Goal: Task Accomplishment & Management: Complete application form

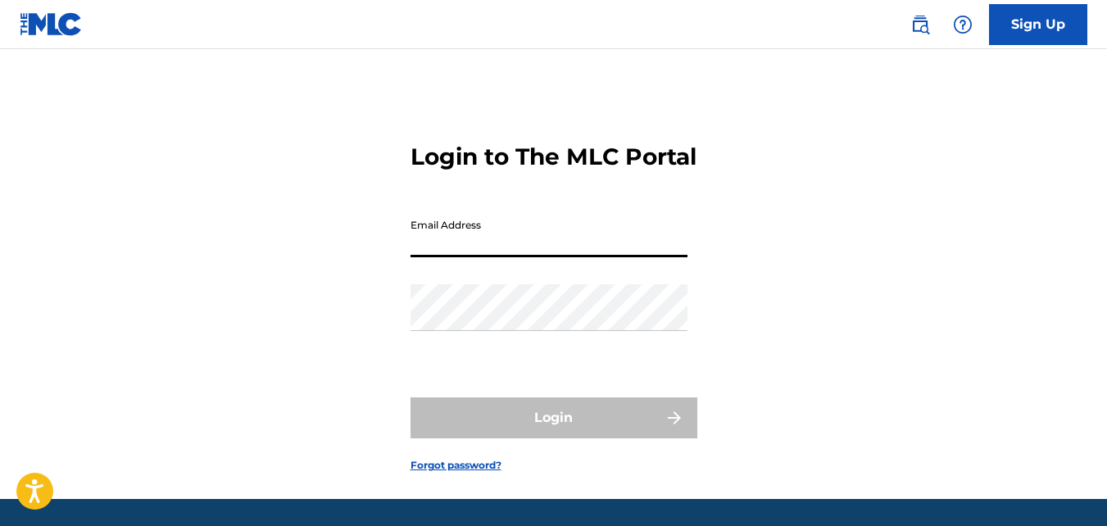
click at [451, 257] on input "Email Address" at bounding box center [548, 234] width 277 height 47
type input "[EMAIL_ADDRESS][DOMAIN_NAME]"
click at [570, 257] on input "[EMAIL_ADDRESS][DOMAIN_NAME]" at bounding box center [548, 234] width 277 height 47
drag, startPoint x: 570, startPoint y: 271, endPoint x: 387, endPoint y: 266, distance: 183.6
click at [387, 266] on div "Login to The MLC Portal Email Address Gaudschosen@yahoo.com Password Login Forg…" at bounding box center [553, 294] width 1107 height 409
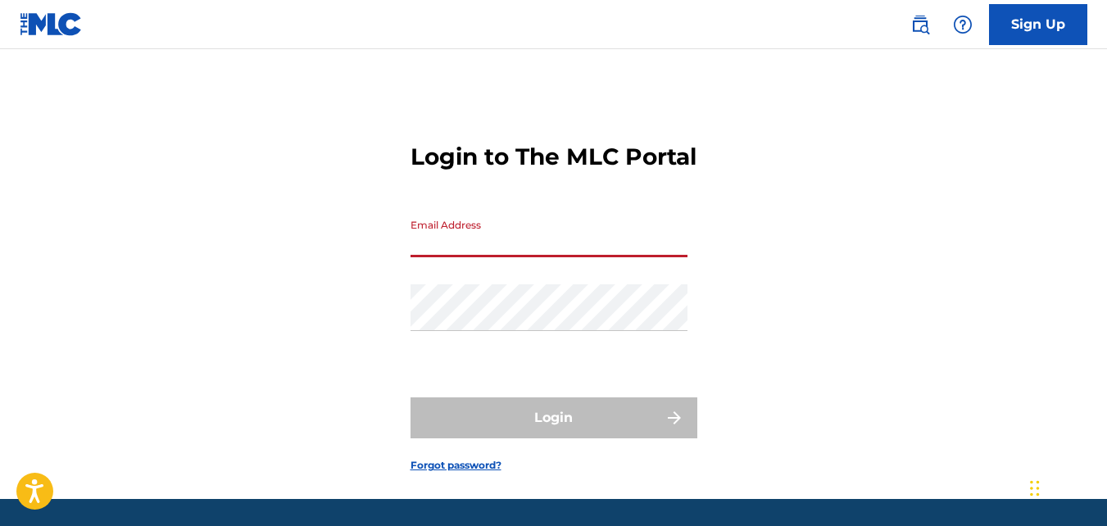
click at [437, 257] on input "Email Address" at bounding box center [548, 234] width 277 height 47
type input "[EMAIL_ADDRESS][DOMAIN_NAME]"
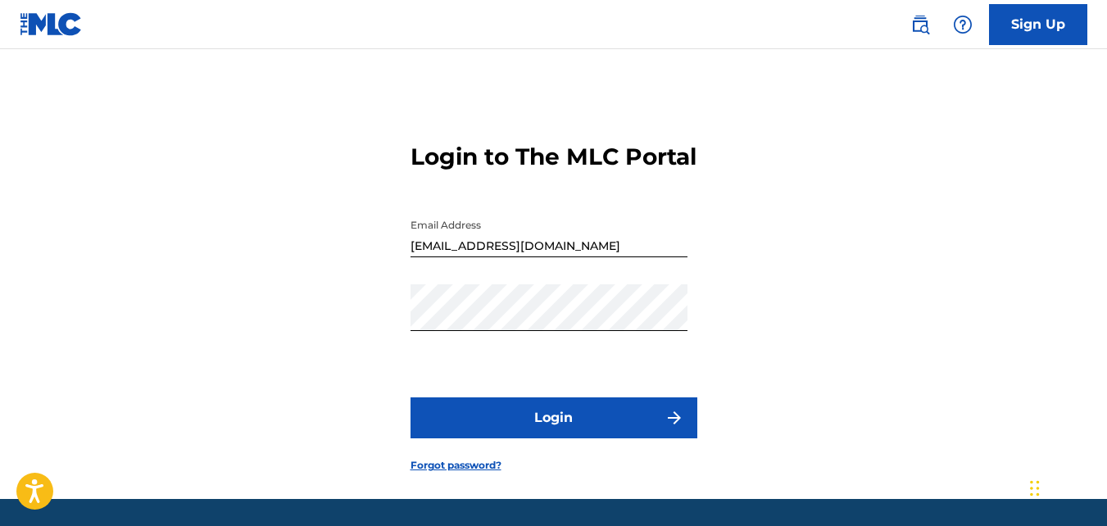
click at [603, 335] on div "Login to The MLC Portal Email Address Gaudschosen@yahoo.com Password Login Forg…" at bounding box center [553, 294] width 1107 height 409
click at [605, 438] on button "Login" at bounding box center [553, 417] width 287 height 41
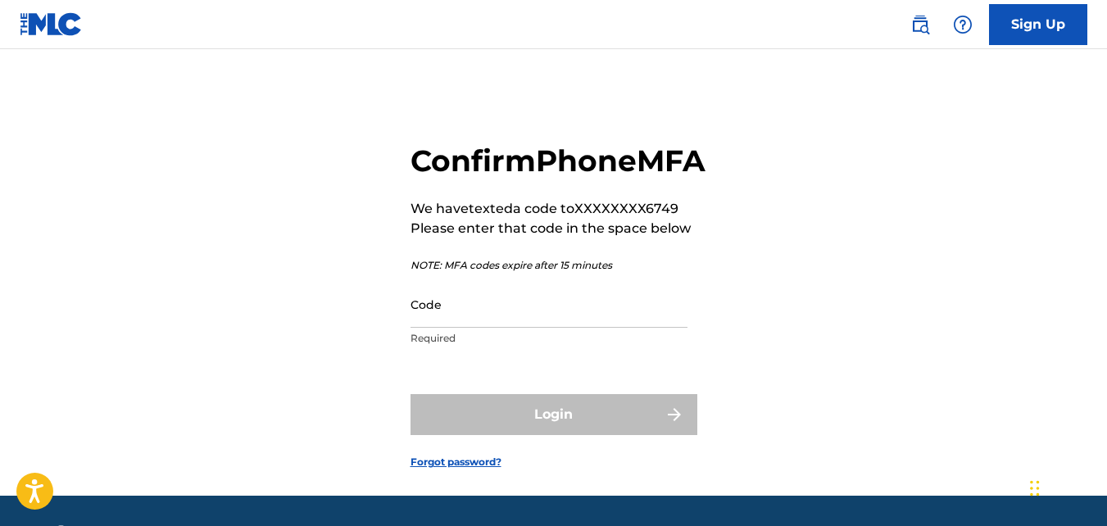
click at [514, 328] on input "Code" at bounding box center [548, 304] width 277 height 47
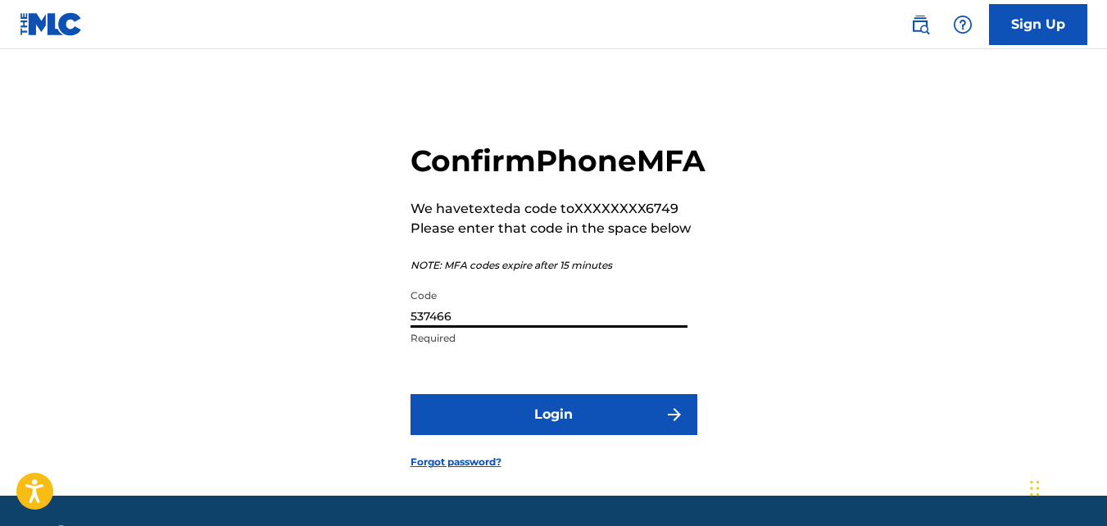
type input "537466"
click at [548, 435] on button "Login" at bounding box center [553, 414] width 287 height 41
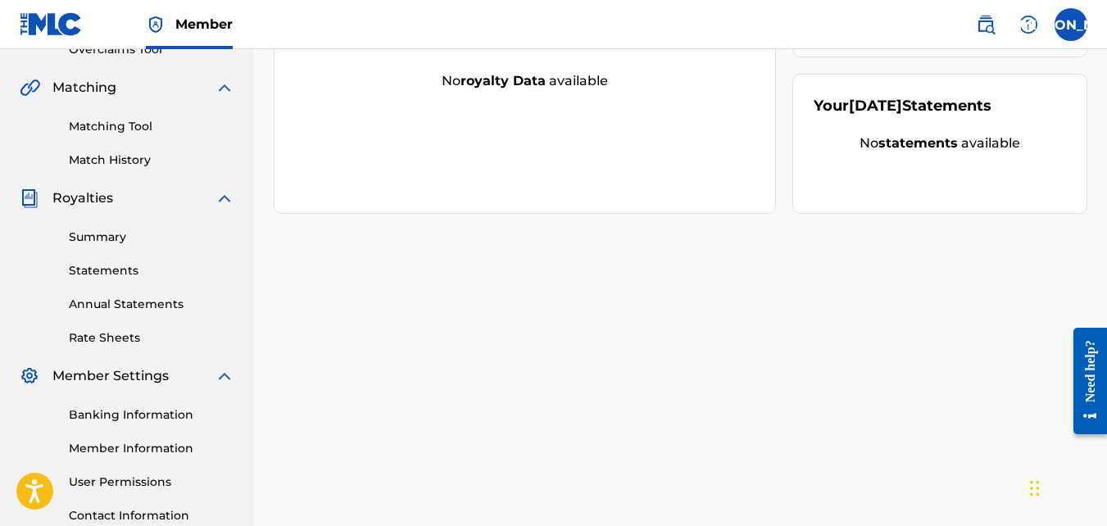
scroll to position [365, 0]
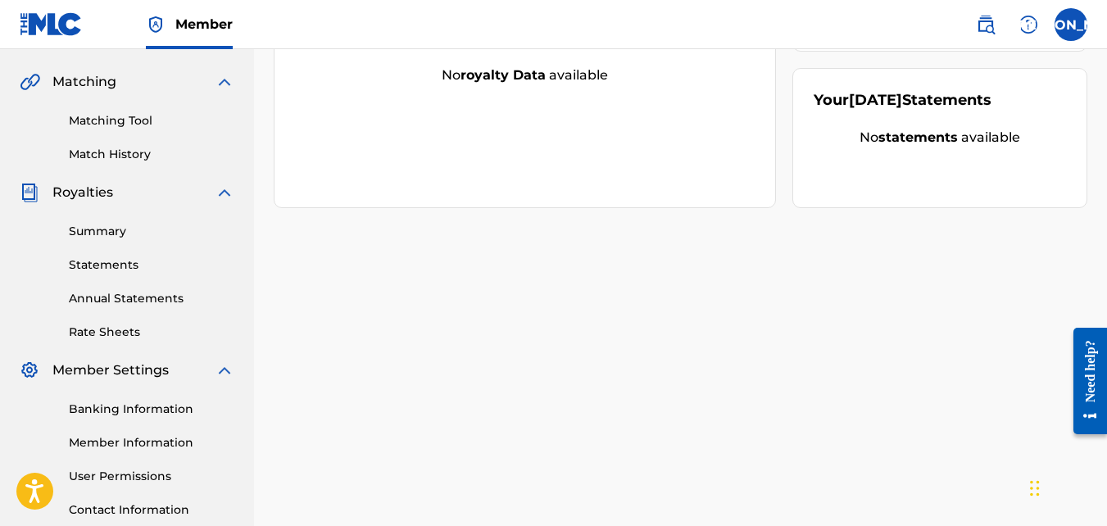
click at [147, 407] on link "Banking Information" at bounding box center [152, 409] width 166 height 17
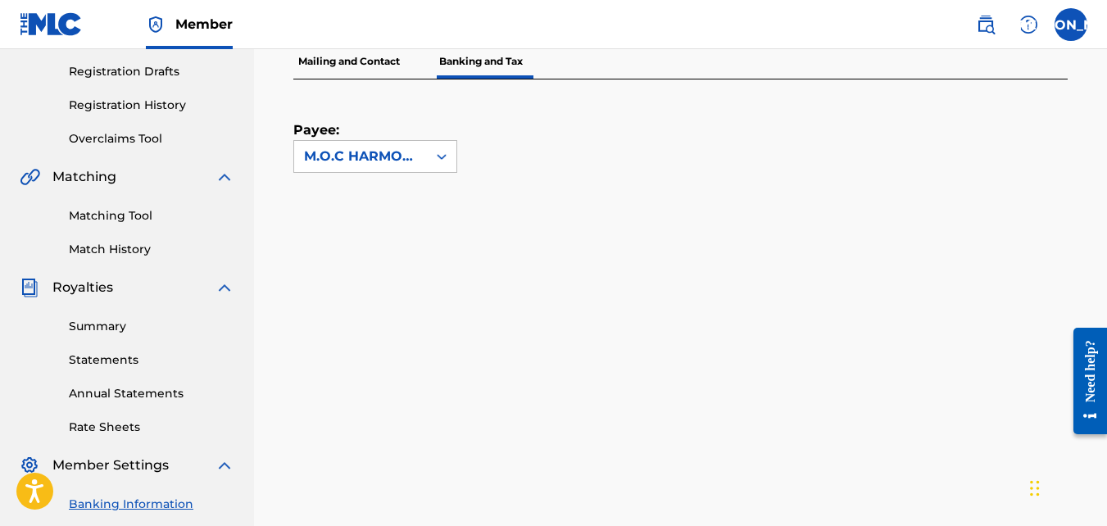
scroll to position [270, 0]
click at [445, 167] on div at bounding box center [441, 157] width 29 height 29
click at [439, 157] on icon at bounding box center [442, 158] width 10 height 6
click at [439, 157] on icon at bounding box center [442, 157] width 10 height 6
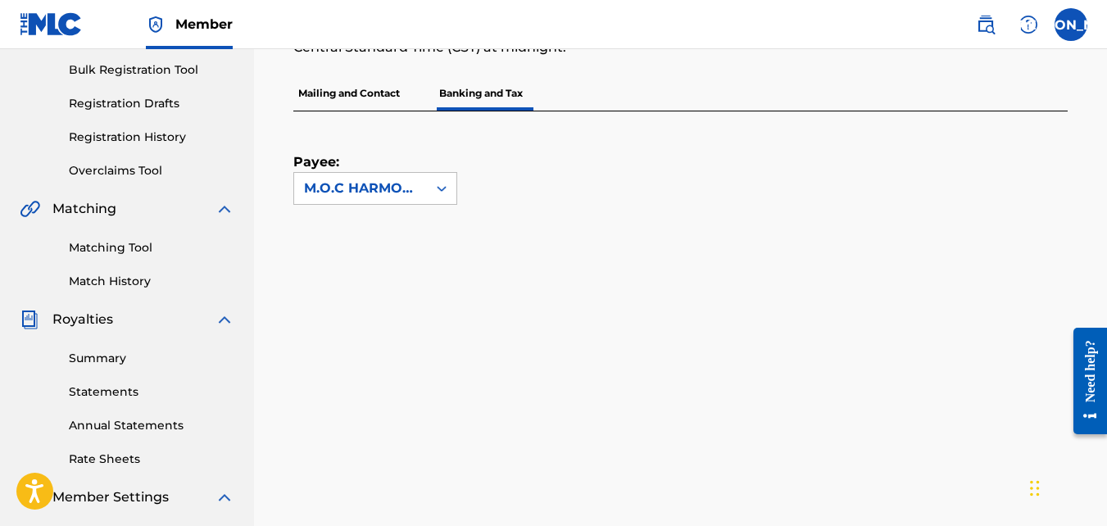
scroll to position [239, 0]
click at [450, 192] on div at bounding box center [441, 187] width 29 height 29
click at [533, 198] on div "Payee: Use Up and Down to choose options, press Enter to select the currently f…" at bounding box center [660, 157] width 735 height 93
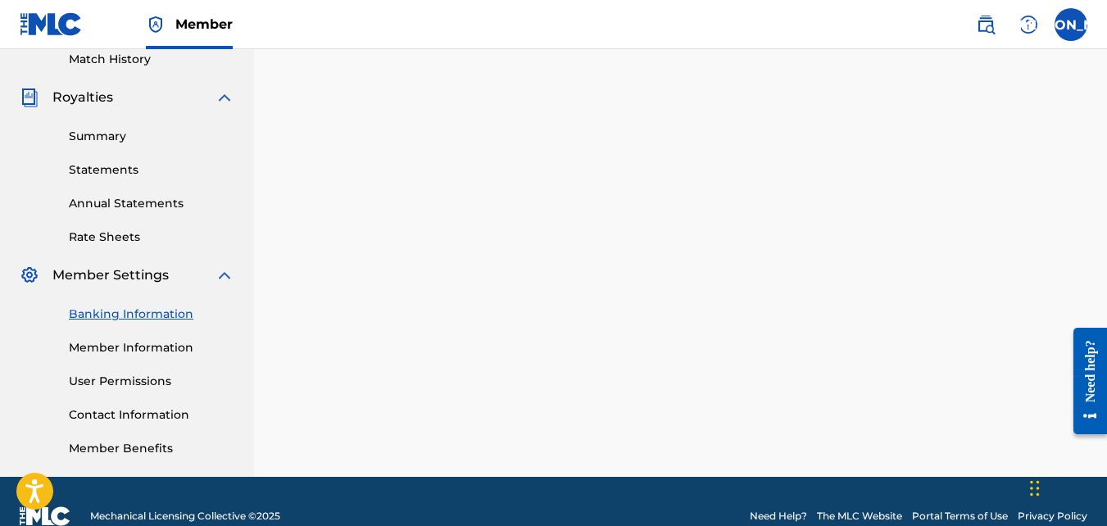
scroll to position [461, 0]
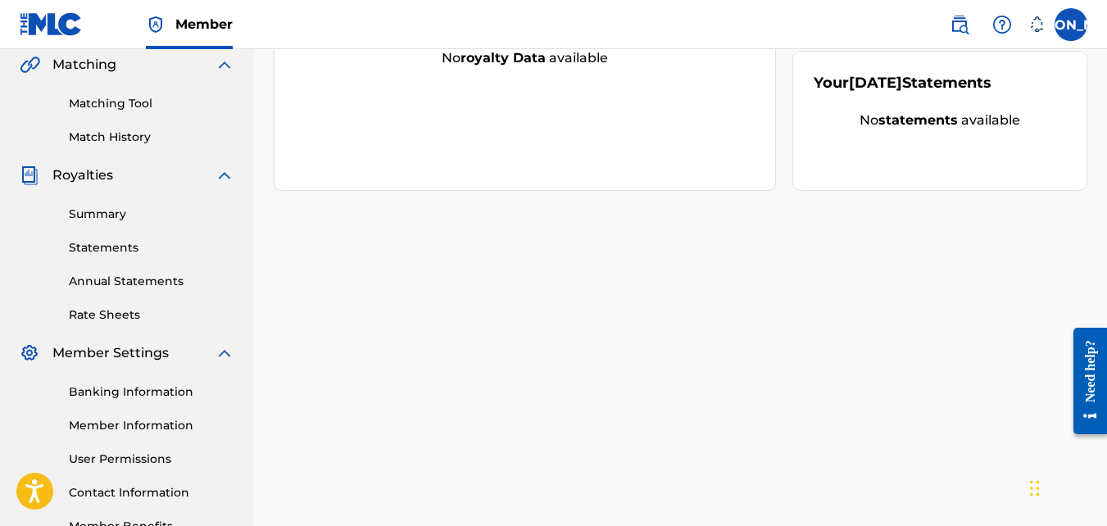
scroll to position [490, 0]
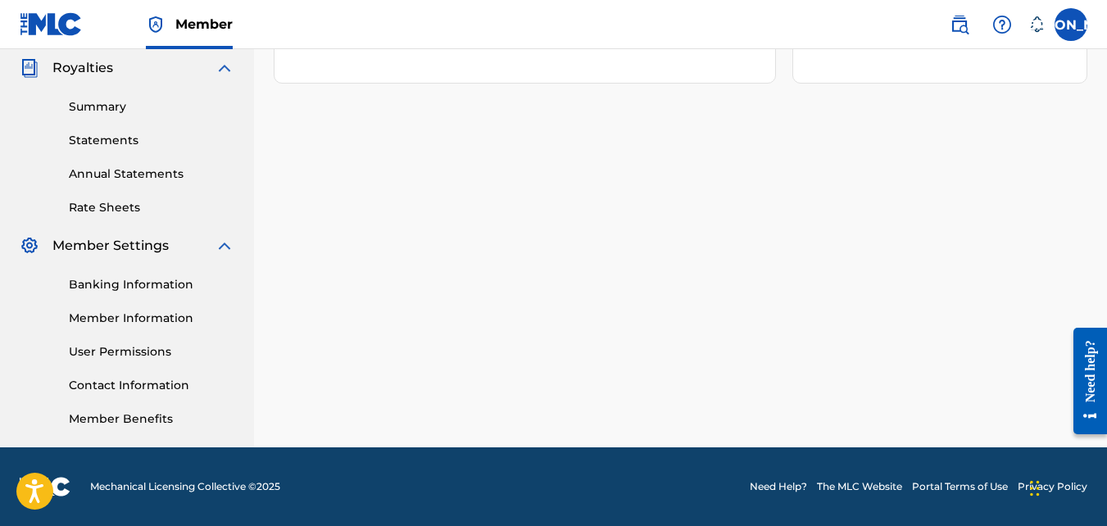
click at [148, 278] on link "Banking Information" at bounding box center [152, 284] width 166 height 17
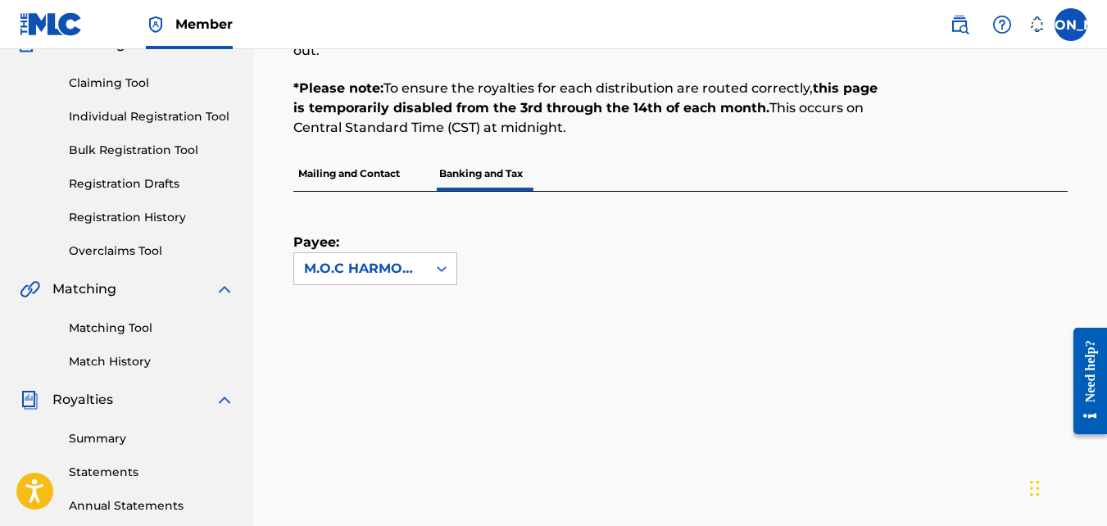
scroll to position [153, 0]
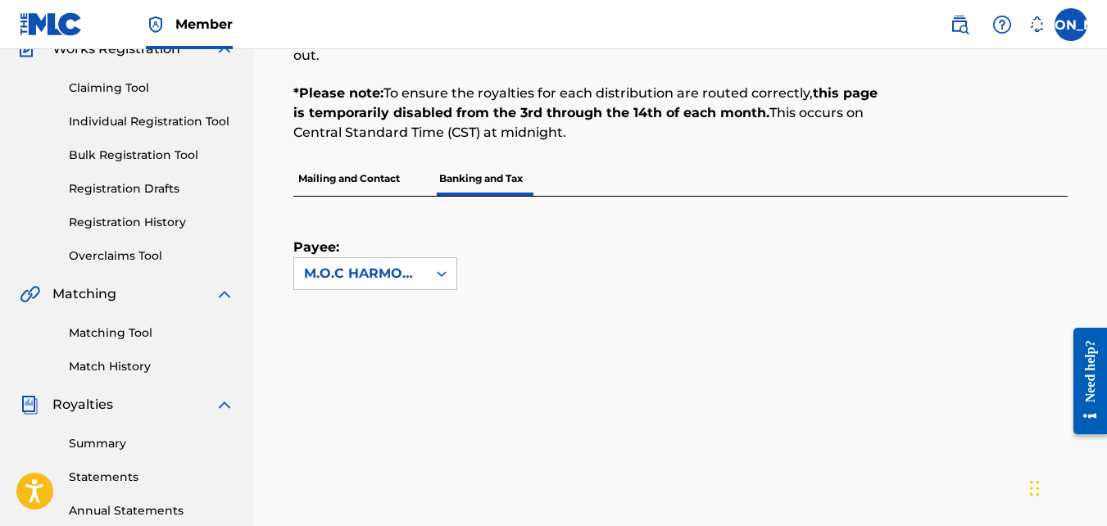
click at [141, 184] on link "Registration Drafts" at bounding box center [152, 188] width 166 height 17
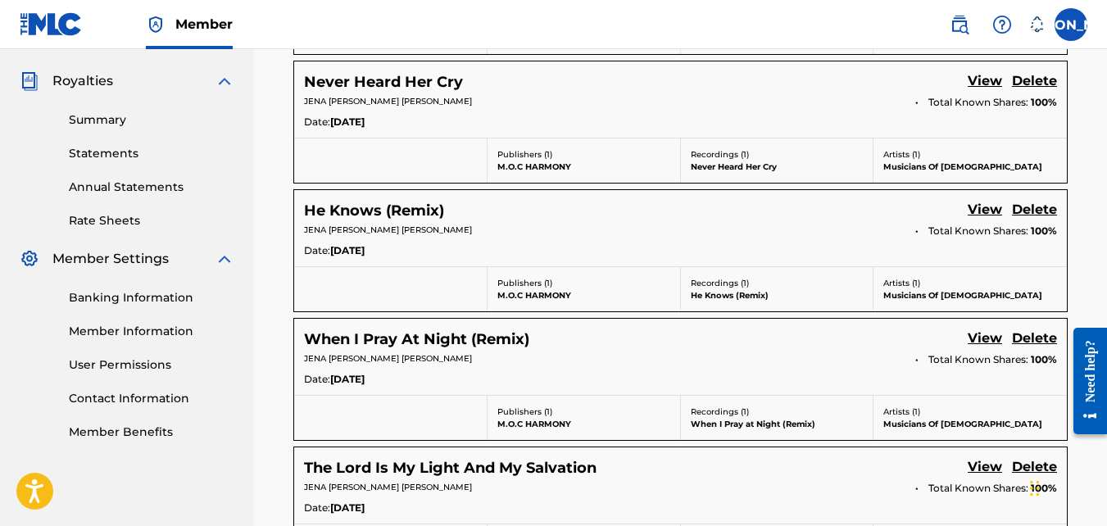
scroll to position [625, 0]
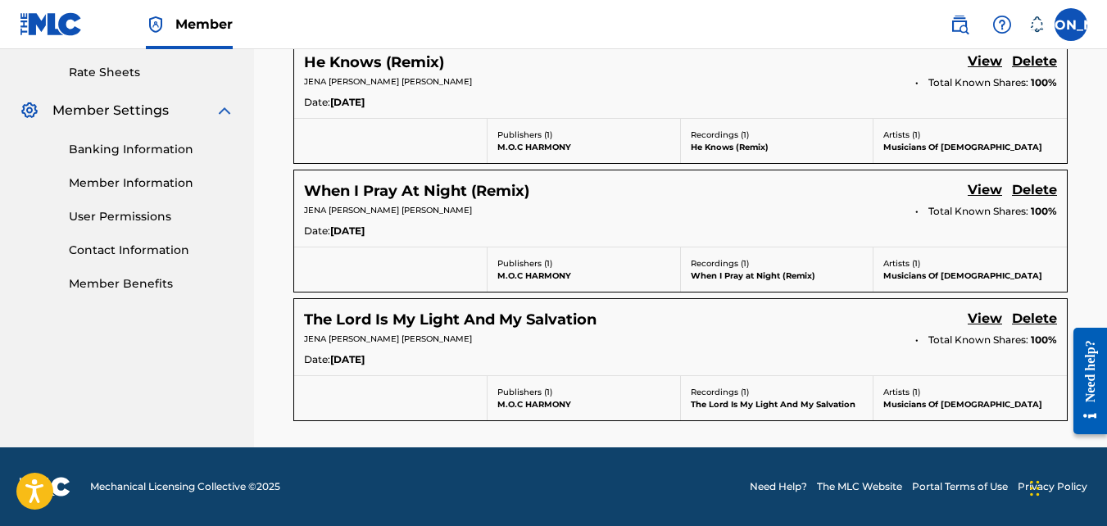
click at [984, 315] on link "View" at bounding box center [985, 320] width 34 height 22
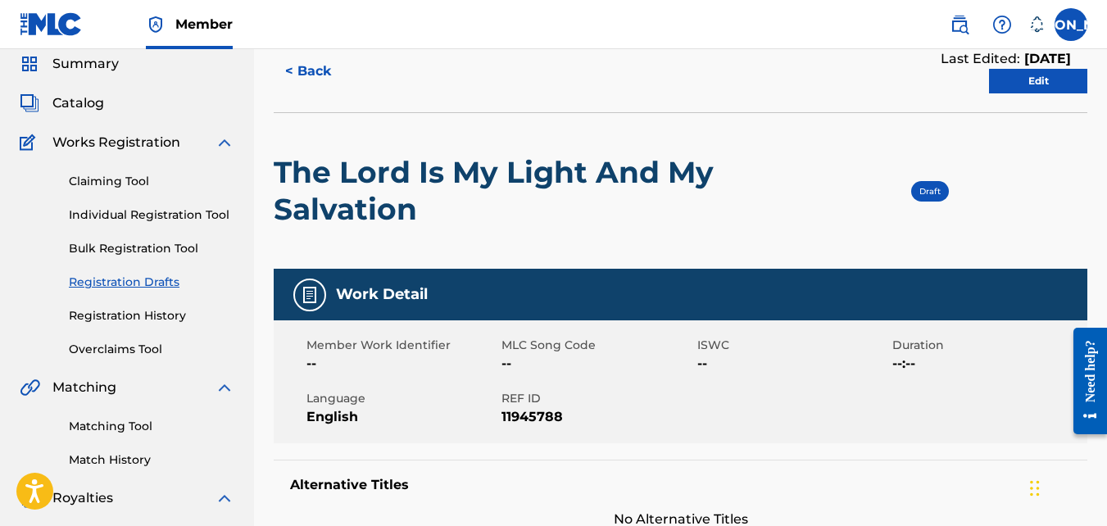
scroll to position [61, 0]
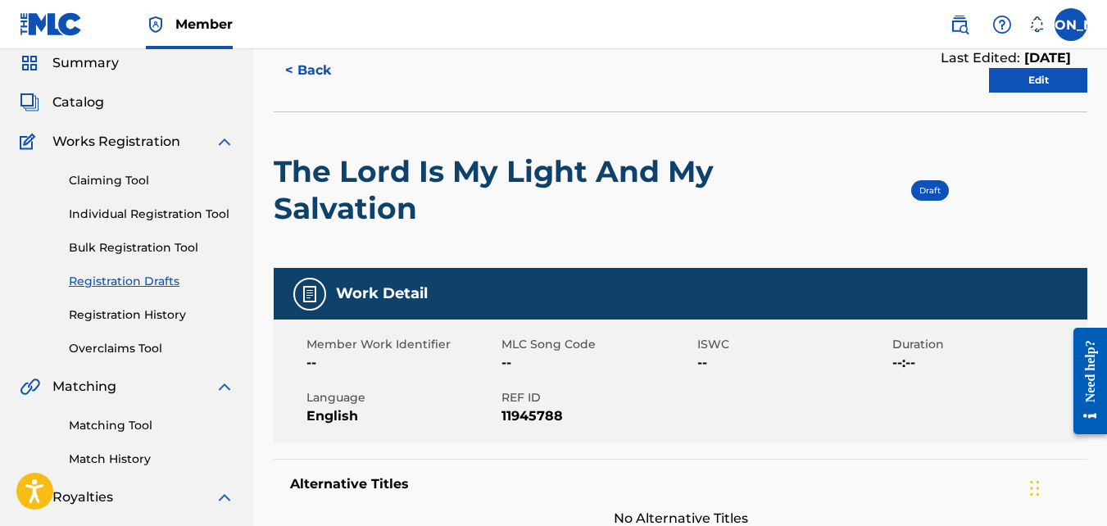
click at [925, 184] on div "Draft" at bounding box center [930, 190] width 38 height 20
click at [1012, 81] on link "Edit" at bounding box center [1038, 80] width 98 height 25
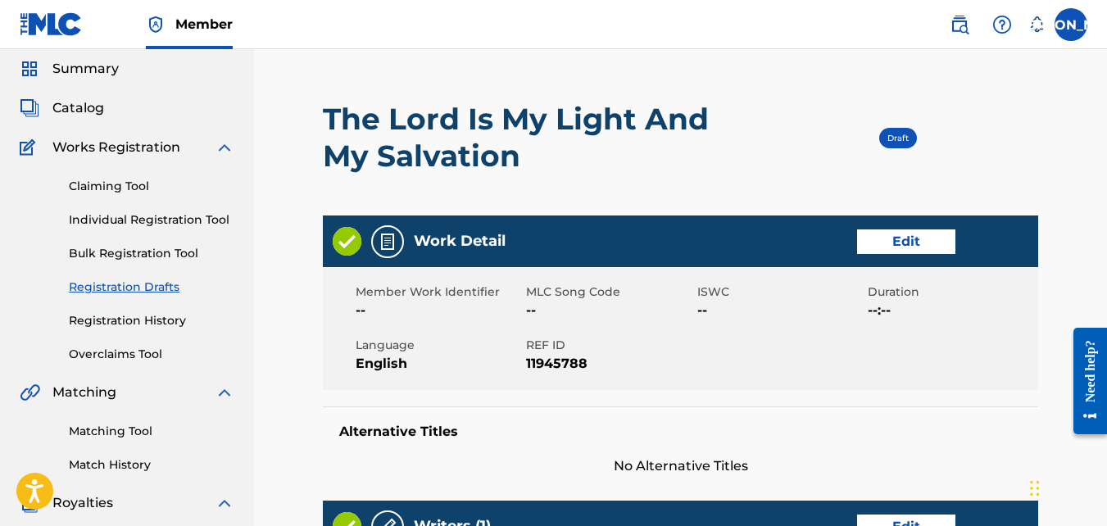
scroll to position [54, 0]
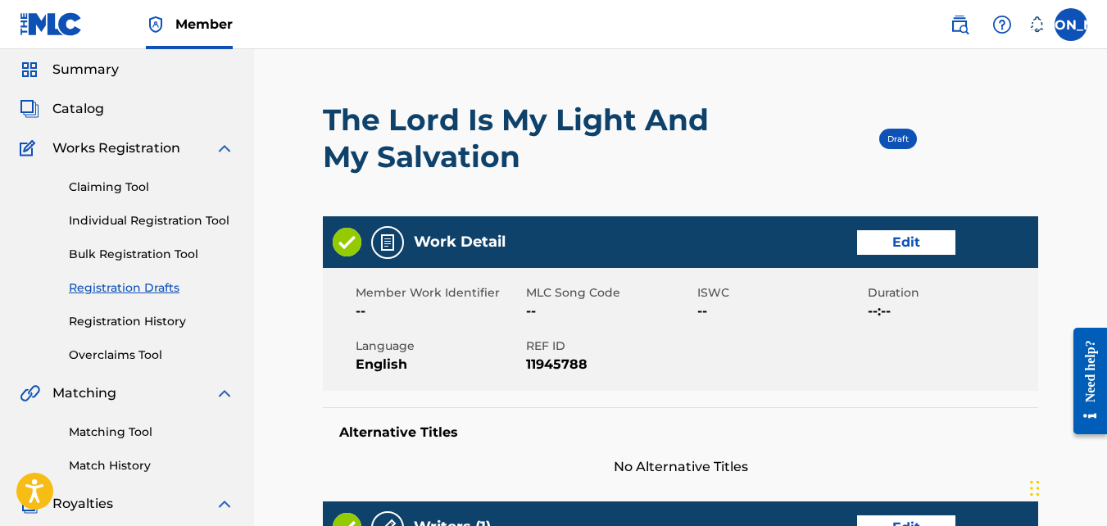
click at [620, 106] on h2 "The Lord Is My Light And My Salvation" at bounding box center [537, 139] width 429 height 74
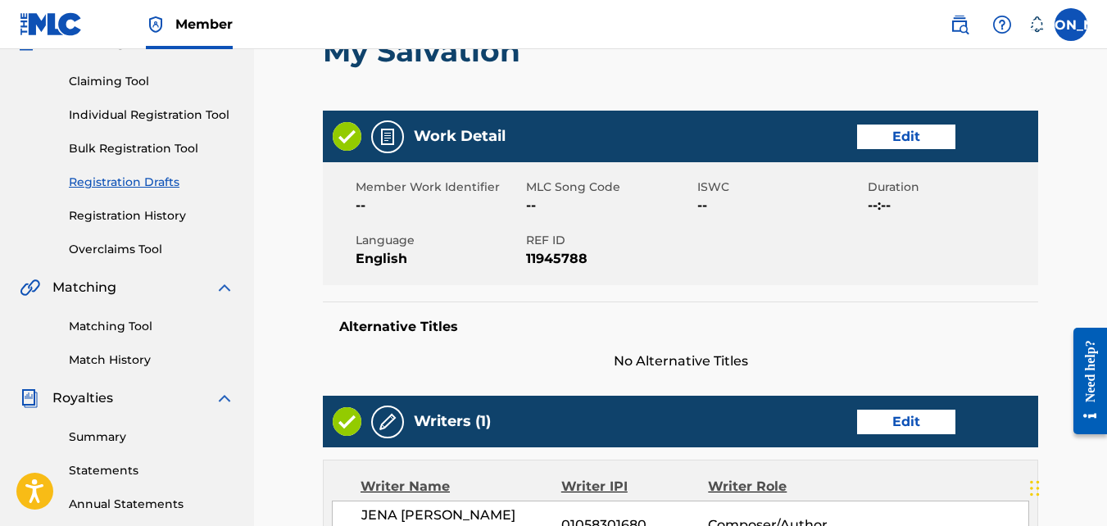
scroll to position [161, 0]
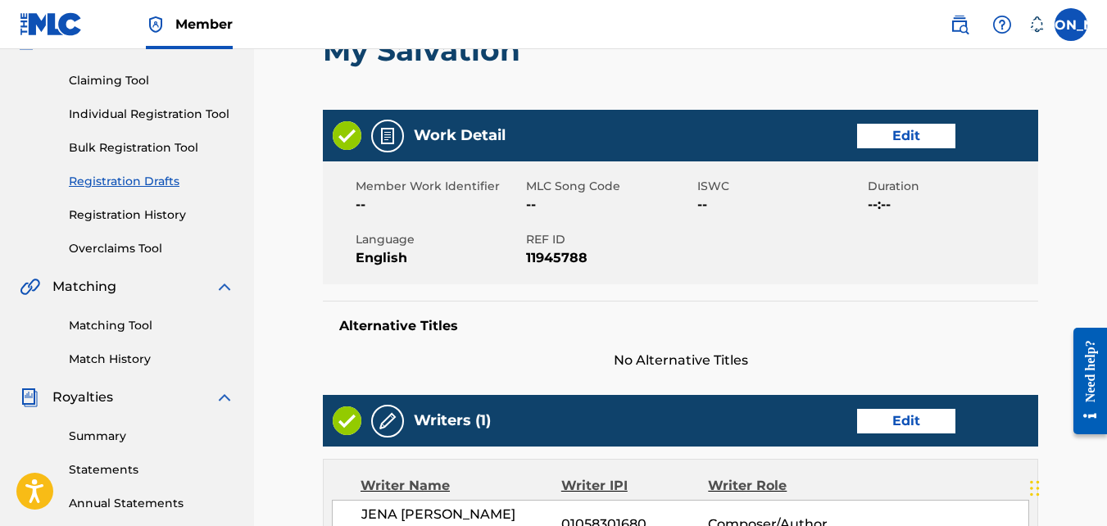
click at [907, 138] on link "Edit" at bounding box center [906, 136] width 98 height 25
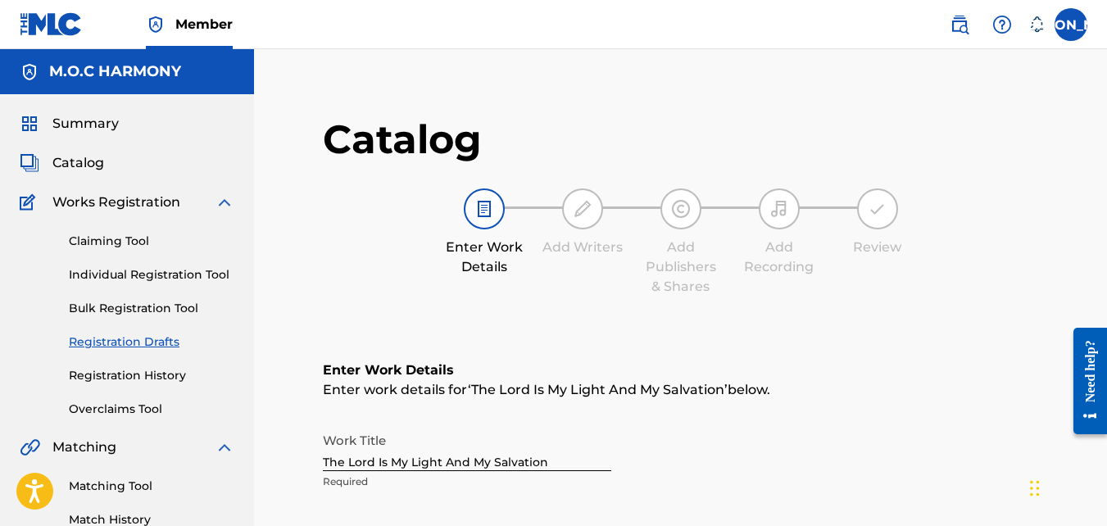
click at [483, 464] on input "The Lord Is My Light And My Salvation" at bounding box center [467, 447] width 288 height 47
click at [489, 461] on input "The Lord Is My Light And My Salvation" at bounding box center [467, 447] width 288 height 47
click at [492, 460] on input "The Lord Is My Light And My Salvation" at bounding box center [467, 447] width 288 height 47
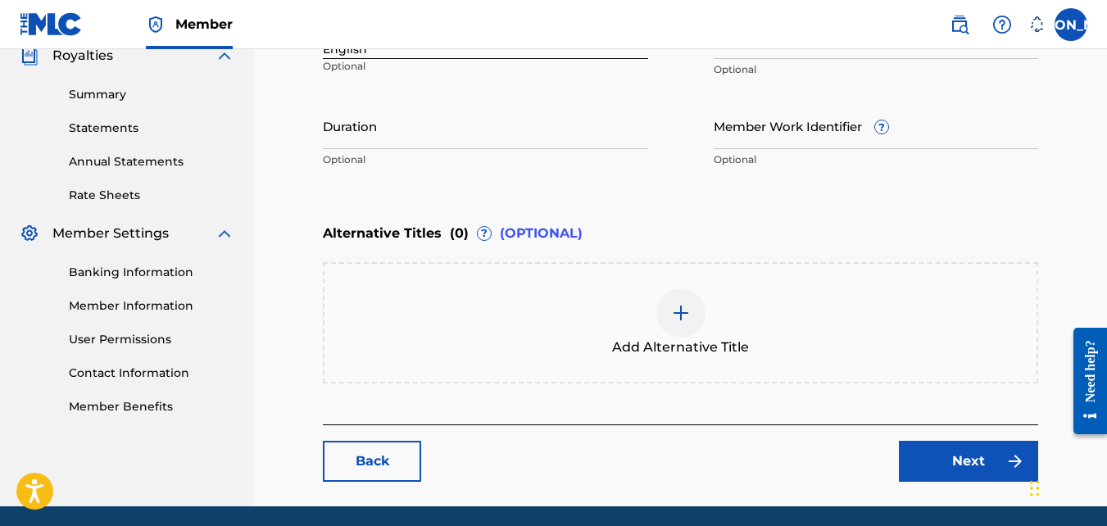
scroll to position [561, 0]
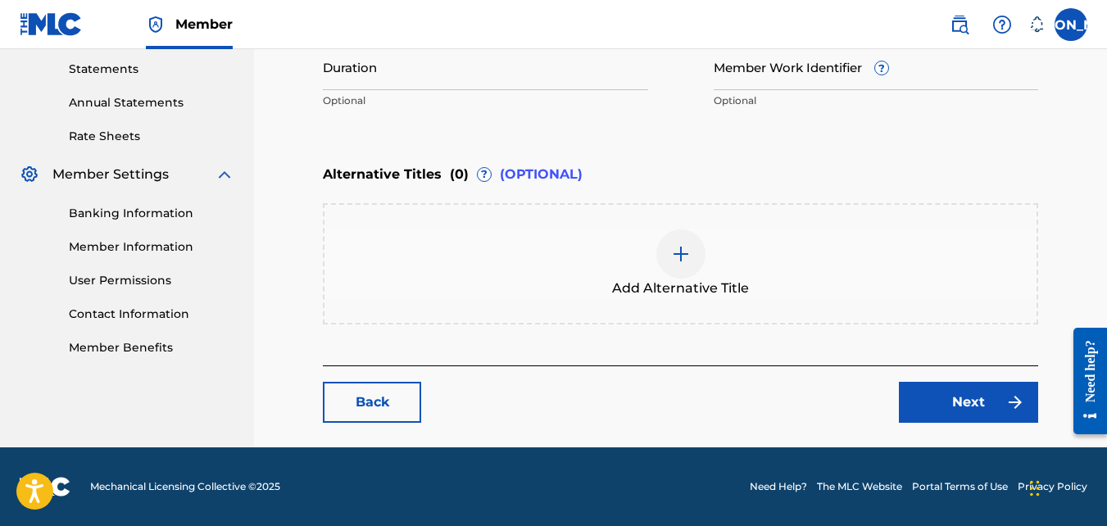
type input "The Lord Is My Light And Salvation"
click at [946, 412] on link "Next" at bounding box center [968, 402] width 139 height 41
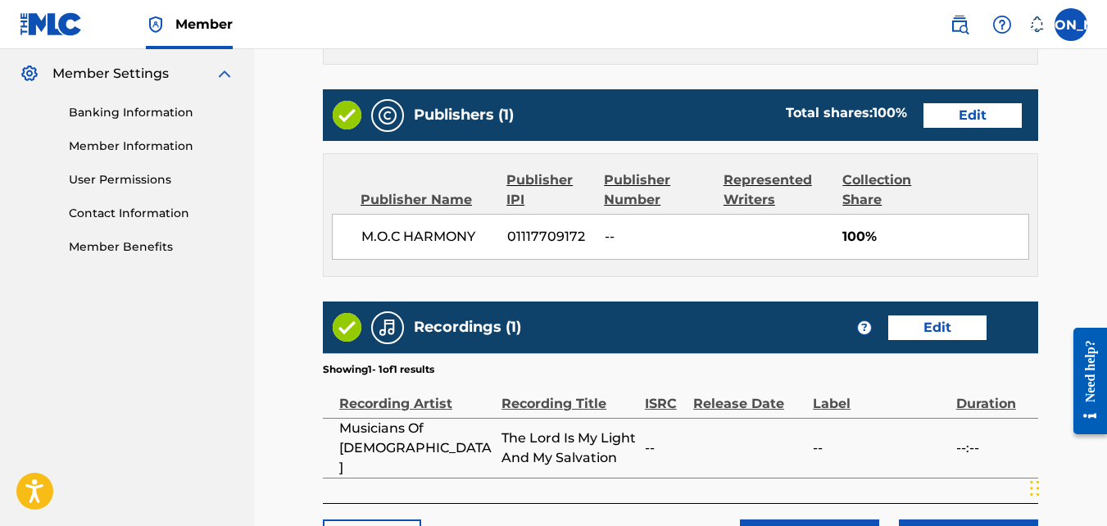
scroll to position [773, 0]
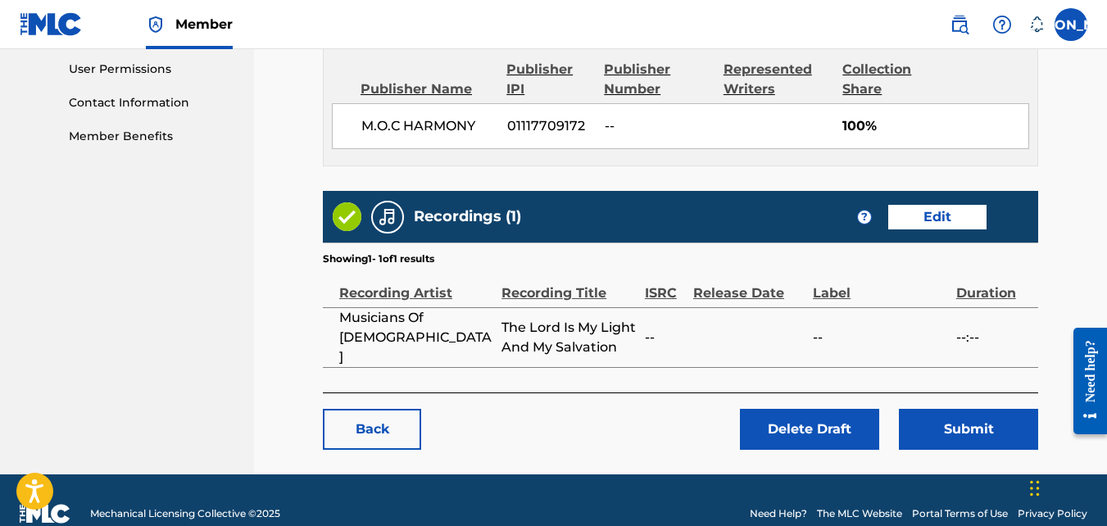
click at [388, 409] on link "Back" at bounding box center [372, 429] width 98 height 41
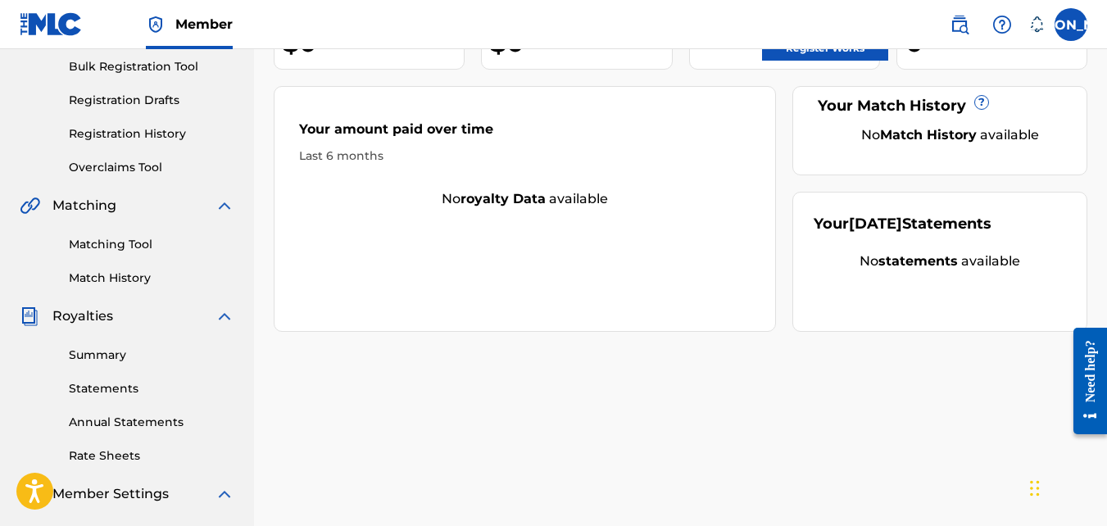
scroll to position [216, 0]
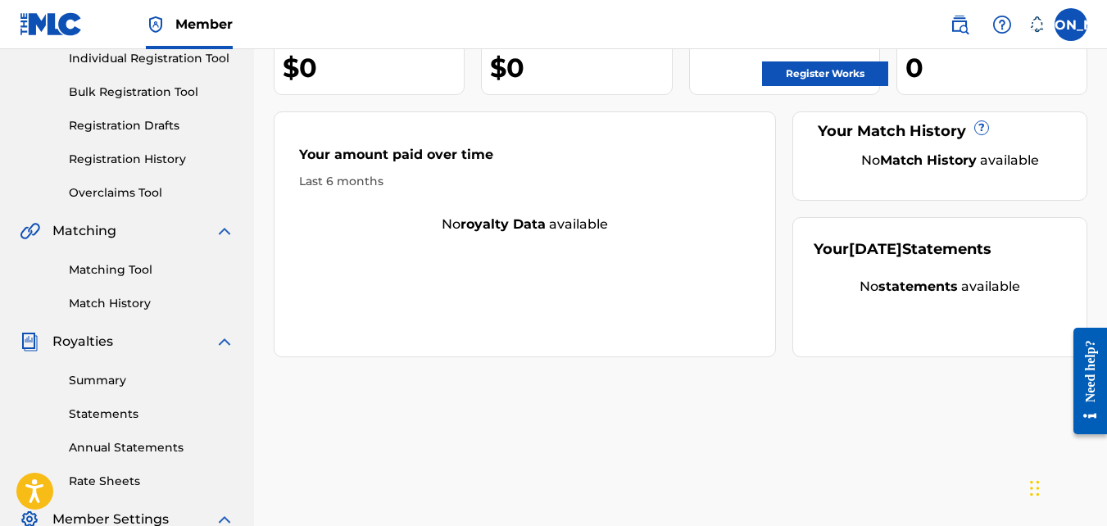
click at [154, 122] on link "Registration Drafts" at bounding box center [152, 125] width 166 height 17
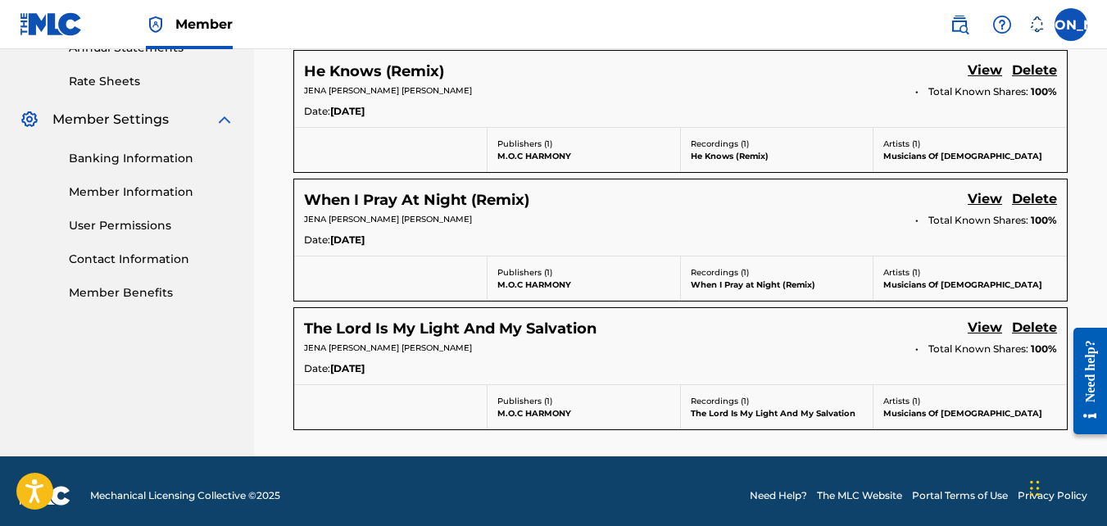
scroll to position [617, 0]
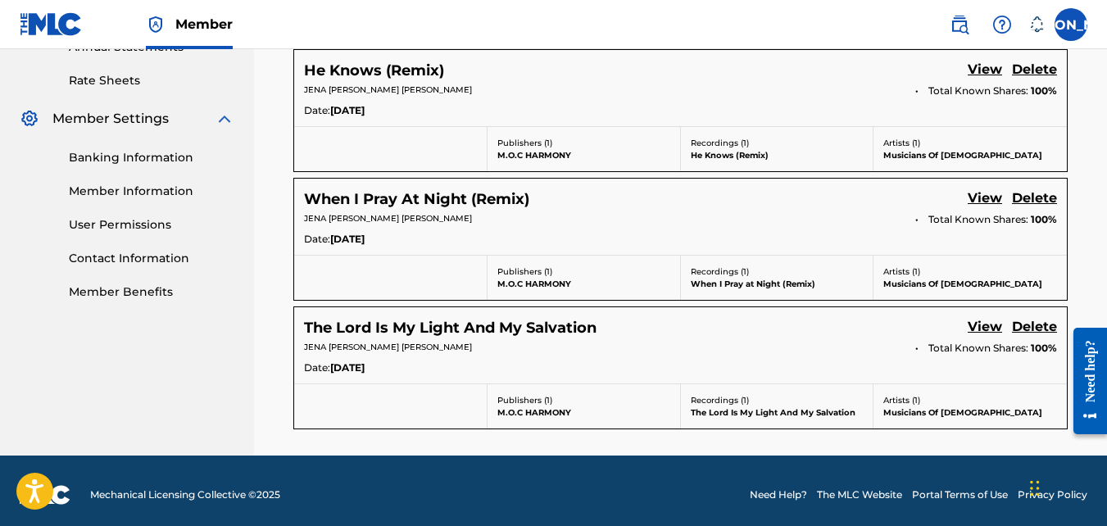
click at [977, 327] on link "View" at bounding box center [985, 328] width 34 height 22
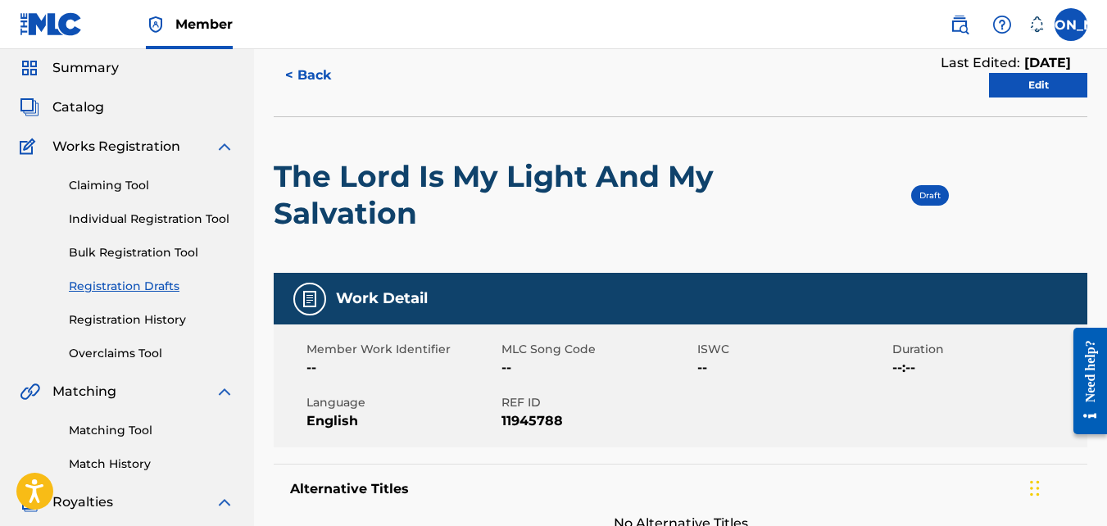
scroll to position [53, 0]
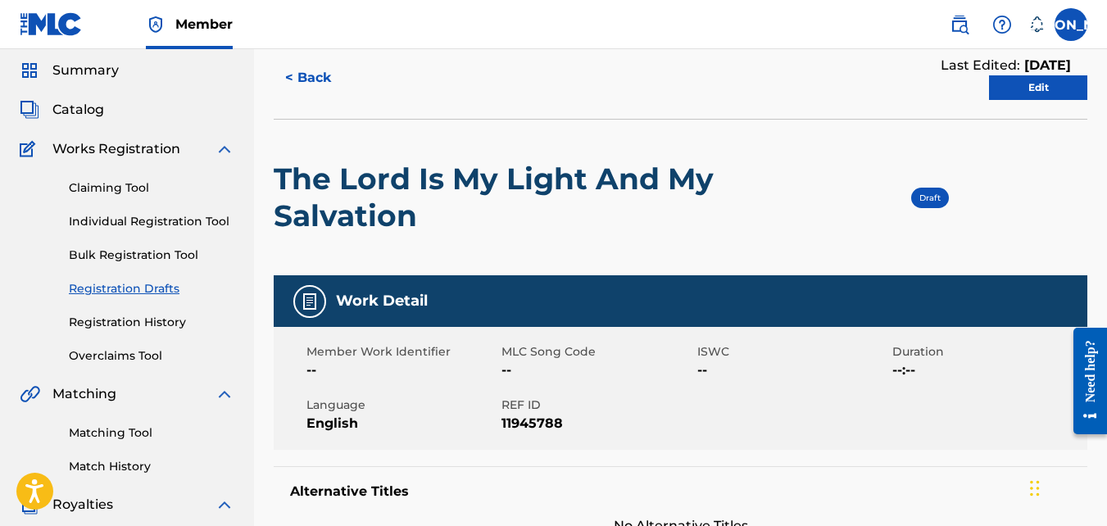
click at [1045, 87] on link "Edit" at bounding box center [1038, 87] width 98 height 25
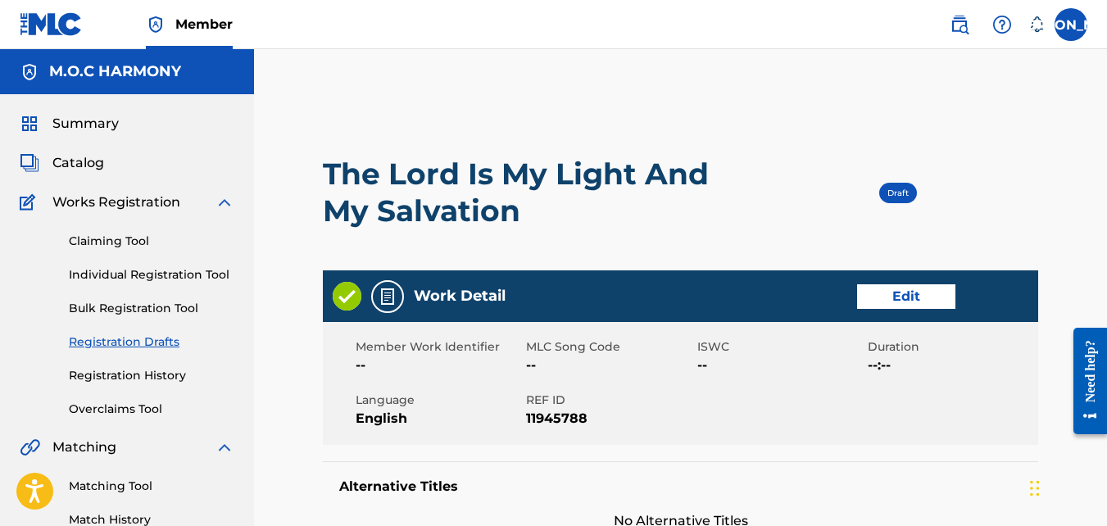
click at [887, 295] on link "Edit" at bounding box center [906, 296] width 98 height 25
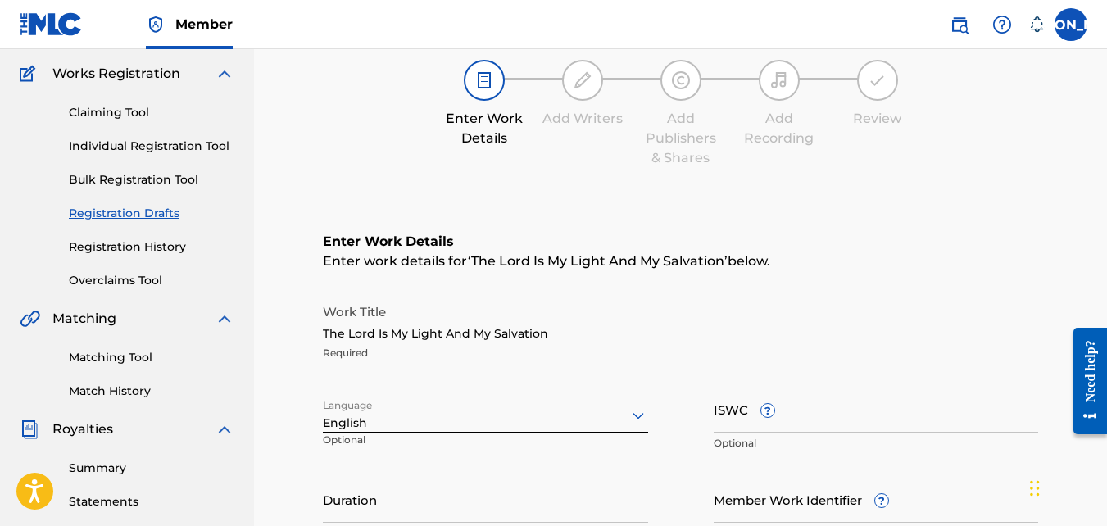
scroll to position [130, 0]
click at [469, 329] on input "The Lord Is My Light And My Salvation" at bounding box center [467, 317] width 288 height 47
click at [492, 332] on input "The Lord Is My Light And My Salvation" at bounding box center [467, 317] width 288 height 47
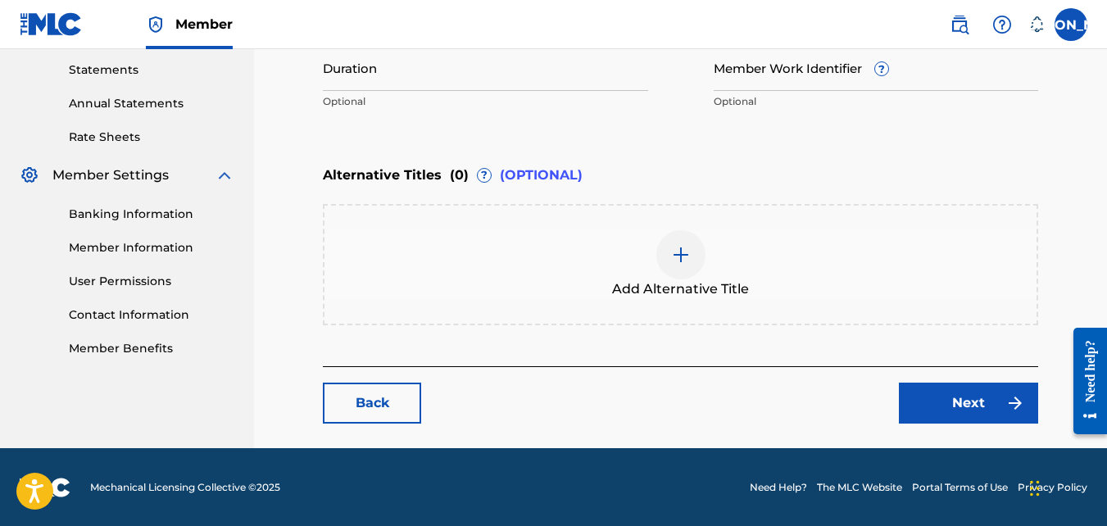
scroll to position [561, 0]
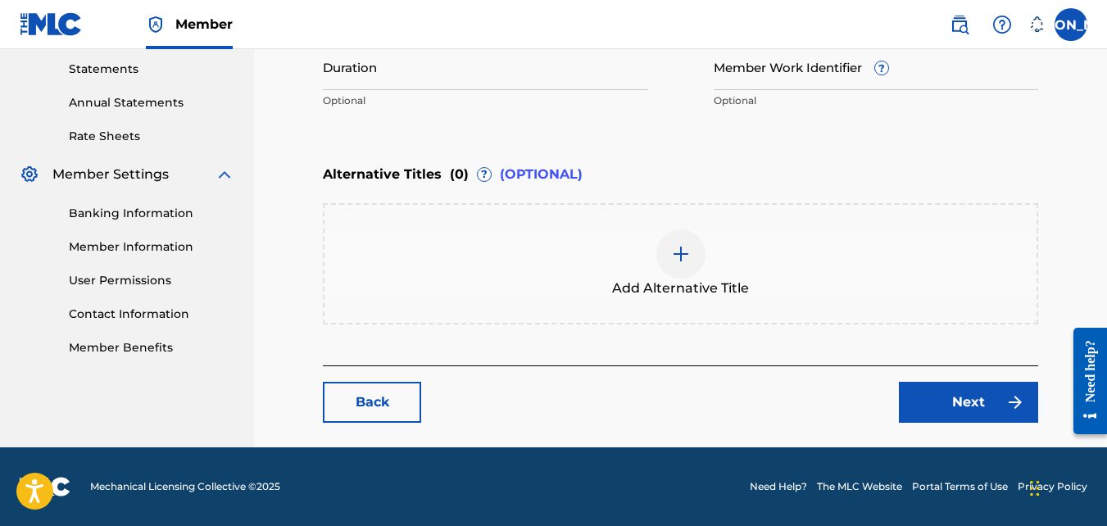
type input "The Lord Is My Light And Salvation"
click at [992, 410] on link "Next" at bounding box center [968, 402] width 139 height 41
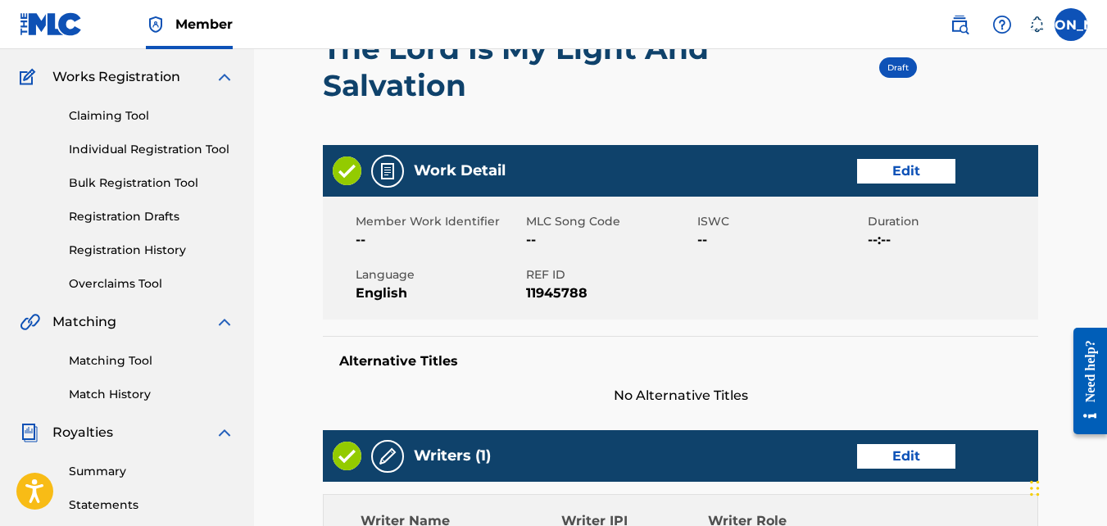
scroll to position [122, 0]
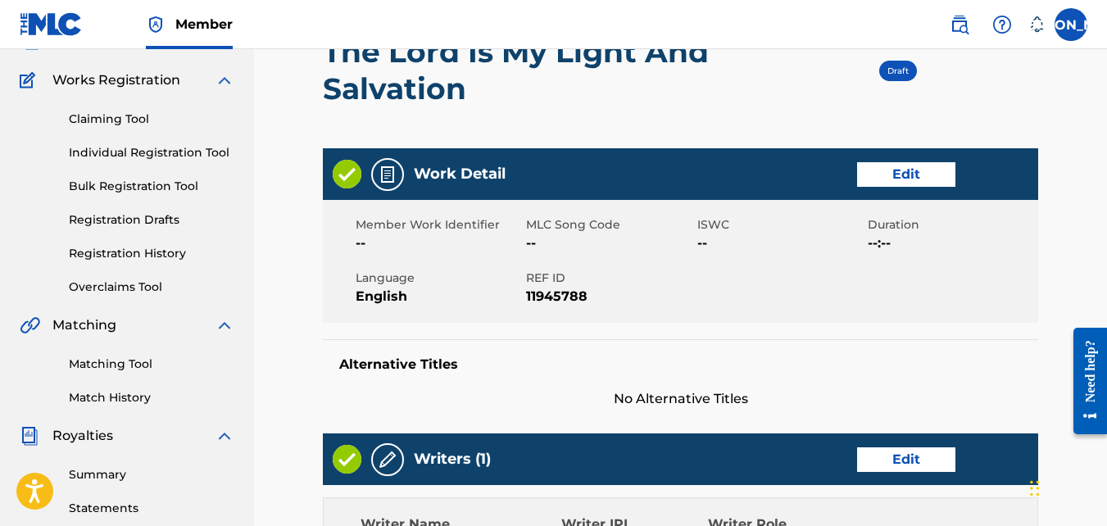
click at [126, 218] on link "Registration Drafts" at bounding box center [152, 219] width 166 height 17
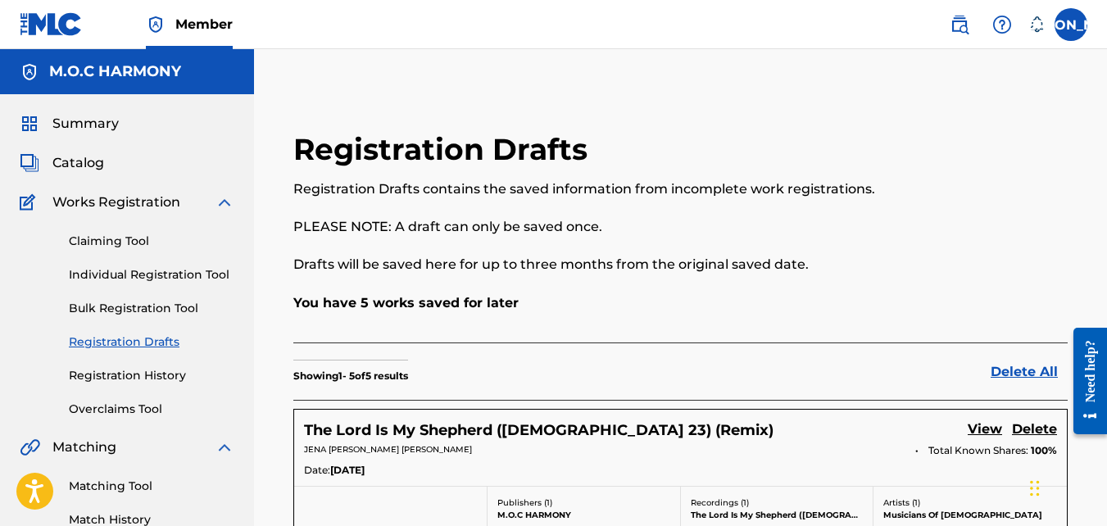
click at [1055, 35] on div "JA JA [PERSON_NAME] [PERSON_NAME] [PERSON_NAME][EMAIL_ADDRESS][DOMAIN_NAME] Not…" at bounding box center [1010, 24] width 154 height 33
click at [1062, 28] on label at bounding box center [1070, 24] width 33 height 33
click at [1071, 25] on input "JA [PERSON_NAME] [PERSON_NAME] [PERSON_NAME][EMAIL_ADDRESS][DOMAIN_NAME] Notifi…" at bounding box center [1071, 25] width 0 height 0
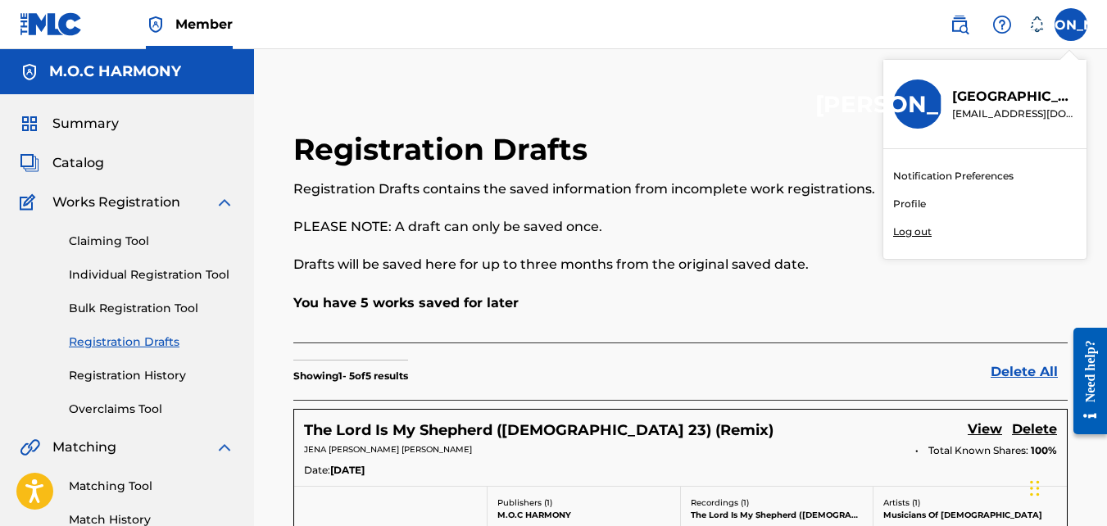
click at [914, 237] on p "Log out" at bounding box center [912, 231] width 39 height 15
click at [1071, 25] on input "JA [PERSON_NAME] [PERSON_NAME] [PERSON_NAME][EMAIL_ADDRESS][DOMAIN_NAME] Notifi…" at bounding box center [1071, 25] width 0 height 0
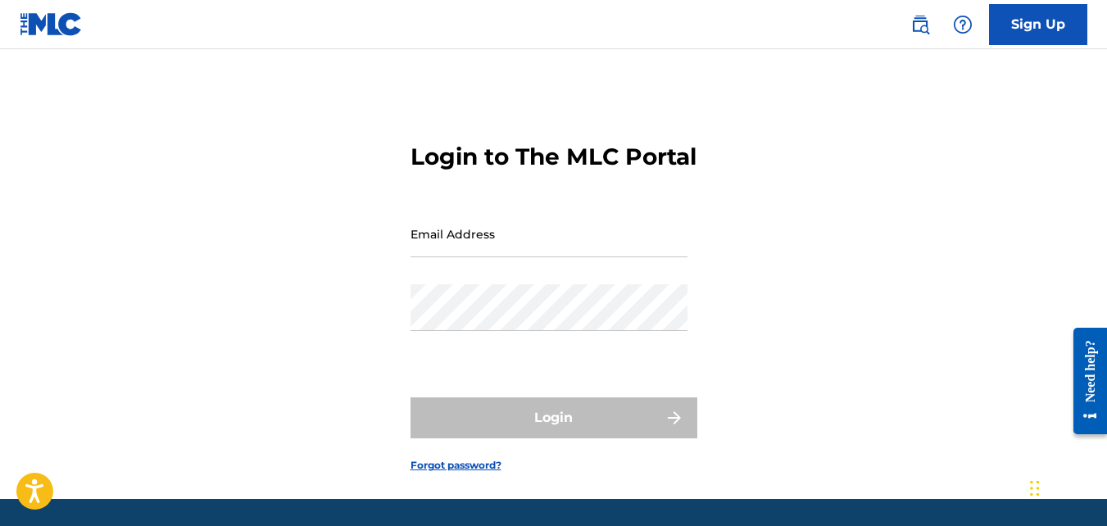
click at [1040, 20] on link "Sign Up" at bounding box center [1038, 24] width 98 height 41
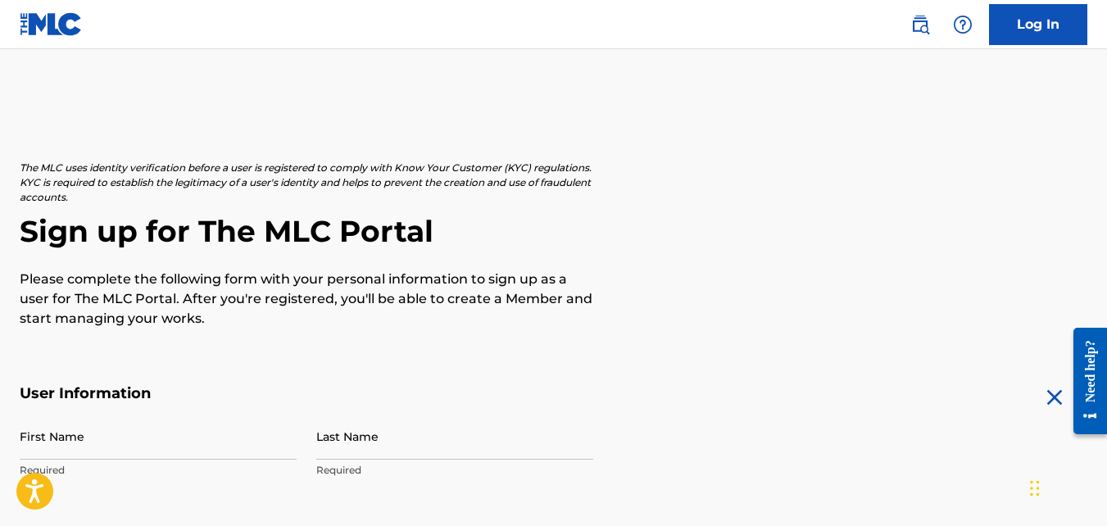
click at [1026, 18] on link "Log In" at bounding box center [1038, 24] width 98 height 41
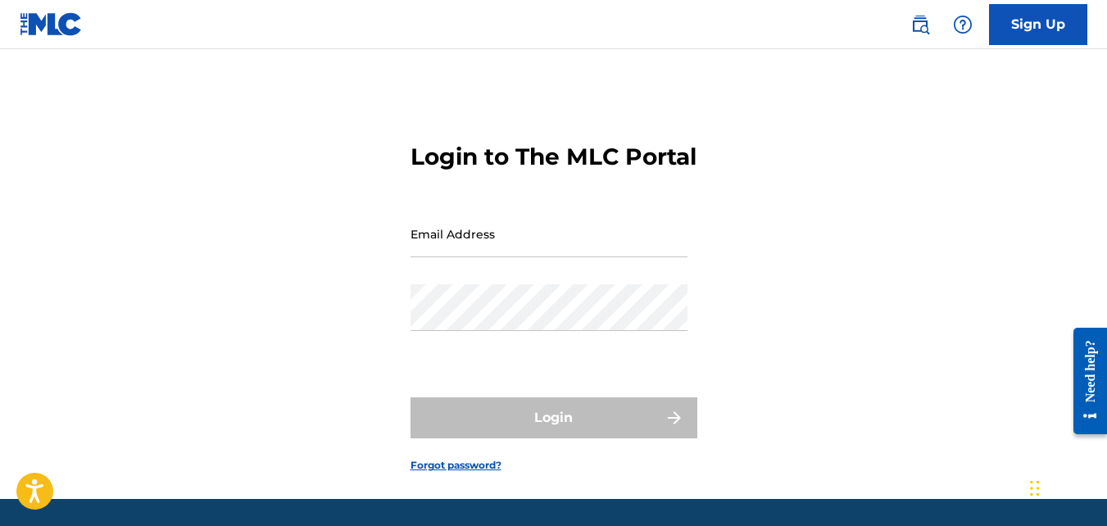
click at [580, 257] on input "Email Address" at bounding box center [548, 234] width 277 height 47
type input "[EMAIL_ADDRESS][DOMAIN_NAME]"
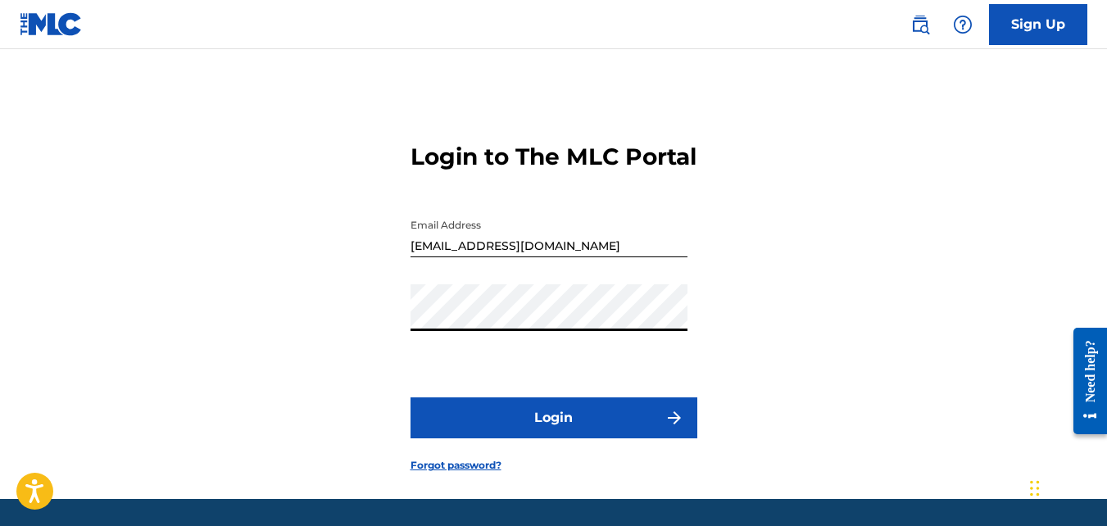
click at [605, 438] on button "Login" at bounding box center [553, 417] width 287 height 41
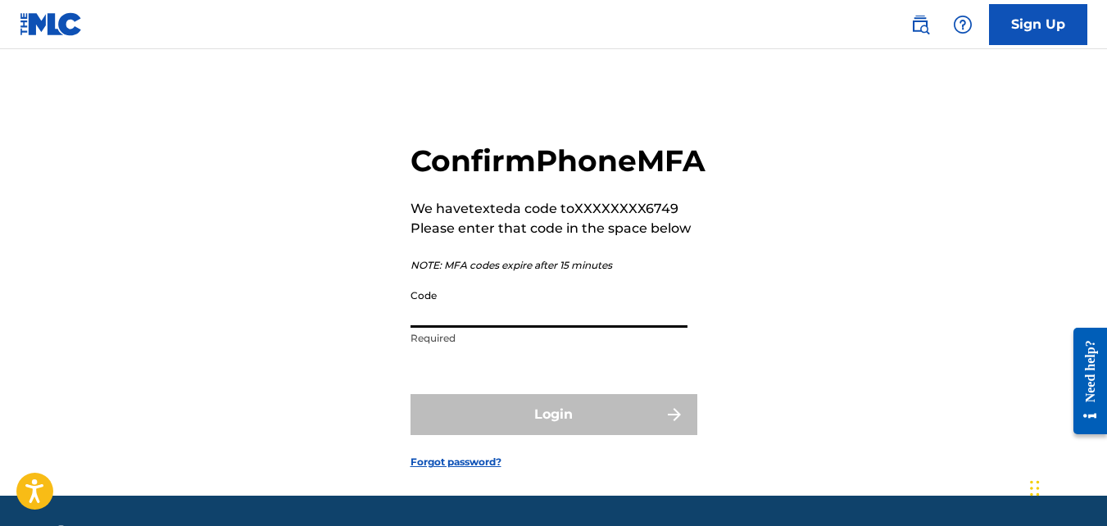
click at [508, 328] on input "Code" at bounding box center [548, 304] width 277 height 47
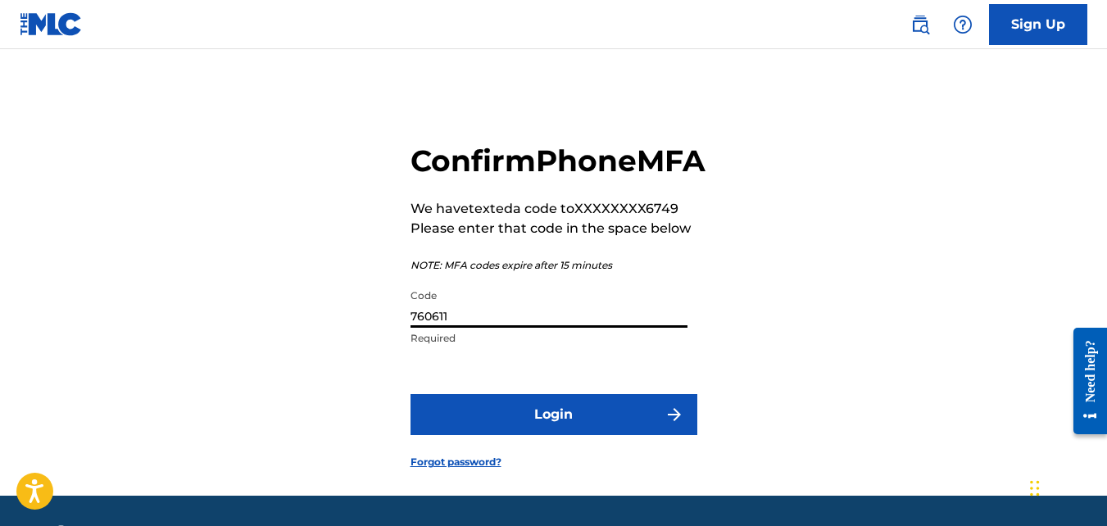
type input "760611"
click at [537, 435] on button "Login" at bounding box center [553, 414] width 287 height 41
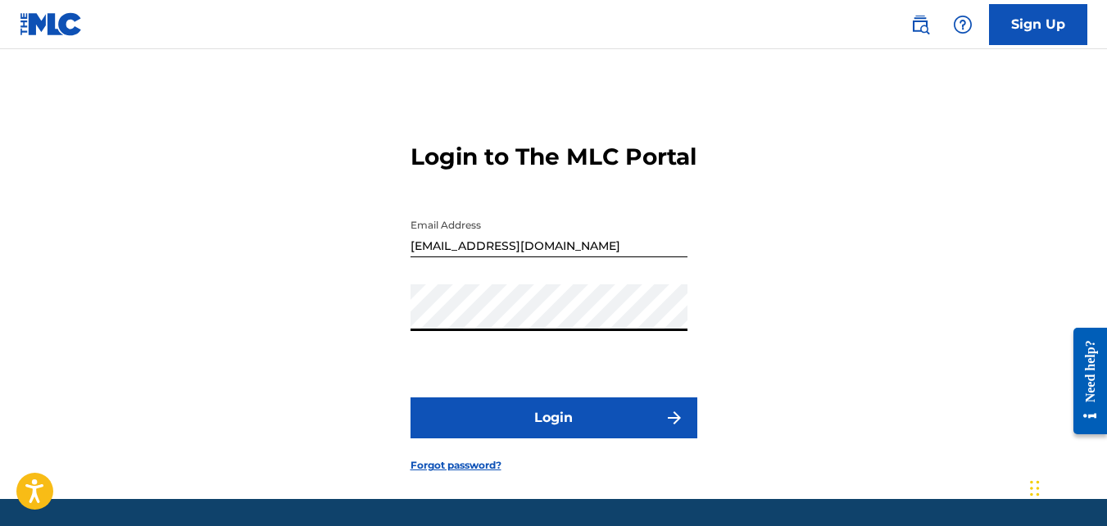
click at [532, 438] on button "Login" at bounding box center [553, 417] width 287 height 41
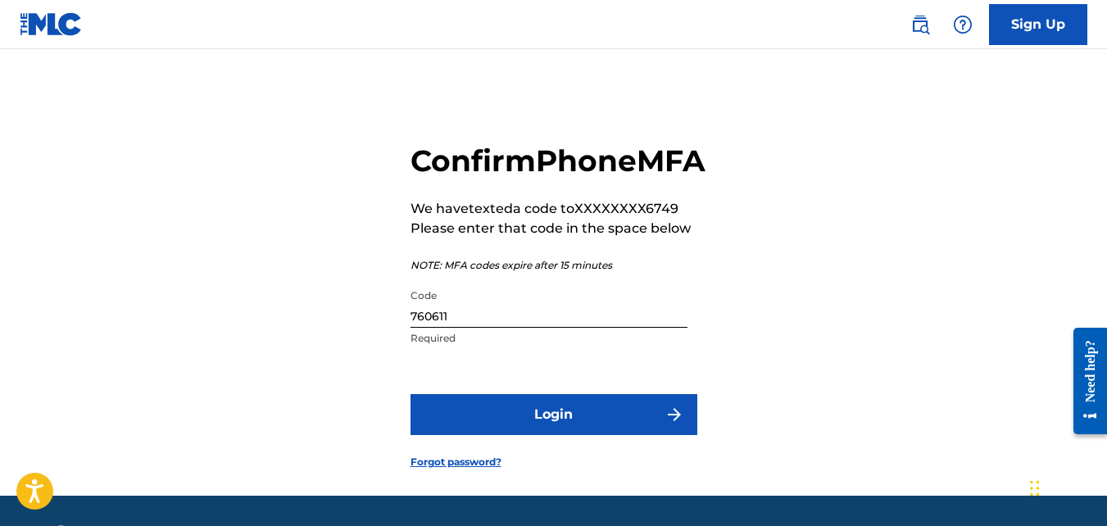
click at [460, 328] on input "760611" at bounding box center [548, 304] width 277 height 47
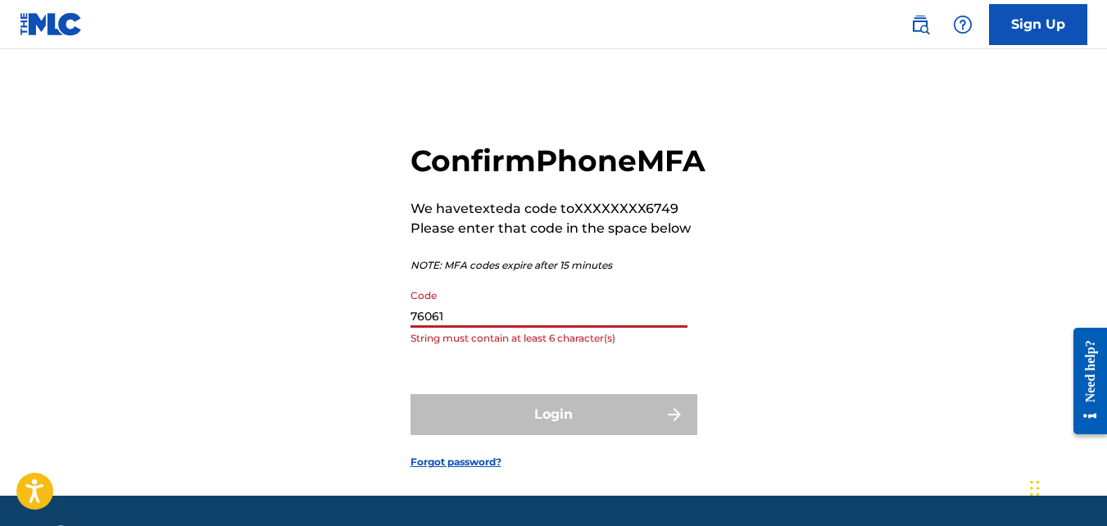
type input "760611"
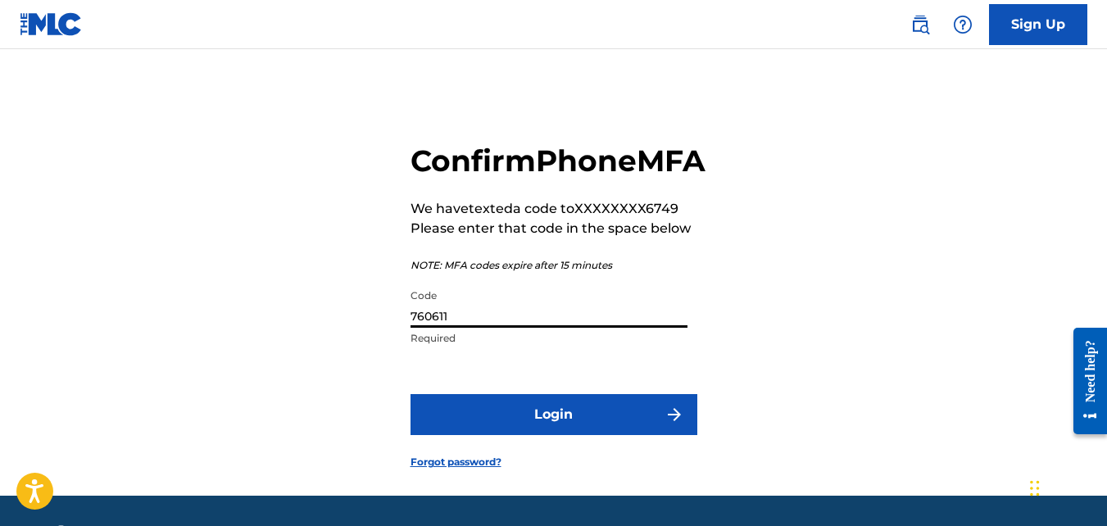
click at [492, 435] on button "Login" at bounding box center [553, 414] width 287 height 41
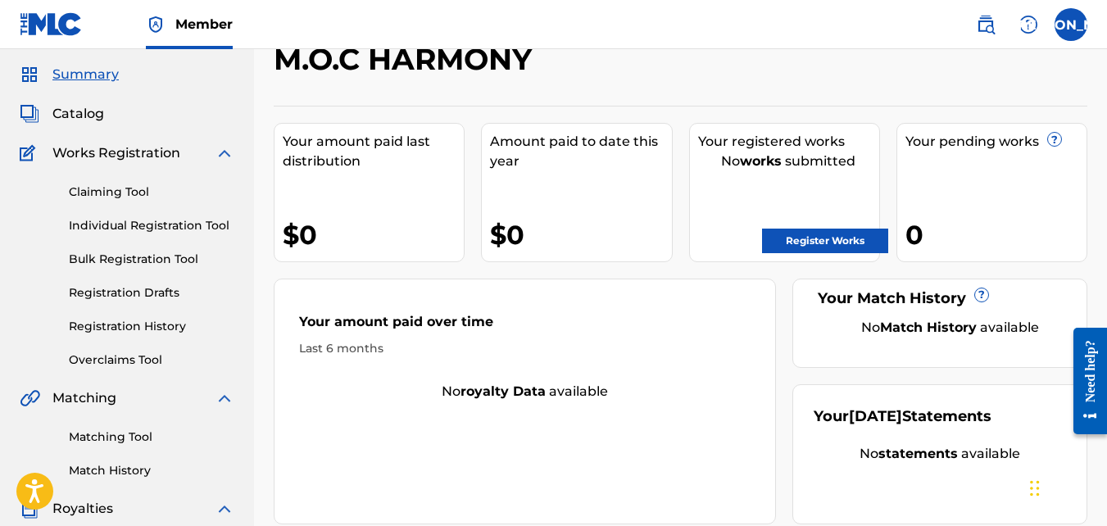
scroll to position [57, 0]
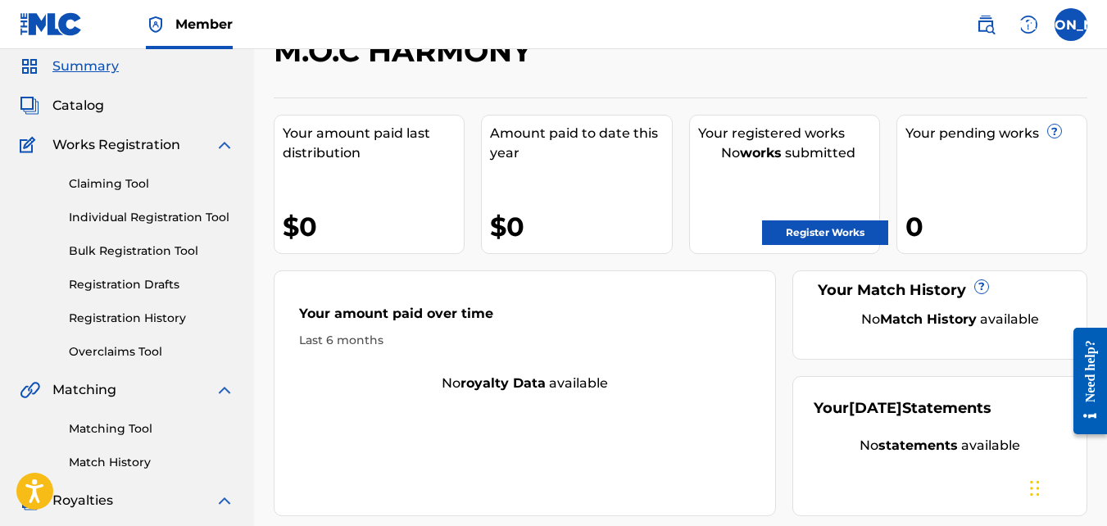
click at [127, 289] on link "Registration Drafts" at bounding box center [152, 284] width 166 height 17
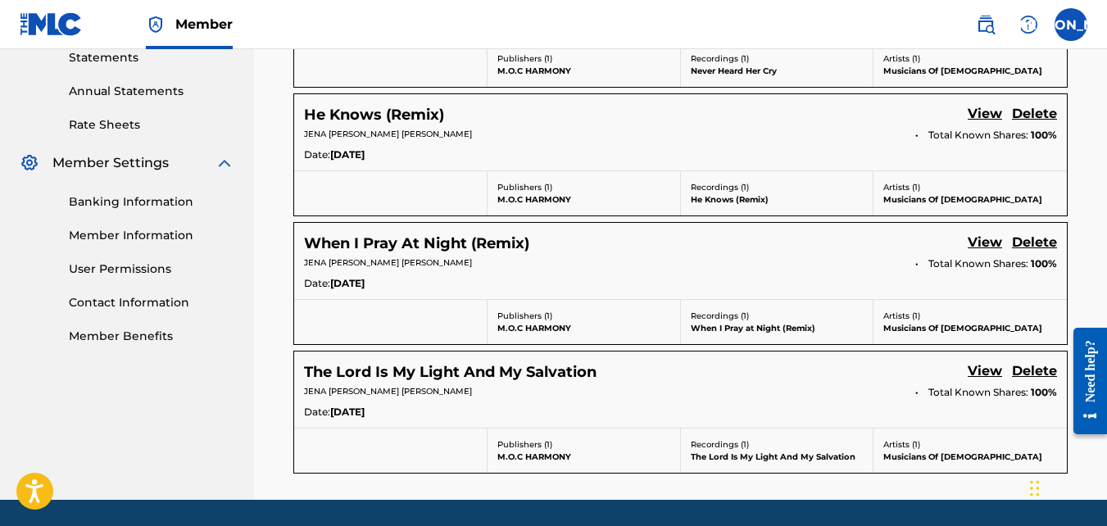
scroll to position [574, 0]
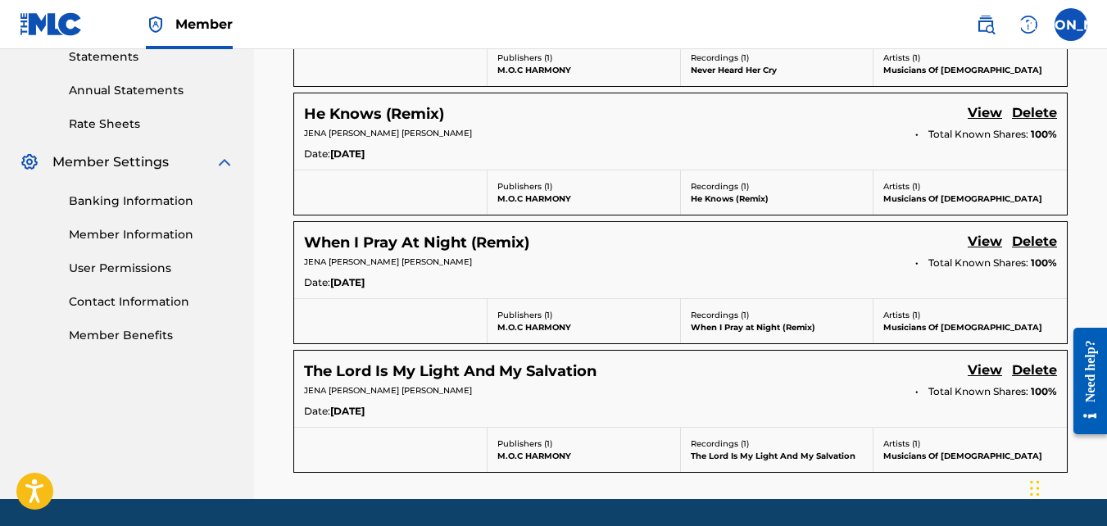
click at [977, 376] on link "View" at bounding box center [985, 372] width 34 height 22
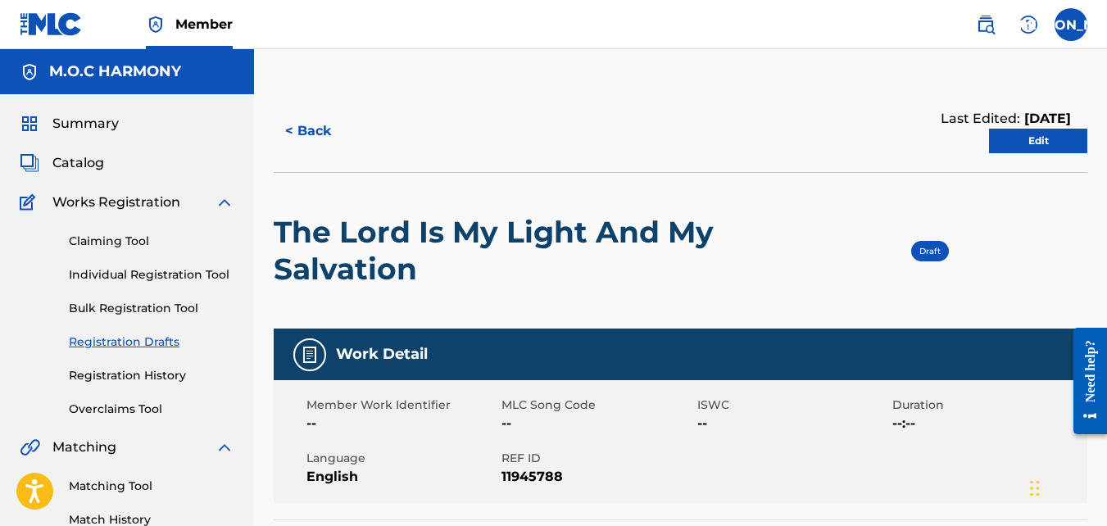
click at [1036, 138] on link "Edit" at bounding box center [1038, 141] width 98 height 25
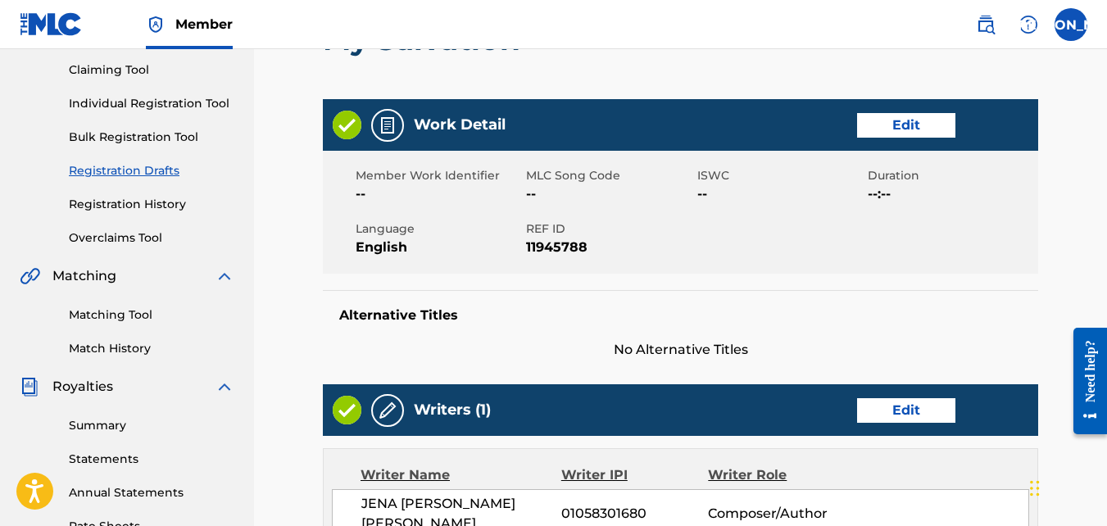
scroll to position [92, 0]
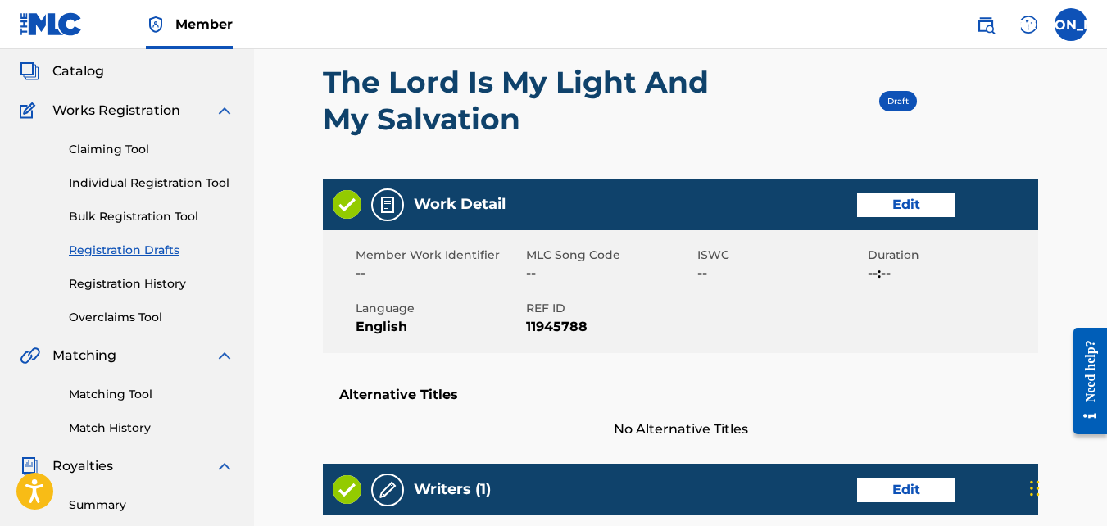
click at [896, 100] on span "Draft" at bounding box center [897, 101] width 21 height 11
click at [893, 217] on div "Work Detail Edit" at bounding box center [680, 205] width 715 height 52
click at [893, 209] on link "Edit" at bounding box center [906, 205] width 98 height 25
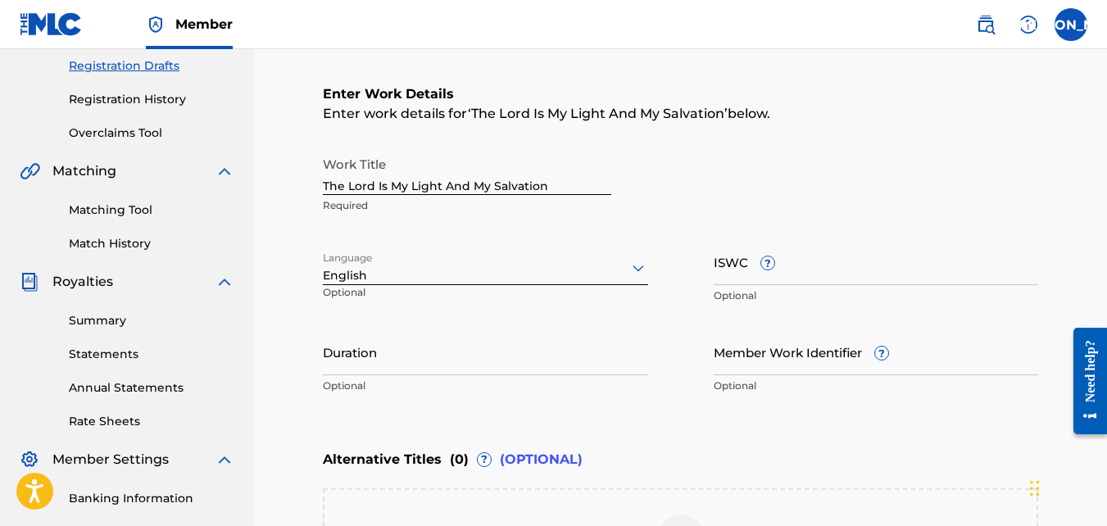
scroll to position [277, 0]
click at [469, 182] on input "The Lord Is My Light And My Salvation" at bounding box center [467, 170] width 288 height 47
type input "The Lord Is My Light AndMy Salvation"
click at [554, 196] on div "Work Title The Lord Is My Light AndMy Salvation Required" at bounding box center [467, 184] width 288 height 74
click at [495, 173] on input "The Lord Is My Light AndMy Salvation" at bounding box center [467, 170] width 288 height 47
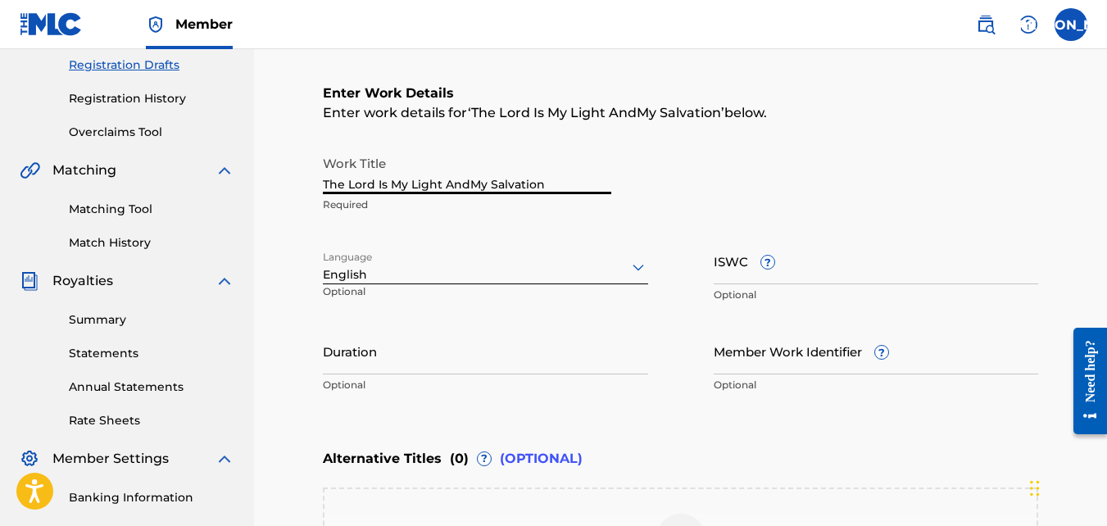
click at [495, 173] on input "The Lord Is My Light AndMy Salvation" at bounding box center [467, 170] width 288 height 47
type input "The Lord Is My Light And Salvation"
click at [688, 185] on div "Work Title The Lord Is My Light And Salvation Required" at bounding box center [680, 184] width 715 height 74
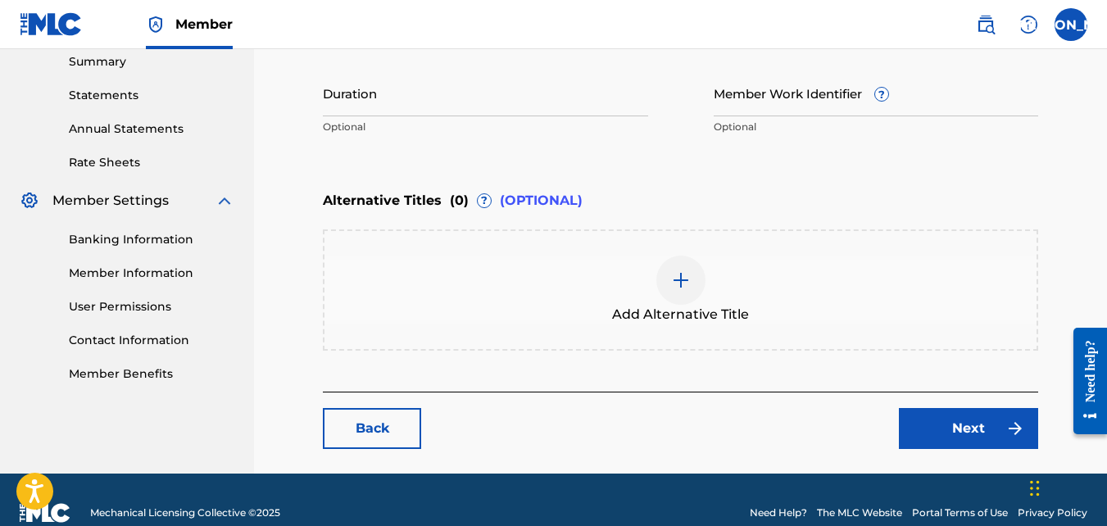
scroll to position [536, 0]
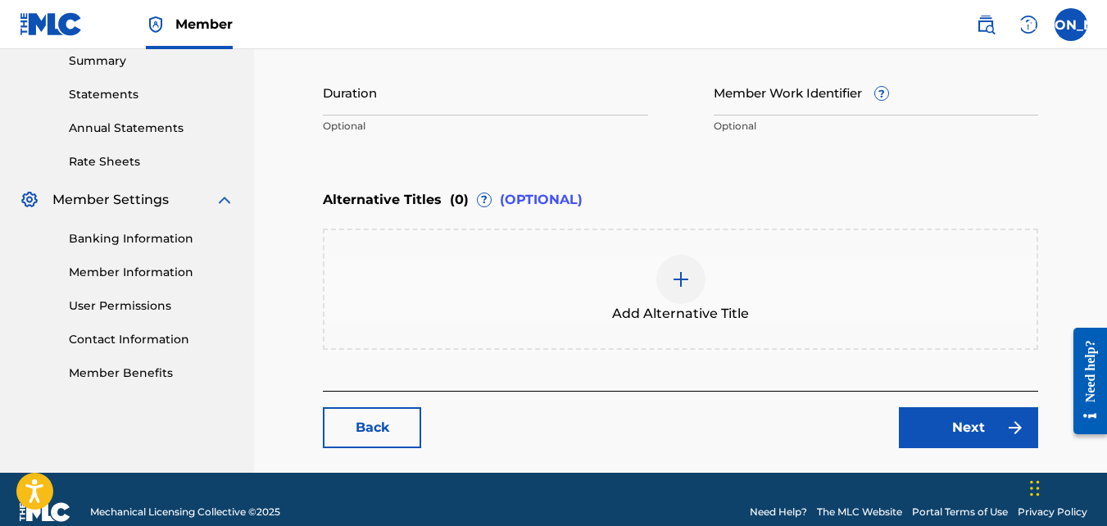
click at [972, 418] on link "Next" at bounding box center [968, 427] width 139 height 41
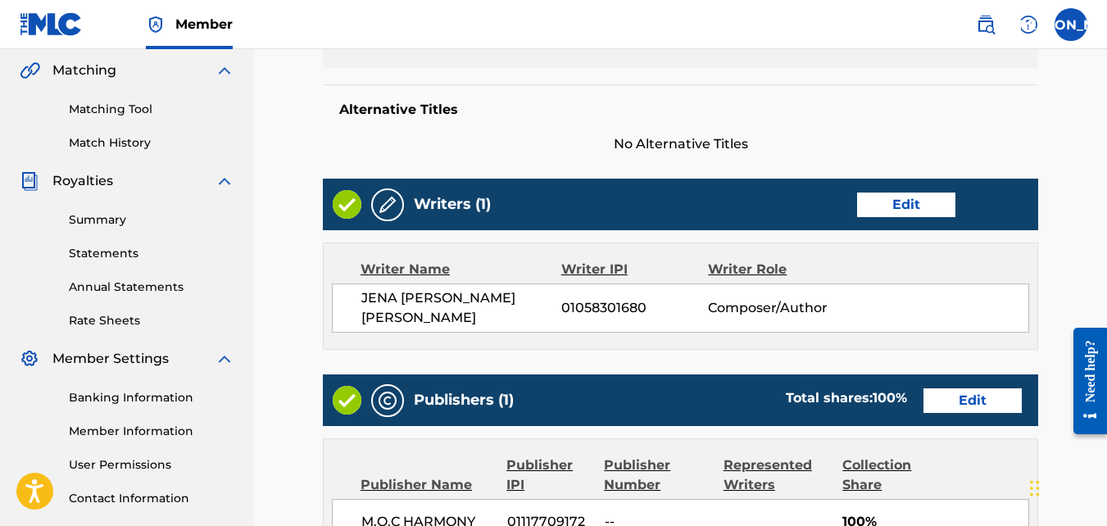
scroll to position [378, 0]
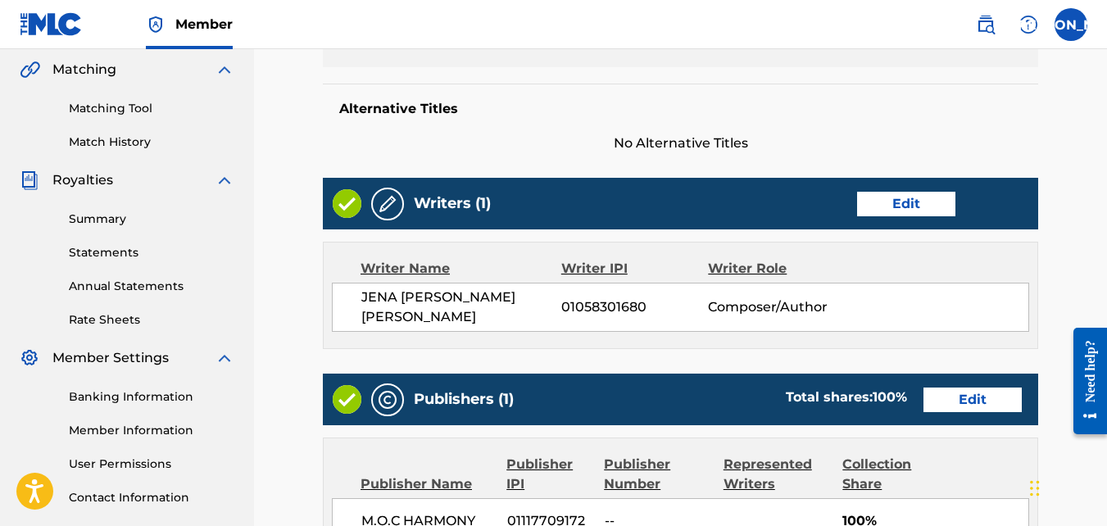
click at [891, 197] on link "Edit" at bounding box center [906, 204] width 98 height 25
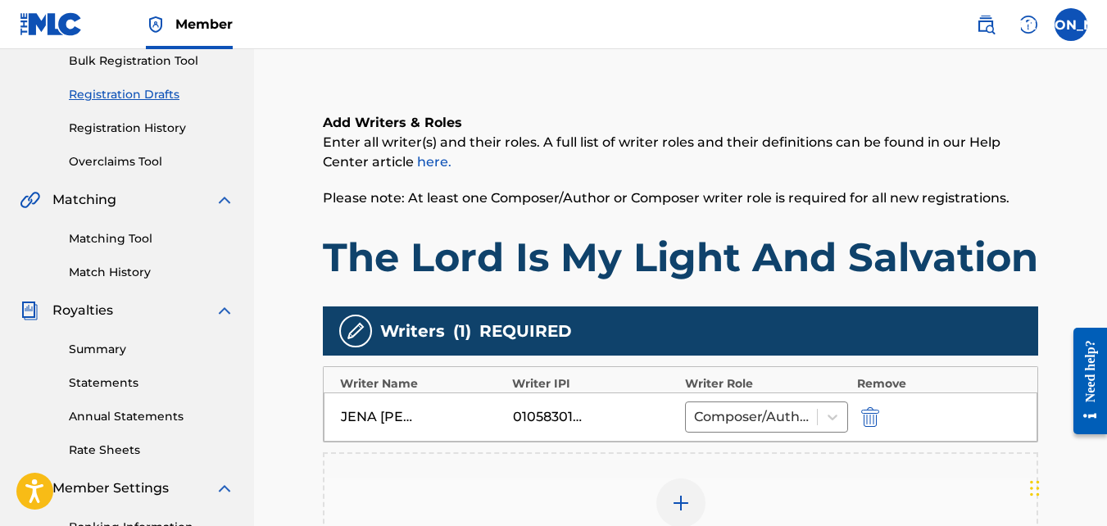
scroll to position [534, 0]
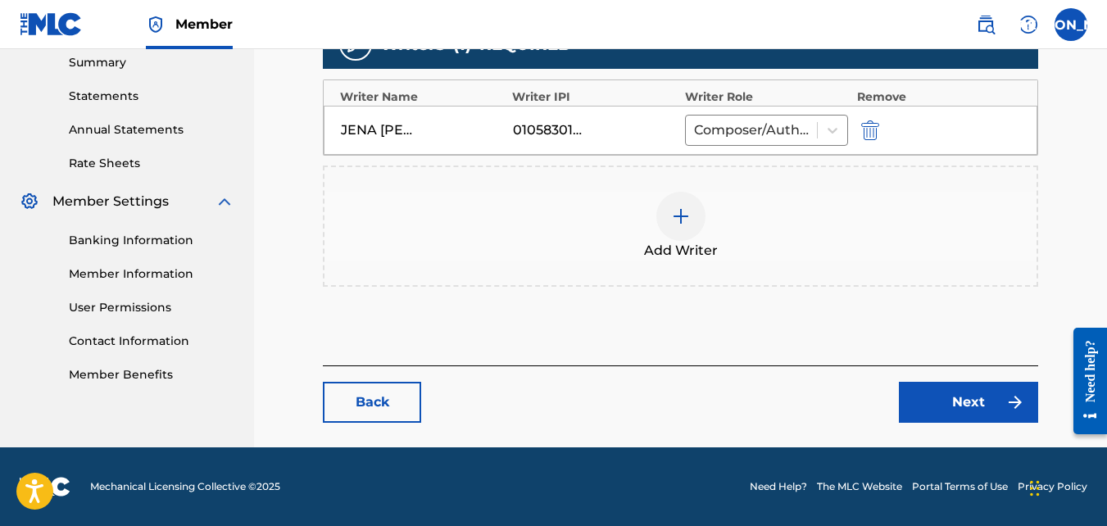
click at [965, 377] on div "Back Next" at bounding box center [680, 393] width 715 height 57
click at [965, 388] on link "Next" at bounding box center [968, 402] width 139 height 41
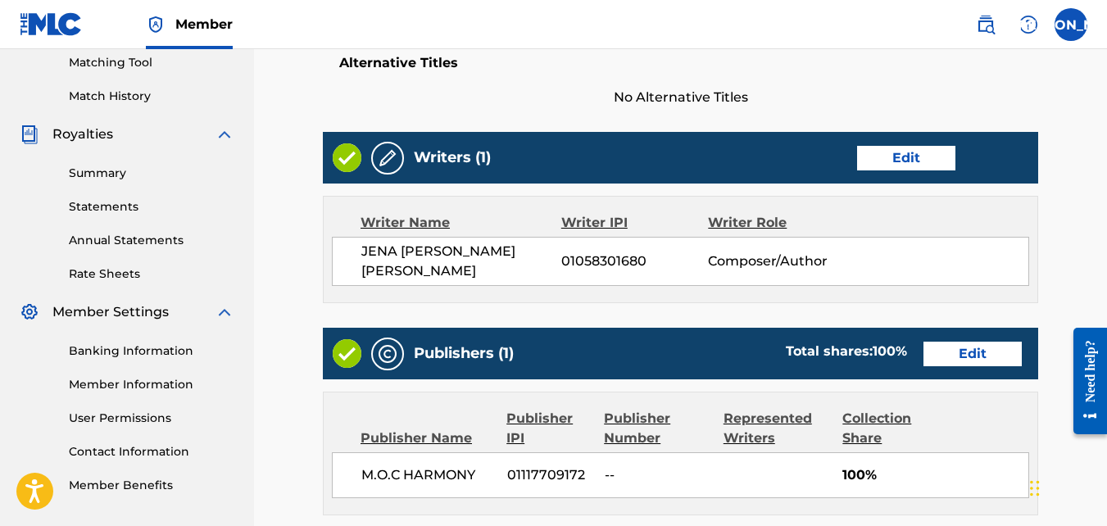
scroll to position [467, 0]
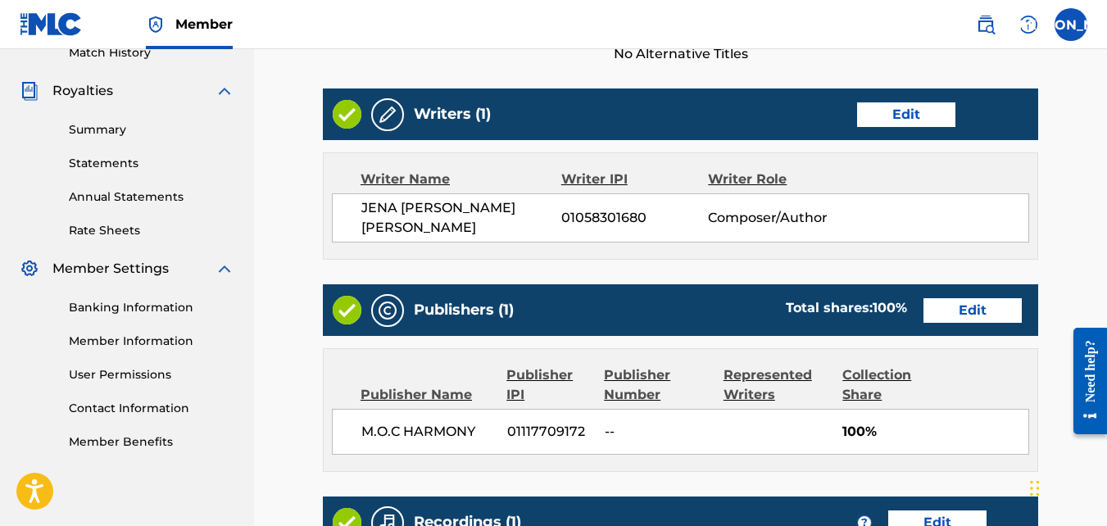
click at [962, 288] on div "Publishers (1) Total shares: 100 % Edit" at bounding box center [680, 310] width 715 height 52
click at [964, 306] on link "Edit" at bounding box center [972, 310] width 98 height 25
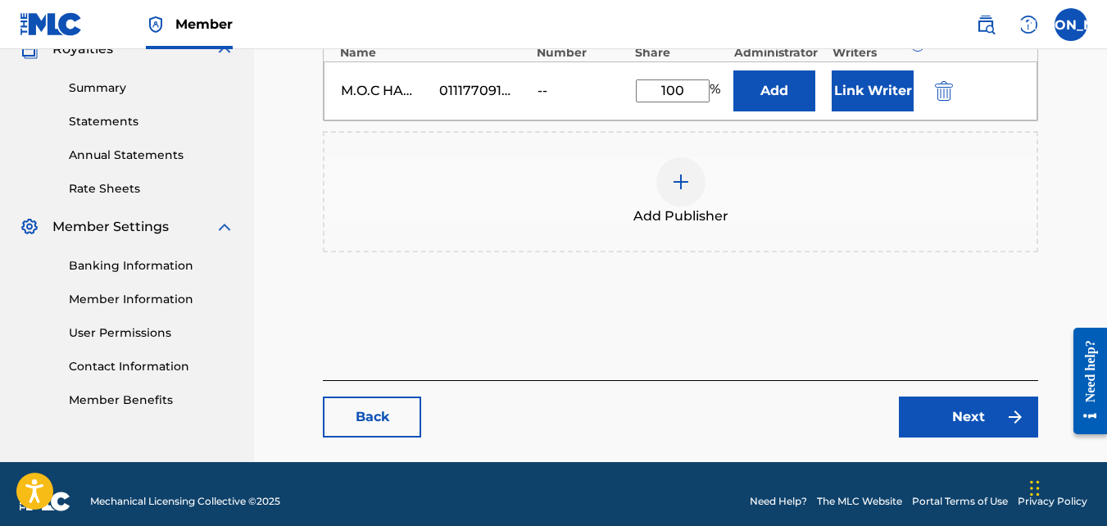
scroll to position [510, 0]
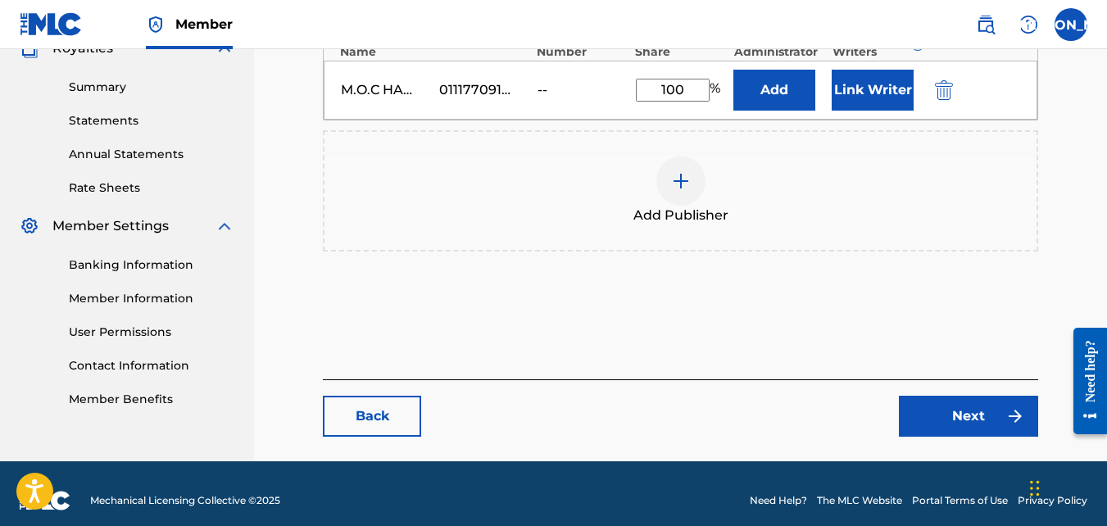
click at [990, 423] on link "Next" at bounding box center [968, 416] width 139 height 41
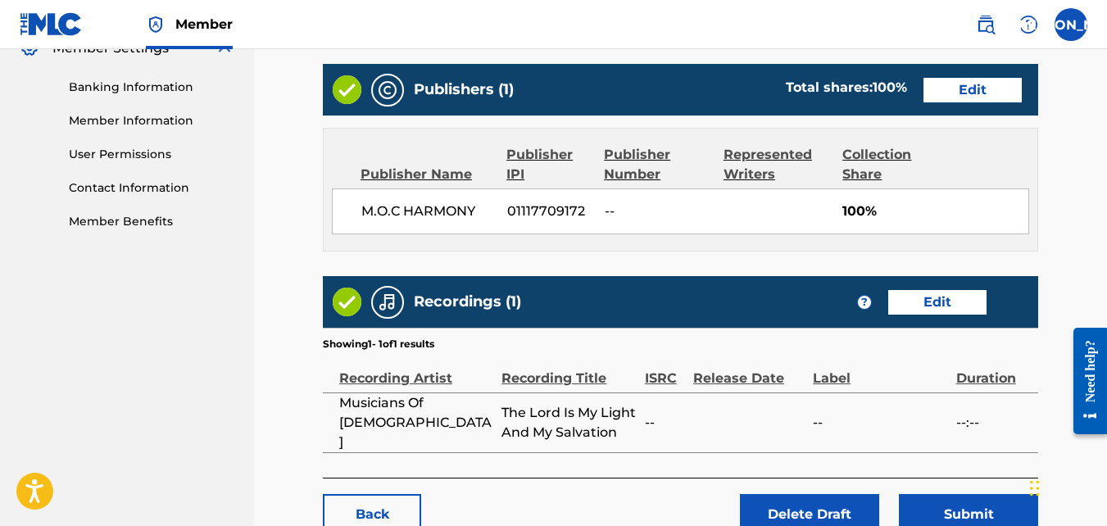
scroll to position [773, 0]
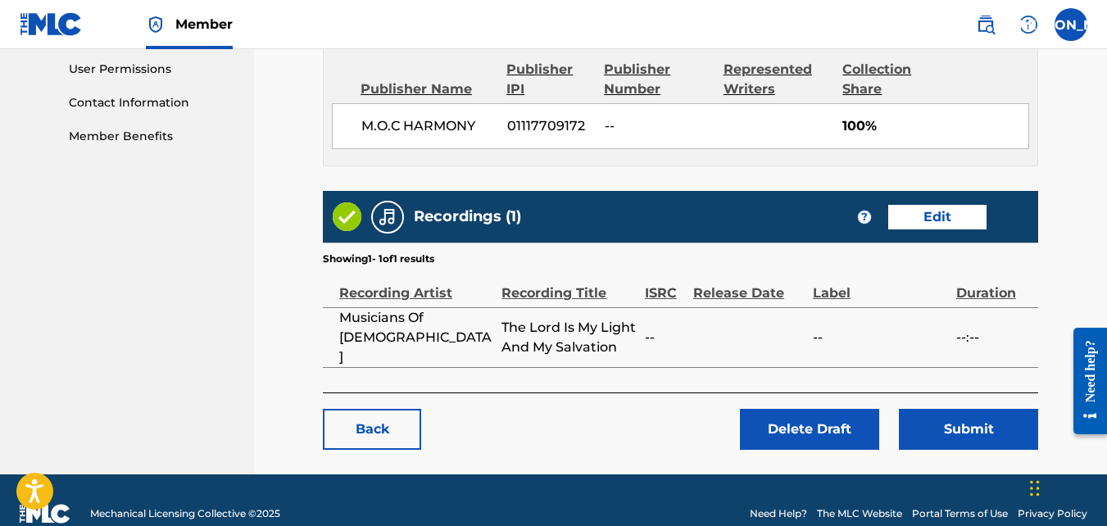
click at [908, 215] on link "Edit" at bounding box center [937, 217] width 98 height 25
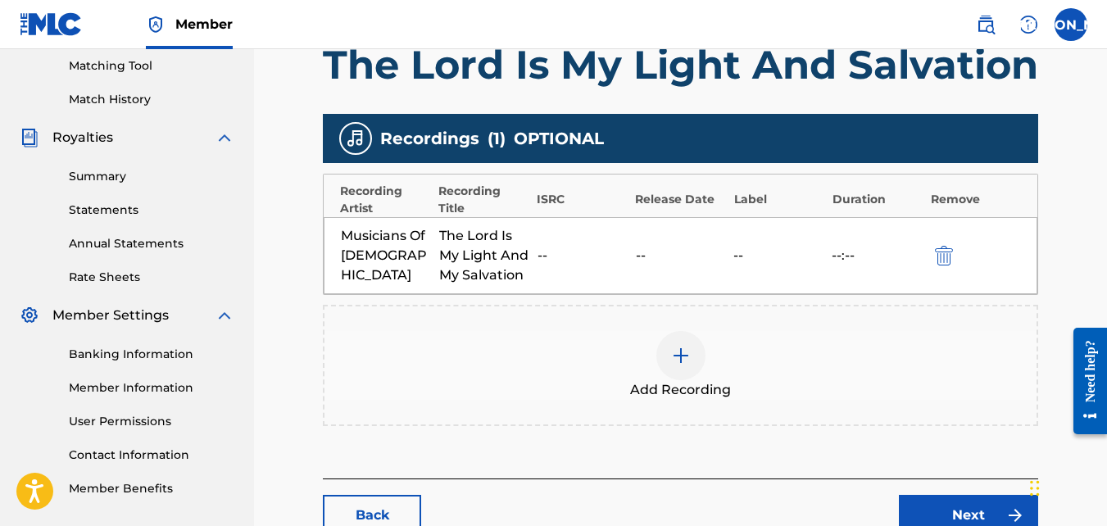
scroll to position [533, 0]
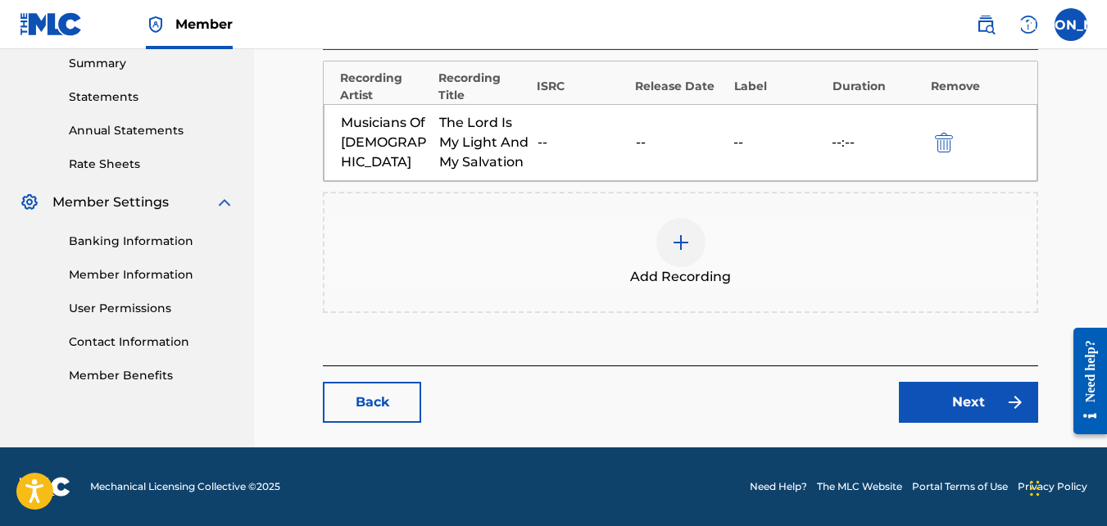
click at [922, 391] on link "Next" at bounding box center [968, 402] width 139 height 41
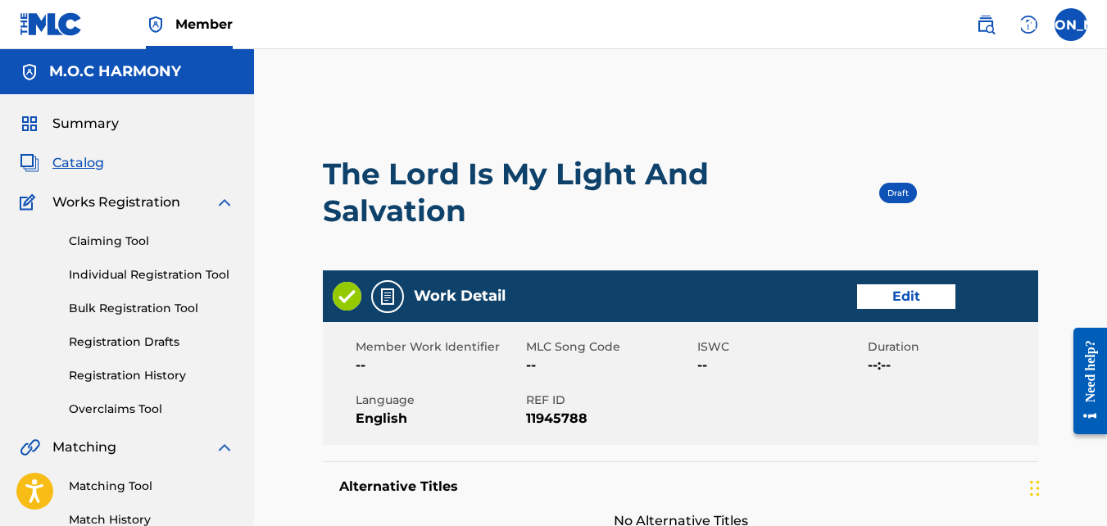
click at [126, 344] on link "Registration Drafts" at bounding box center [152, 341] width 166 height 17
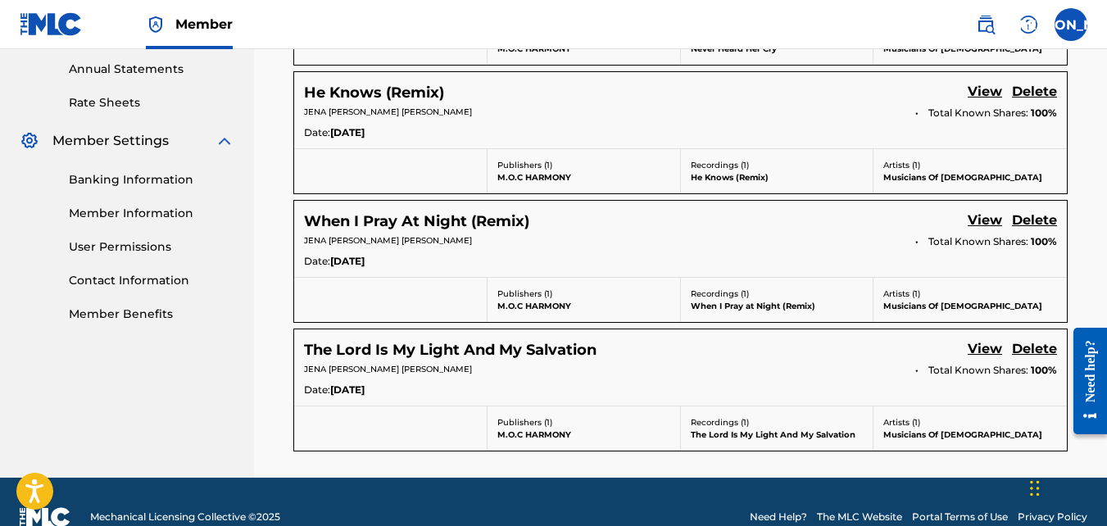
scroll to position [597, 0]
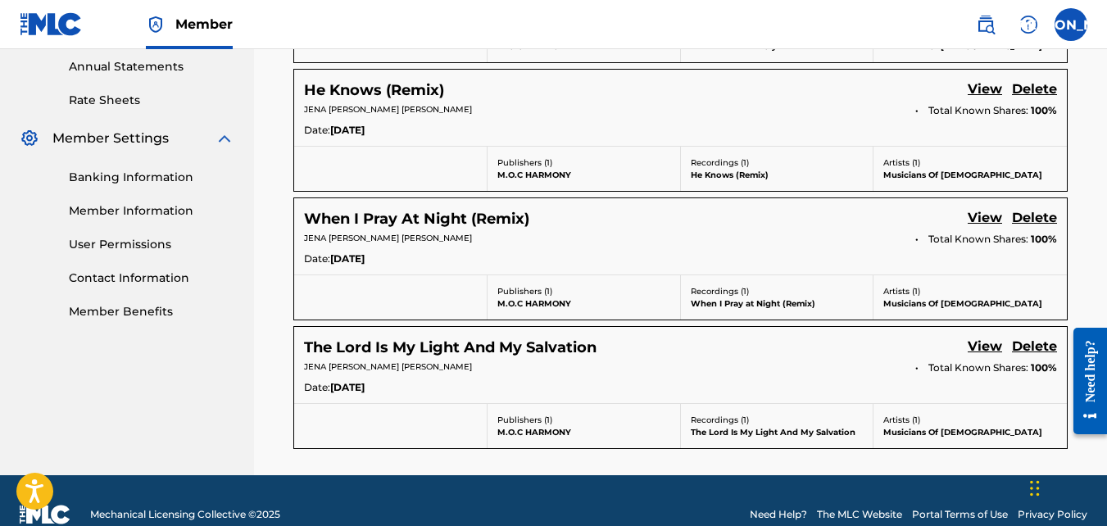
click at [1036, 342] on link "Delete" at bounding box center [1034, 348] width 45 height 22
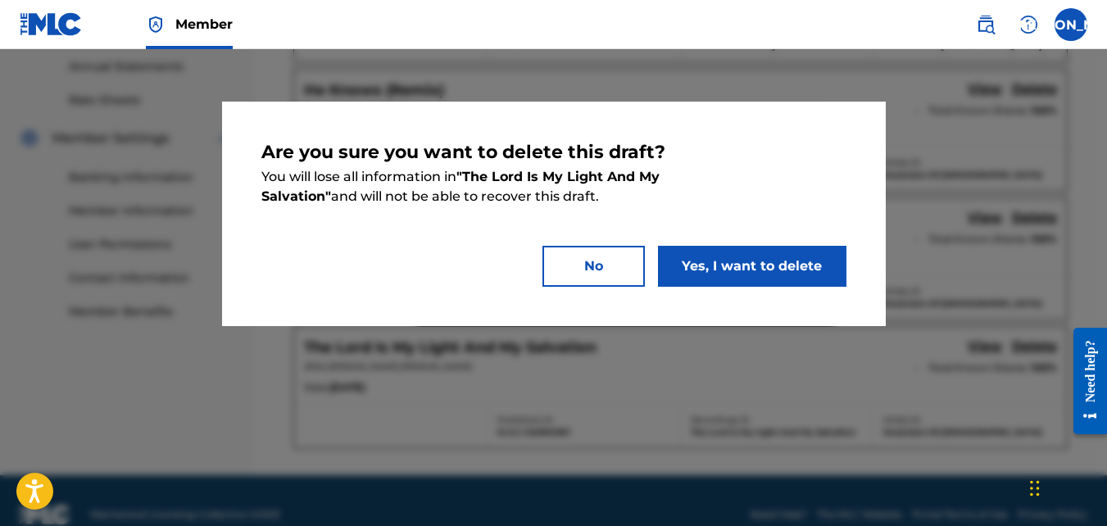
click at [793, 260] on button "Yes, I want to delete" at bounding box center [752, 266] width 188 height 41
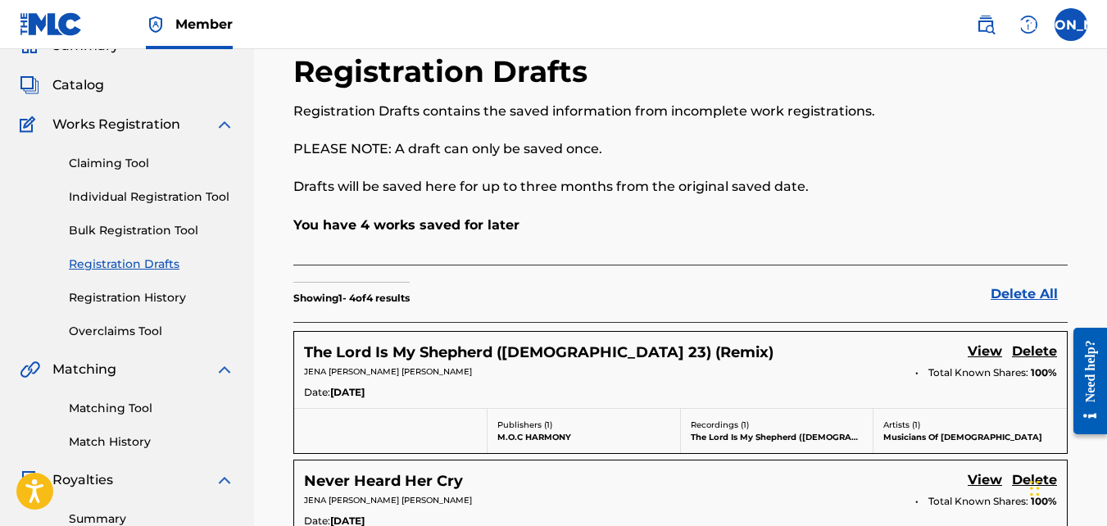
scroll to position [0, 0]
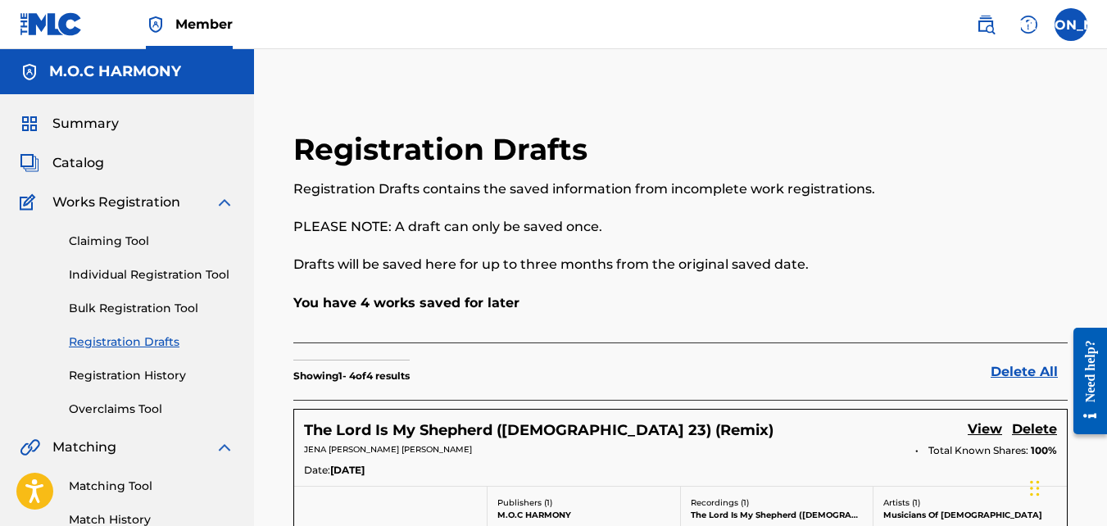
click at [69, 162] on span "Catalog" at bounding box center [78, 163] width 52 height 20
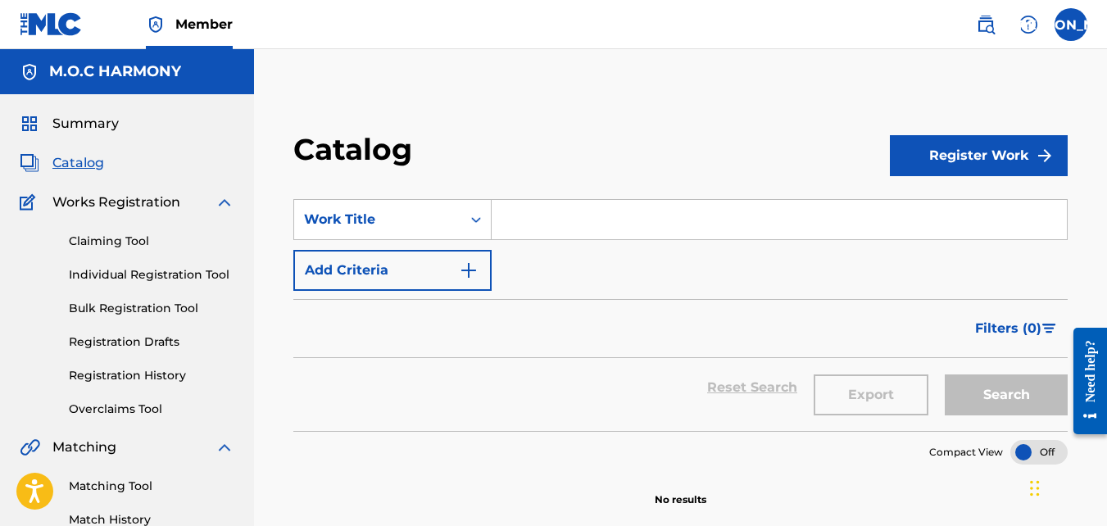
click at [440, 270] on button "Add Criteria" at bounding box center [392, 270] width 198 height 41
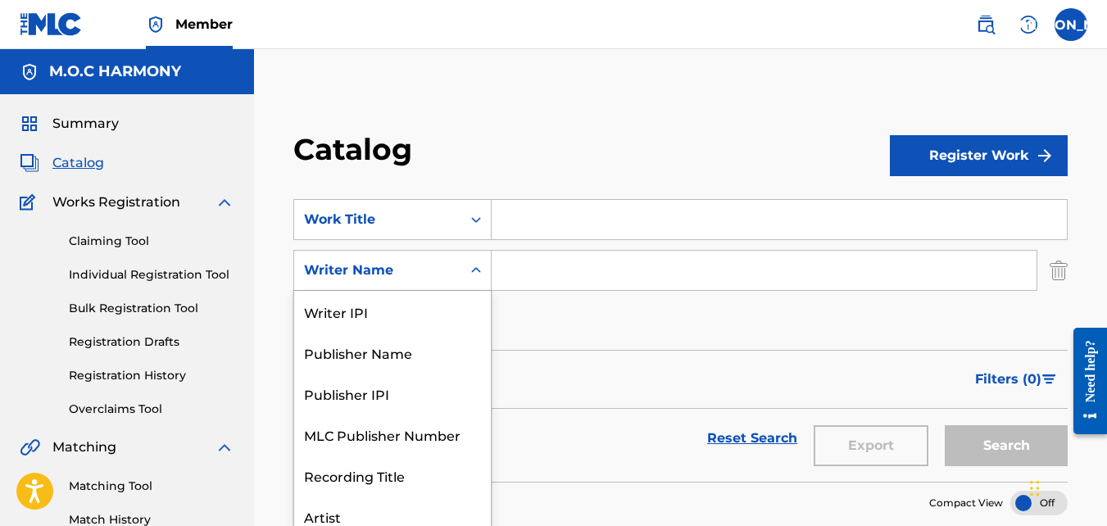
click at [440, 270] on div "Writer Name" at bounding box center [377, 271] width 147 height 20
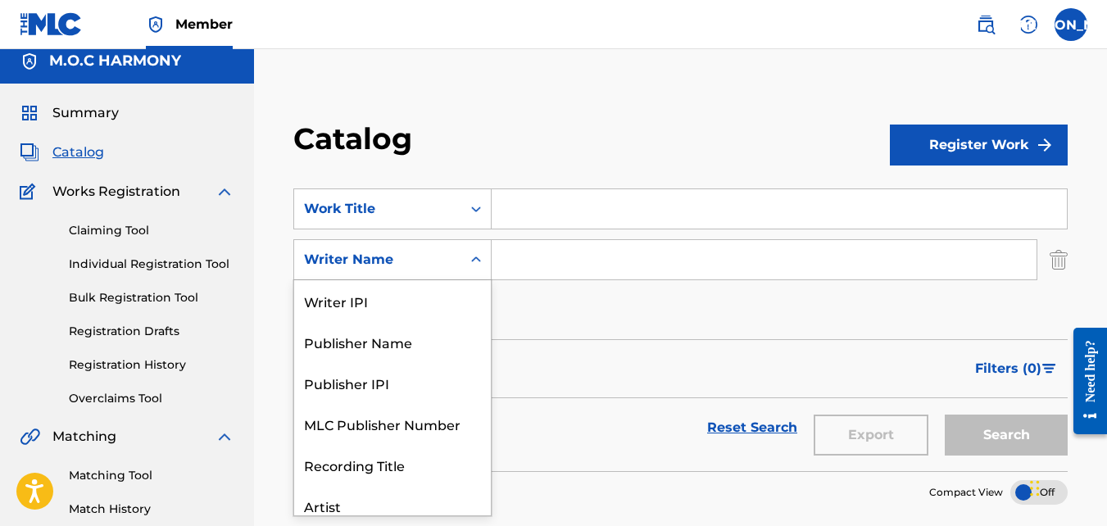
scroll to position [82, 0]
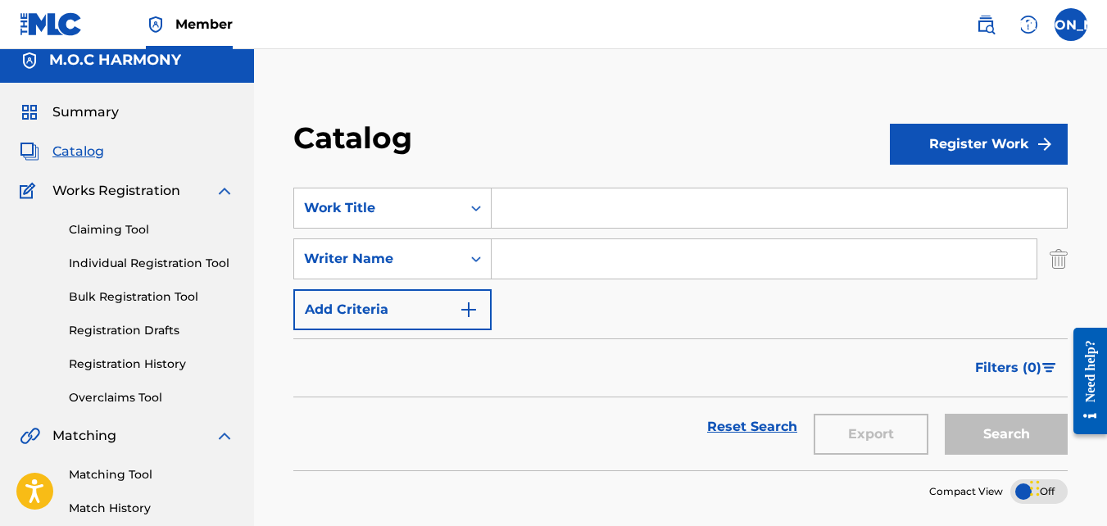
click at [532, 261] on input "Search Form" at bounding box center [764, 258] width 545 height 39
click at [462, 311] on img "Search Form" at bounding box center [469, 310] width 20 height 20
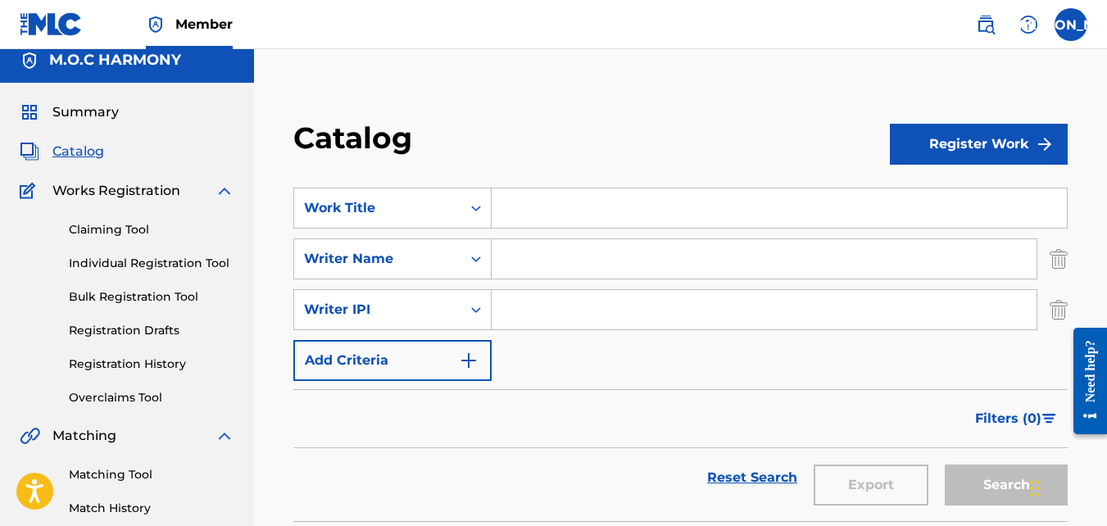
click at [451, 356] on button "Add Criteria" at bounding box center [392, 360] width 198 height 41
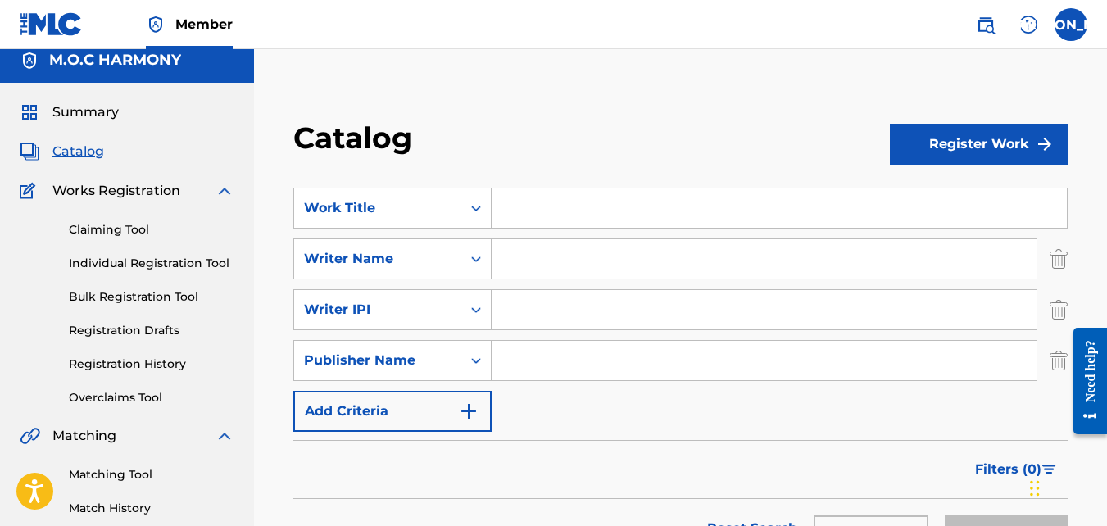
click at [452, 416] on button "Add Criteria" at bounding box center [392, 411] width 198 height 41
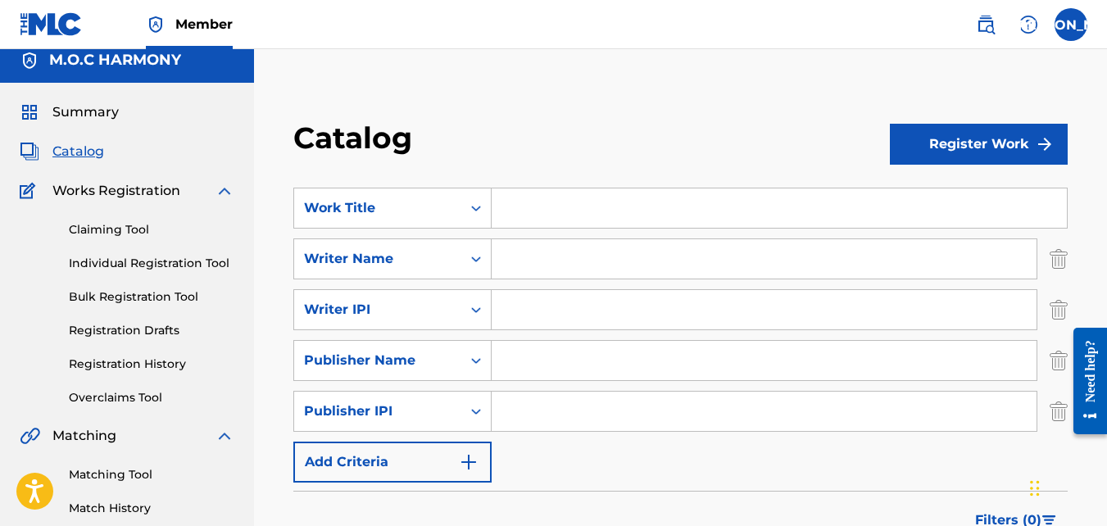
click at [442, 473] on button "Add Criteria" at bounding box center [392, 462] width 198 height 41
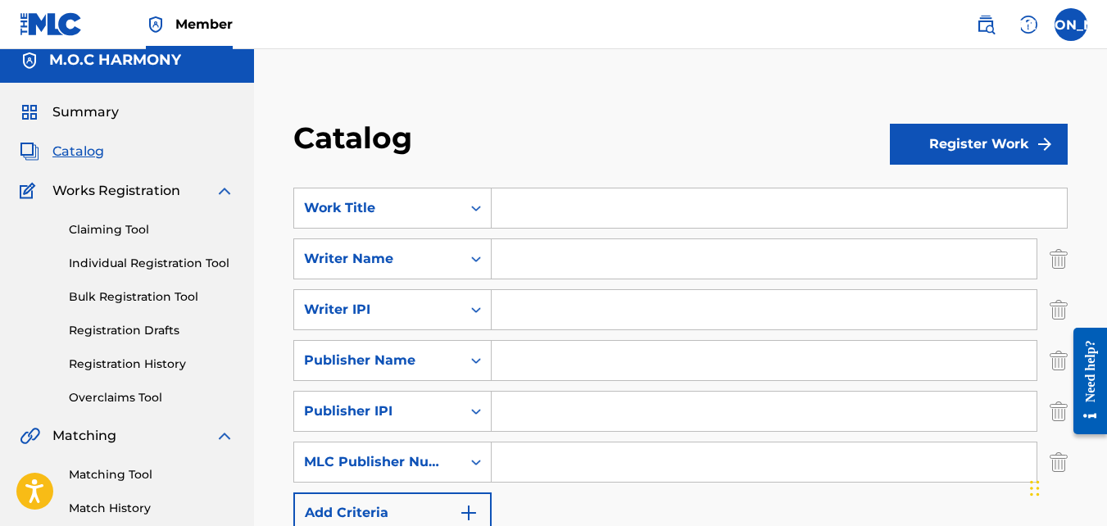
click at [904, 139] on button "Register Work" at bounding box center [979, 144] width 178 height 41
click at [929, 191] on link "Individual" at bounding box center [979, 197] width 178 height 39
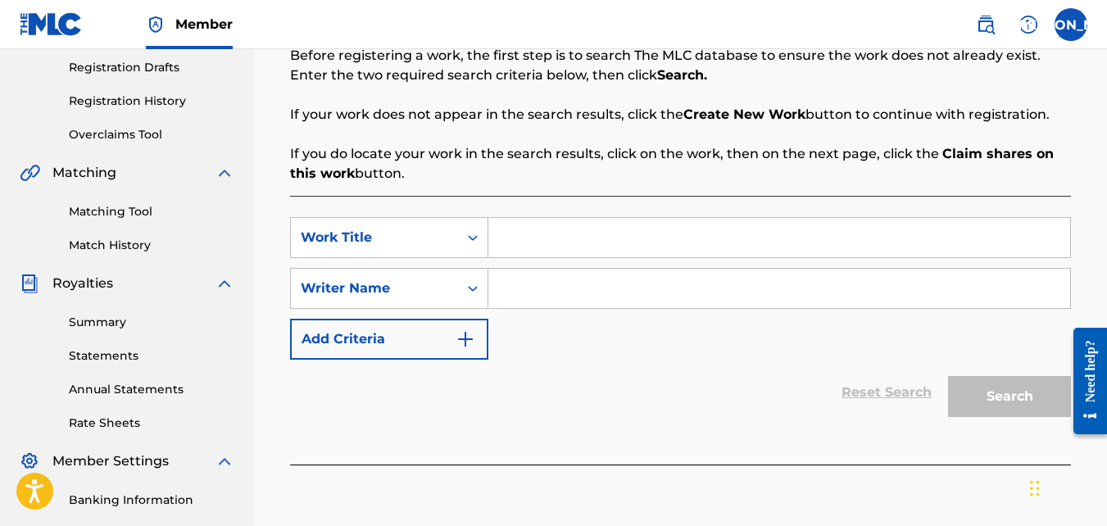
scroll to position [279, 0]
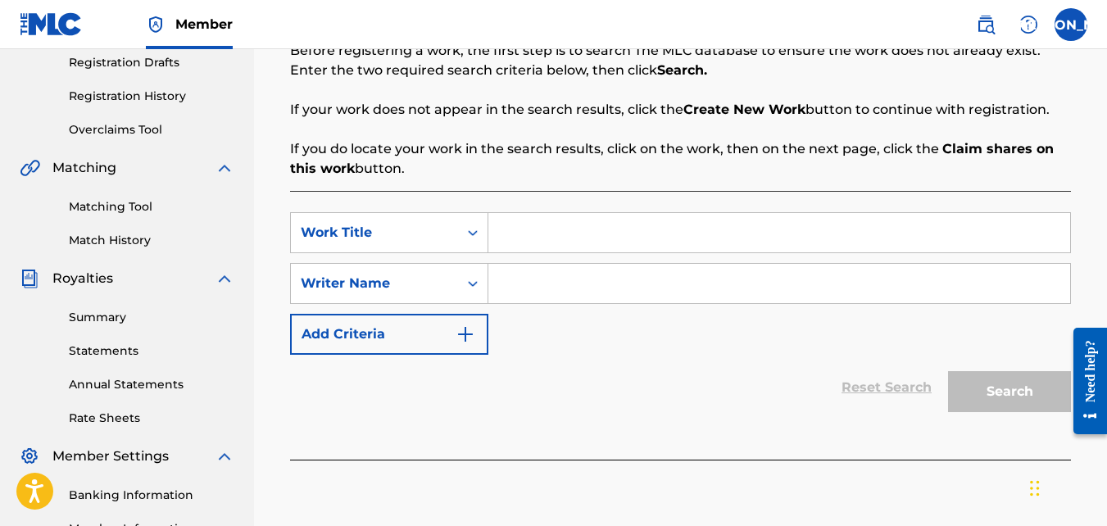
click at [459, 333] on img "Search Form" at bounding box center [466, 334] width 20 height 20
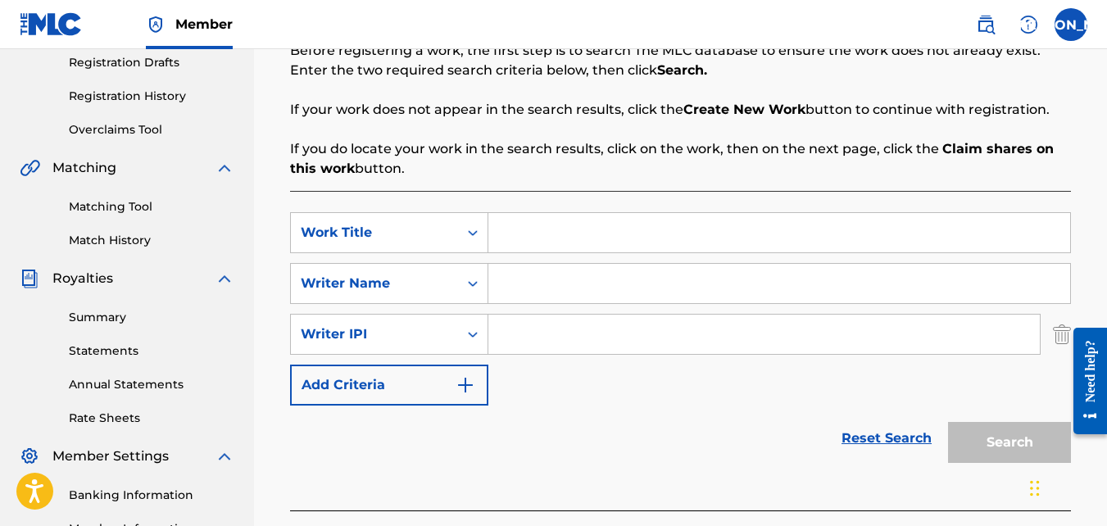
click at [442, 390] on button "Add Criteria" at bounding box center [389, 385] width 198 height 41
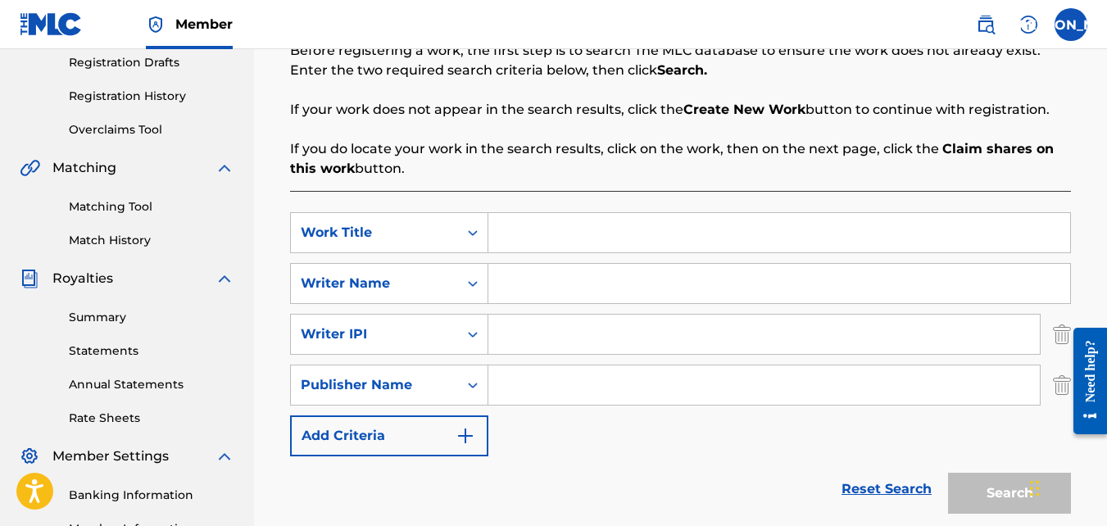
click at [429, 433] on button "Add Criteria" at bounding box center [389, 435] width 198 height 41
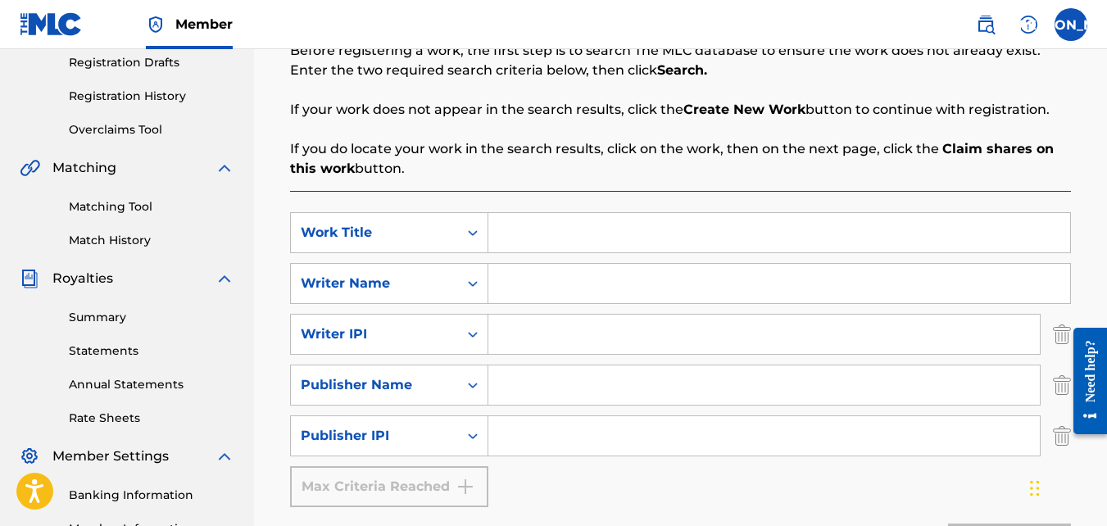
click at [552, 224] on input "Search Form" at bounding box center [779, 232] width 582 height 39
type input "The Lord Is My Light And Salvation"
click at [561, 288] on input "Search Form" at bounding box center [779, 283] width 582 height 39
type input "[PERSON_NAME] [PERSON_NAME]"
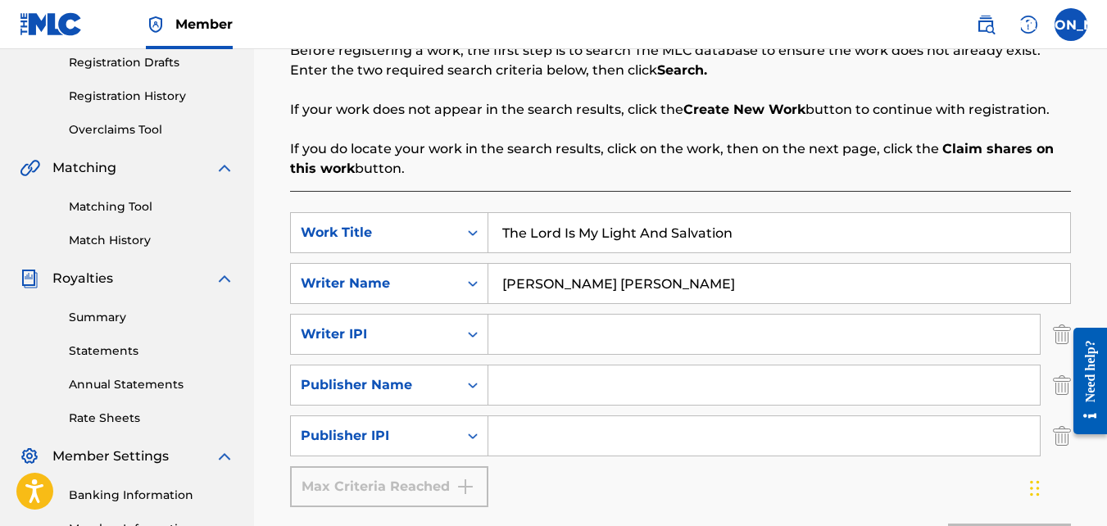
click at [540, 347] on input "Search Form" at bounding box center [763, 334] width 551 height 39
type input "1058301680"
click at [555, 370] on input "Search Form" at bounding box center [763, 384] width 551 height 39
type input "M.O.C HARMONY"
click at [528, 442] on input "Search Form" at bounding box center [763, 435] width 551 height 39
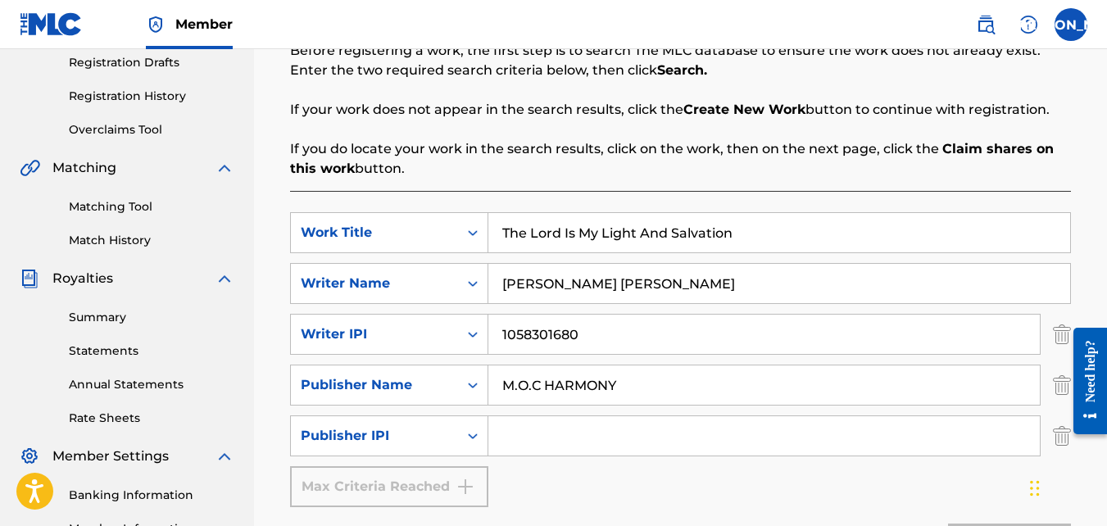
type input "01117709172"
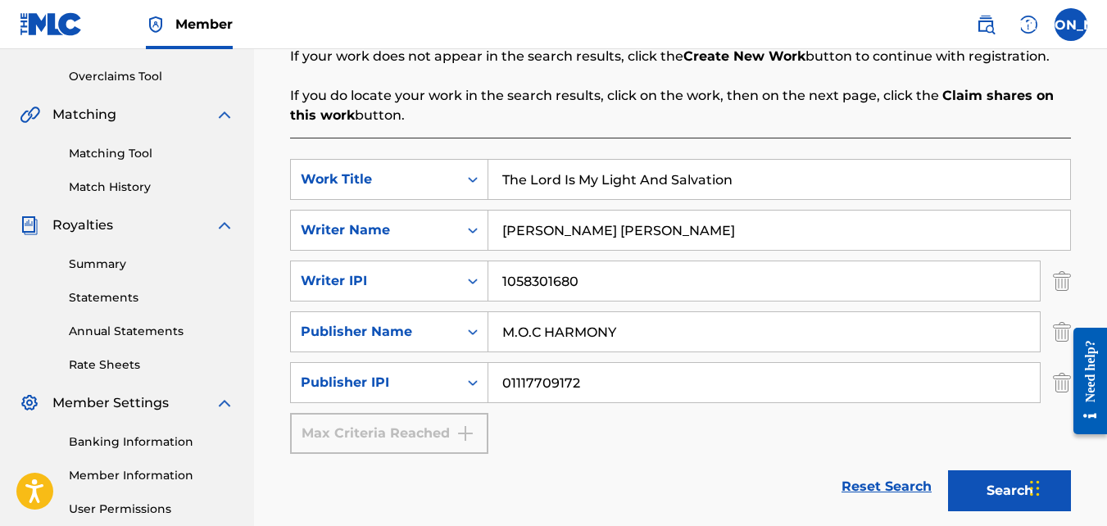
scroll to position [419, 0]
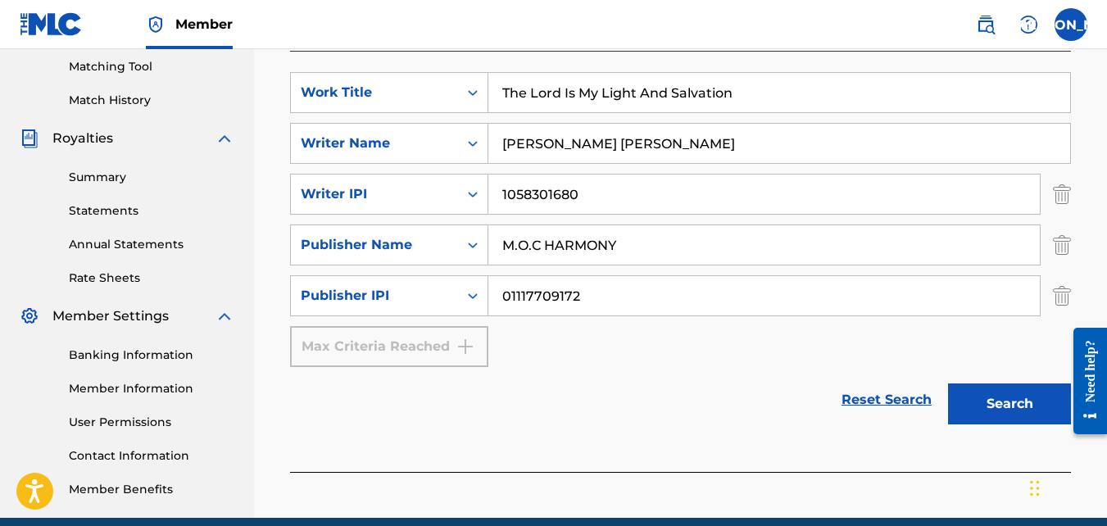
click at [984, 392] on button "Search" at bounding box center [1009, 403] width 123 height 41
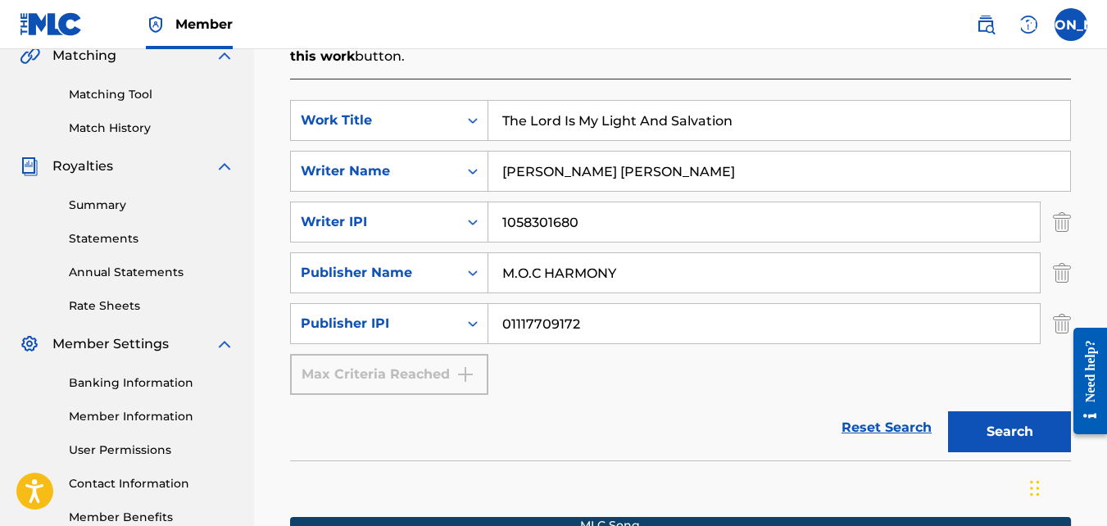
scroll to position [392, 0]
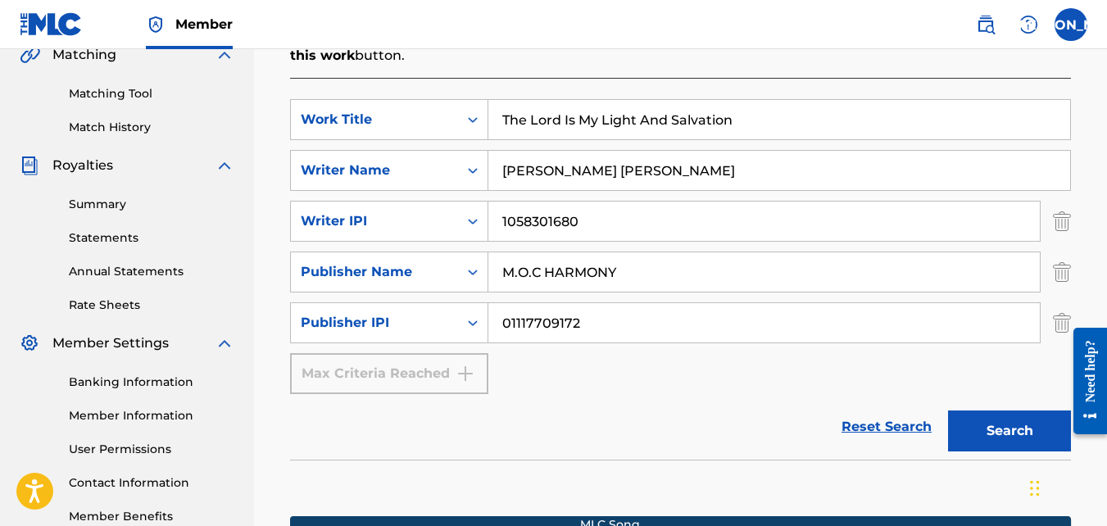
click at [980, 424] on button "Search" at bounding box center [1009, 430] width 123 height 41
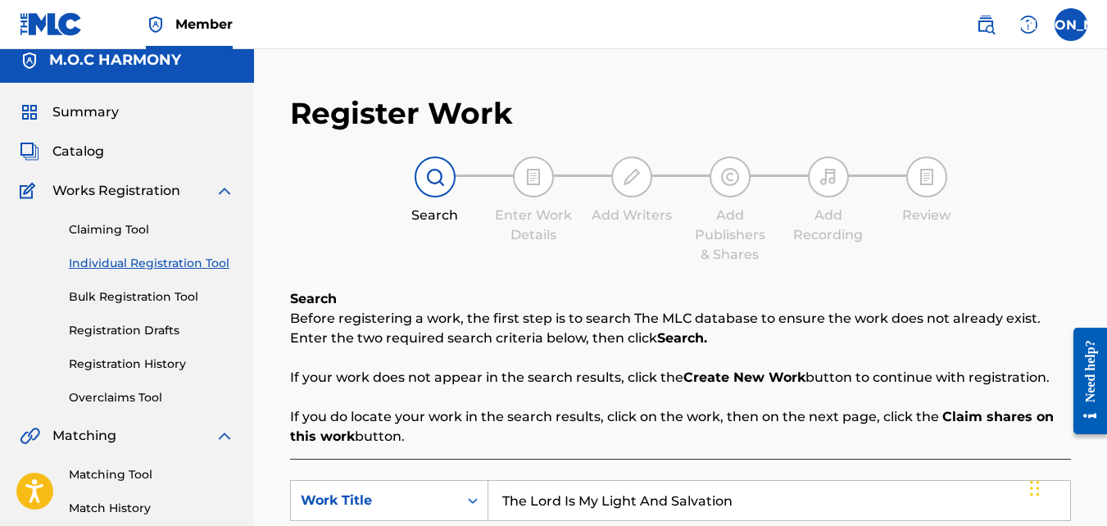
scroll to position [7, 0]
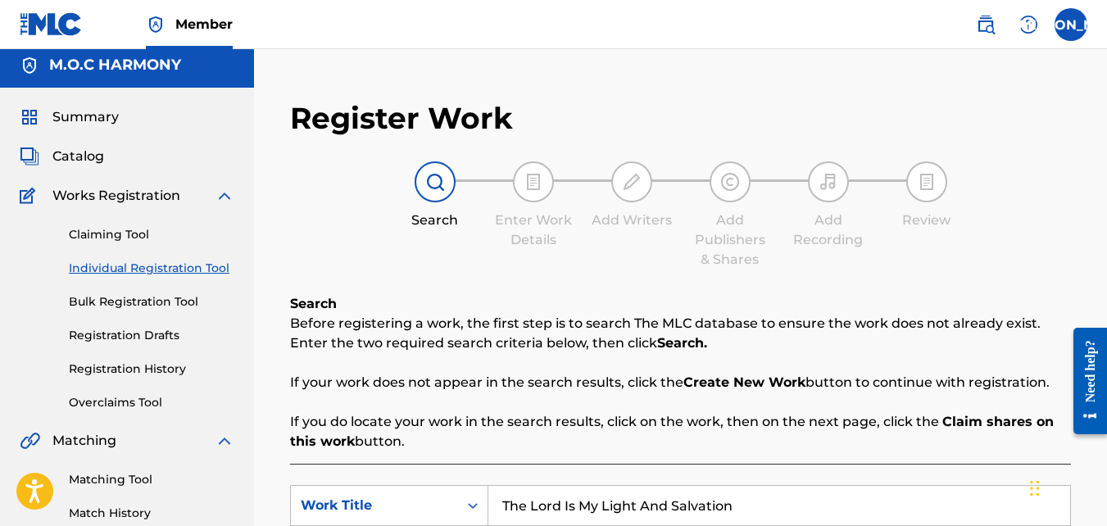
click at [137, 331] on link "Registration Drafts" at bounding box center [152, 335] width 166 height 17
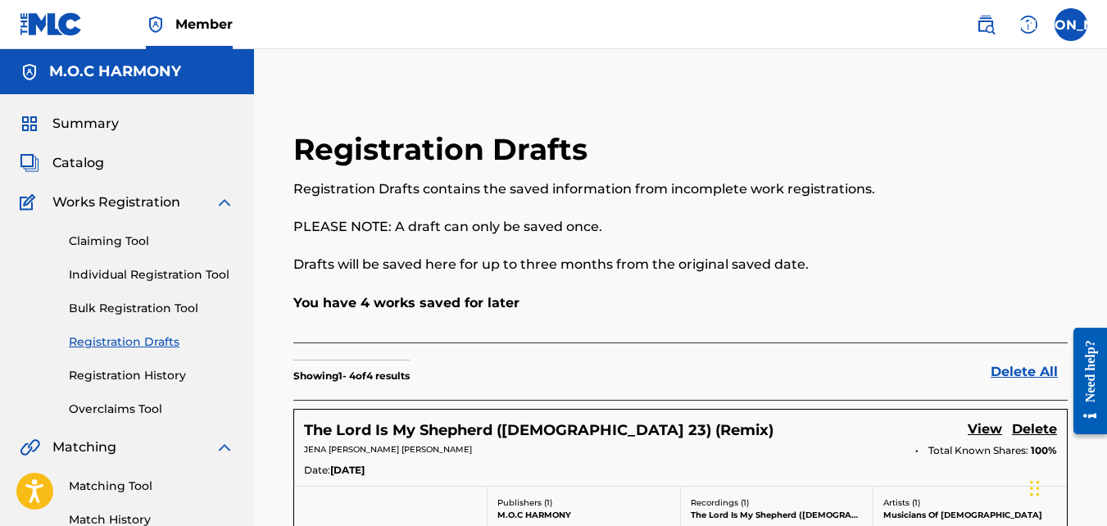
click at [98, 151] on div "Summary Catalog Works Registration Claiming Tool Individual Registration Tool B…" at bounding box center [127, 515] width 254 height 843
click at [92, 165] on span "Catalog" at bounding box center [78, 163] width 52 height 20
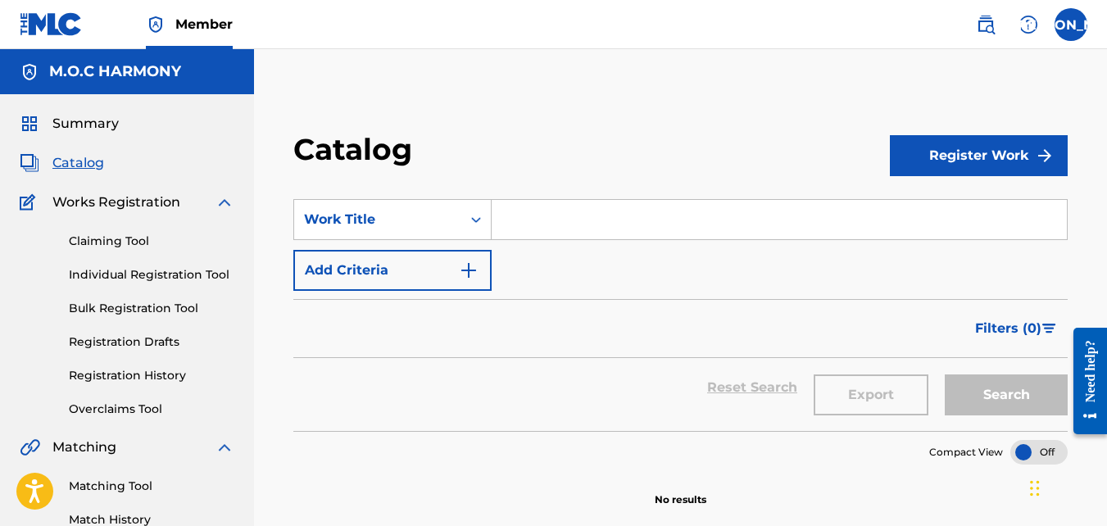
click at [344, 265] on button "Add Criteria" at bounding box center [392, 270] width 198 height 41
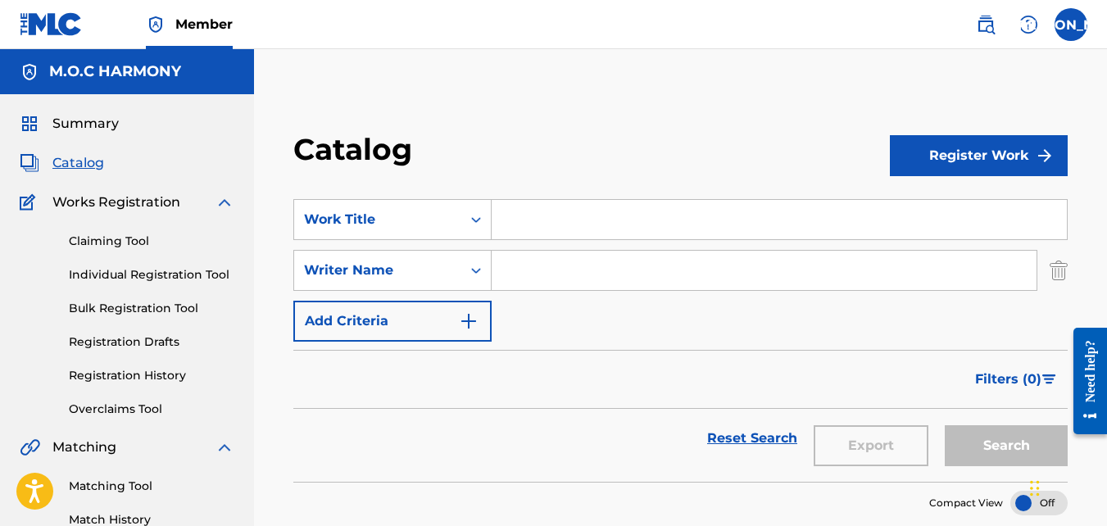
click at [357, 319] on button "Add Criteria" at bounding box center [392, 321] width 198 height 41
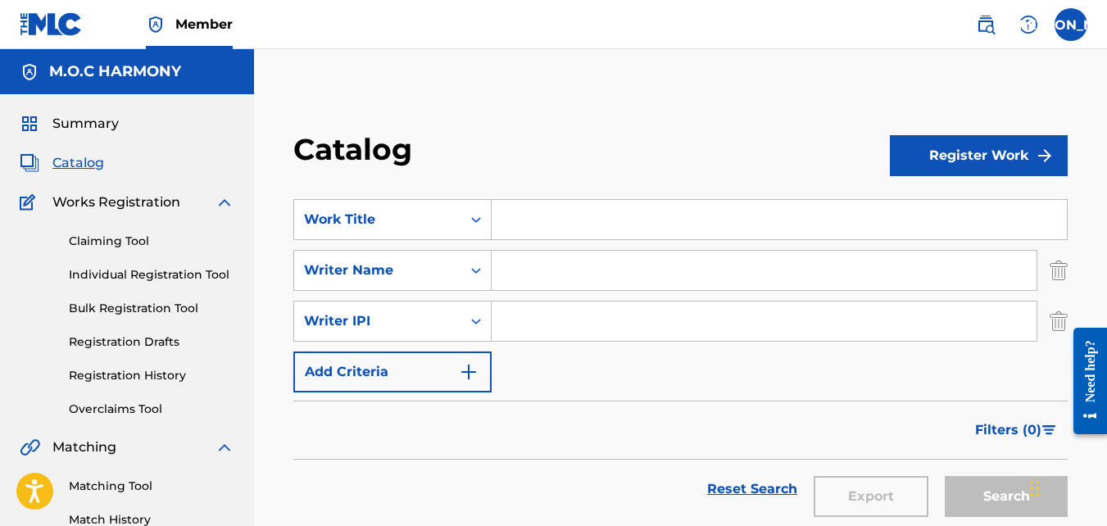
click at [374, 366] on button "Add Criteria" at bounding box center [392, 371] width 198 height 41
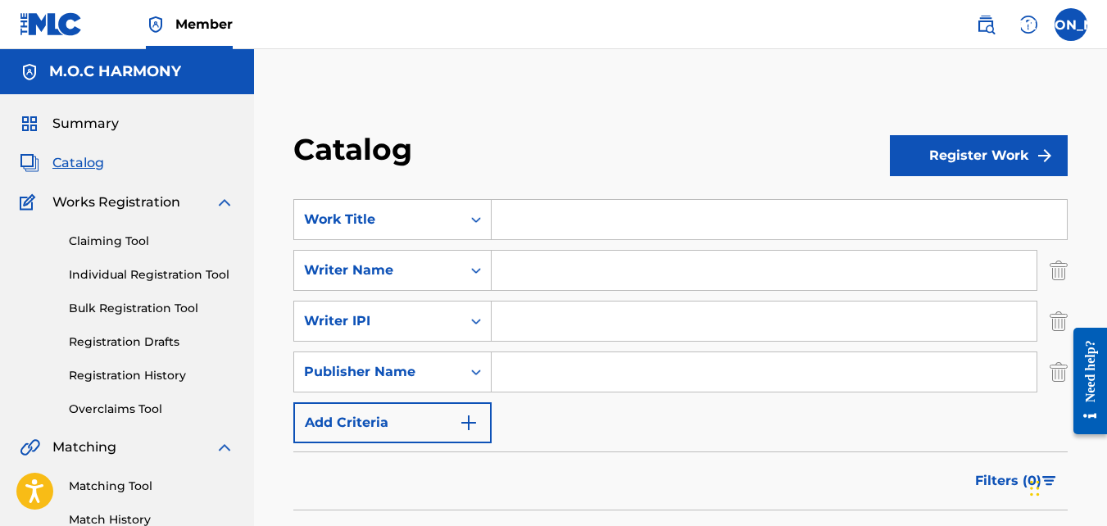
click at [374, 423] on button "Add Criteria" at bounding box center [392, 422] width 198 height 41
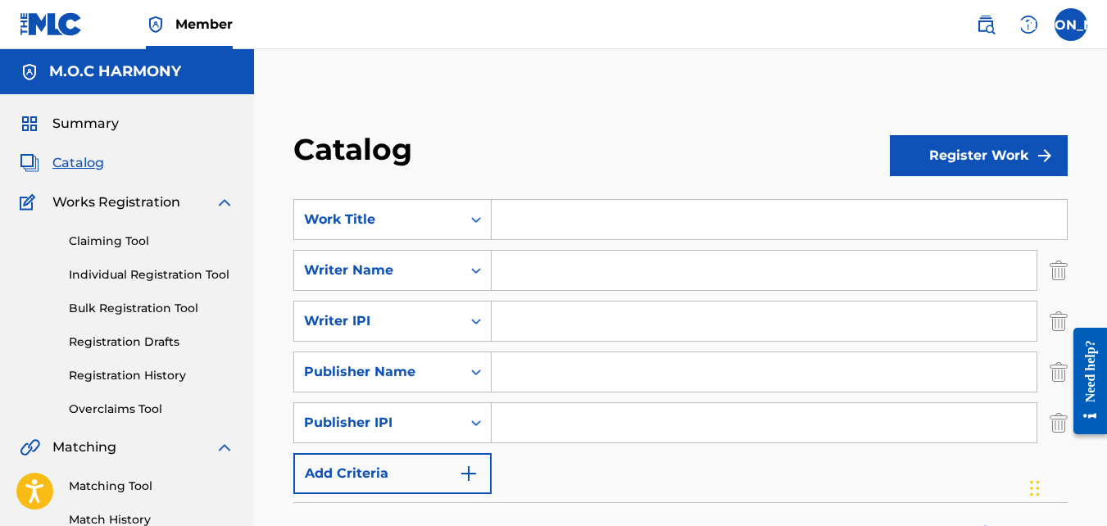
click at [389, 497] on form "SearchWithCriteriaace93b39-f27f-4f3c-bb67-ddd940d792ea Work Title SearchWithCri…" at bounding box center [680, 416] width 774 height 435
click at [380, 483] on button "Add Criteria" at bounding box center [392, 473] width 198 height 41
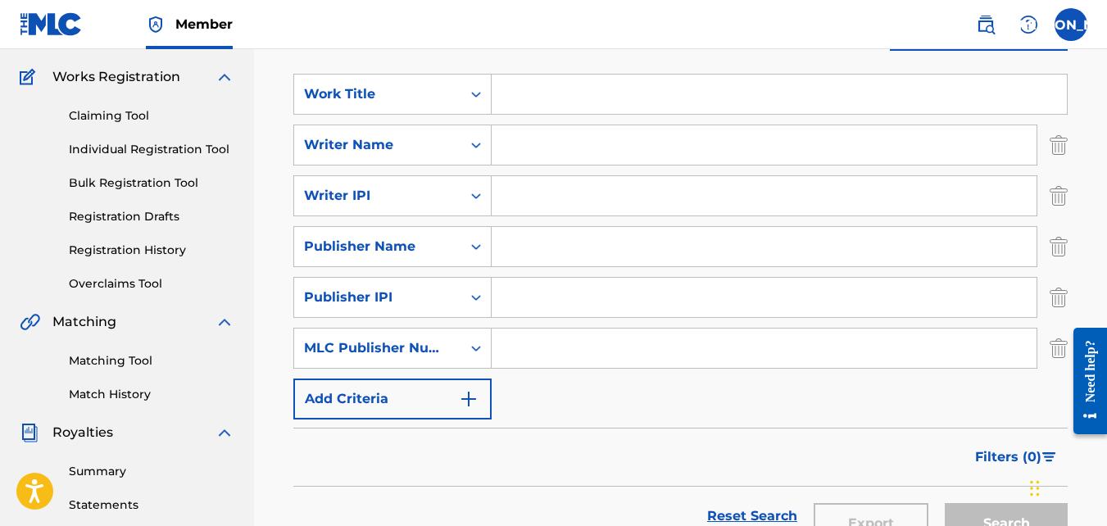
scroll to position [126, 0]
click at [351, 389] on button "Add Criteria" at bounding box center [392, 398] width 198 height 41
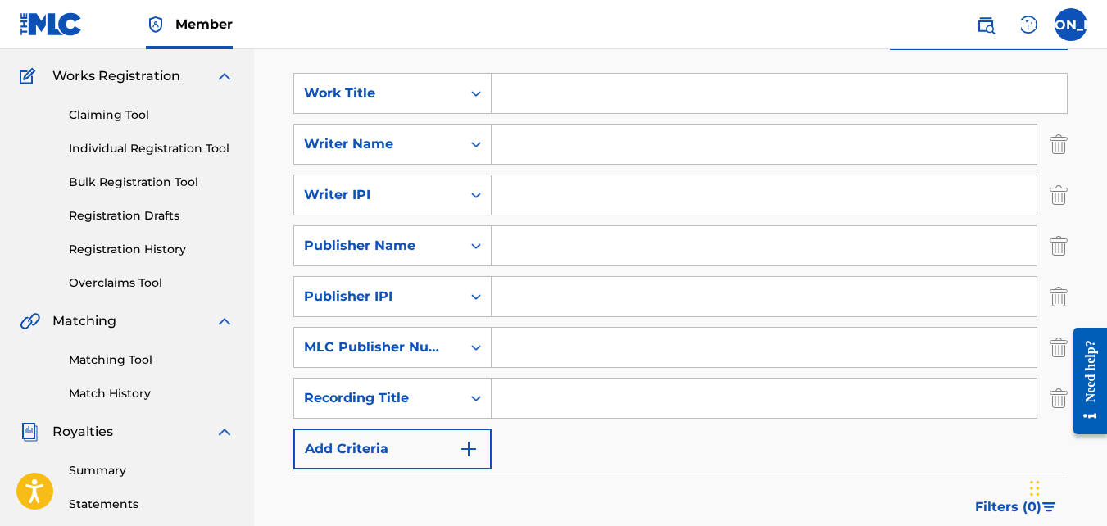
click at [375, 453] on button "Add Criteria" at bounding box center [392, 449] width 198 height 41
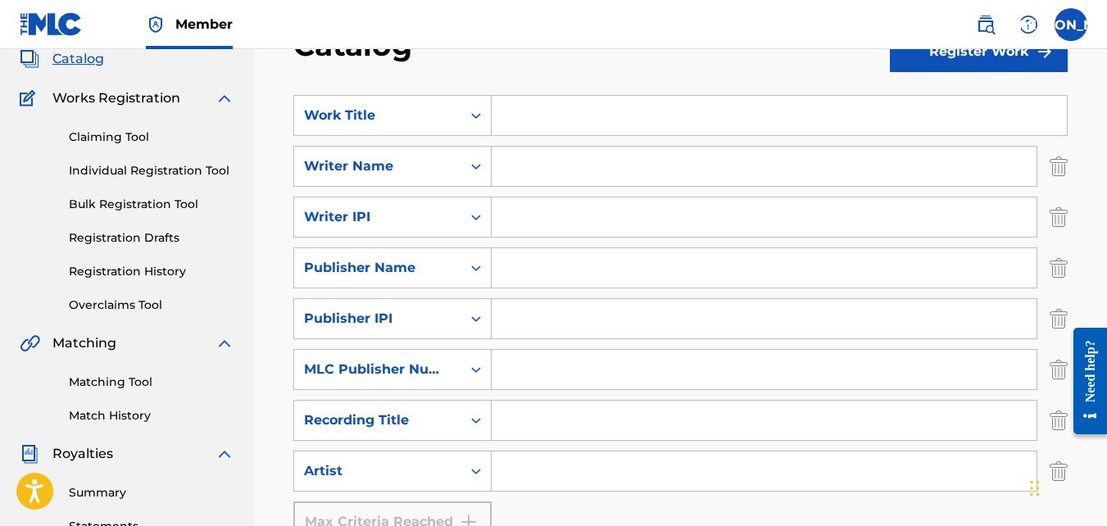
scroll to position [67, 0]
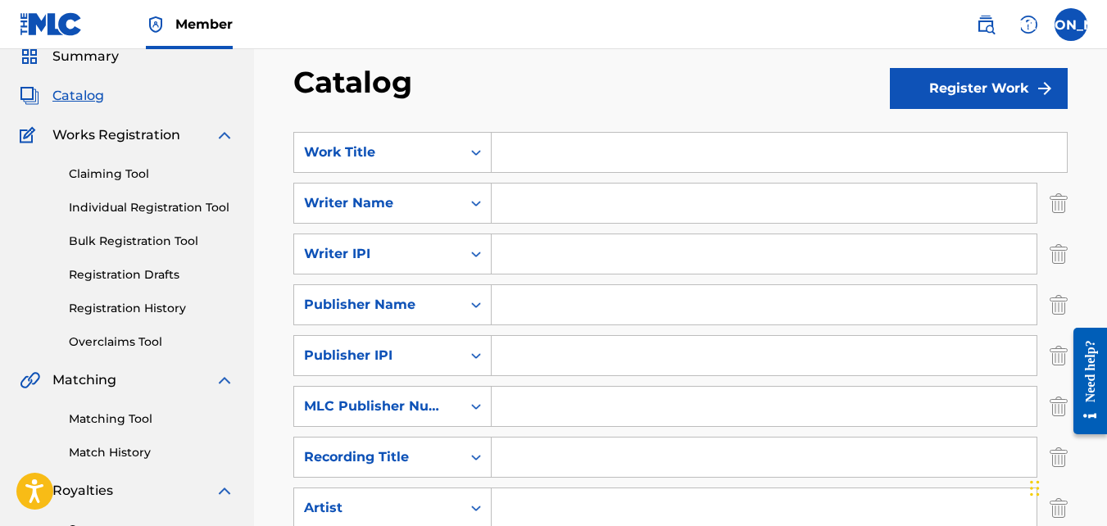
click at [539, 160] on input "Search Form" at bounding box center [779, 152] width 575 height 39
type input "The Lord Is My Light And Salvation"
click at [564, 212] on input "Search Form" at bounding box center [764, 203] width 545 height 39
type input "[PERSON_NAME] [PERSON_NAME]"
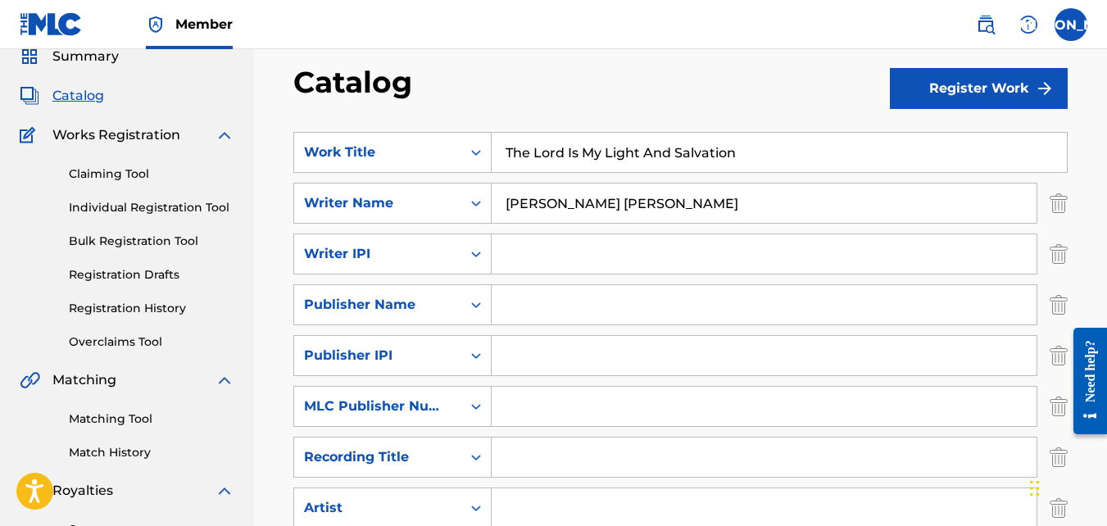
click at [555, 259] on input "Search Form" at bounding box center [764, 253] width 545 height 39
type input "1058301680"
click at [525, 302] on input "Search Form" at bounding box center [764, 304] width 545 height 39
type input "M.O.C HARMONY"
click at [547, 356] on input "Search Form" at bounding box center [764, 355] width 545 height 39
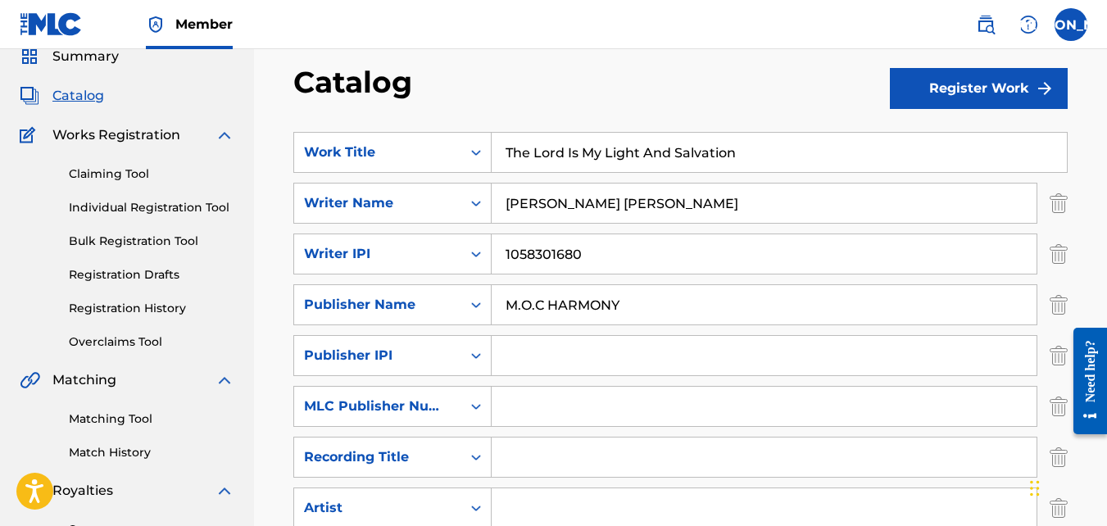
type input "01117709172"
click at [535, 402] on input "Search Form" at bounding box center [764, 406] width 545 height 39
type input "P649UD"
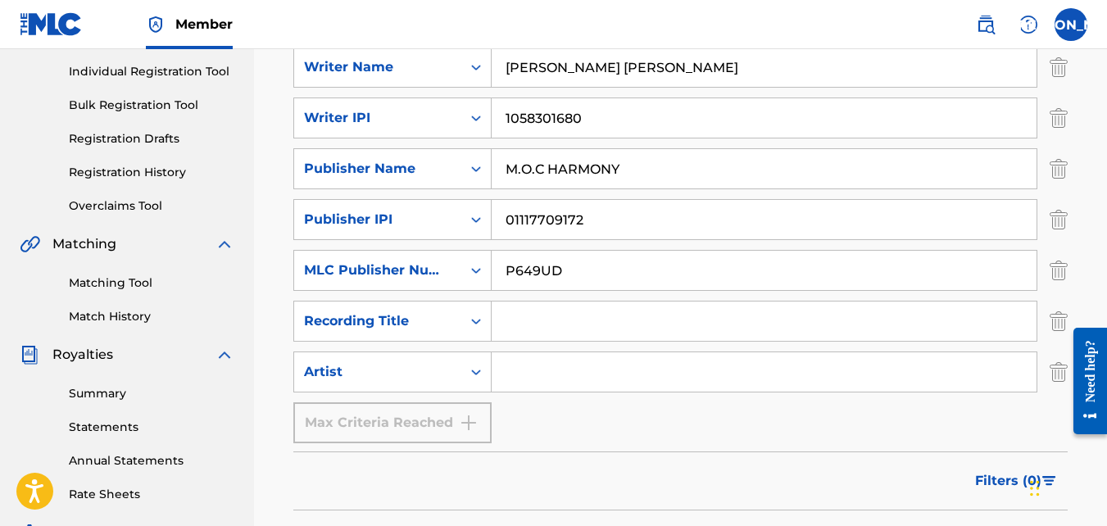
scroll to position [206, 0]
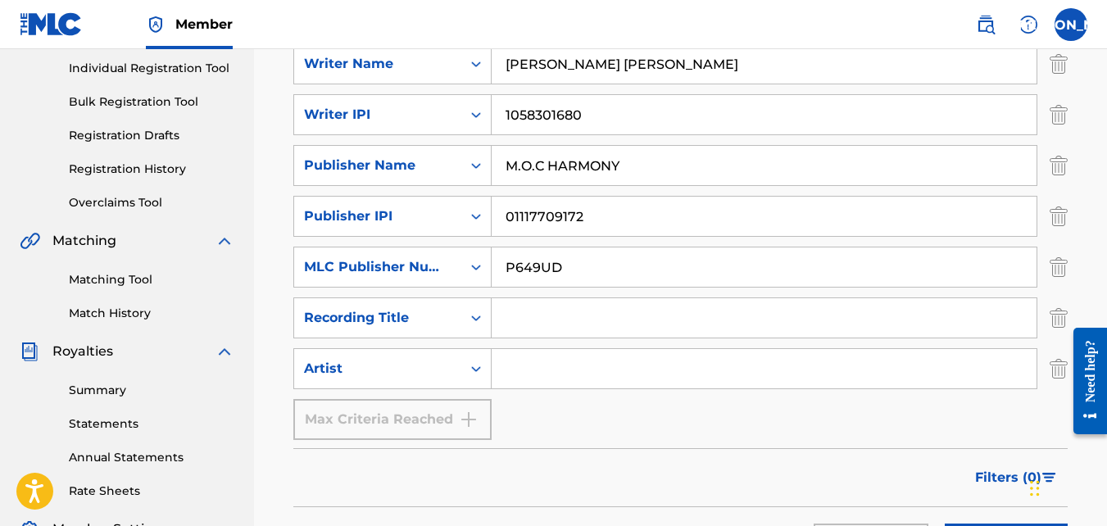
click at [516, 324] on input "Search Form" at bounding box center [764, 317] width 545 height 39
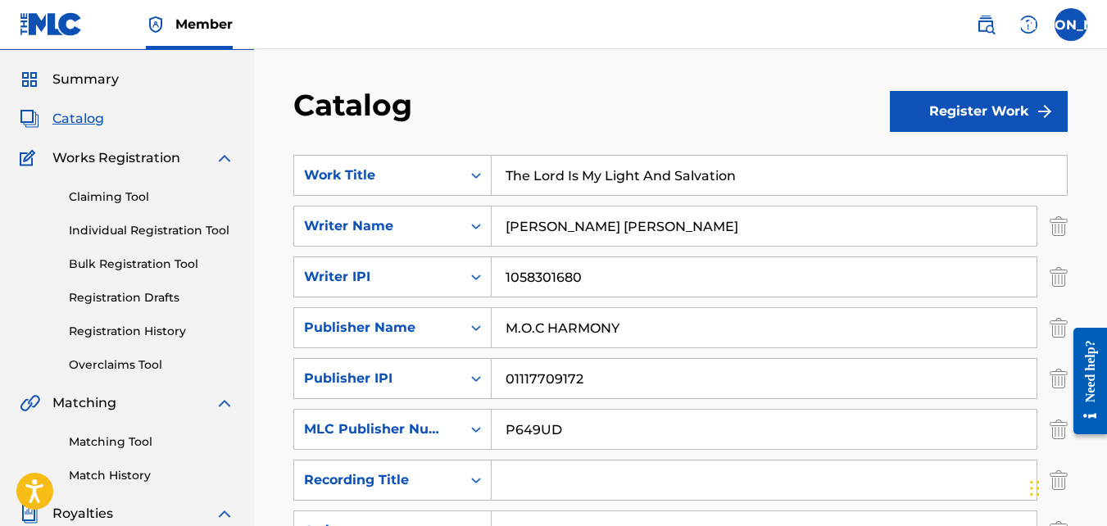
scroll to position [43, 0]
click at [543, 180] on input "The Lord Is My Light And Salvation" at bounding box center [779, 175] width 575 height 39
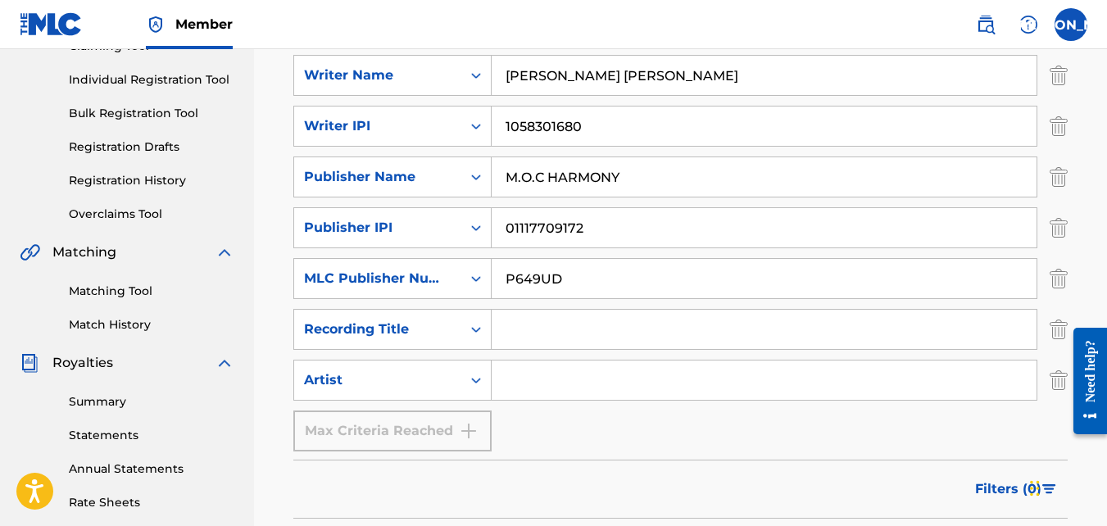
scroll to position [196, 0]
click at [529, 333] on input "Search Form" at bounding box center [764, 328] width 545 height 39
paste input "The Lord Is My Light And Salvation"
type input "The Lord Is My Light And Salvation"
click at [542, 375] on input "Search Form" at bounding box center [764, 379] width 545 height 39
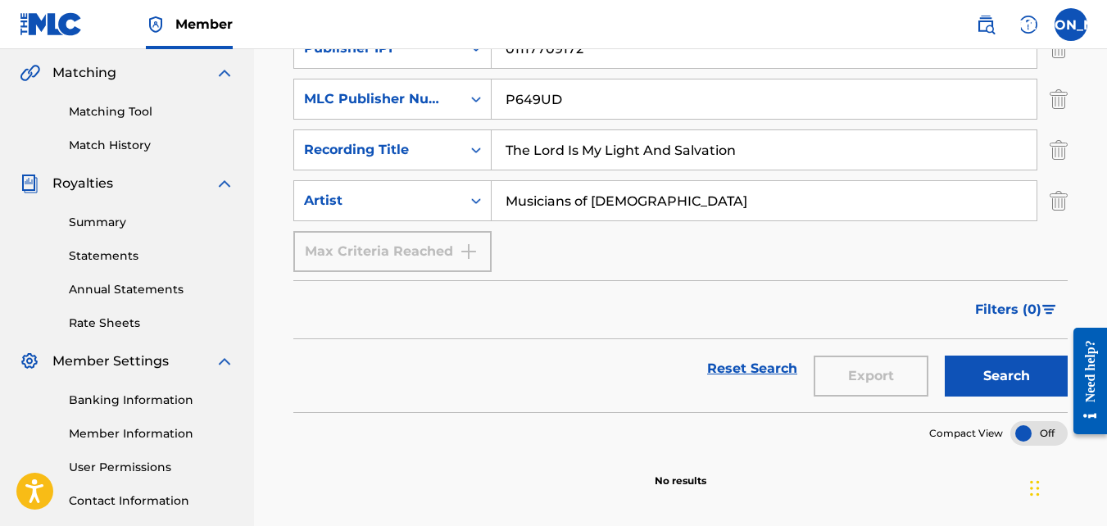
scroll to position [373, 0]
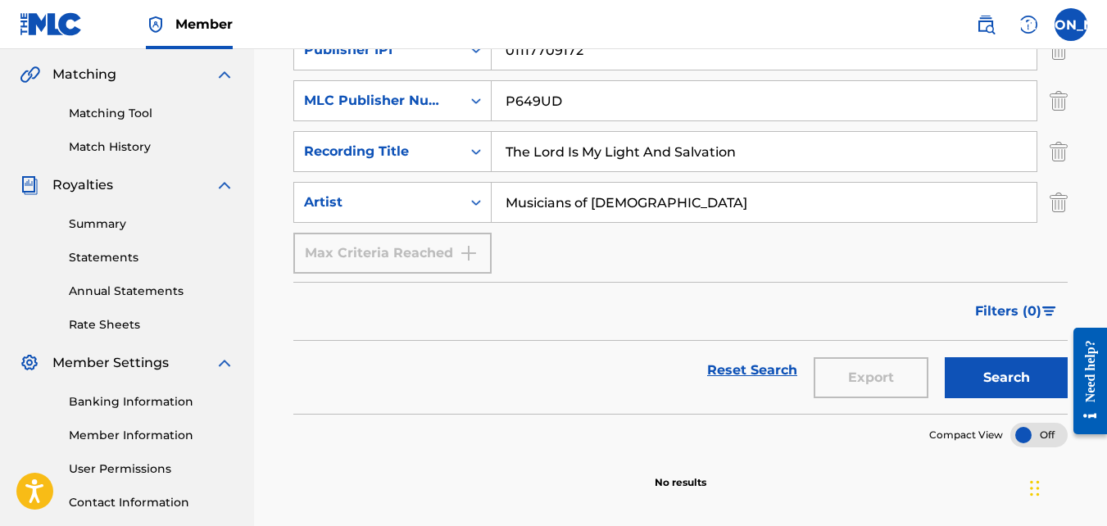
type input "Musicians of [DEMOGRAPHIC_DATA]"
click at [1004, 388] on button "Search" at bounding box center [1006, 377] width 123 height 41
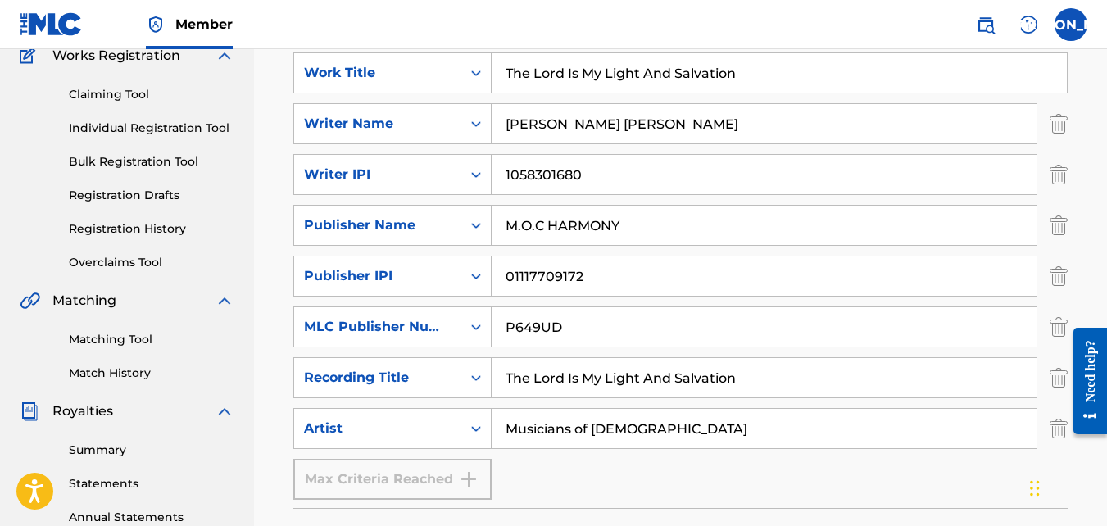
scroll to position [0, 0]
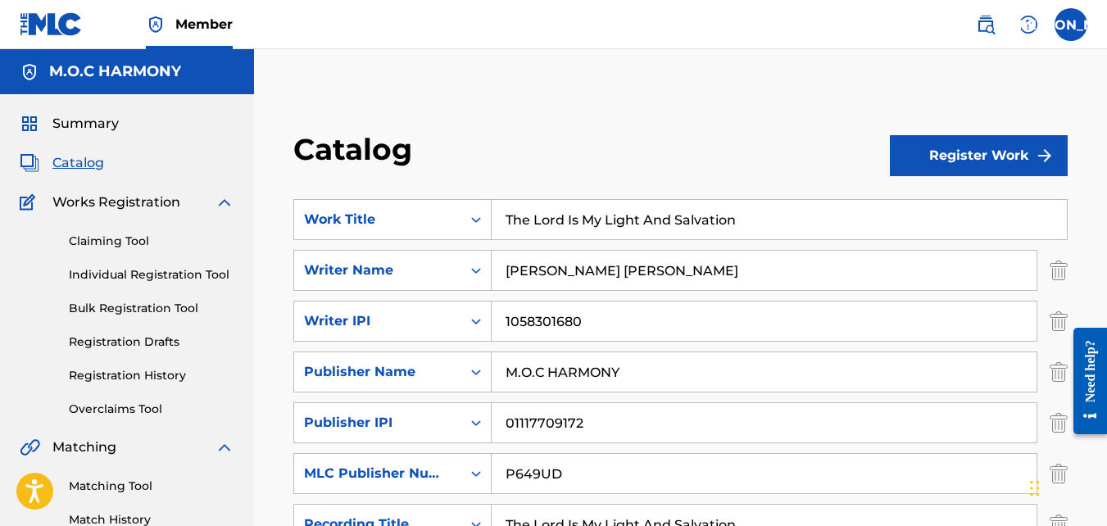
click at [973, 166] on button "Register Work" at bounding box center [979, 155] width 178 height 41
click at [954, 206] on link "Individual" at bounding box center [979, 208] width 178 height 39
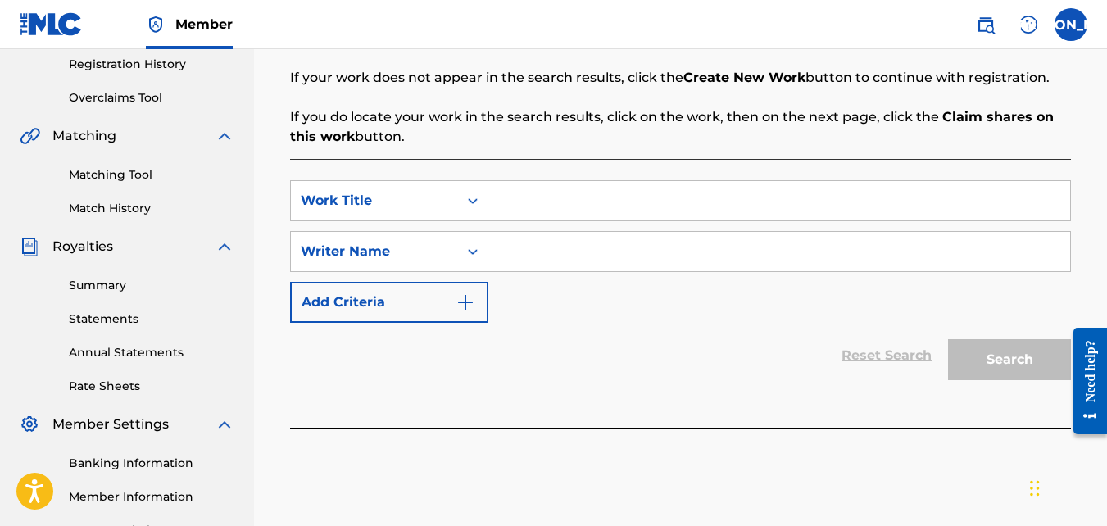
scroll to position [312, 0]
click at [435, 306] on button "Add Criteria" at bounding box center [389, 301] width 198 height 41
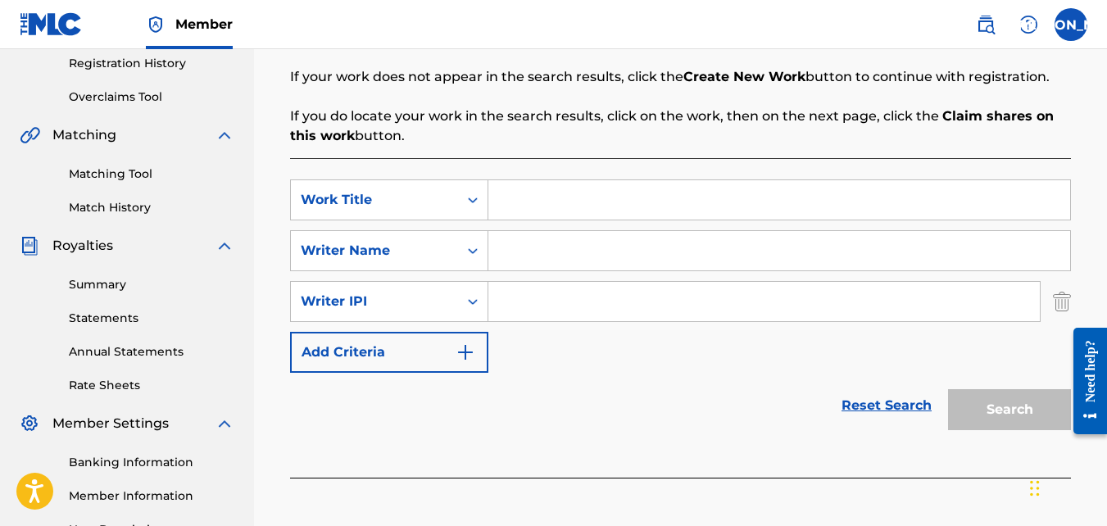
click at [426, 345] on button "Add Criteria" at bounding box center [389, 352] width 198 height 41
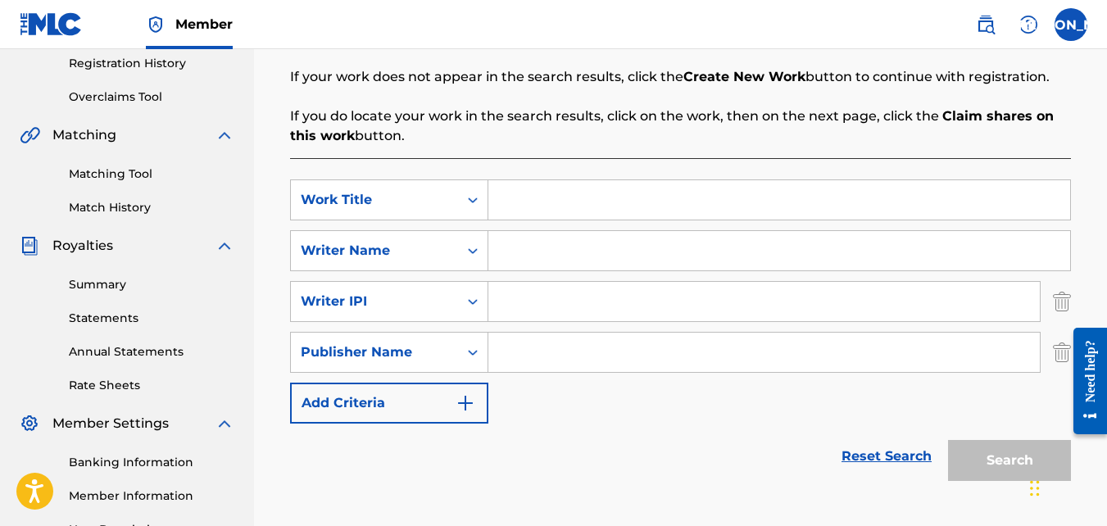
click at [415, 404] on button "Add Criteria" at bounding box center [389, 403] width 198 height 41
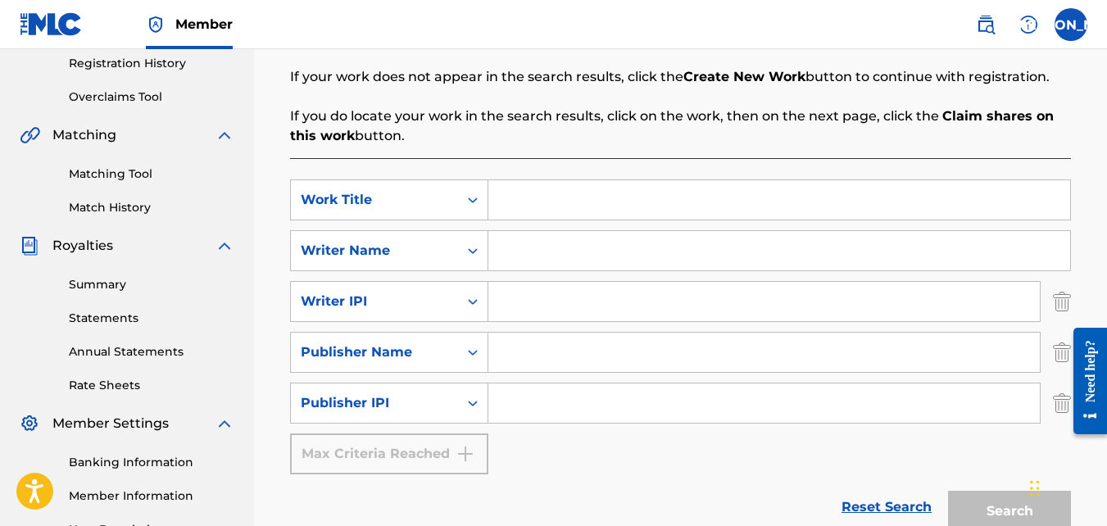
click at [518, 203] on input "Search Form" at bounding box center [779, 199] width 582 height 39
paste input "The Lord Is My Light And Salvation"
type input "The Lord Is My Light And Salvation"
click at [573, 248] on input "Search Form" at bounding box center [779, 250] width 582 height 39
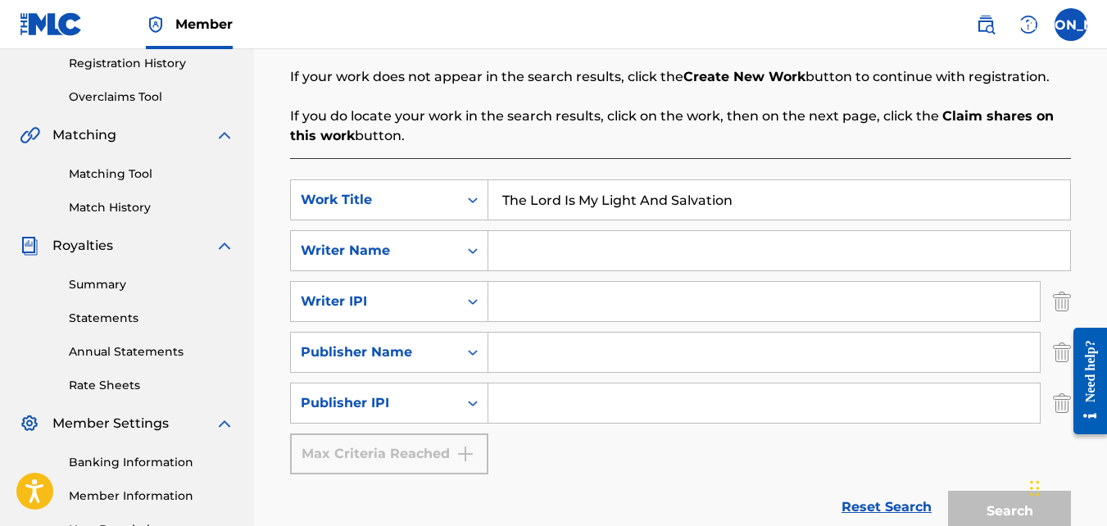
type input "[PERSON_NAME] [PERSON_NAME]"
type input "1058301680"
type input "M.O.C HARMONY"
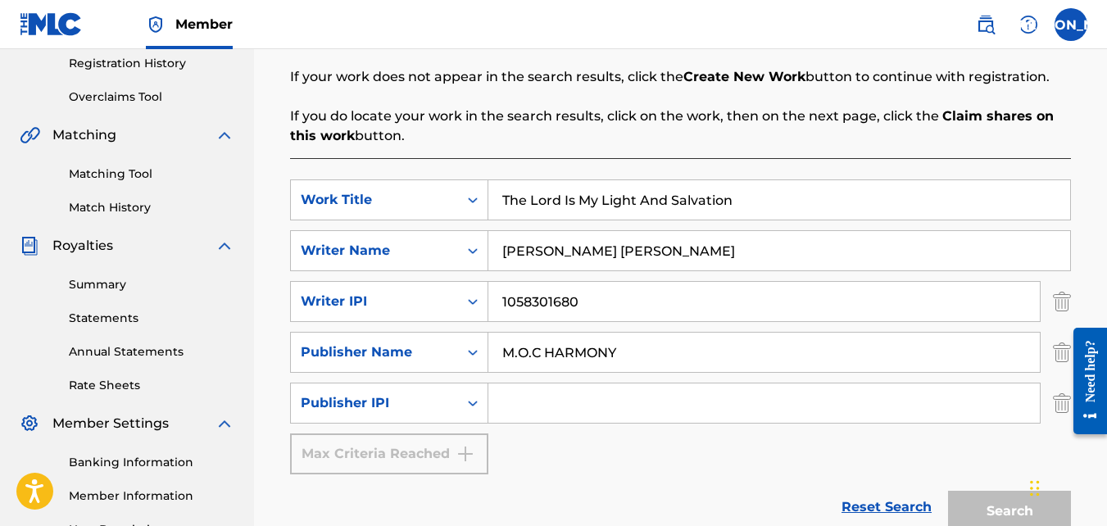
type input "01117709172"
click at [977, 510] on button "Search" at bounding box center [1009, 511] width 123 height 41
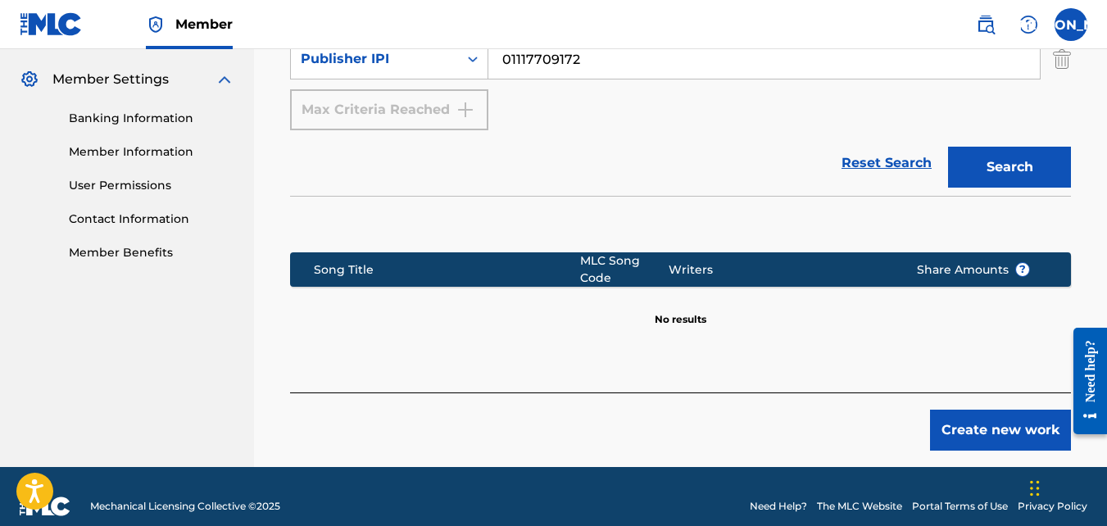
scroll to position [676, 0]
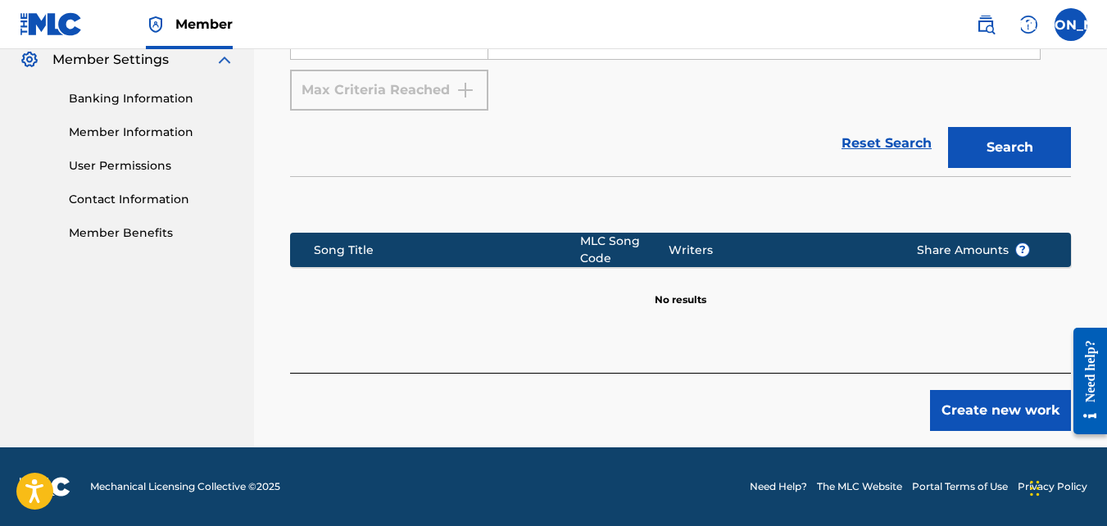
click at [987, 407] on button "Create new work" at bounding box center [1000, 410] width 141 height 41
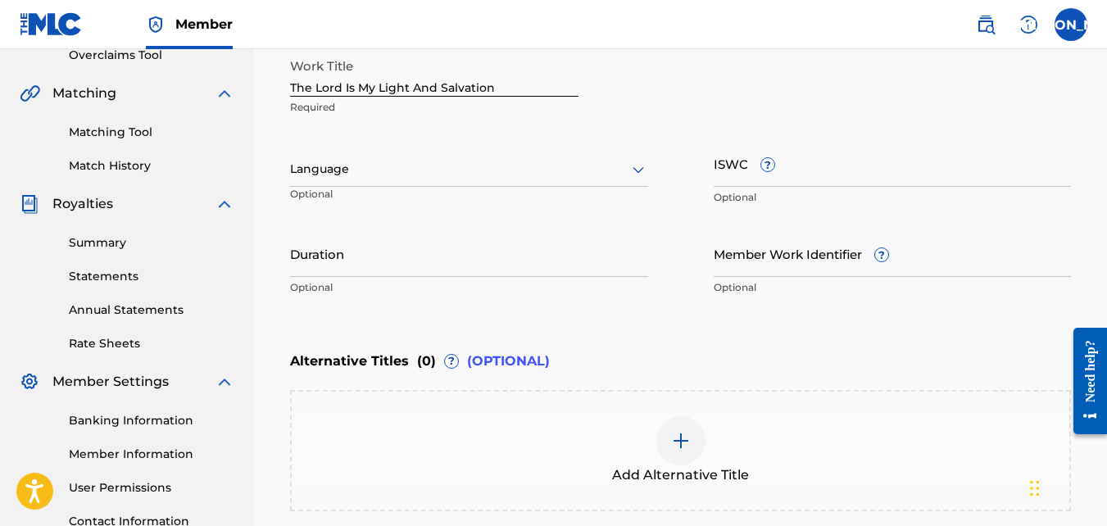
scroll to position [355, 0]
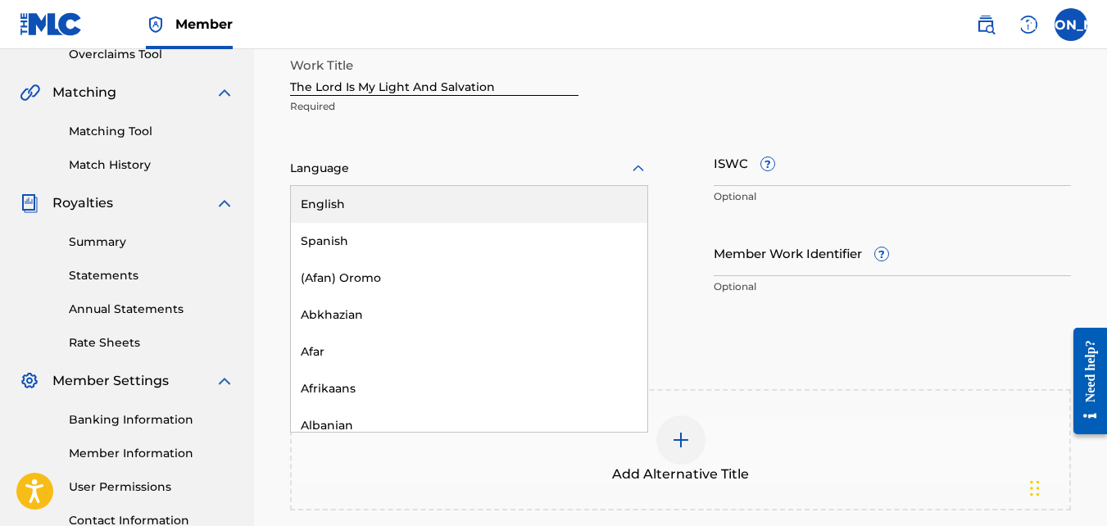
click at [325, 152] on div "Language" at bounding box center [469, 169] width 358 height 34
click at [326, 209] on div "English" at bounding box center [469, 204] width 356 height 37
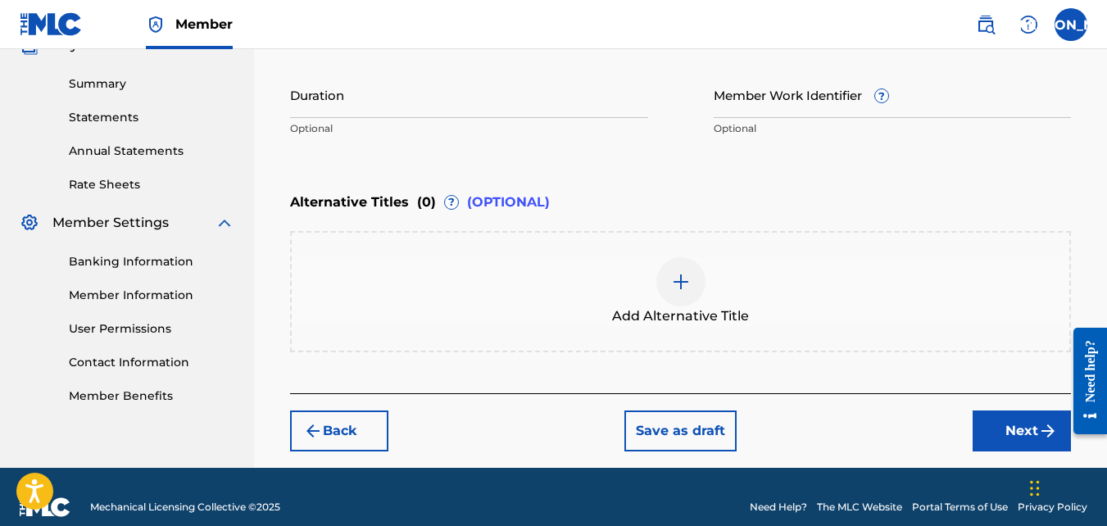
scroll to position [519, 0]
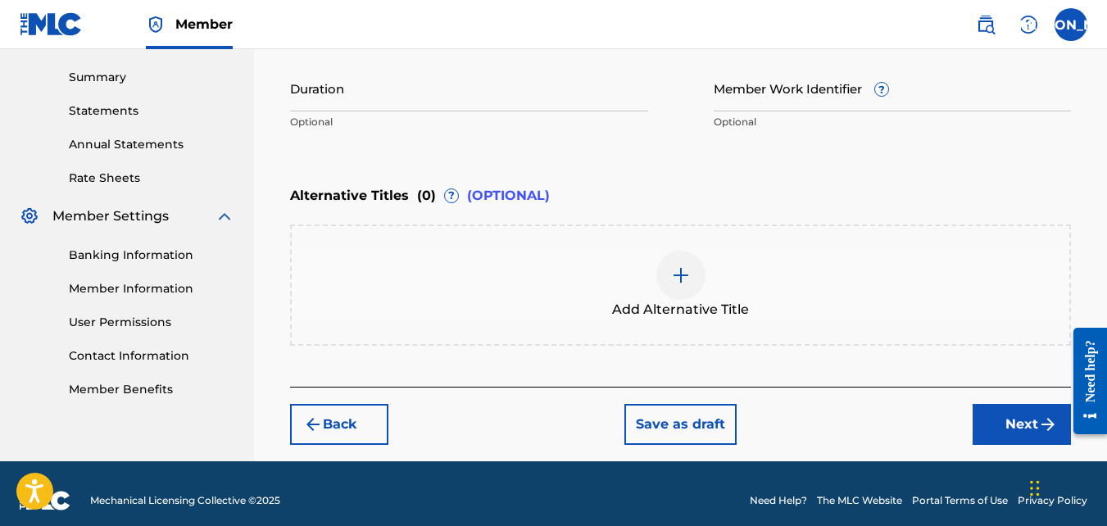
click at [998, 426] on button "Next" at bounding box center [1022, 424] width 98 height 41
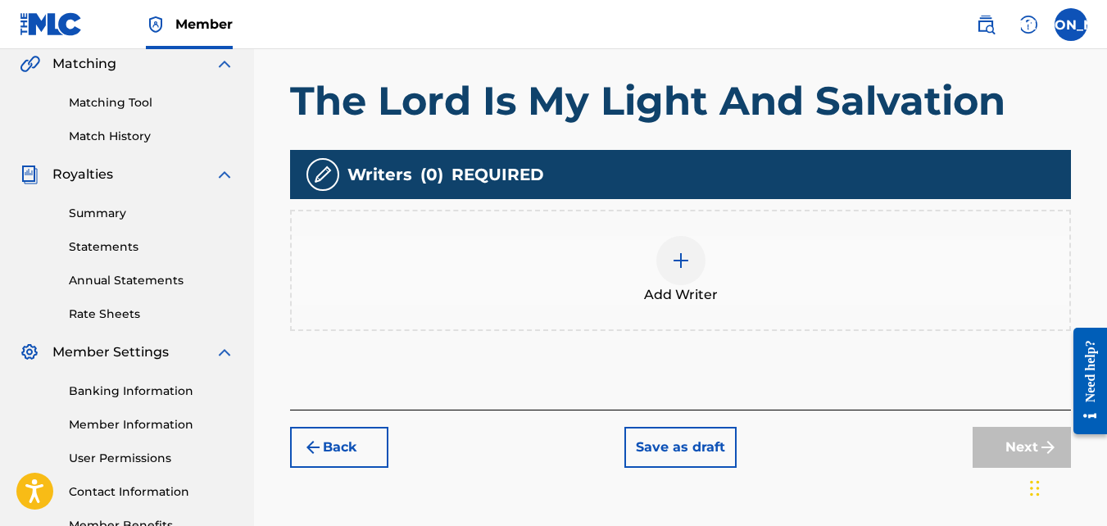
scroll to position [384, 0]
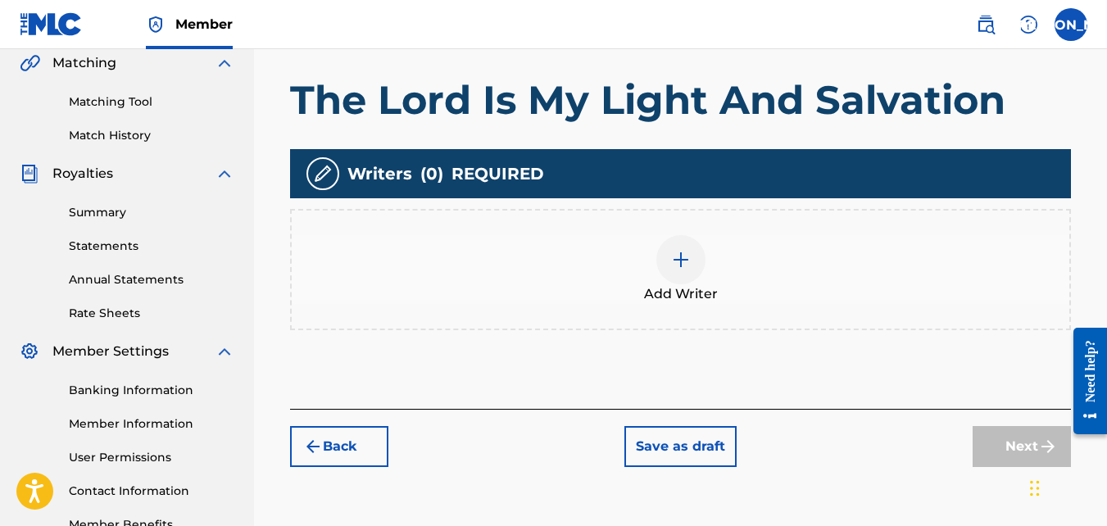
click at [692, 278] on div at bounding box center [680, 259] width 49 height 49
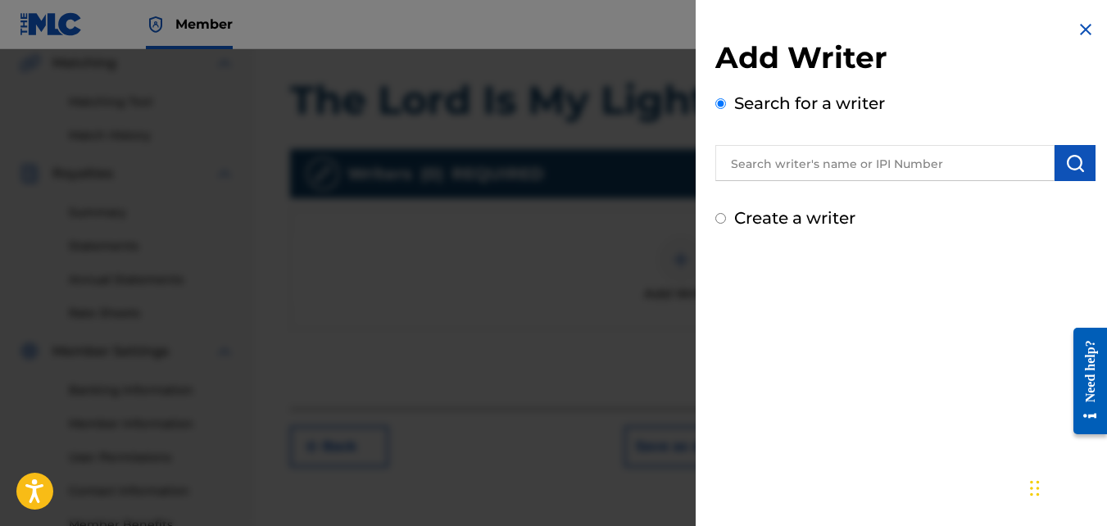
click at [881, 170] on input "text" at bounding box center [884, 163] width 339 height 36
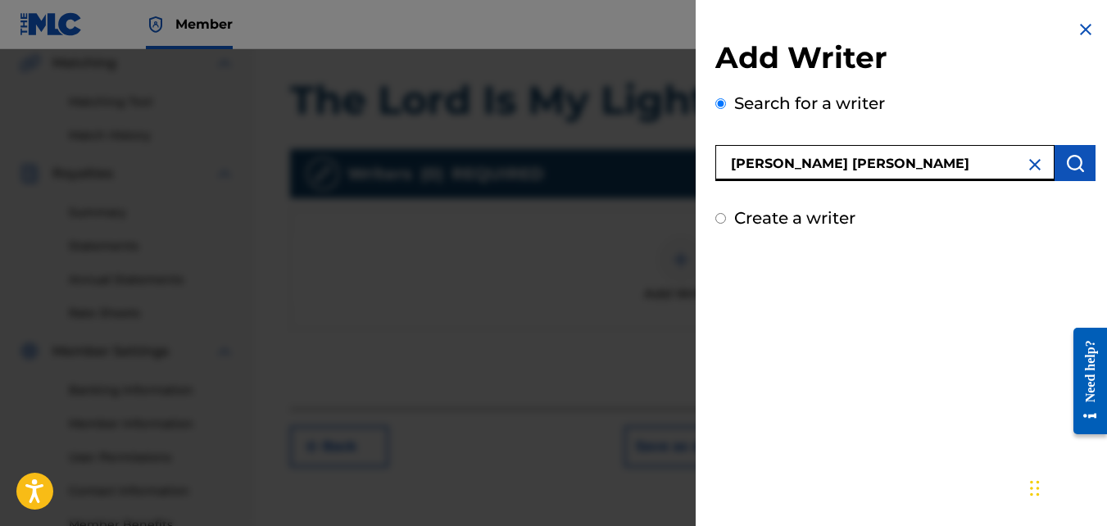
type input "[PERSON_NAME] [PERSON_NAME]"
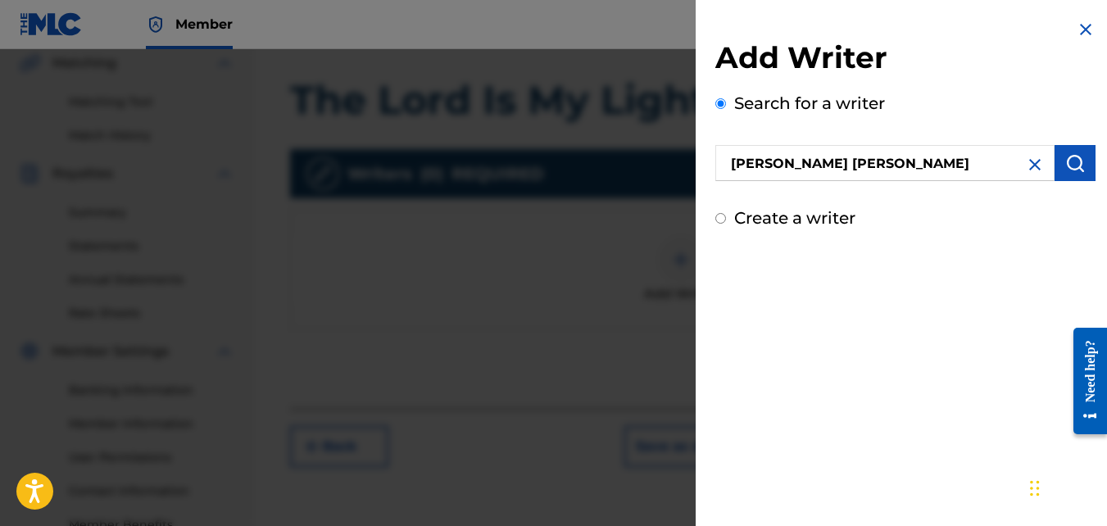
click at [1068, 147] on button "submit" at bounding box center [1074, 163] width 41 height 36
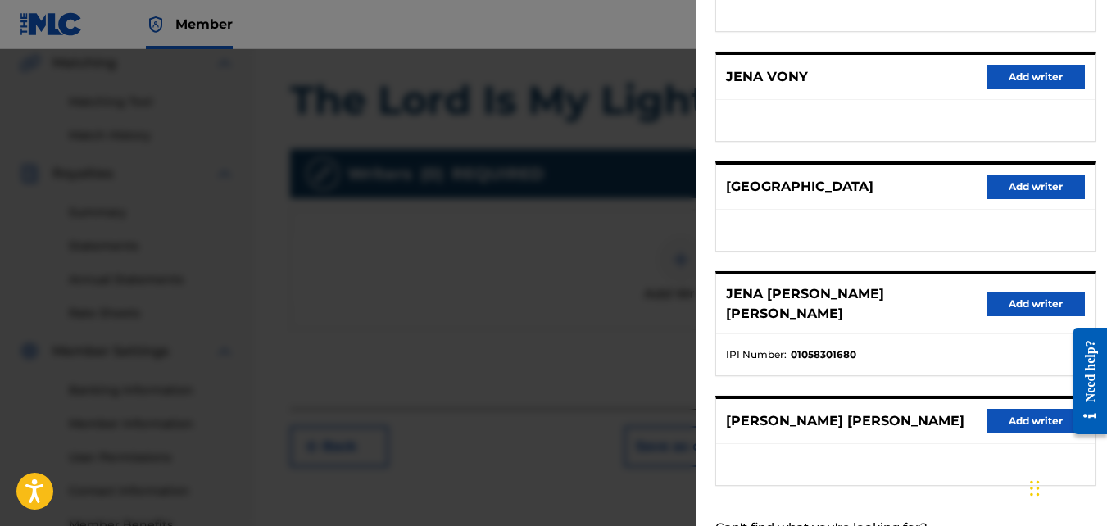
scroll to position [280, 0]
click at [1014, 291] on button "Add writer" at bounding box center [1035, 303] width 98 height 25
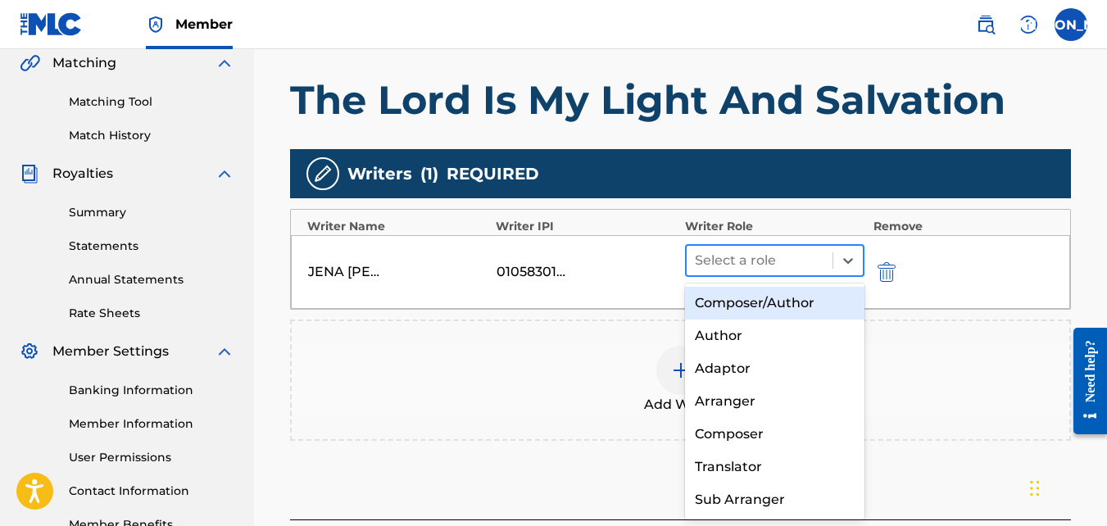
click at [821, 269] on div at bounding box center [760, 260] width 130 height 23
click at [733, 306] on div "Composer/Author" at bounding box center [775, 303] width 180 height 33
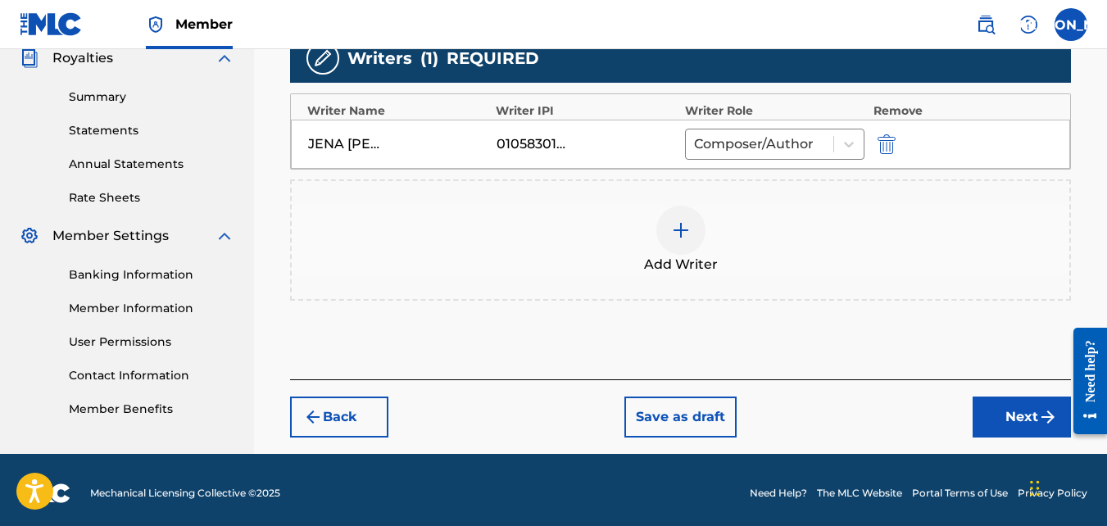
scroll to position [501, 0]
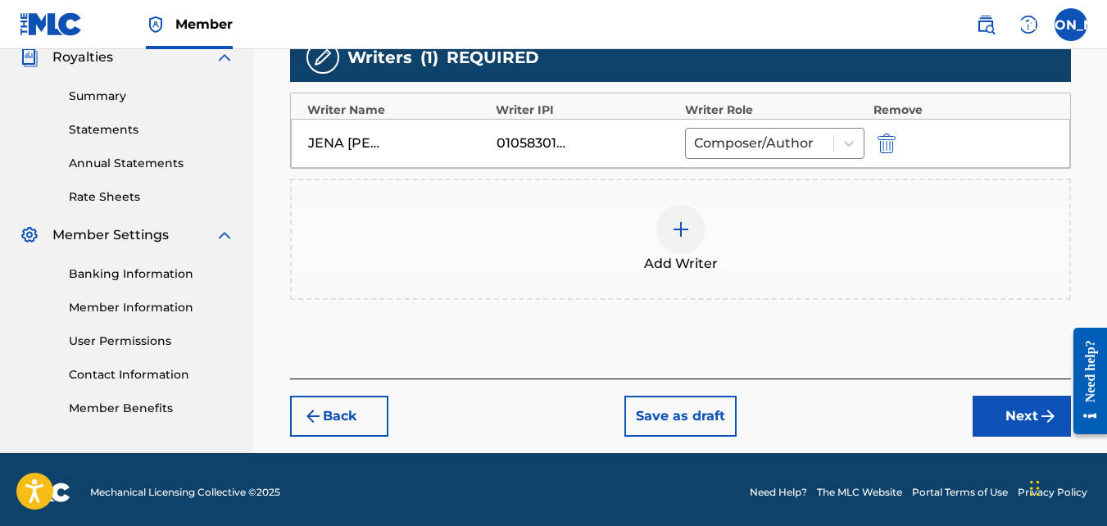
click at [1035, 422] on button "Next" at bounding box center [1022, 416] width 98 height 41
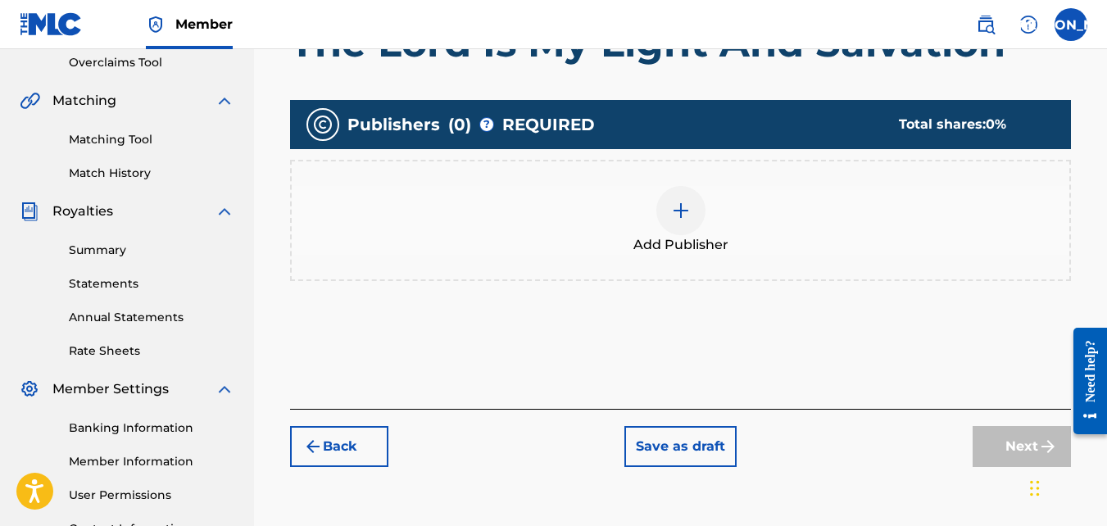
scroll to position [347, 0]
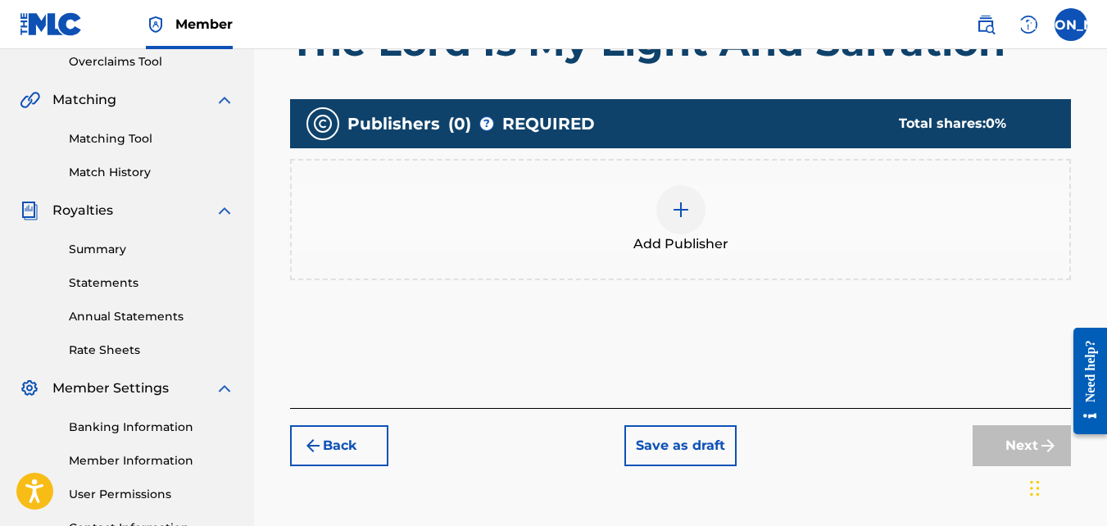
click at [676, 206] on img at bounding box center [681, 210] width 20 height 20
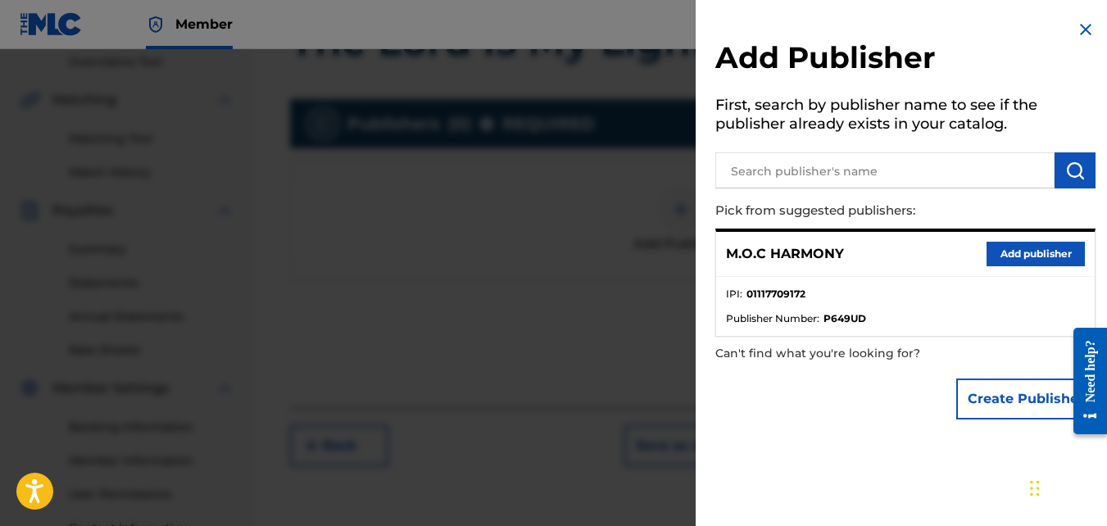
click at [774, 170] on input "text" at bounding box center [884, 170] width 339 height 36
click at [1009, 252] on button "Add publisher" at bounding box center [1035, 254] width 98 height 25
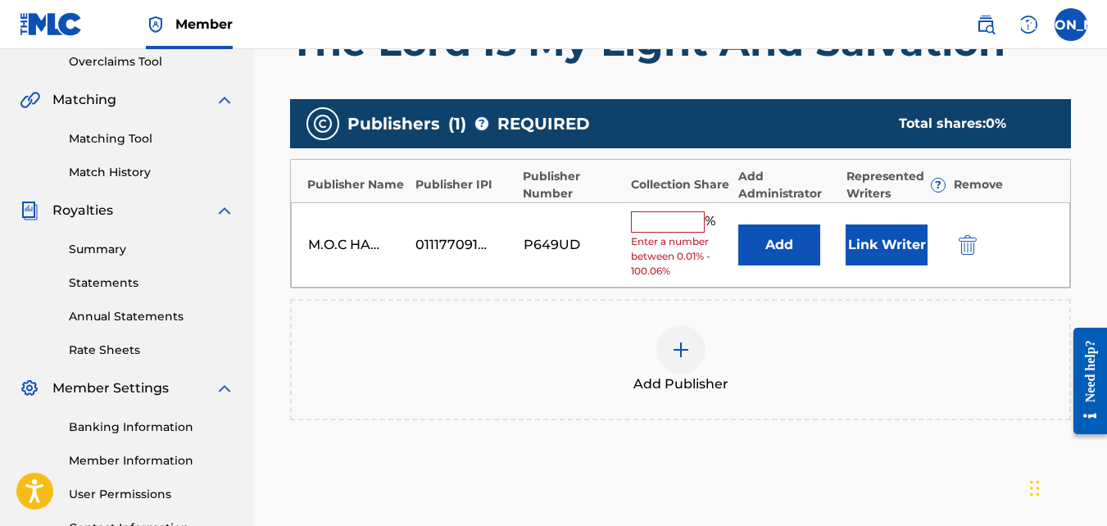
click at [685, 224] on input "text" at bounding box center [668, 221] width 74 height 21
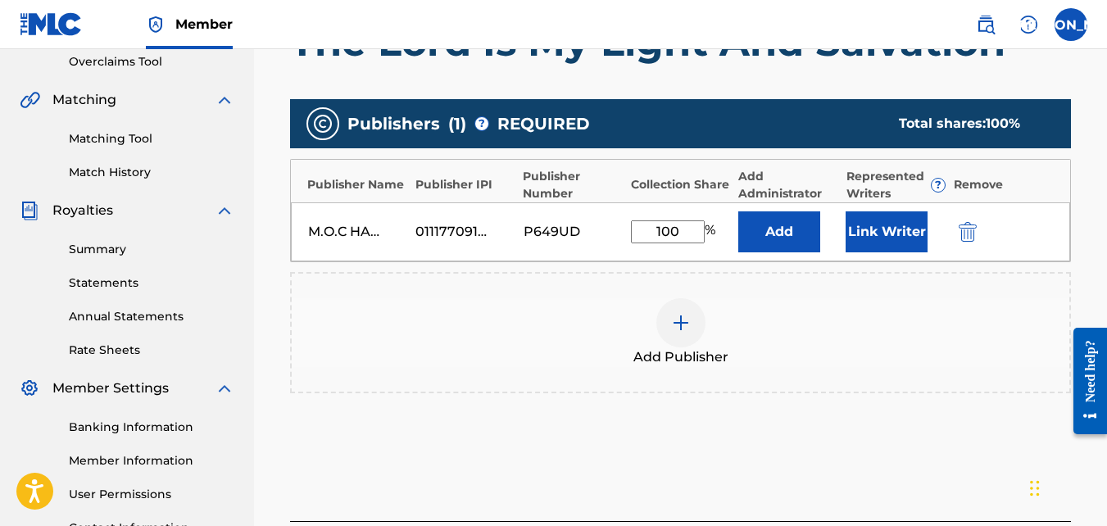
type input "100"
click at [1098, 254] on div "Register Work Search Enter Work Details Add Writers Add Publishers & Shares Add…" at bounding box center [680, 169] width 853 height 853
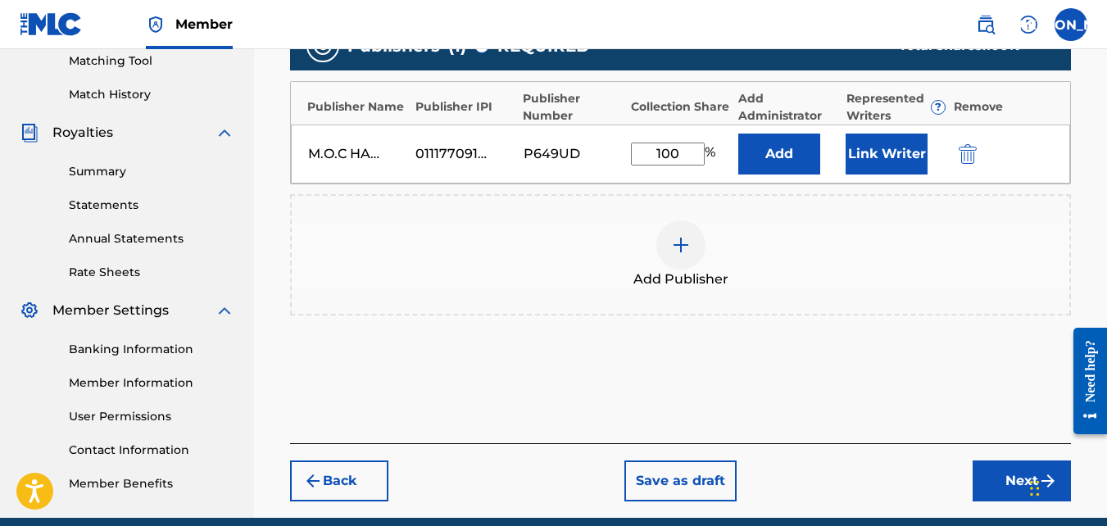
scroll to position [426, 0]
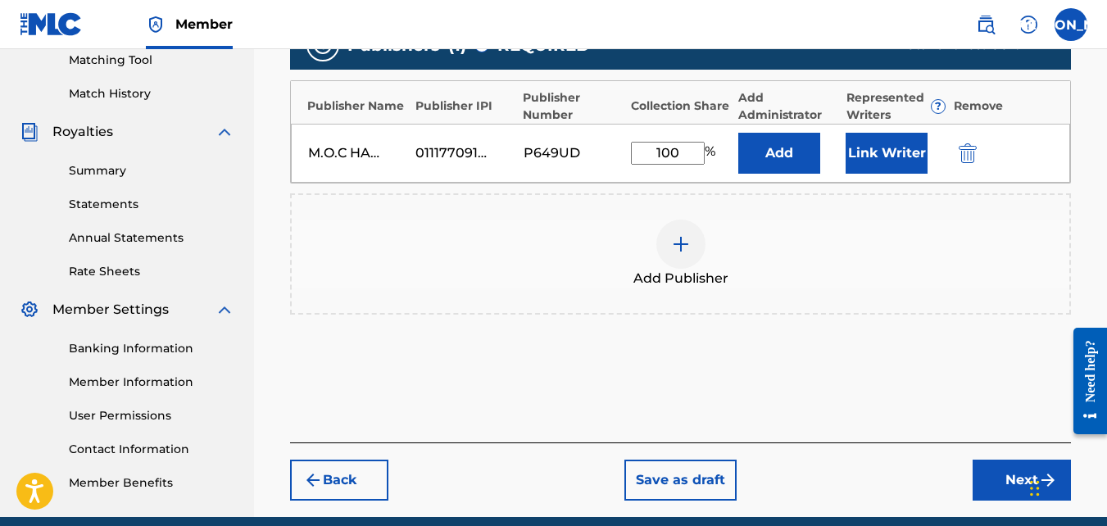
click at [992, 465] on button "Next" at bounding box center [1022, 480] width 98 height 41
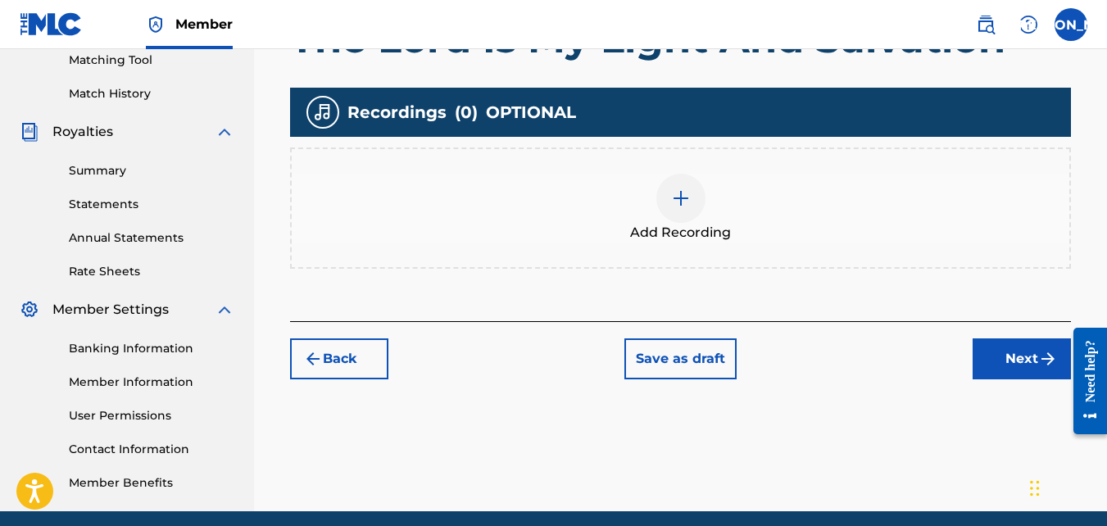
click at [678, 197] on img at bounding box center [681, 198] width 20 height 20
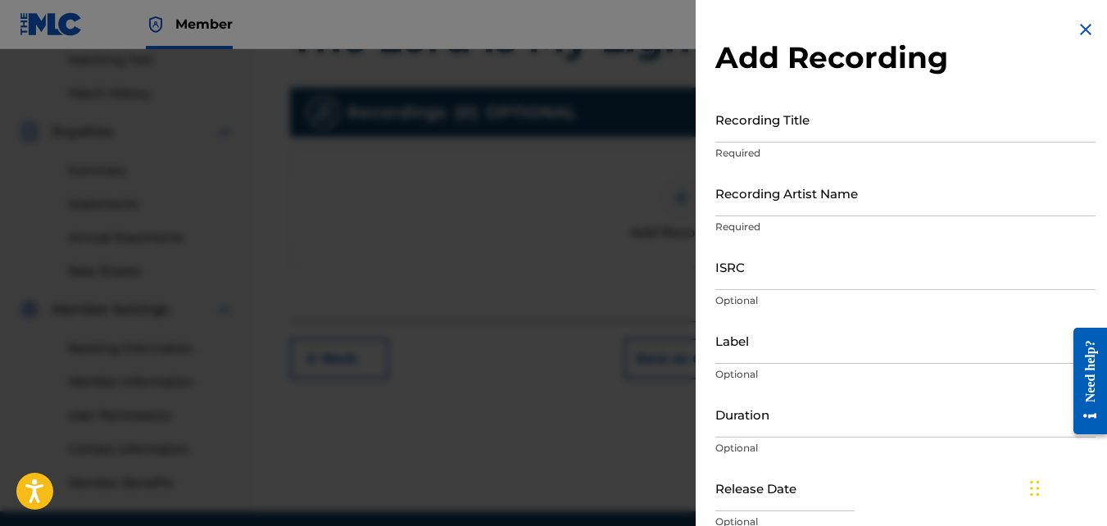
click at [752, 129] on input "Recording Title" at bounding box center [905, 119] width 380 height 47
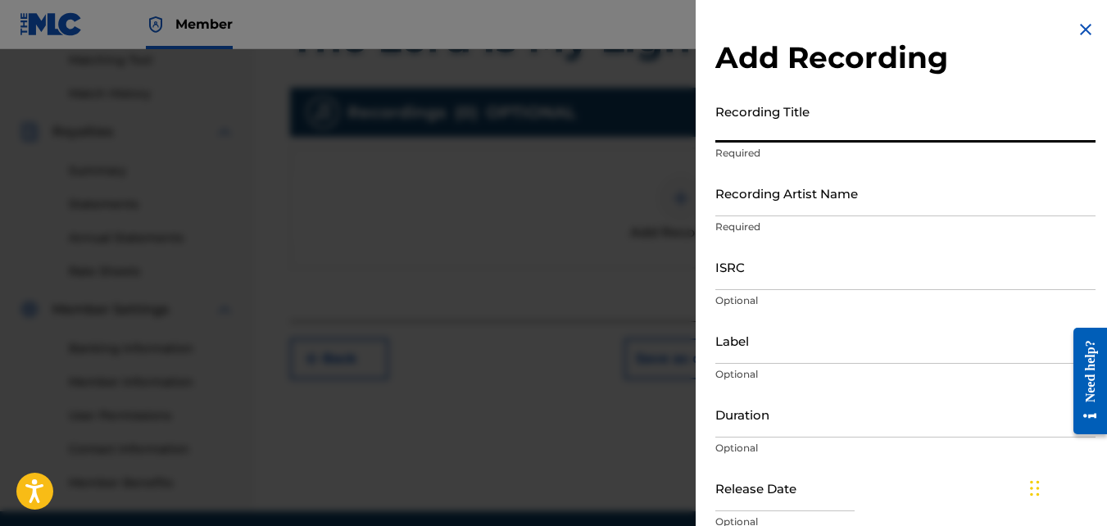
paste input "The Lord Is My Light And Salvation"
type input "The Lord Is My Light And Salvation"
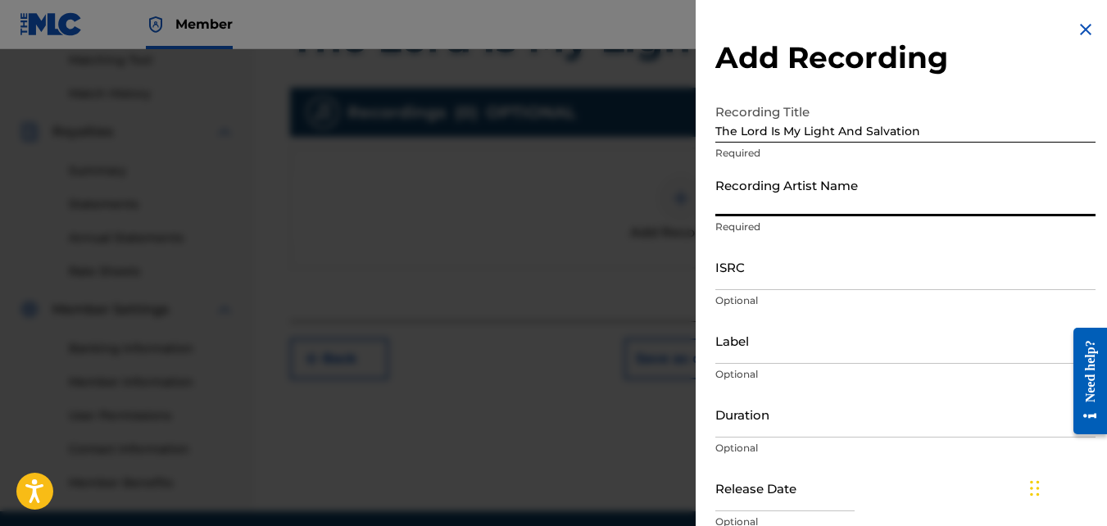
click at [791, 190] on input "Recording Artist Name" at bounding box center [905, 193] width 380 height 47
type input "J"
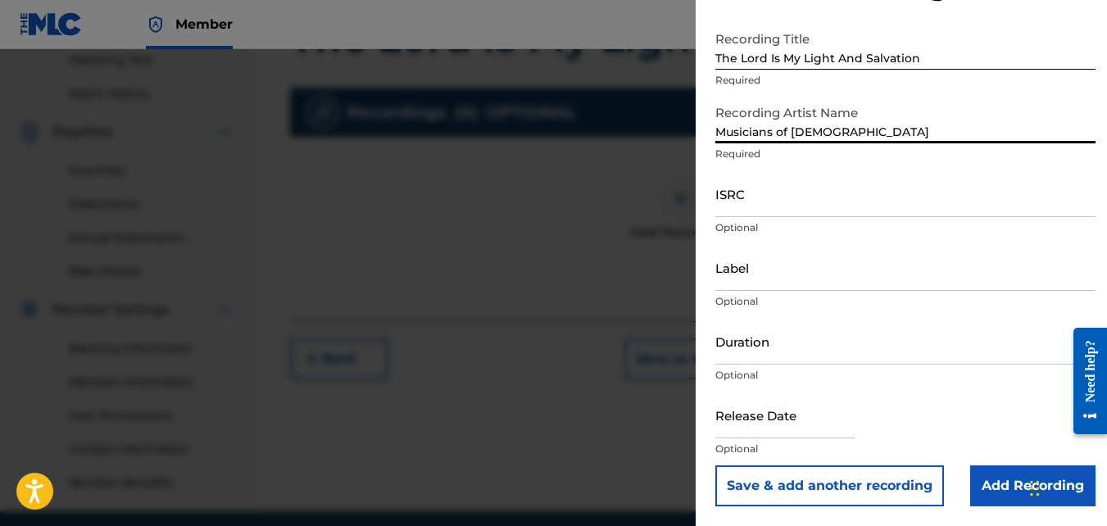
type input "Musicians of [DEMOGRAPHIC_DATA]"
click at [1002, 495] on input "Add Recording" at bounding box center [1032, 485] width 125 height 41
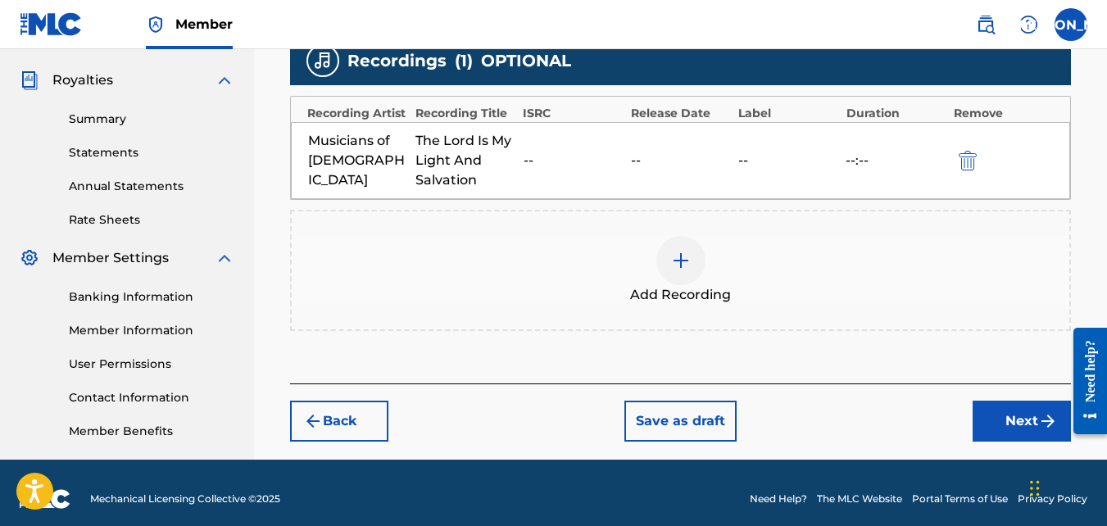
scroll to position [490, 0]
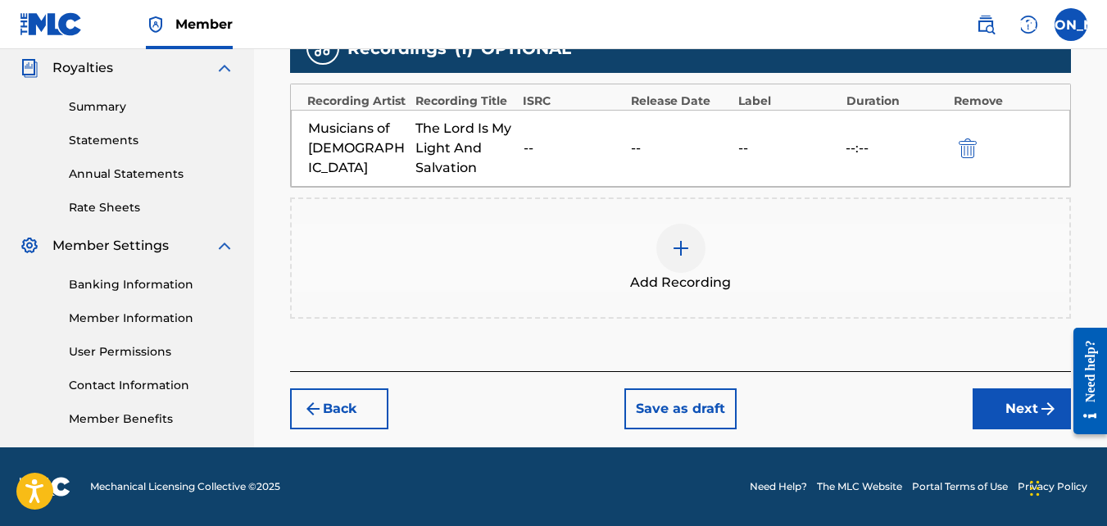
click at [673, 406] on button "Save as draft" at bounding box center [680, 408] width 112 height 41
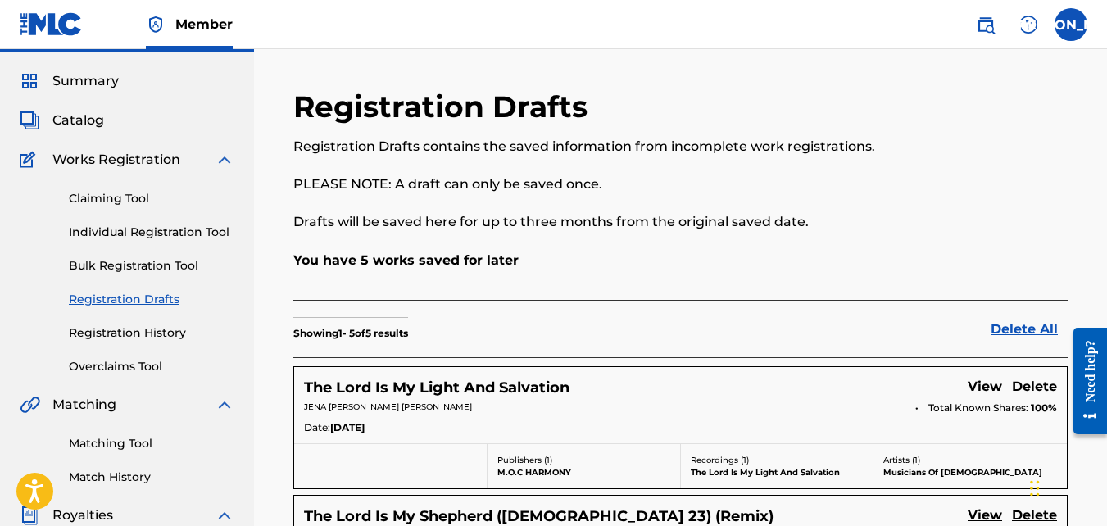
scroll to position [42, 0]
click at [92, 130] on span "Catalog" at bounding box center [78, 121] width 52 height 20
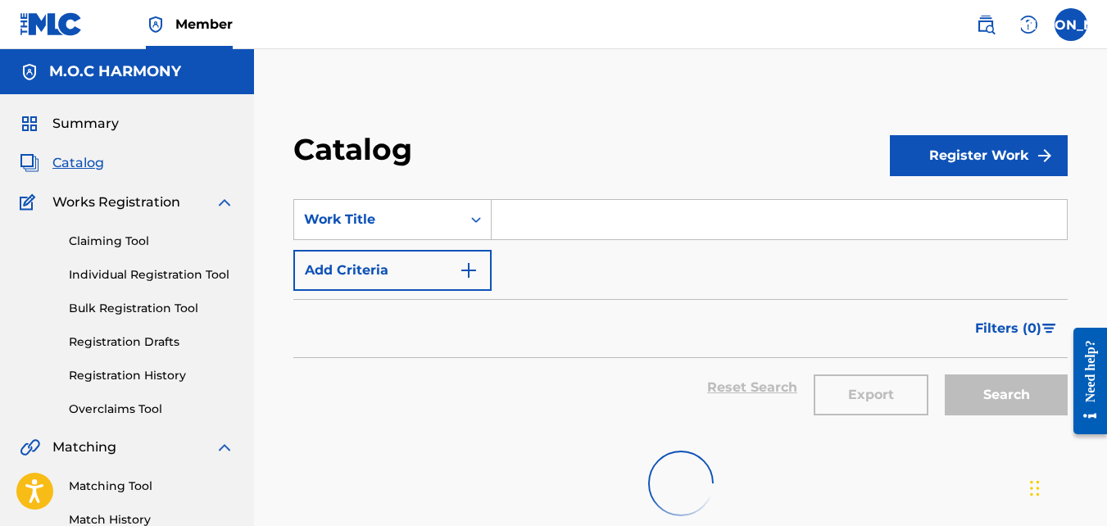
click at [356, 283] on button "Add Criteria" at bounding box center [392, 270] width 198 height 41
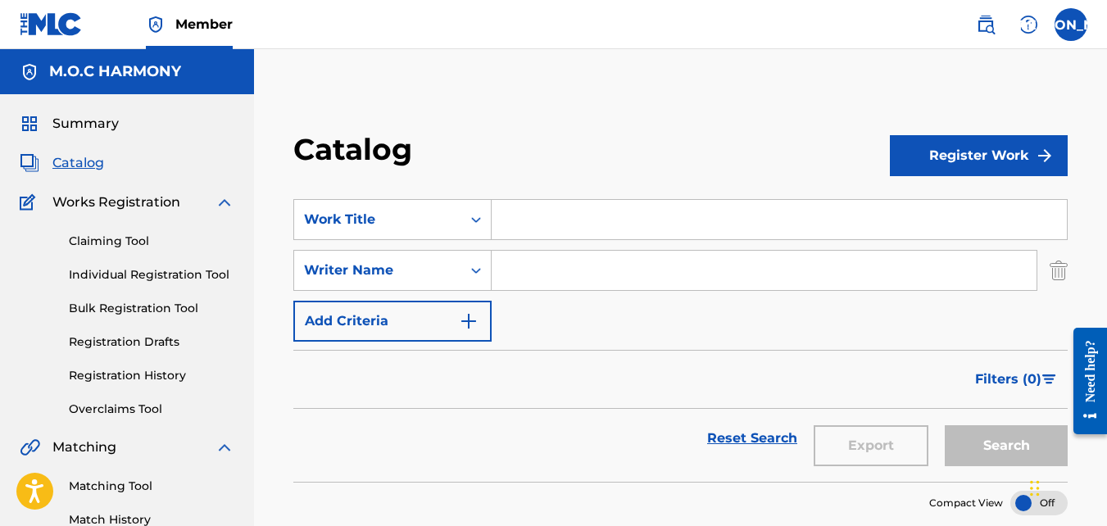
click at [356, 320] on button "Add Criteria" at bounding box center [392, 321] width 198 height 41
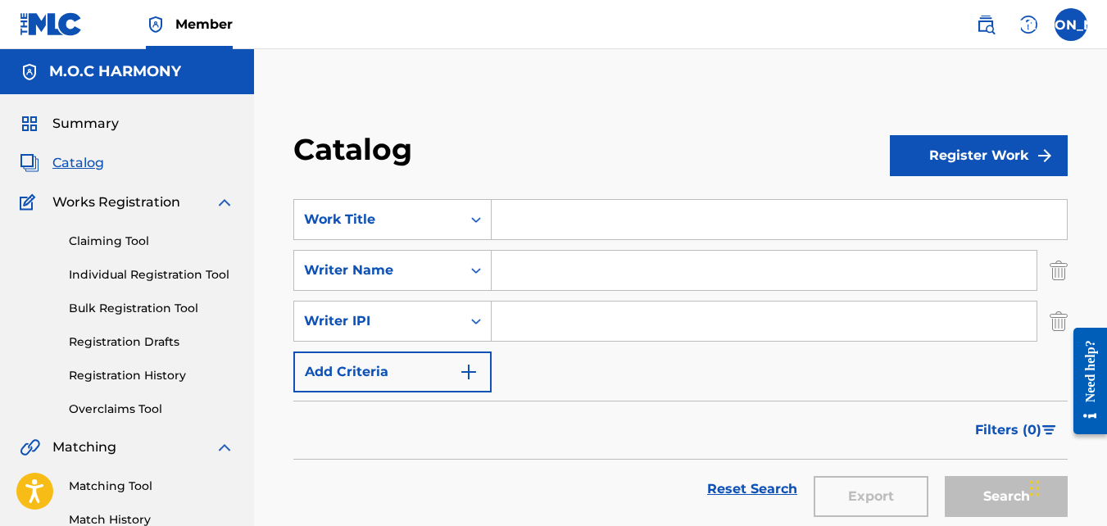
click at [376, 370] on button "Add Criteria" at bounding box center [392, 371] width 198 height 41
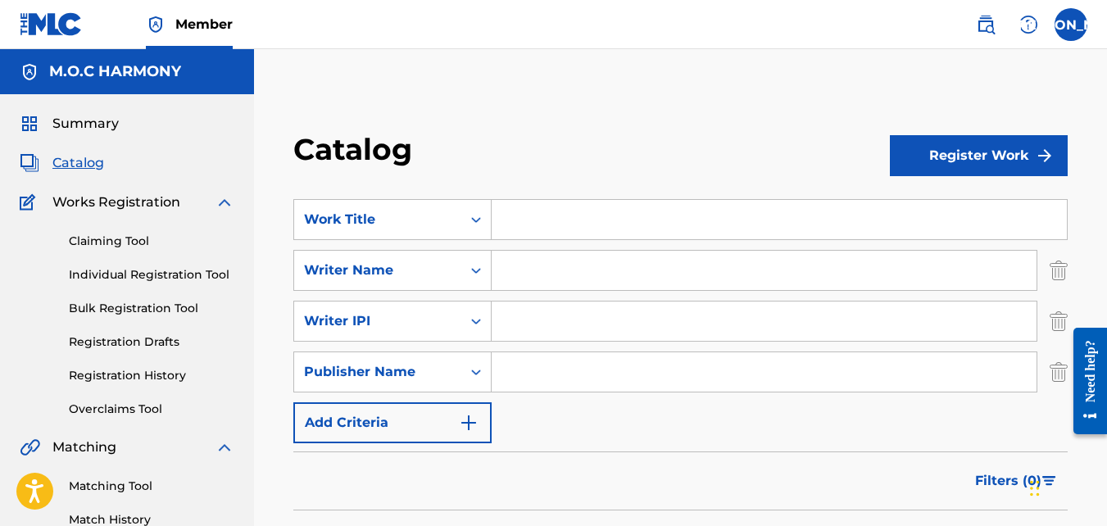
click at [387, 420] on button "Add Criteria" at bounding box center [392, 422] width 198 height 41
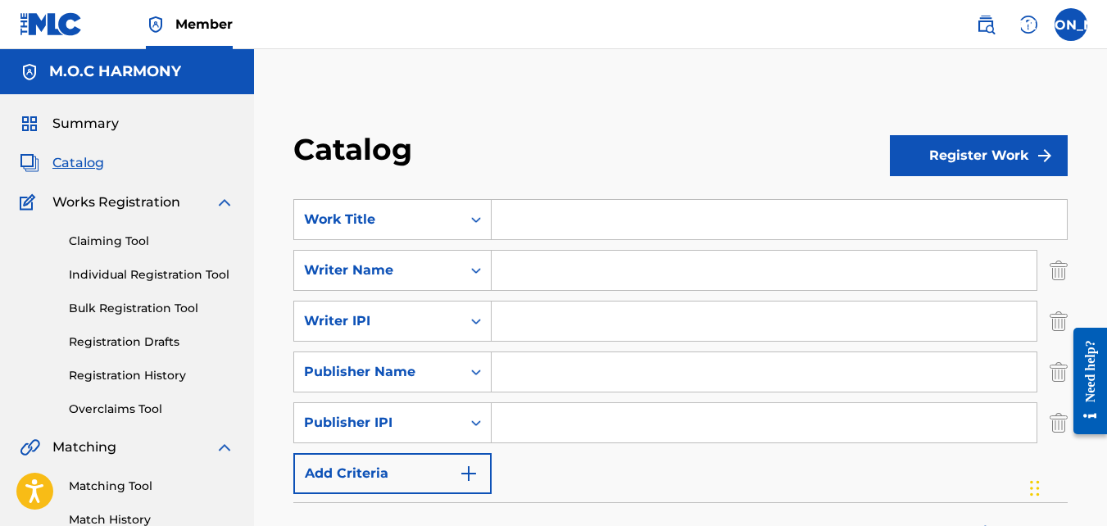
click at [384, 470] on button "Add Criteria" at bounding box center [392, 473] width 198 height 41
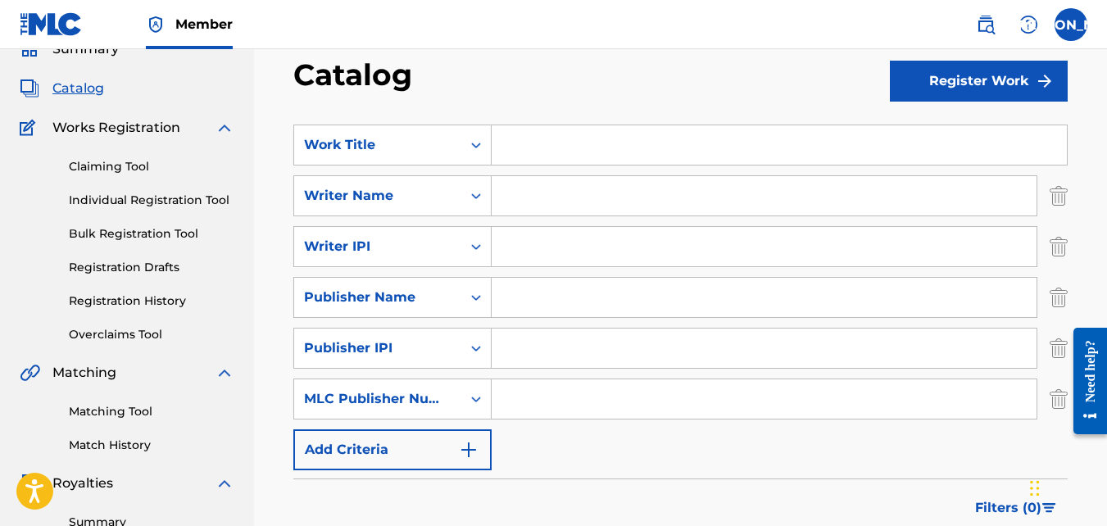
scroll to position [75, 0]
click at [383, 438] on button "Add Criteria" at bounding box center [392, 449] width 198 height 41
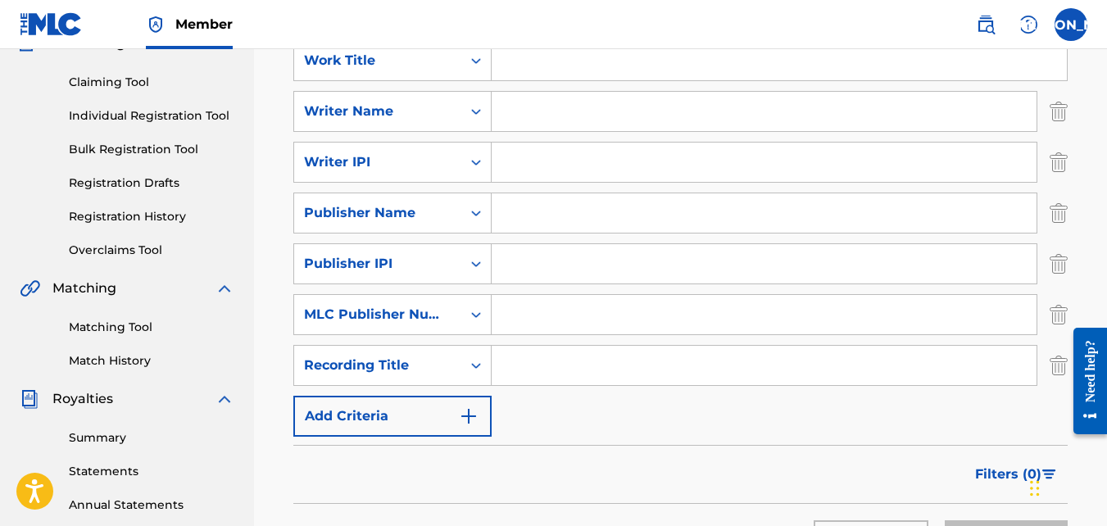
scroll to position [160, 0]
click at [365, 410] on button "Add Criteria" at bounding box center [392, 415] width 198 height 41
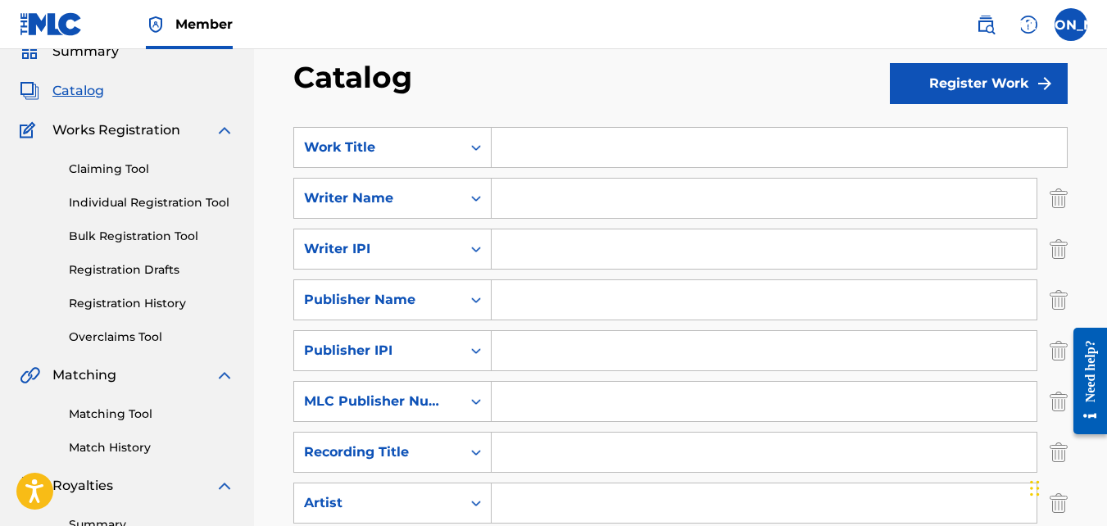
scroll to position [41, 0]
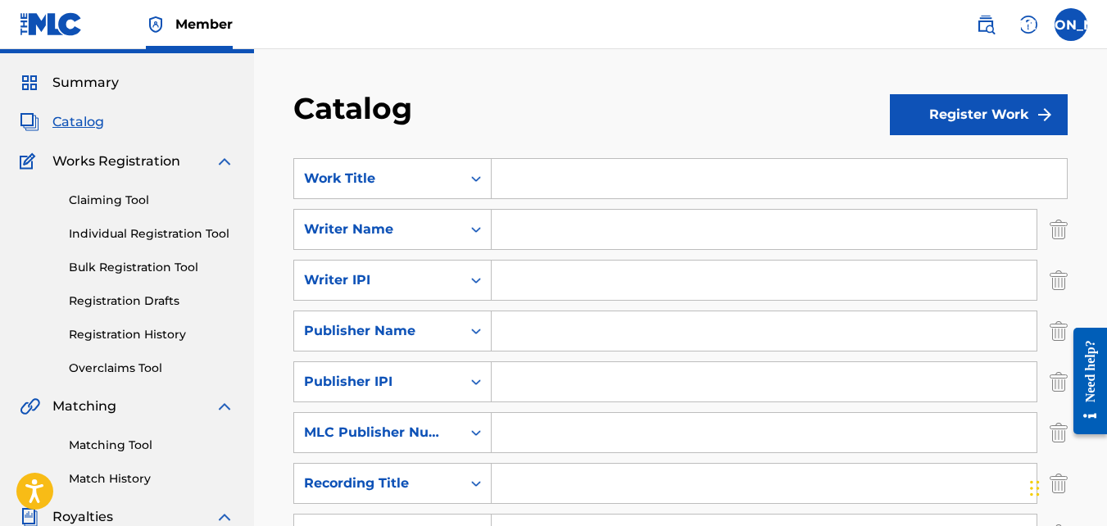
click at [536, 189] on input "Search Form" at bounding box center [779, 178] width 575 height 39
type input "Let Everything That Has Breath (Remix)"
click at [530, 226] on input "Search Form" at bounding box center [764, 229] width 545 height 39
type input "[PERSON_NAME] [PERSON_NAME]"
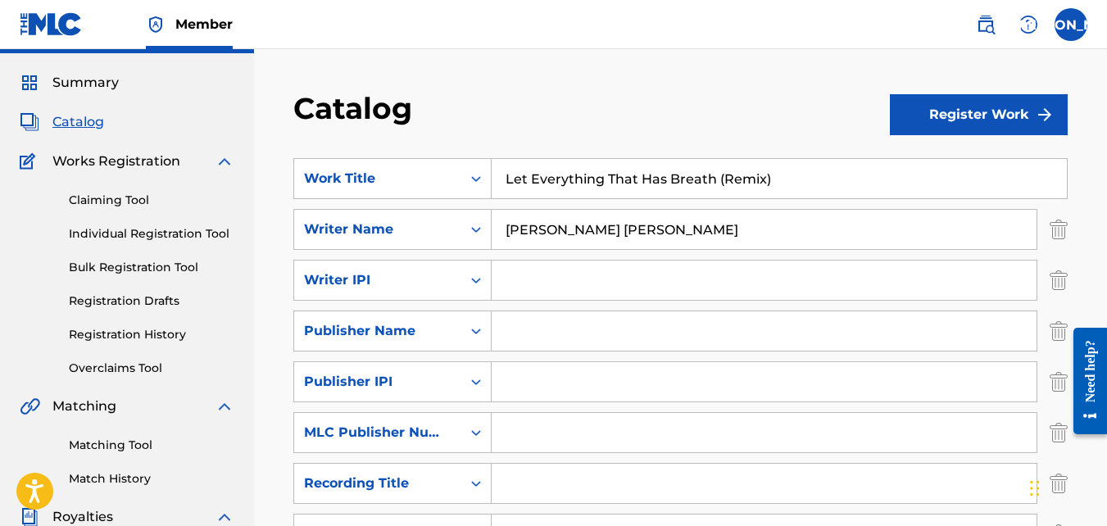
type input "1058301680"
type input "M.O.C HARMONY"
type input "01117709172"
type input "P649UD"
type input "The Lord Is My Light And Salvation"
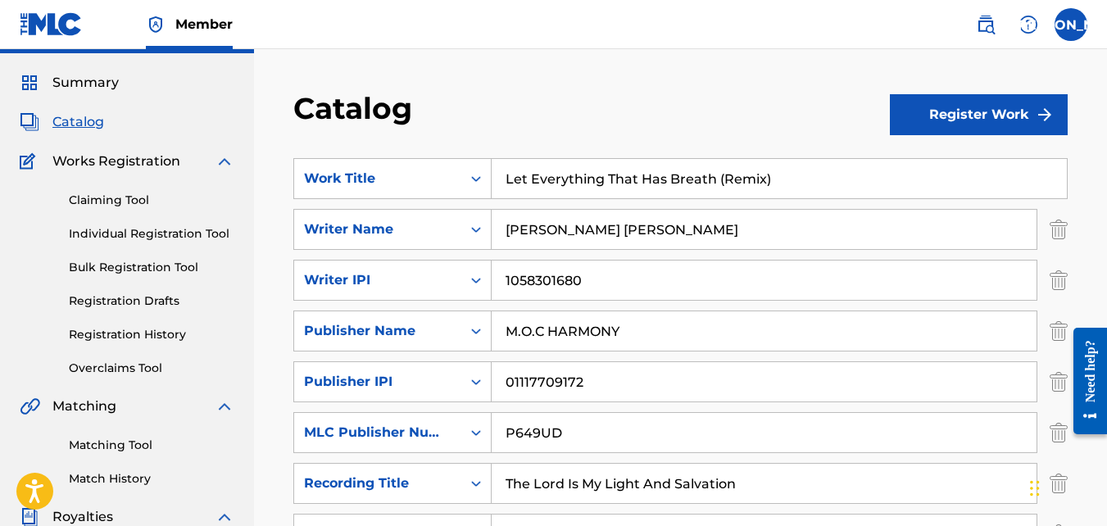
type input "Musicians of [DEMOGRAPHIC_DATA]"
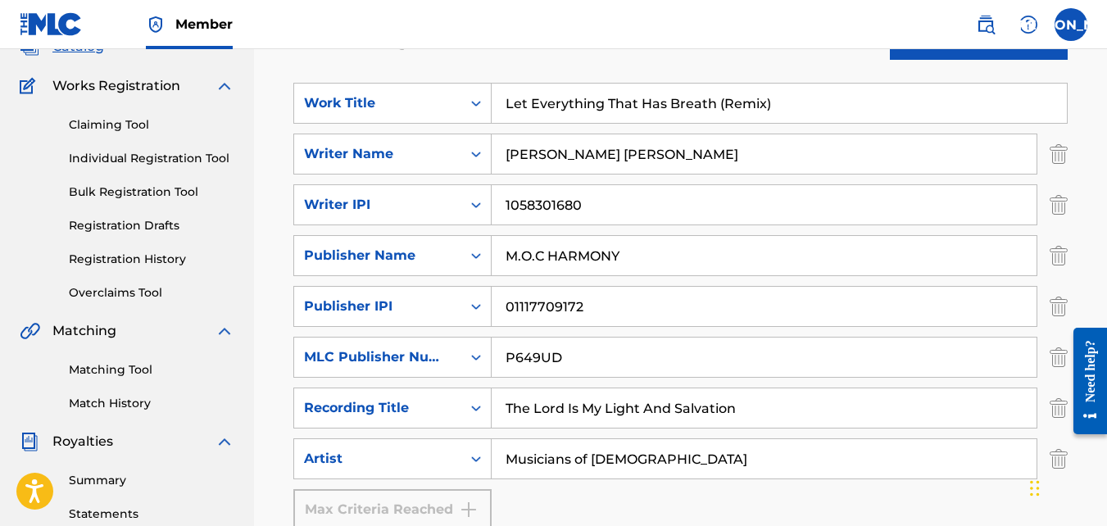
scroll to position [129, 0]
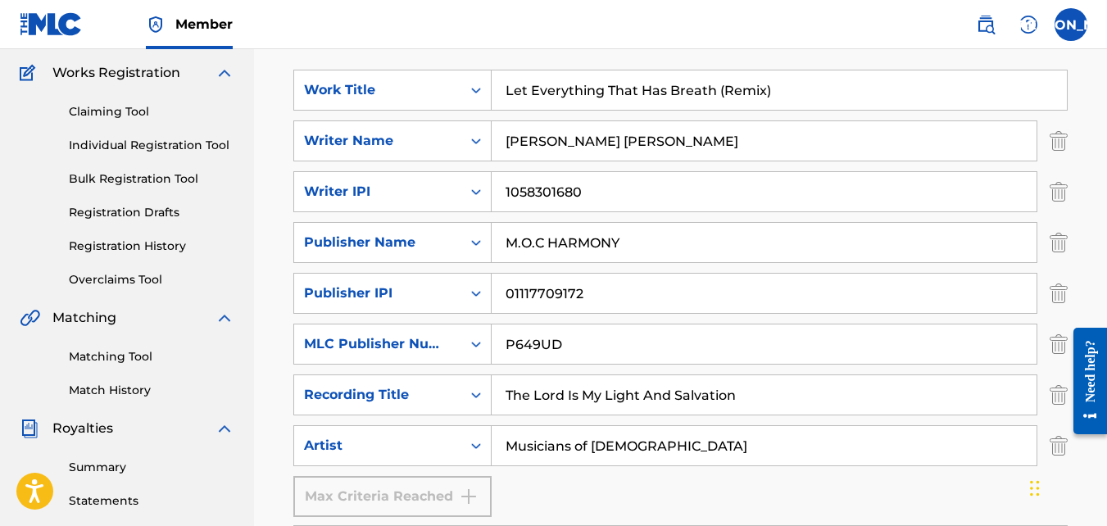
click at [708, 386] on input "The Lord Is My Light And Salvation" at bounding box center [764, 394] width 545 height 39
paste input "The Lord Is My Light And Salvation"
type input "The Lord Is My Light And Salvation"
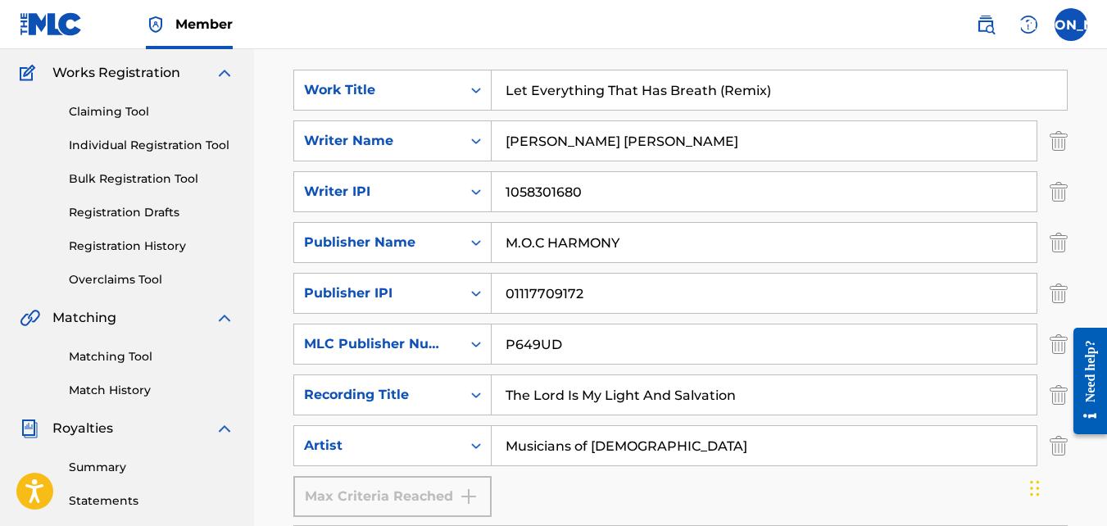
click at [594, 93] on input "Let Everything That Has Breath (Remix)" at bounding box center [779, 89] width 575 height 39
click at [583, 390] on input "The Lord Is My Light And Salvation" at bounding box center [764, 394] width 545 height 39
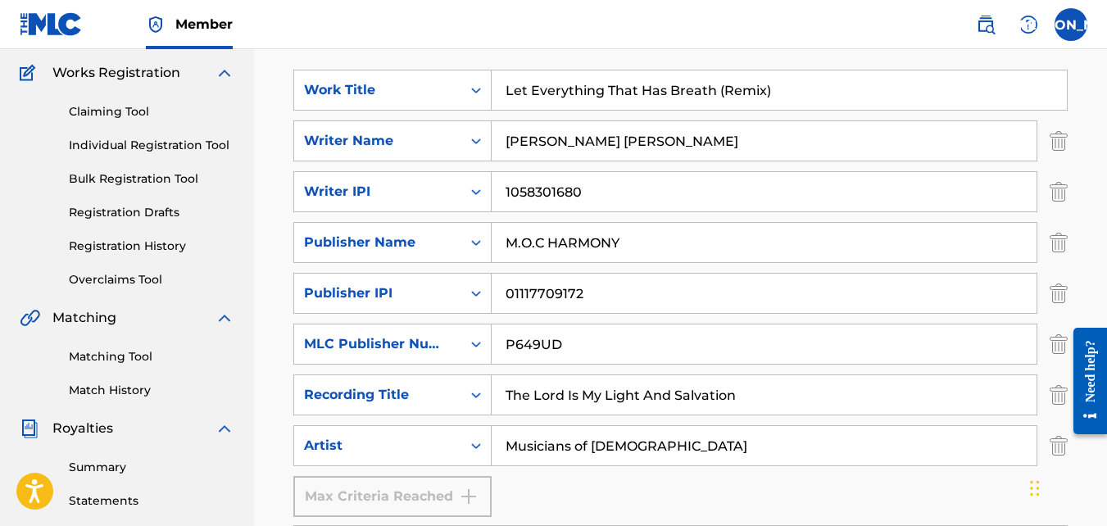
click at [583, 390] on input "The Lord Is My Light And Salvation" at bounding box center [764, 394] width 545 height 39
click at [582, 389] on input "The Lord Is My Light And Salvation" at bounding box center [764, 394] width 545 height 39
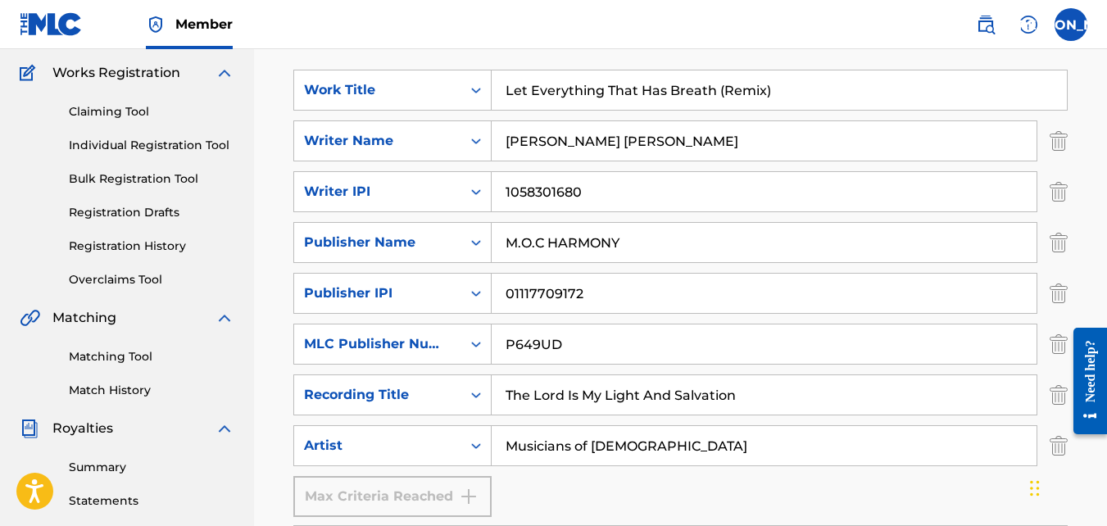
click at [646, 392] on input "The Lord Is My Light And Salvation" at bounding box center [764, 394] width 545 height 39
click at [709, 397] on input "The Lord Is My Light And Salvation" at bounding box center [764, 394] width 545 height 39
click at [704, 397] on input "The Lord Is My Light And Salvation" at bounding box center [764, 394] width 545 height 39
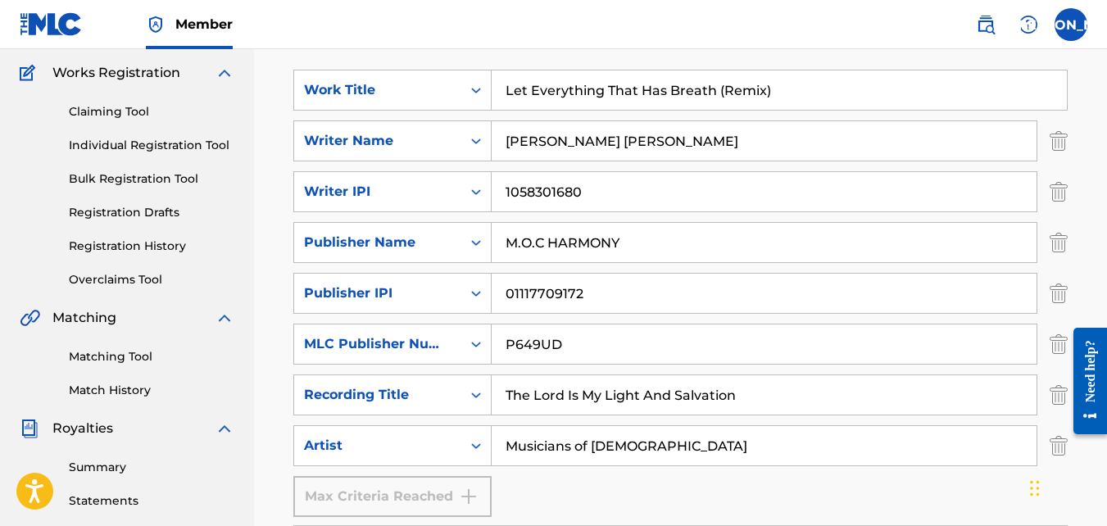
click at [704, 397] on input "The Lord Is My Light And Salvation" at bounding box center [764, 394] width 545 height 39
paste input "Let Everything That Has Breath (Remix)"
click at [506, 398] on input "Let Everything That Has Breath (Remix)" at bounding box center [764, 394] width 545 height 39
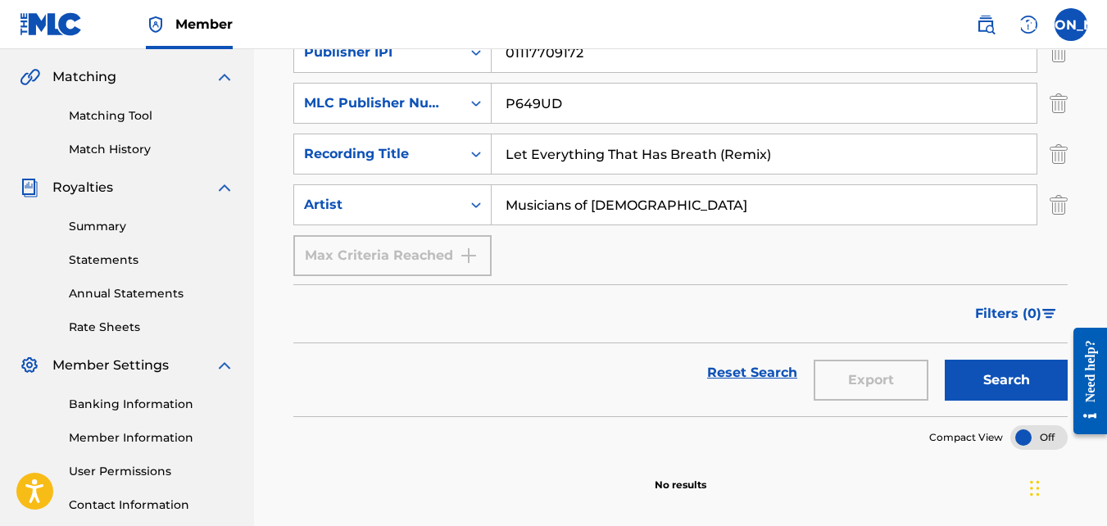
scroll to position [370, 0]
type input "Let Everything That Has Breath (Remix)"
click at [988, 390] on button "Search" at bounding box center [1006, 381] width 123 height 41
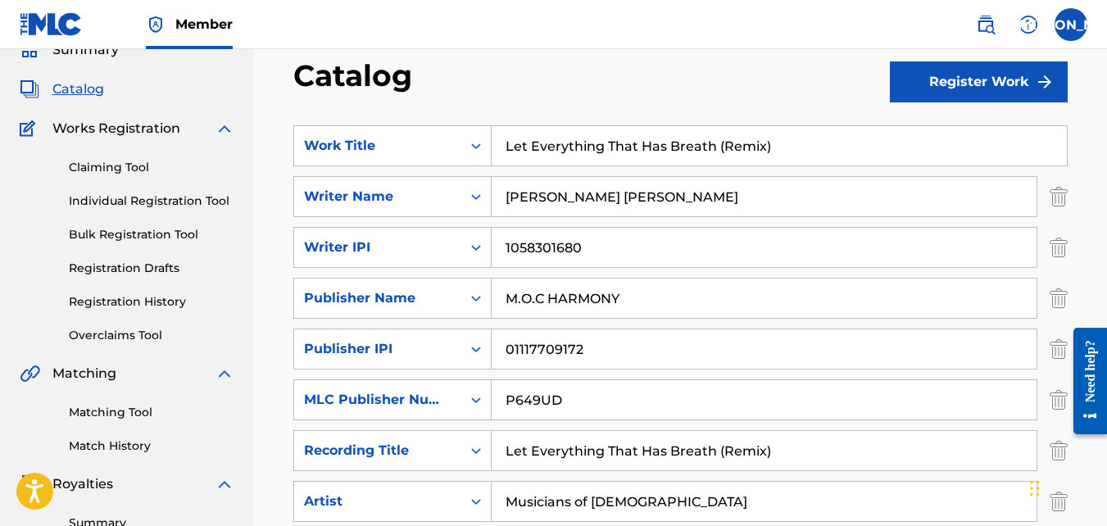
scroll to position [0, 0]
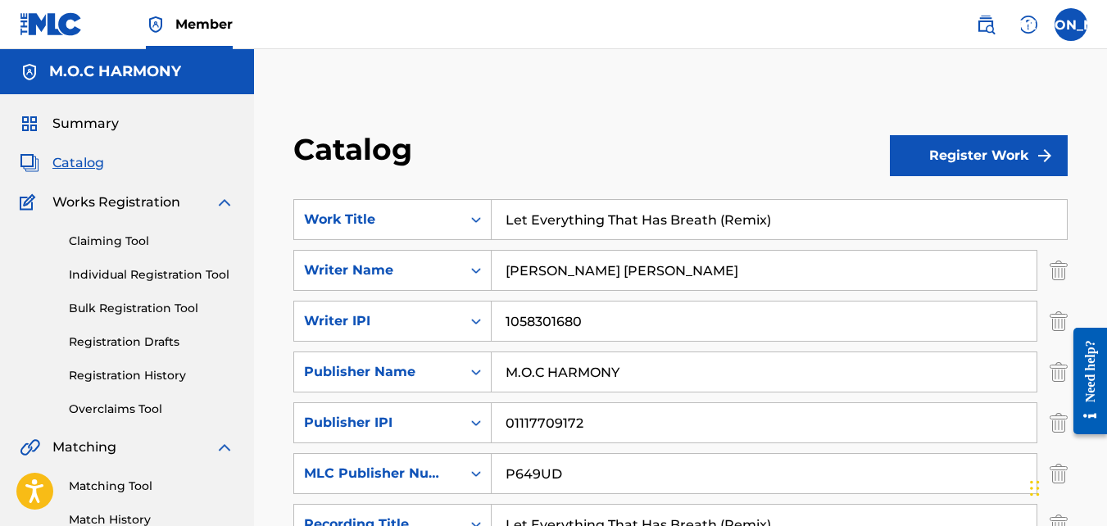
click at [965, 175] on button "Register Work" at bounding box center [979, 155] width 178 height 41
click at [942, 201] on link "Individual" at bounding box center [979, 208] width 178 height 39
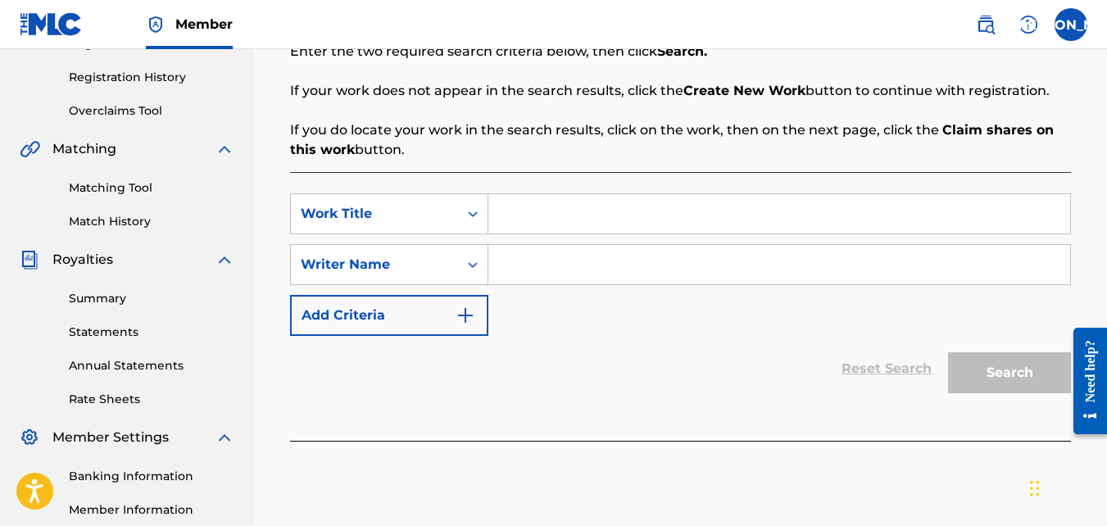
scroll to position [303, 0]
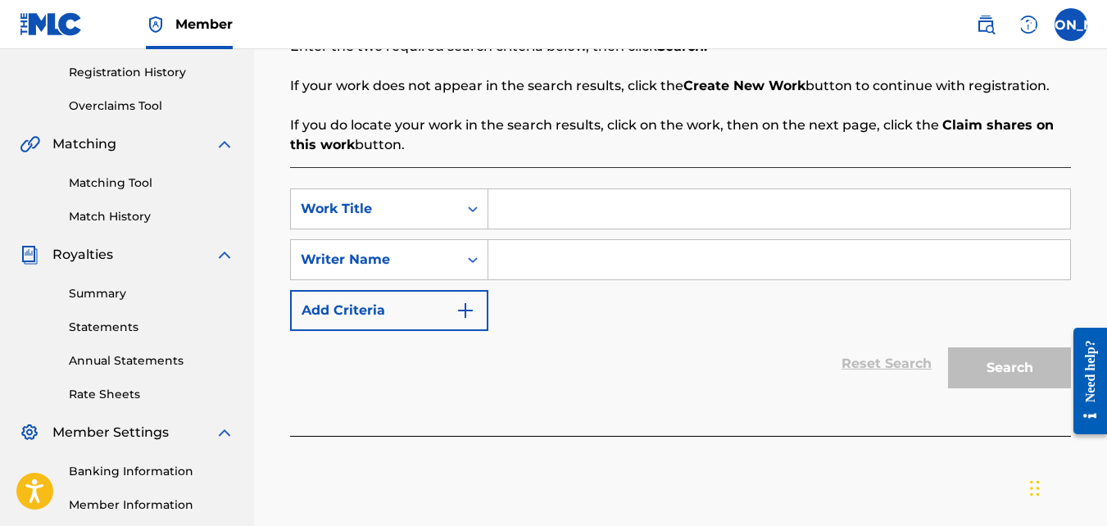
click at [426, 321] on button "Add Criteria" at bounding box center [389, 310] width 198 height 41
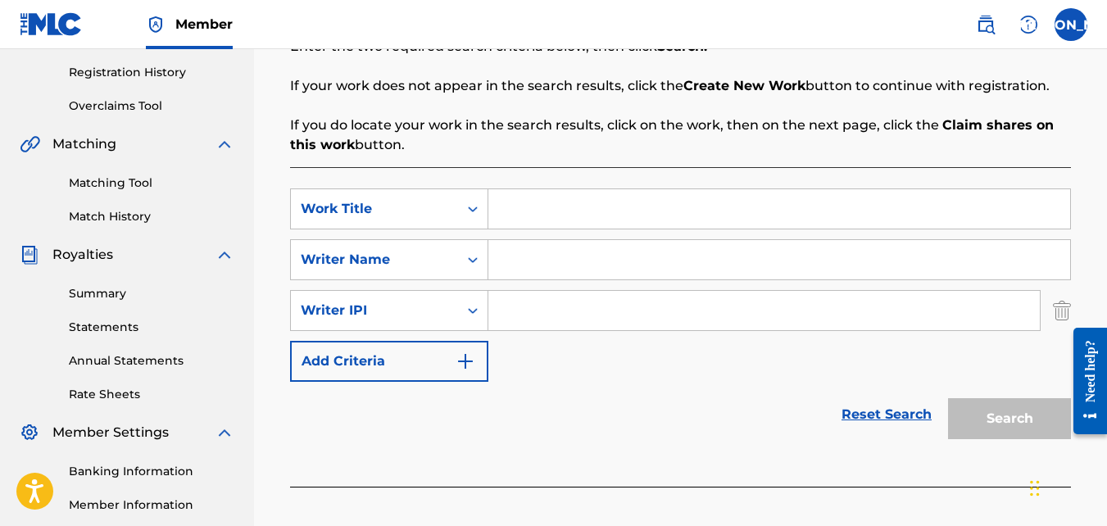
click at [433, 355] on button "Add Criteria" at bounding box center [389, 361] width 198 height 41
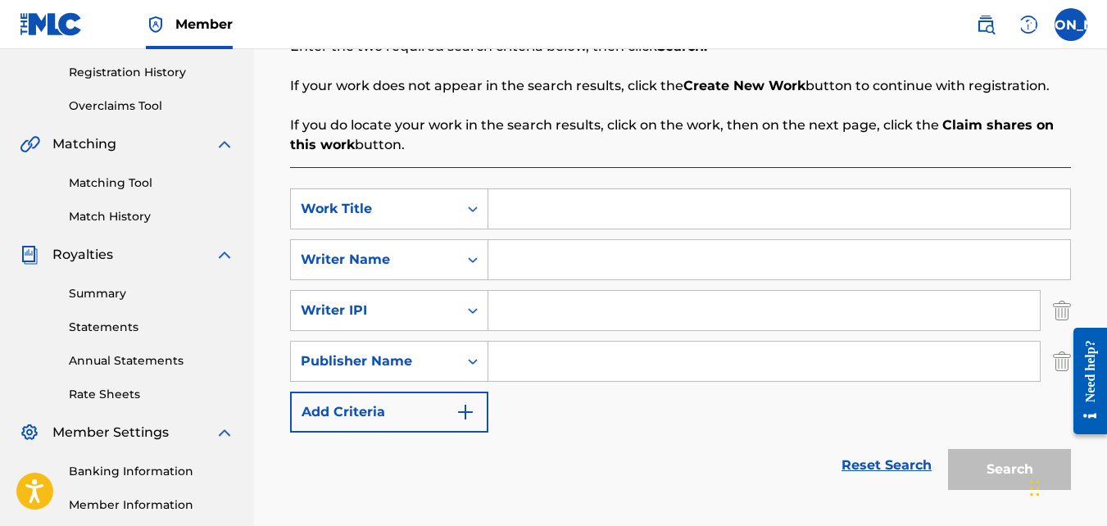
click at [401, 403] on button "Add Criteria" at bounding box center [389, 412] width 198 height 41
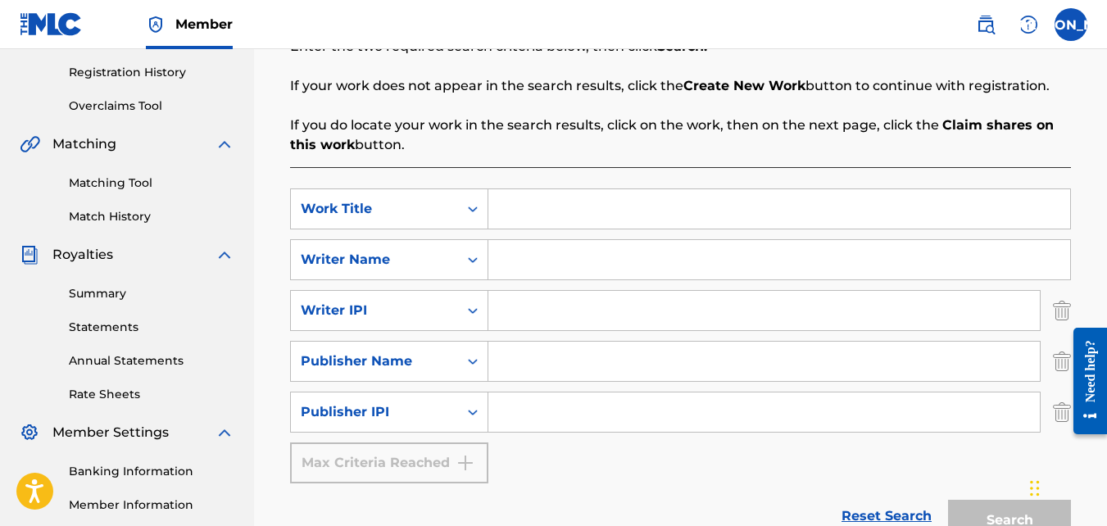
click at [538, 197] on input "Search Form" at bounding box center [779, 208] width 582 height 39
paste input "Let Everything That Has Breath (Remix)"
type input "Let Everything That Has Breath (Remix)"
click at [612, 261] on input "Search Form" at bounding box center [779, 259] width 582 height 39
type input "[PERSON_NAME] [PERSON_NAME]"
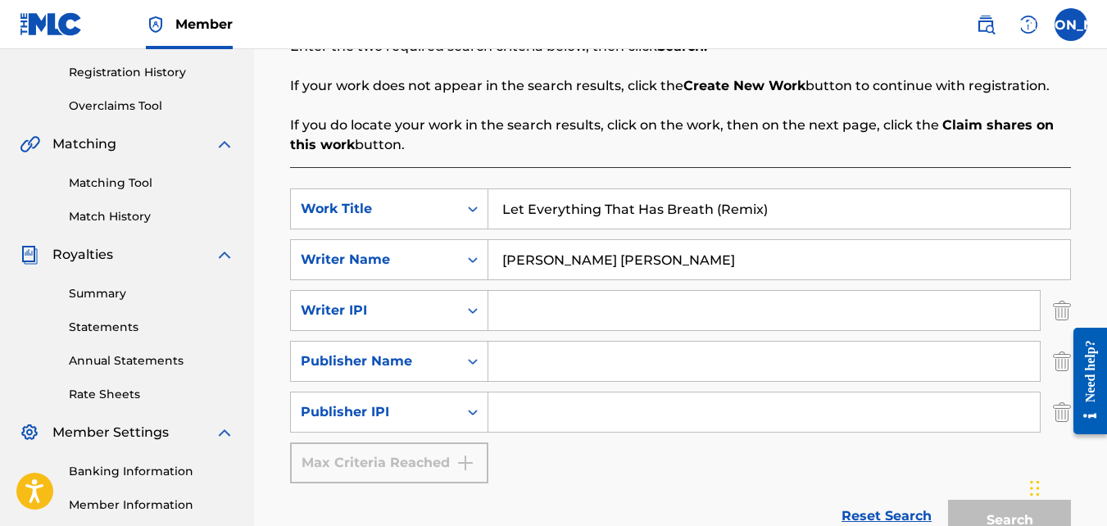
type input "1058301680"
type input "M.O.C HARMONY"
type input "01117709172"
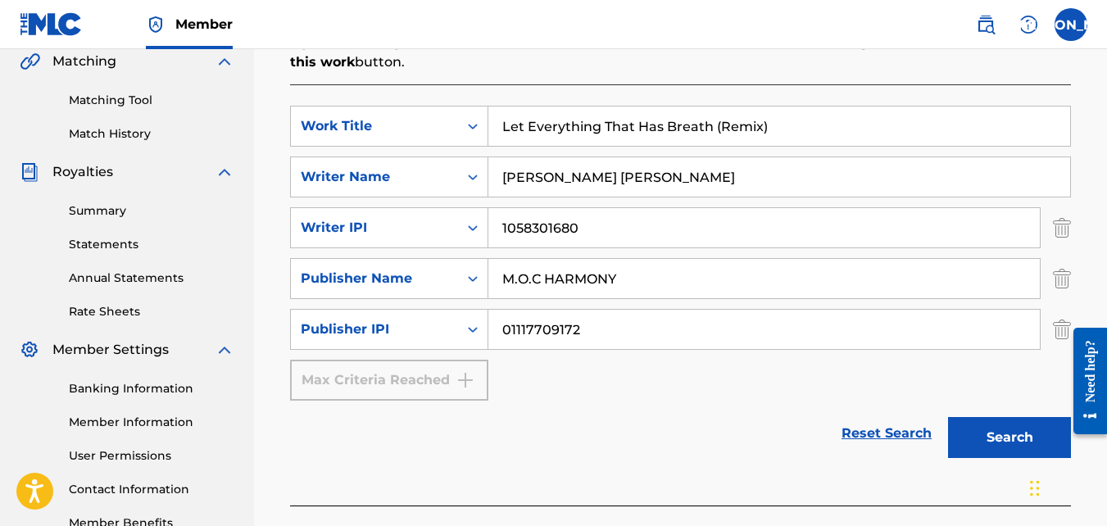
scroll to position [390, 0]
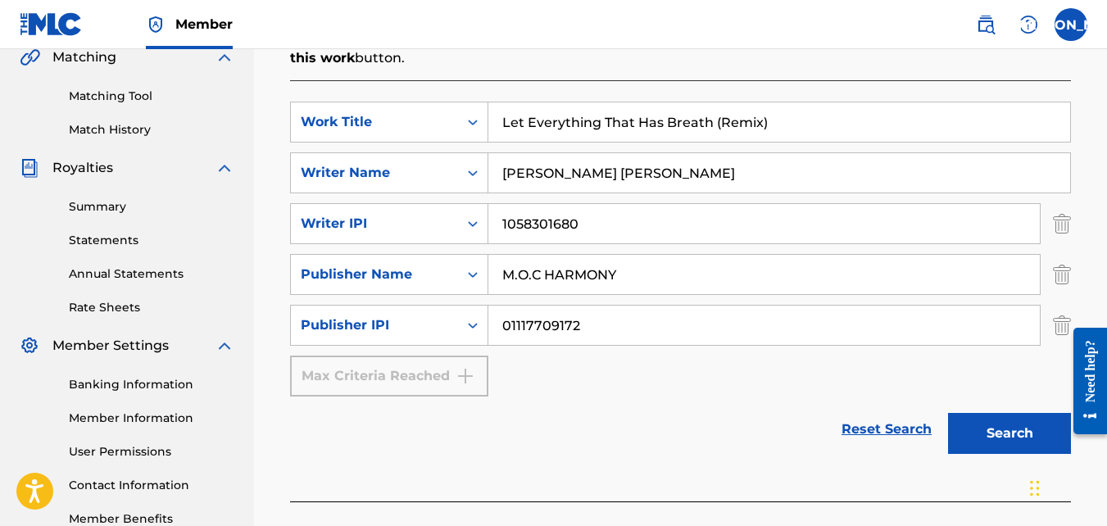
click at [1002, 433] on button "Search" at bounding box center [1009, 433] width 123 height 41
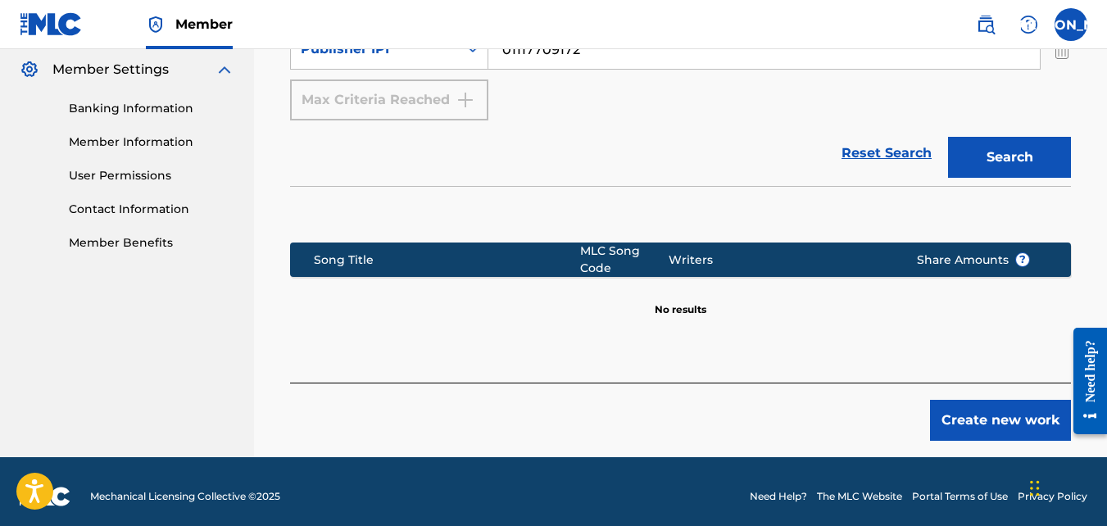
scroll to position [667, 0]
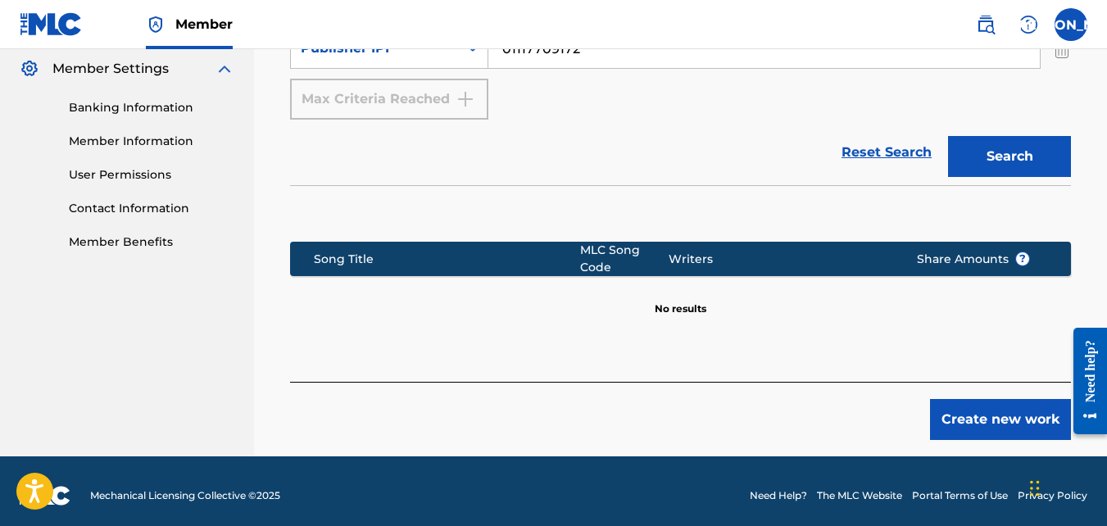
click at [992, 422] on button "Create new work" at bounding box center [1000, 419] width 141 height 41
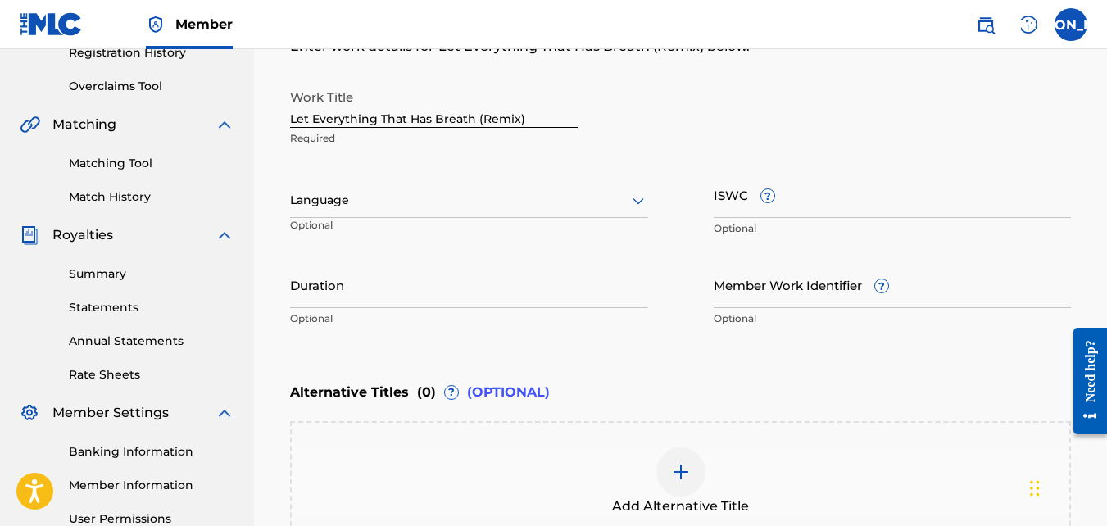
scroll to position [324, 0]
click at [602, 193] on div at bounding box center [469, 199] width 358 height 20
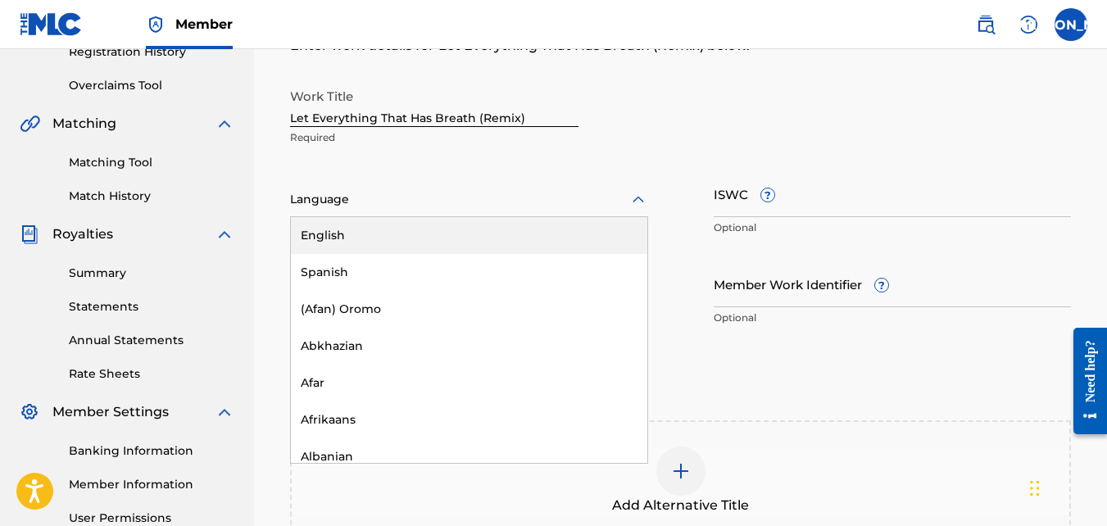
click at [478, 237] on div "English" at bounding box center [469, 235] width 356 height 37
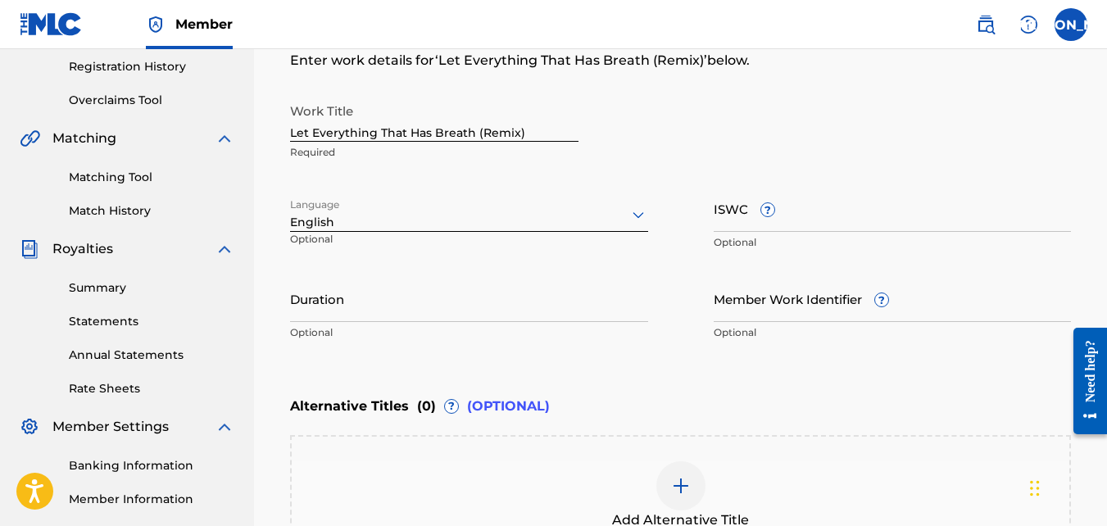
scroll to position [310, 0]
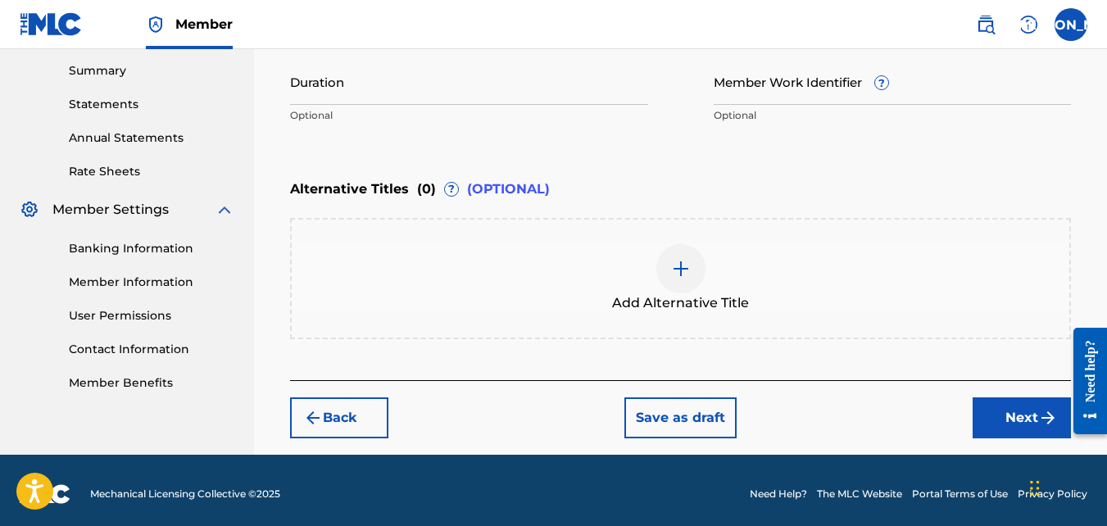
click at [1017, 420] on button "Next" at bounding box center [1022, 417] width 98 height 41
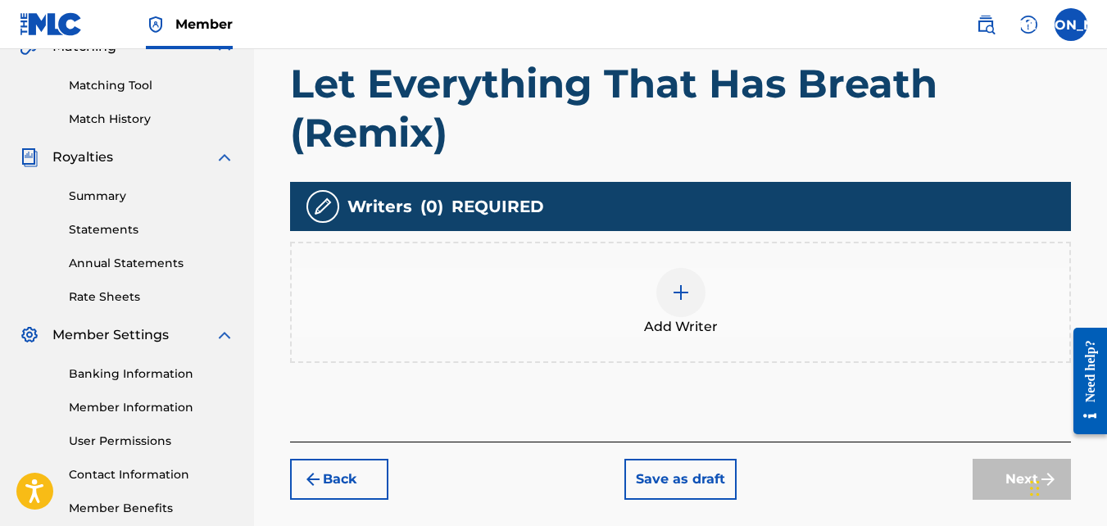
scroll to position [405, 0]
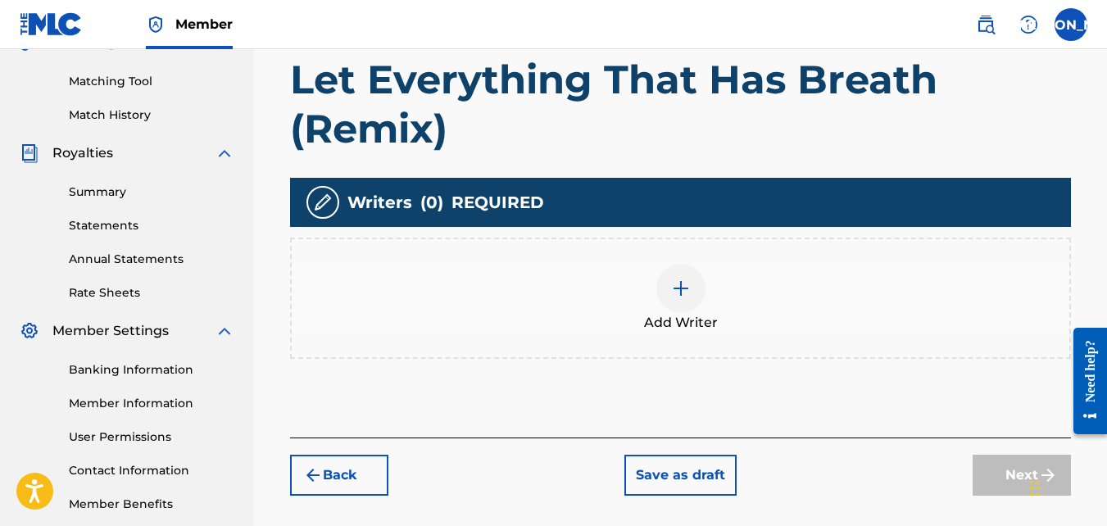
click at [681, 280] on img at bounding box center [681, 289] width 20 height 20
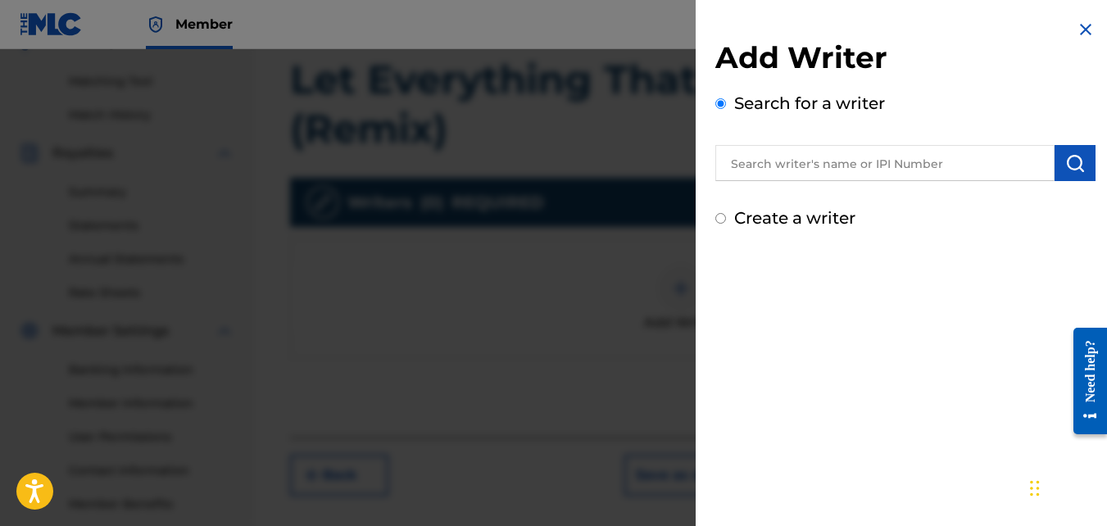
click at [854, 170] on input "text" at bounding box center [884, 163] width 339 height 36
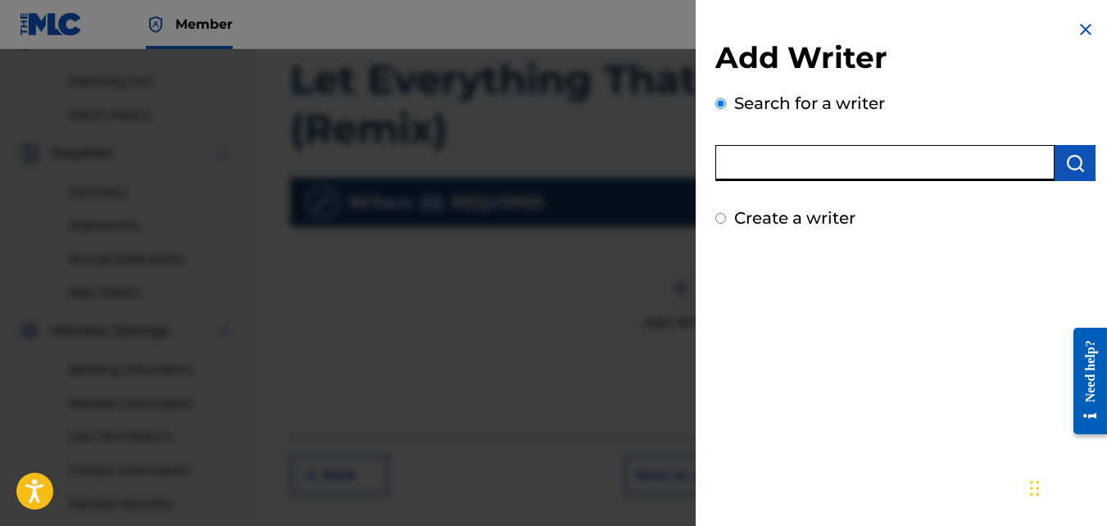
click at [787, 161] on input "text" at bounding box center [884, 163] width 339 height 36
type input "[PERSON_NAME] [PERSON_NAME]"
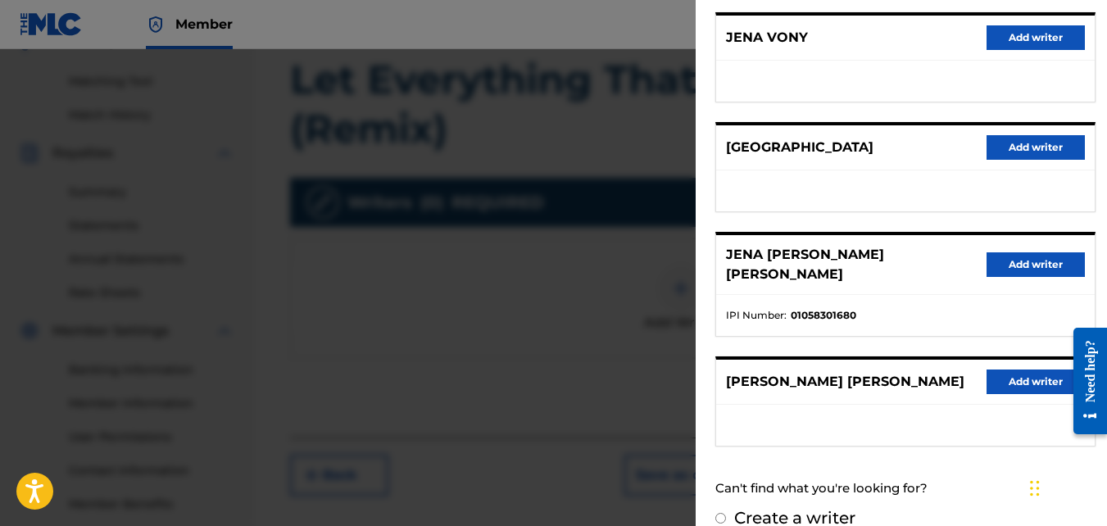
scroll to position [320, 0]
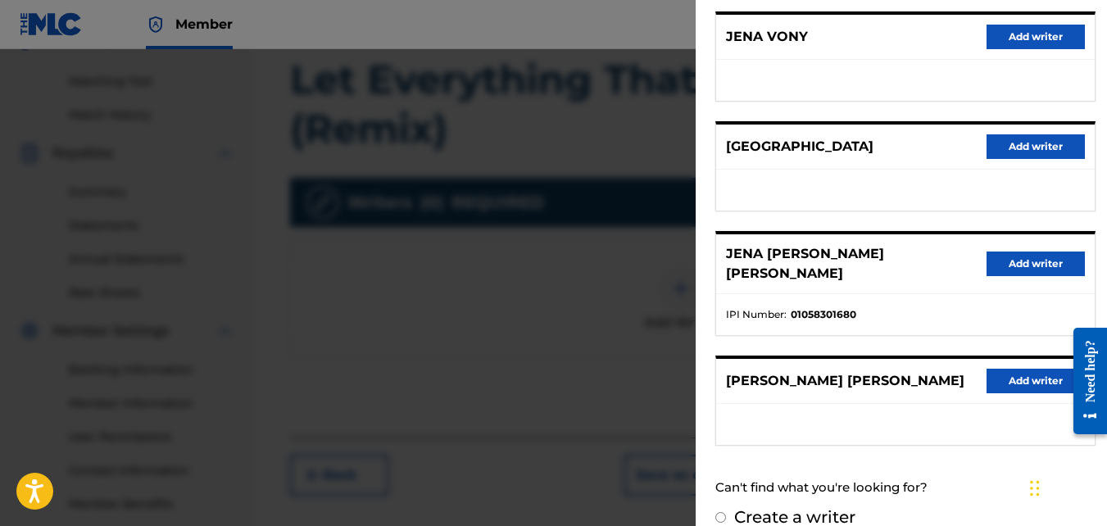
click at [1007, 252] on button "Add writer" at bounding box center [1035, 264] width 98 height 25
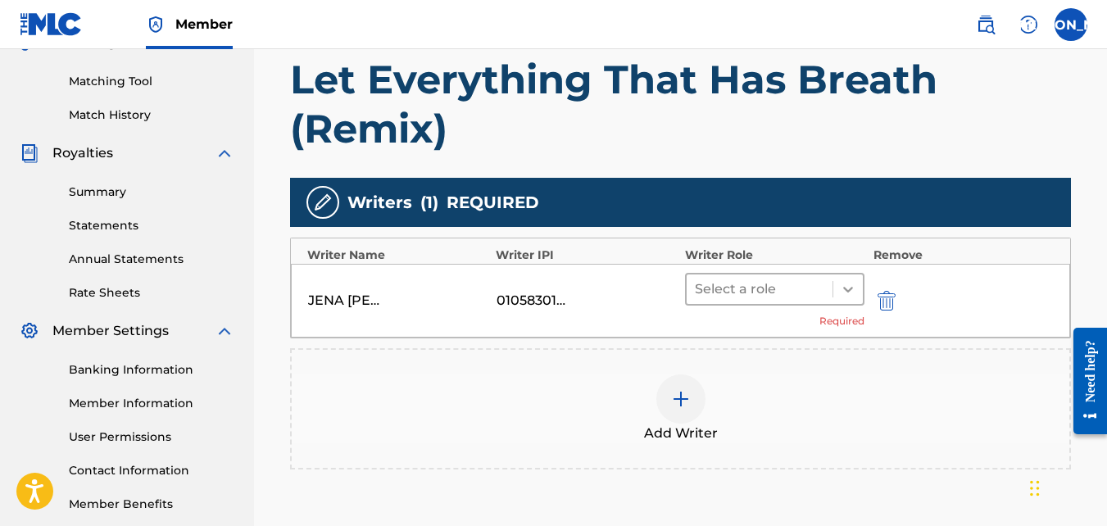
click at [833, 285] on div at bounding box center [847, 288] width 29 height 29
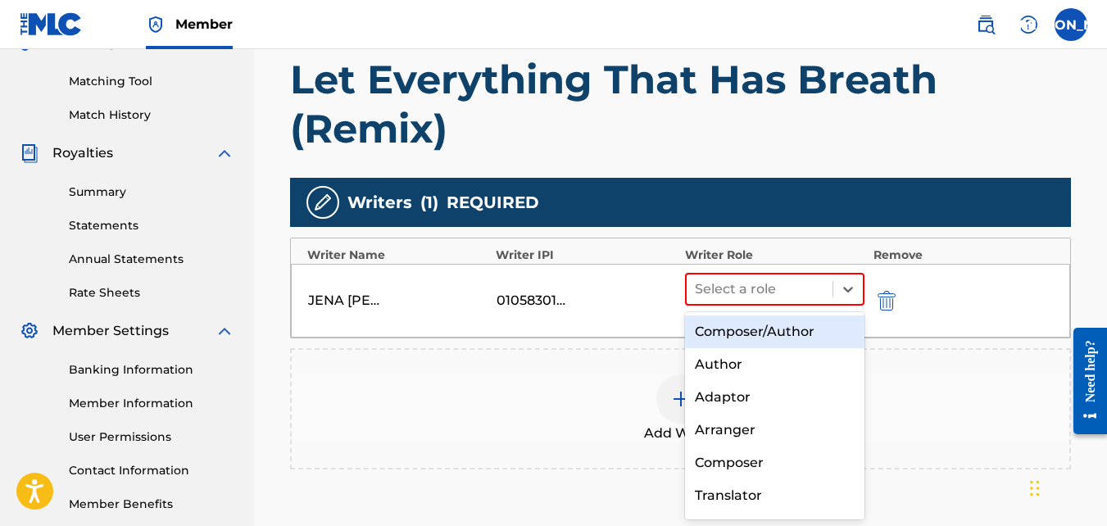
click at [740, 329] on div "Composer/Author" at bounding box center [775, 331] width 180 height 33
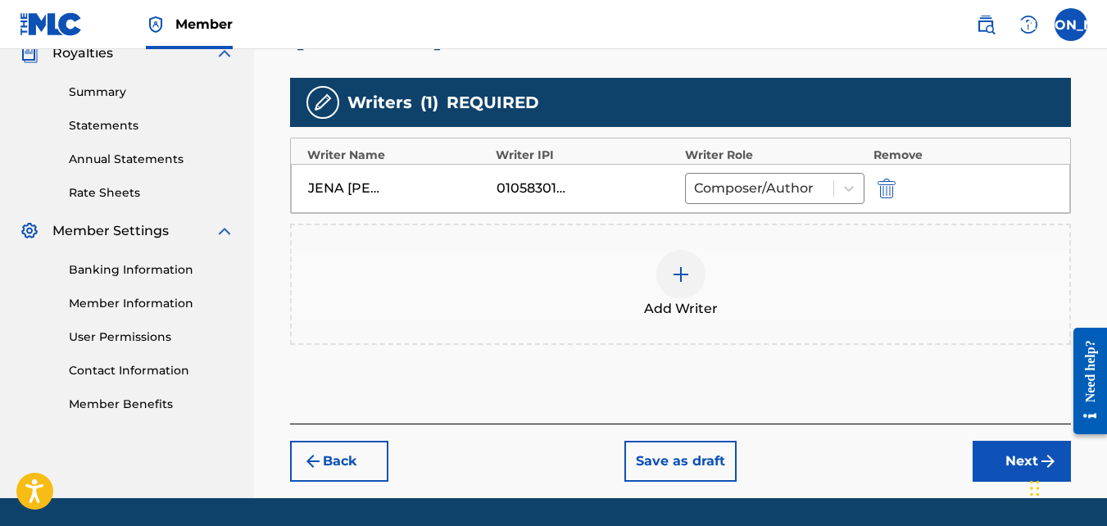
scroll to position [502, 0]
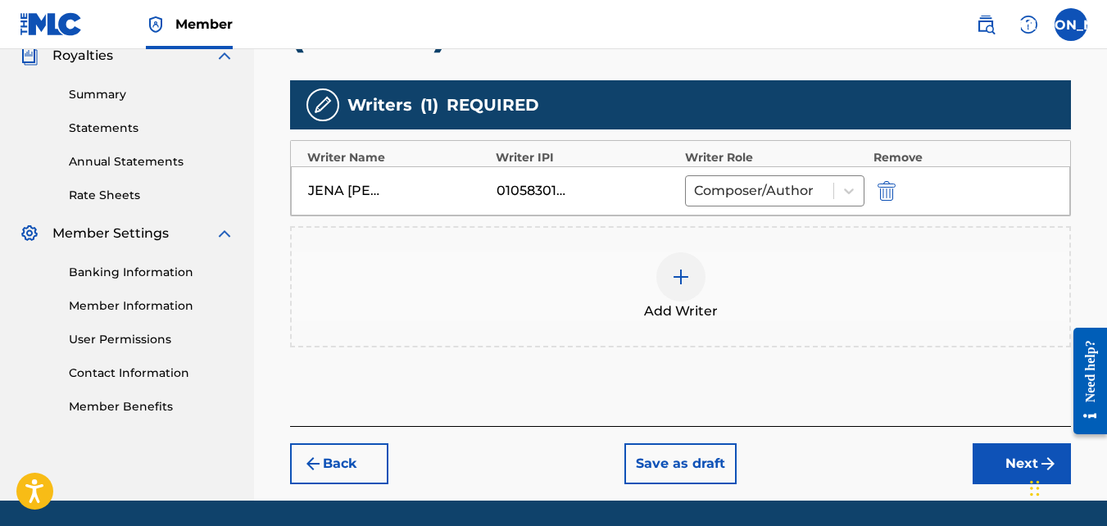
click at [999, 462] on button "Next" at bounding box center [1022, 463] width 98 height 41
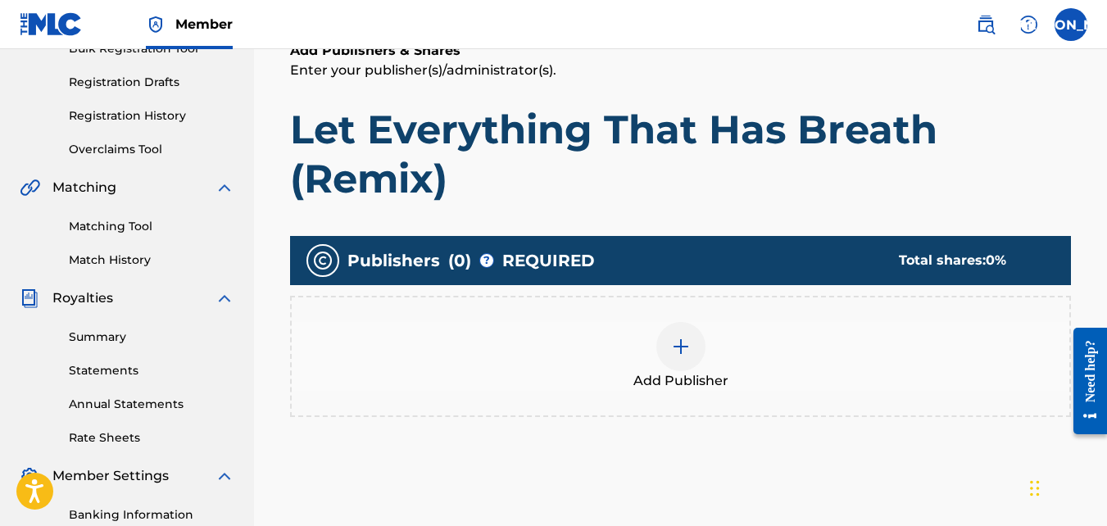
scroll to position [276, 0]
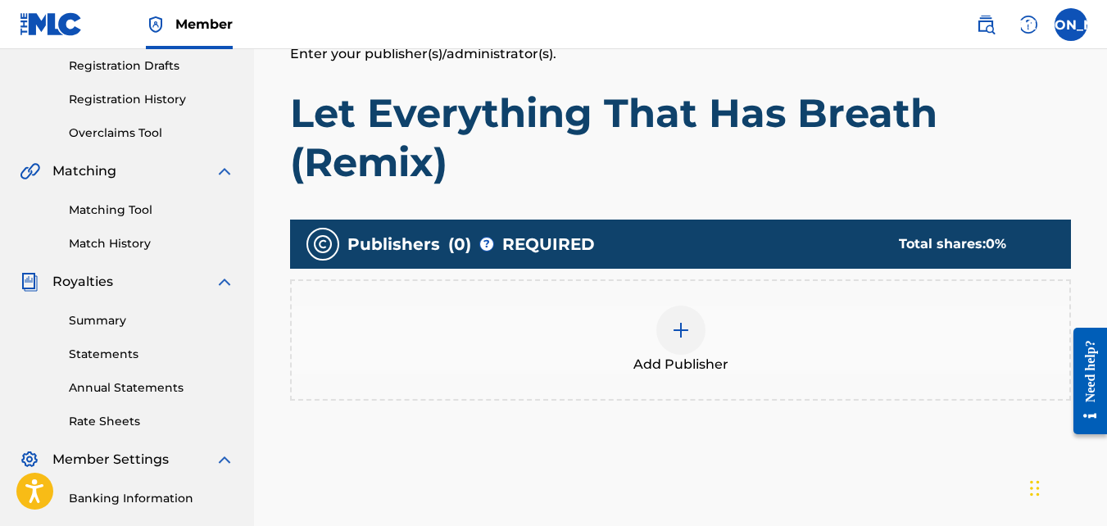
click at [691, 334] on div at bounding box center [680, 330] width 49 height 49
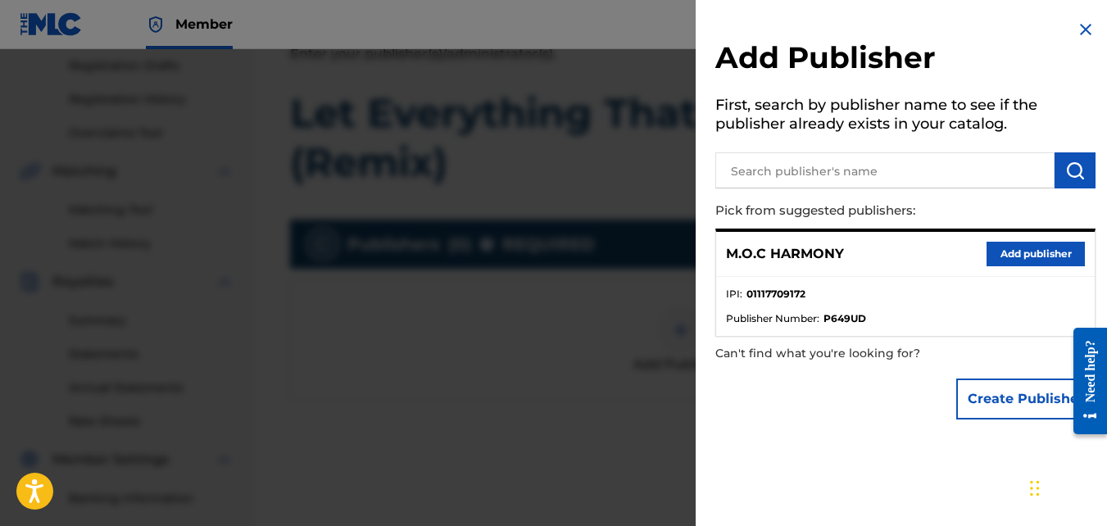
click at [1027, 255] on button "Add publisher" at bounding box center [1035, 254] width 98 height 25
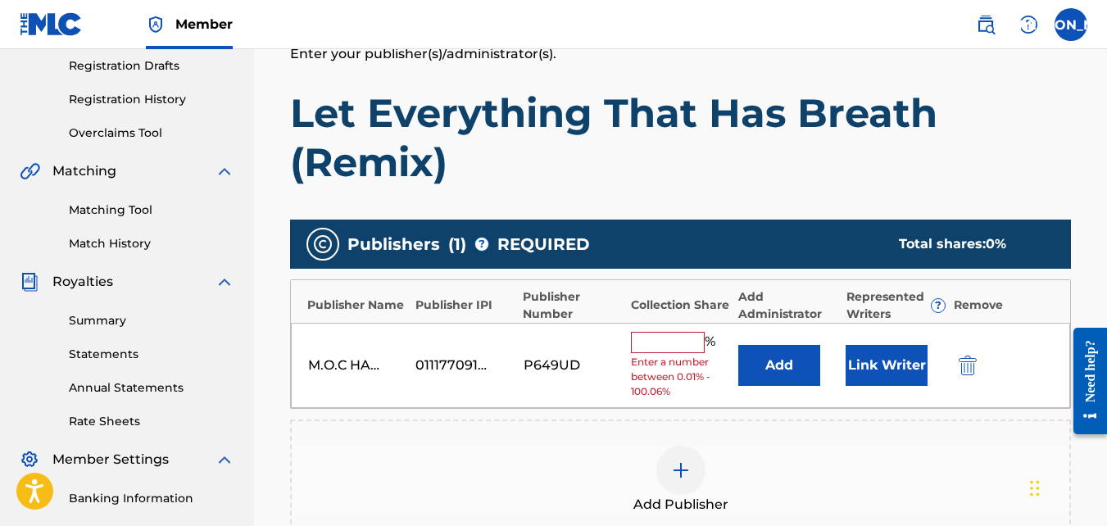
click at [656, 348] on input "text" at bounding box center [668, 342] width 74 height 21
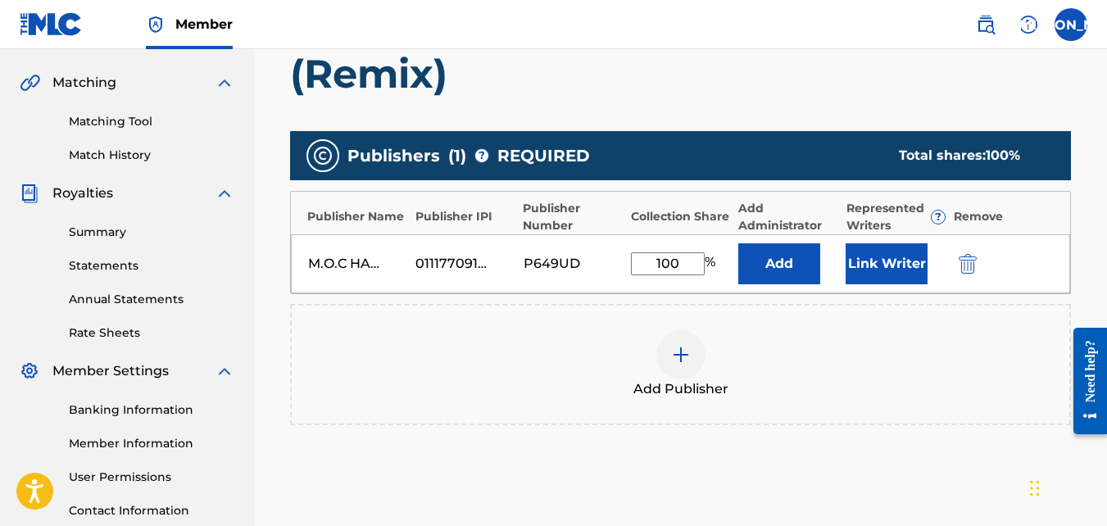
scroll to position [365, 0]
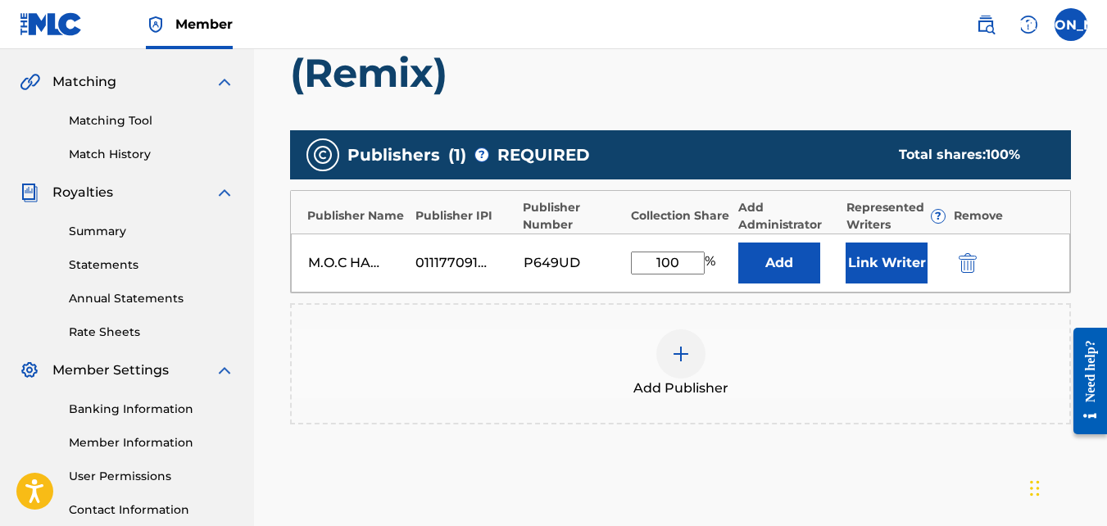
type input "100"
click at [1073, 89] on div "Register Work Search Enter Work Details Add Writers Add Publishers & Shares Add…" at bounding box center [681, 176] width 814 height 902
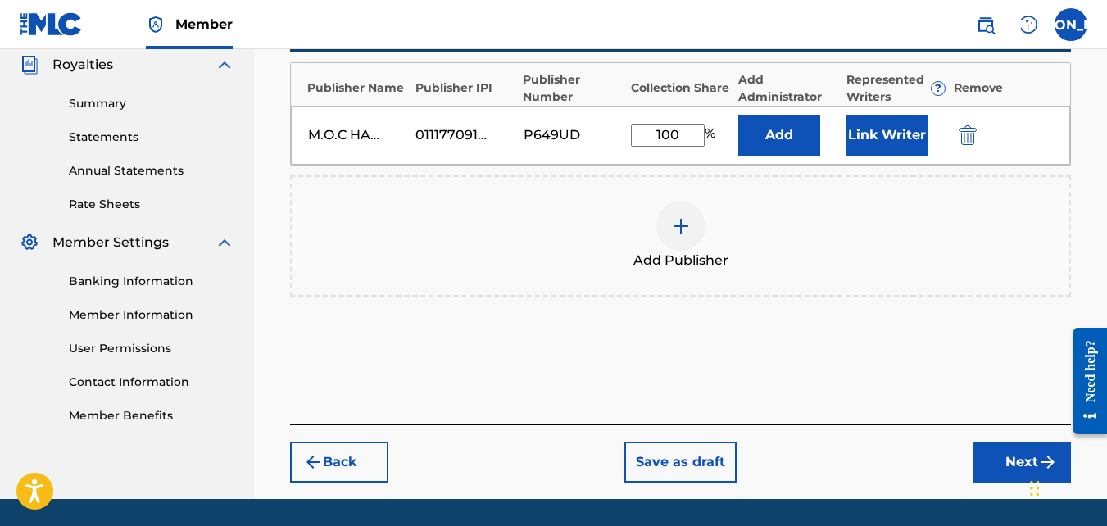
scroll to position [545, 0]
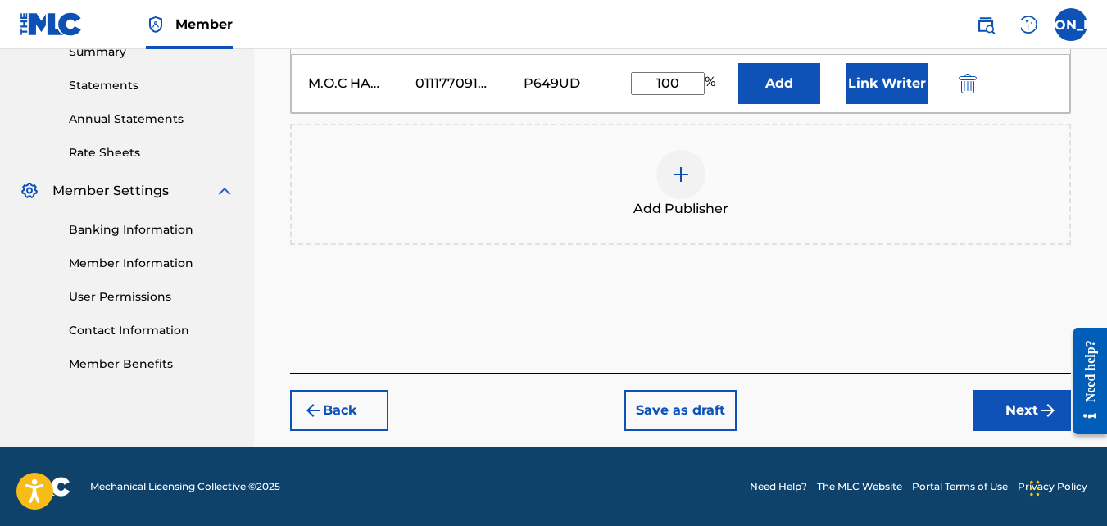
click at [1024, 406] on button "Next" at bounding box center [1022, 410] width 98 height 41
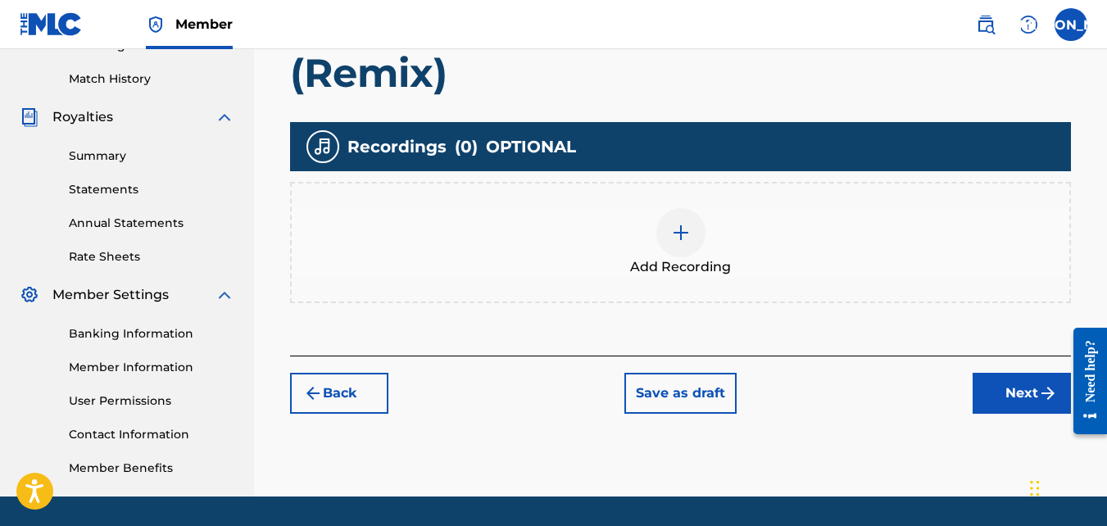
scroll to position [442, 0]
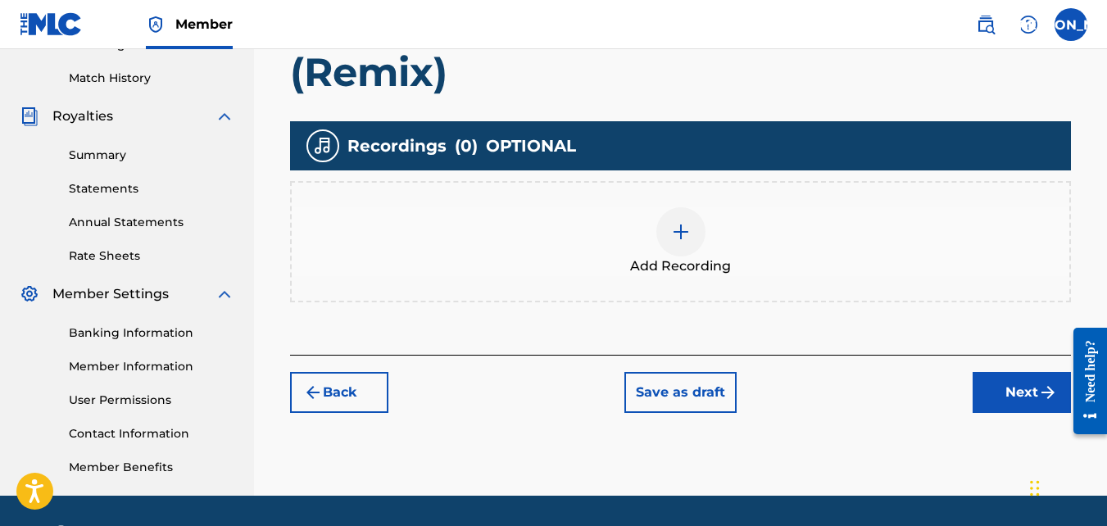
click at [687, 243] on div at bounding box center [680, 231] width 49 height 49
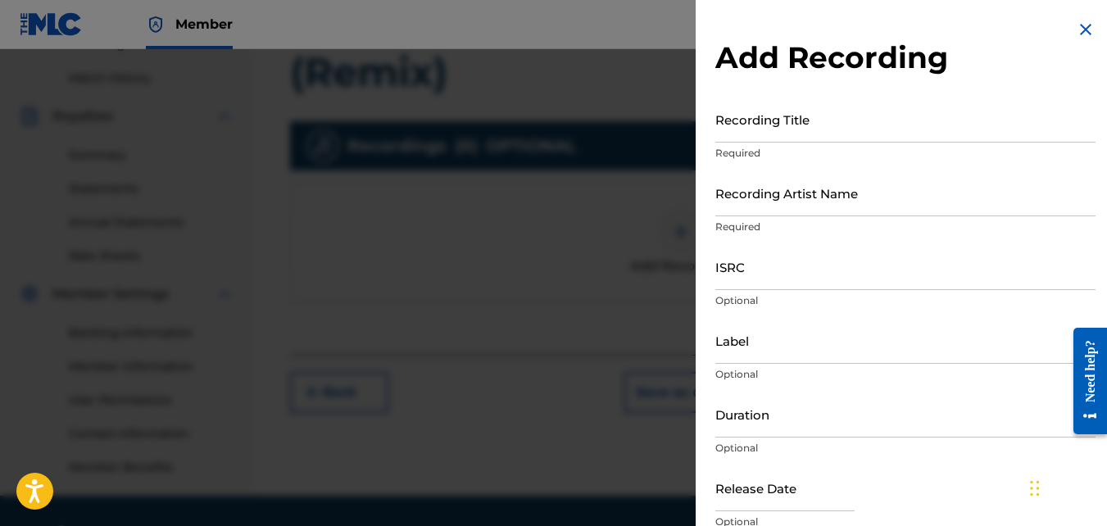
click at [782, 123] on input "Recording Title" at bounding box center [905, 119] width 380 height 47
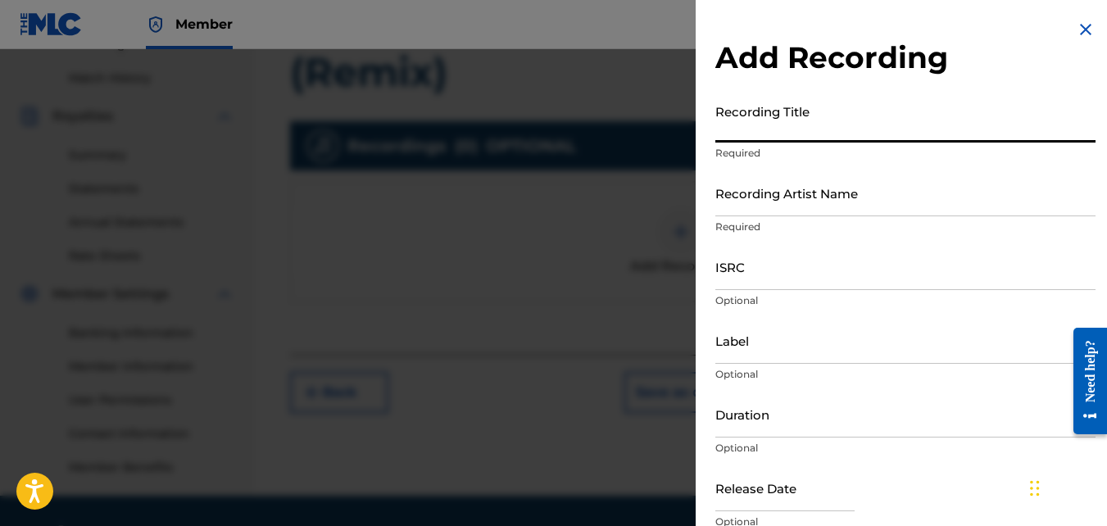
paste input "Let Everything That Has Breath (Remix)"
type input "Let Everything That Has Breath (Remix)"
click at [764, 199] on input "Recording Artist Name" at bounding box center [905, 193] width 380 height 47
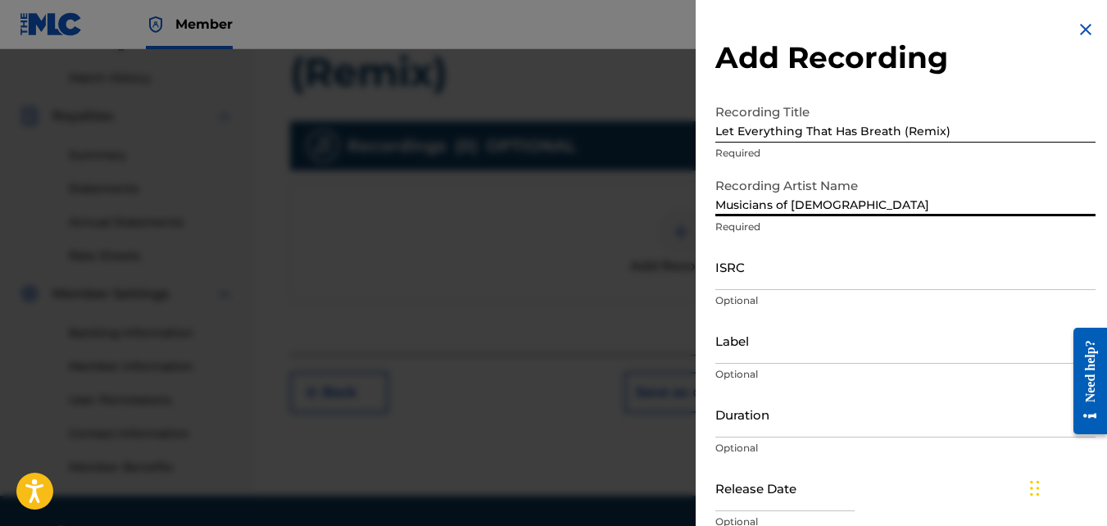
type input "Musicians of [DEMOGRAPHIC_DATA]"
click at [979, 94] on div "Add Recording Recording Title Let Everything That Has Breath (Remix) Required R…" at bounding box center [905, 299] width 419 height 599
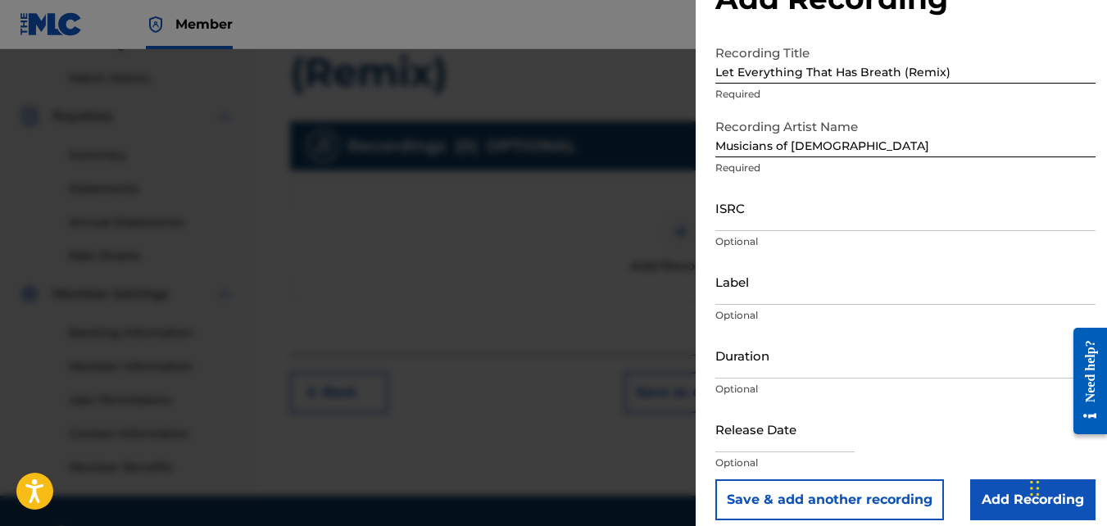
scroll to position [73, 0]
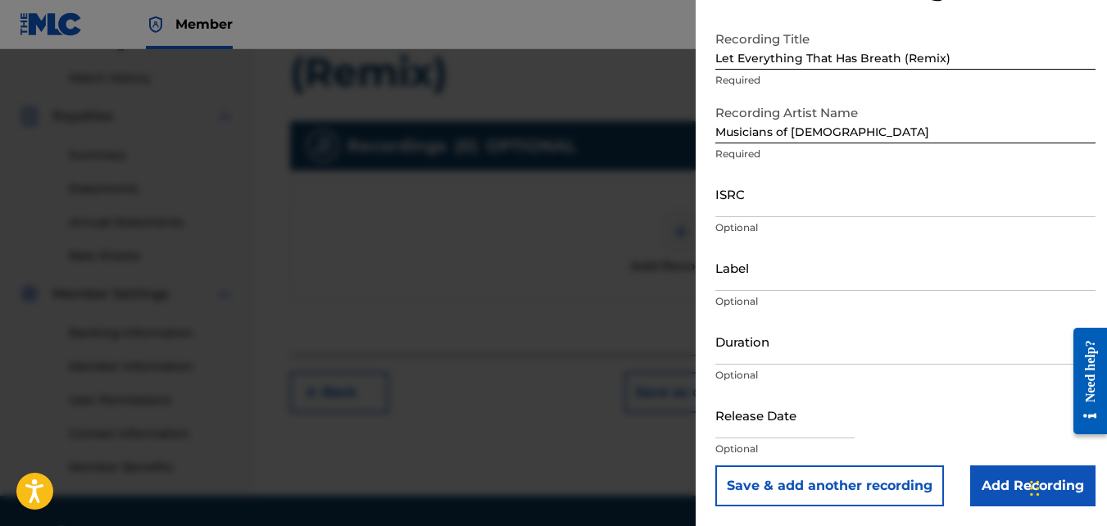
click at [997, 489] on input "Add Recording" at bounding box center [1032, 485] width 125 height 41
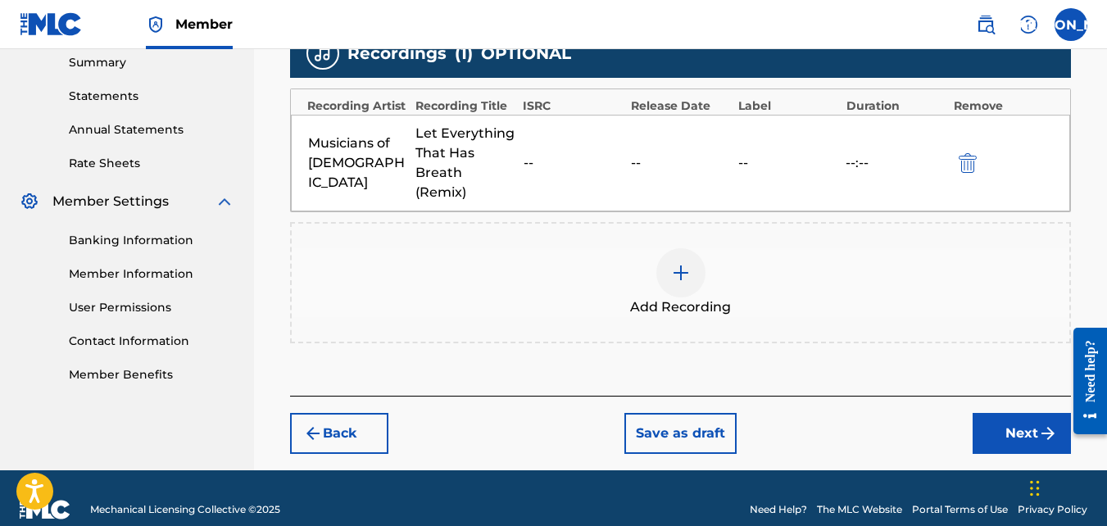
scroll to position [536, 0]
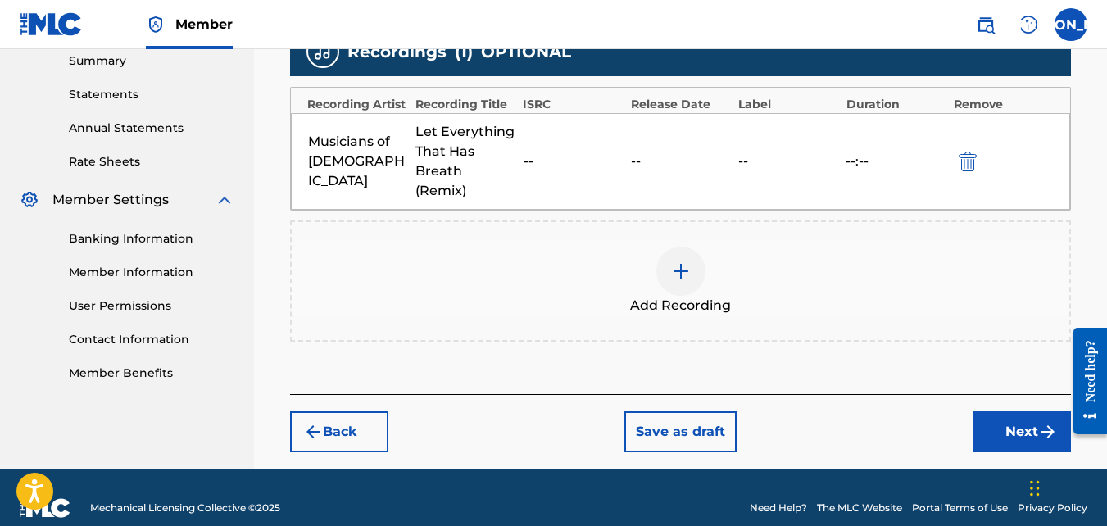
click at [716, 432] on button "Save as draft" at bounding box center [680, 431] width 112 height 41
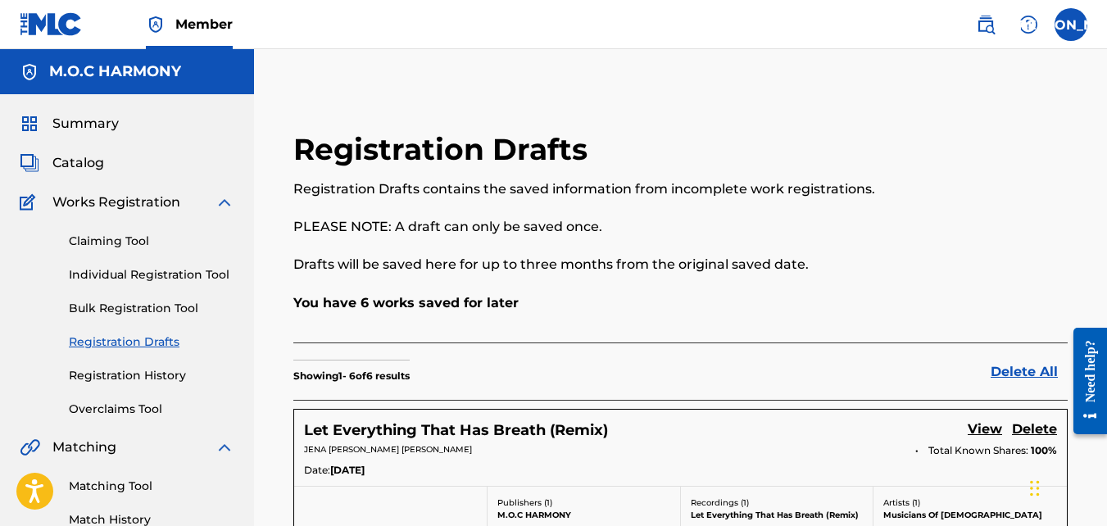
click at [90, 165] on span "Catalog" at bounding box center [78, 163] width 52 height 20
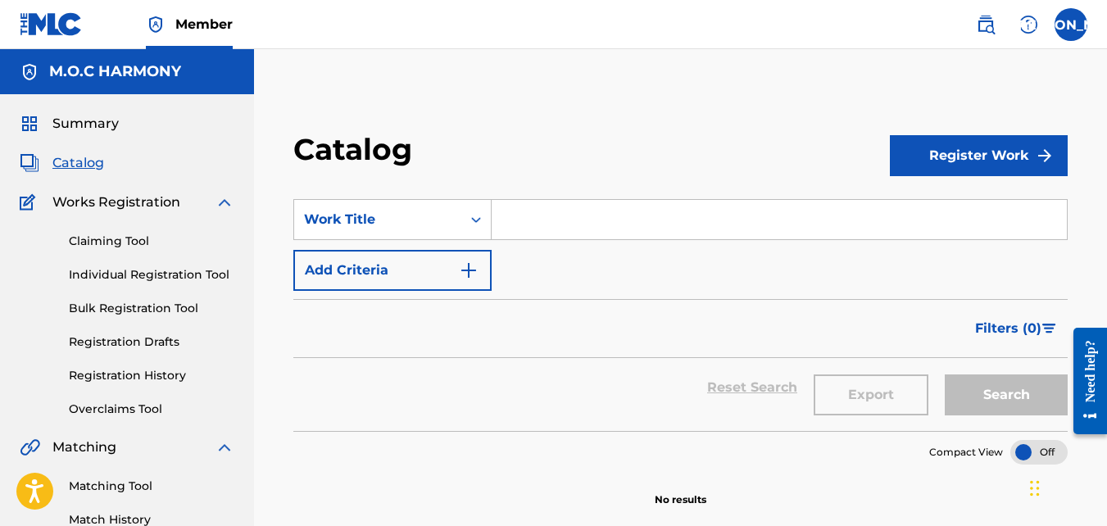
click at [433, 264] on button "Add Criteria" at bounding box center [392, 270] width 198 height 41
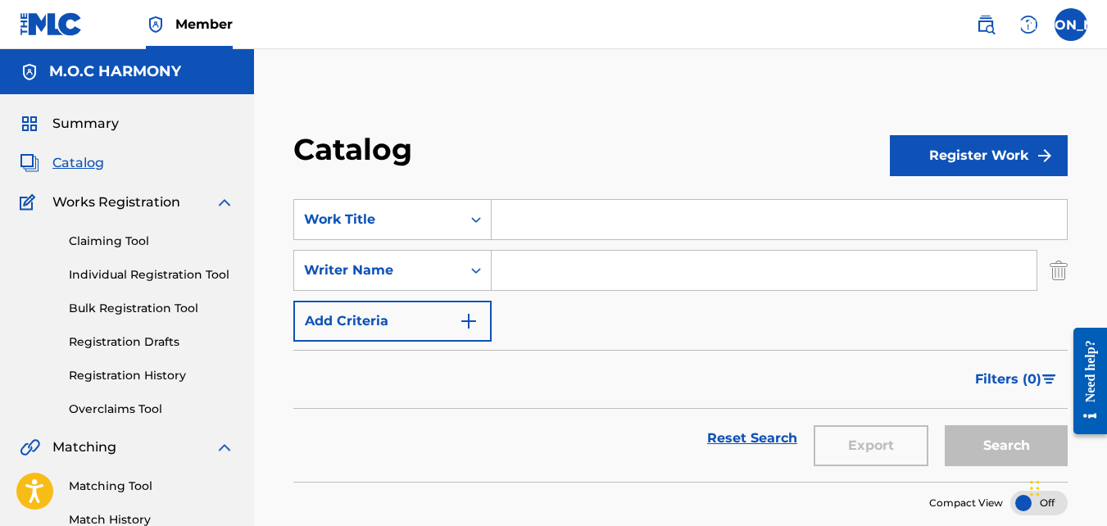
click at [411, 315] on button "Add Criteria" at bounding box center [392, 321] width 198 height 41
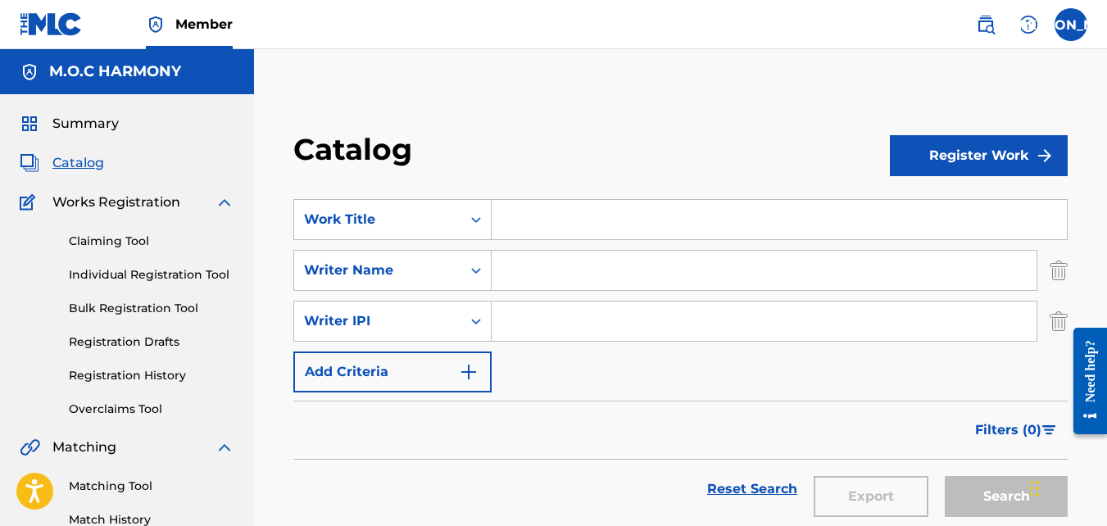
click at [388, 392] on button "Add Criteria" at bounding box center [392, 371] width 198 height 41
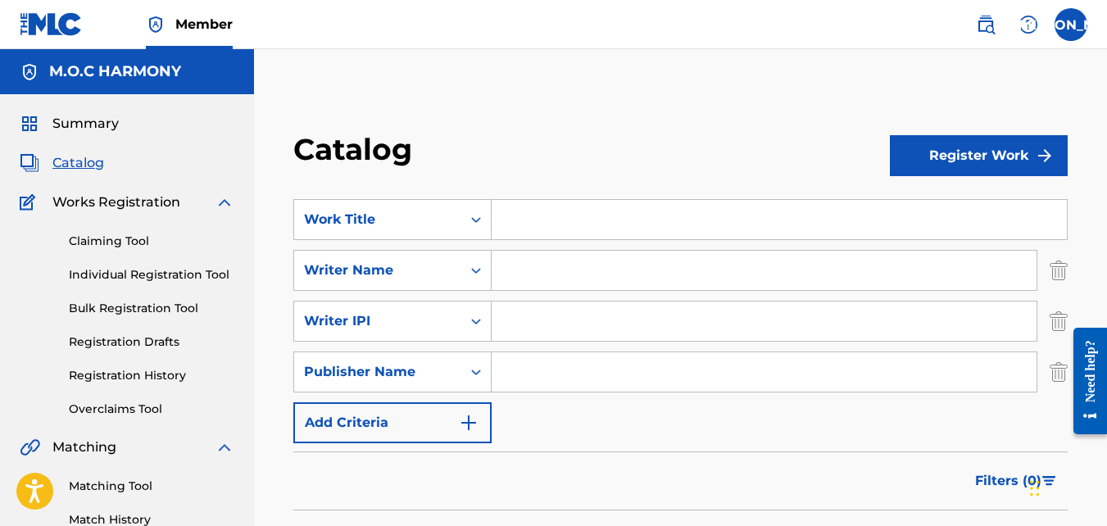
click at [383, 428] on button "Add Criteria" at bounding box center [392, 422] width 198 height 41
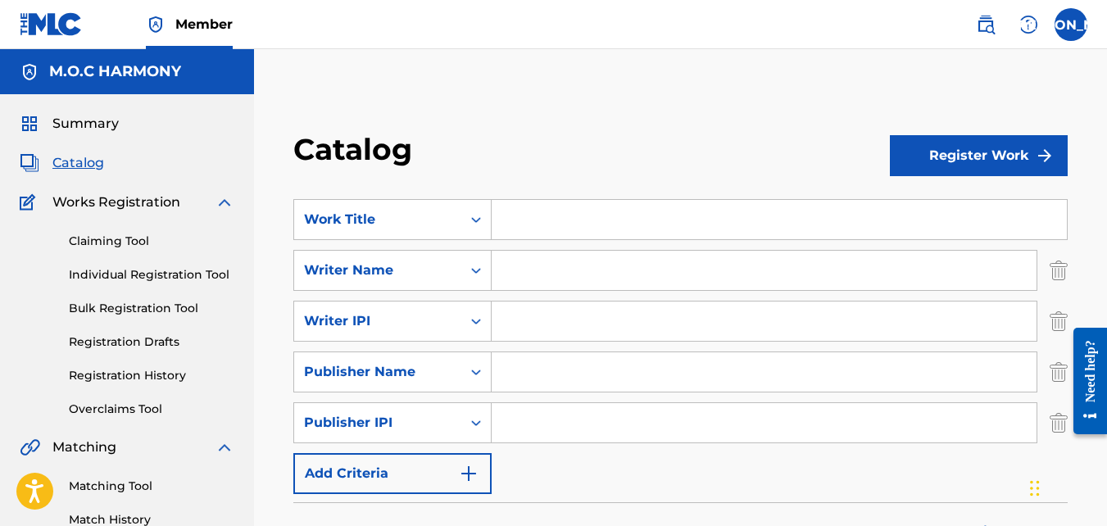
click at [387, 462] on button "Add Criteria" at bounding box center [392, 473] width 198 height 41
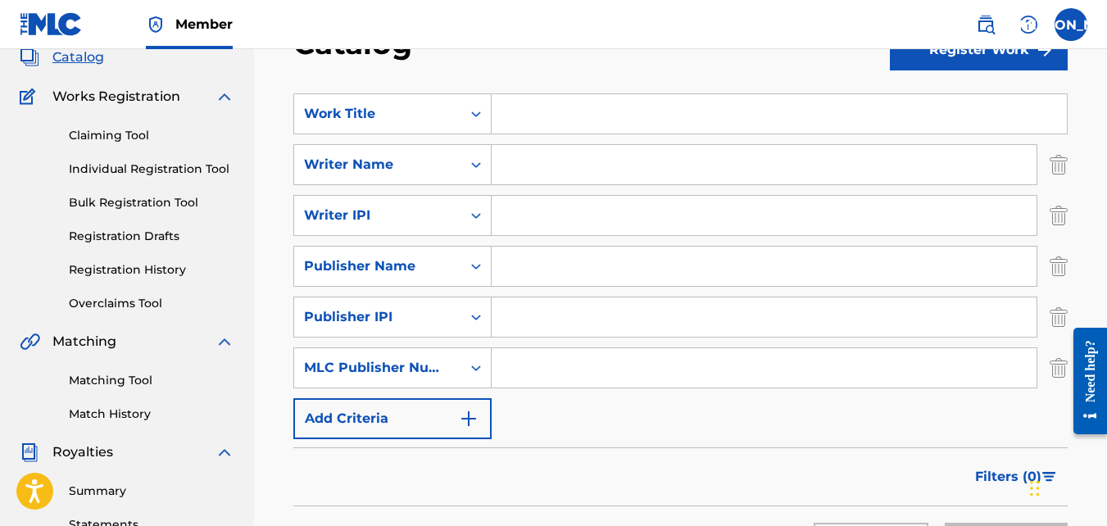
scroll to position [107, 0]
click at [359, 410] on button "Add Criteria" at bounding box center [392, 417] width 198 height 41
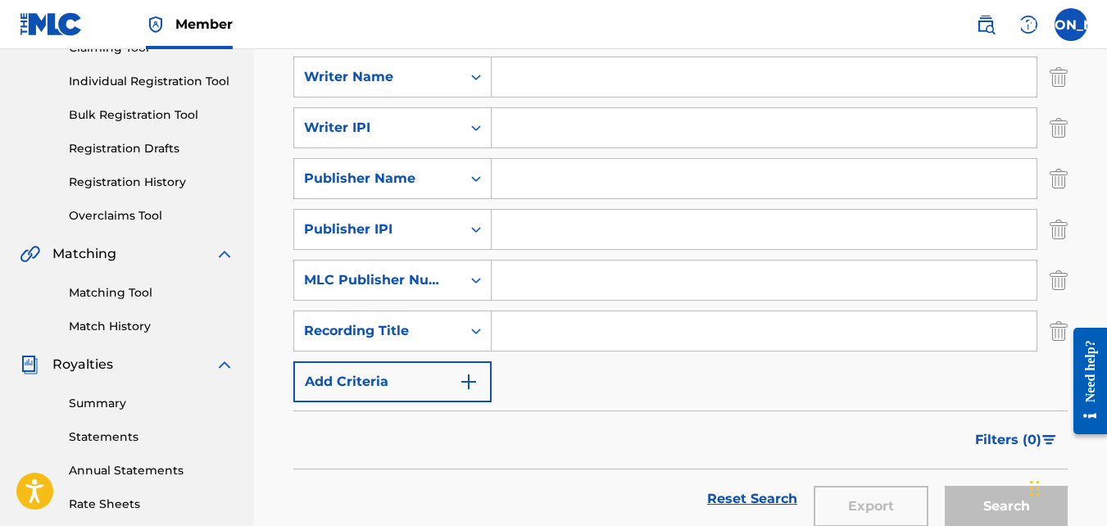
scroll to position [194, 0]
click at [351, 386] on button "Add Criteria" at bounding box center [392, 381] width 198 height 41
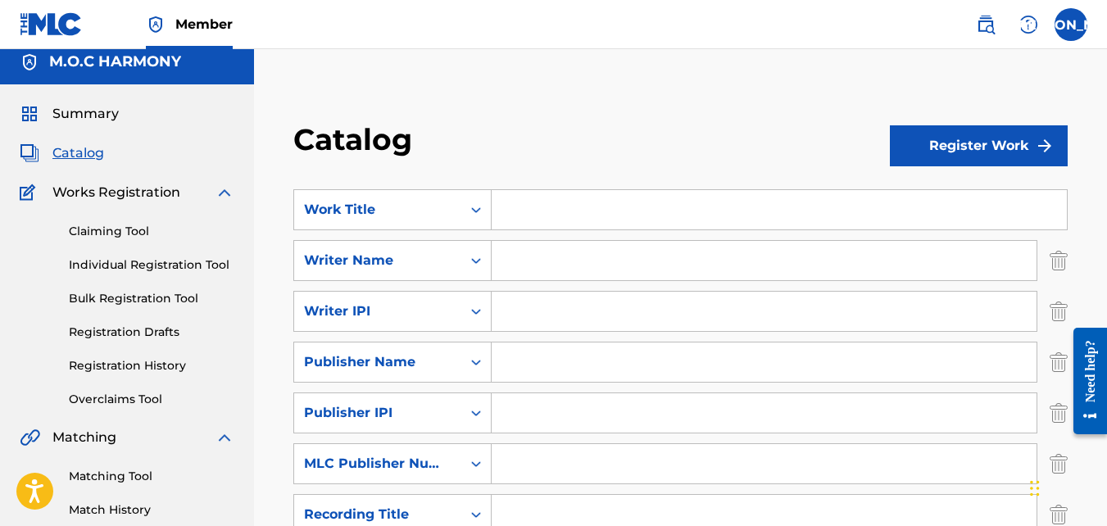
scroll to position [0, 0]
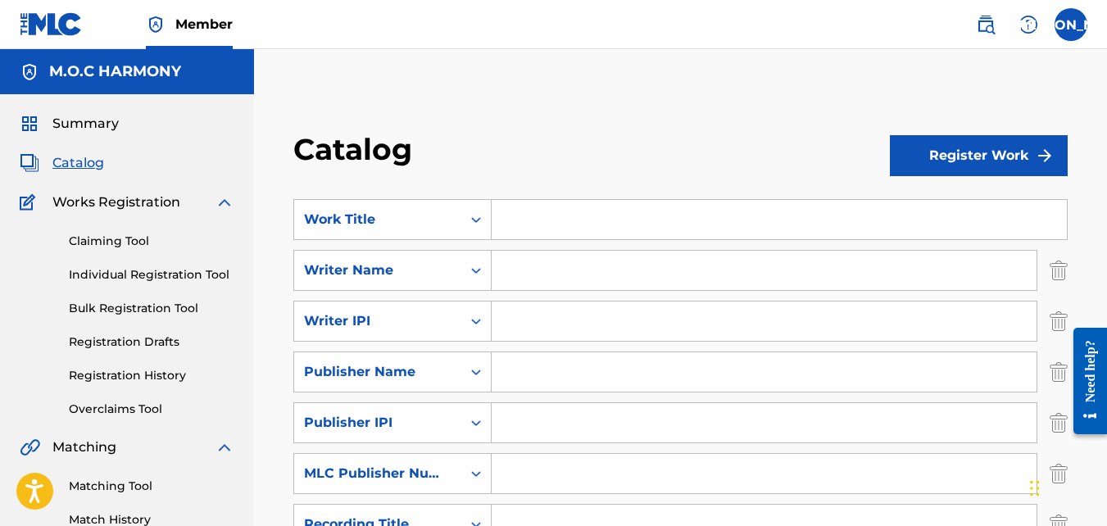
click at [540, 229] on input "Search Form" at bounding box center [779, 219] width 575 height 39
type input "Better Late Than Never (Remix)"
click at [537, 272] on input "Search Form" at bounding box center [764, 270] width 545 height 39
type input "[PERSON_NAME] [PERSON_NAME]"
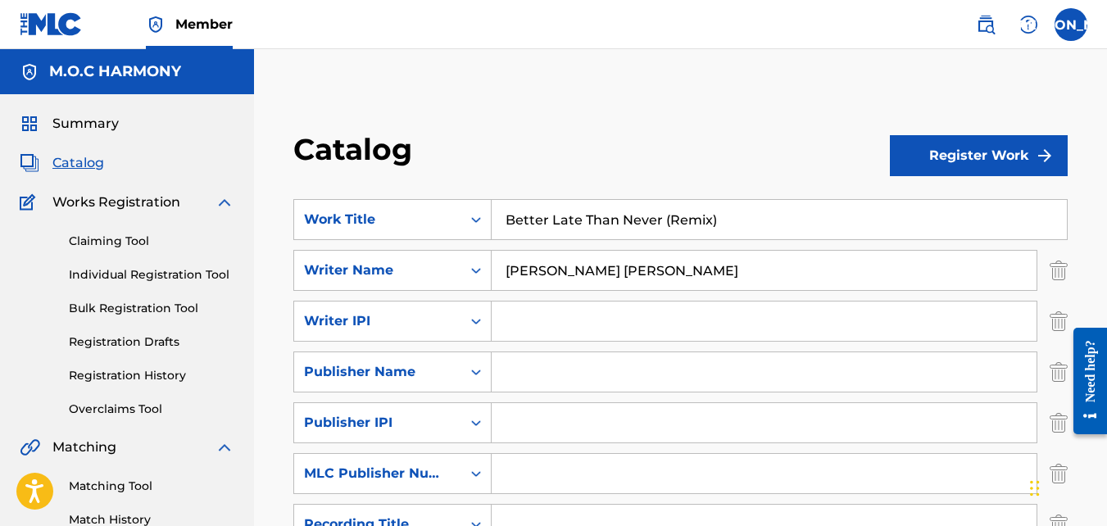
type input "1058301680"
type input "M.O.C HARMONY"
type input "01117709172"
type input "P649UD"
type input "Let Everything That Has Breath (Remix)"
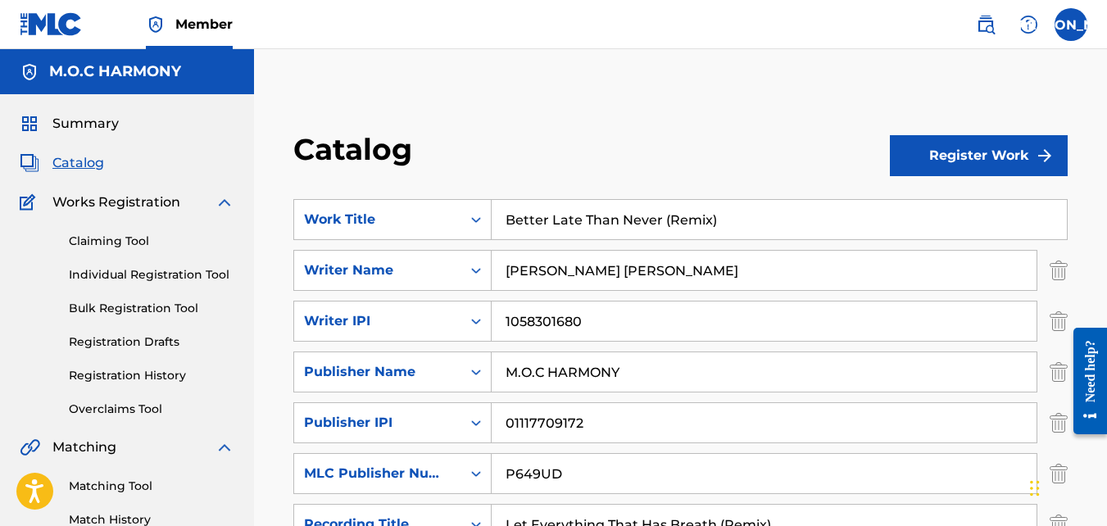
type input "Musicians of [DEMOGRAPHIC_DATA]"
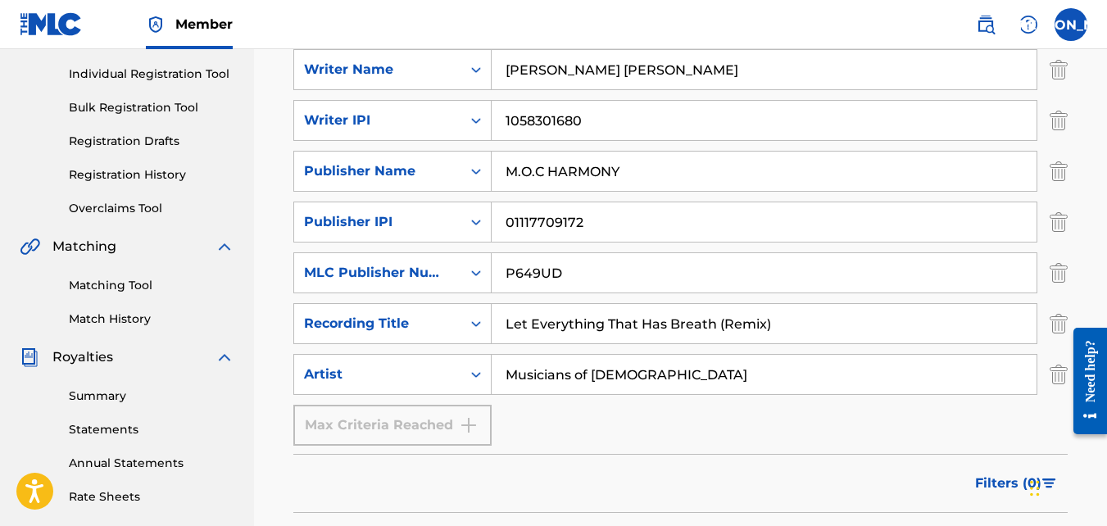
scroll to position [202, 0]
click at [765, 328] on input "Let Everything That Has Breath (Remix)" at bounding box center [764, 322] width 545 height 39
paste input "Let Everything That Has Breath (Remix)"
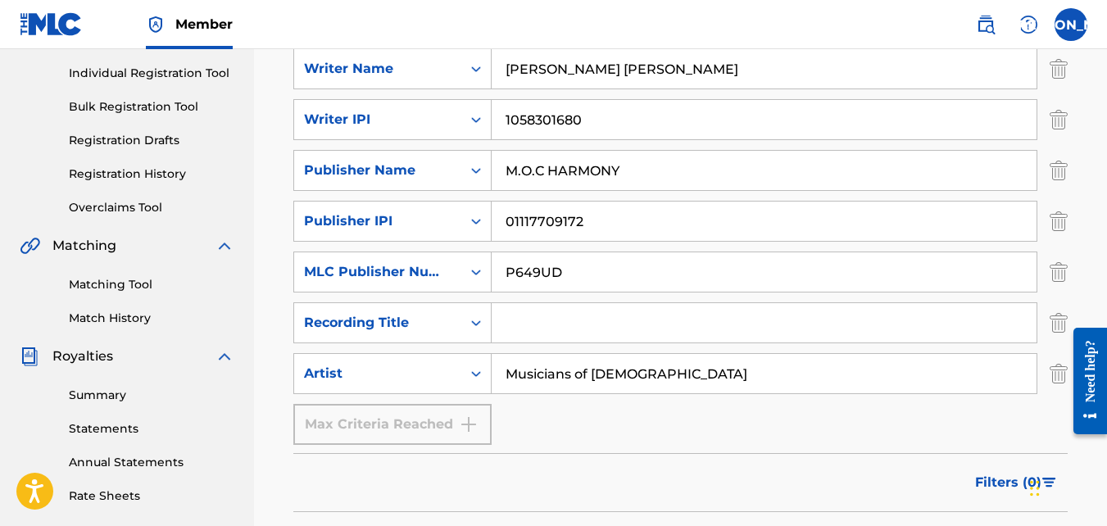
type input "Let Everything That Has Breath (Remix)"
click at [765, 328] on input "Let Everything That Has Breath (Remix)" at bounding box center [764, 322] width 545 height 39
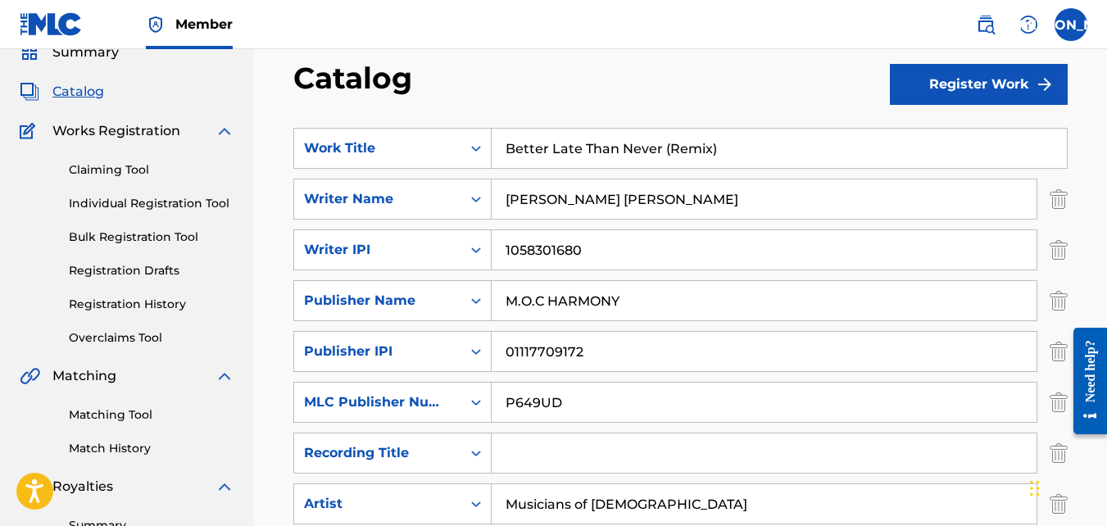
scroll to position [0, 0]
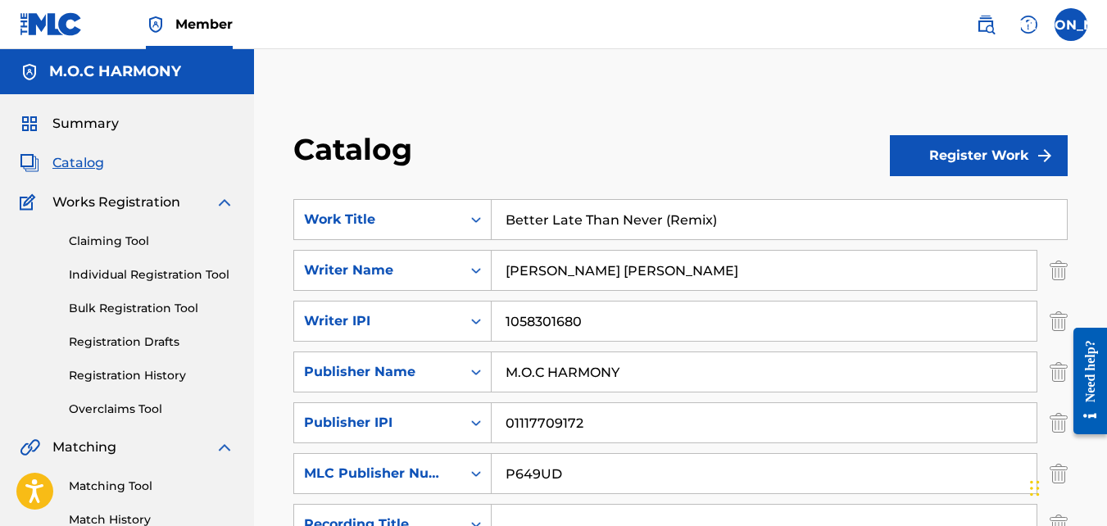
click at [667, 222] on input "Better Late Than Never (Remix)" at bounding box center [779, 219] width 575 height 39
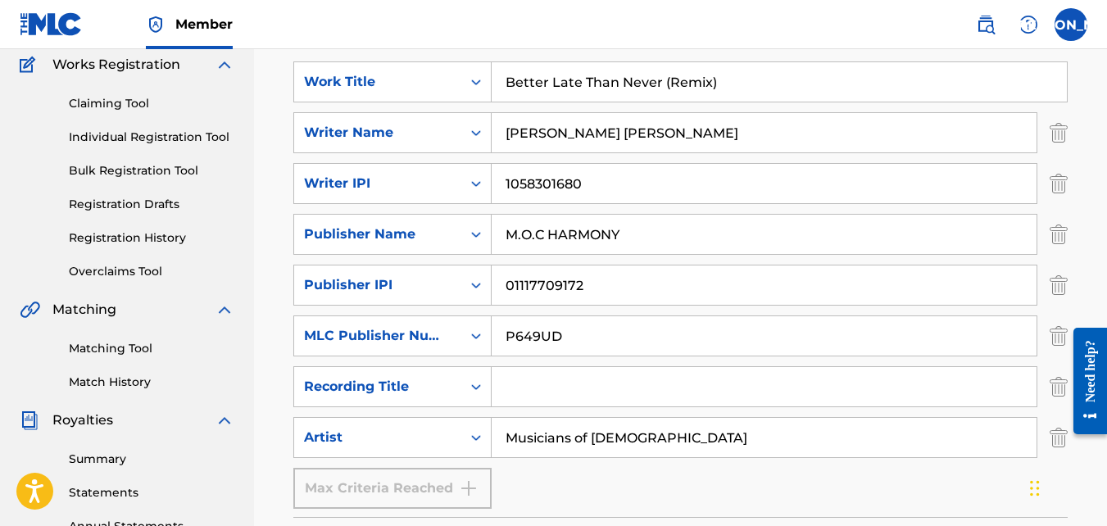
scroll to position [138, 0]
click at [600, 391] on input "Search Form" at bounding box center [764, 385] width 545 height 39
click at [596, 391] on input "Search Form" at bounding box center [764, 385] width 545 height 39
paste input "Better Late Than Never (Remix)"
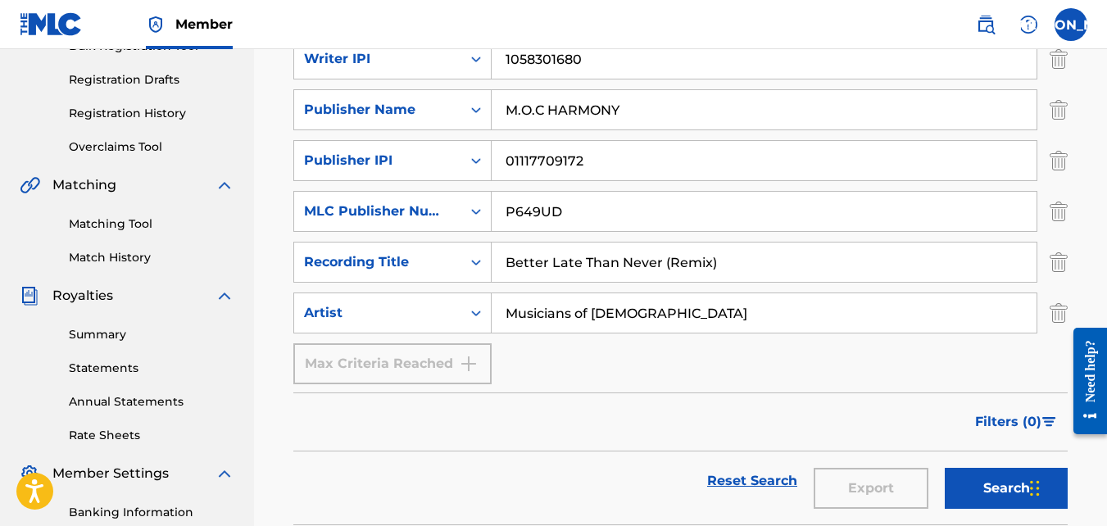
scroll to position [313, 0]
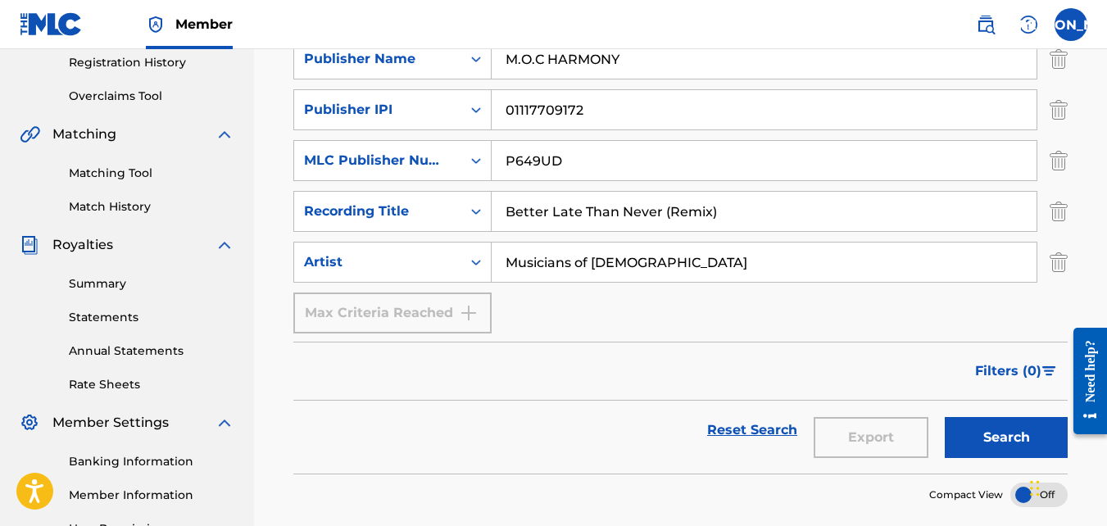
type input "Better Late Than Never (Remix)"
click at [979, 428] on button "Search" at bounding box center [1006, 437] width 123 height 41
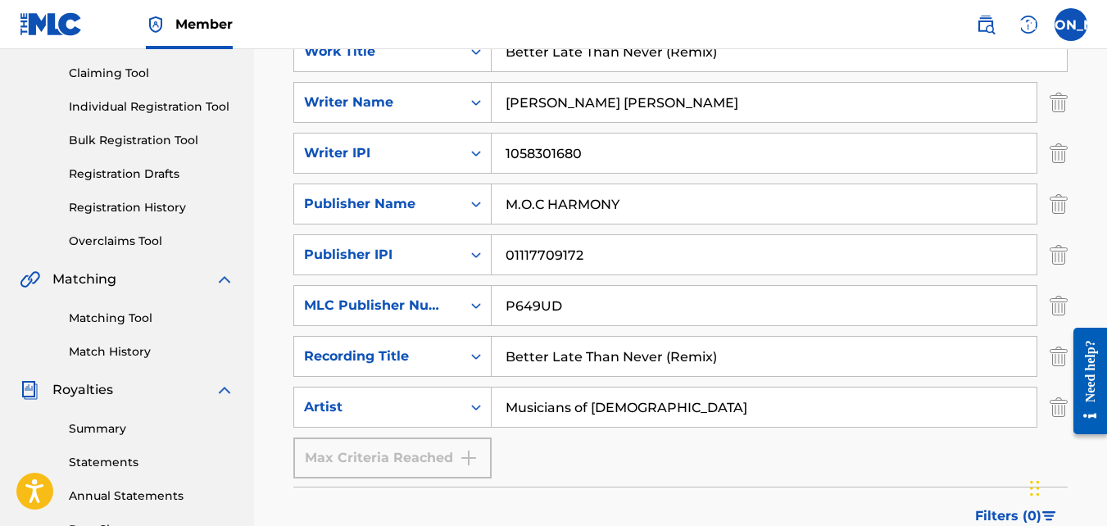
scroll to position [0, 0]
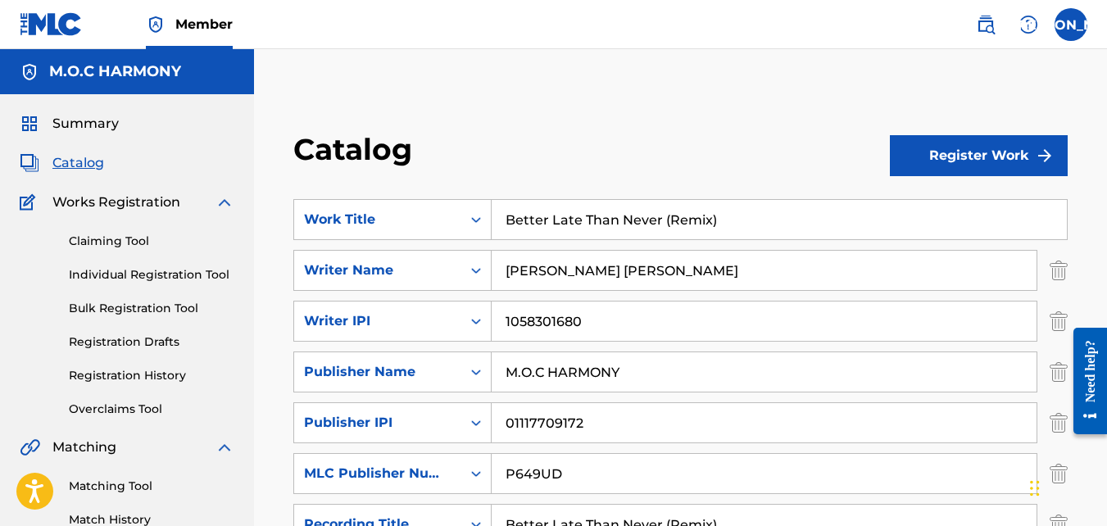
click at [932, 153] on button "Register Work" at bounding box center [979, 155] width 178 height 41
click at [931, 207] on link "Individual" at bounding box center [979, 208] width 178 height 39
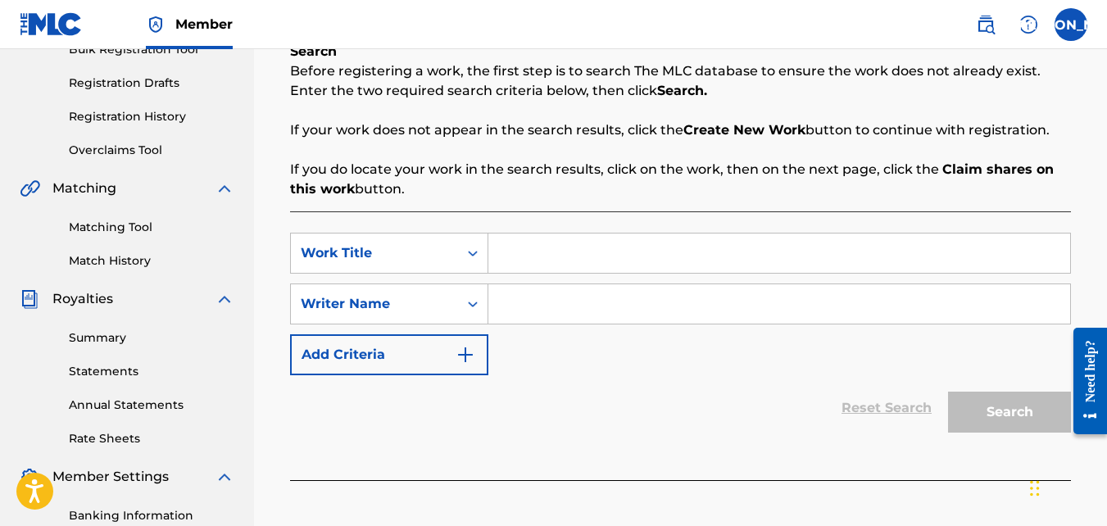
scroll to position [260, 0]
click at [688, 244] on input "Search Form" at bounding box center [779, 252] width 582 height 39
click at [435, 348] on button "Add Criteria" at bounding box center [389, 353] width 198 height 41
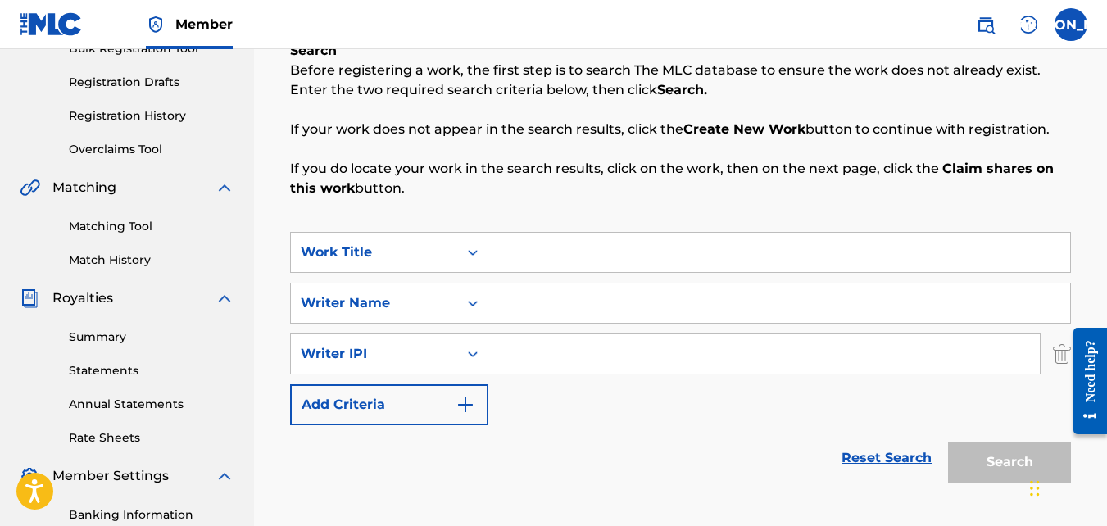
click at [423, 418] on button "Add Criteria" at bounding box center [389, 404] width 198 height 41
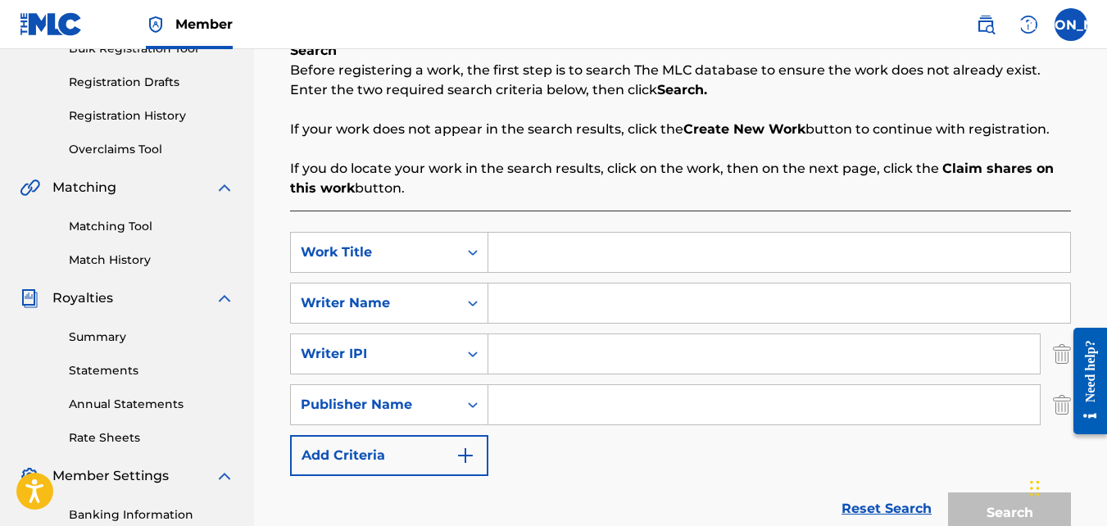
click at [409, 456] on button "Add Criteria" at bounding box center [389, 455] width 198 height 41
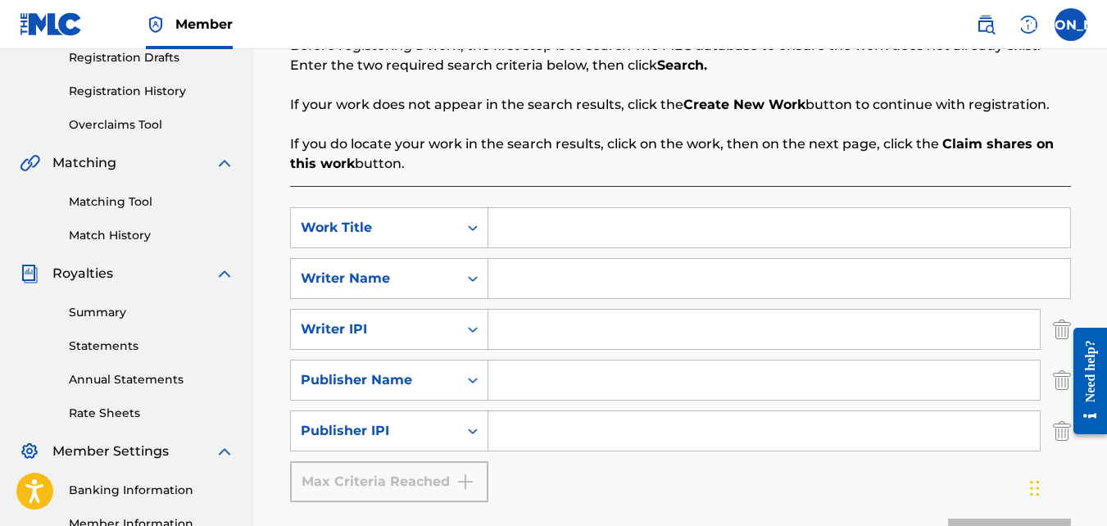
scroll to position [283, 0]
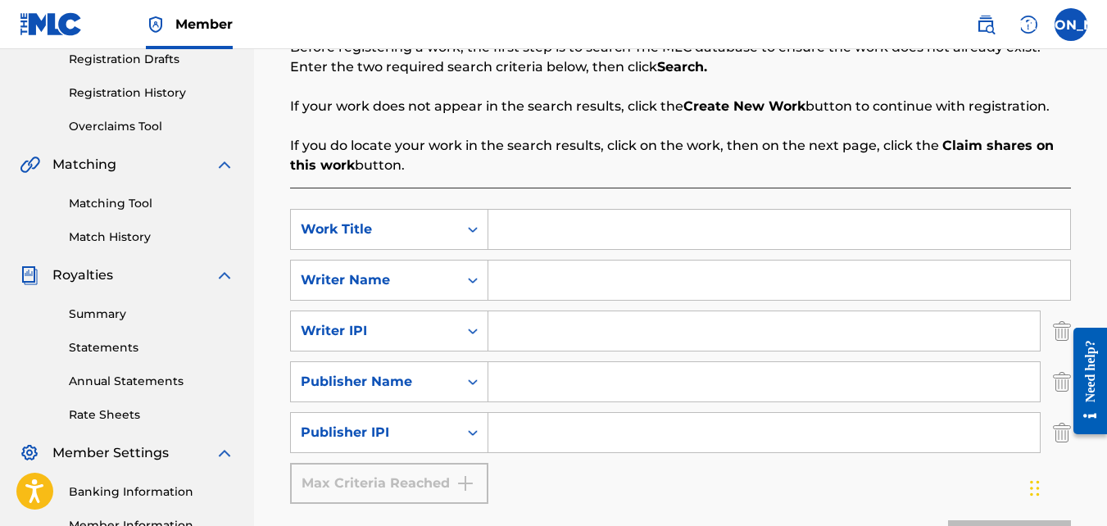
click at [512, 246] on input "Search Form" at bounding box center [779, 229] width 582 height 39
paste input "Better Late Than Never (Remix)"
type input "Better Late Than Never (Remix)"
click at [574, 256] on div "SearchWithCriteria390665eb-0803-4974-91b2-f4c1d4ef186d Work Title Better Late T…" at bounding box center [680, 356] width 781 height 295
click at [555, 270] on input "Search Form" at bounding box center [779, 280] width 582 height 39
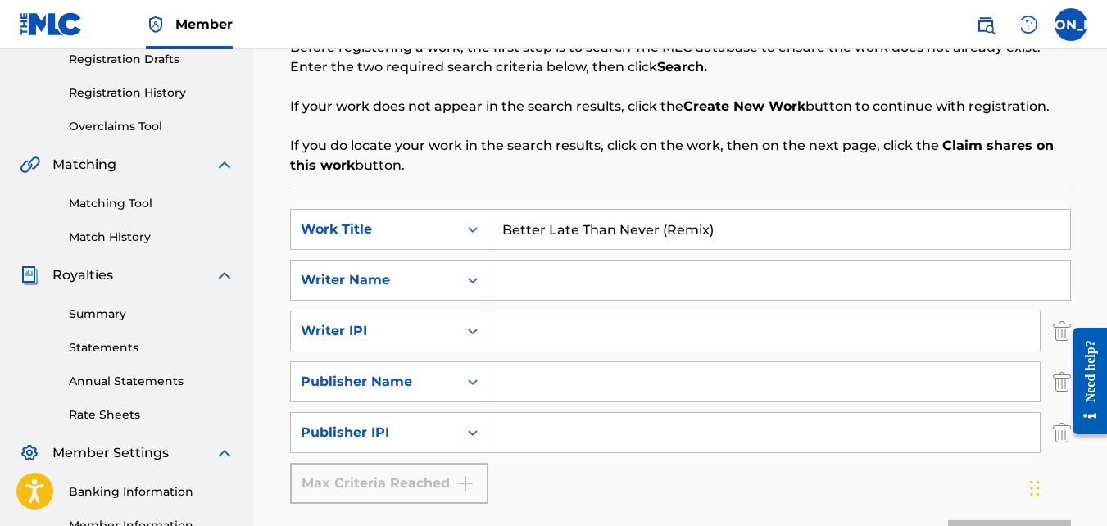
type input "[PERSON_NAME] [PERSON_NAME]"
type input "1058301680"
type input "M.O.C HARMONY"
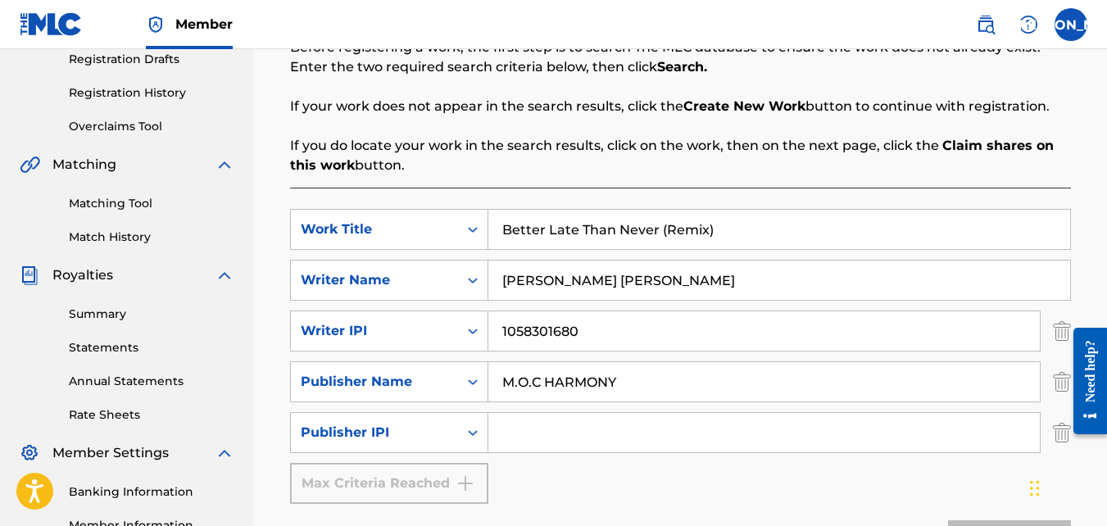
type input "01117709172"
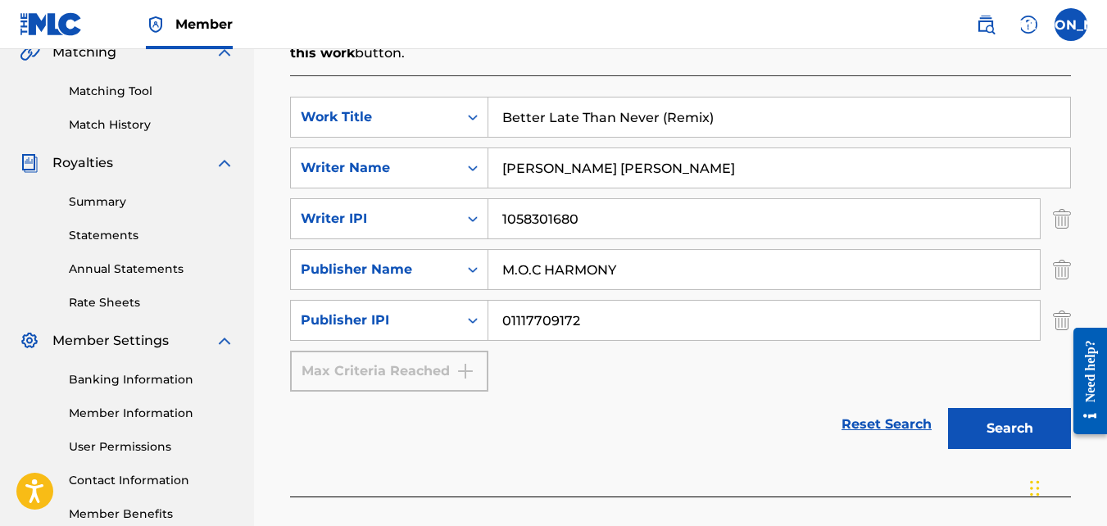
scroll to position [400, 0]
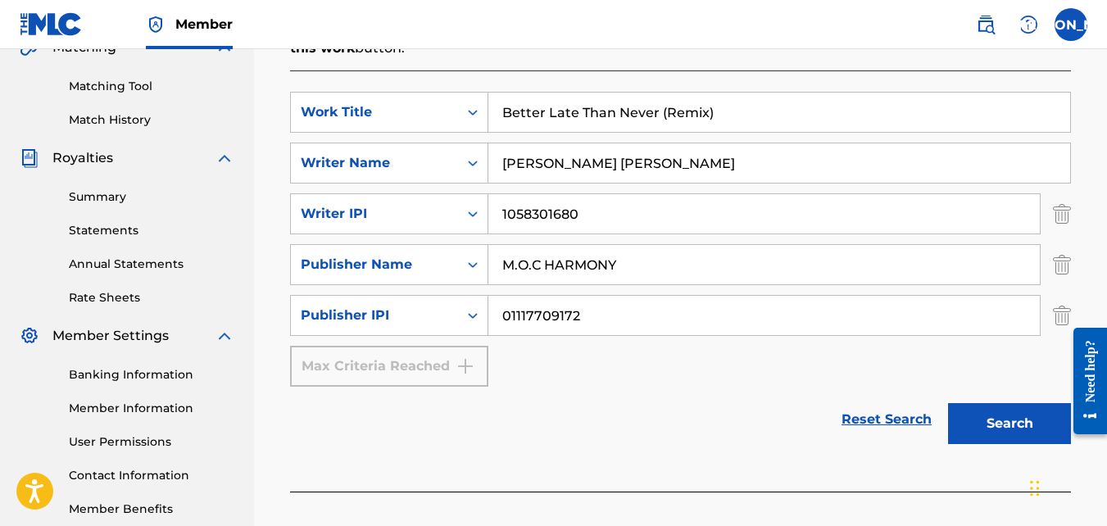
click at [985, 429] on button "Search" at bounding box center [1009, 423] width 123 height 41
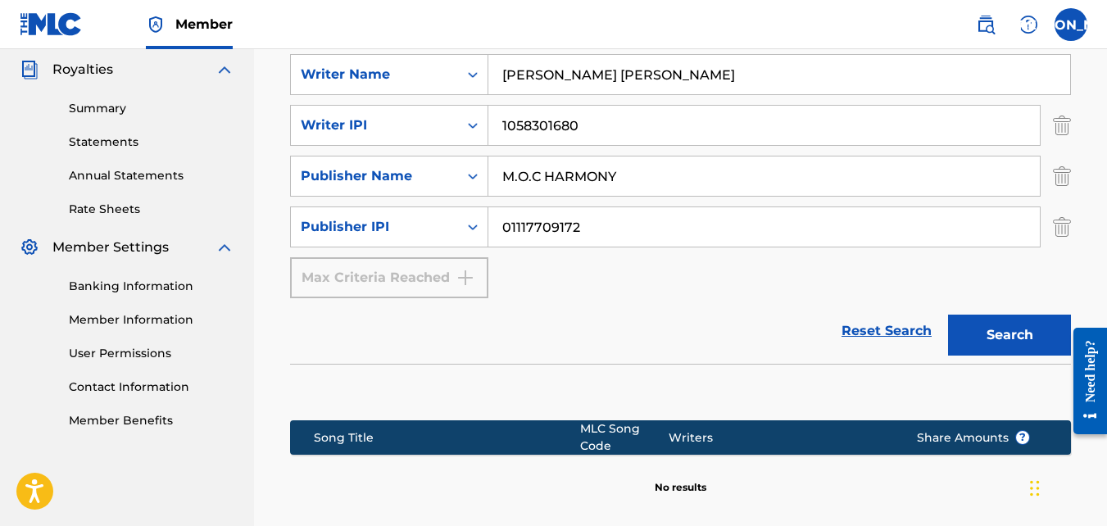
scroll to position [676, 0]
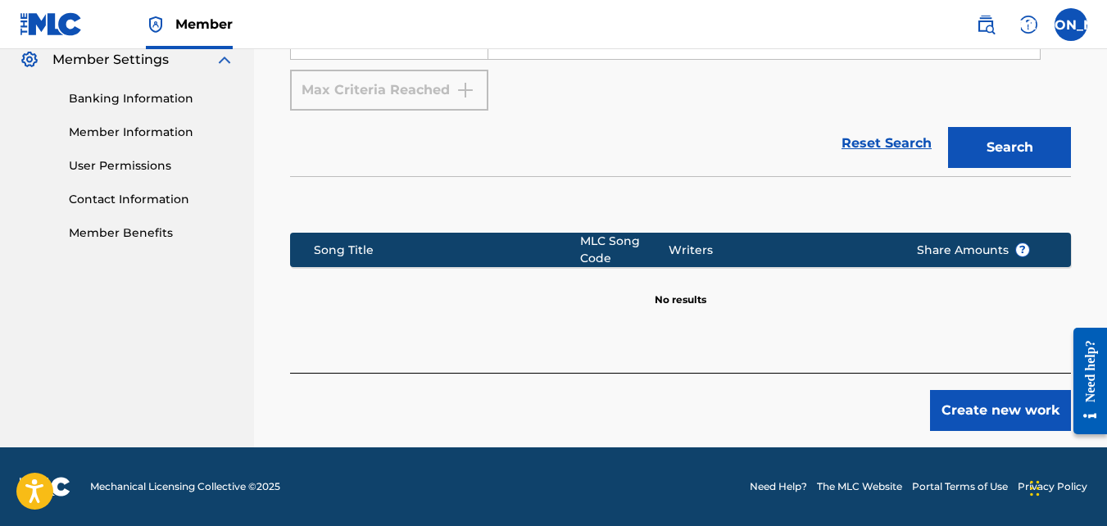
click at [963, 421] on button "Create new work" at bounding box center [1000, 410] width 141 height 41
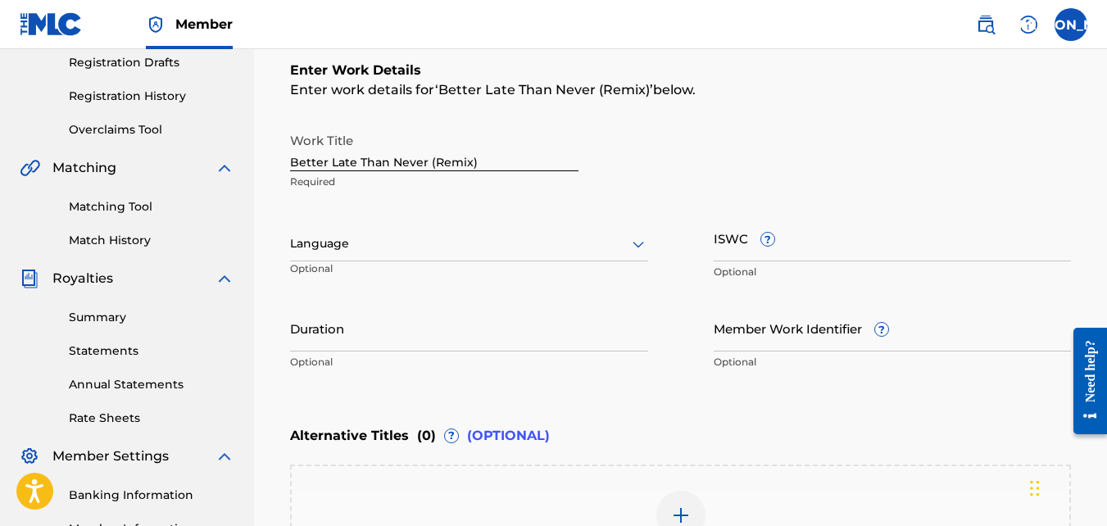
scroll to position [229, 0]
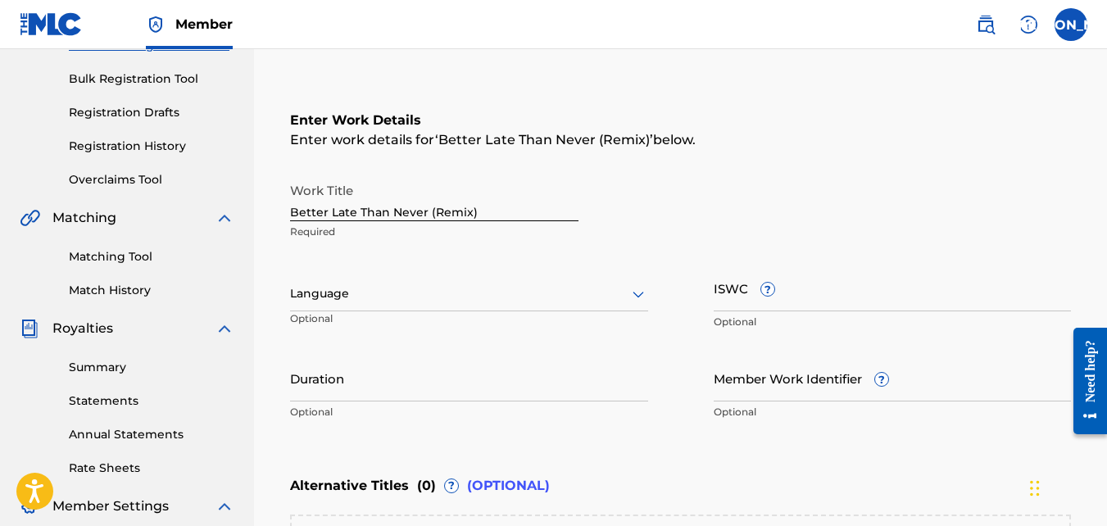
click at [578, 302] on div at bounding box center [469, 293] width 358 height 20
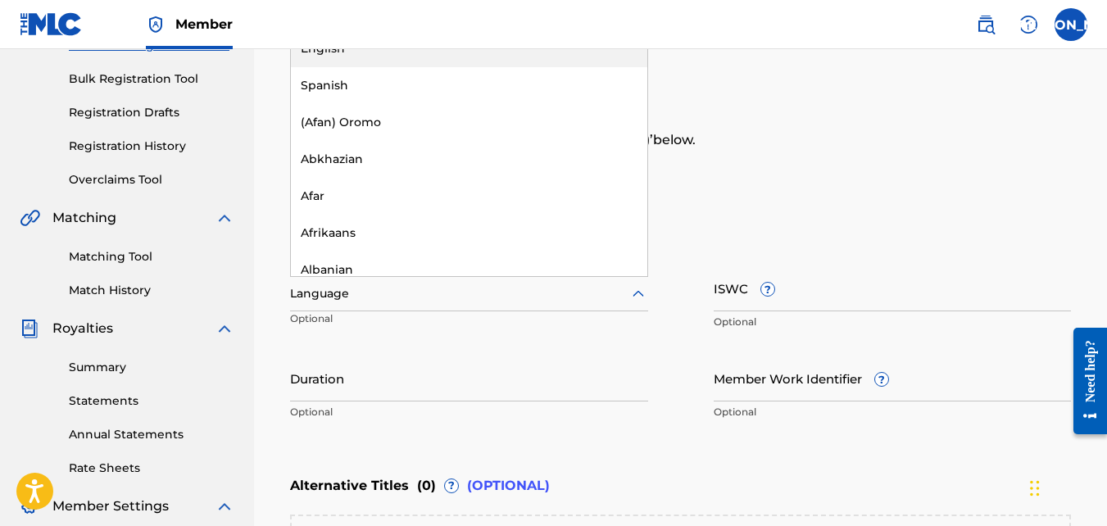
click at [338, 55] on div "English" at bounding box center [469, 48] width 356 height 37
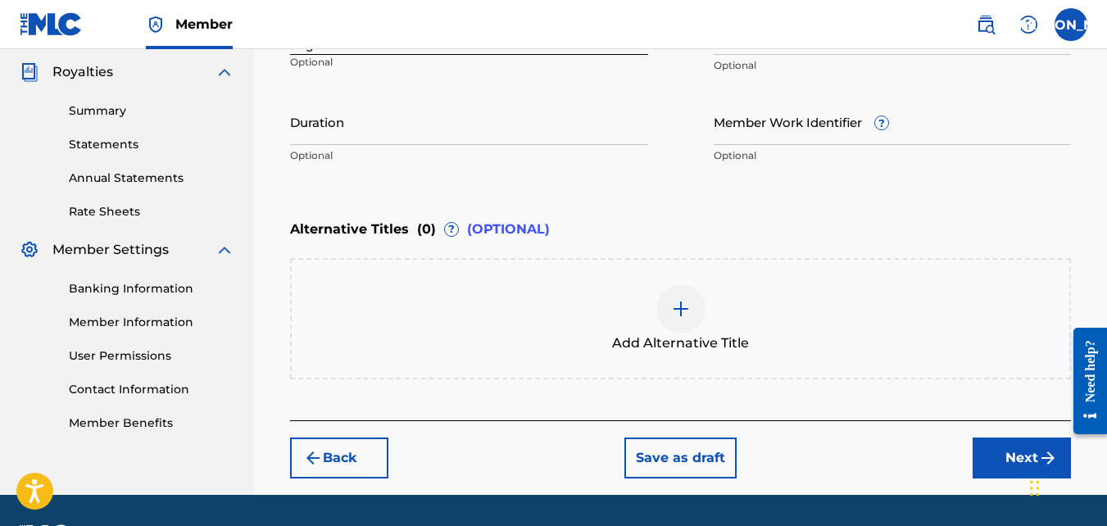
scroll to position [490, 0]
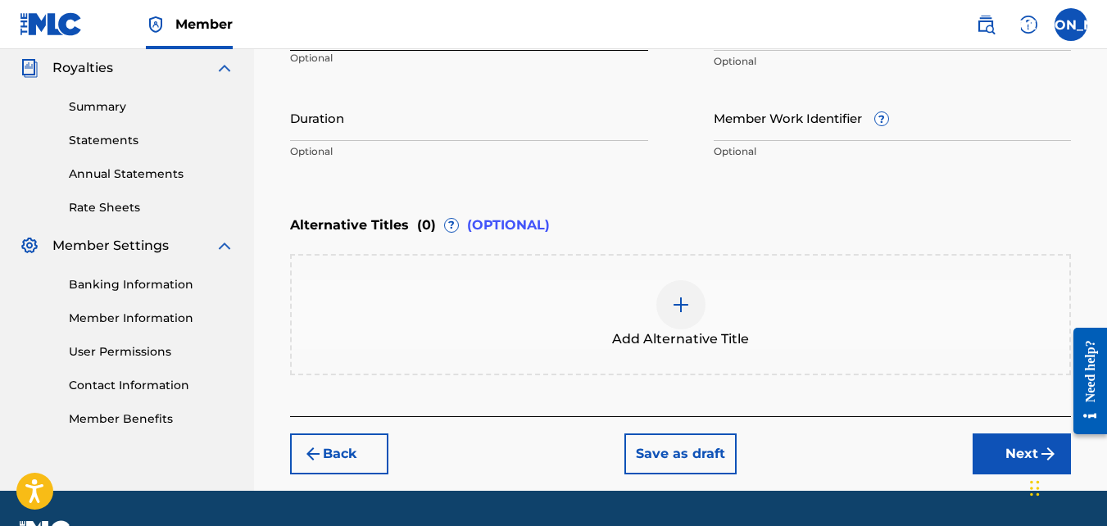
click at [989, 447] on button "Next" at bounding box center [1022, 453] width 98 height 41
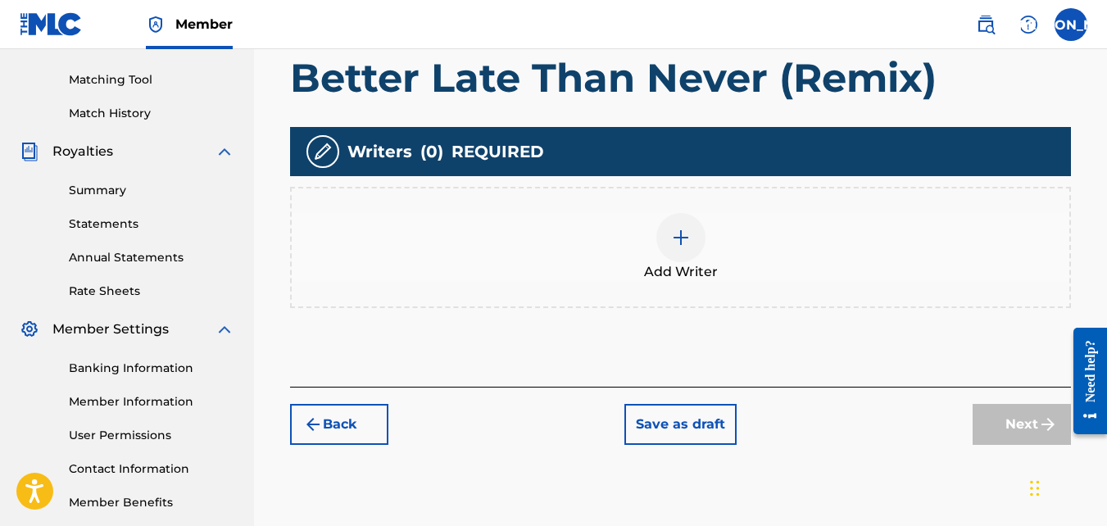
scroll to position [407, 0]
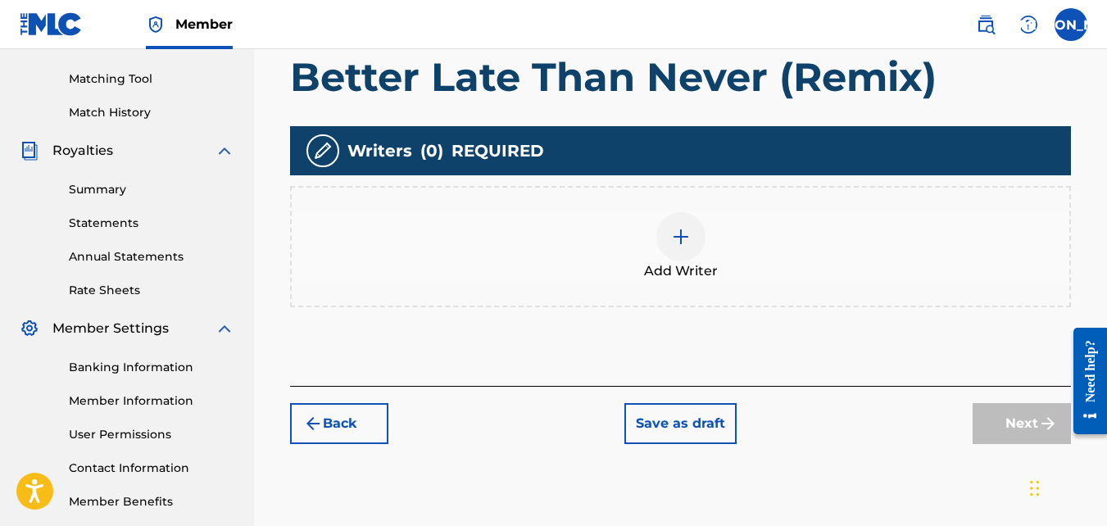
click at [673, 242] on img at bounding box center [681, 237] width 20 height 20
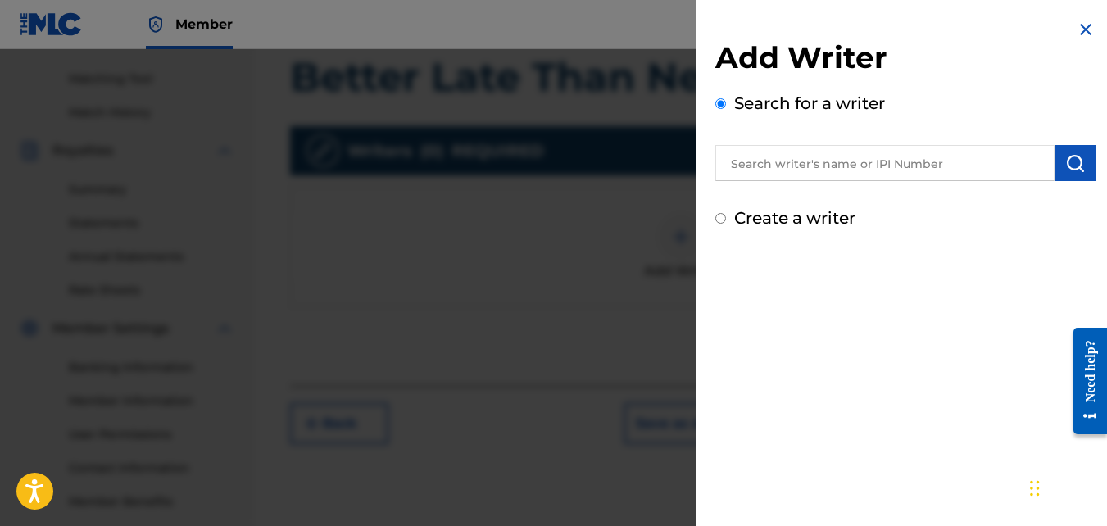
click at [884, 156] on input "text" at bounding box center [884, 163] width 339 height 36
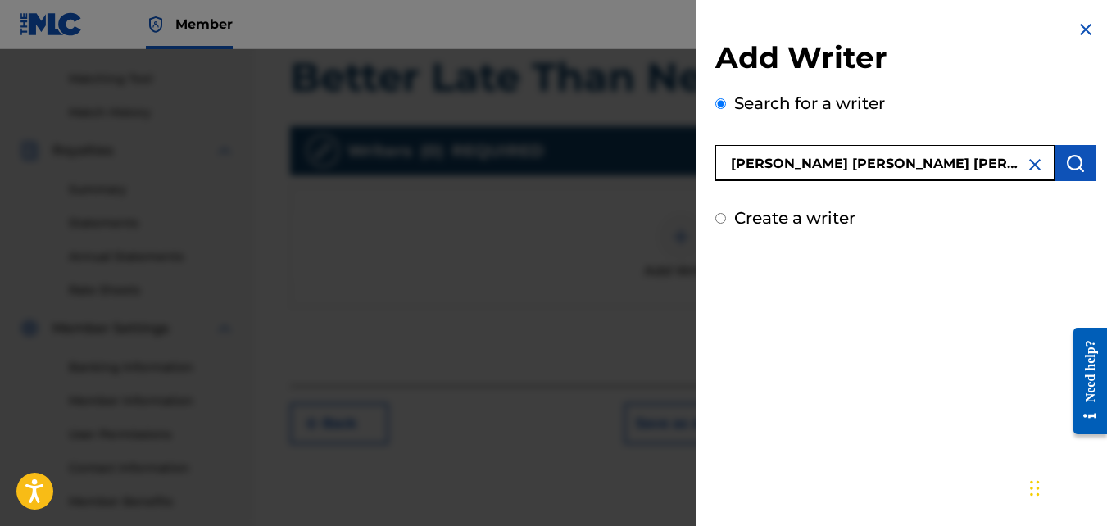
type input "[PERSON_NAME] [PERSON_NAME] [PERSON_NAME]"
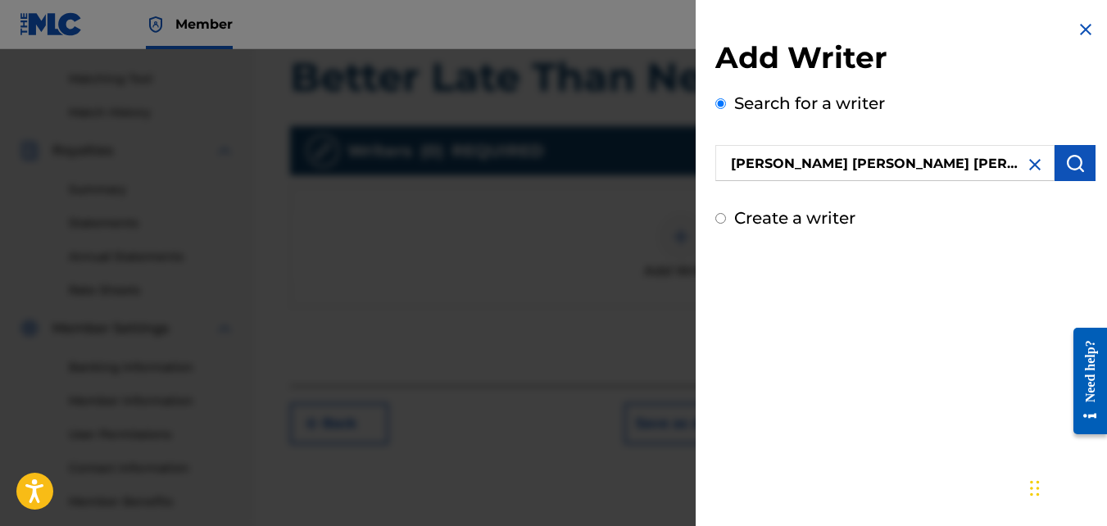
click at [1066, 160] on img "submit" at bounding box center [1075, 163] width 20 height 20
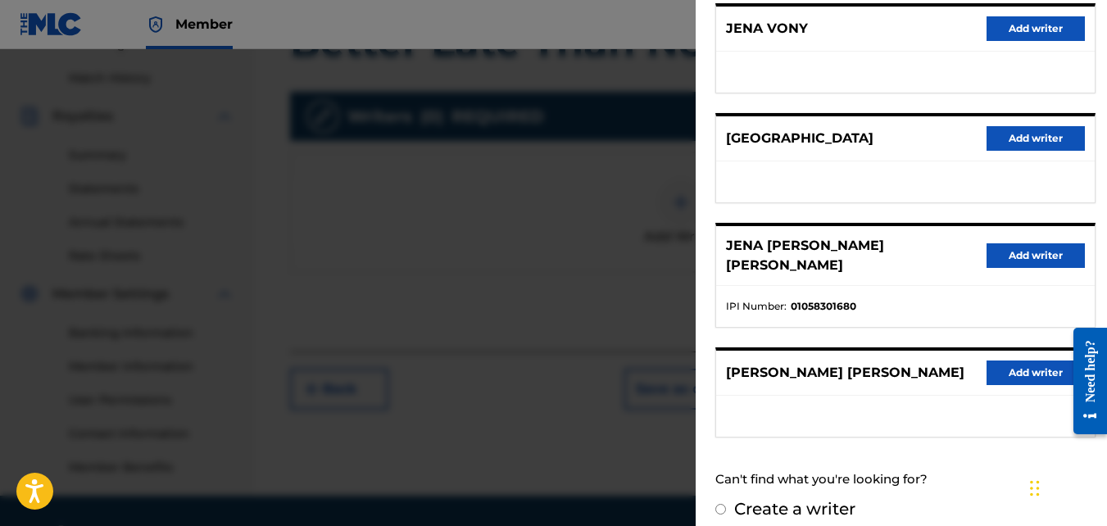
scroll to position [490, 0]
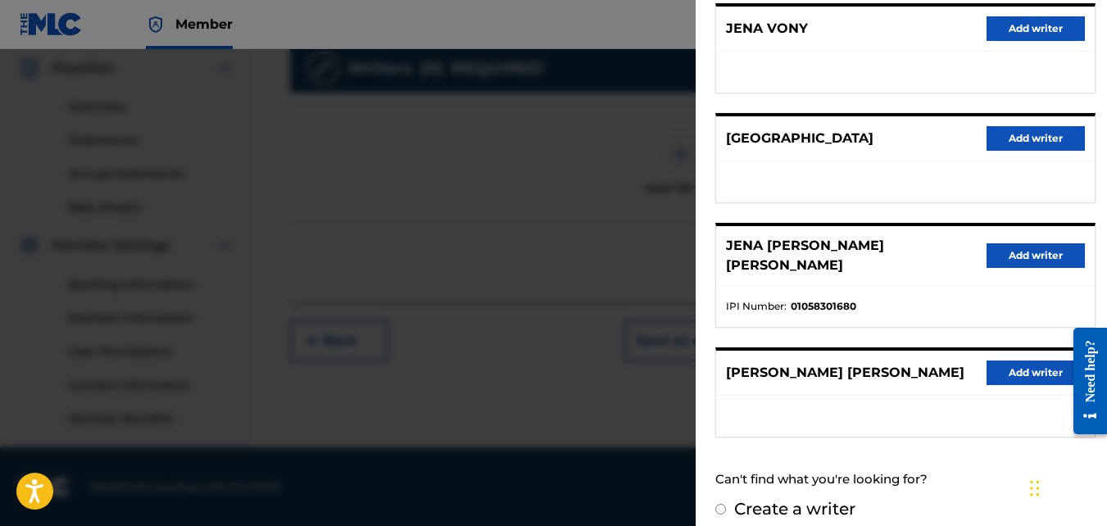
click at [995, 251] on button "Add writer" at bounding box center [1035, 255] width 98 height 25
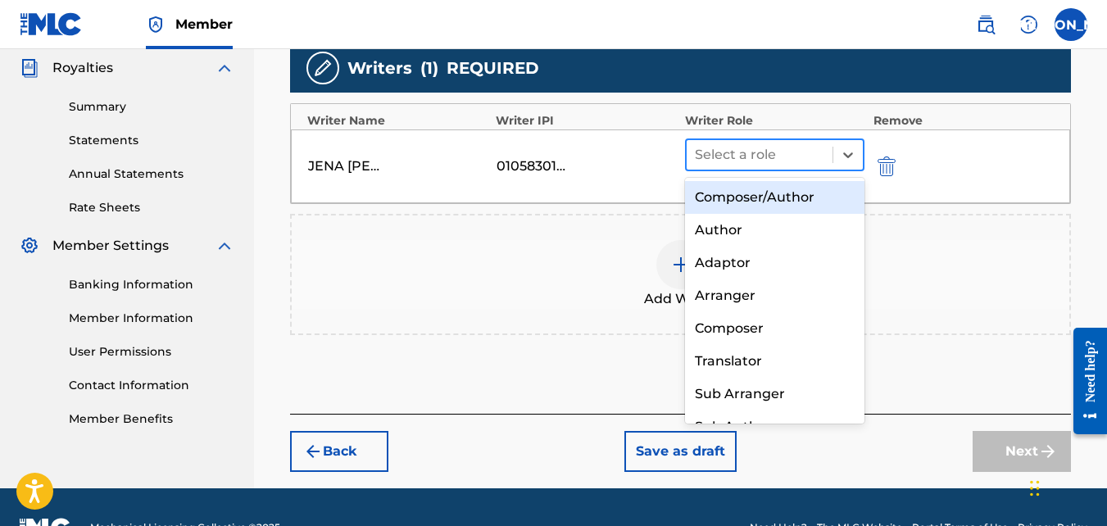
click at [763, 150] on div at bounding box center [760, 154] width 130 height 23
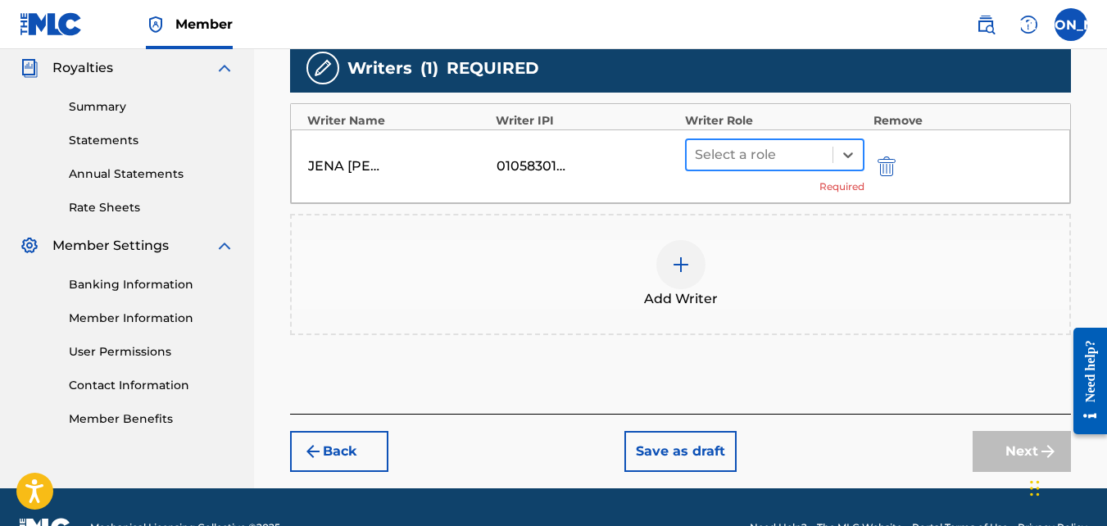
click at [763, 150] on div at bounding box center [760, 154] width 130 height 23
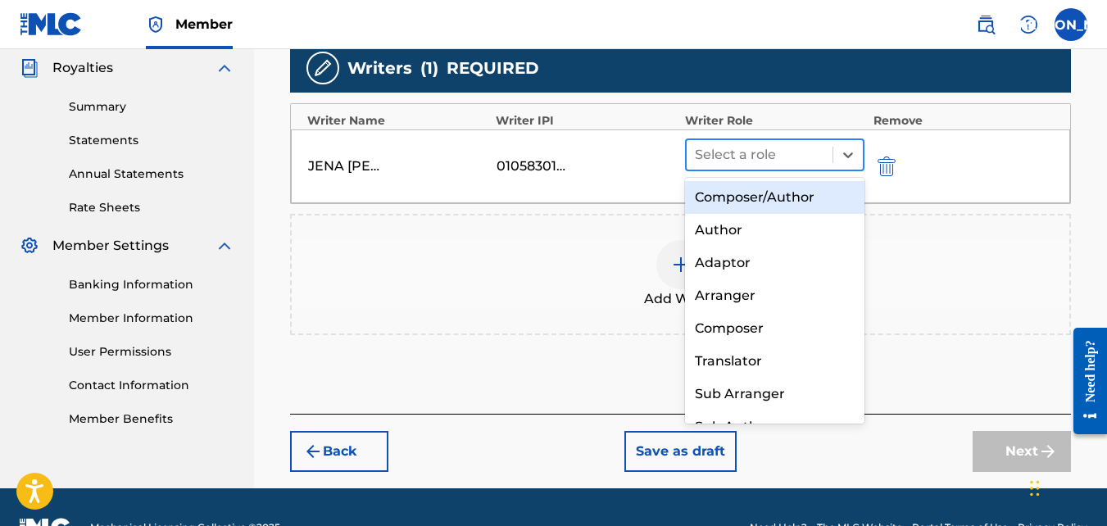
click at [763, 150] on div at bounding box center [760, 154] width 130 height 23
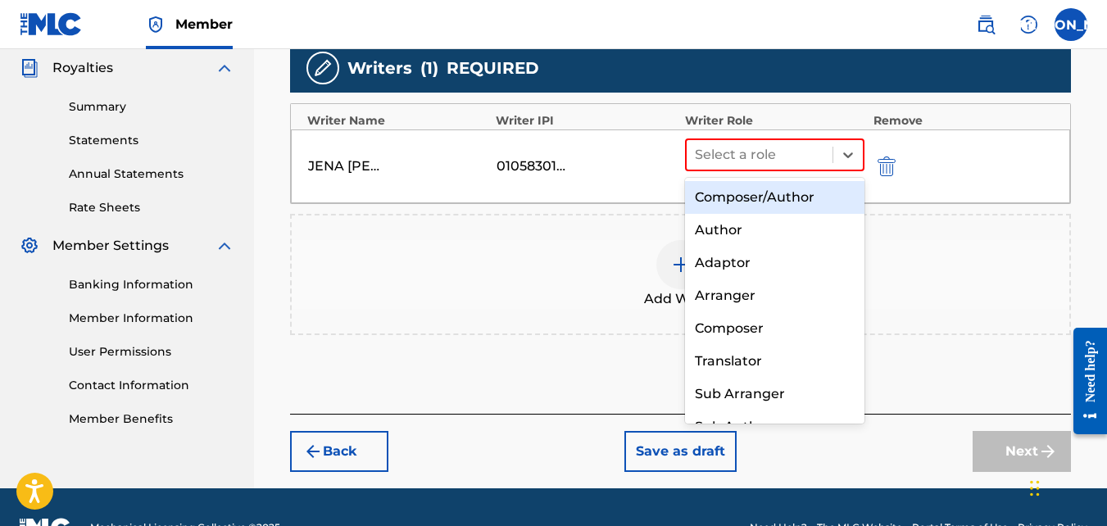
click at [762, 209] on div "Composer/Author" at bounding box center [775, 197] width 180 height 33
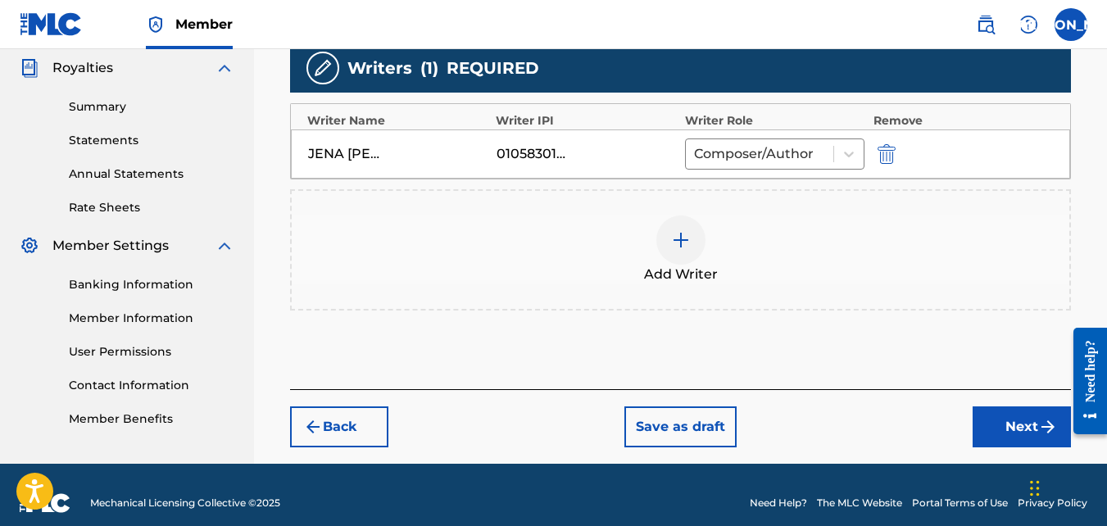
click at [1006, 413] on button "Next" at bounding box center [1022, 426] width 98 height 41
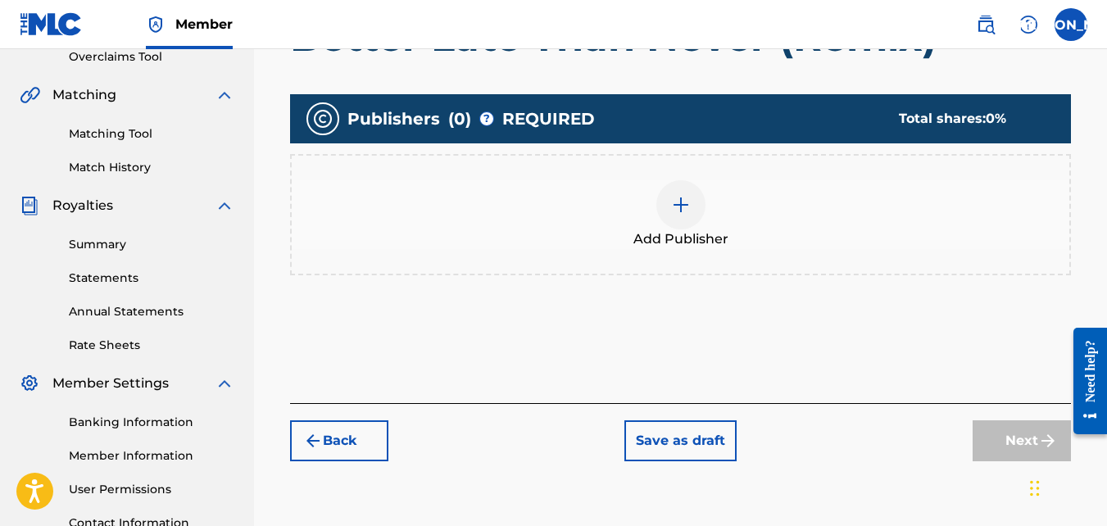
scroll to position [74, 0]
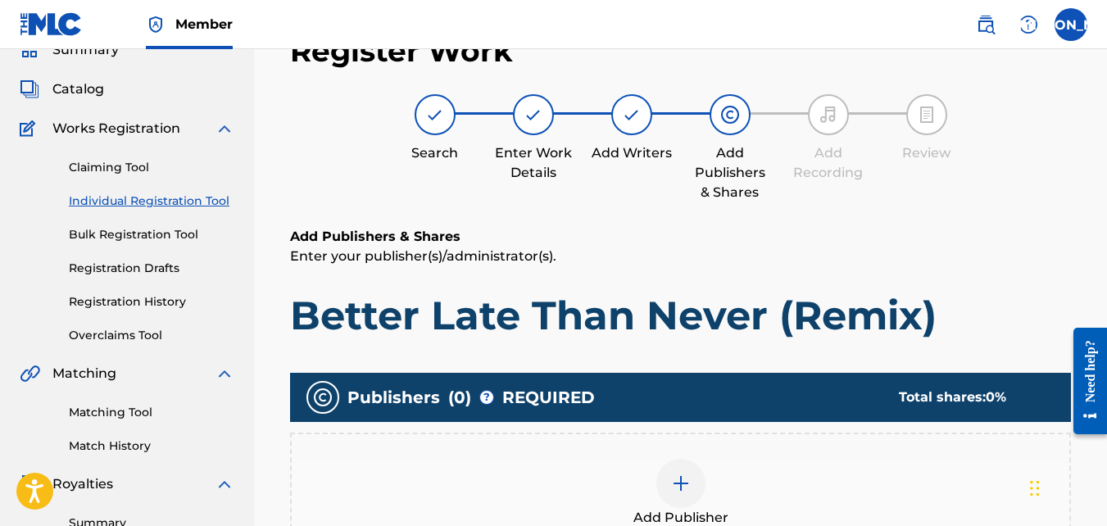
click at [685, 483] on img at bounding box center [681, 484] width 20 height 20
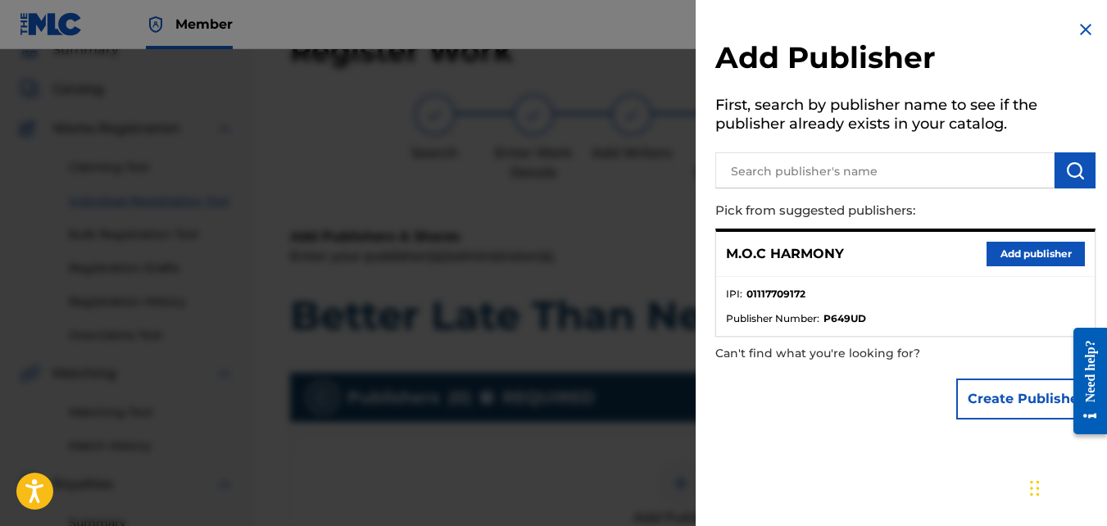
click at [1005, 256] on button "Add publisher" at bounding box center [1035, 254] width 98 height 25
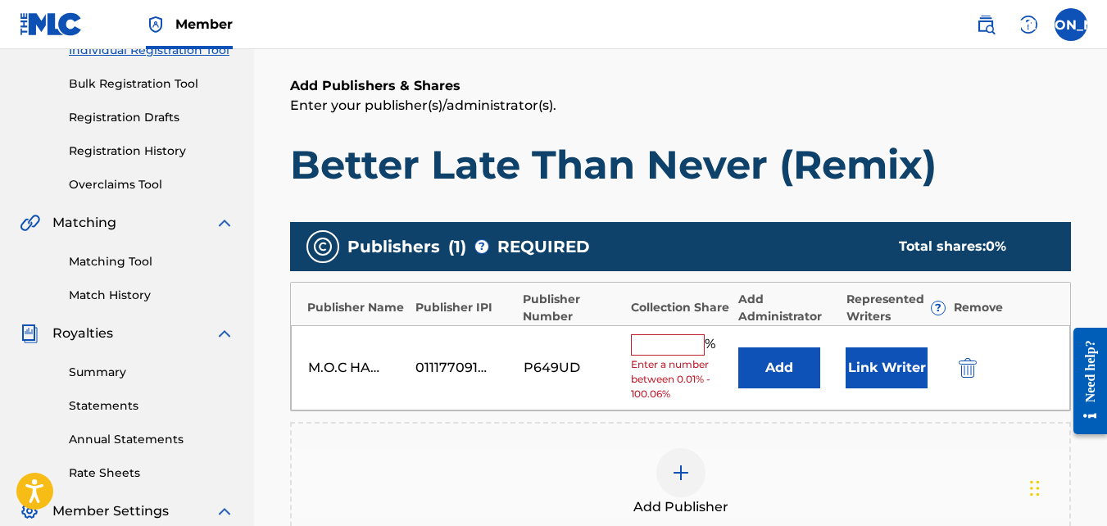
scroll to position [233, 0]
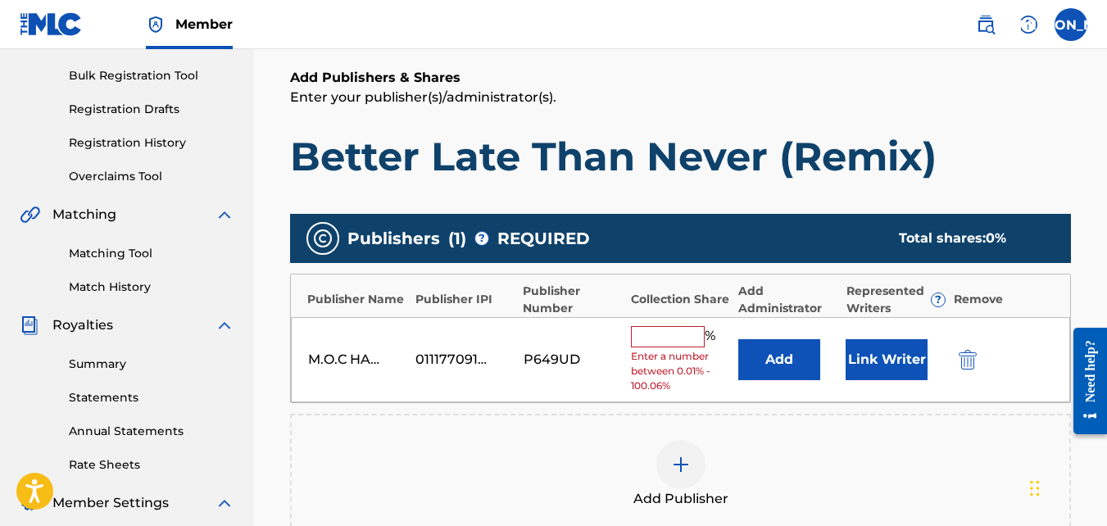
click at [654, 334] on input "text" at bounding box center [668, 336] width 74 height 21
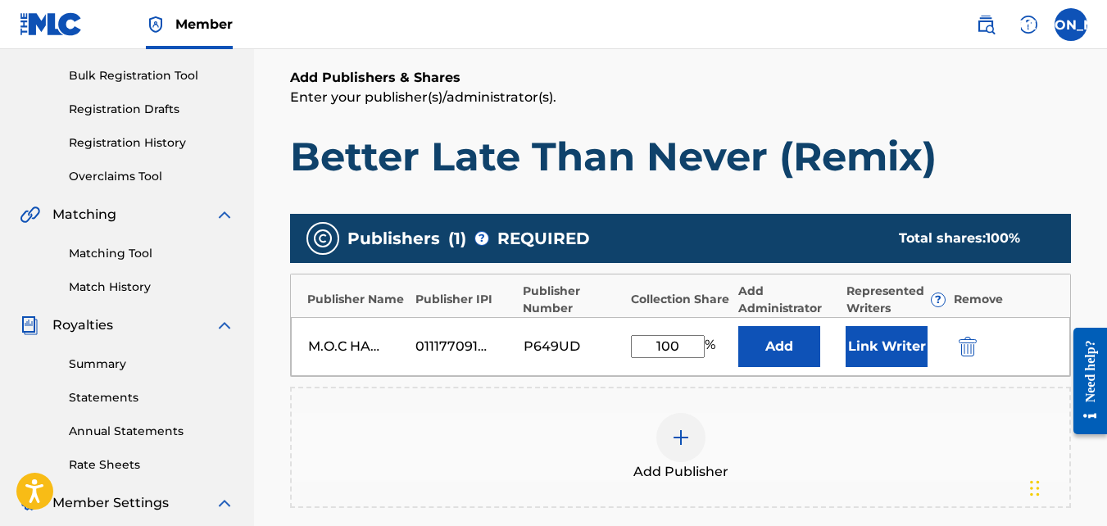
type input "100"
click at [778, 173] on h1 "Better Late Than Never (Remix)" at bounding box center [680, 156] width 781 height 49
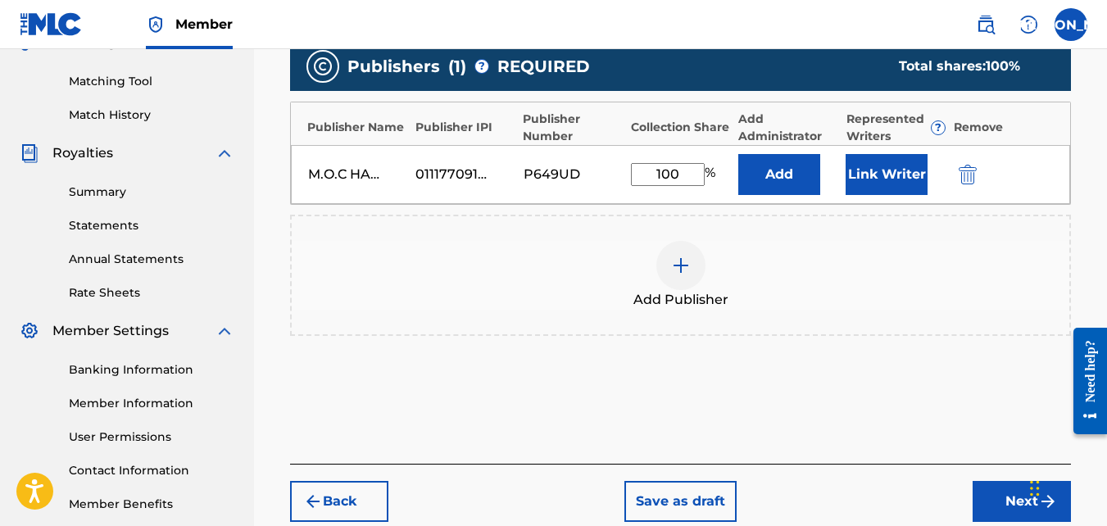
scroll to position [406, 0]
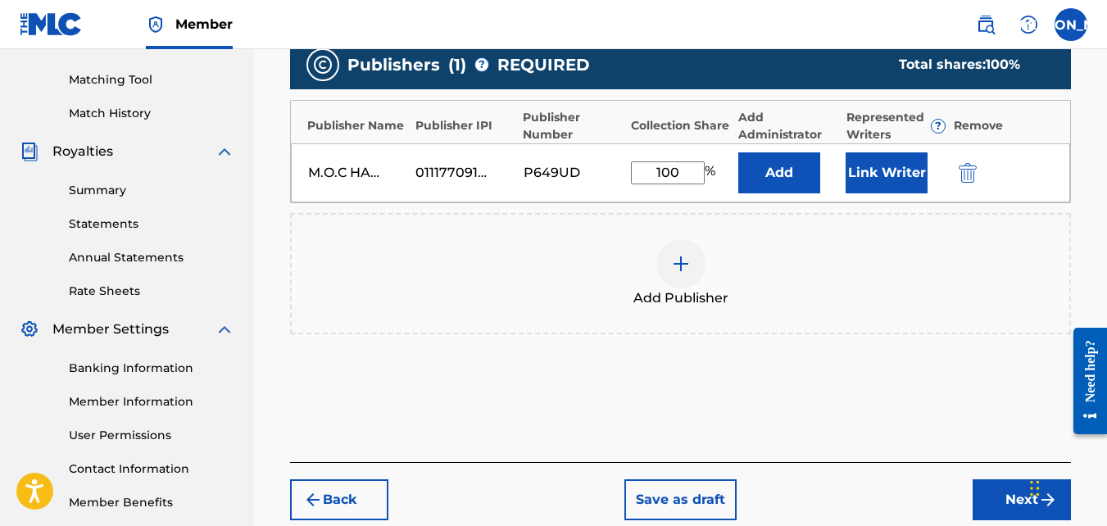
click at [993, 492] on button "Next" at bounding box center [1022, 499] width 98 height 41
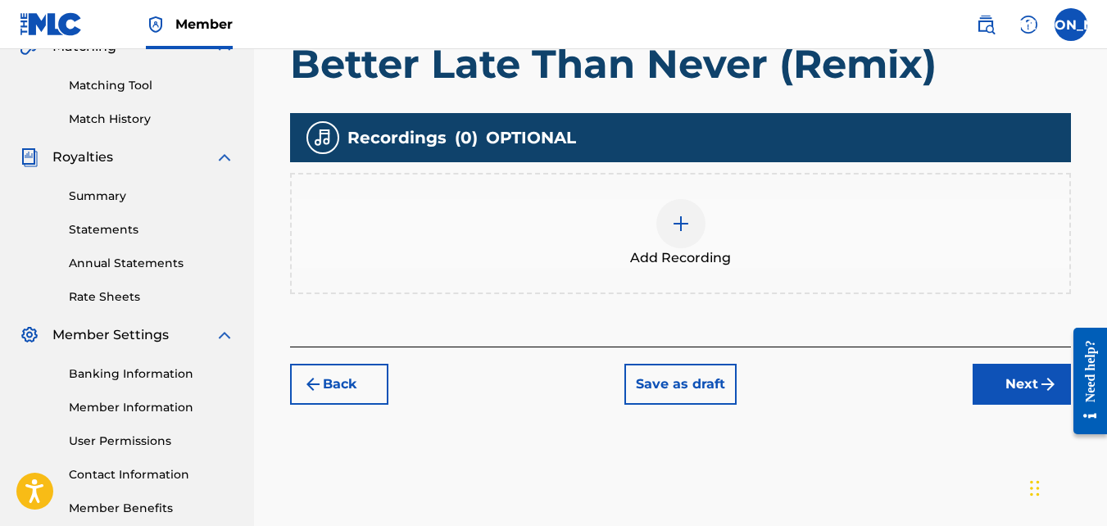
scroll to position [405, 0]
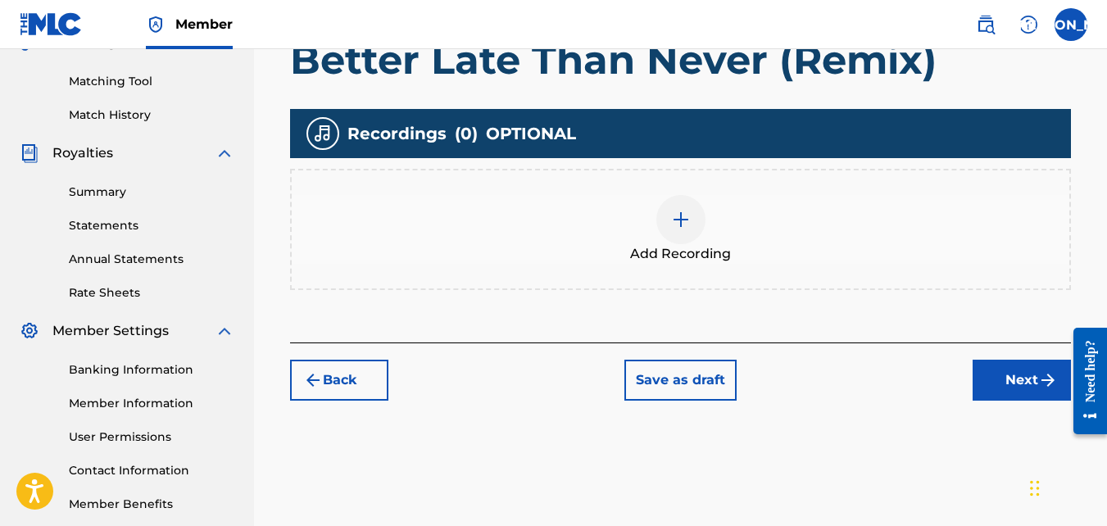
click at [672, 217] on img at bounding box center [681, 220] width 20 height 20
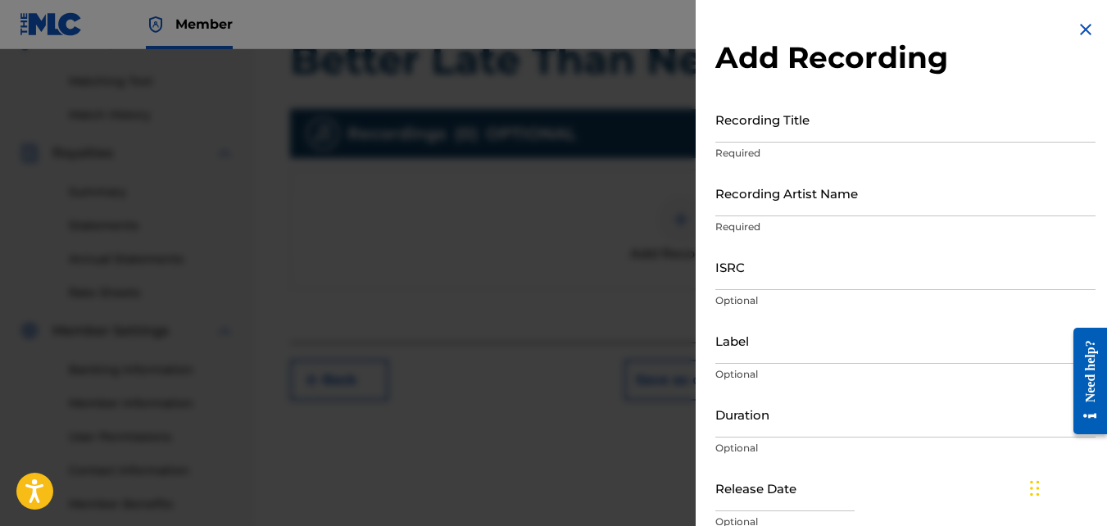
click at [750, 134] on input "Recording Title" at bounding box center [905, 119] width 380 height 47
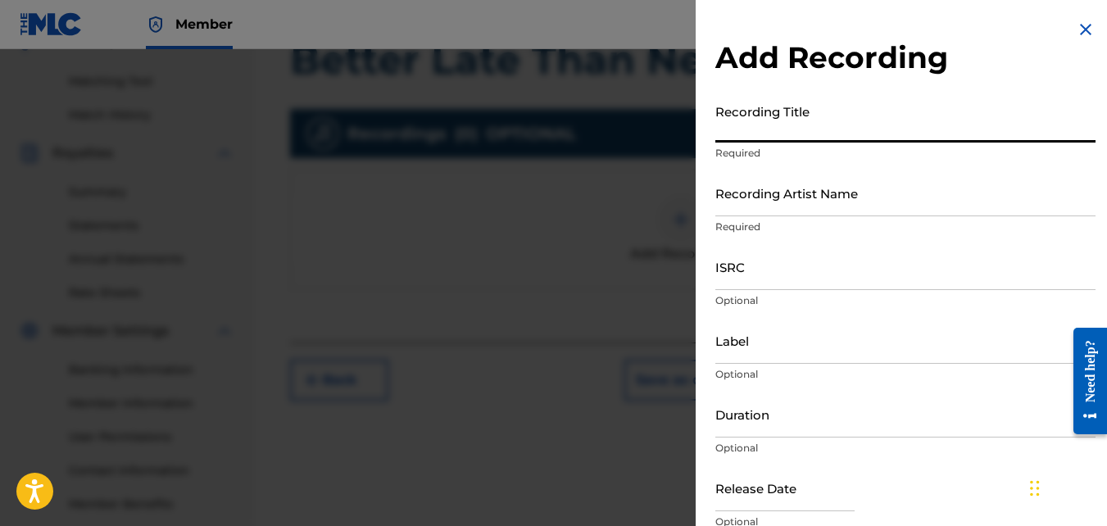
paste input "Better Late Than Never (Remix)"
type input "Better Late Than Never (Remix)"
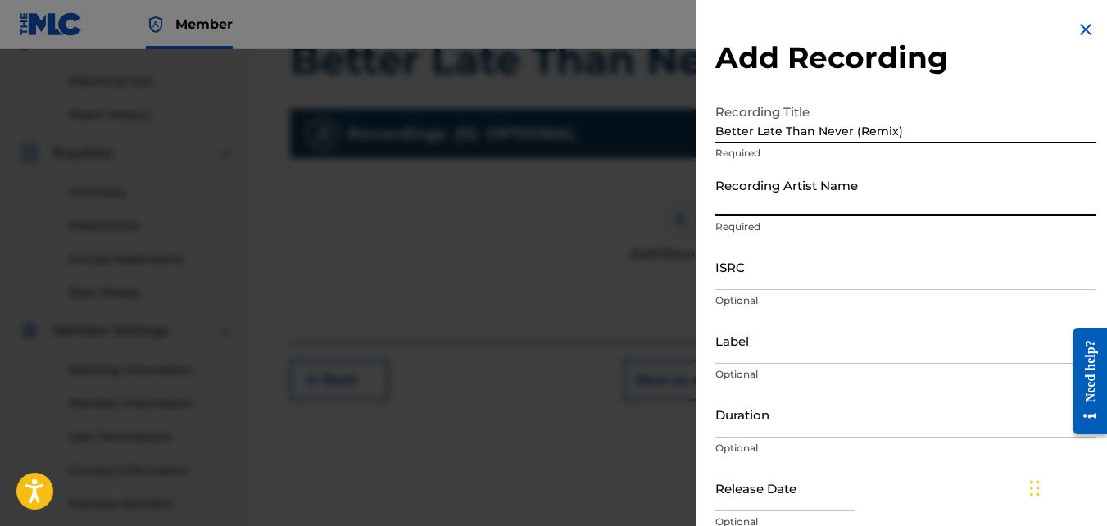
click at [807, 208] on input "Recording Artist Name" at bounding box center [905, 193] width 380 height 47
type input "Musicians of [DEMOGRAPHIC_DATA]"
click at [873, 239] on div "Recording Artist Name Musicians of [DEMOGRAPHIC_DATA] Required" at bounding box center [905, 207] width 380 height 74
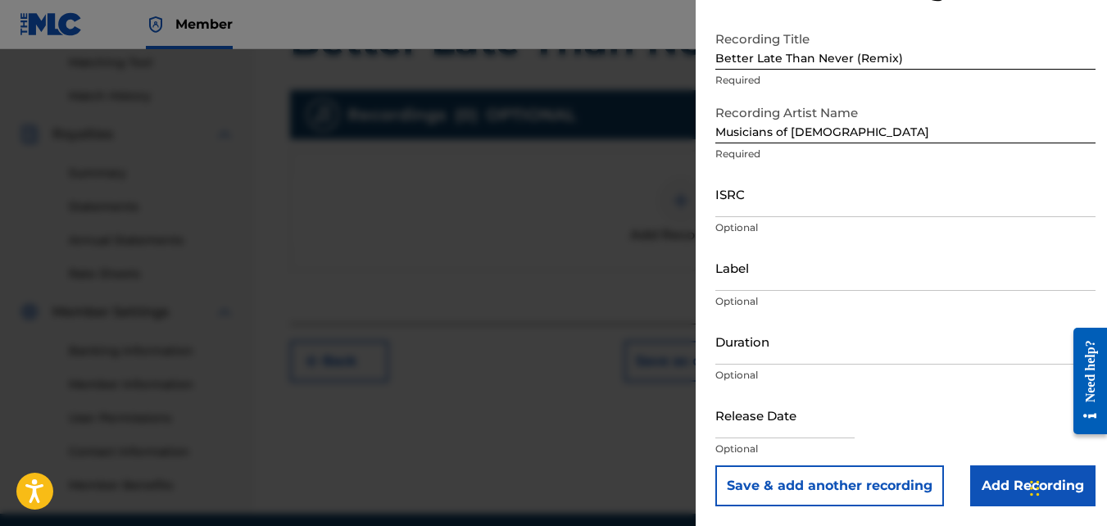
scroll to position [424, 0]
click at [988, 491] on input "Add Recording" at bounding box center [1032, 485] width 125 height 41
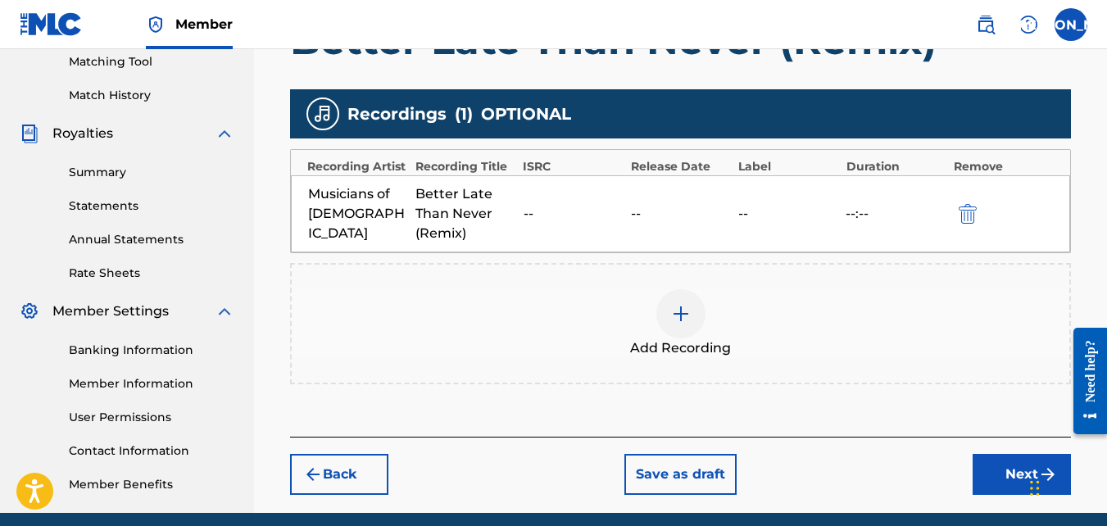
click at [658, 474] on button "Save as draft" at bounding box center [680, 474] width 112 height 41
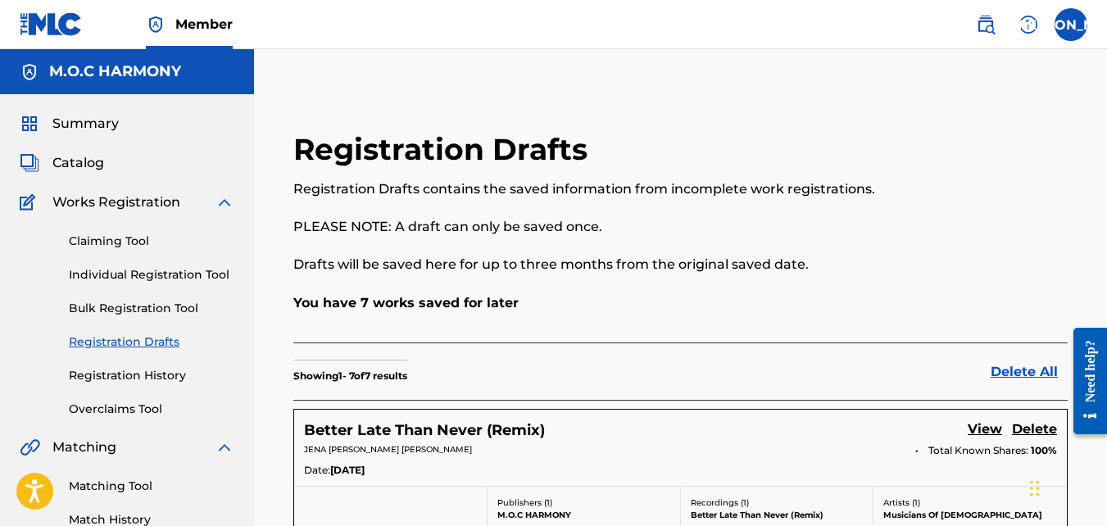
click at [971, 429] on link "View" at bounding box center [985, 430] width 34 height 22
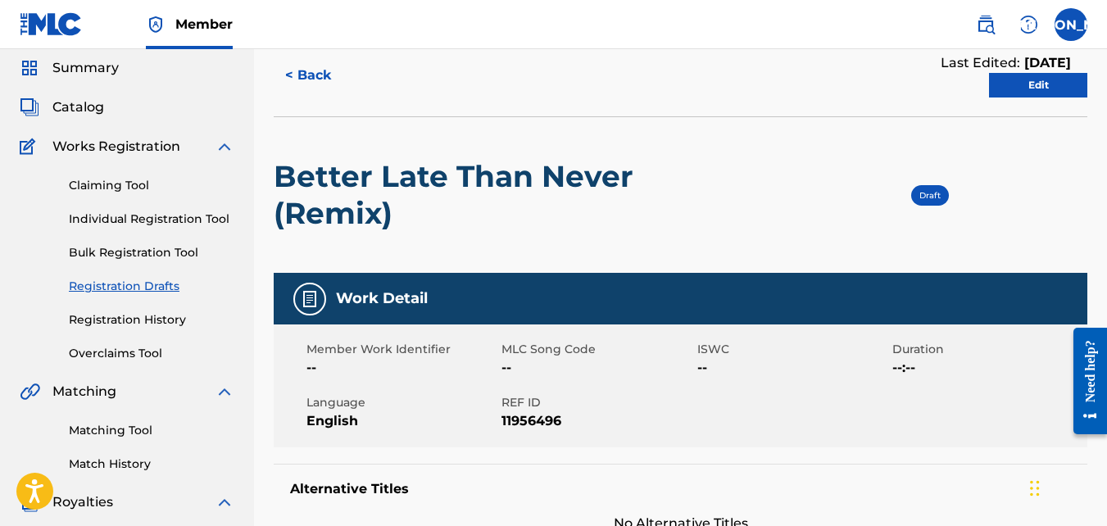
scroll to position [54, 0]
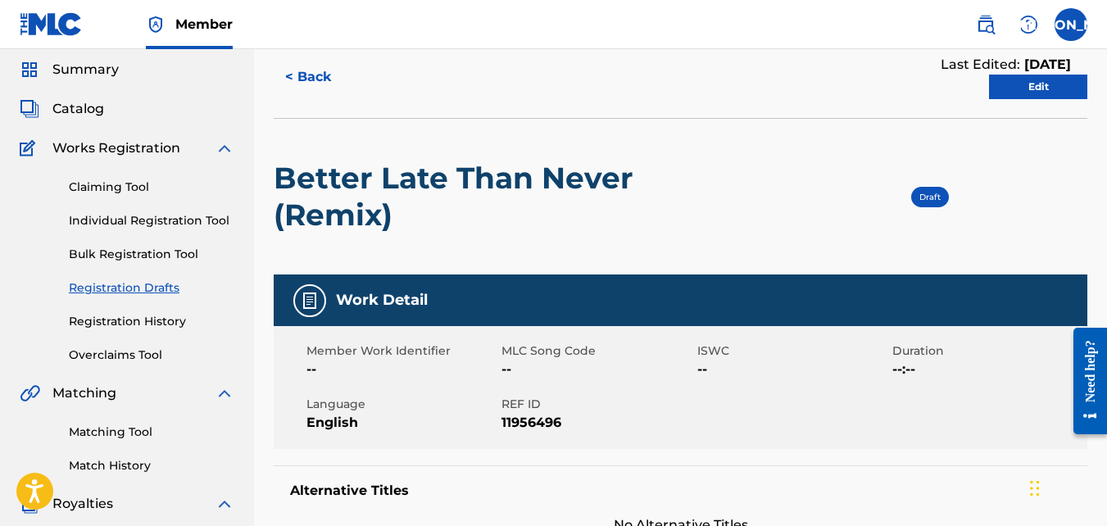
click at [61, 102] on span "Catalog" at bounding box center [78, 109] width 52 height 20
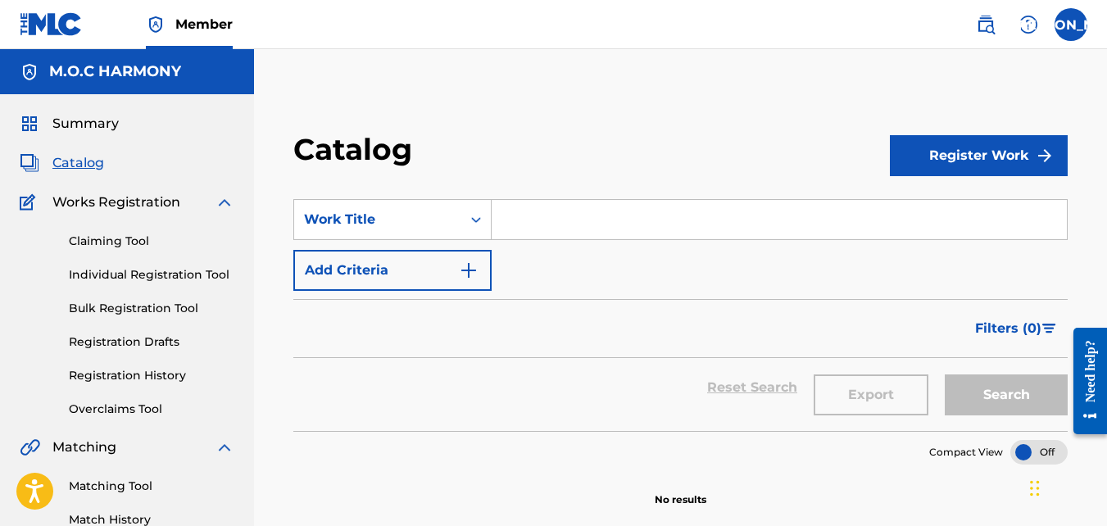
click at [433, 271] on button "Add Criteria" at bounding box center [392, 270] width 198 height 41
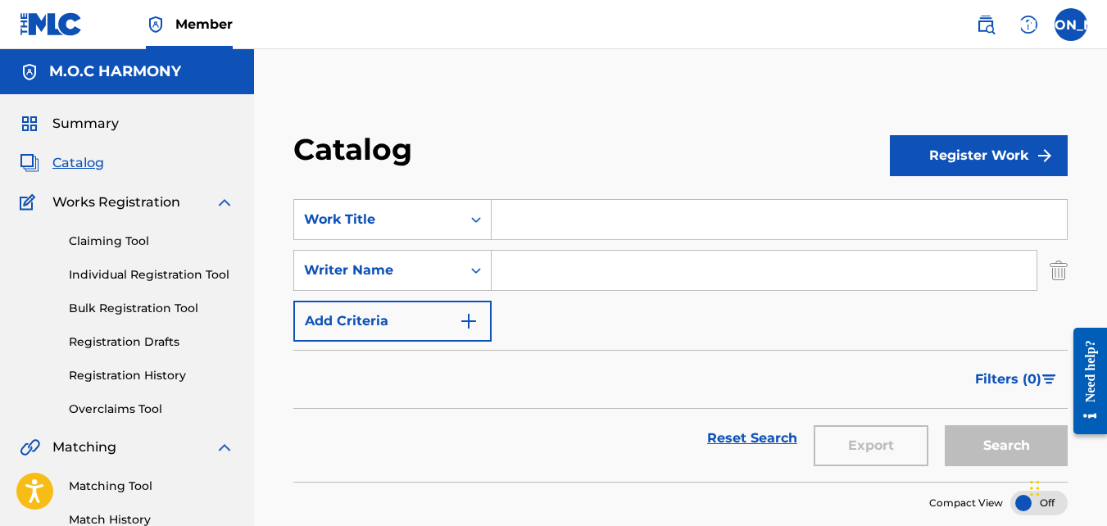
click at [415, 320] on button "Add Criteria" at bounding box center [392, 321] width 198 height 41
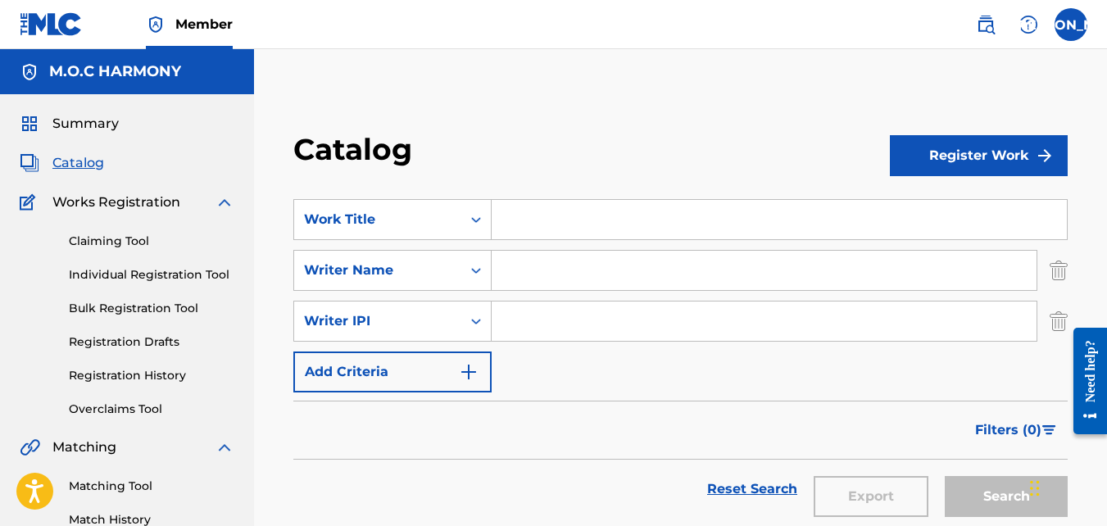
click at [407, 370] on button "Add Criteria" at bounding box center [392, 371] width 198 height 41
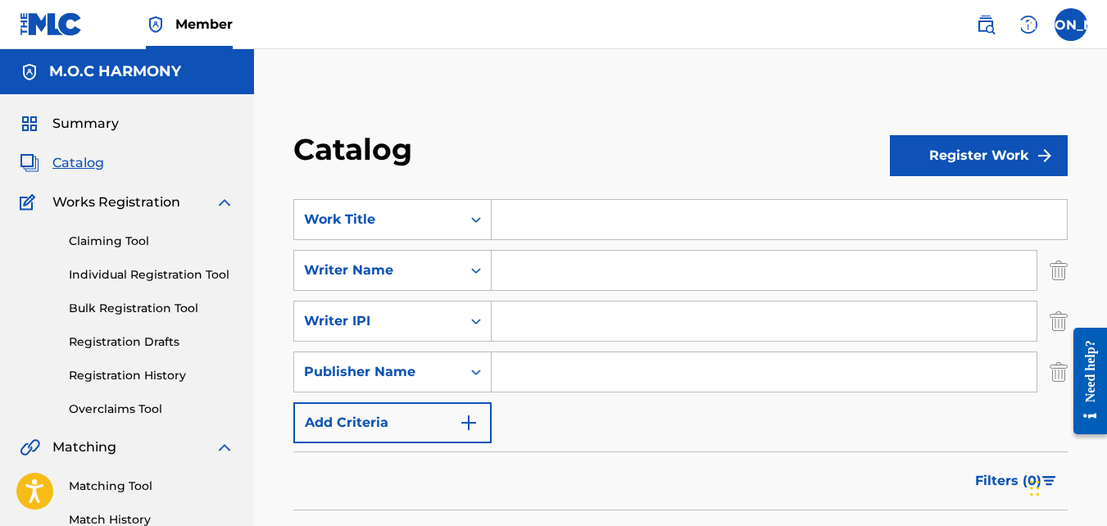
click at [405, 429] on button "Add Criteria" at bounding box center [392, 422] width 198 height 41
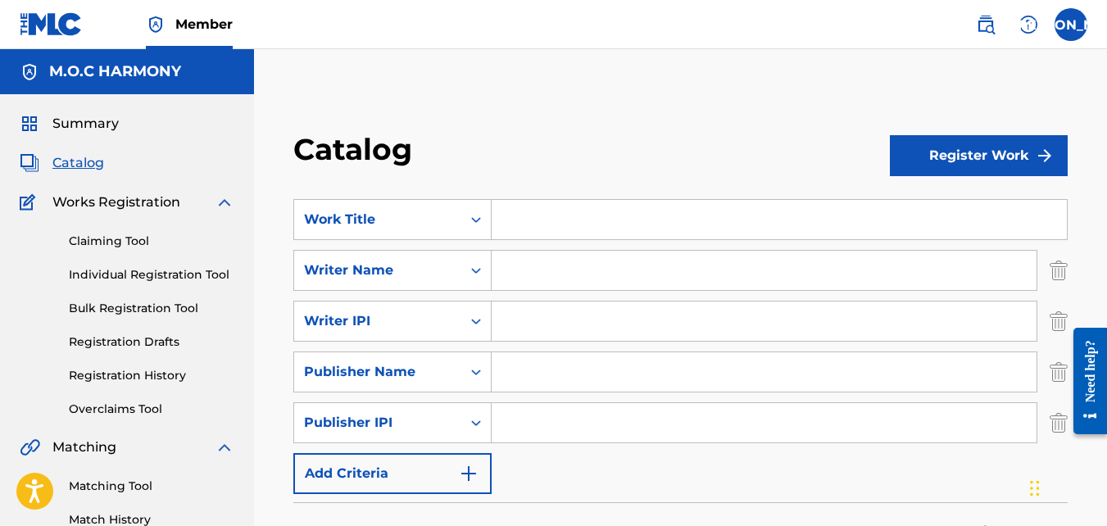
click at [420, 474] on button "Add Criteria" at bounding box center [392, 473] width 198 height 41
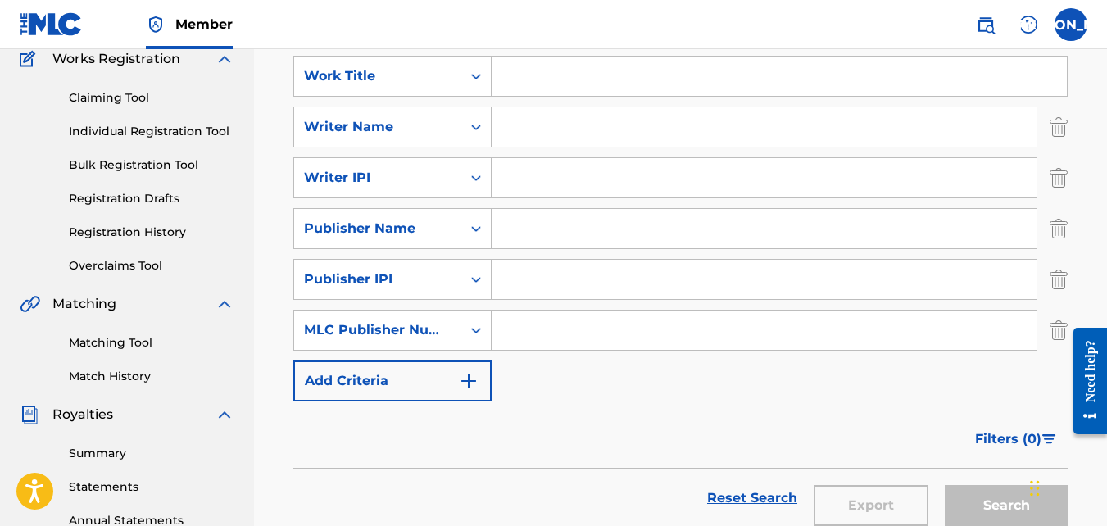
scroll to position [144, 0]
click at [388, 377] on button "Add Criteria" at bounding box center [392, 380] width 198 height 41
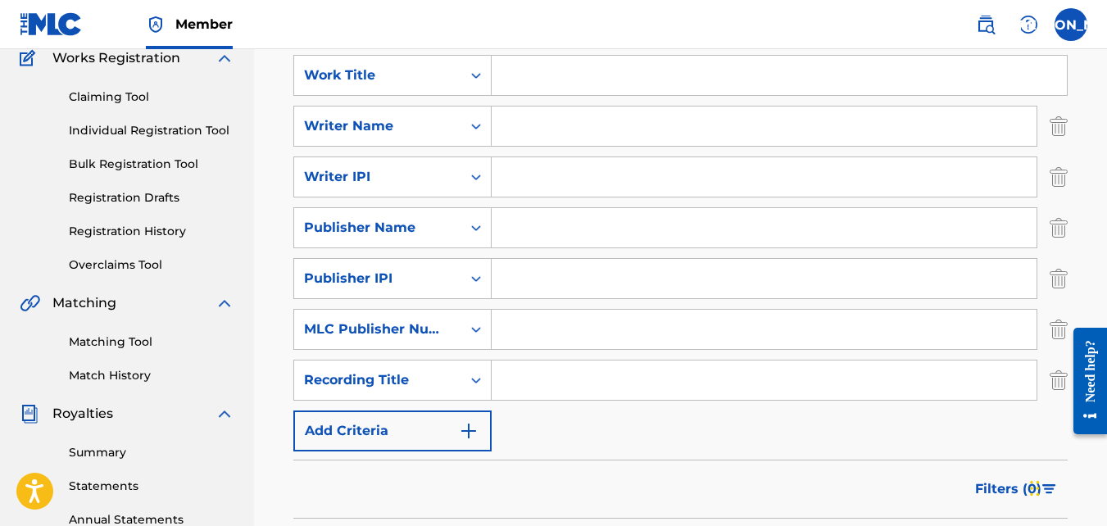
click at [376, 429] on button "Add Criteria" at bounding box center [392, 430] width 198 height 41
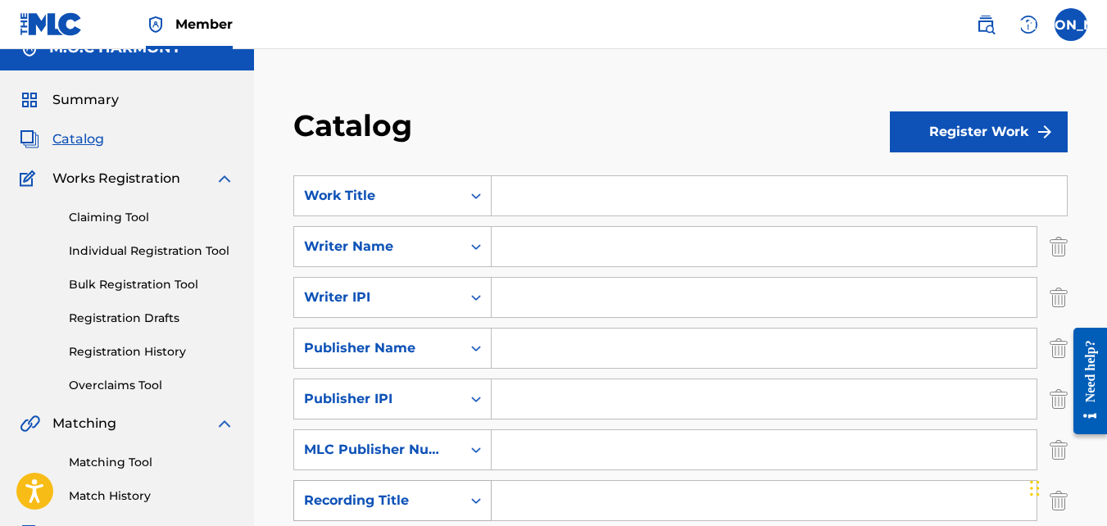
scroll to position [23, 0]
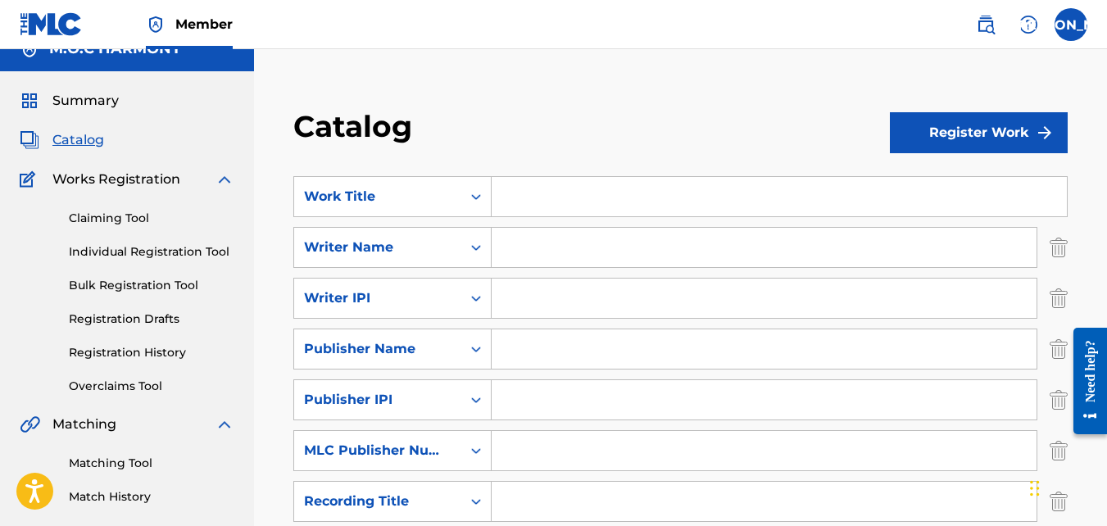
click at [520, 194] on input "Search Form" at bounding box center [779, 196] width 575 height 39
type input "I Gotta Praise (Remix)"
click at [556, 242] on input "Search Form" at bounding box center [764, 247] width 545 height 39
type input "[PERSON_NAME] [PERSON_NAME]"
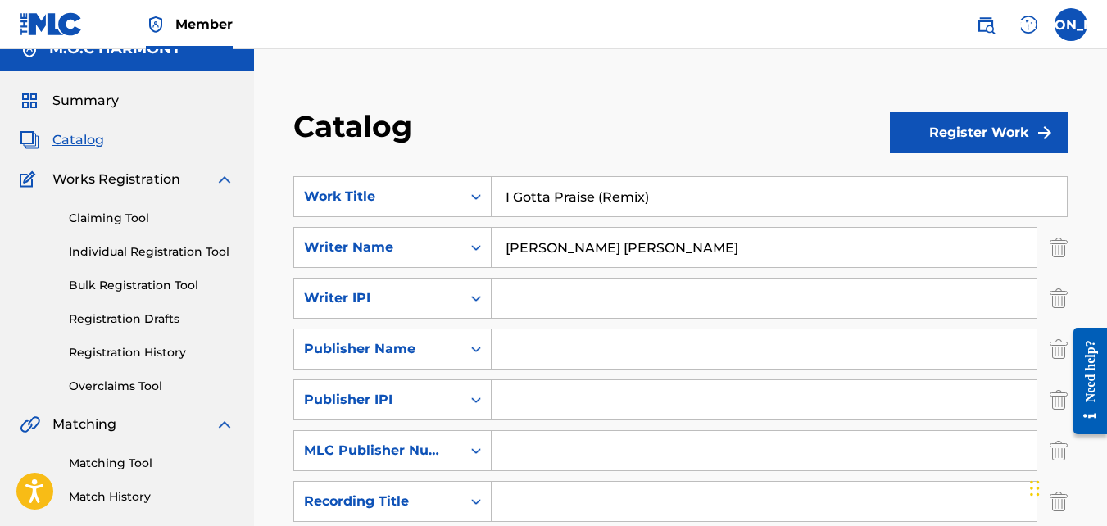
type input "1058301680"
type input "M.O.C HARMONY"
type input "01117709172"
type input "P649UD"
type input "Better Late Than Never (Remix)"
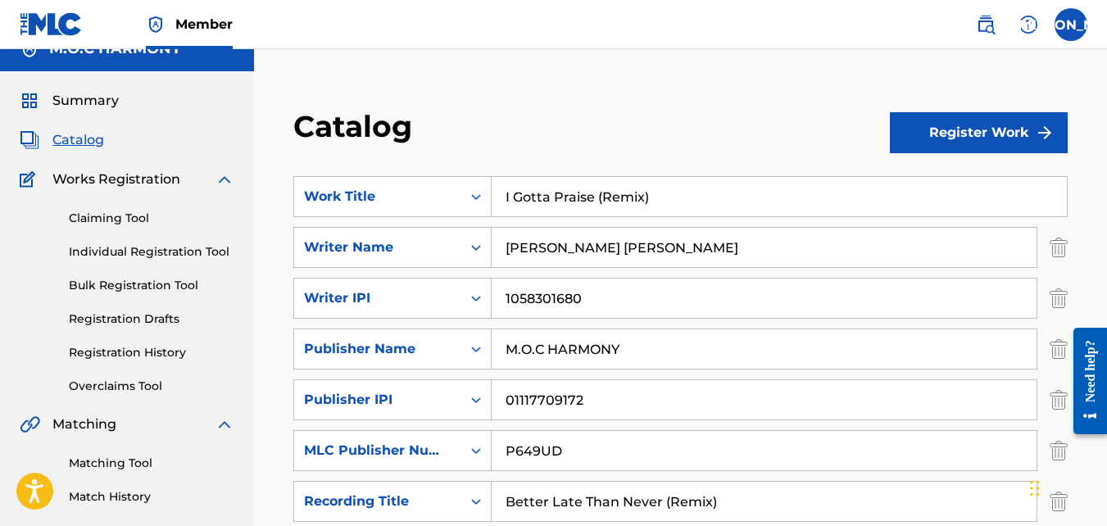
type input "Musicians of [DEMOGRAPHIC_DATA]"
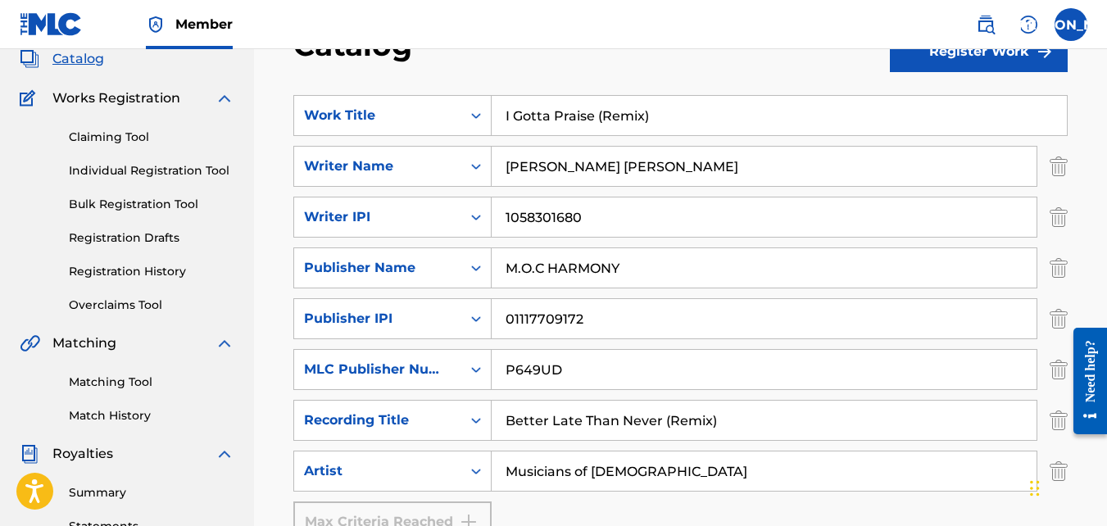
scroll to position [110, 0]
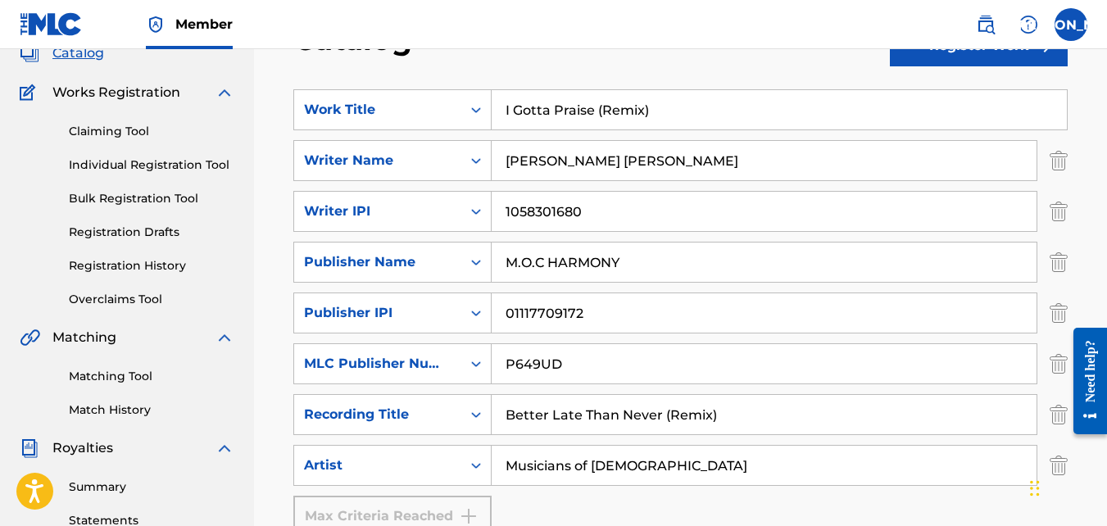
click at [564, 104] on input "I Gotta Praise (Remix)" at bounding box center [779, 109] width 575 height 39
click at [601, 212] on input "1058301680" at bounding box center [764, 211] width 545 height 39
click at [516, 261] on input "M.O.C HARMONY" at bounding box center [764, 262] width 545 height 39
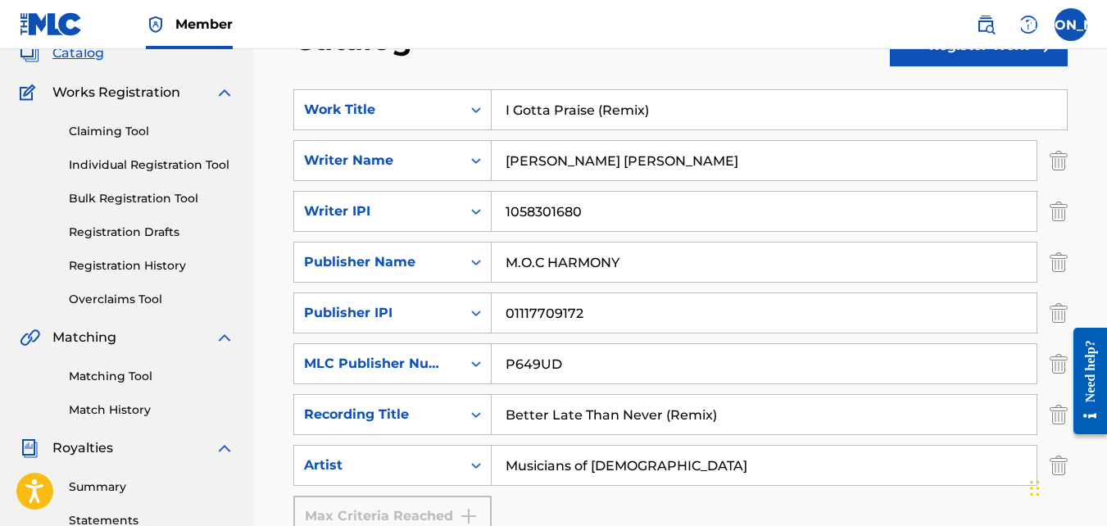
click at [816, 301] on input "01117709172" at bounding box center [764, 312] width 545 height 39
click at [837, 355] on input "P649UD" at bounding box center [764, 363] width 545 height 39
click at [705, 412] on input "Better Late Than Never (Remix)" at bounding box center [764, 414] width 545 height 39
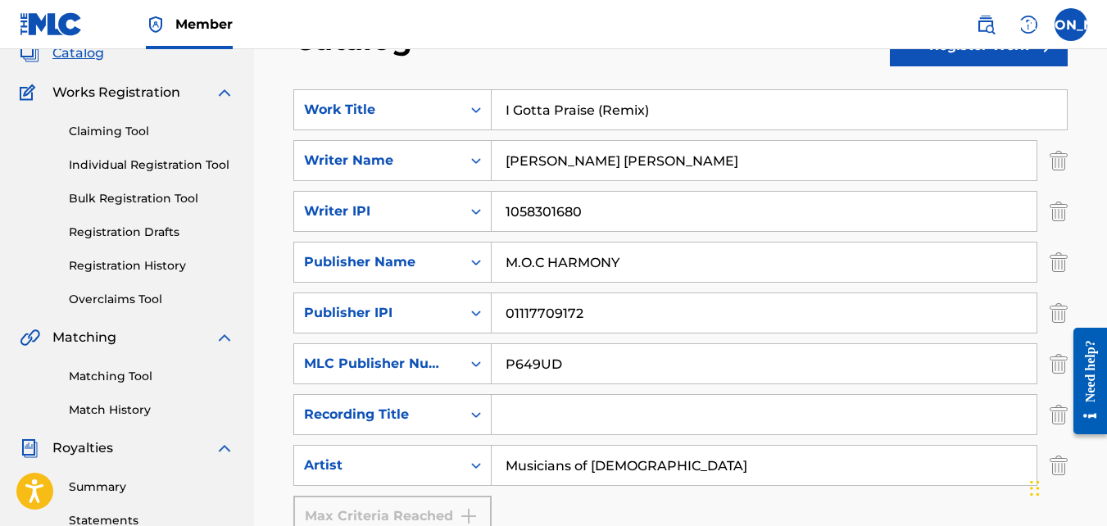
paste input "I Gotta Praise (Remix)"
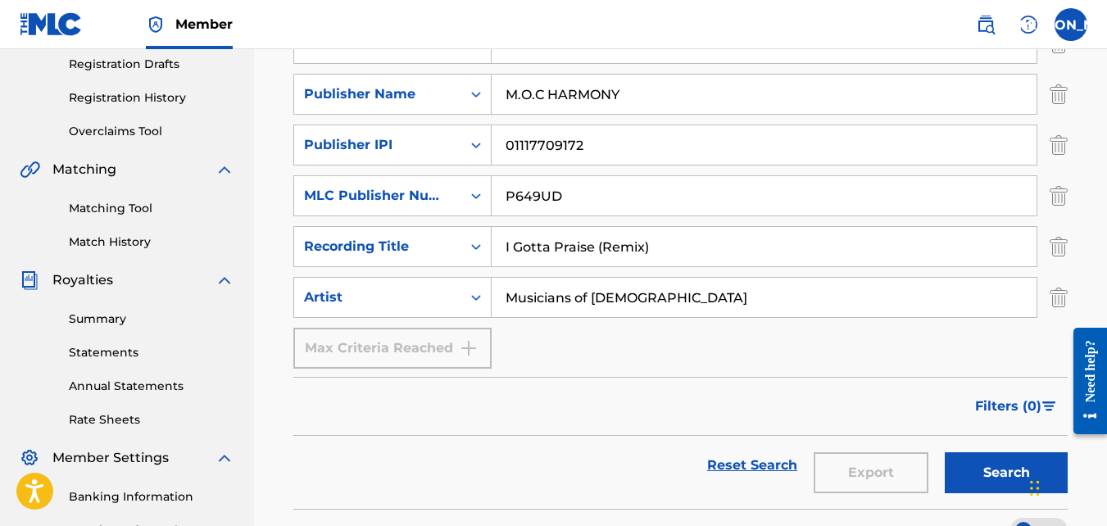
scroll to position [279, 0]
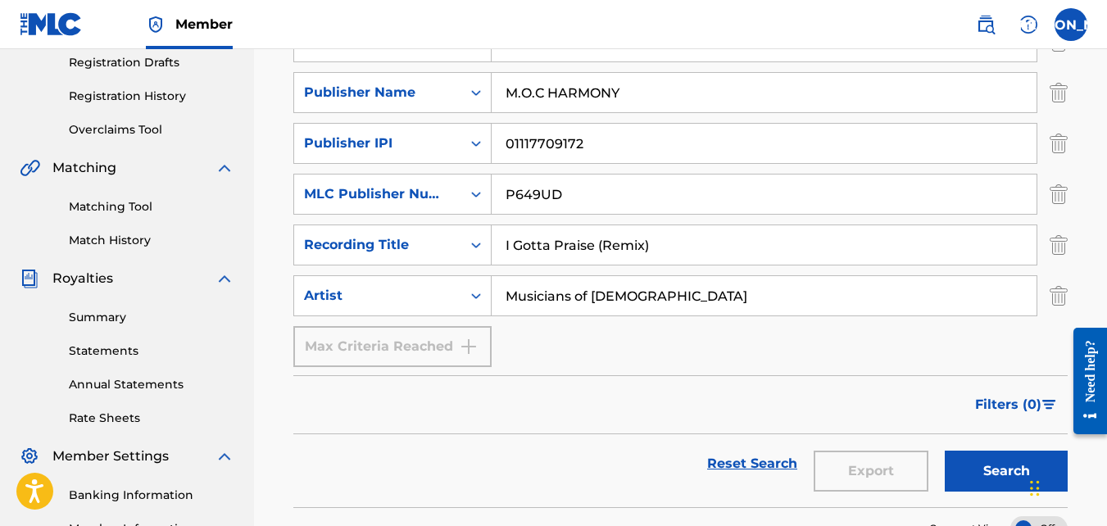
type input "I Gotta Praise (Remix)"
click at [995, 460] on button "Search" at bounding box center [1006, 471] width 123 height 41
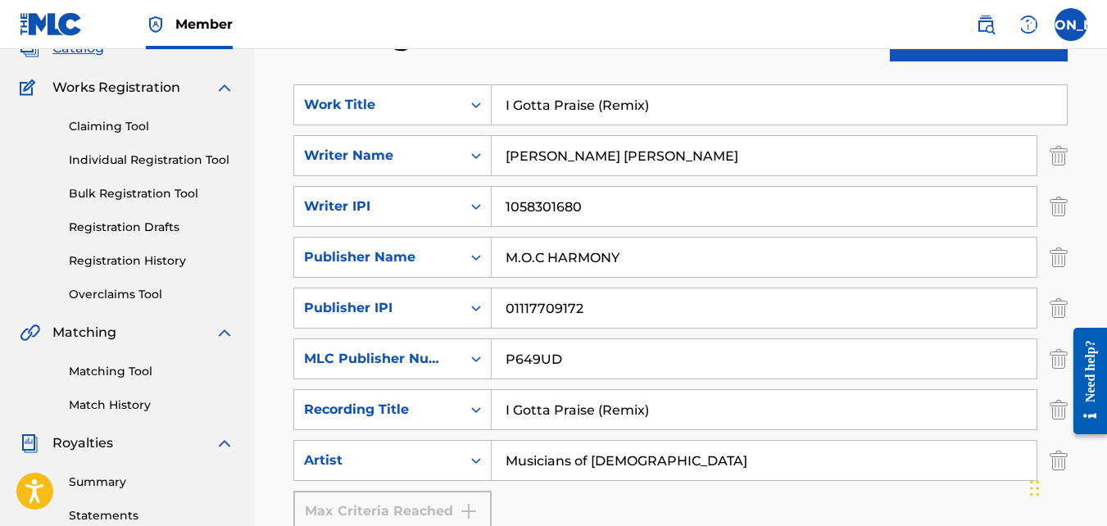
scroll to position [0, 0]
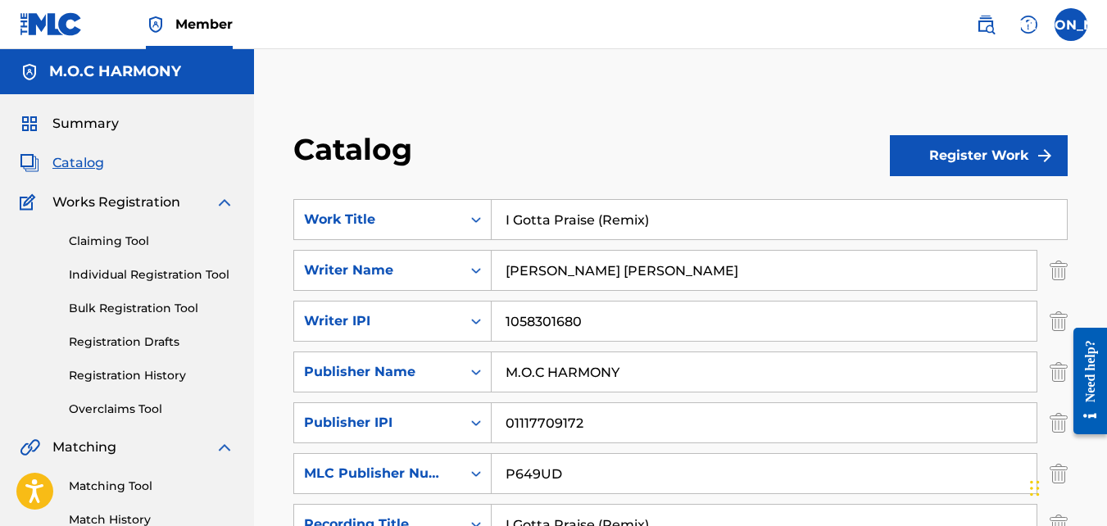
click at [981, 147] on button "Register Work" at bounding box center [979, 155] width 178 height 41
click at [934, 217] on link "Individual" at bounding box center [979, 208] width 178 height 39
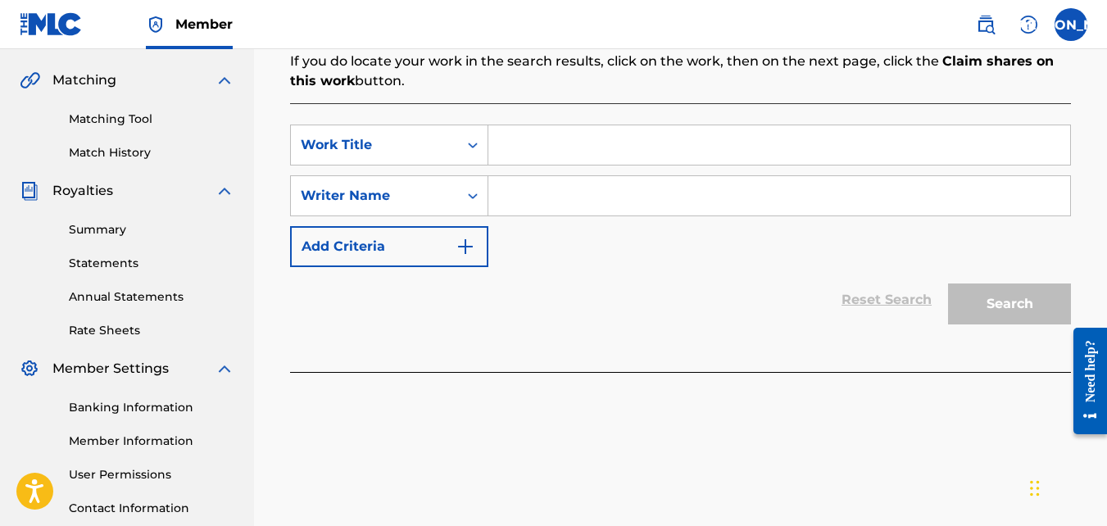
scroll to position [369, 0]
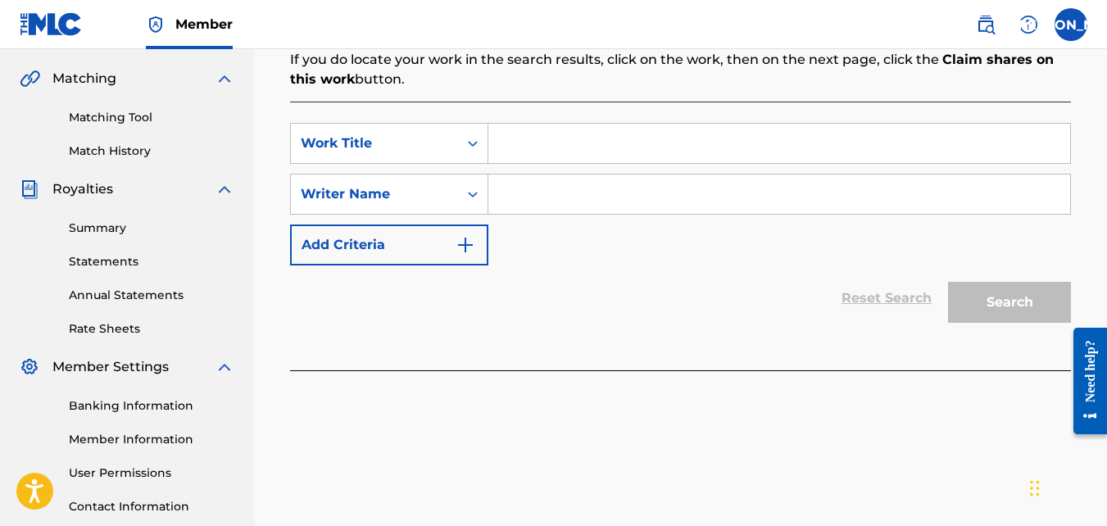
click at [442, 250] on button "Add Criteria" at bounding box center [389, 244] width 198 height 41
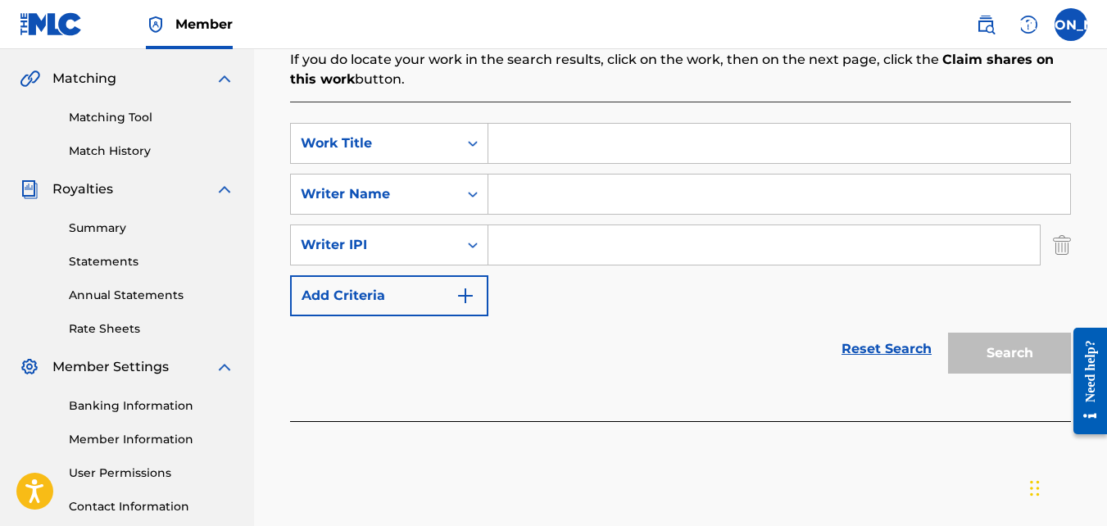
click at [420, 279] on button "Add Criteria" at bounding box center [389, 295] width 198 height 41
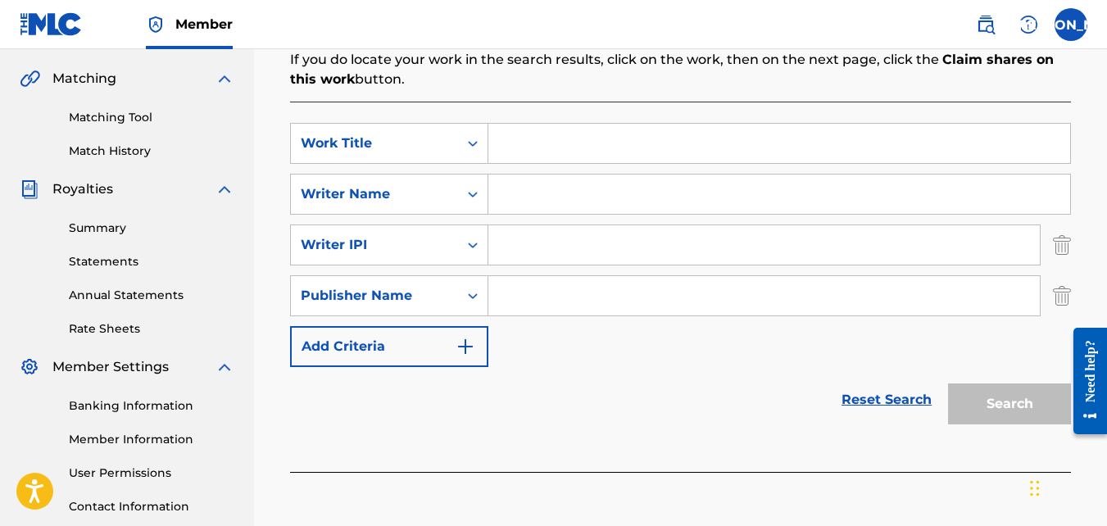
click at [406, 338] on button "Add Criteria" at bounding box center [389, 346] width 198 height 41
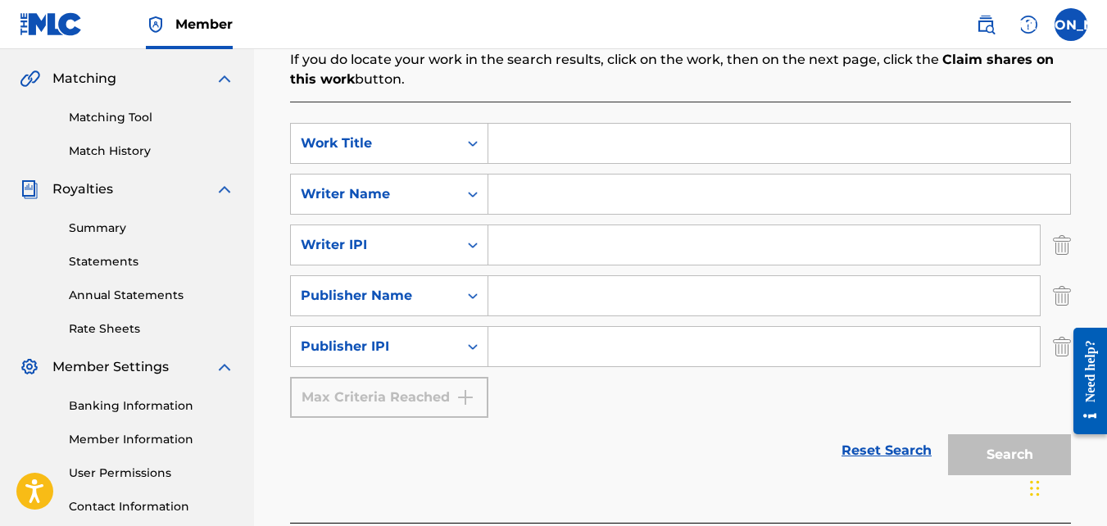
click at [536, 143] on input "Search Form" at bounding box center [779, 143] width 582 height 39
paste input "I Gotta Praise (Remix)"
type input "I Gotta Praise (Remix)"
click at [528, 181] on input "Search Form" at bounding box center [779, 194] width 582 height 39
type input "[PERSON_NAME] [PERSON_NAME]"
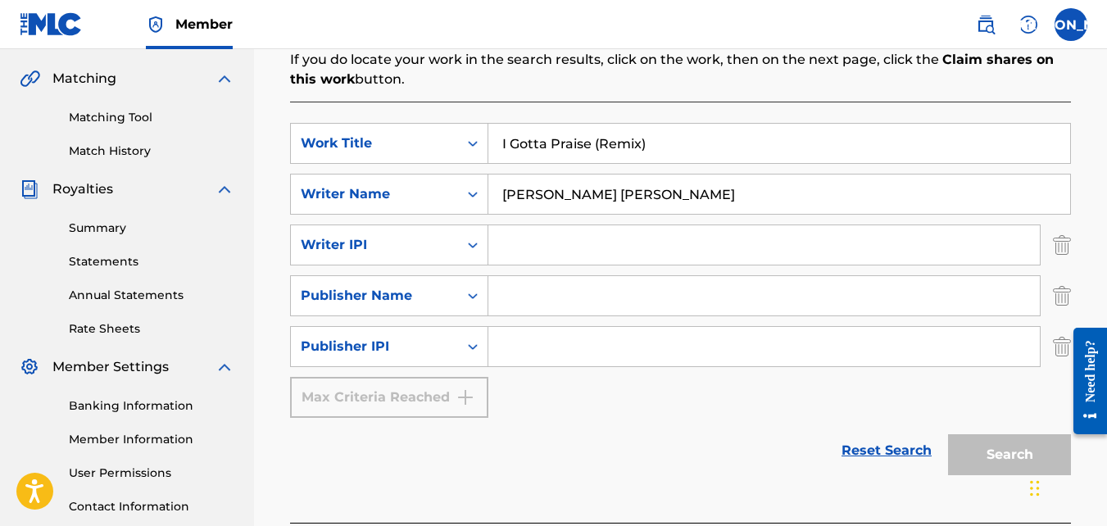
type input "1058301680"
type input "M.O.C HARMONY"
type input "01117709172"
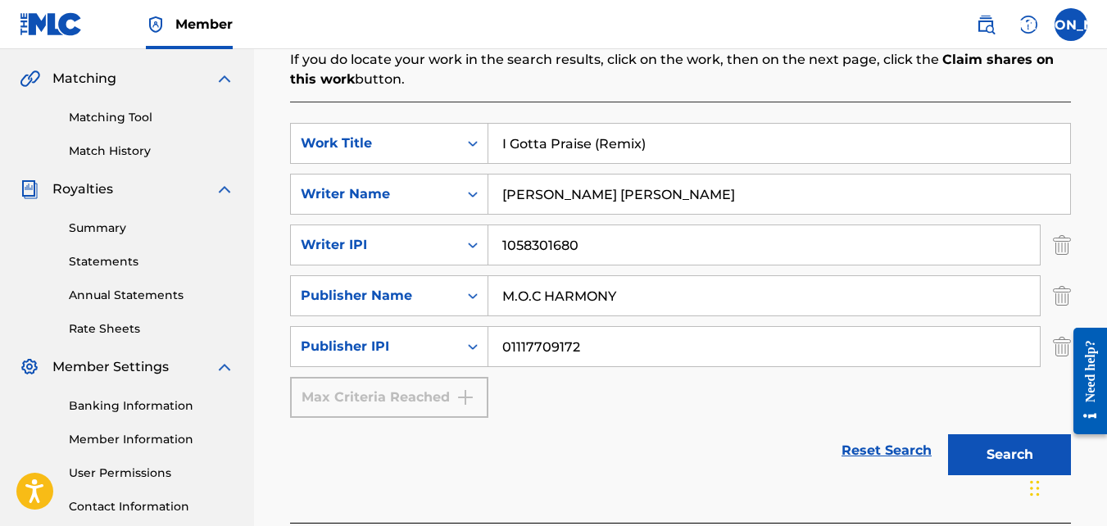
click at [984, 447] on button "Search" at bounding box center [1009, 454] width 123 height 41
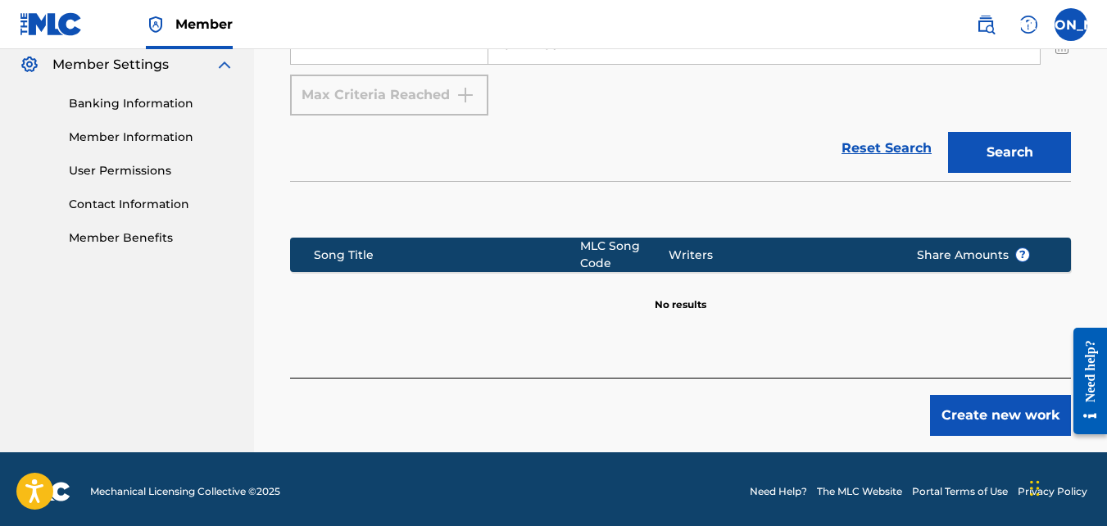
scroll to position [676, 0]
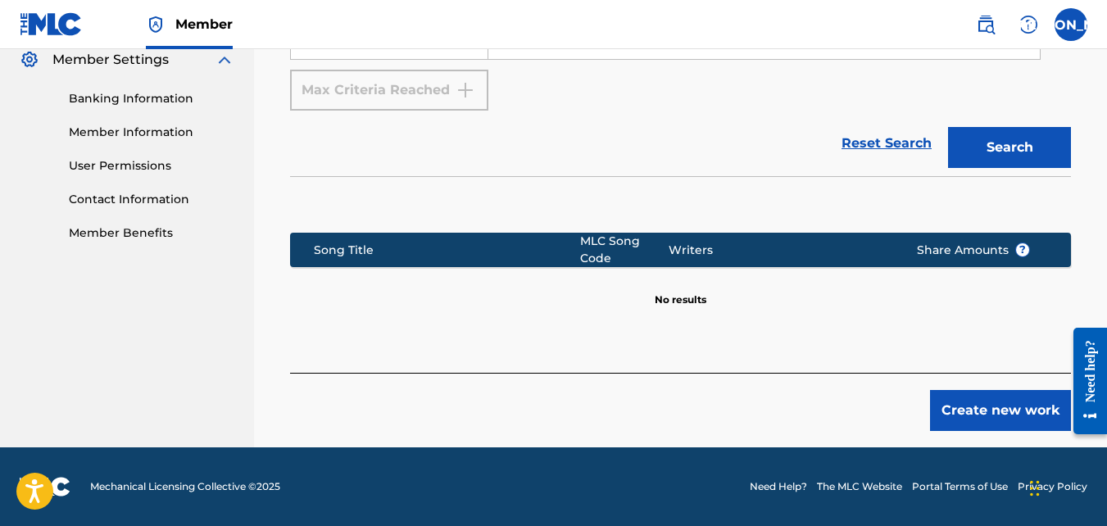
click at [998, 414] on button "Create new work" at bounding box center [1000, 410] width 141 height 41
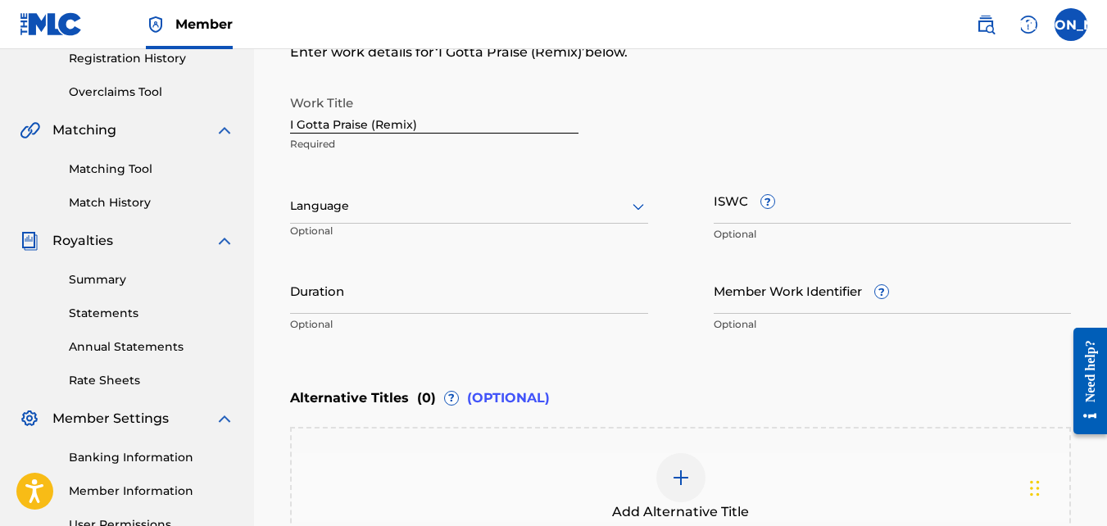
scroll to position [326, 0]
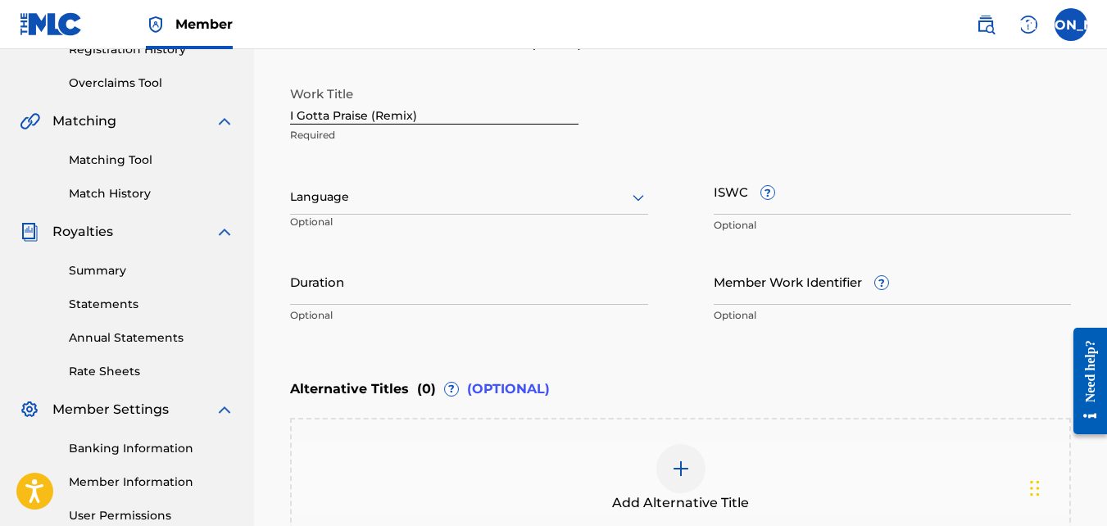
click at [370, 197] on div at bounding box center [469, 197] width 358 height 20
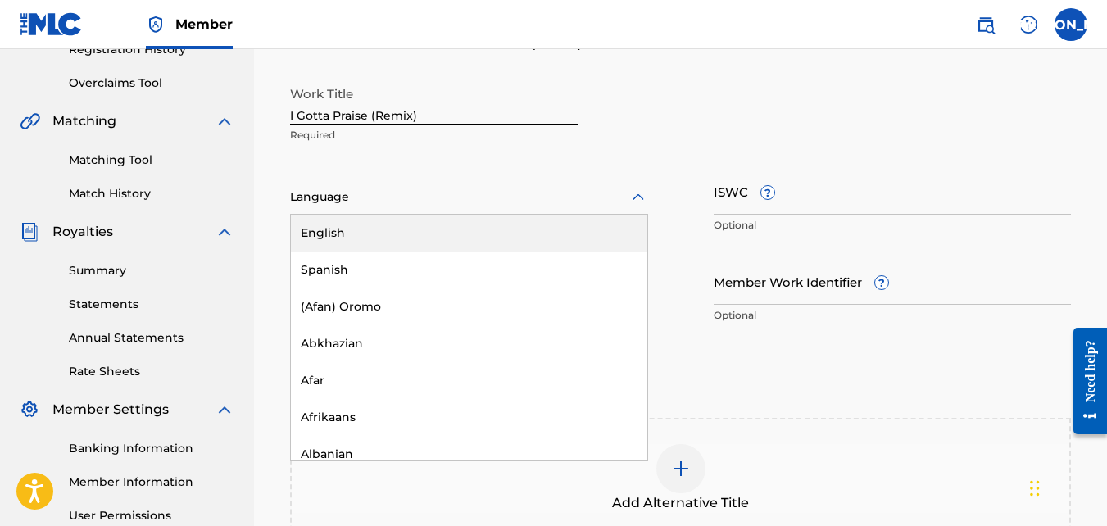
click at [356, 229] on div "English" at bounding box center [469, 233] width 356 height 37
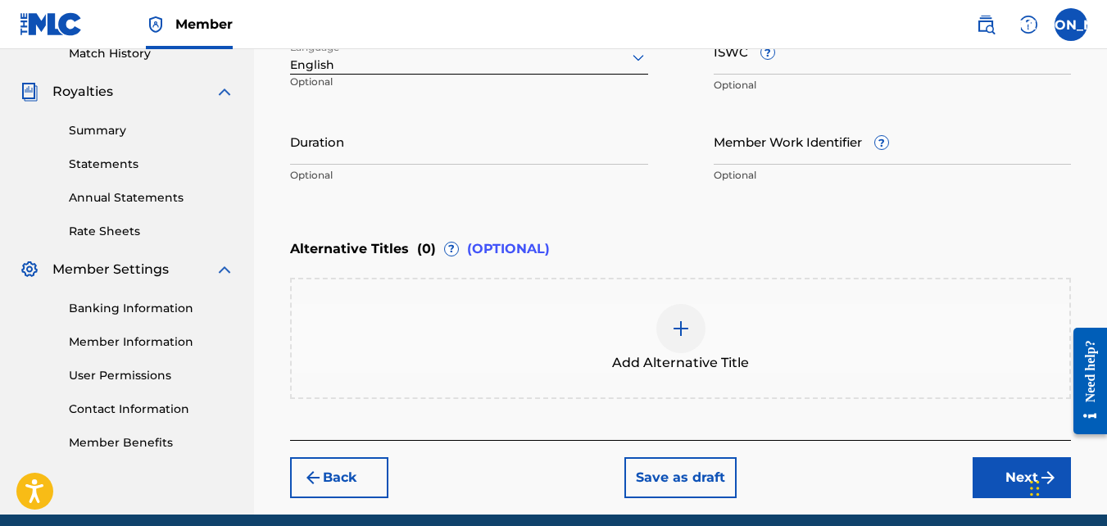
scroll to position [533, 0]
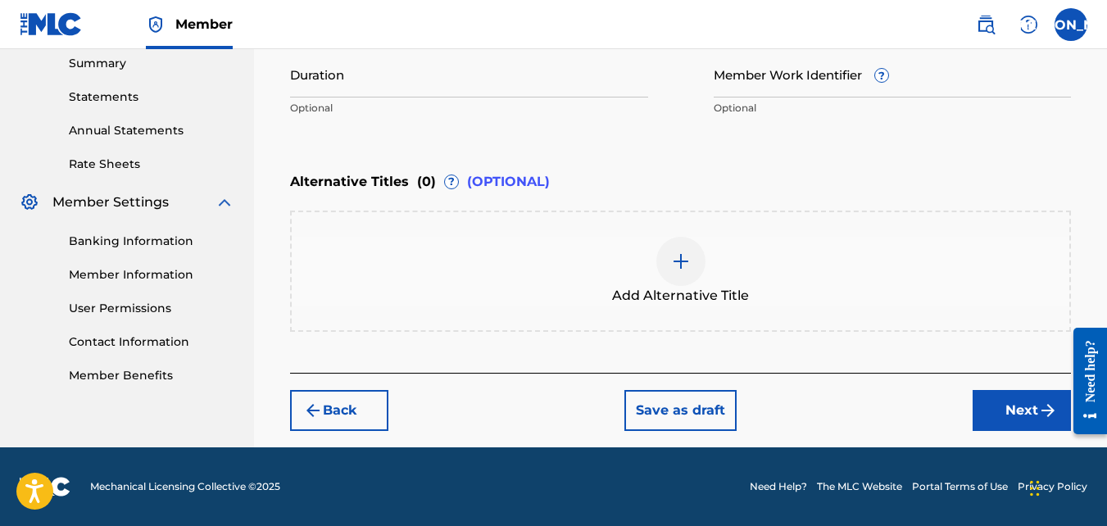
click at [997, 408] on button "Next" at bounding box center [1022, 410] width 98 height 41
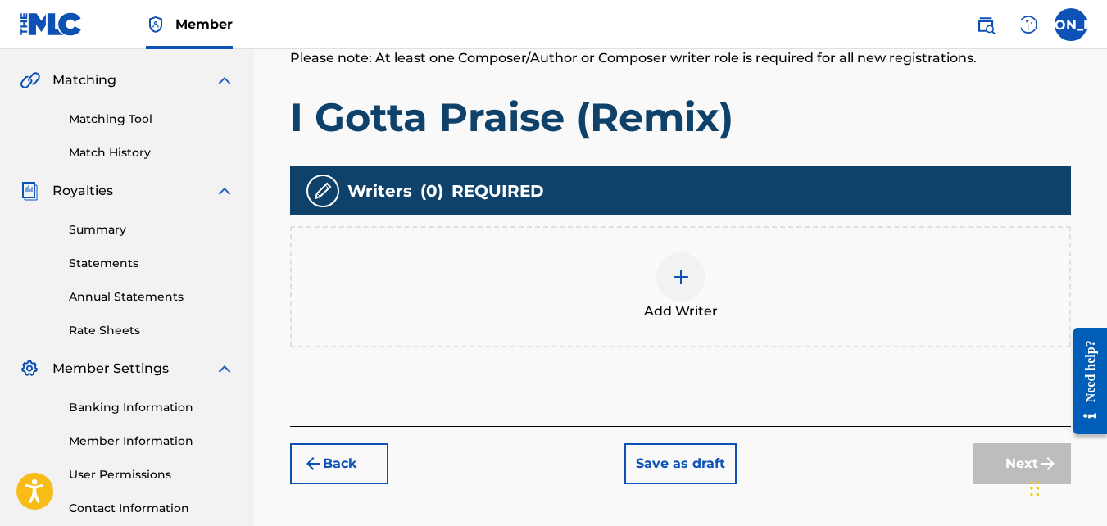
scroll to position [368, 0]
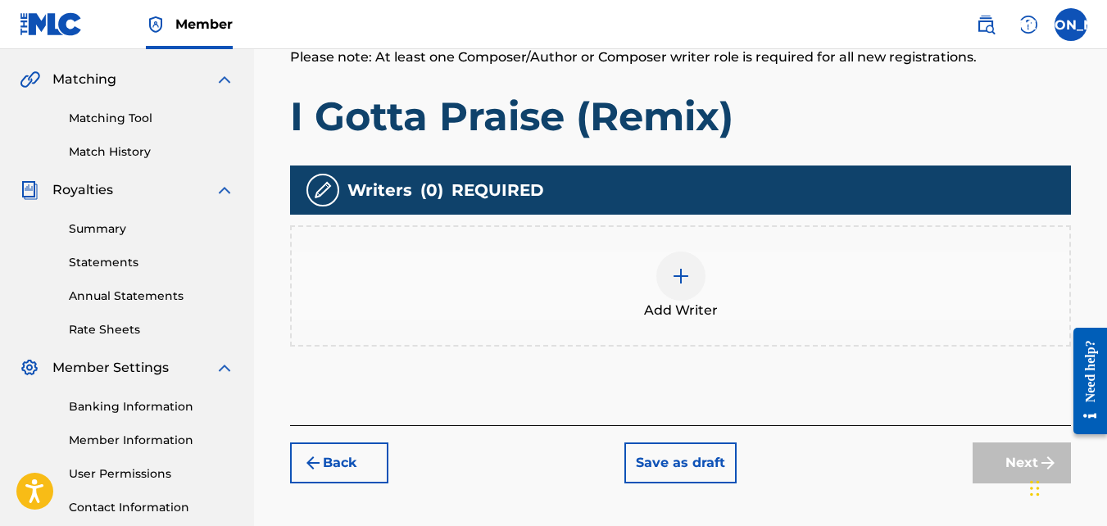
click at [692, 283] on div at bounding box center [680, 276] width 49 height 49
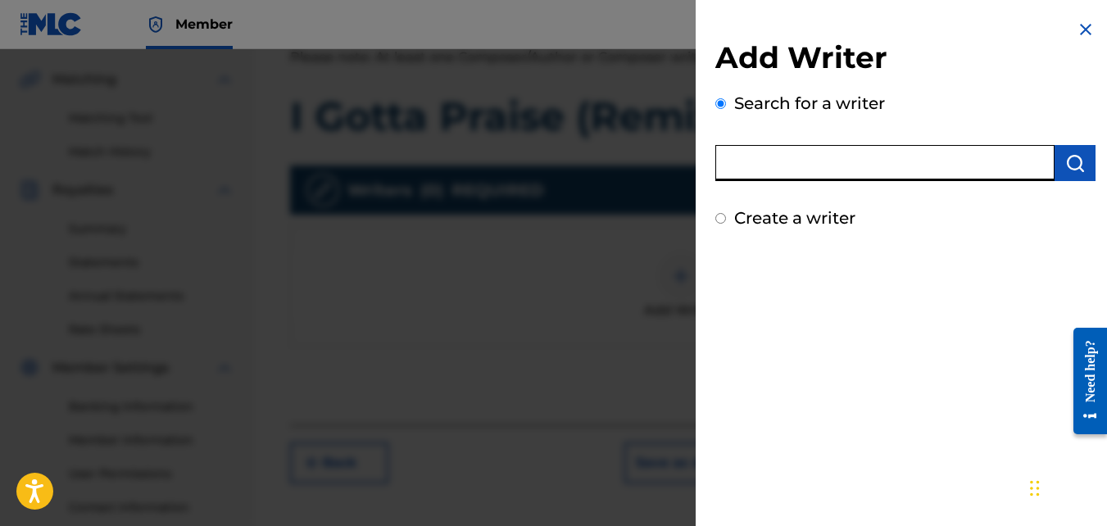
click at [783, 164] on input "text" at bounding box center [884, 163] width 339 height 36
type input "[PERSON_NAME] [PERSON_NAME]"
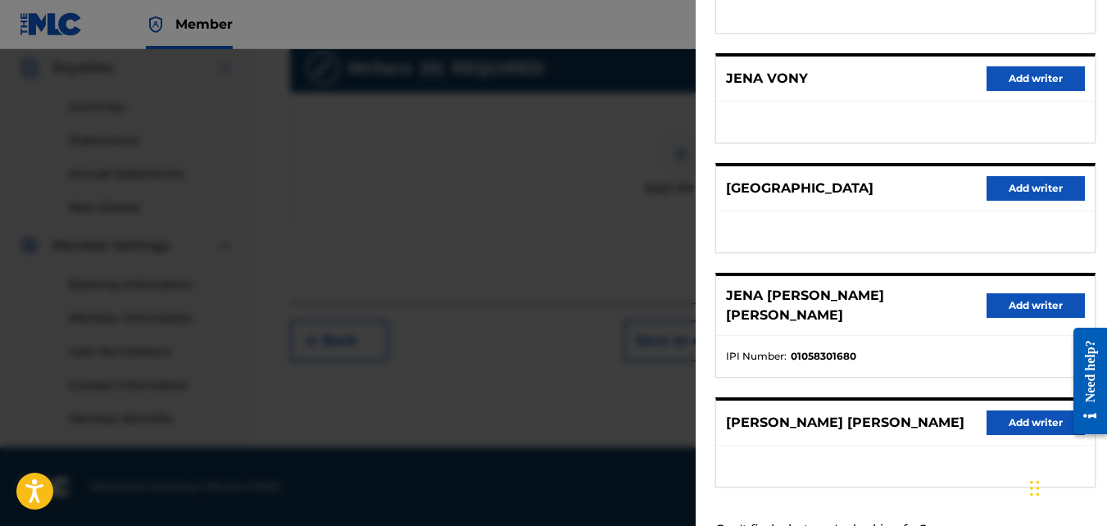
scroll to position [328, 0]
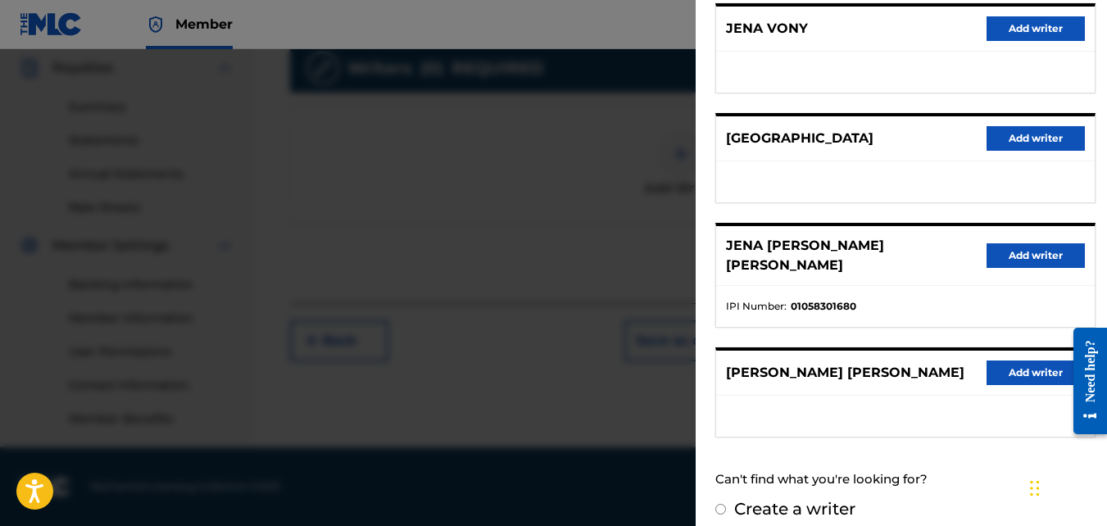
click at [1018, 247] on button "Add writer" at bounding box center [1035, 255] width 98 height 25
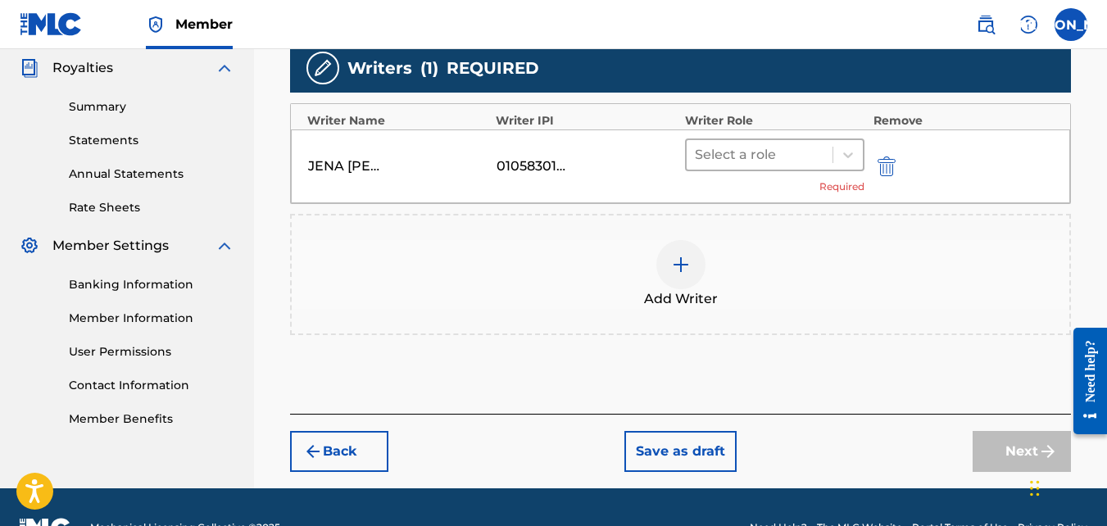
click at [740, 156] on div at bounding box center [760, 154] width 130 height 23
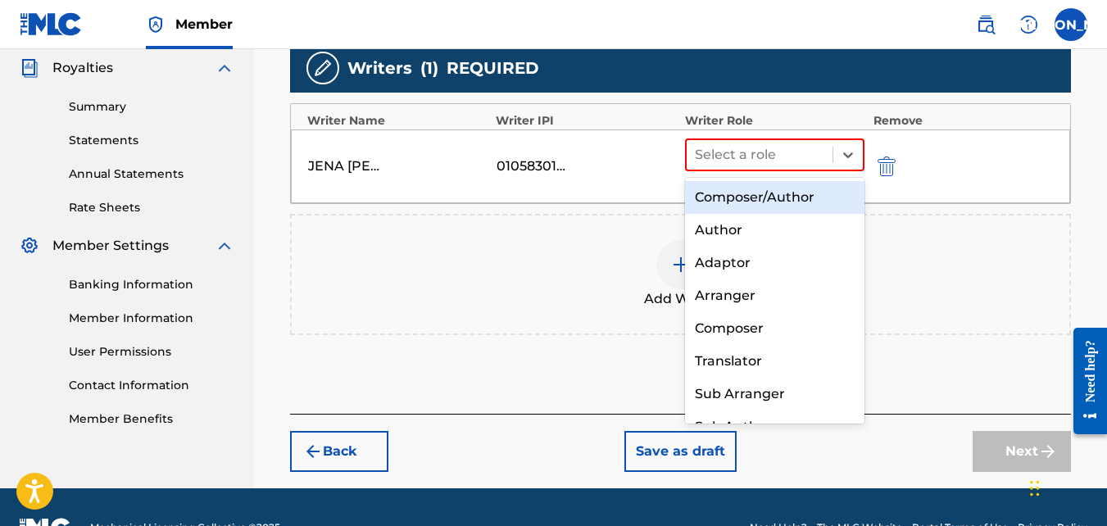
click at [751, 201] on div "Composer/Author" at bounding box center [775, 197] width 180 height 33
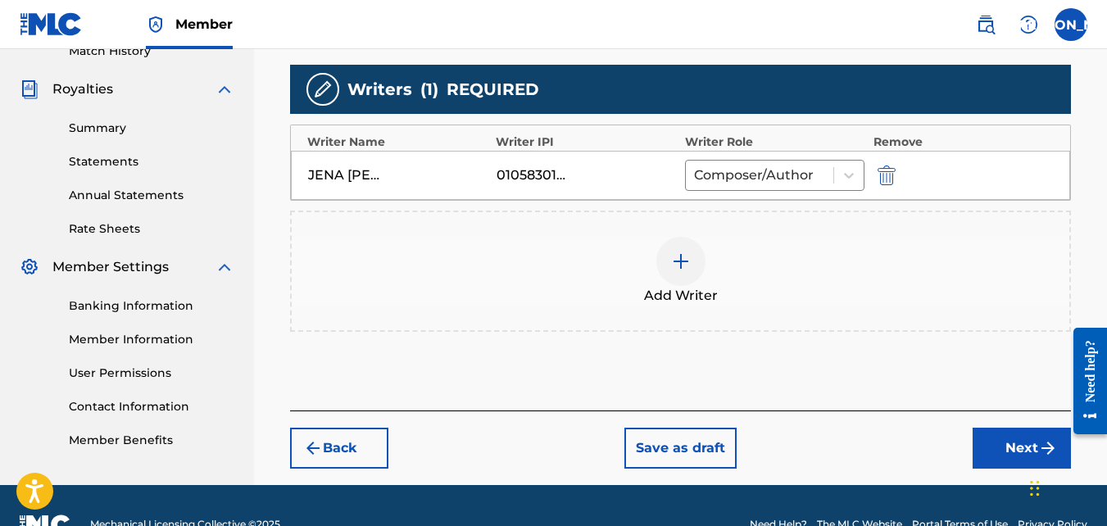
scroll to position [464, 0]
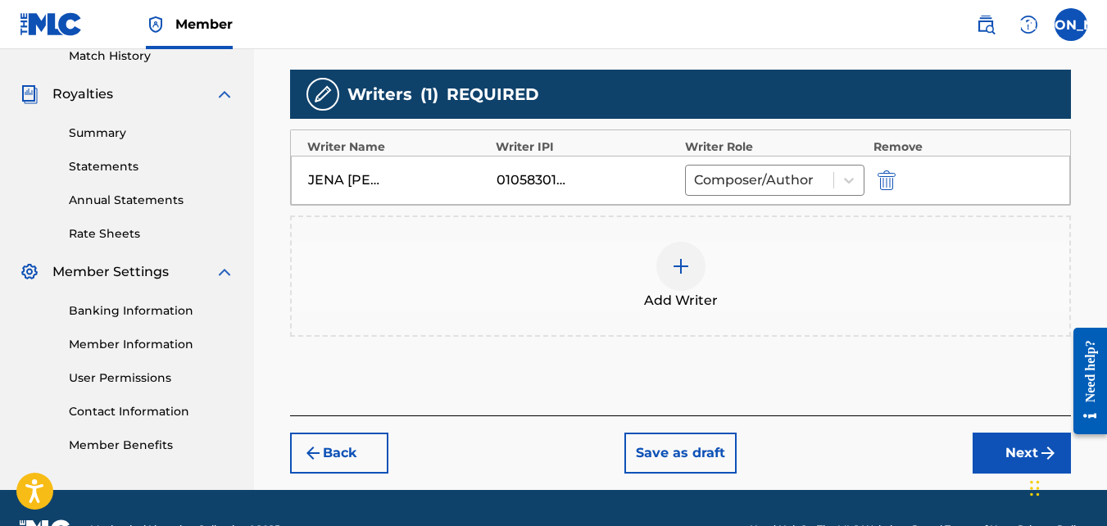
click at [1011, 444] on button "Next" at bounding box center [1022, 453] width 98 height 41
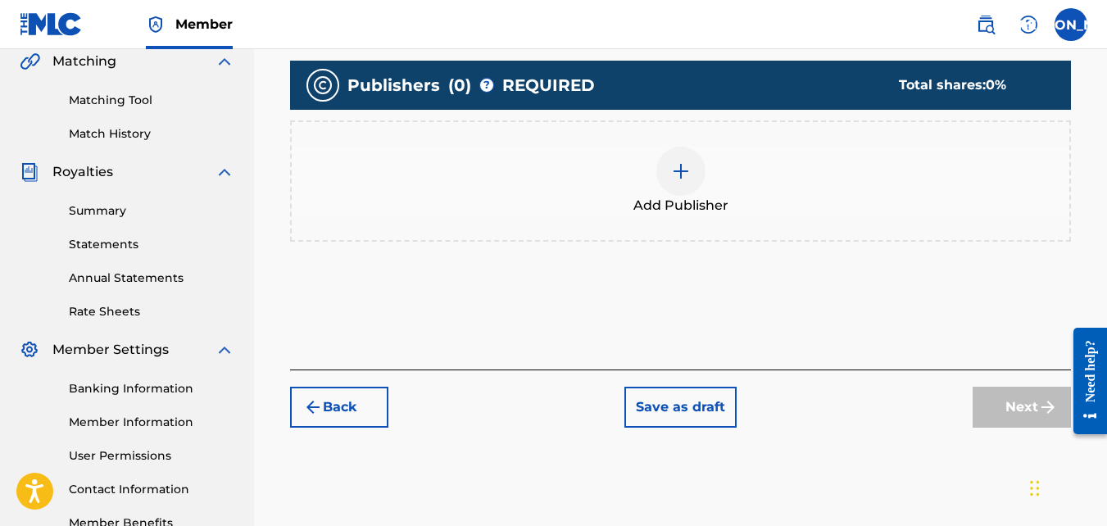
scroll to position [388, 0]
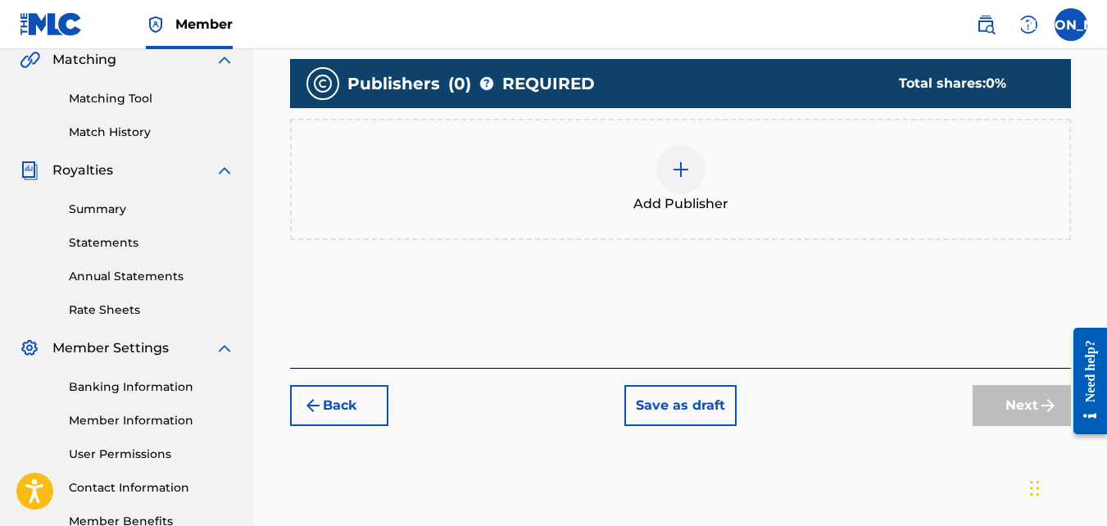
click at [680, 170] on img at bounding box center [681, 170] width 20 height 20
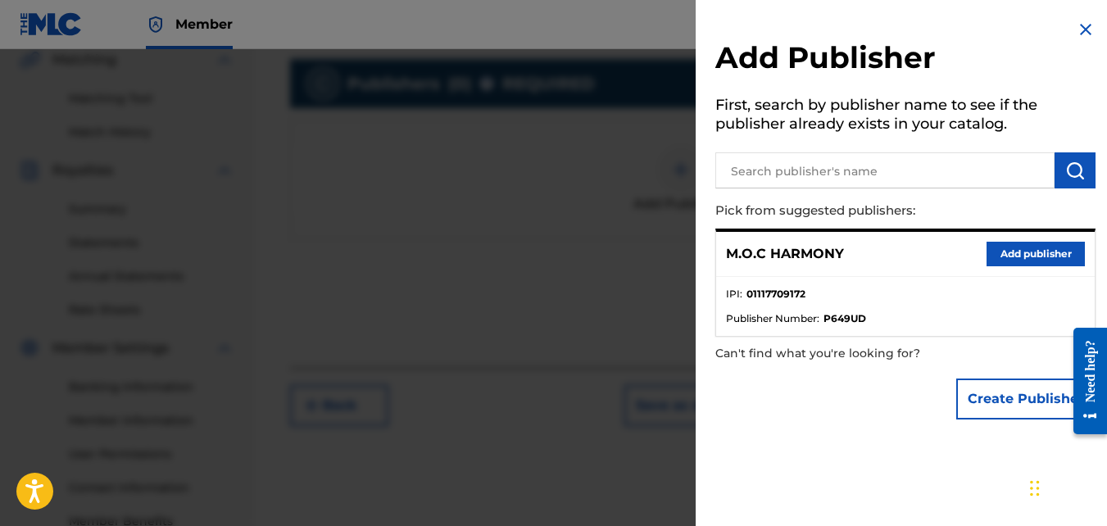
click at [1019, 261] on button "Add publisher" at bounding box center [1035, 254] width 98 height 25
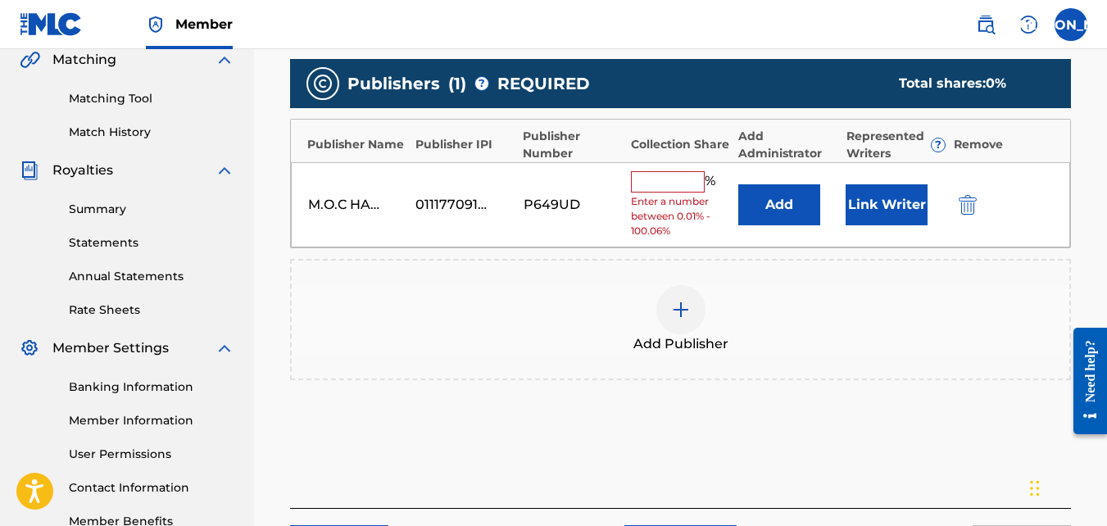
click at [669, 166] on div "M.O.C HARMONY 01117709172 P649UD % Enter a number between 0.01% - 100.06% Add L…" at bounding box center [680, 205] width 779 height 86
click at [668, 176] on input "text" at bounding box center [668, 181] width 74 height 21
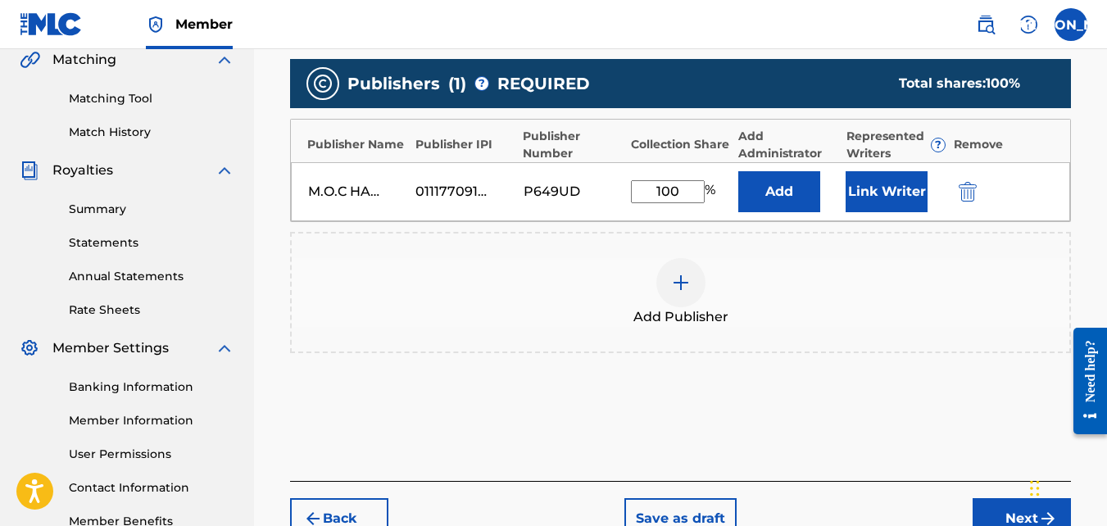
type input "100"
click at [857, 386] on div "Publishers ( 1 ) ? REQUIRED Total shares: 100 % Publisher Name Publisher IPI Pu…" at bounding box center [680, 230] width 781 height 358
click at [996, 506] on button "Next" at bounding box center [1022, 518] width 98 height 41
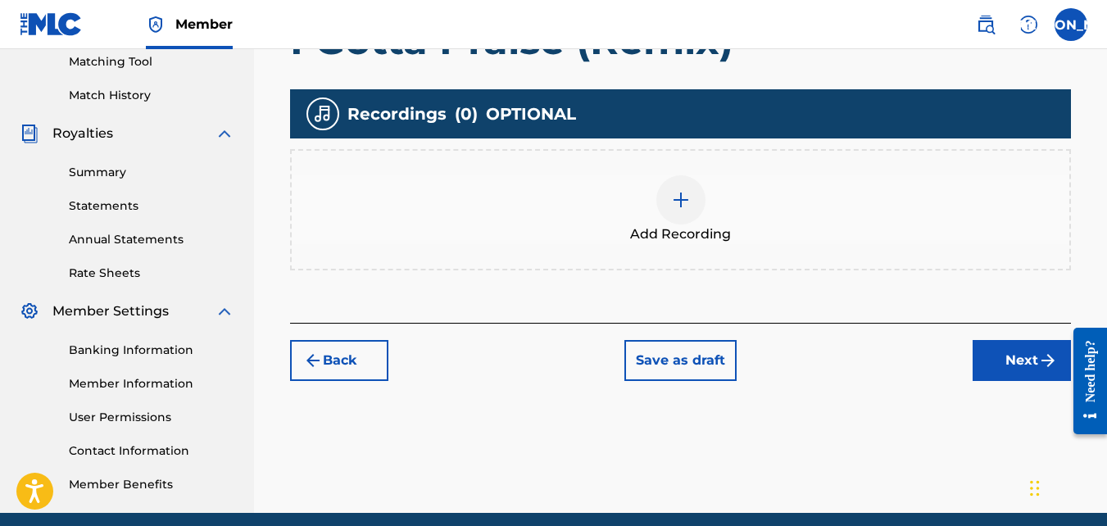
scroll to position [426, 0]
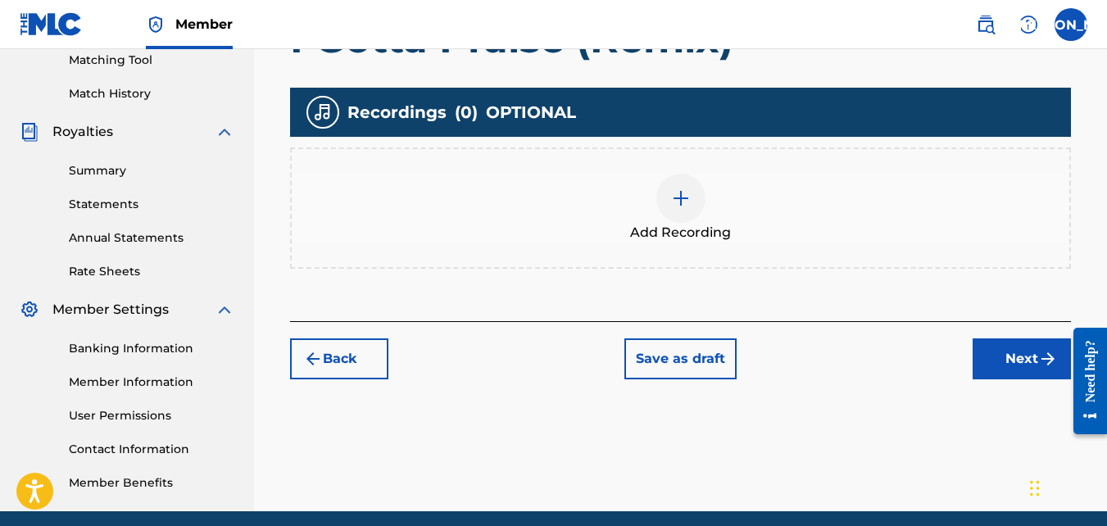
click at [671, 238] on span "Add Recording" at bounding box center [680, 233] width 101 height 20
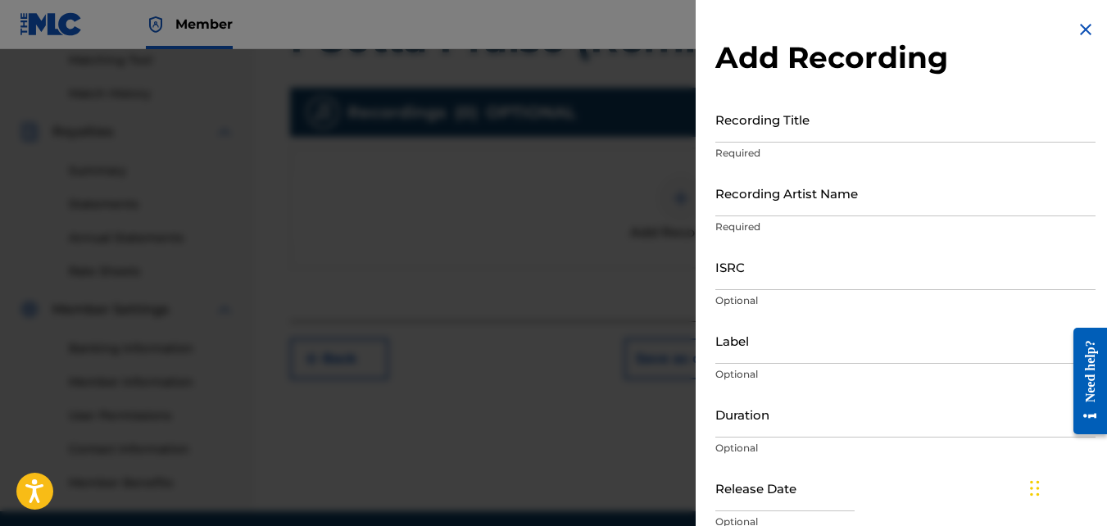
click at [735, 135] on input "Recording Title" at bounding box center [905, 119] width 380 height 47
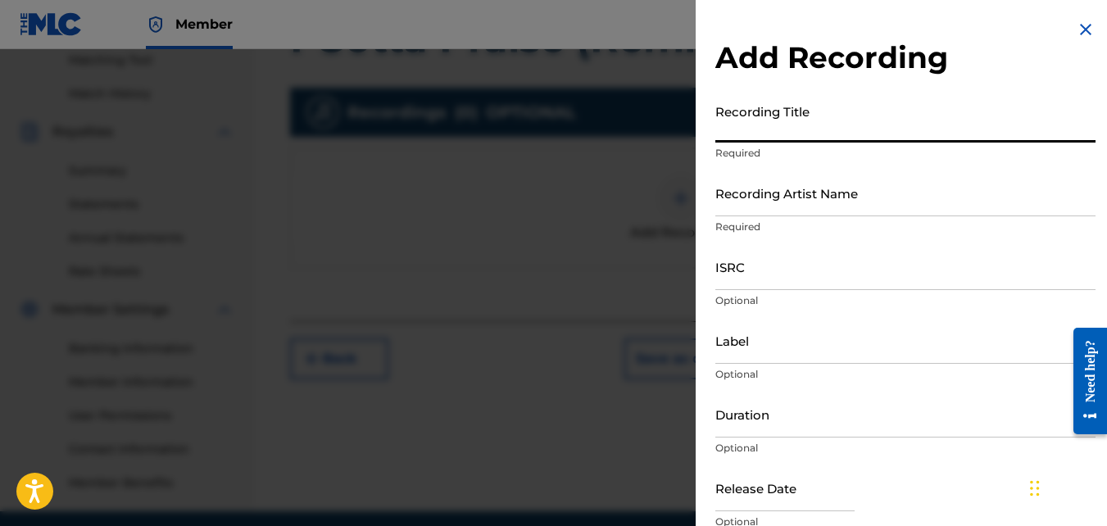
paste input "I Gotta Praise (Remix)"
type input "I Gotta Praise (Remix)"
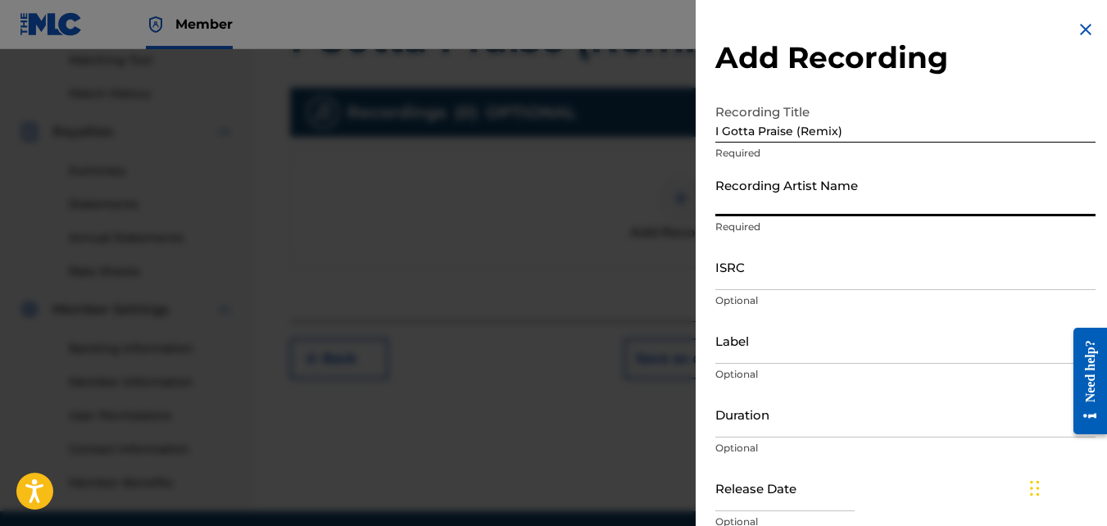
click at [764, 197] on input "Recording Artist Name" at bounding box center [905, 193] width 380 height 47
click at [792, 215] on input "Musicians" at bounding box center [905, 193] width 380 height 47
click at [782, 204] on input "Musicians" at bounding box center [905, 193] width 380 height 47
click at [771, 204] on input "Musicians" at bounding box center [905, 193] width 380 height 47
click at [898, 176] on input "Musicians of [DEMOGRAPHIC_DATA]" at bounding box center [905, 193] width 380 height 47
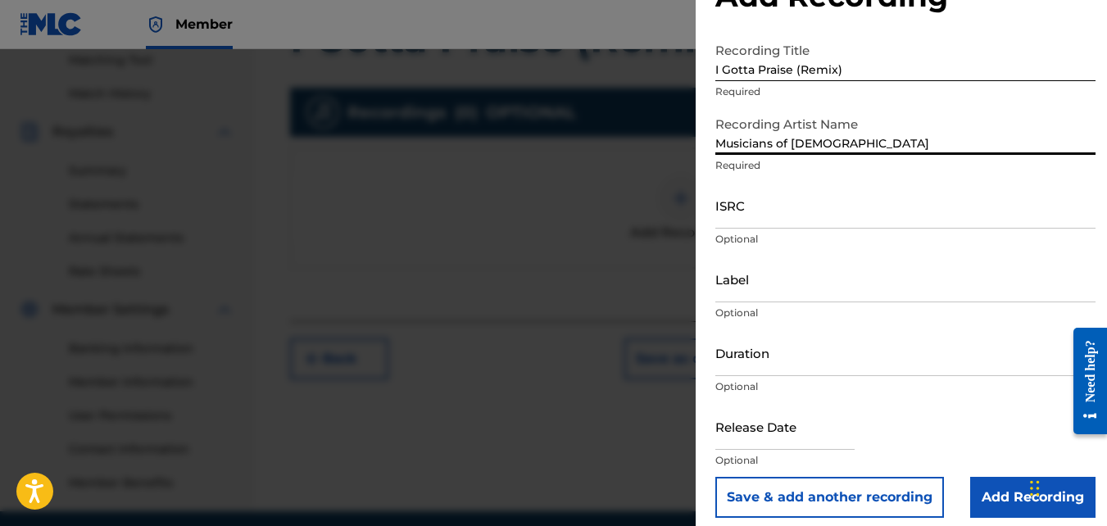
scroll to position [73, 0]
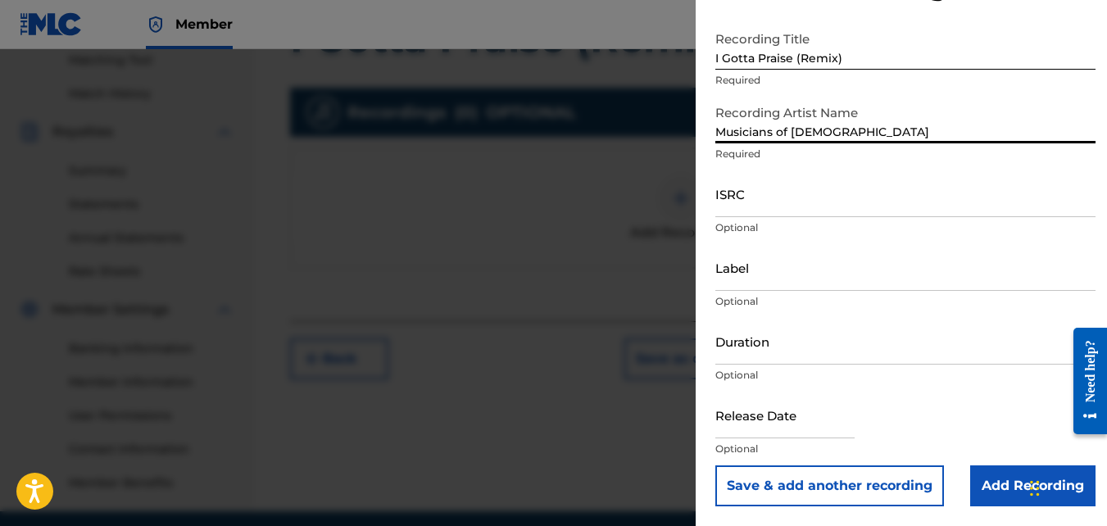
type input "Musicians of [DEMOGRAPHIC_DATA]"
click at [1000, 494] on input "Add Recording" at bounding box center [1032, 485] width 125 height 41
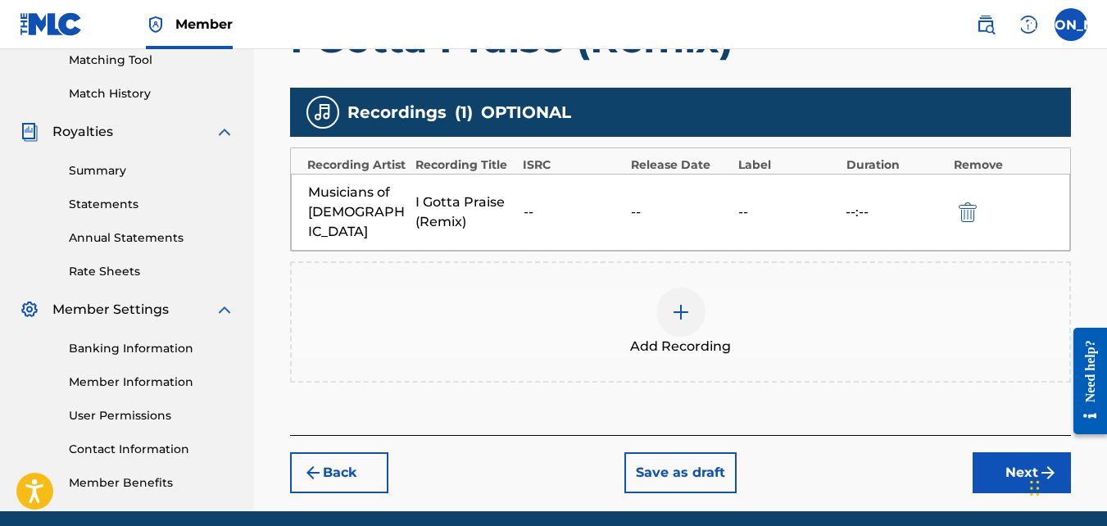
click at [1009, 452] on button "Next" at bounding box center [1022, 472] width 98 height 41
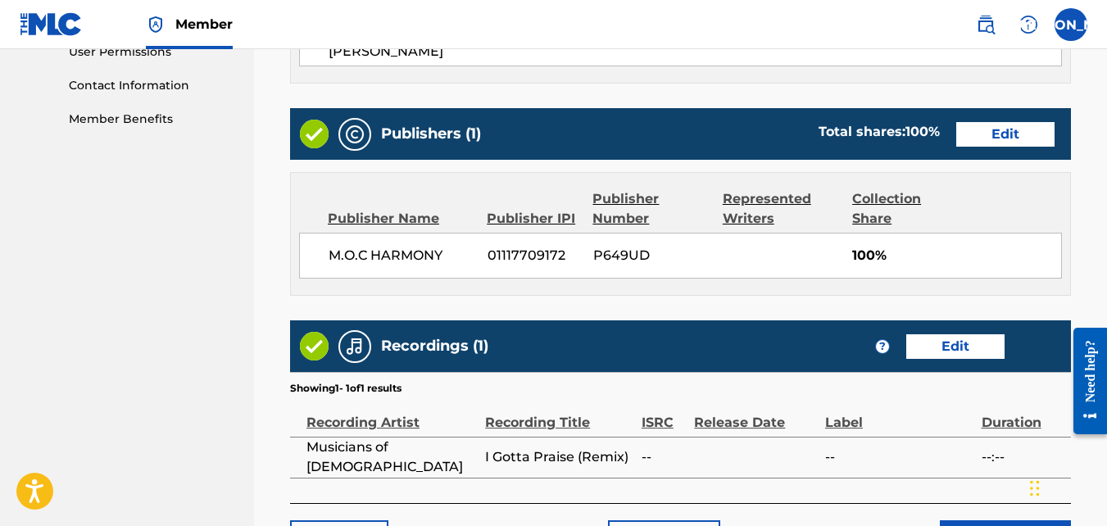
scroll to position [912, 0]
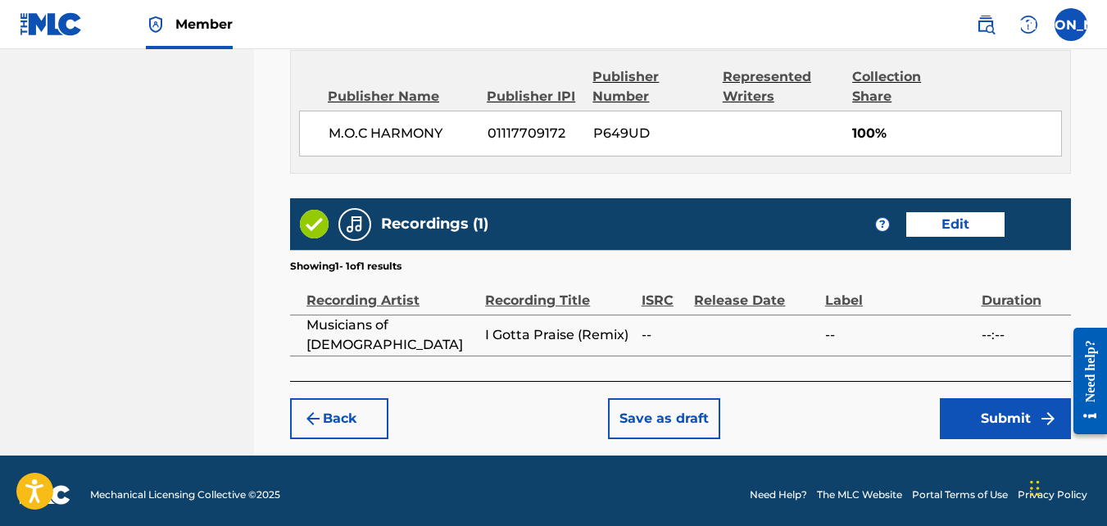
click at [664, 415] on button "Save as draft" at bounding box center [664, 418] width 112 height 41
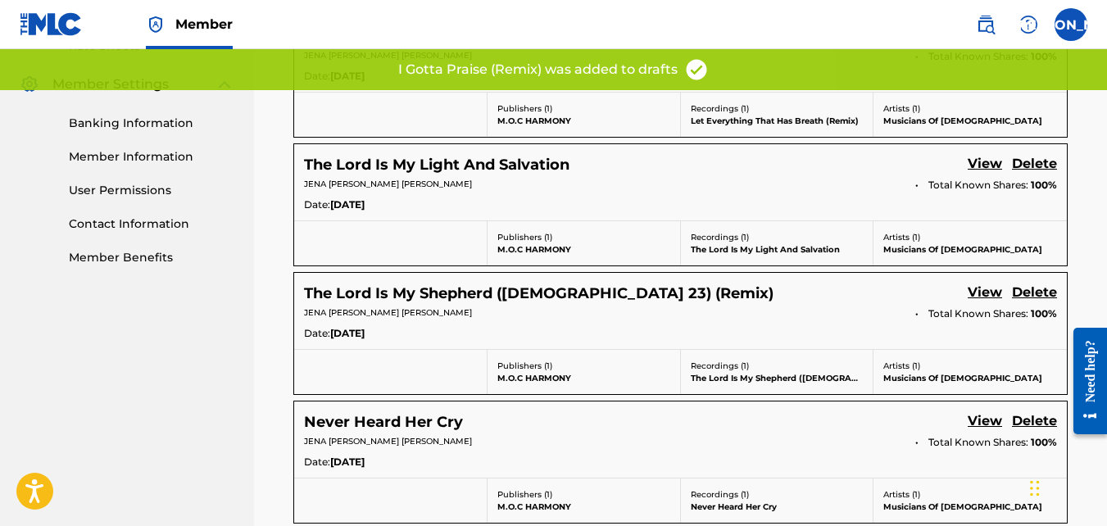
scroll to position [652, 0]
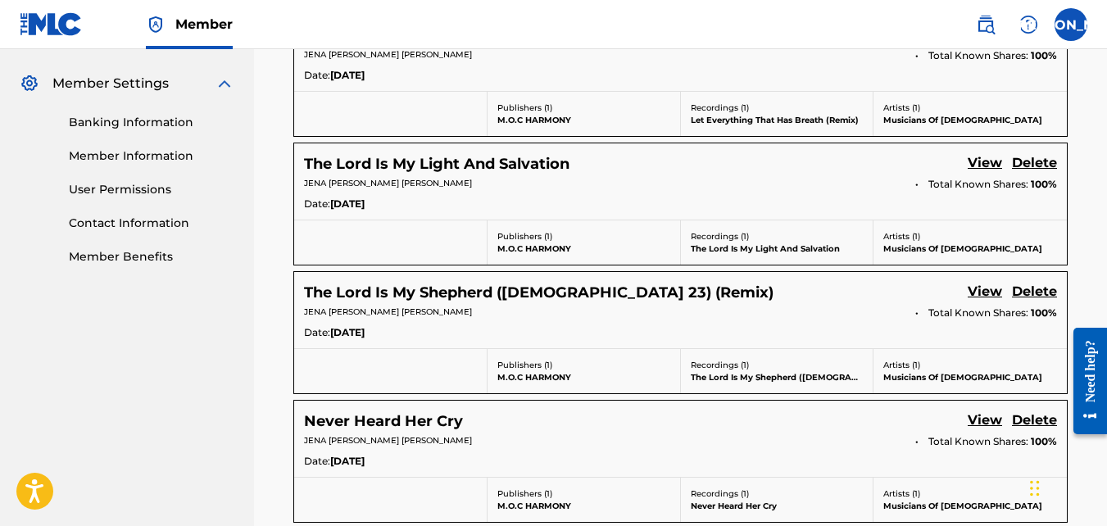
click at [138, 153] on link "Member Information" at bounding box center [152, 155] width 166 height 17
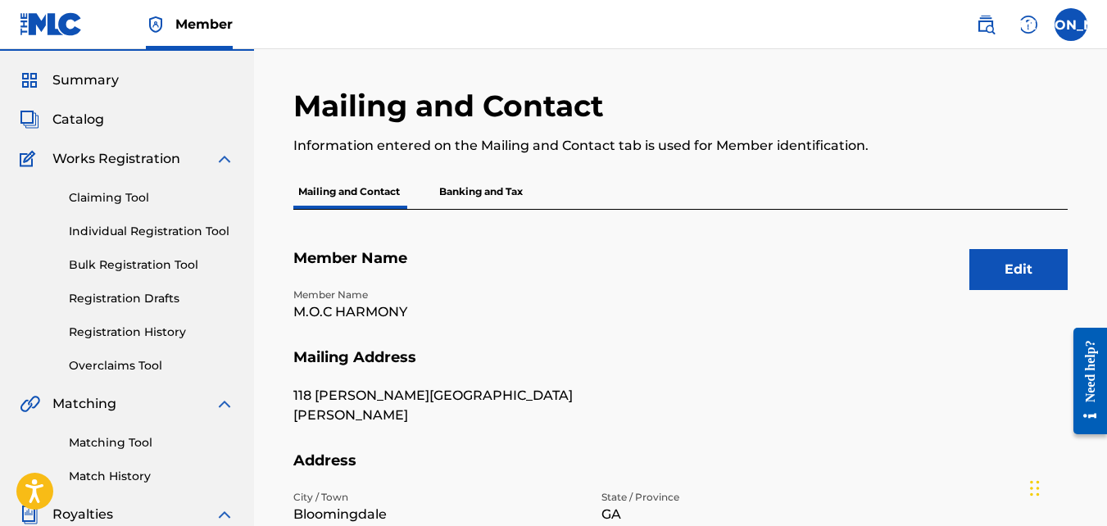
scroll to position [43, 0]
click at [82, 114] on span "Catalog" at bounding box center [78, 121] width 52 height 20
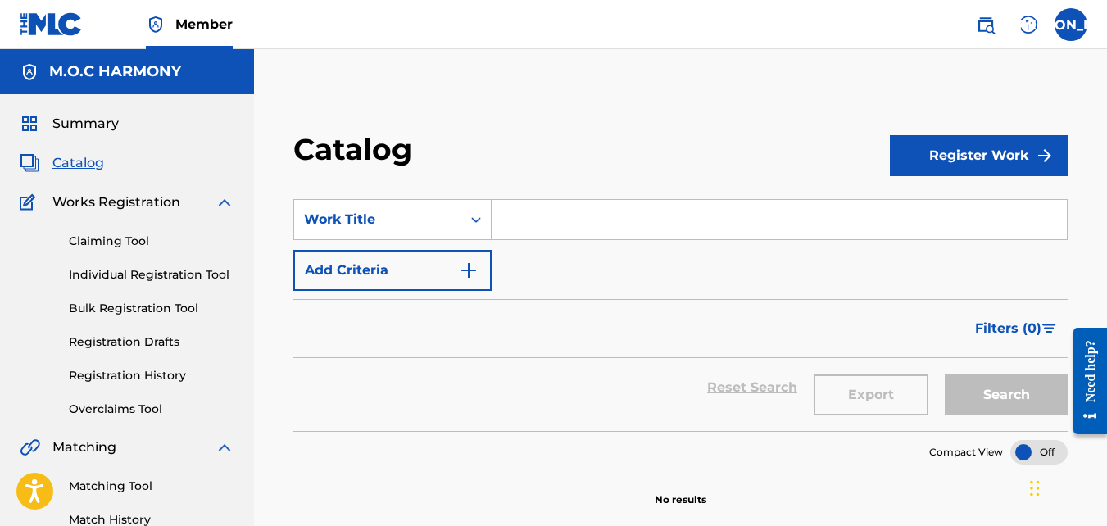
click at [338, 261] on button "Add Criteria" at bounding box center [392, 270] width 198 height 41
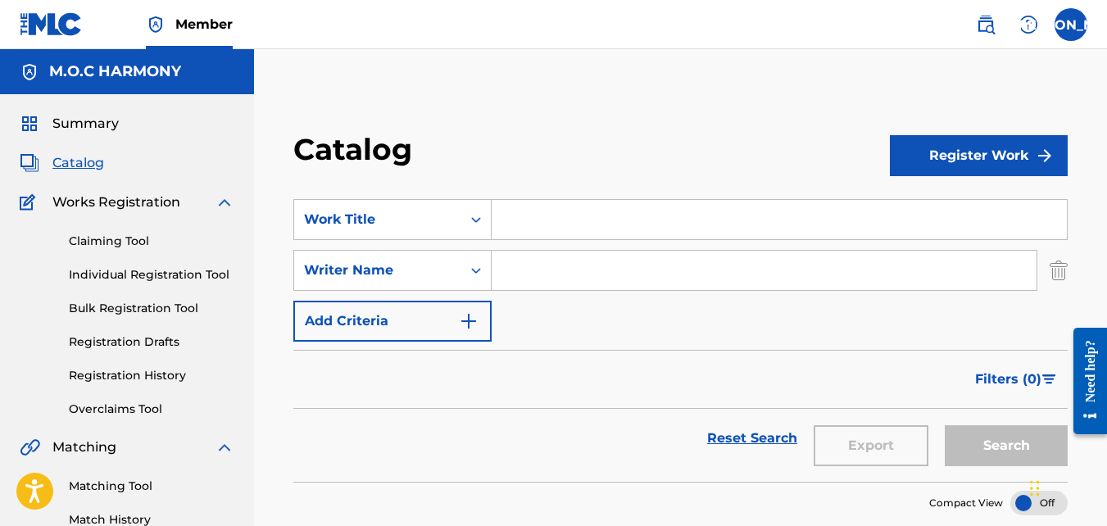
click at [371, 336] on button "Add Criteria" at bounding box center [392, 321] width 198 height 41
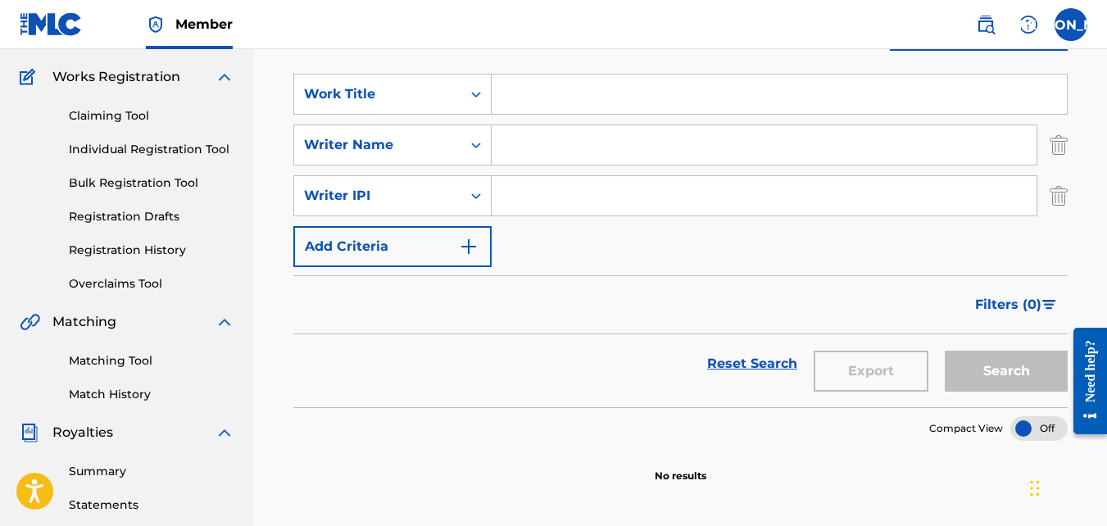
scroll to position [154, 0]
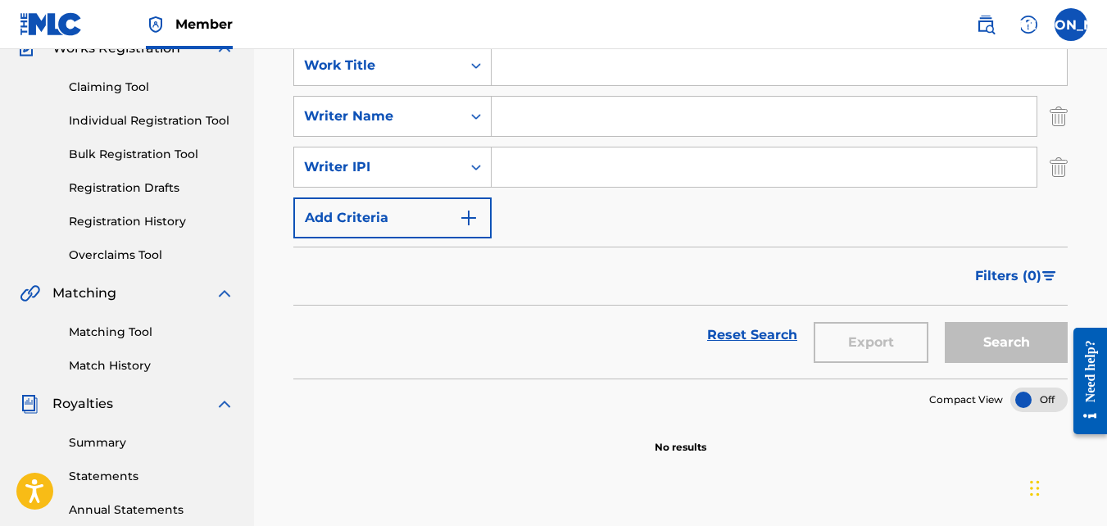
click at [344, 224] on button "Add Criteria" at bounding box center [392, 217] width 198 height 41
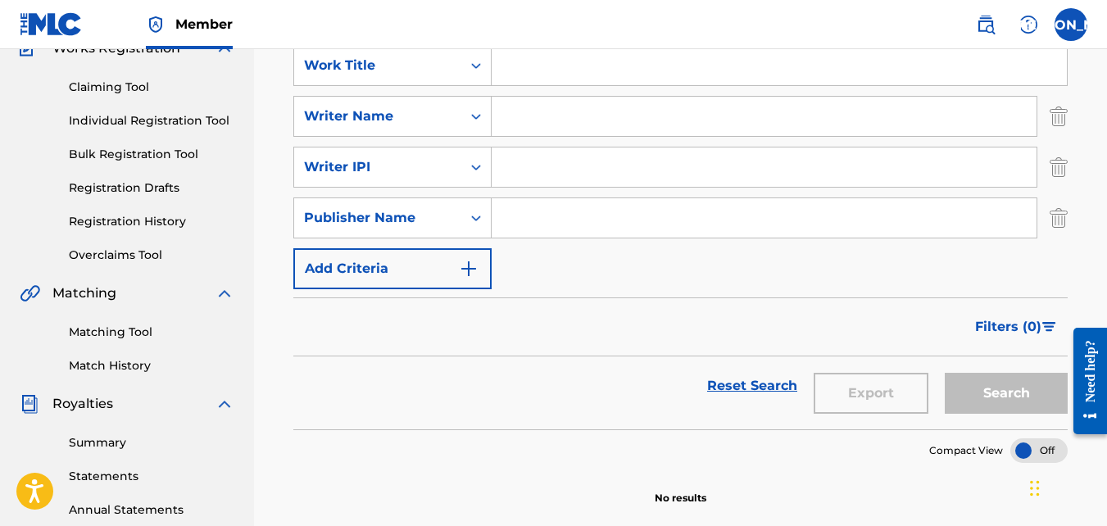
click at [337, 258] on button "Add Criteria" at bounding box center [392, 268] width 198 height 41
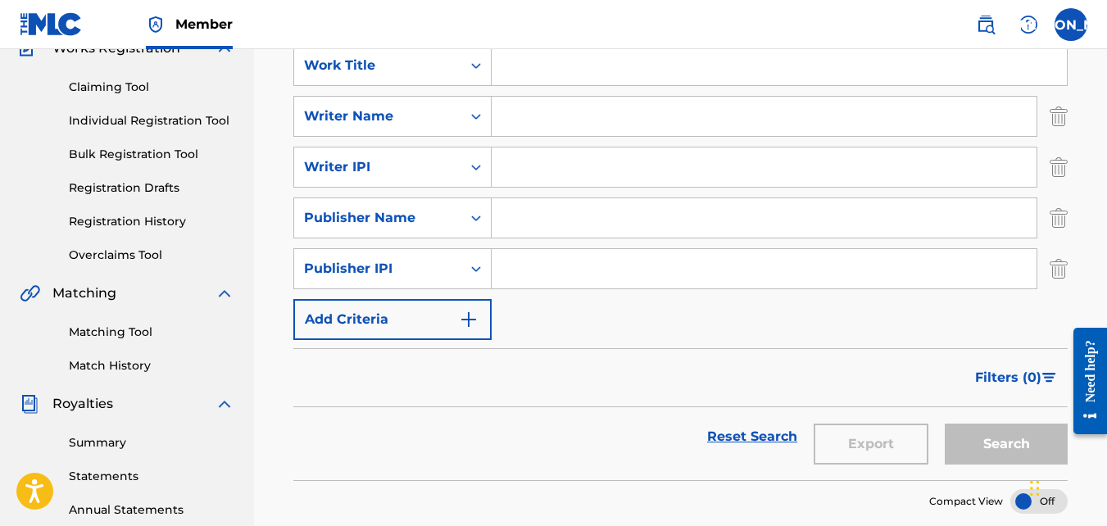
click at [338, 313] on button "Add Criteria" at bounding box center [392, 319] width 198 height 41
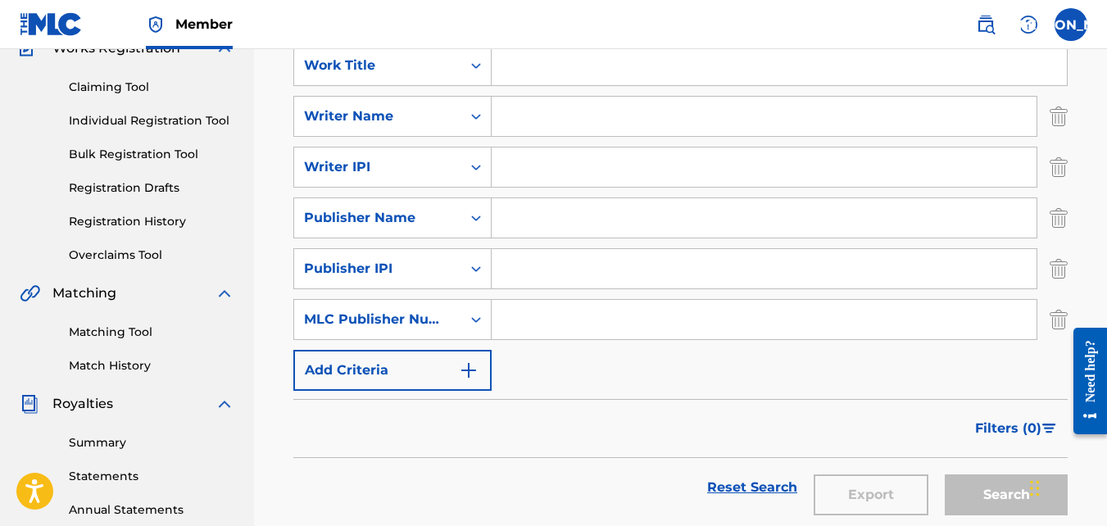
click at [338, 377] on button "Add Criteria" at bounding box center [392, 370] width 198 height 41
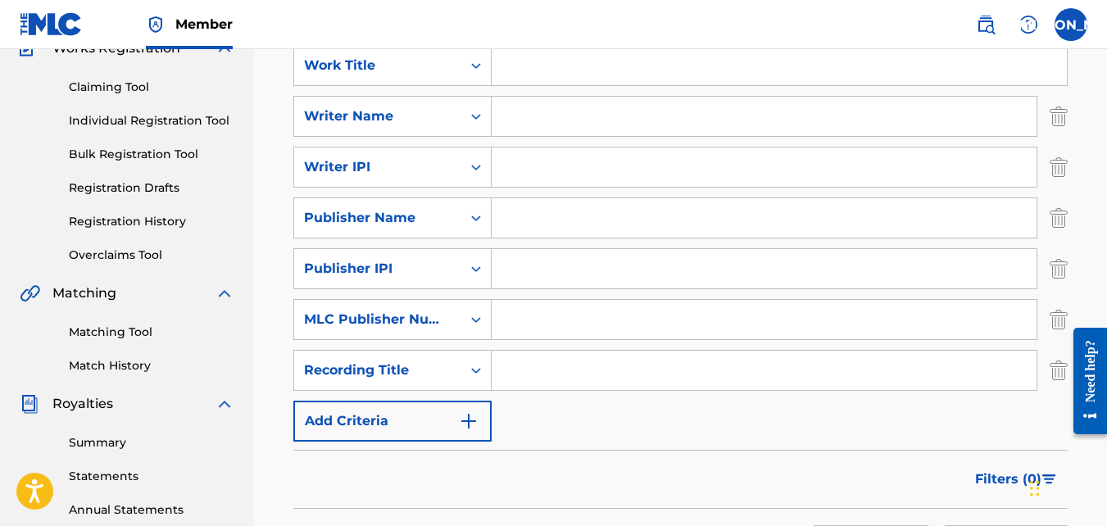
click at [346, 414] on button "Add Criteria" at bounding box center [392, 421] width 198 height 41
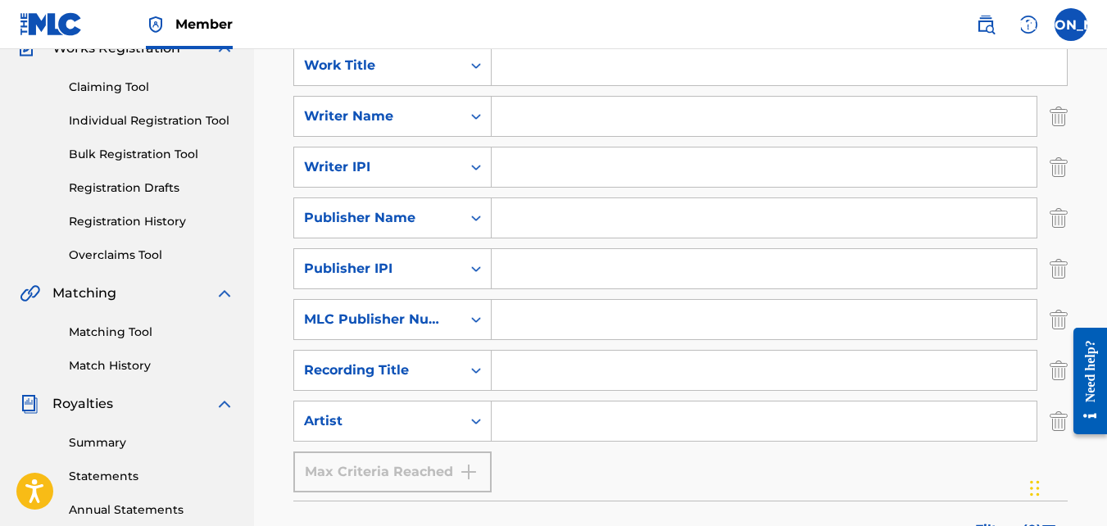
click at [560, 311] on input "Search Form" at bounding box center [764, 319] width 545 height 39
type input "P649UD"
type input "[PERSON_NAME] [PERSON_NAME]"
type input "1058301680"
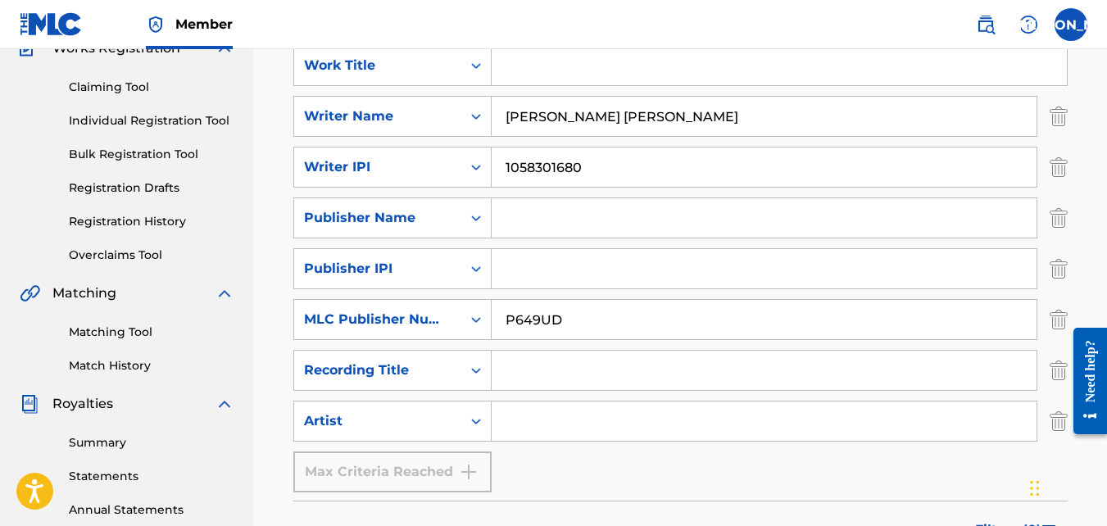
type input "M.O.C HARMONY"
type input "01117709172"
type input "I Gotta Praise (Remix)"
type input "Musicians of [DEMOGRAPHIC_DATA]"
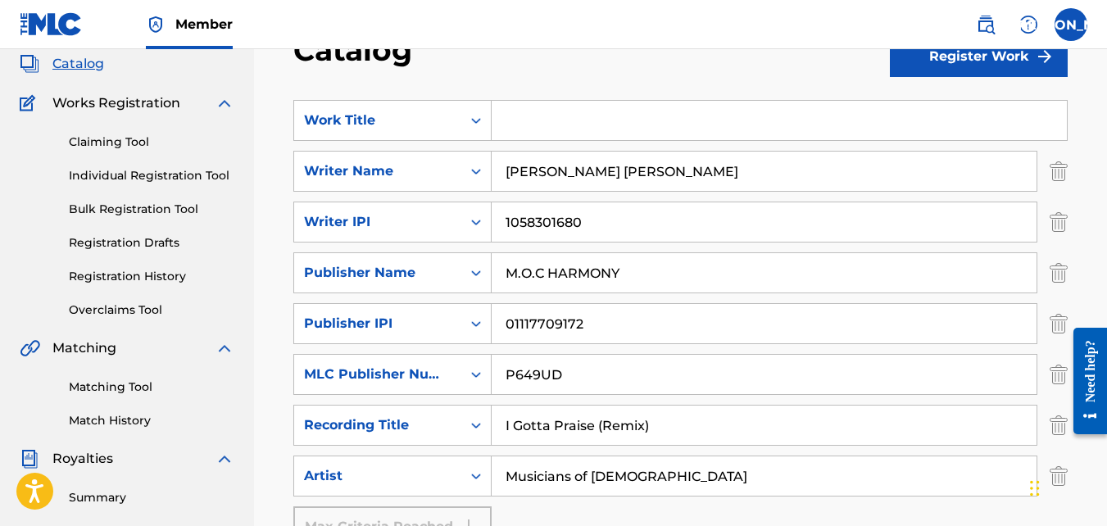
scroll to position [92, 0]
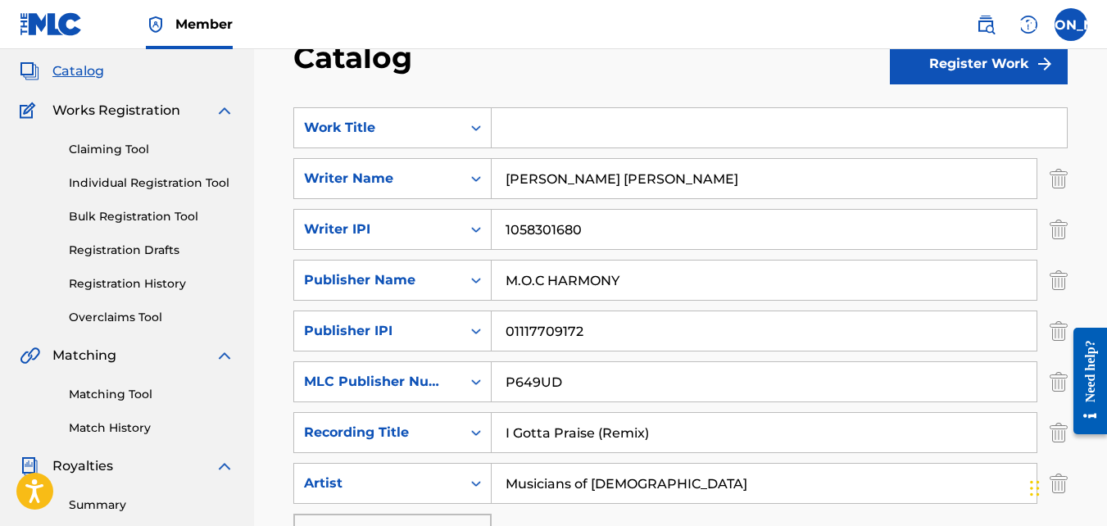
click at [528, 130] on input "Search Form" at bounding box center [779, 127] width 575 height 39
click at [618, 433] on input "I Gotta Praise (Remix)" at bounding box center [764, 432] width 545 height 39
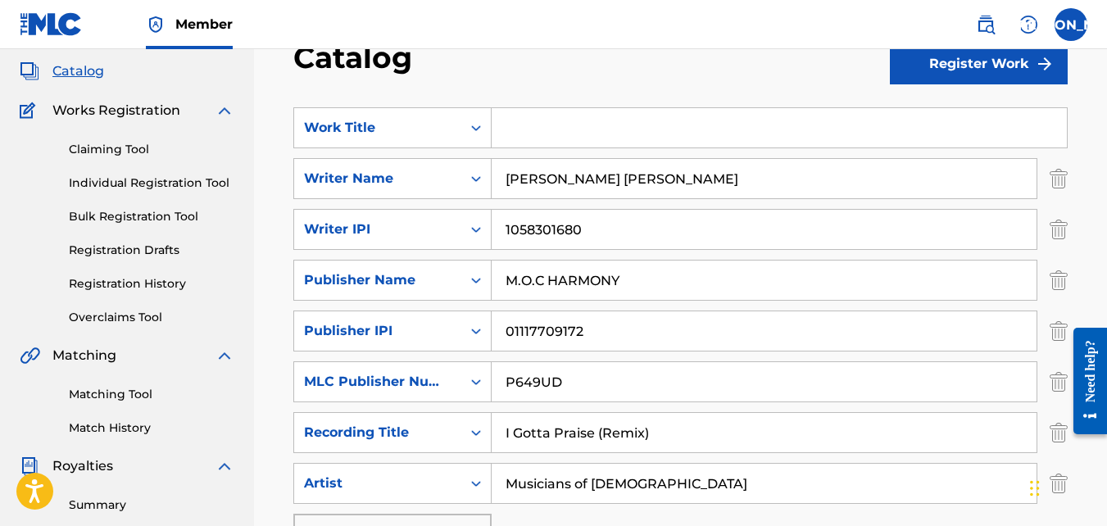
click at [618, 433] on input "I Gotta Praise (Remix)" at bounding box center [764, 432] width 545 height 39
click at [521, 138] on input "Search Form" at bounding box center [779, 127] width 575 height 39
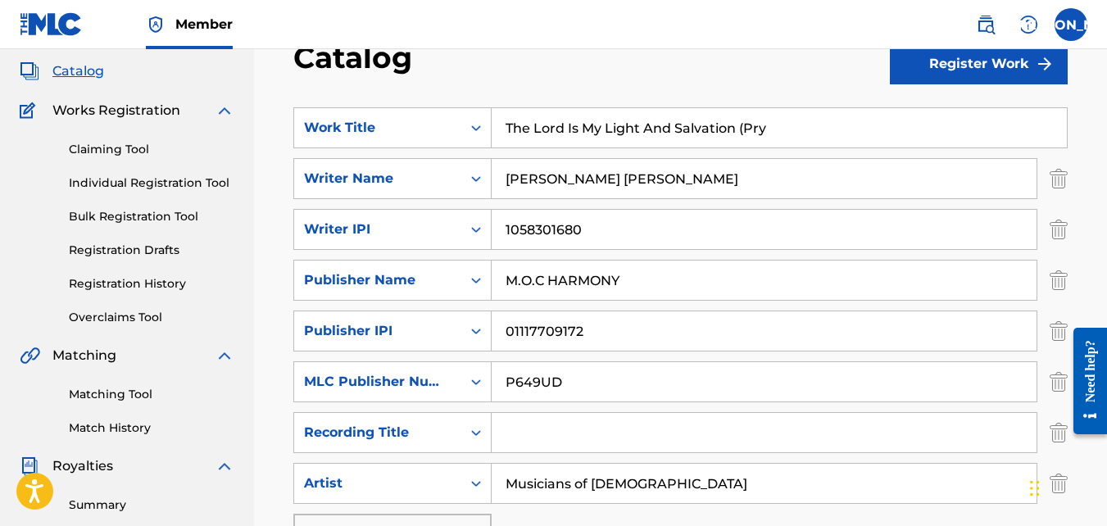
click at [737, 130] on input "The Lord Is My Light And Salvation (Pry" at bounding box center [779, 127] width 575 height 39
click at [803, 134] on input "The Lord Is My Light And Salvation (Pry" at bounding box center [779, 127] width 575 height 39
click at [741, 135] on input "The Lord Is My Light And Salvation (Prayer Intercession Instrumental)" at bounding box center [779, 127] width 575 height 39
click at [600, 132] on input "The Lord Is My Light And Salvation (Prayer Intercession Instrumental)" at bounding box center [779, 127] width 575 height 39
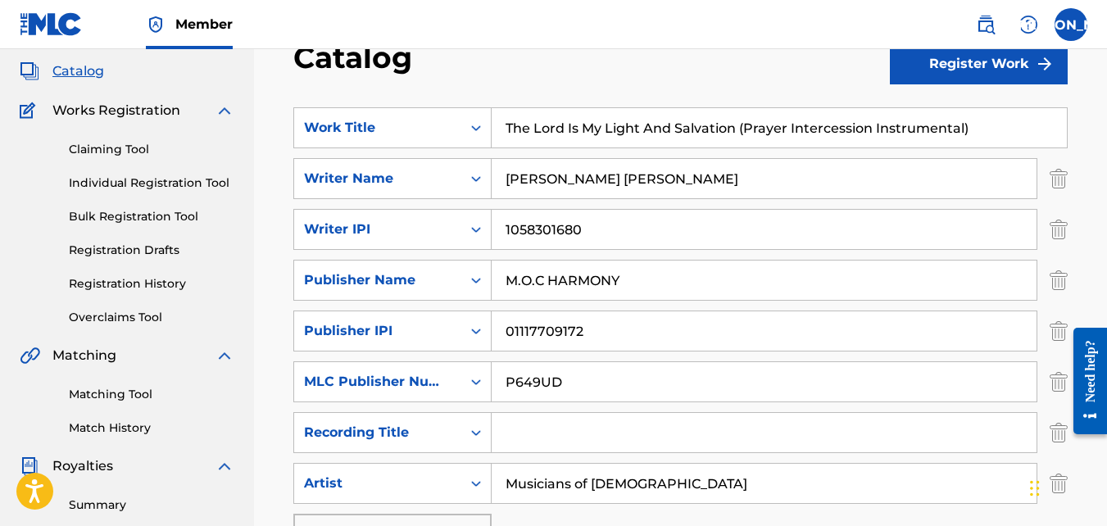
click at [600, 132] on input "The Lord Is My Light And Salvation (Prayer Intercession Instrumental)" at bounding box center [779, 127] width 575 height 39
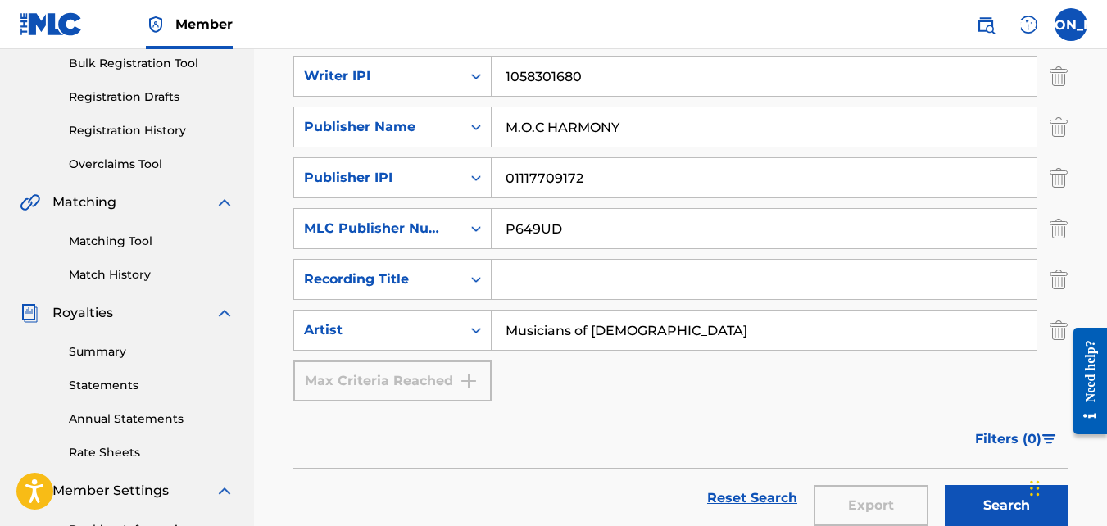
scroll to position [246, 0]
type input "The Lord Is My Light And Salvation (Prayer Intercession Instrumental)"
click at [681, 276] on input "Search Form" at bounding box center [764, 278] width 545 height 39
paste input "The Lord Is My Light And Salvation (Prayer Intercession Instrumental)"
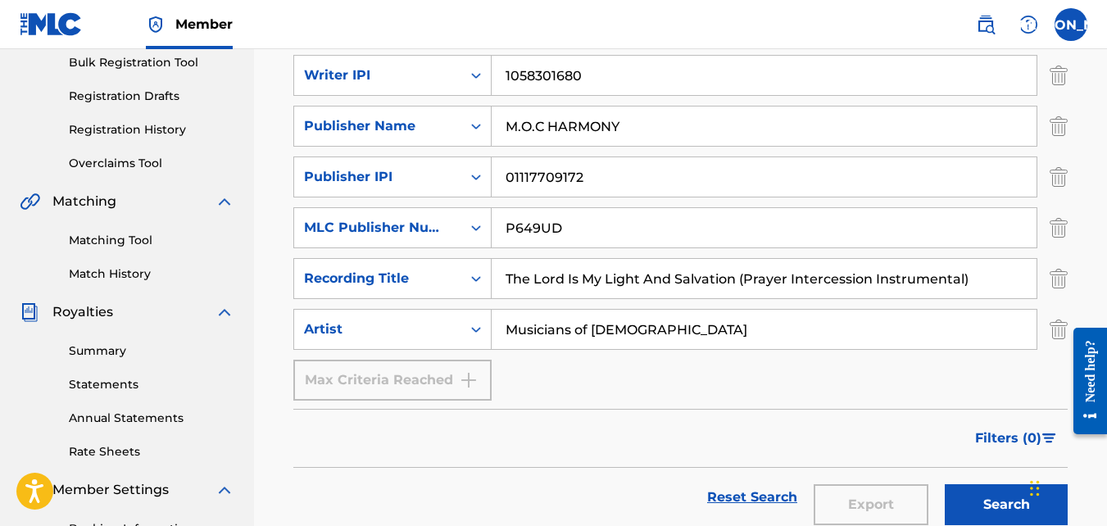
type input "The Lord Is My Light And Salvation (Prayer Intercession Instrumental)"
click at [744, 334] on input "Musicians of [DEMOGRAPHIC_DATA]" at bounding box center [764, 329] width 545 height 39
click at [665, 297] on input "The Lord Is My Light And Salvation (Prayer Intercession Instrumental)" at bounding box center [764, 278] width 545 height 39
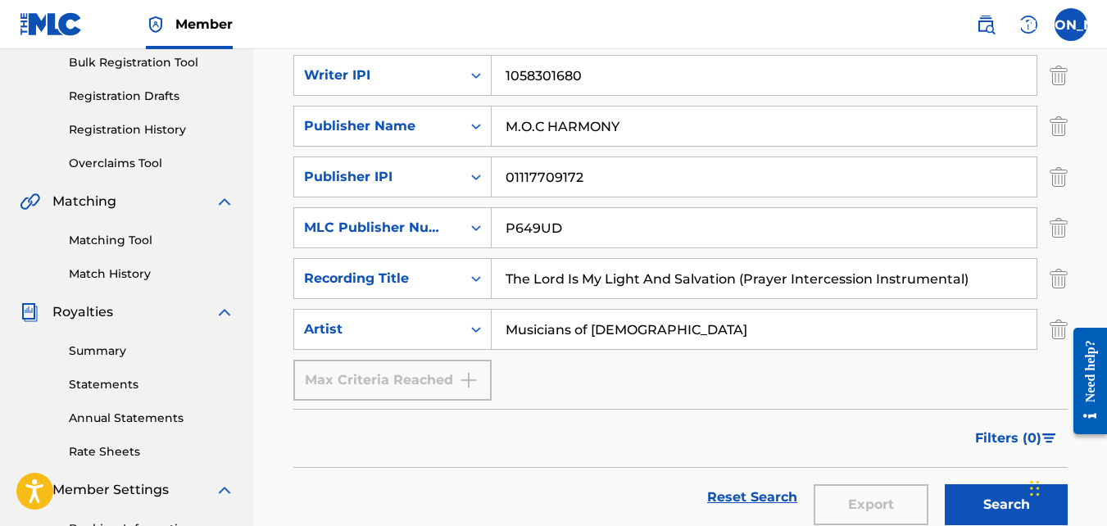
click at [730, 288] on input "The Lord Is My Light And Salvation (Prayer Intercession Instrumental)" at bounding box center [764, 278] width 545 height 39
click at [986, 501] on button "Search" at bounding box center [1006, 504] width 123 height 41
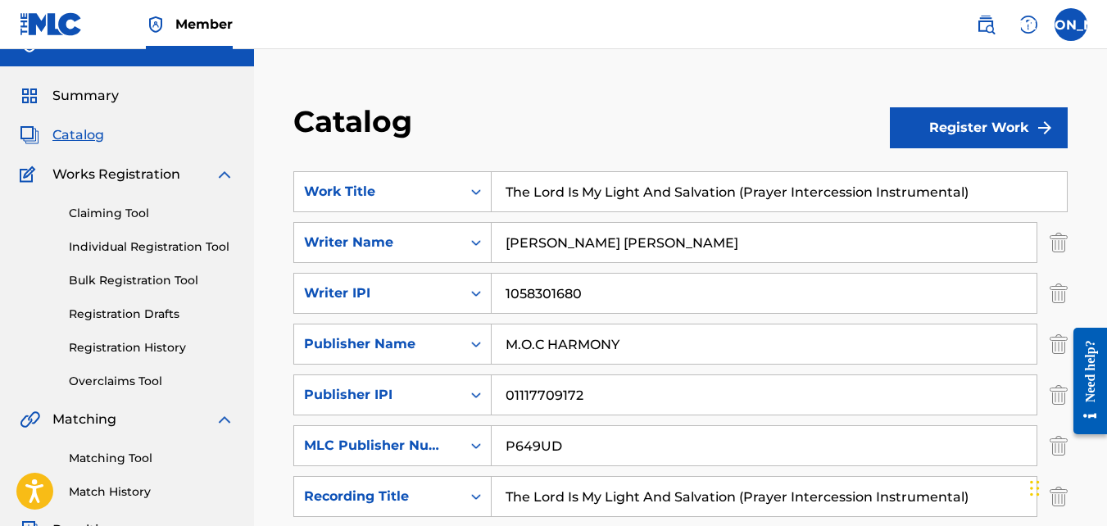
scroll to position [0, 0]
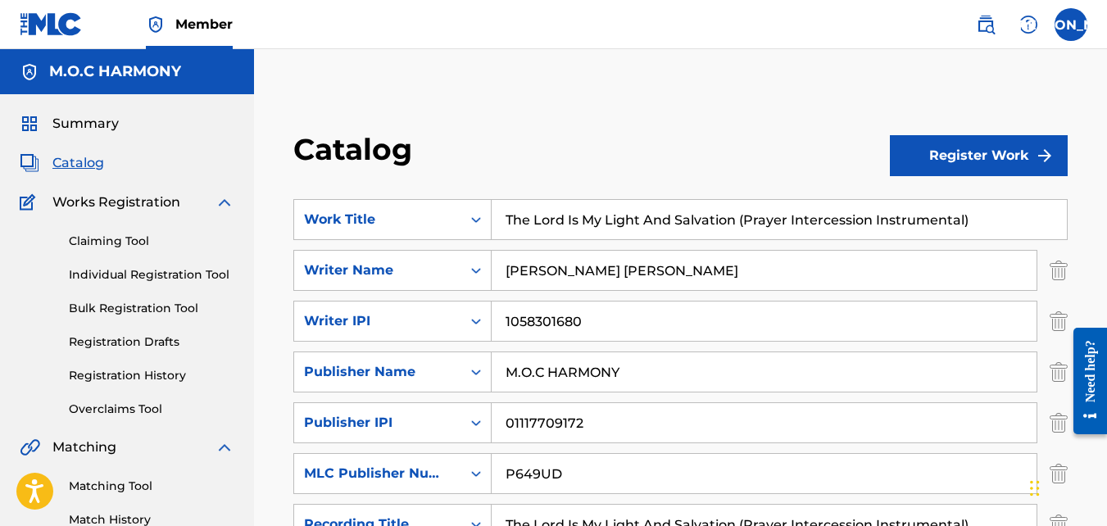
click at [955, 155] on button "Register Work" at bounding box center [979, 155] width 178 height 41
click at [943, 197] on link "Individual" at bounding box center [979, 208] width 178 height 39
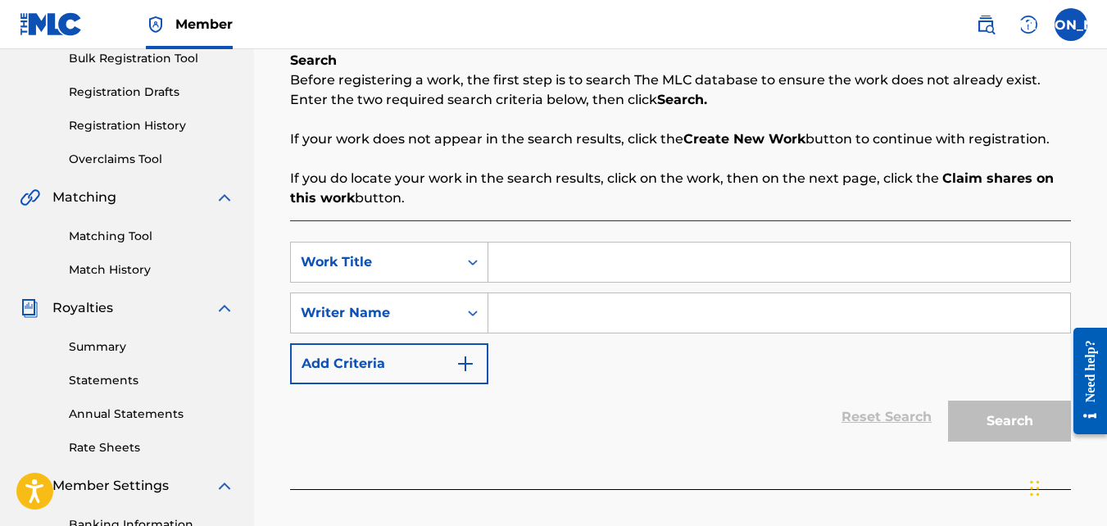
scroll to position [252, 0]
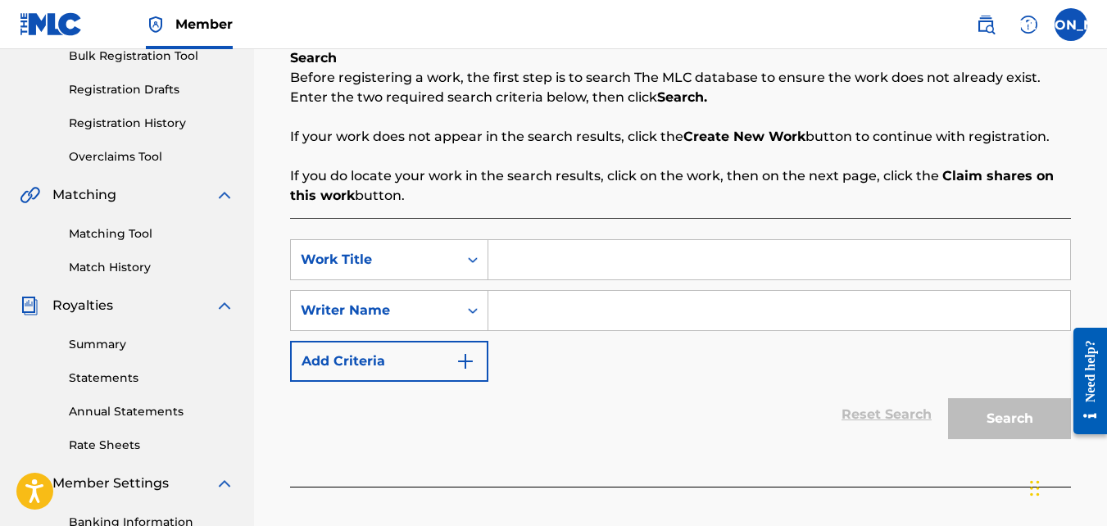
click at [416, 363] on button "Add Criteria" at bounding box center [389, 361] width 198 height 41
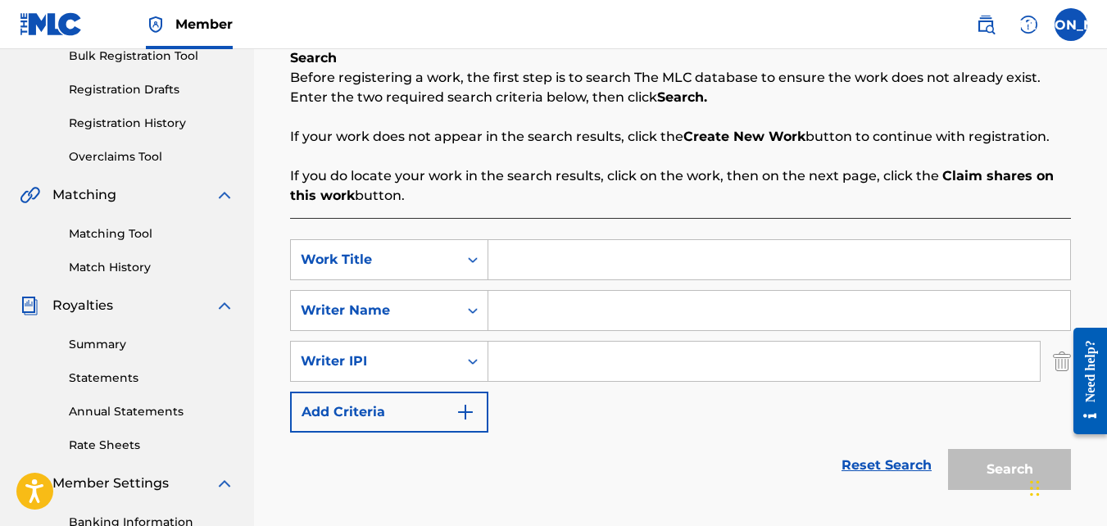
click at [397, 405] on button "Add Criteria" at bounding box center [389, 412] width 198 height 41
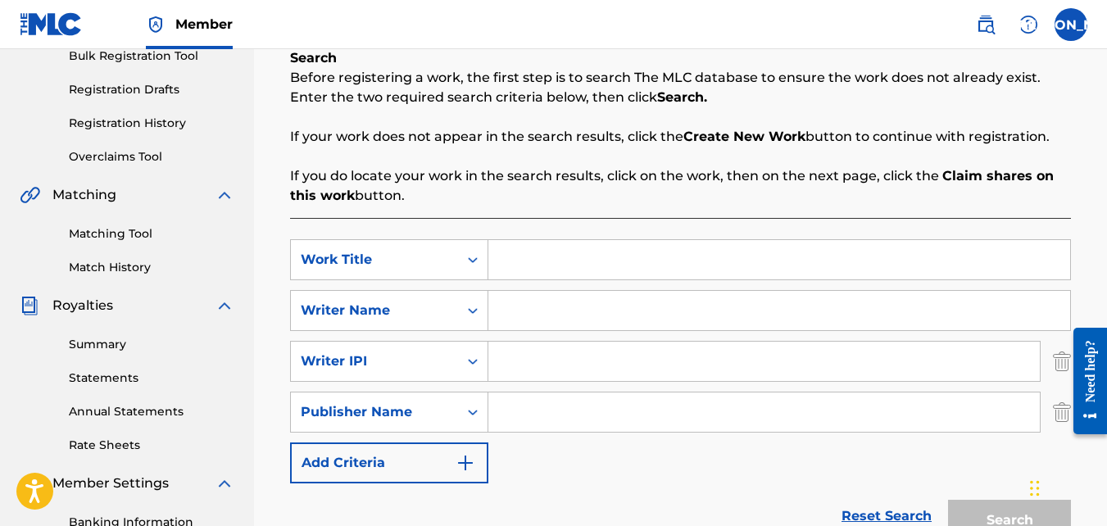
click at [407, 460] on button "Add Criteria" at bounding box center [389, 462] width 198 height 41
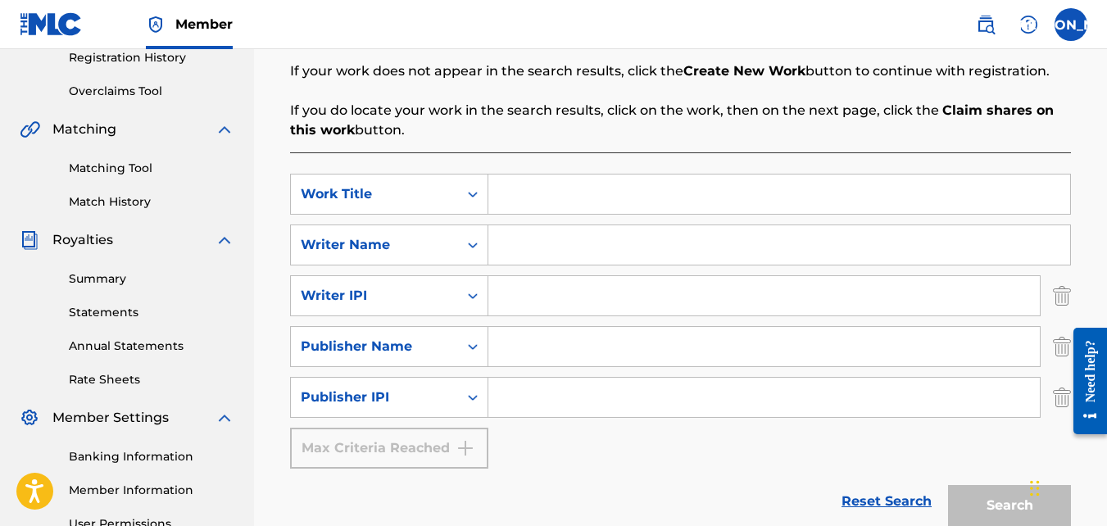
scroll to position [319, 0]
click at [524, 204] on input "Search Form" at bounding box center [779, 193] width 582 height 39
paste input "The Lord Is My Light And Salvation (Prayer Intercession Instrumental)"
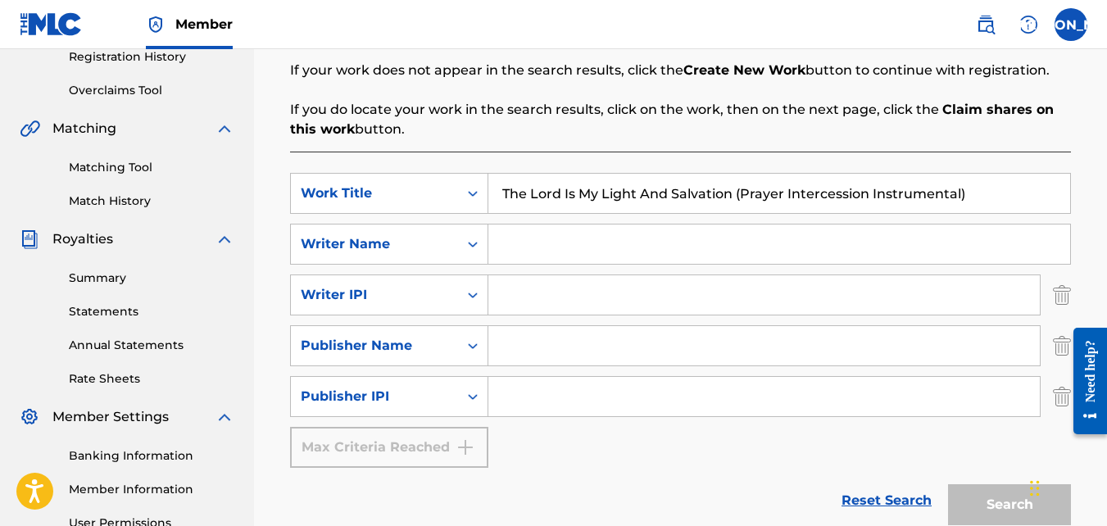
type input "The Lord Is My Light And Salvation (Prayer Intercession Instrumental)"
click at [541, 229] on input "Search Form" at bounding box center [779, 243] width 582 height 39
type input "[PERSON_NAME] [PERSON_NAME]"
type input "1058301680"
type input "M.O.C HARMONY"
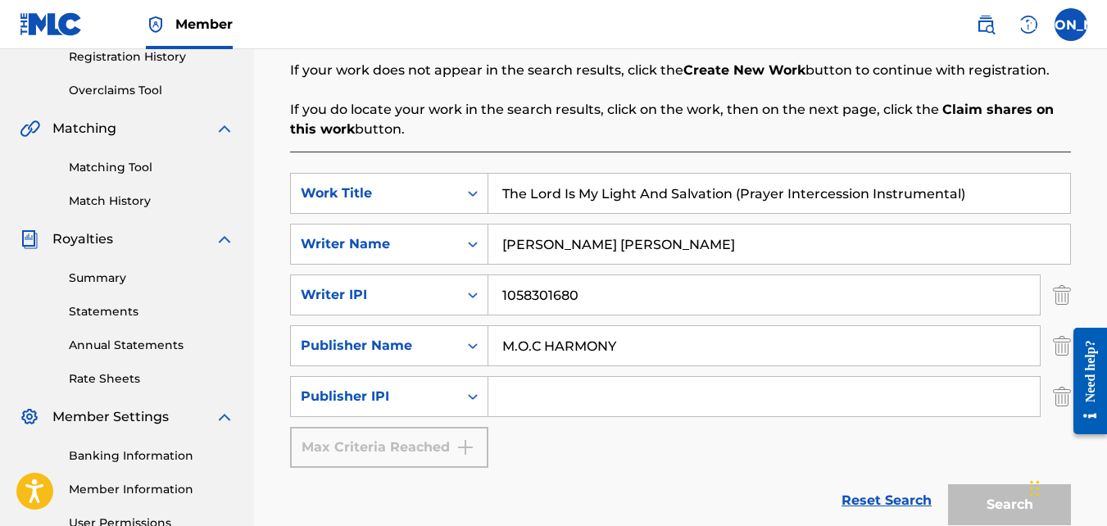
type input "01117709172"
click at [977, 516] on button "Search" at bounding box center [1009, 504] width 123 height 41
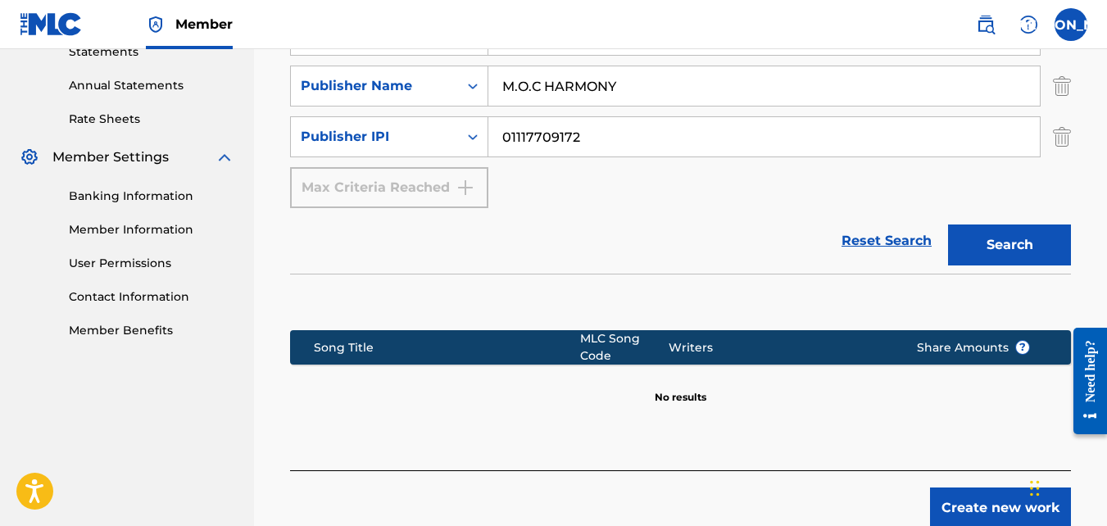
scroll to position [676, 0]
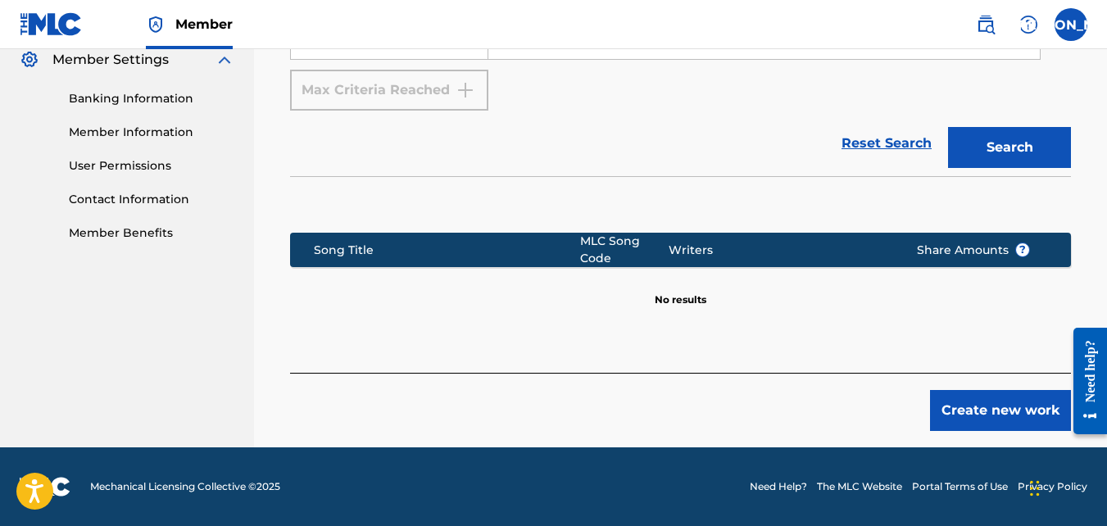
click at [974, 417] on button "Create new work" at bounding box center [1000, 410] width 141 height 41
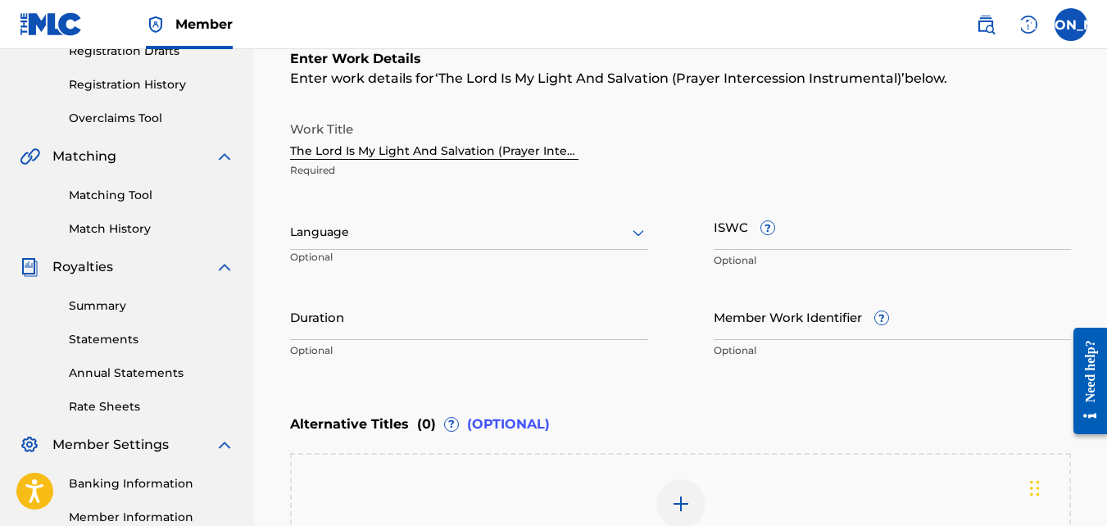
scroll to position [290, 0]
click at [536, 152] on input "The Lord Is My Light And Salvation (Prayer Intercession Instrumental)" at bounding box center [434, 137] width 288 height 47
click at [455, 228] on div at bounding box center [469, 233] width 358 height 20
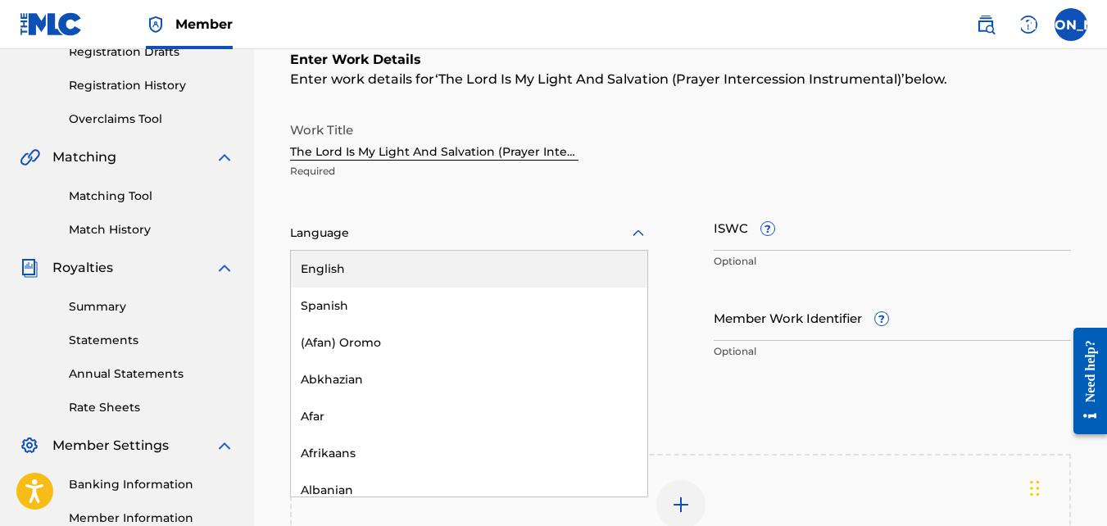
click at [438, 268] on div "English" at bounding box center [469, 269] width 356 height 37
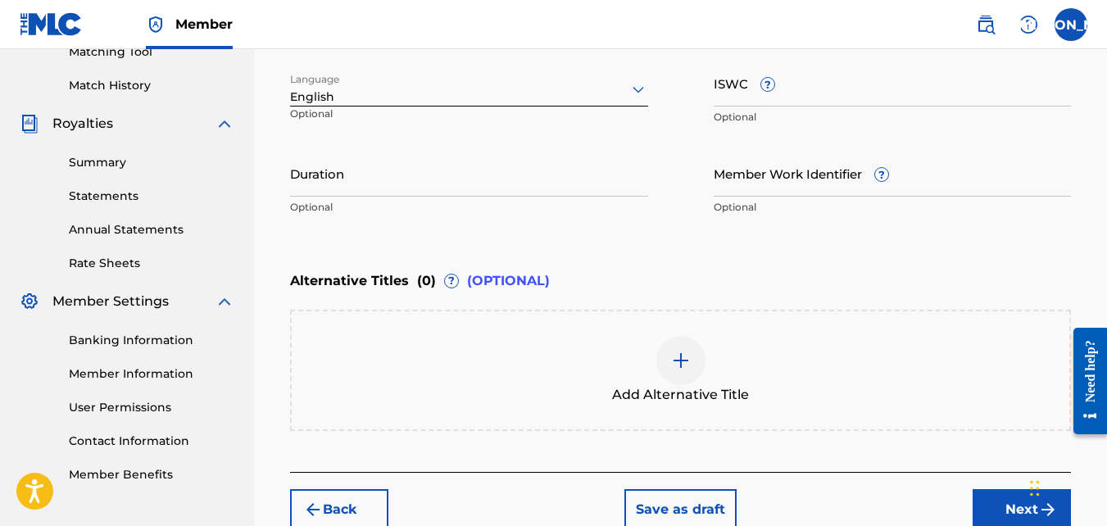
scroll to position [533, 0]
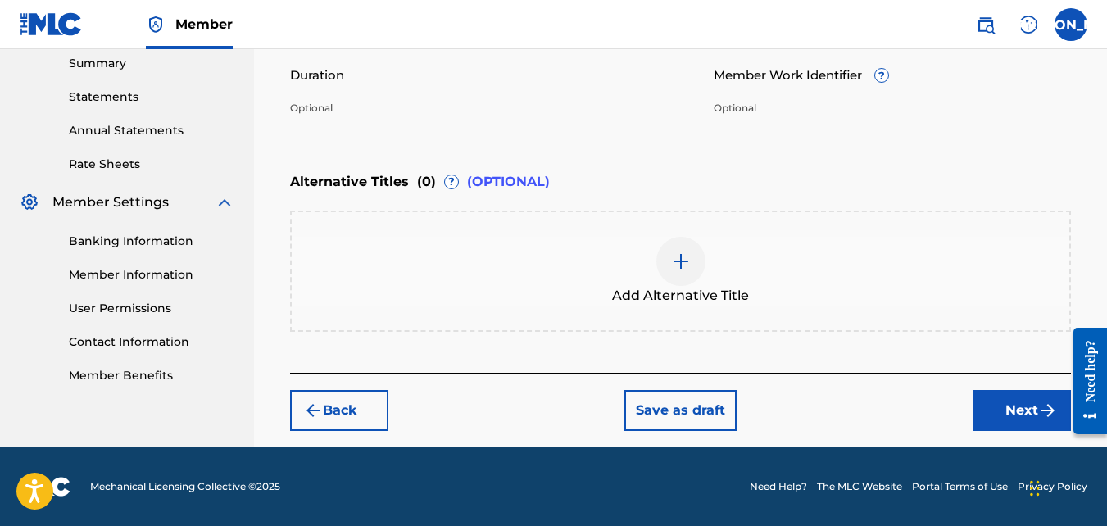
click at [1009, 412] on button "Next" at bounding box center [1022, 410] width 98 height 41
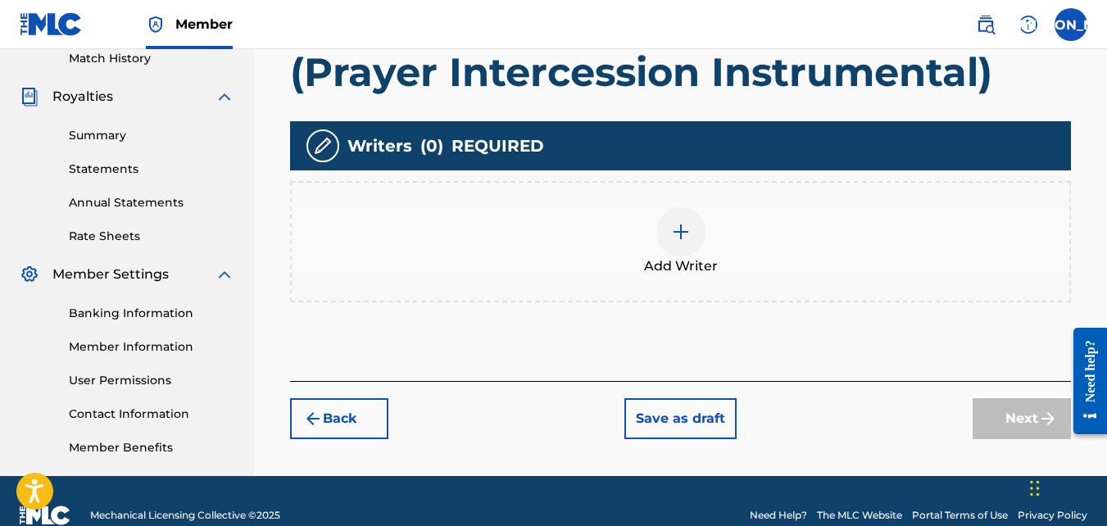
scroll to position [462, 0]
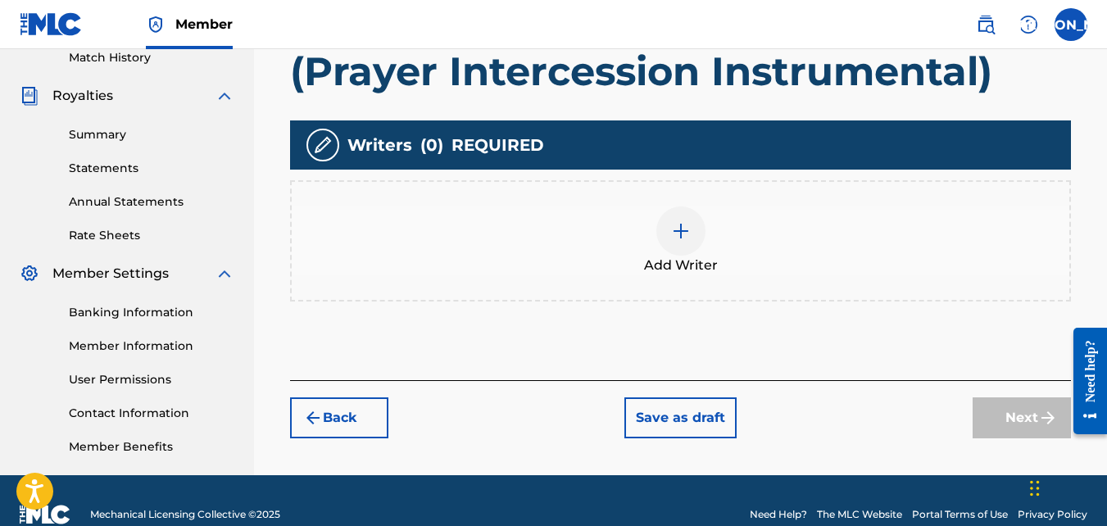
click at [687, 268] on span "Add Writer" at bounding box center [681, 266] width 74 height 20
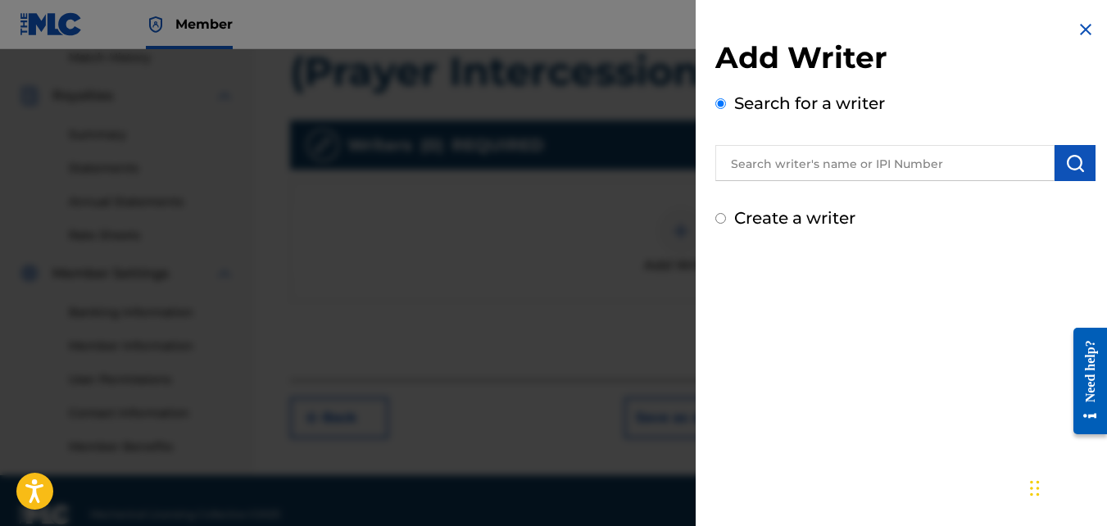
click at [795, 166] on input "text" at bounding box center [884, 163] width 339 height 36
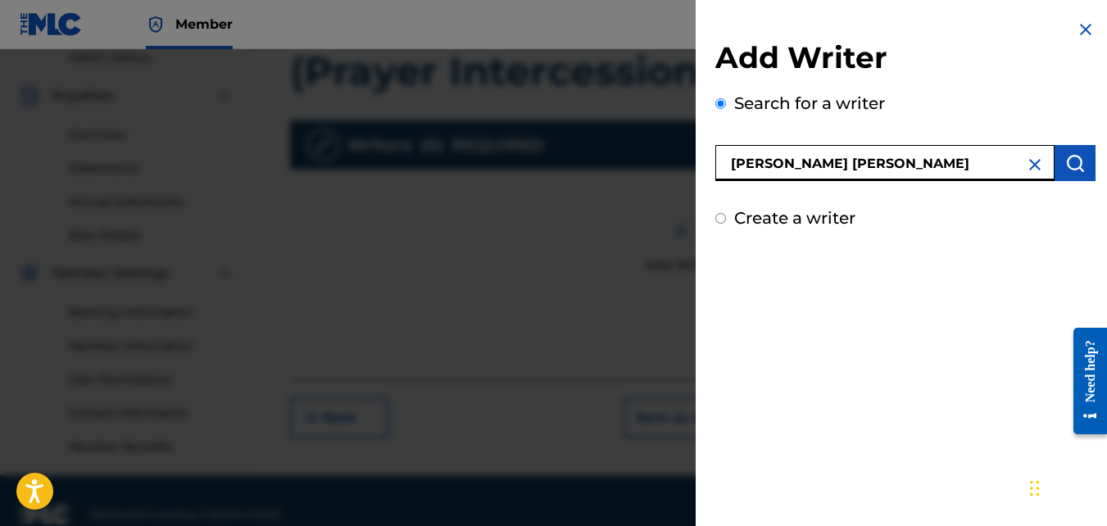
type input "[PERSON_NAME] [PERSON_NAME]"
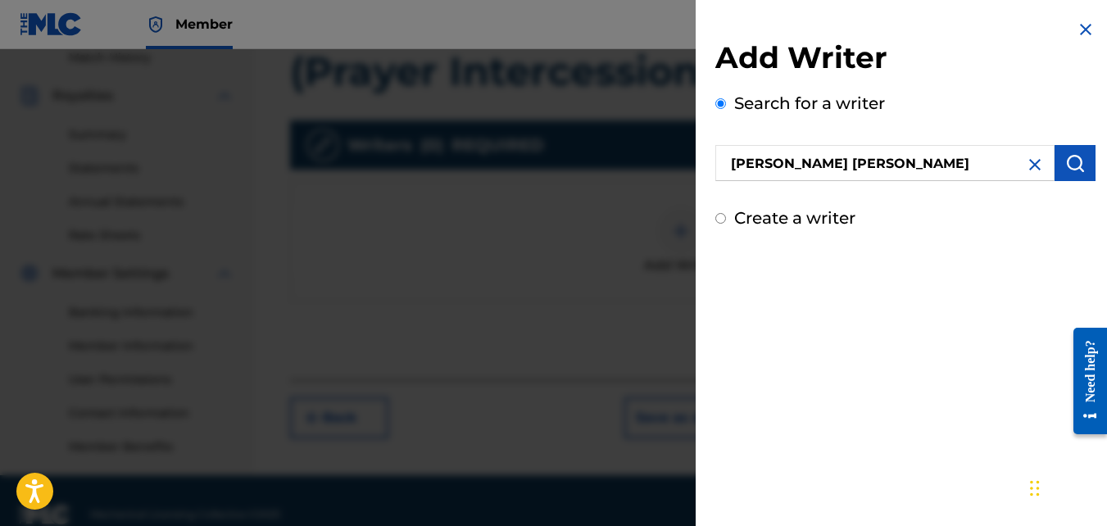
click at [1054, 161] on button "submit" at bounding box center [1074, 163] width 41 height 36
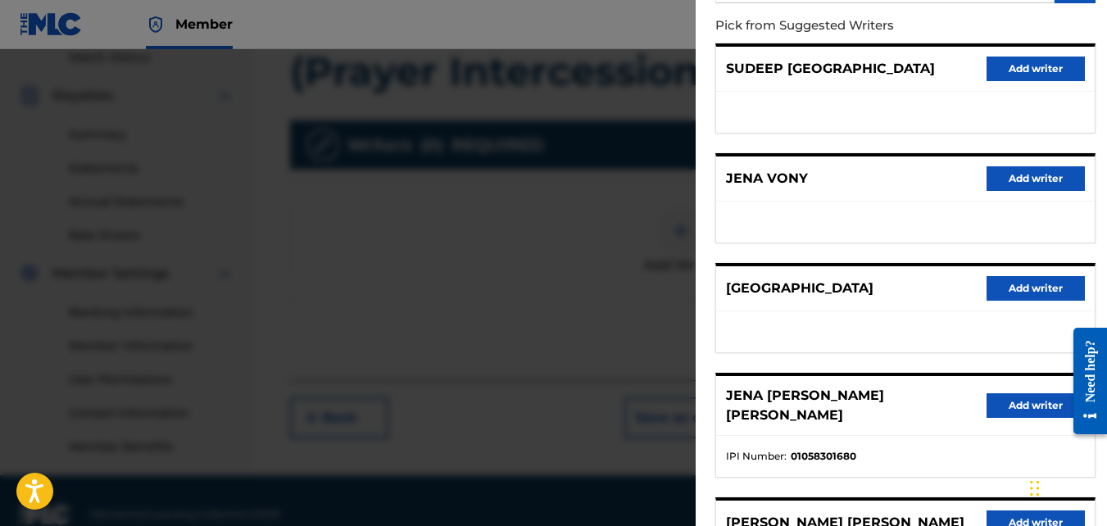
scroll to position [328, 0]
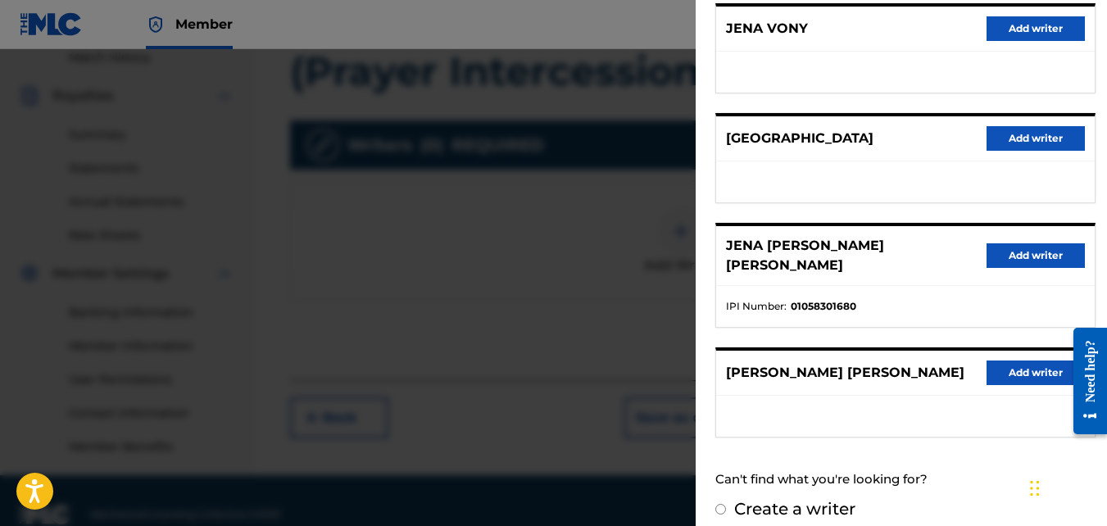
click at [1031, 246] on button "Add writer" at bounding box center [1035, 255] width 98 height 25
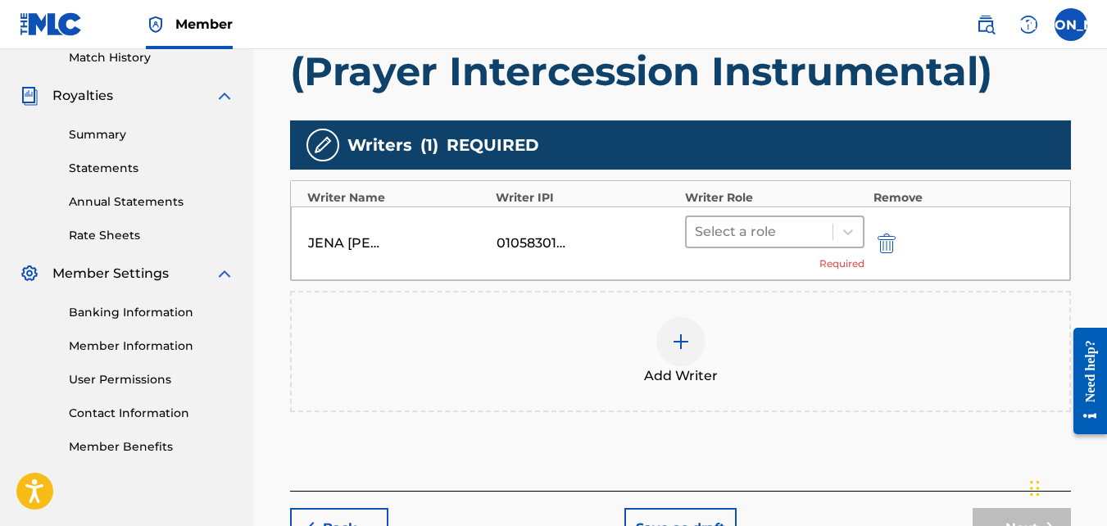
click at [789, 234] on div at bounding box center [760, 231] width 130 height 23
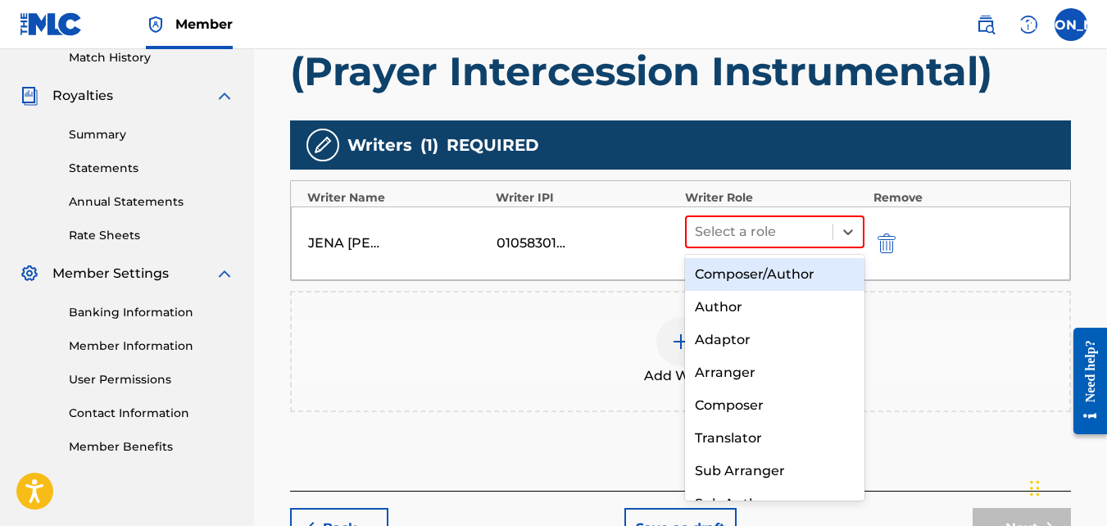
click at [739, 266] on div "Composer/Author" at bounding box center [775, 274] width 180 height 33
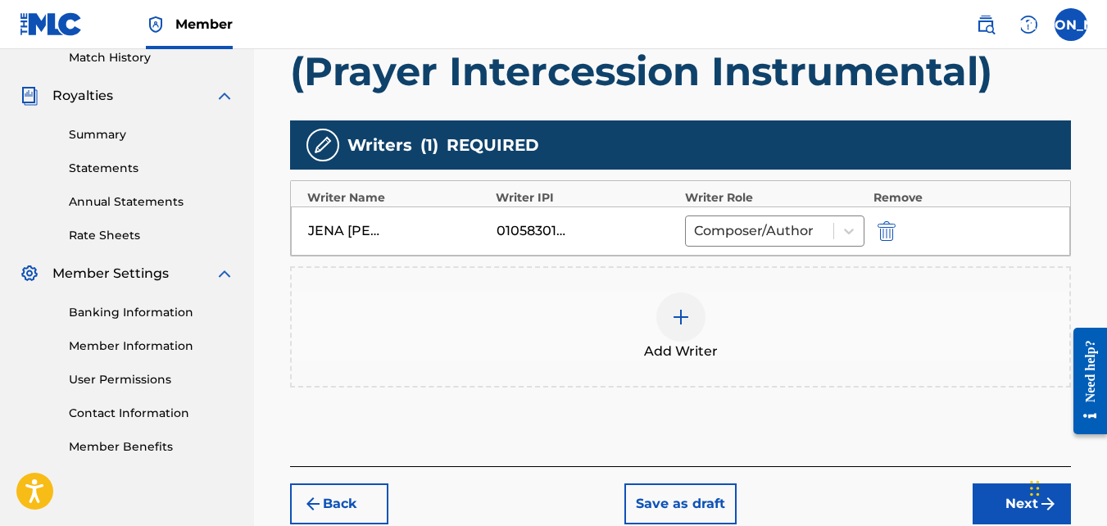
scroll to position [556, 0]
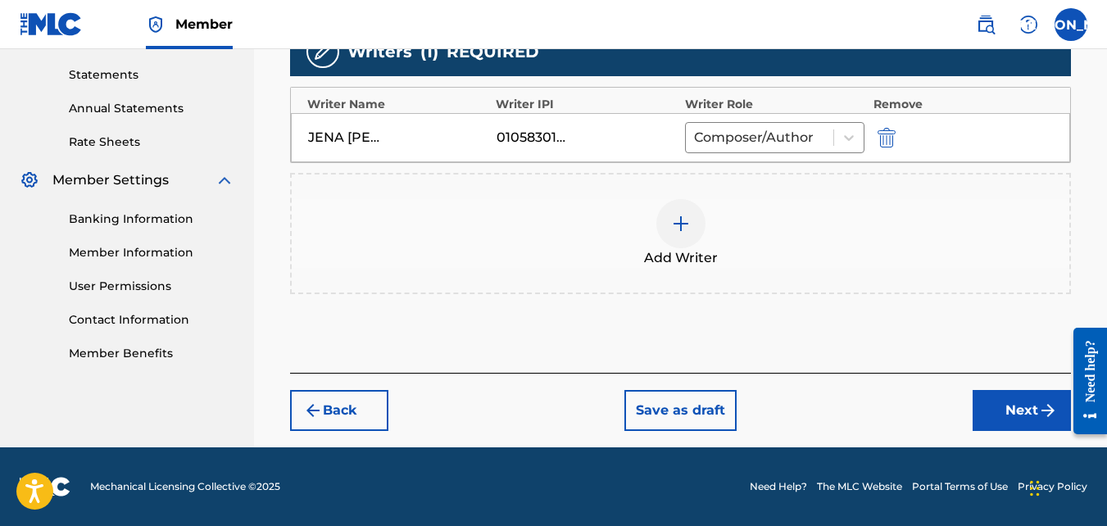
click at [994, 407] on button "Next" at bounding box center [1022, 410] width 98 height 41
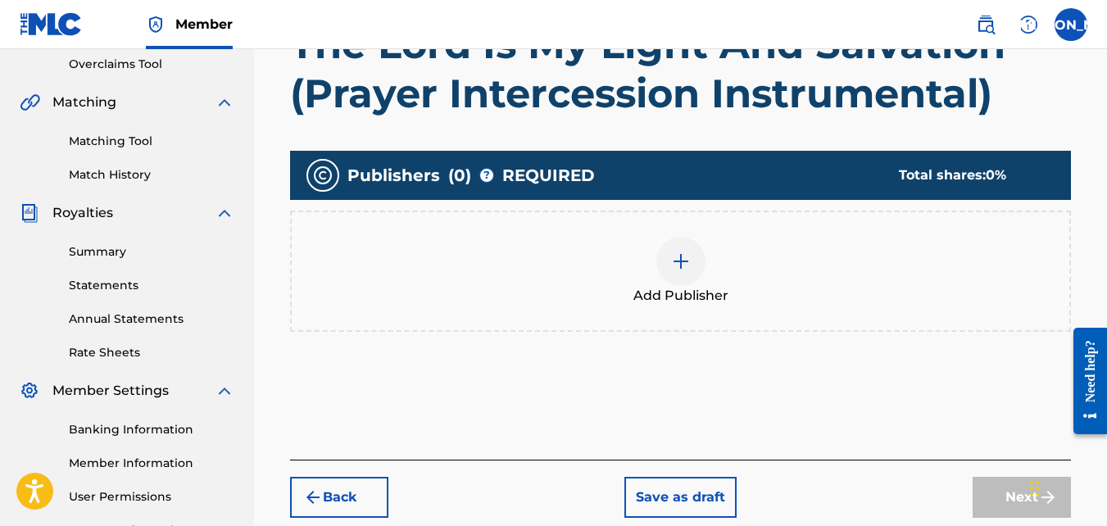
scroll to position [346, 0]
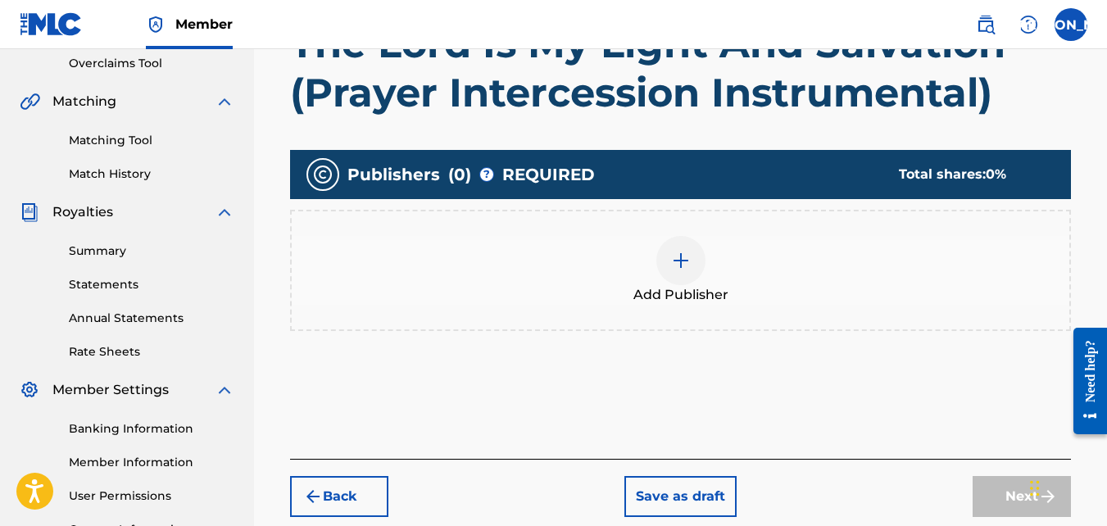
click at [696, 294] on span "Add Publisher" at bounding box center [680, 295] width 95 height 20
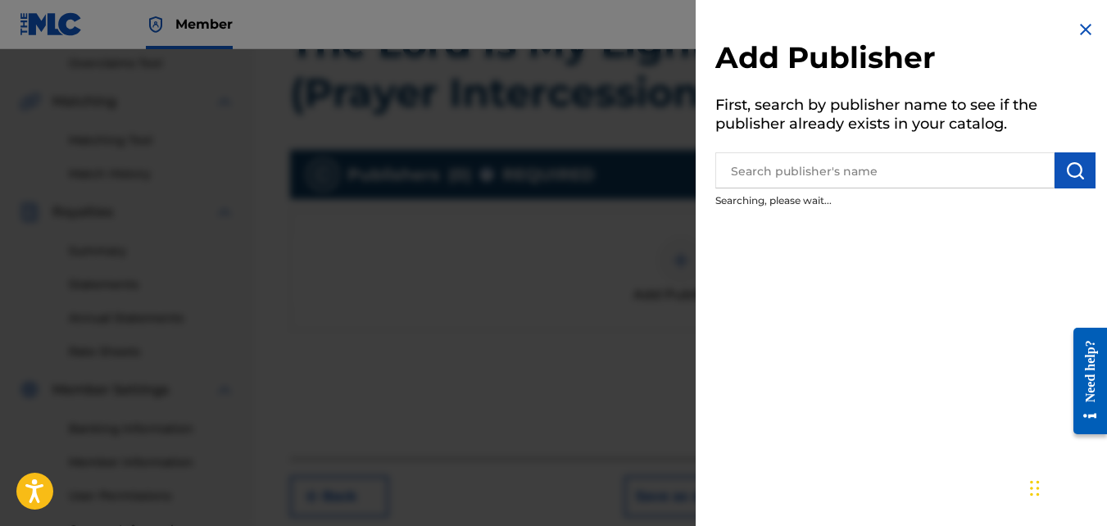
click at [854, 171] on input "text" at bounding box center [884, 170] width 339 height 36
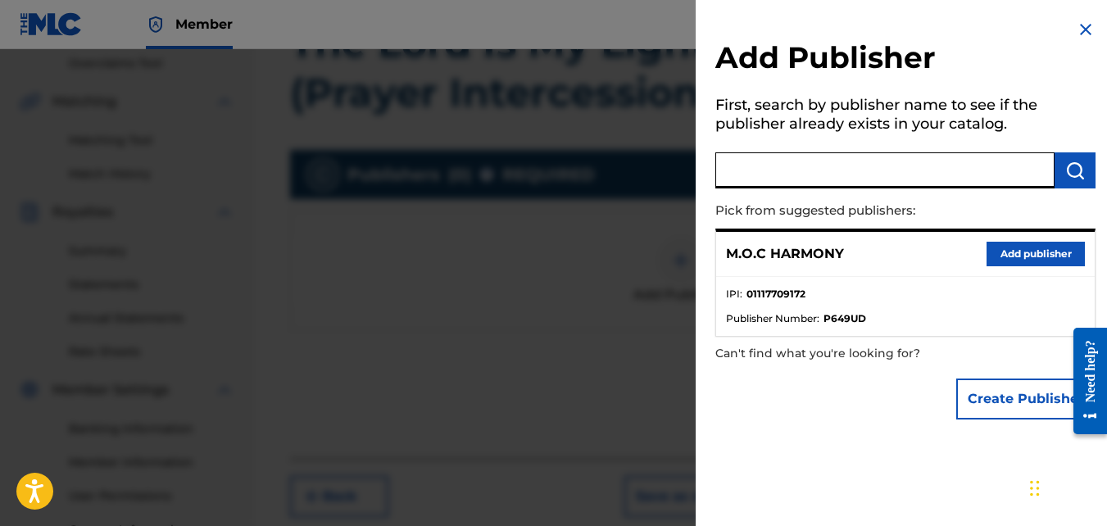
click at [1050, 250] on button "Add publisher" at bounding box center [1035, 254] width 98 height 25
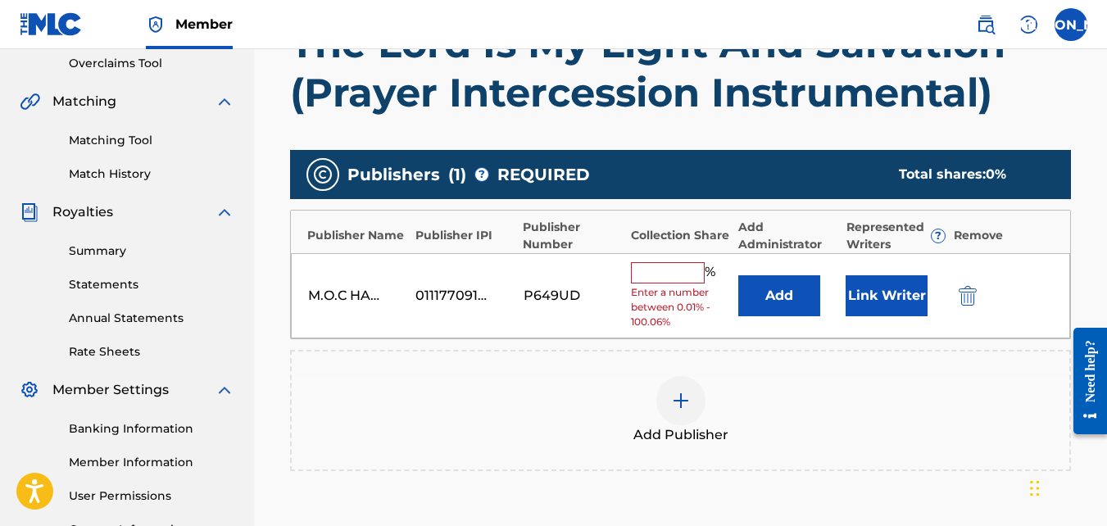
click at [658, 276] on input "text" at bounding box center [668, 272] width 74 height 21
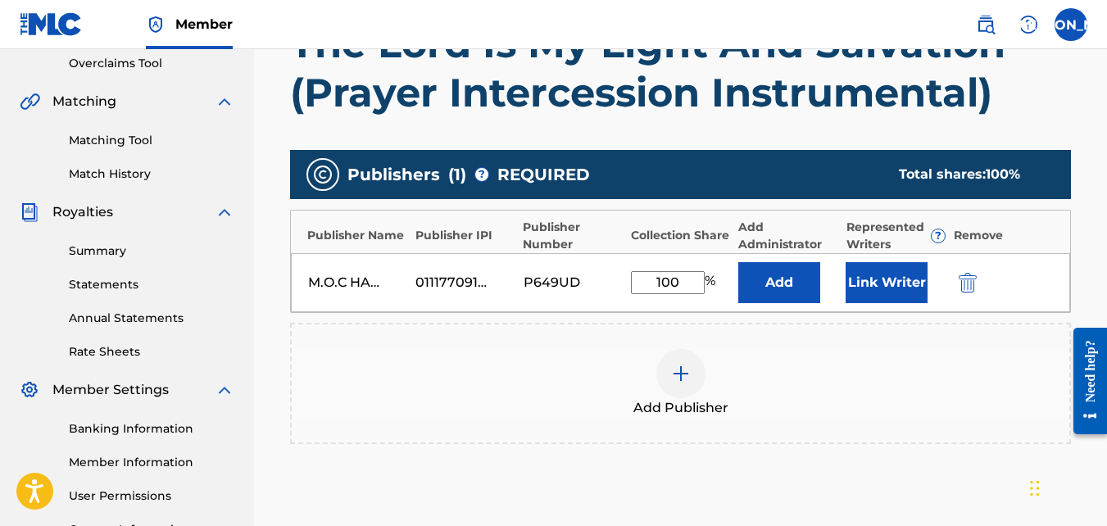
type input "100"
click at [713, 128] on div "Add Publishers & Shares Enter your publisher(s)/administrator(s). The Lord Is M…" at bounding box center [680, 263] width 781 height 617
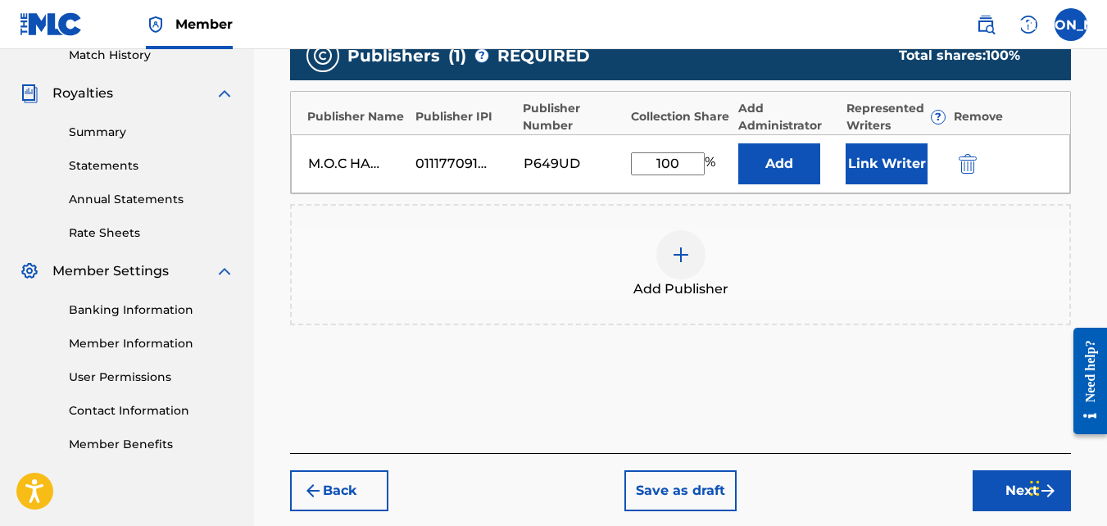
scroll to position [462, 0]
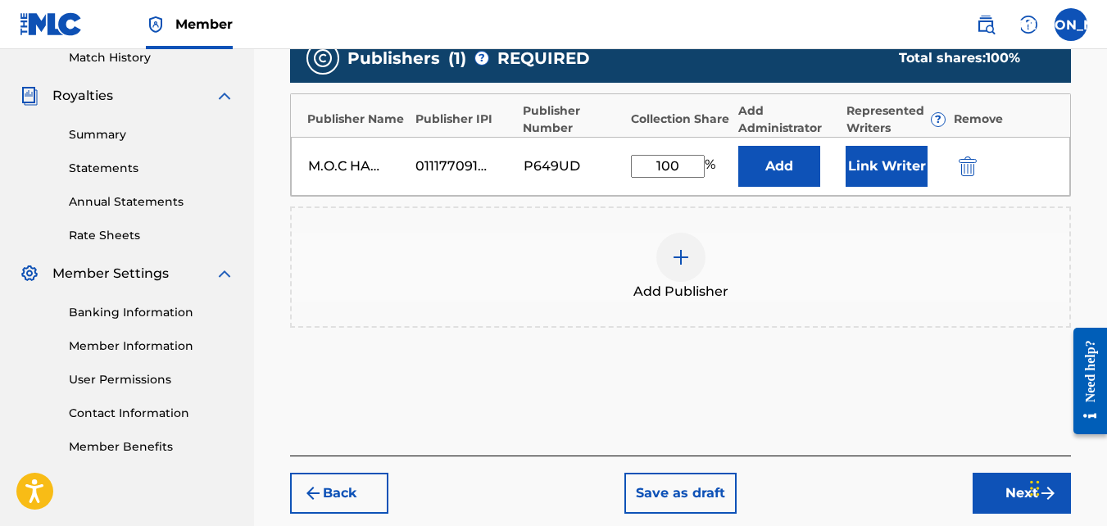
click at [994, 478] on button "Next" at bounding box center [1022, 493] width 98 height 41
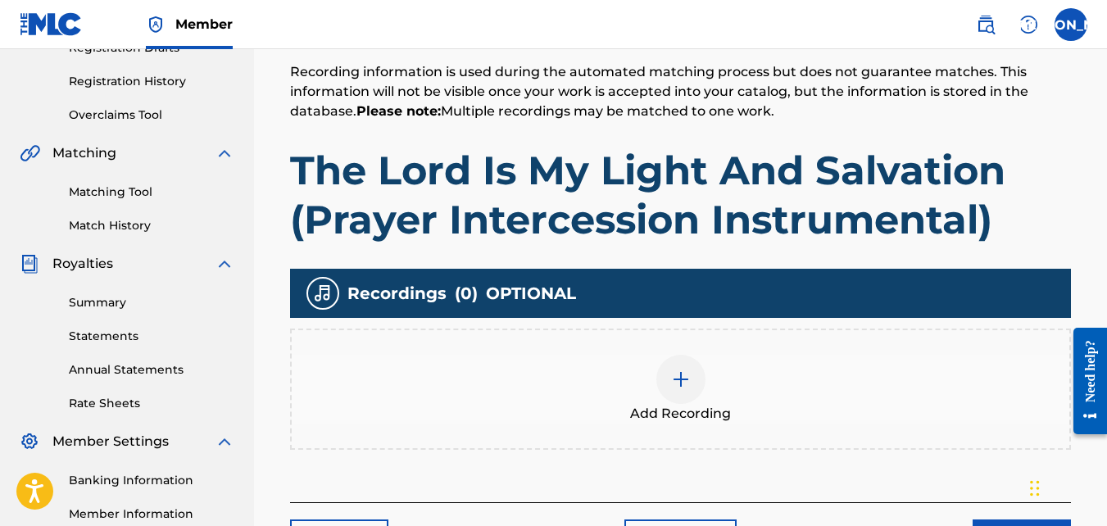
scroll to position [395, 0]
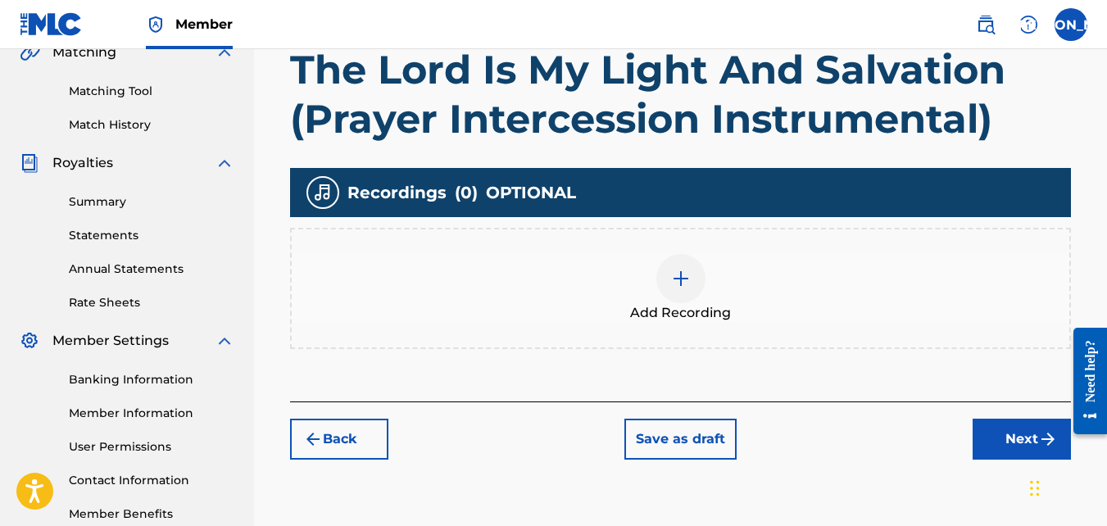
click at [698, 300] on div "Add Recording" at bounding box center [681, 288] width 778 height 69
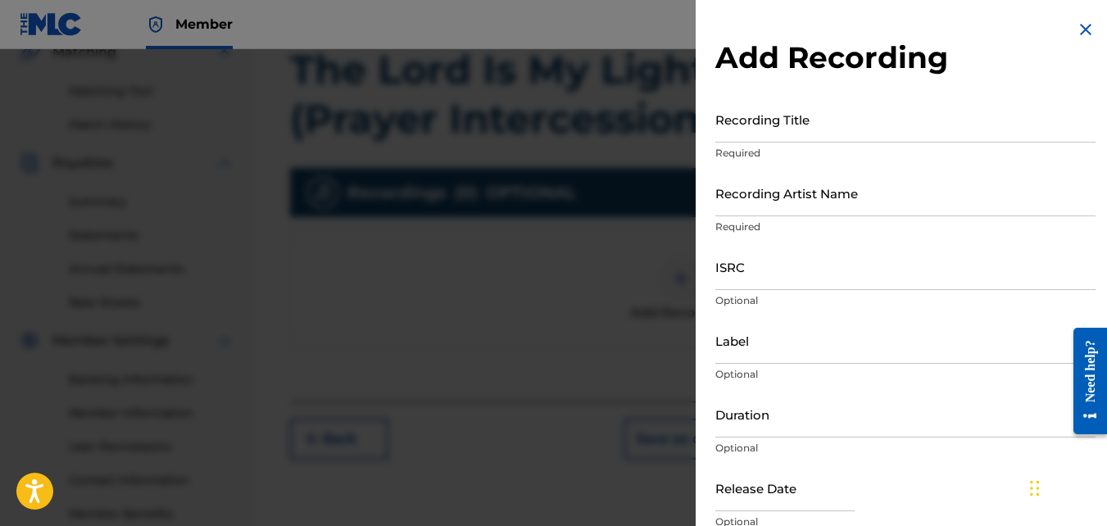
click at [738, 131] on input "Recording Title" at bounding box center [905, 119] width 380 height 47
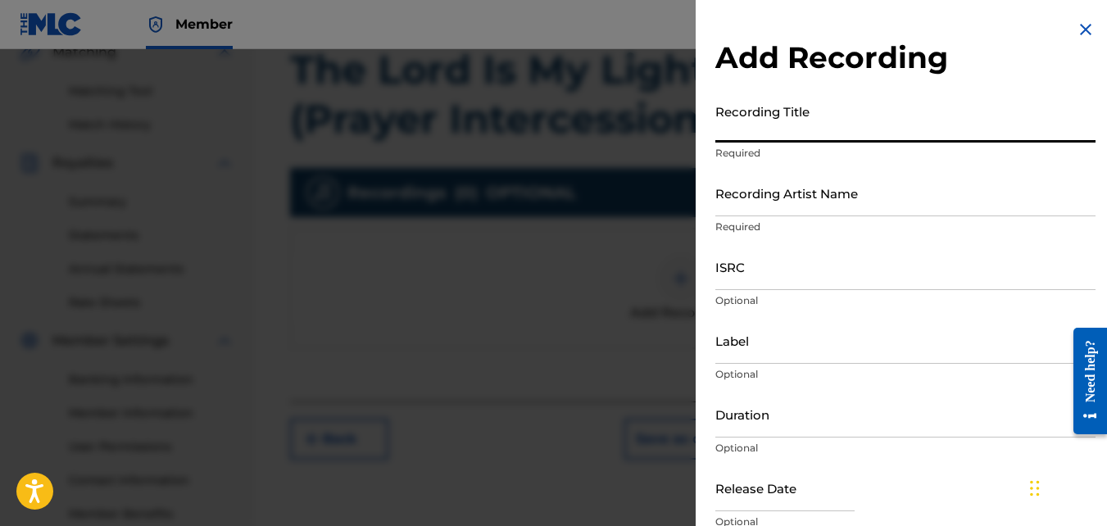
paste input "The Lord Is My Light And Salvation (Prayer Intercession Instrumental)"
type input "The Lord Is My Light And Salvation (Prayer Intercession Instrumental)"
click at [806, 191] on input "Recording Artist Name" at bounding box center [905, 193] width 380 height 47
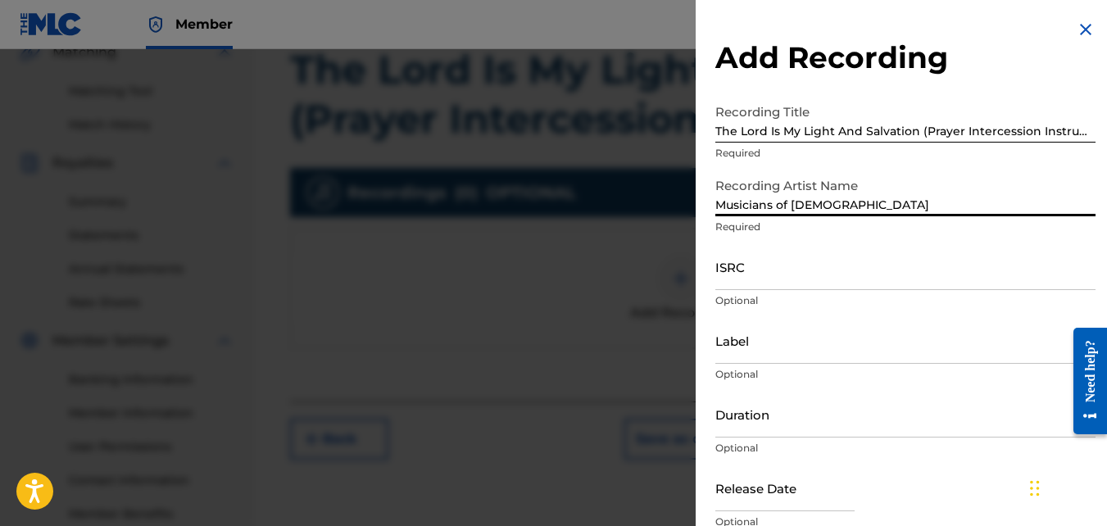
scroll to position [73, 0]
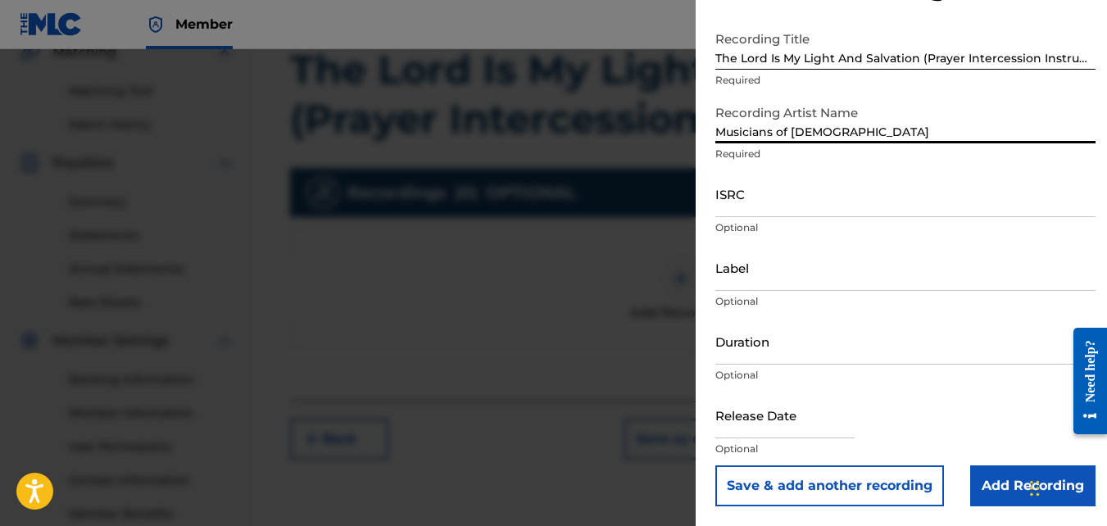
type input "Musicians of [DEMOGRAPHIC_DATA]"
click at [1007, 495] on input "Add Recording" at bounding box center [1032, 485] width 125 height 41
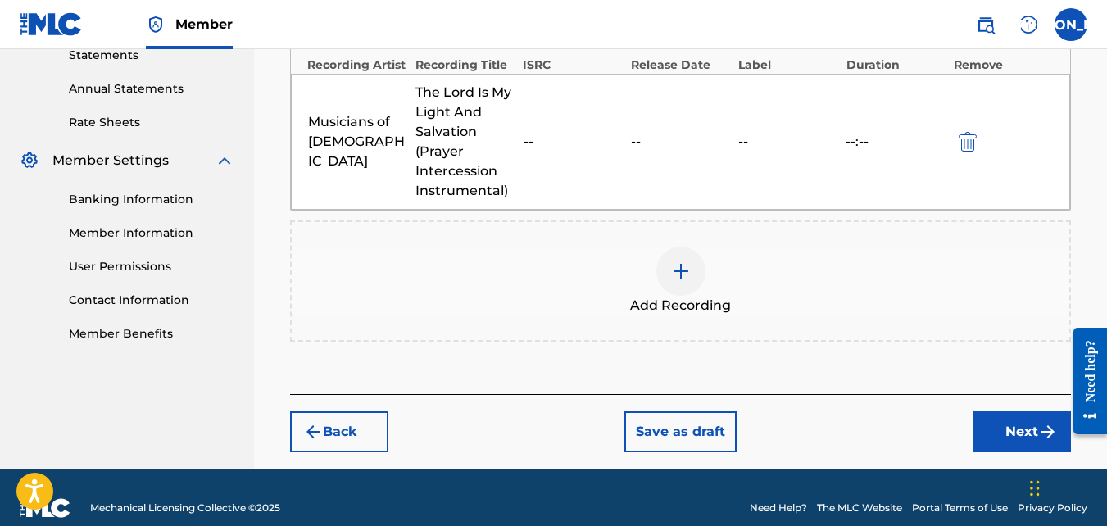
scroll to position [576, 0]
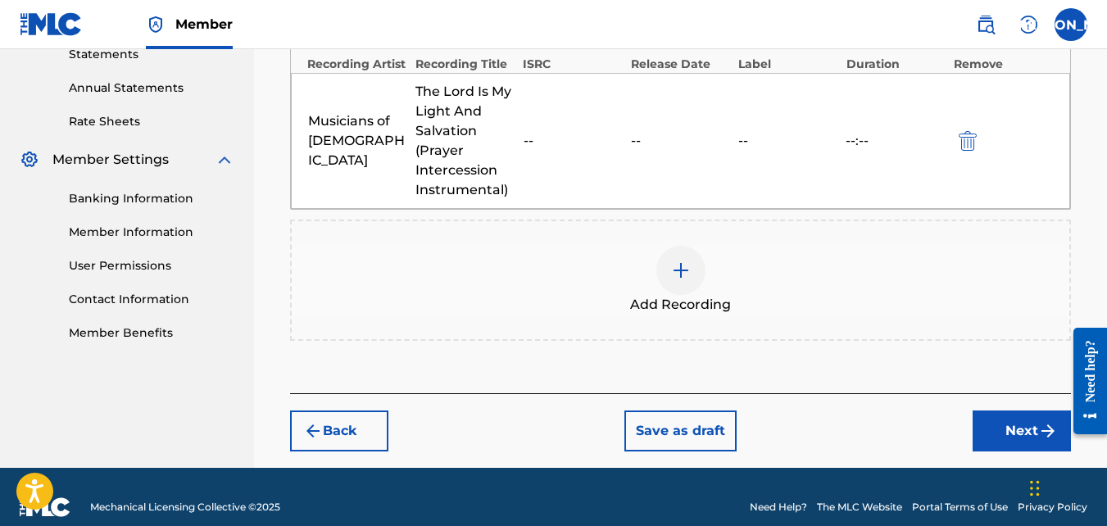
click at [1008, 435] on button "Next" at bounding box center [1022, 430] width 98 height 41
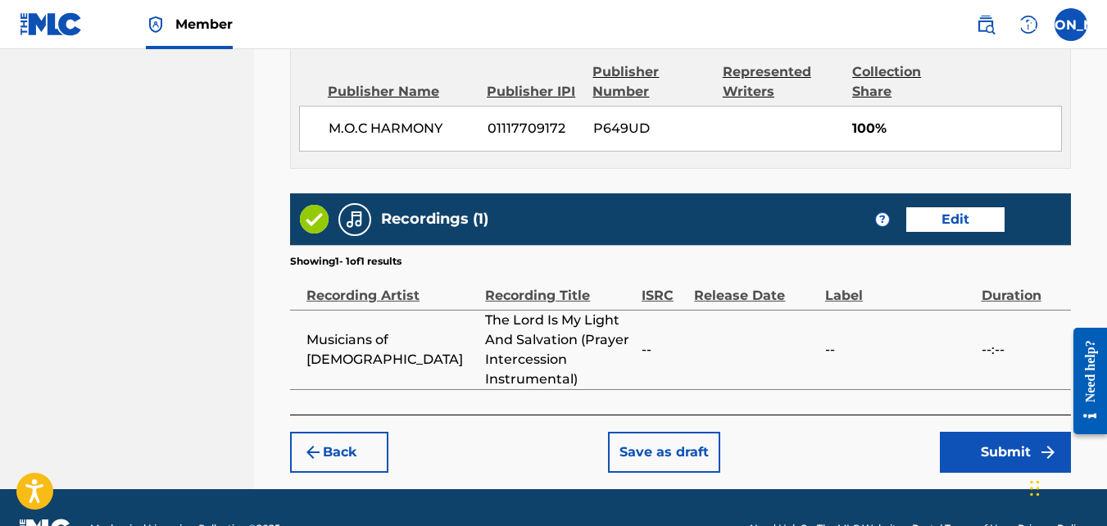
scroll to position [1000, 0]
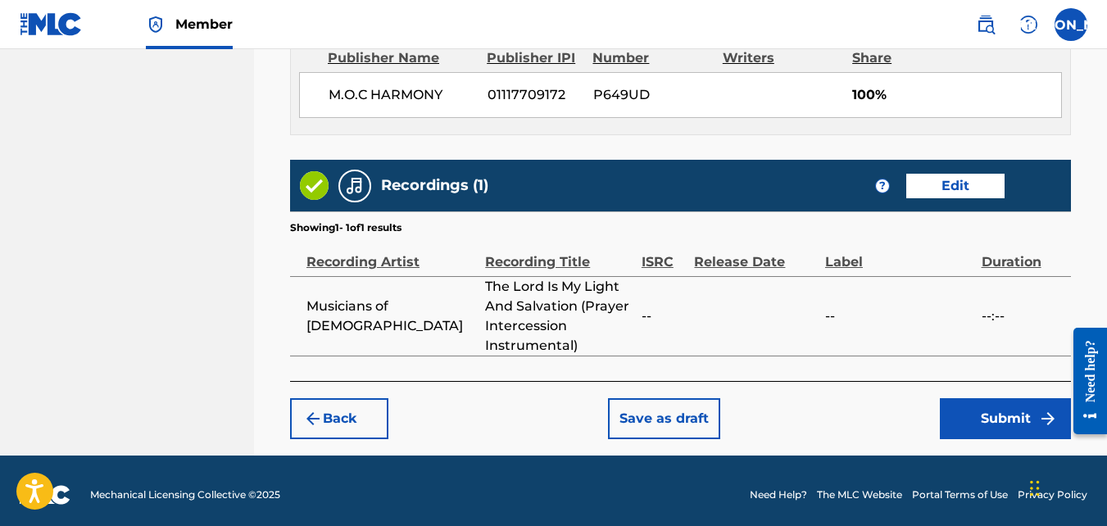
click at [660, 414] on button "Save as draft" at bounding box center [664, 418] width 112 height 41
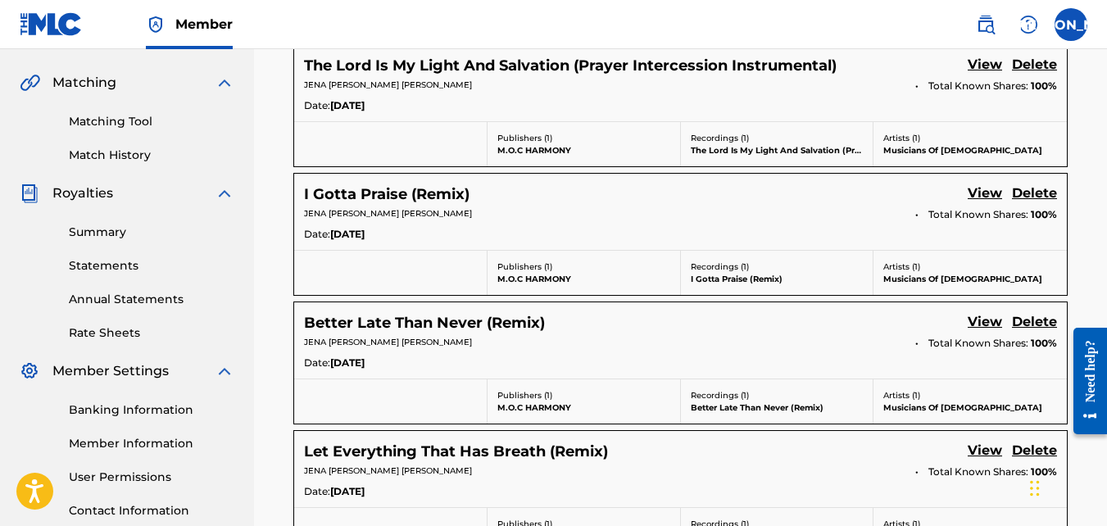
scroll to position [363, 0]
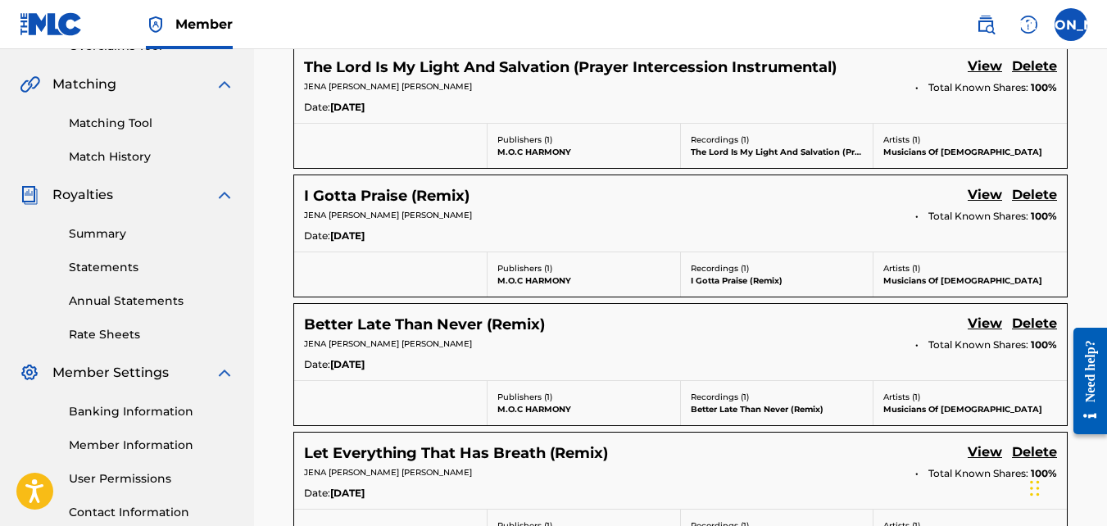
click at [1039, 188] on link "Delete" at bounding box center [1034, 196] width 45 height 22
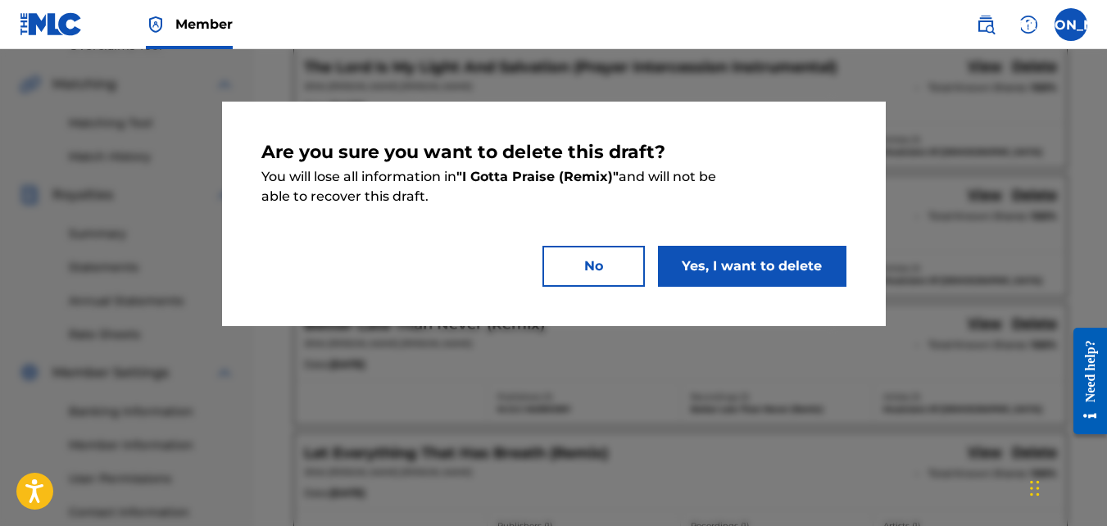
click at [798, 254] on button "Yes, I want to delete" at bounding box center [752, 266] width 188 height 41
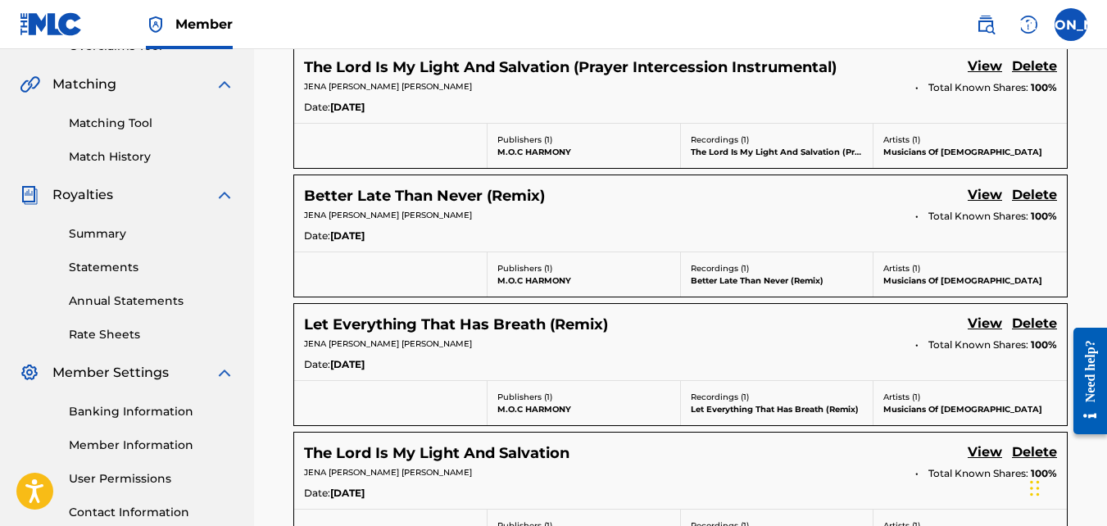
click at [1019, 195] on link "Delete" at bounding box center [1034, 196] width 45 height 22
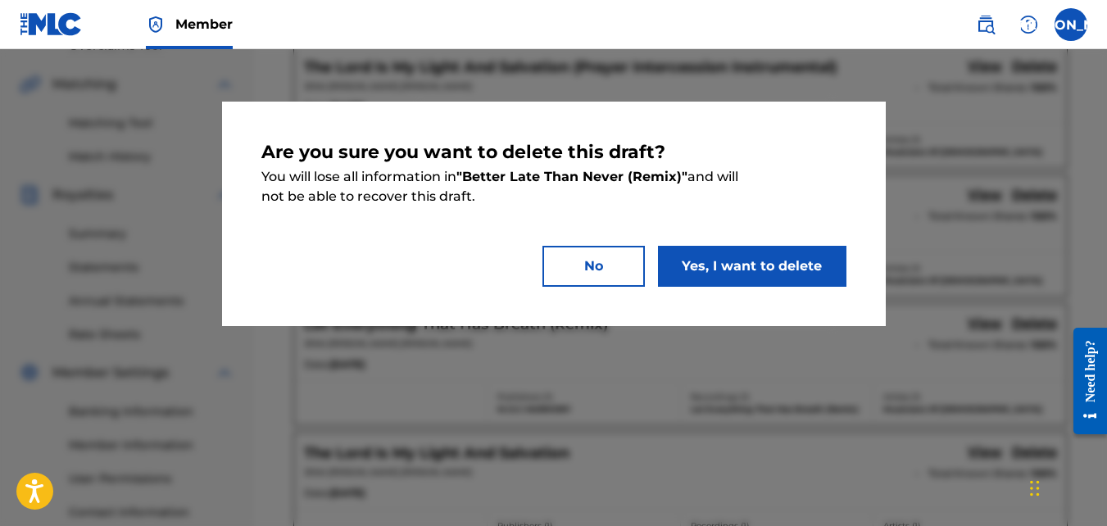
click at [781, 257] on button "Yes, I want to delete" at bounding box center [752, 266] width 188 height 41
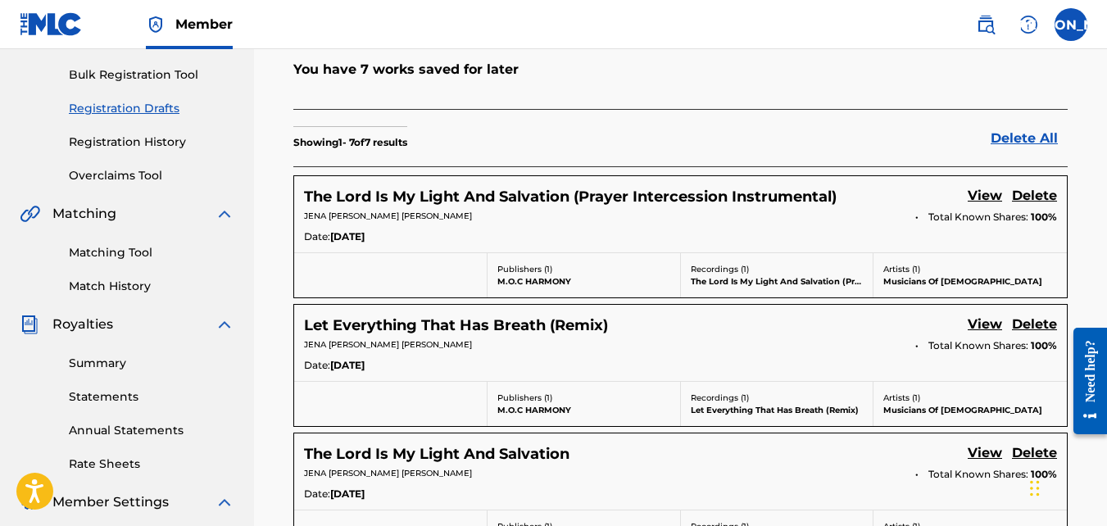
scroll to position [235, 0]
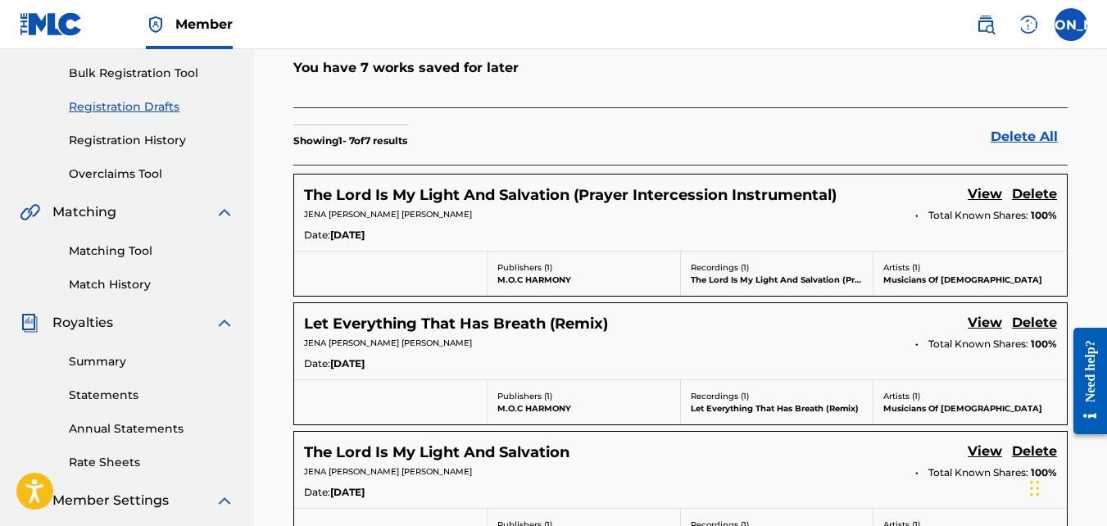
click at [986, 199] on link "View" at bounding box center [985, 195] width 34 height 22
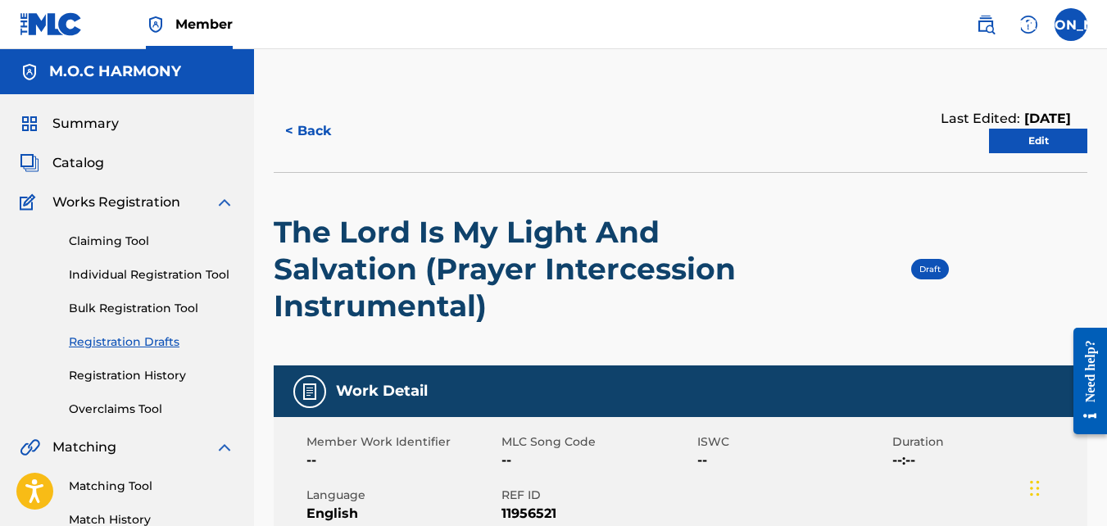
click at [1019, 145] on link "Edit" at bounding box center [1038, 141] width 98 height 25
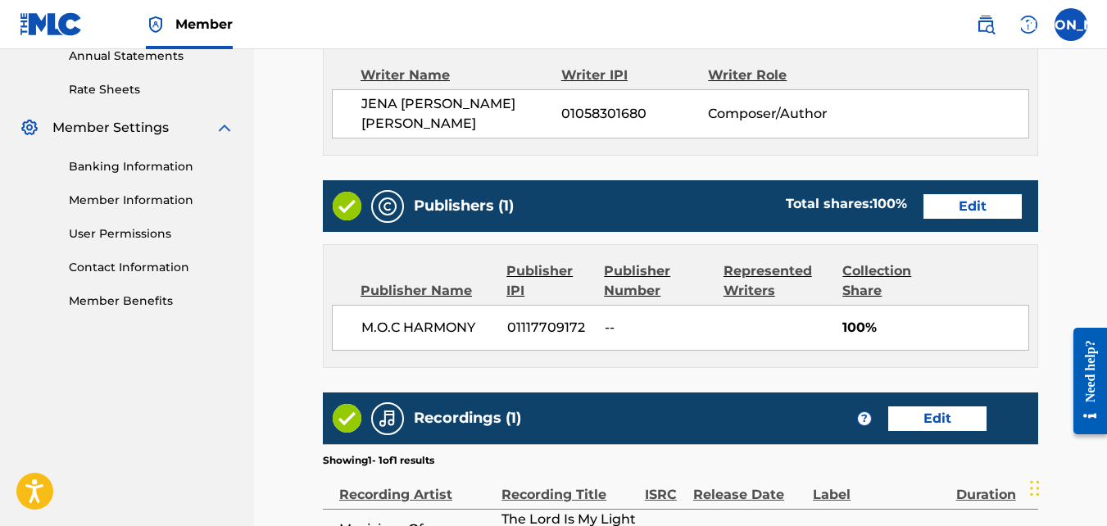
scroll to position [610, 0]
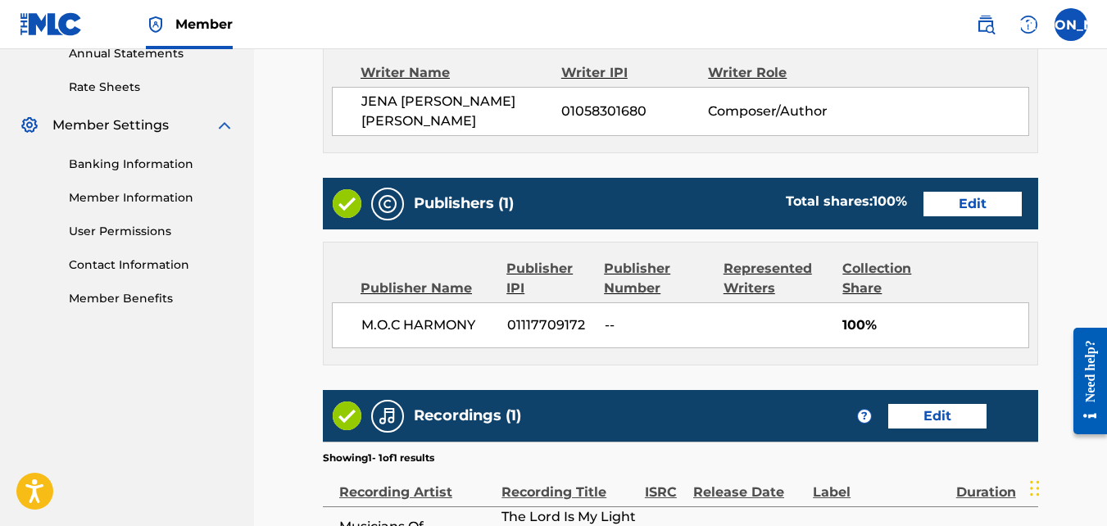
click at [987, 195] on link "Edit" at bounding box center [972, 204] width 98 height 25
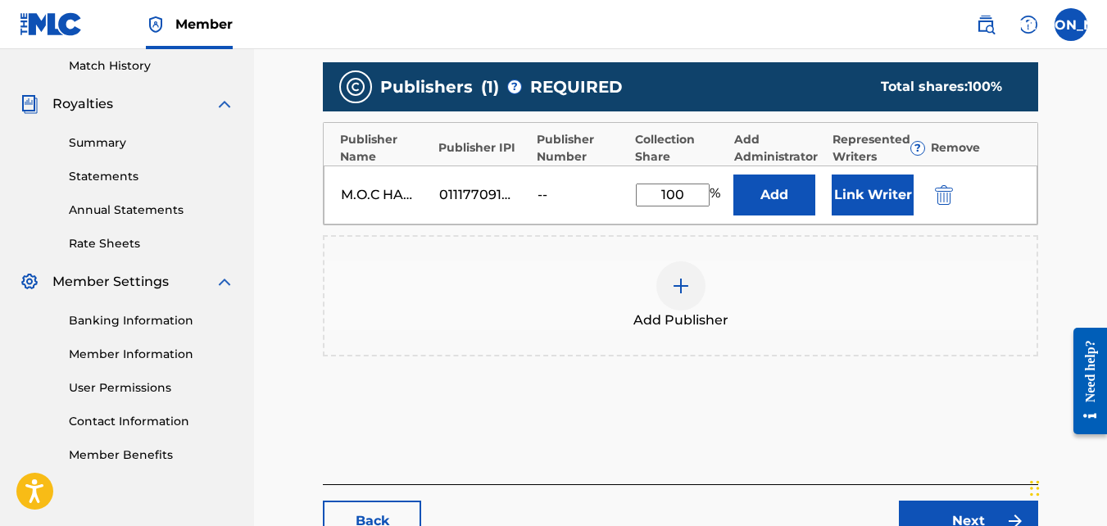
scroll to position [453, 0]
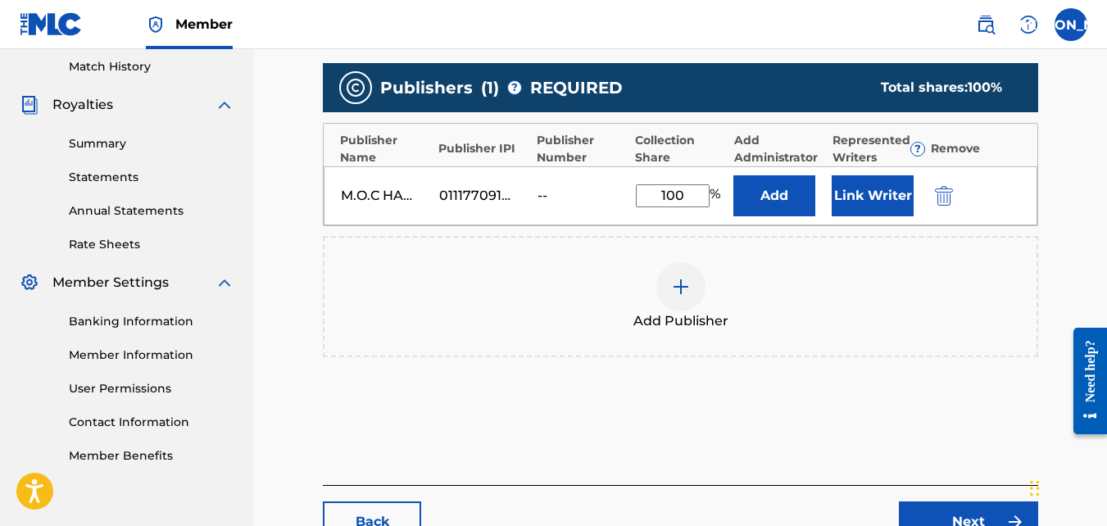
drag, startPoint x: 947, startPoint y: 193, endPoint x: 562, endPoint y: 269, distance: 392.6
click at [562, 269] on div "Add Publisher" at bounding box center [680, 296] width 712 height 69
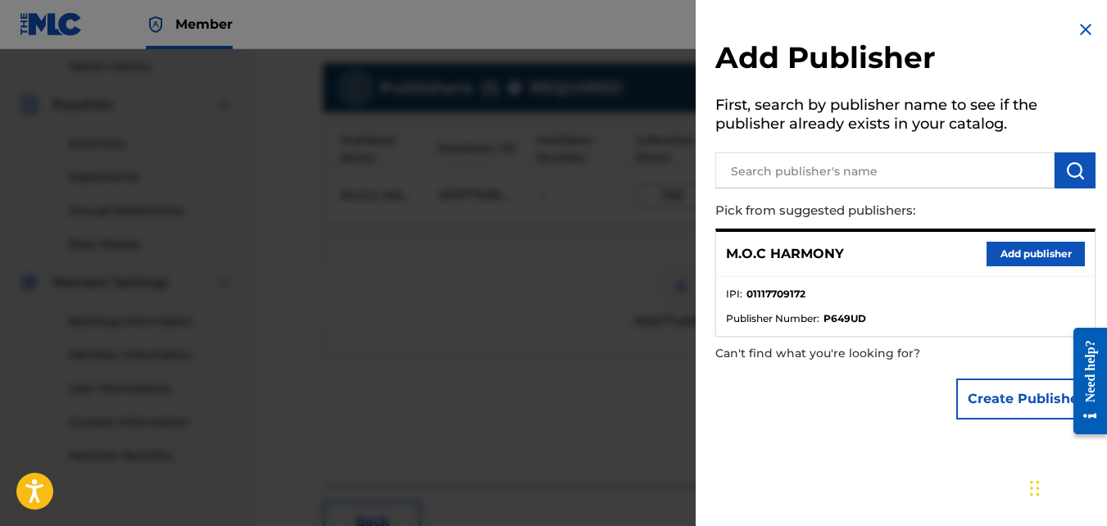
click at [1004, 248] on button "Add publisher" at bounding box center [1035, 254] width 98 height 25
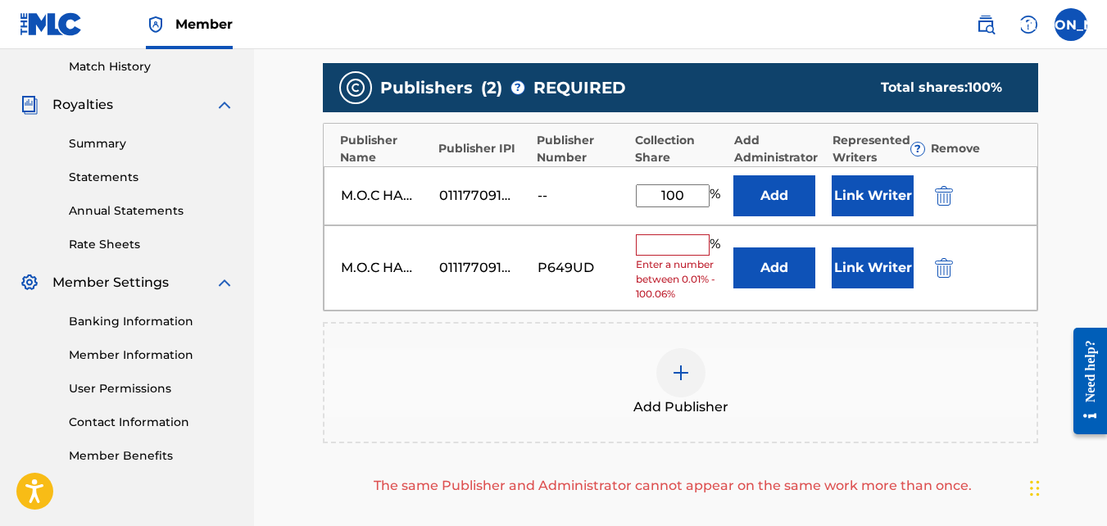
click at [956, 191] on div at bounding box center [967, 195] width 74 height 19
click at [946, 191] on img "submit" at bounding box center [944, 196] width 18 height 20
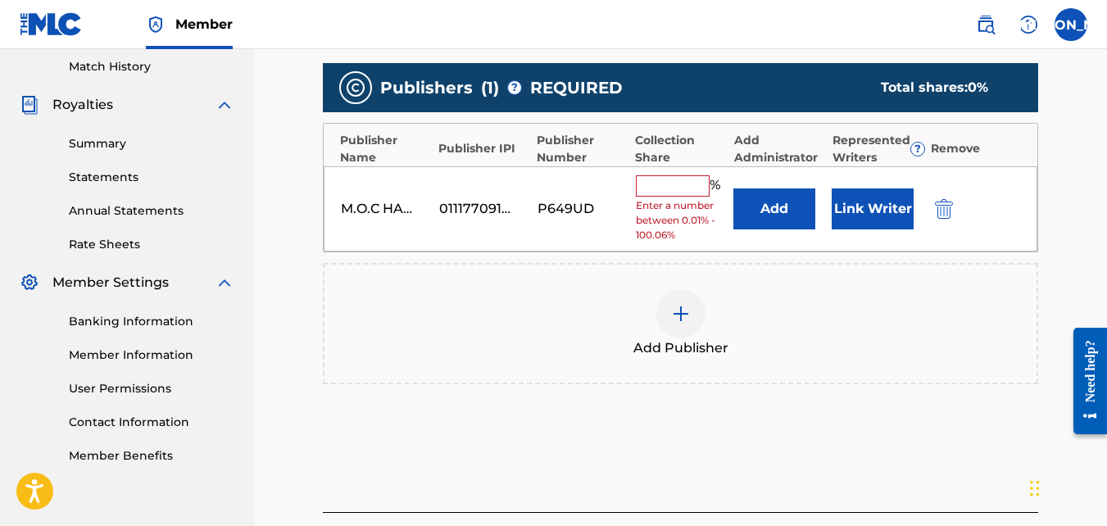
click at [670, 184] on input "text" at bounding box center [673, 185] width 74 height 21
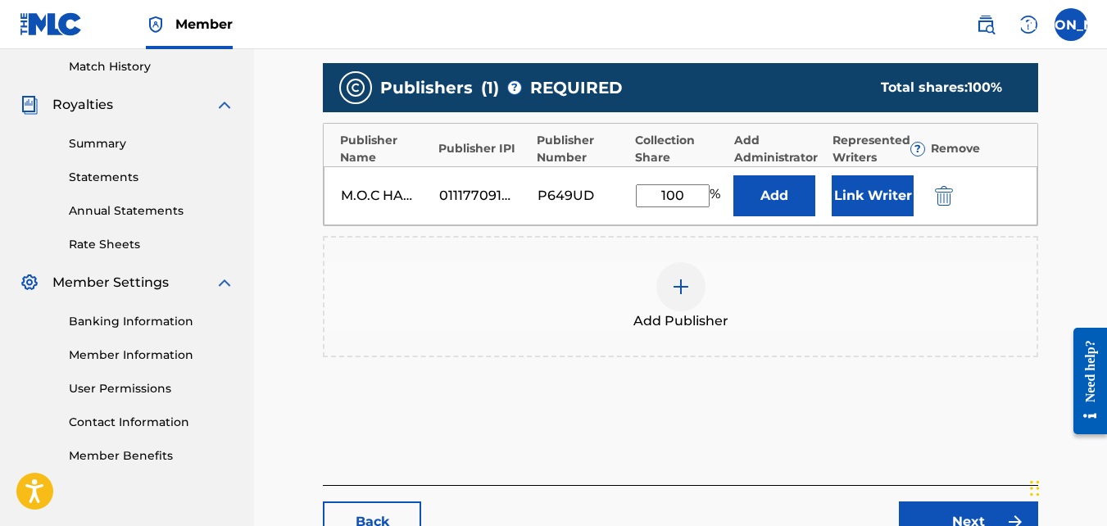
type input "100"
click at [855, 404] on div "Publishers ( 1 ) ? REQUIRED Total shares: 100 % Publisher Name Publisher IPI Pu…" at bounding box center [680, 234] width 715 height 358
click at [949, 507] on link "Next" at bounding box center [968, 521] width 139 height 41
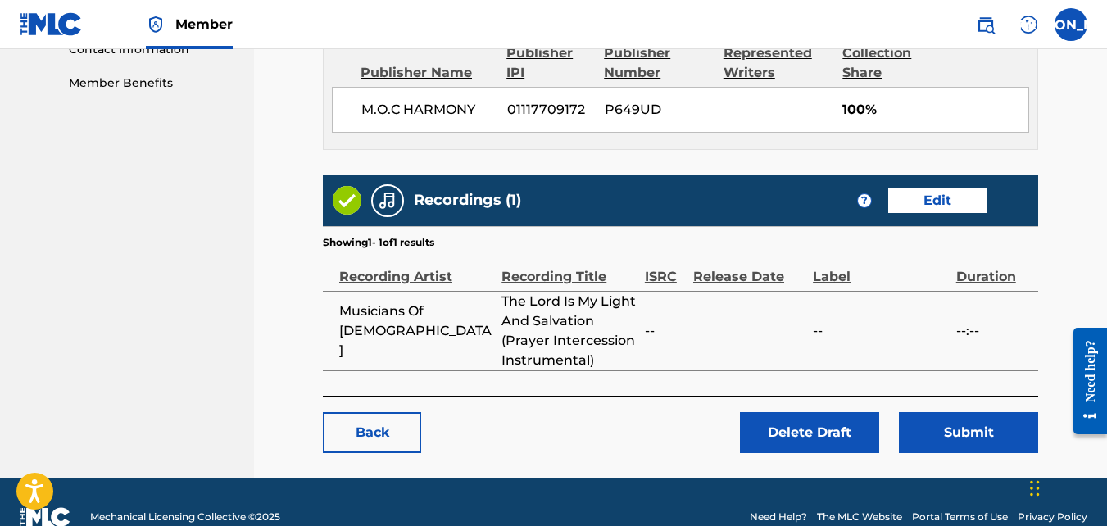
scroll to position [848, 0]
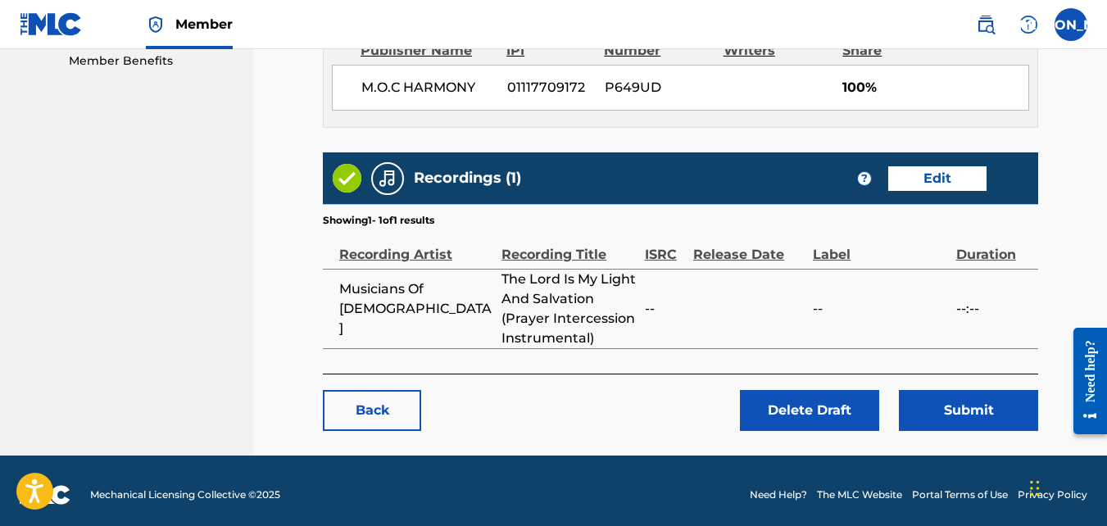
click at [965, 392] on button "Submit" at bounding box center [968, 410] width 139 height 41
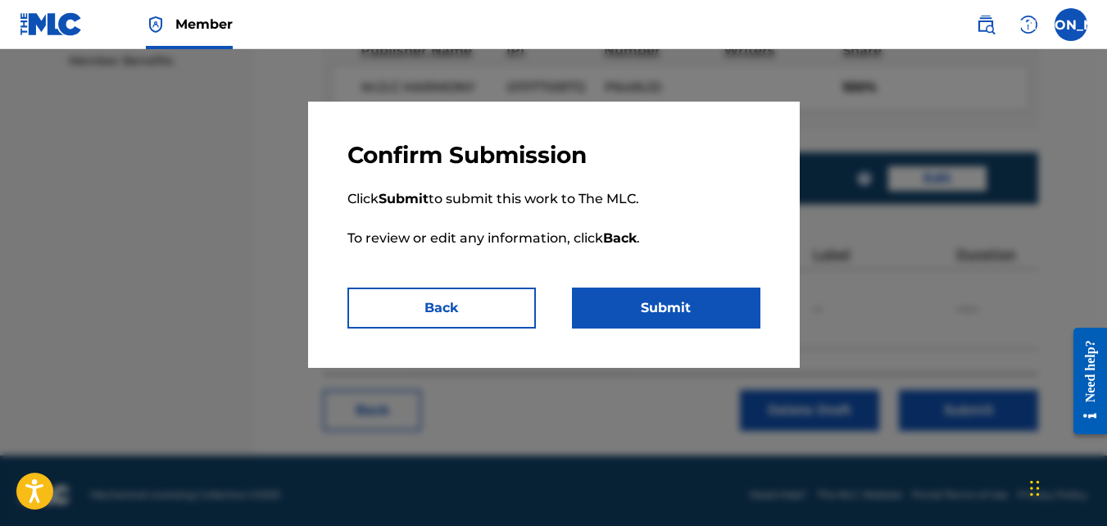
click at [661, 296] on button "Submit" at bounding box center [666, 308] width 188 height 41
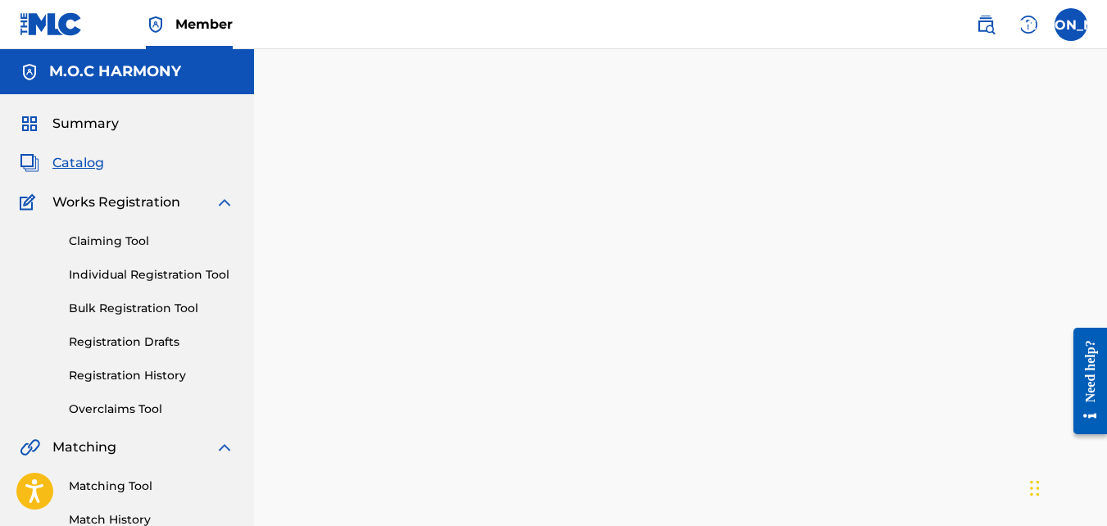
click at [170, 339] on link "Registration Drafts" at bounding box center [152, 341] width 166 height 17
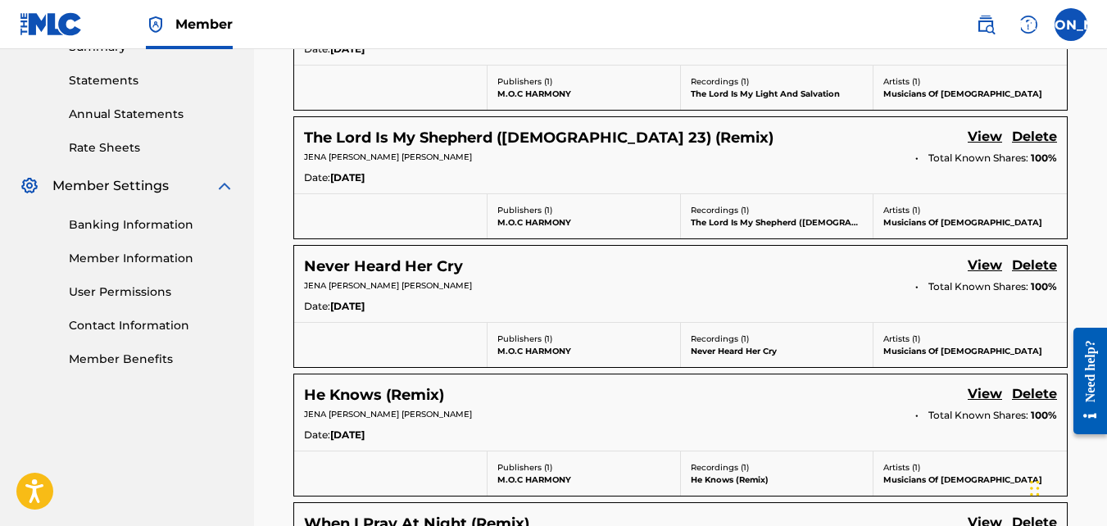
scroll to position [754, 0]
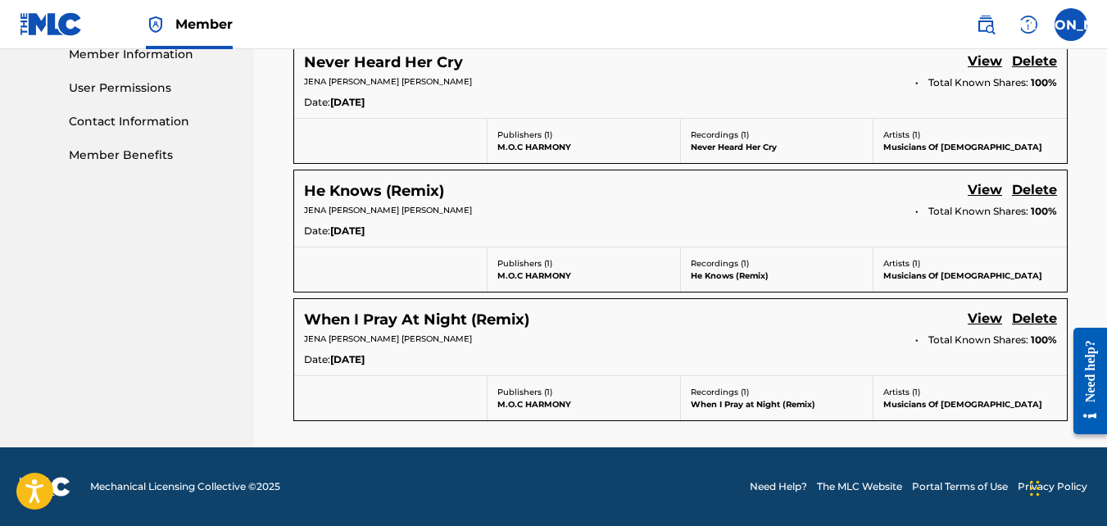
click at [977, 311] on link "View" at bounding box center [985, 320] width 34 height 22
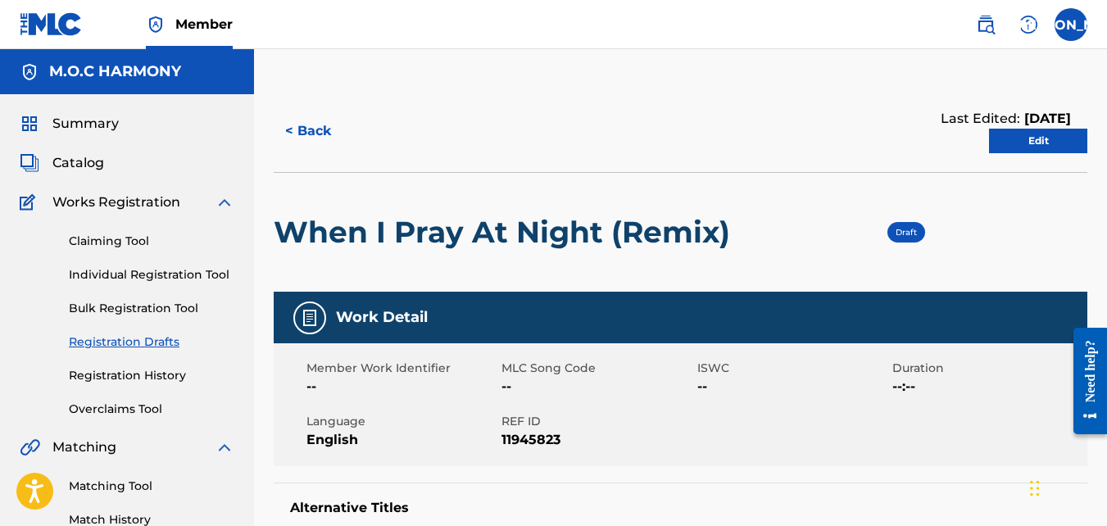
click at [1012, 148] on link "Edit" at bounding box center [1038, 141] width 98 height 25
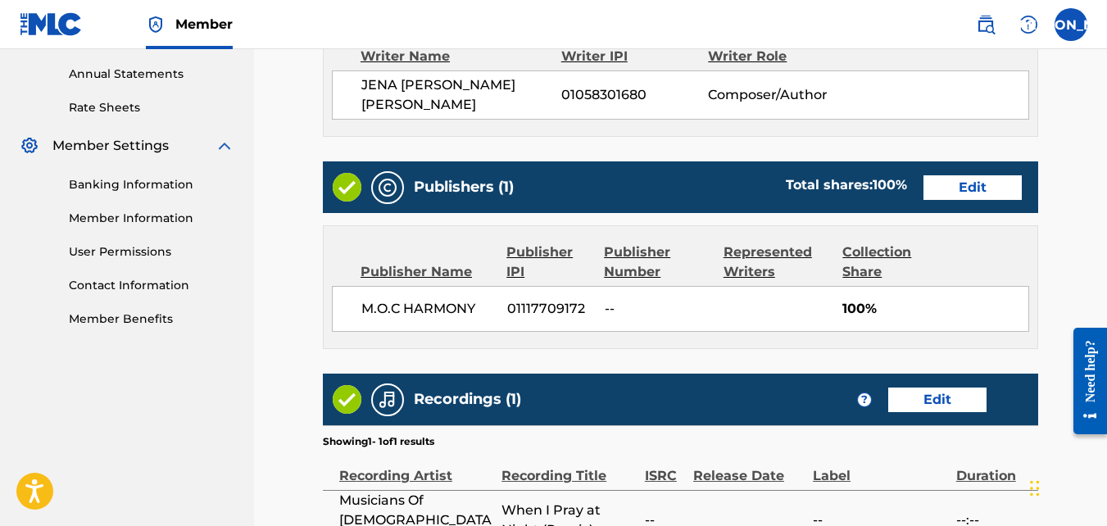
scroll to position [605, 0]
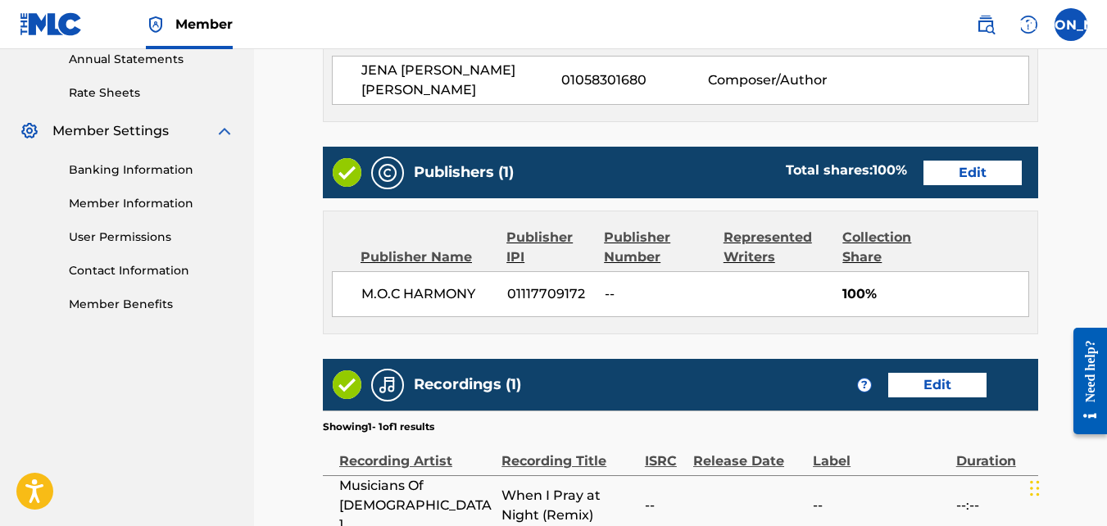
click at [989, 161] on link "Edit" at bounding box center [972, 173] width 98 height 25
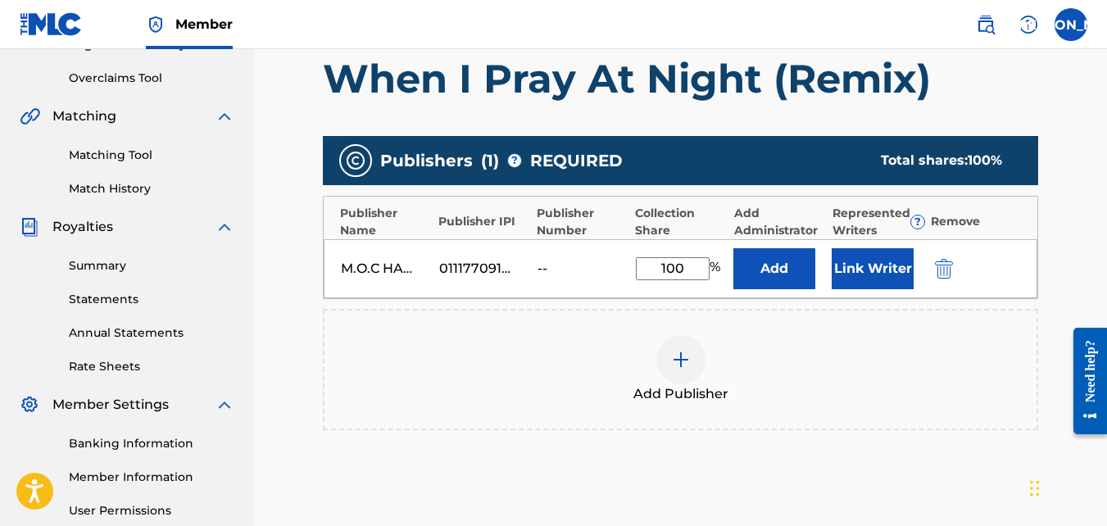
scroll to position [332, 0]
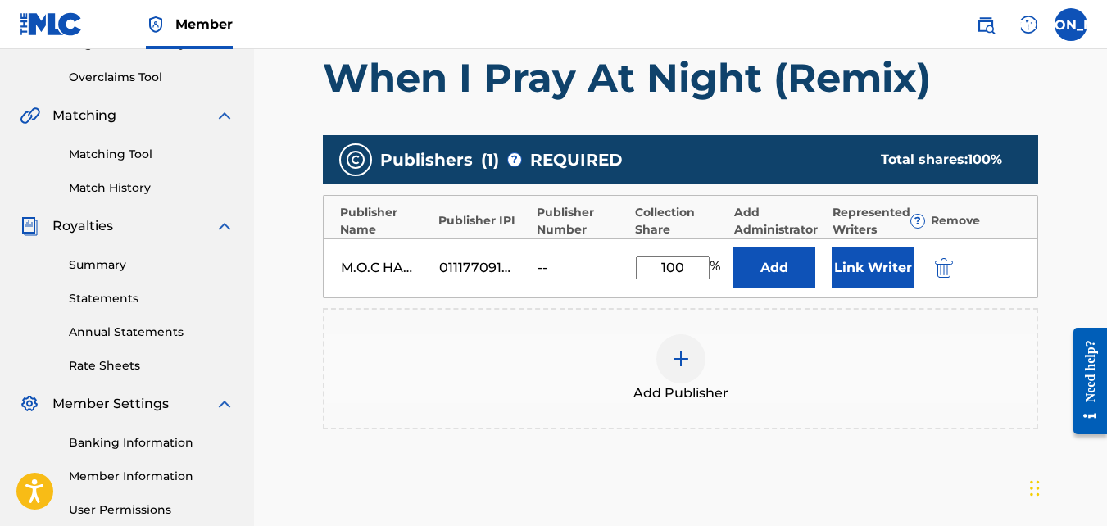
click at [948, 260] on img "submit" at bounding box center [944, 268] width 18 height 20
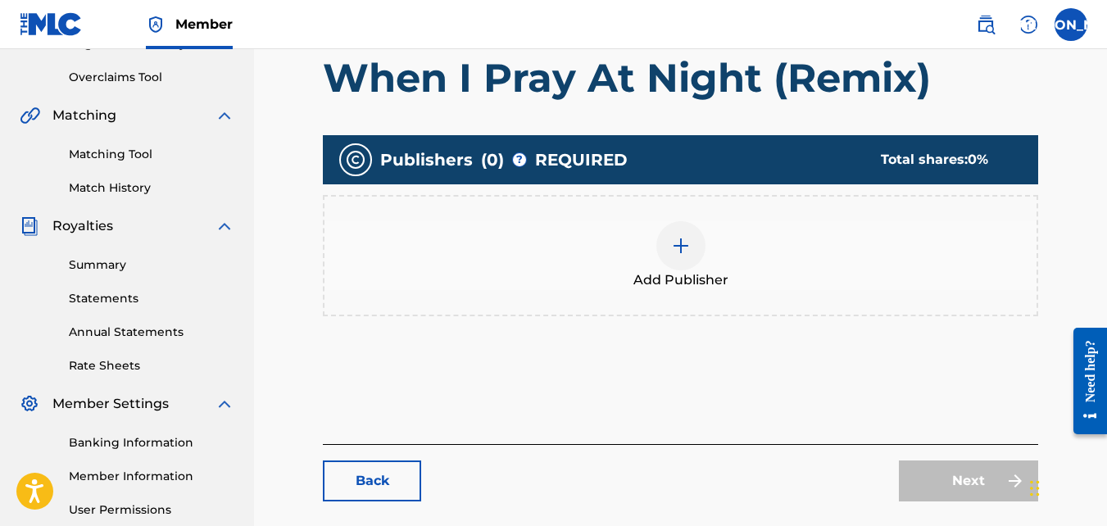
click at [676, 241] on img at bounding box center [681, 246] width 20 height 20
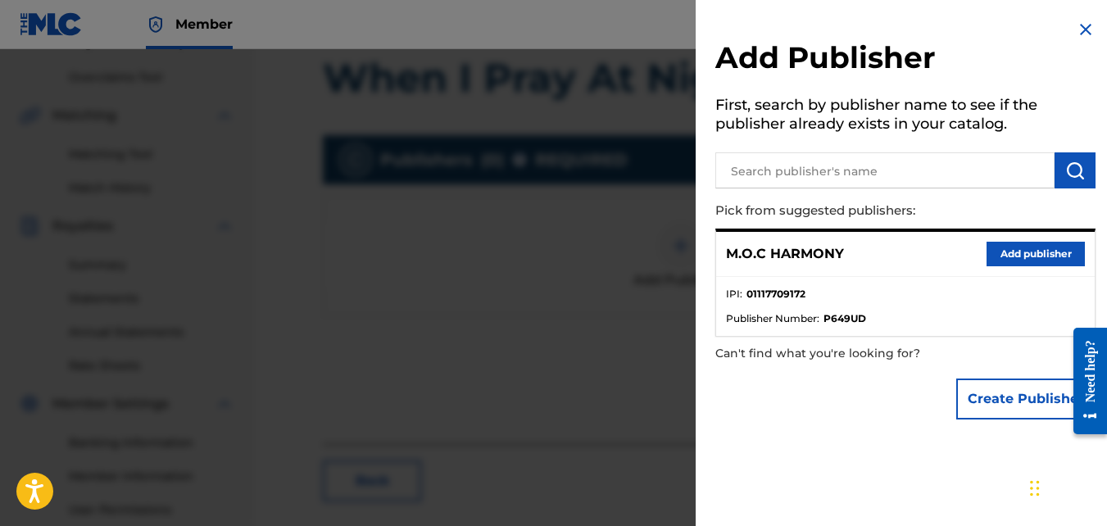
click at [1002, 251] on button "Add publisher" at bounding box center [1035, 254] width 98 height 25
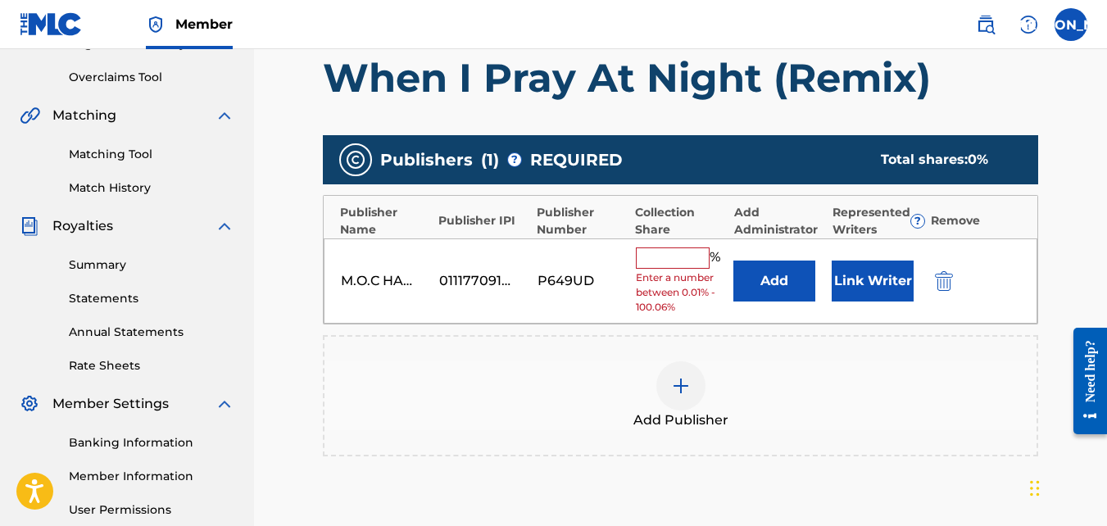
click at [673, 251] on input "text" at bounding box center [673, 257] width 74 height 21
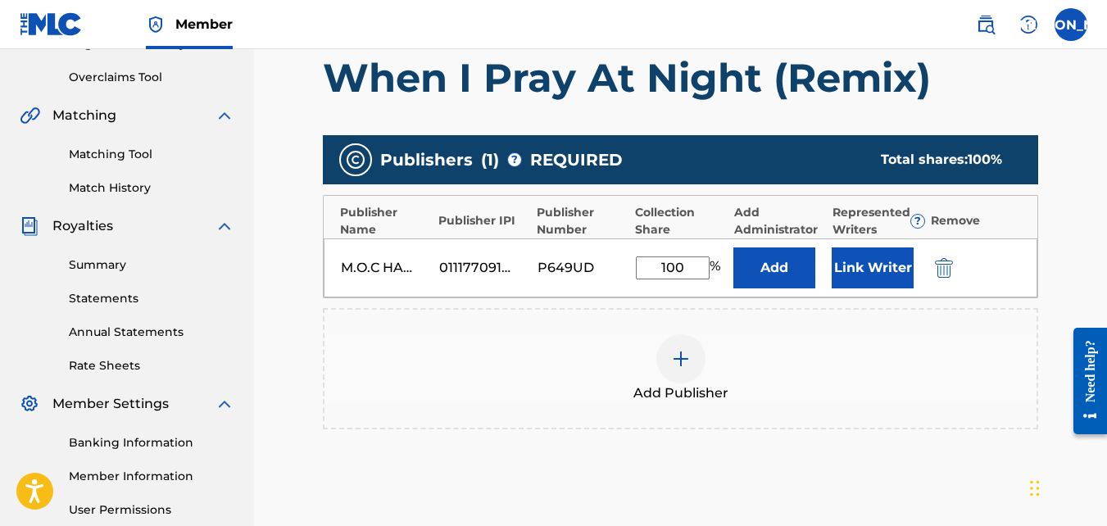
type input "100"
click at [686, 97] on h1 "When I Pray At Night (Remix)" at bounding box center [680, 77] width 715 height 49
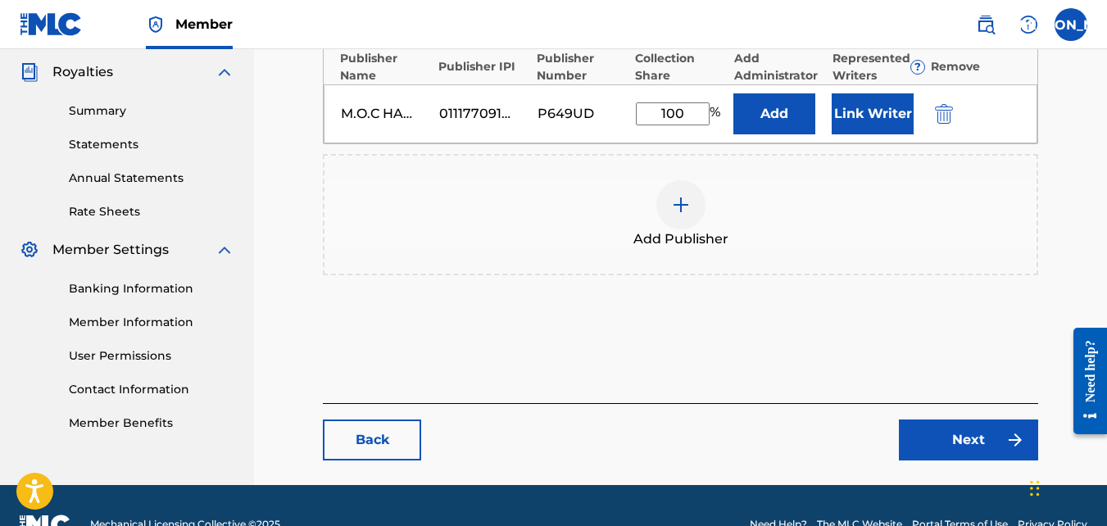
scroll to position [524, 0]
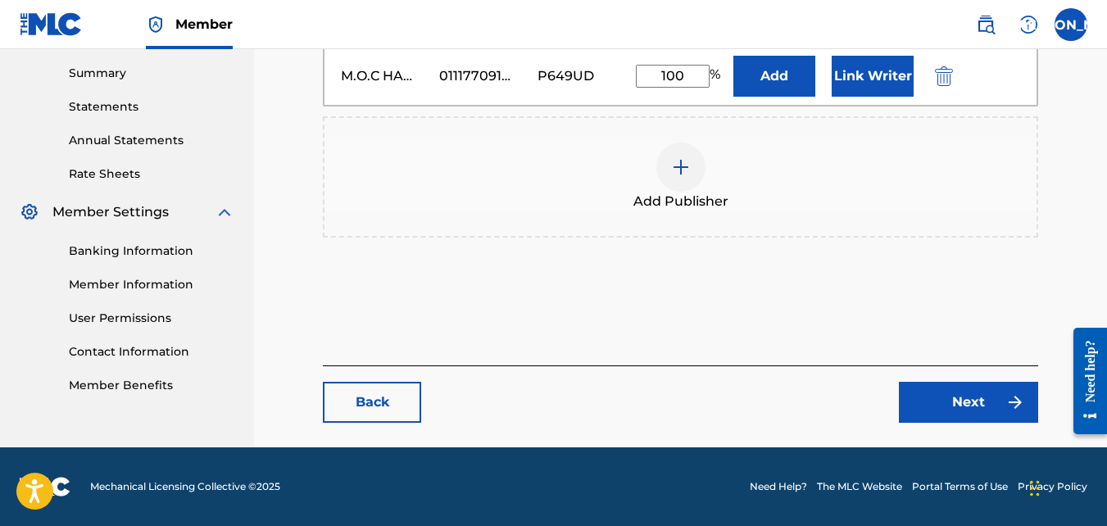
click at [944, 397] on link "Next" at bounding box center [968, 402] width 139 height 41
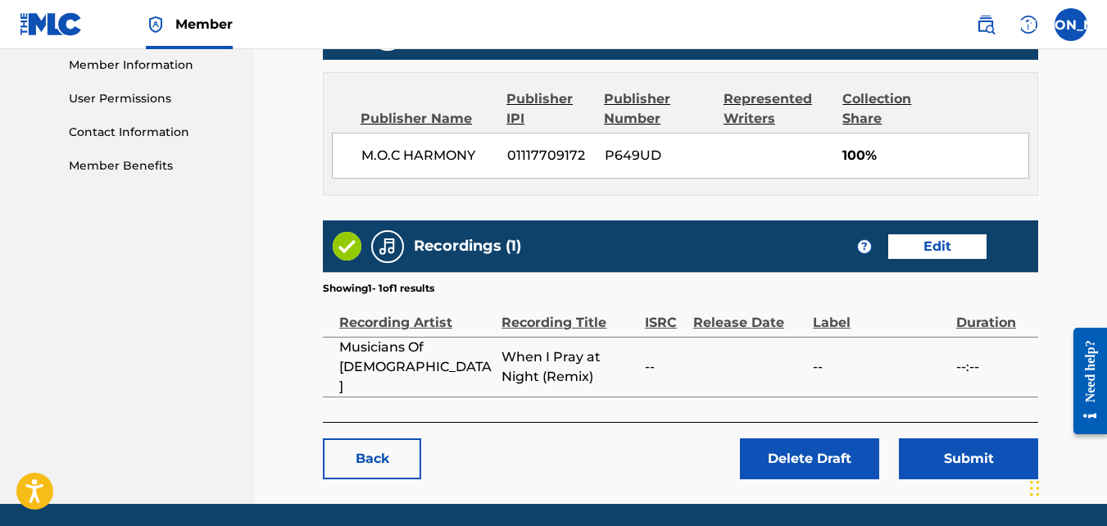
scroll to position [773, 0]
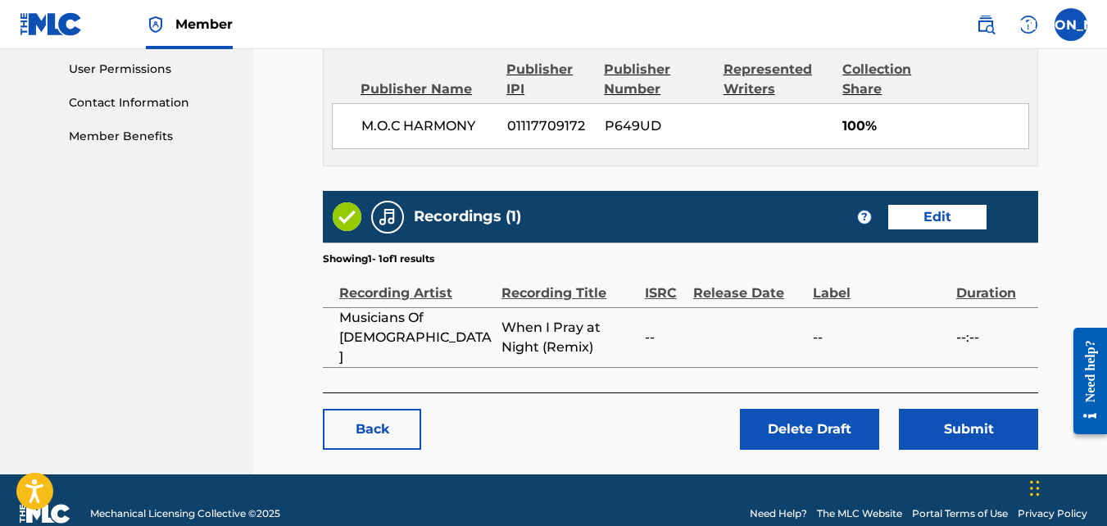
drag, startPoint x: 1039, startPoint y: 215, endPoint x: 1075, endPoint y: 164, distance: 63.0
click at [965, 205] on link "Edit" at bounding box center [937, 217] width 98 height 25
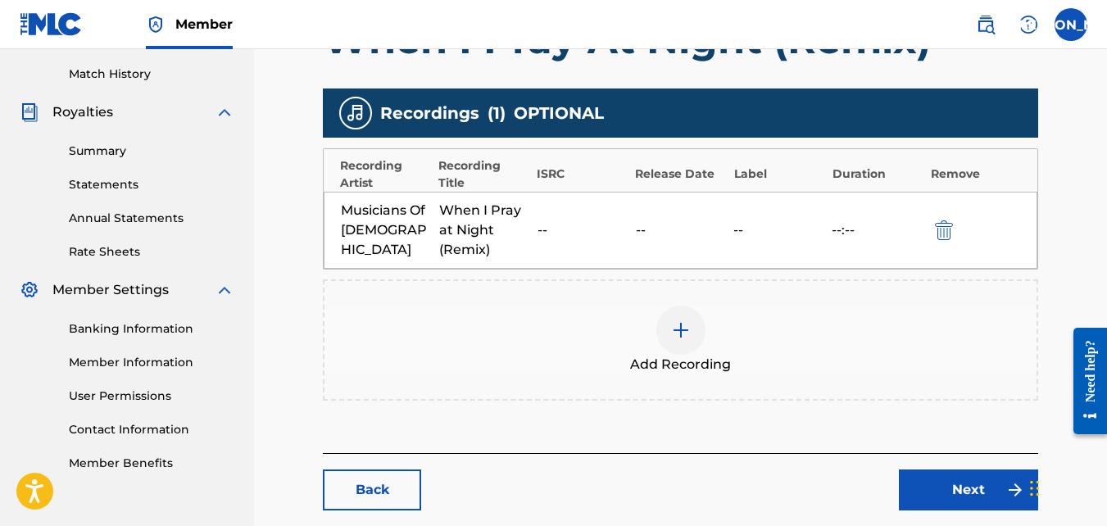
scroll to position [447, 0]
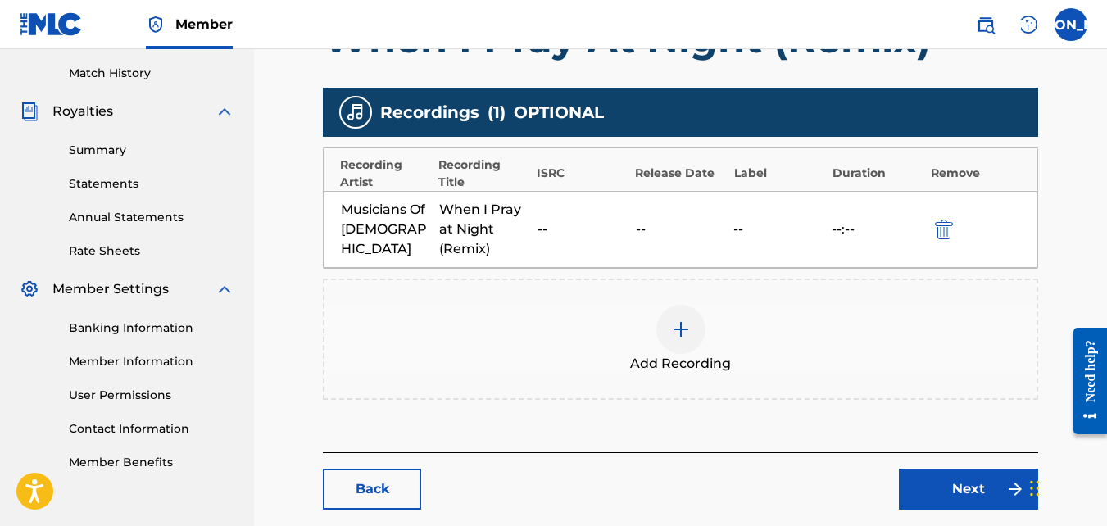
click at [955, 229] on button "submit" at bounding box center [942, 229] width 25 height 19
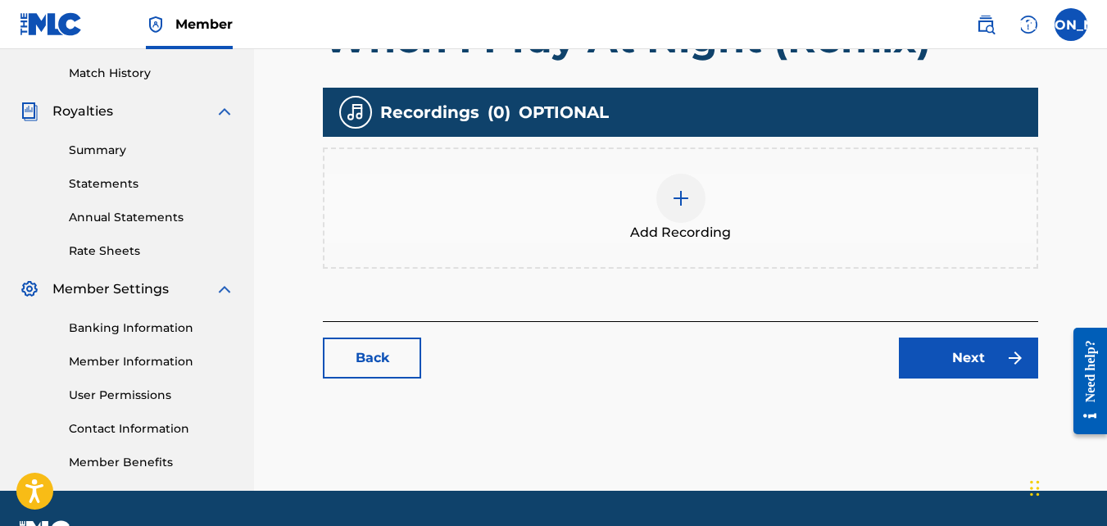
click at [673, 194] on img at bounding box center [681, 198] width 20 height 20
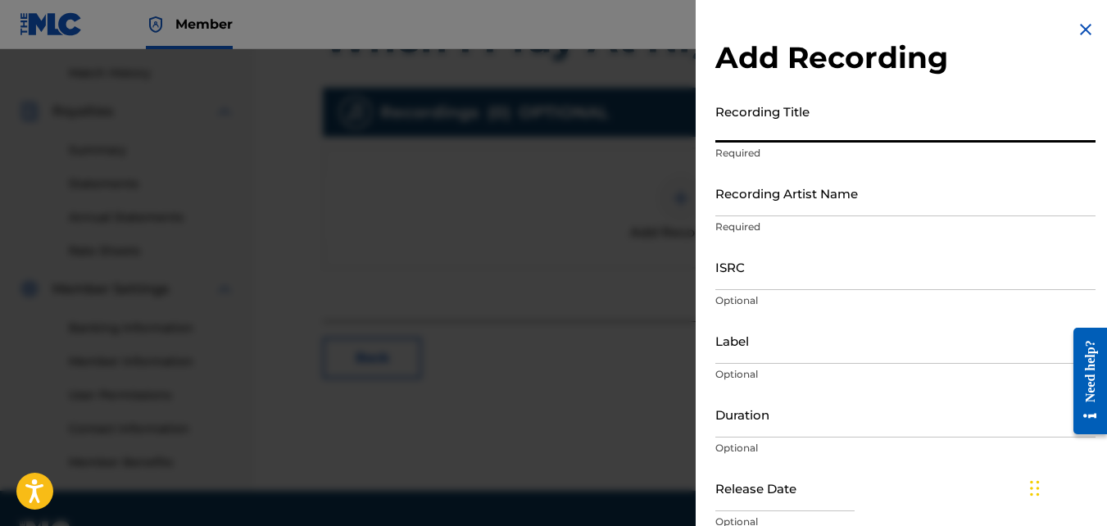
click at [785, 121] on input "Recording Title" at bounding box center [905, 119] width 380 height 47
type input "When I Pray at Night (Remix)"
click at [752, 182] on input "Recording Artist Name" at bounding box center [905, 193] width 380 height 47
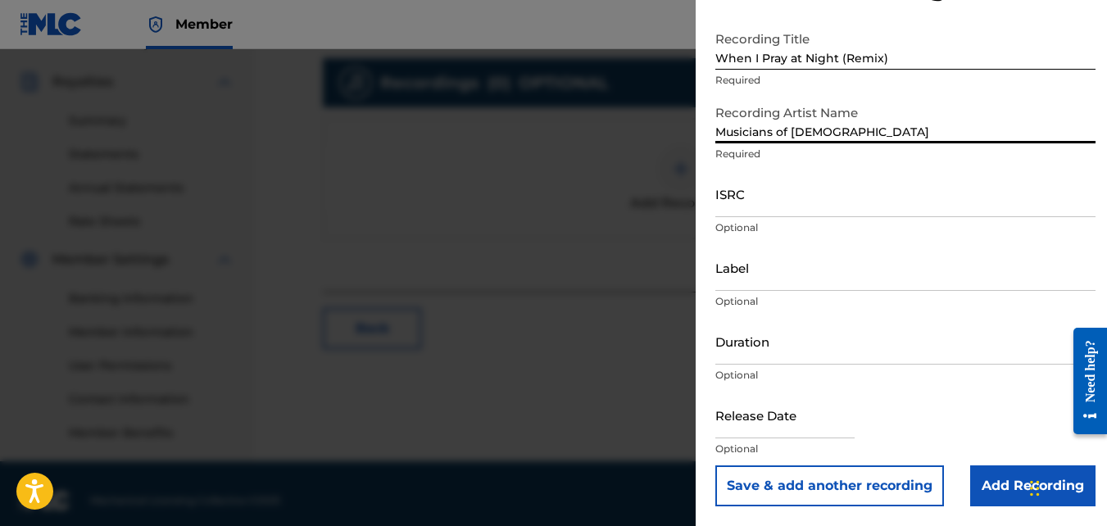
scroll to position [478, 0]
type input "Musicians of [DEMOGRAPHIC_DATA]"
click at [976, 488] on input "Add Recording" at bounding box center [1032, 485] width 125 height 41
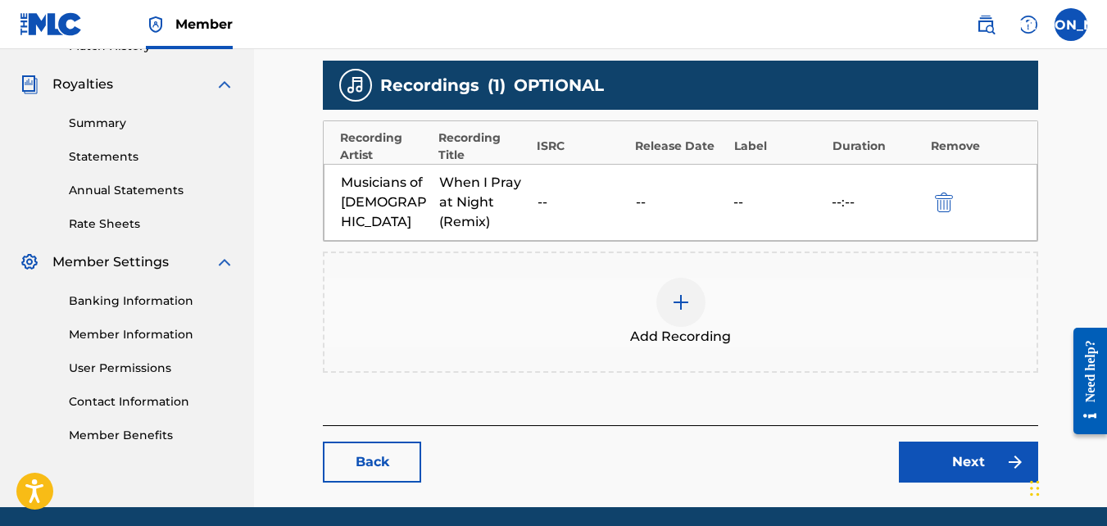
scroll to position [463, 0]
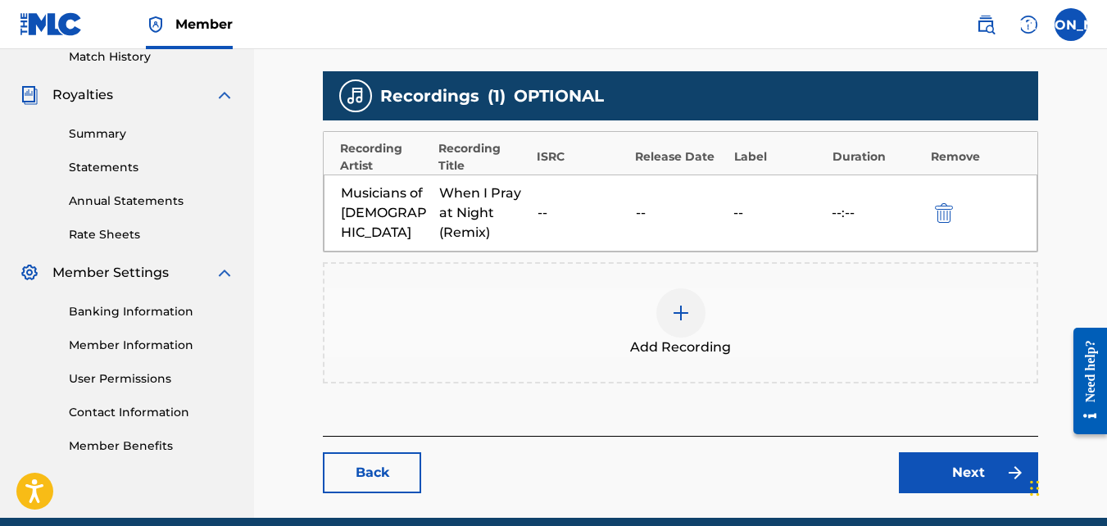
click at [924, 464] on link "Next" at bounding box center [968, 472] width 139 height 41
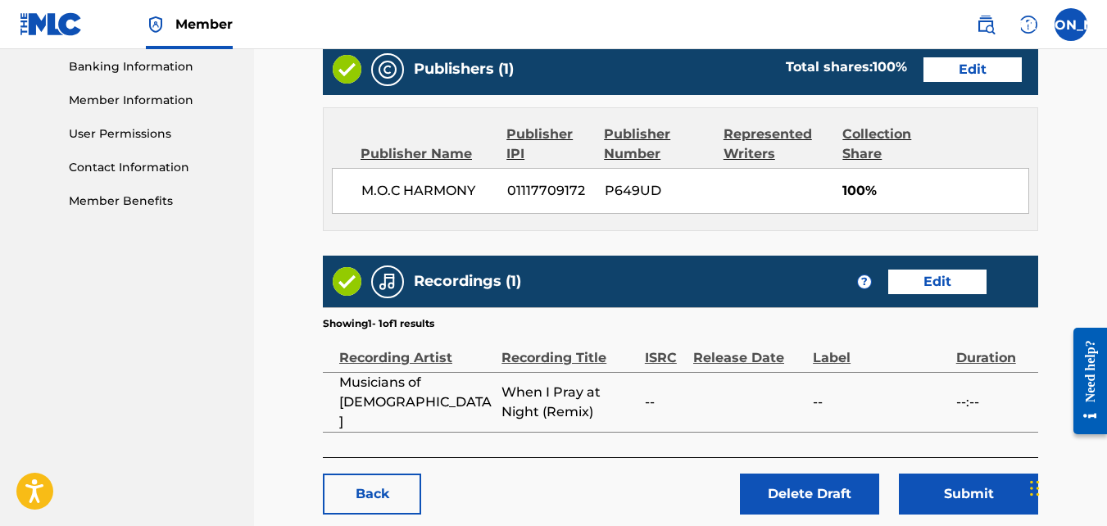
scroll to position [773, 0]
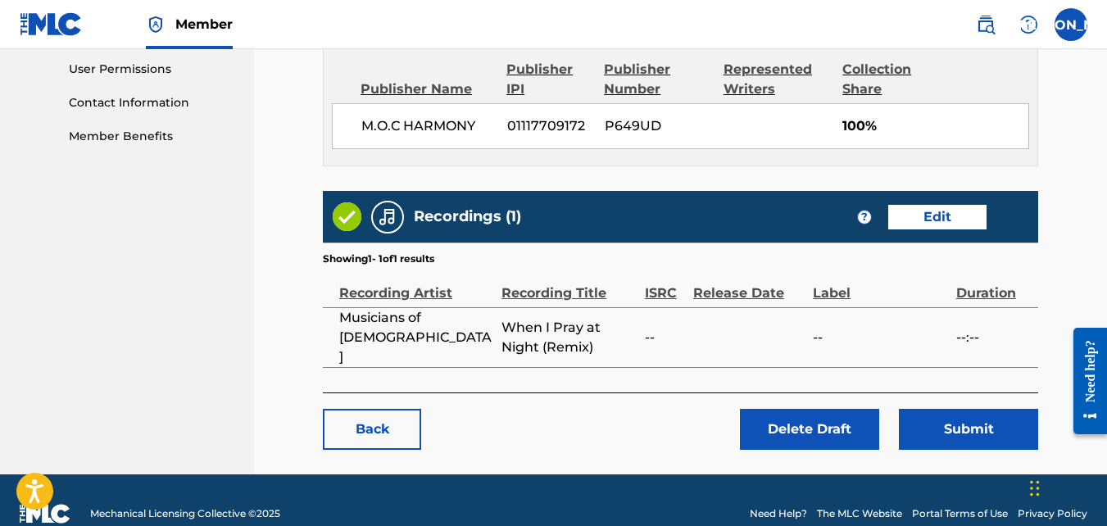
click at [968, 409] on button "Submit" at bounding box center [968, 429] width 139 height 41
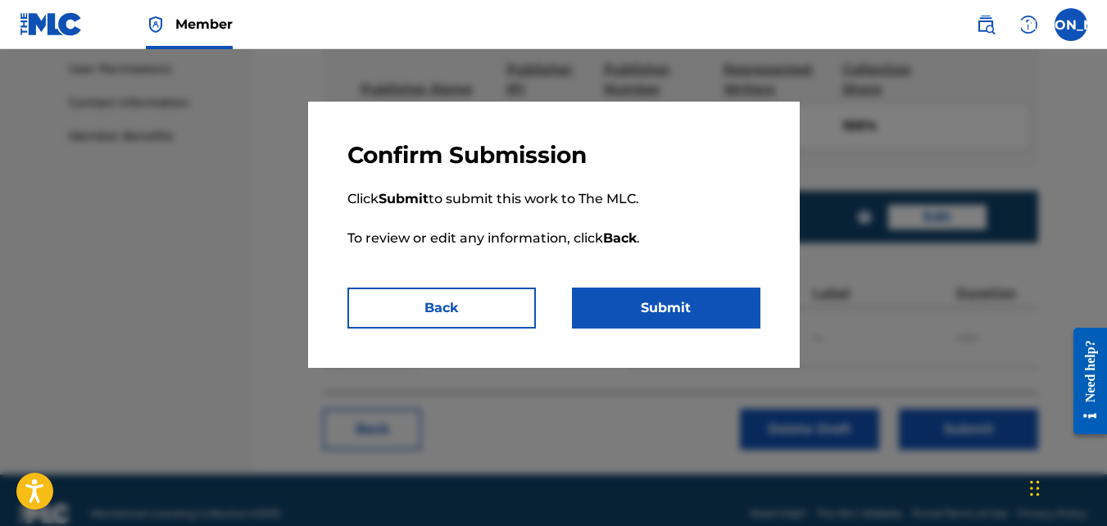
click at [687, 300] on button "Submit" at bounding box center [666, 308] width 188 height 41
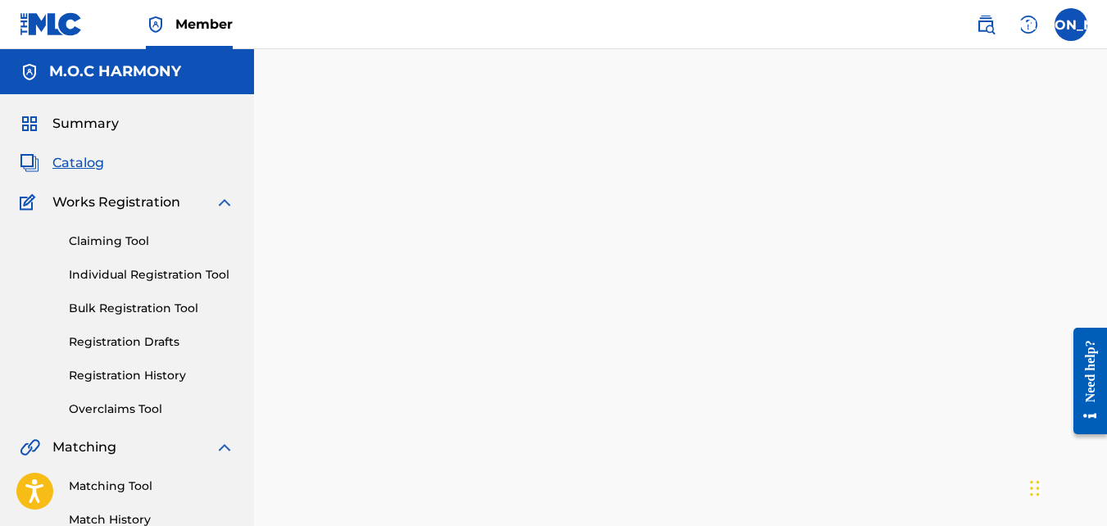
click at [131, 343] on link "Registration Drafts" at bounding box center [152, 341] width 166 height 17
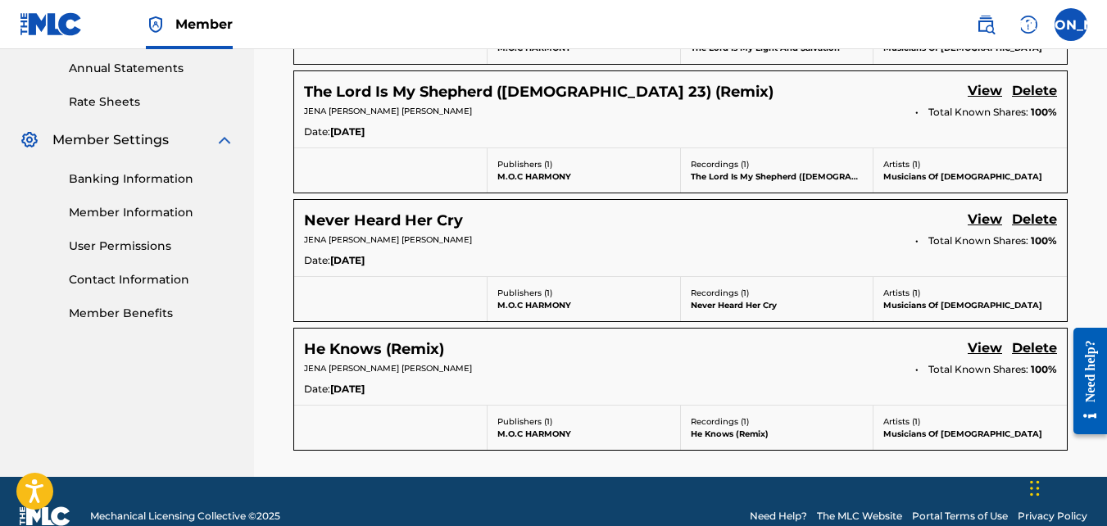
scroll to position [596, 0]
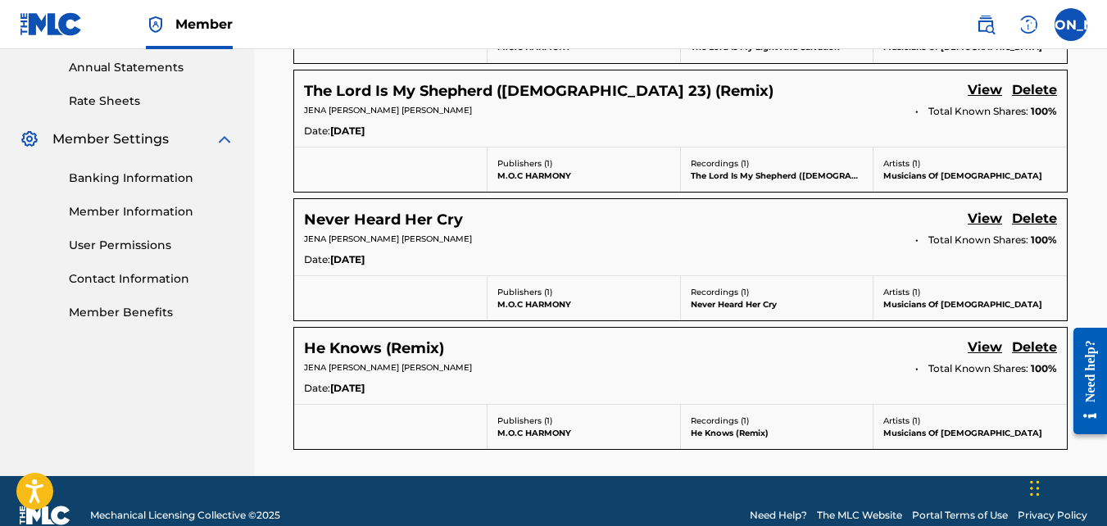
click at [985, 338] on link "View" at bounding box center [985, 349] width 34 height 22
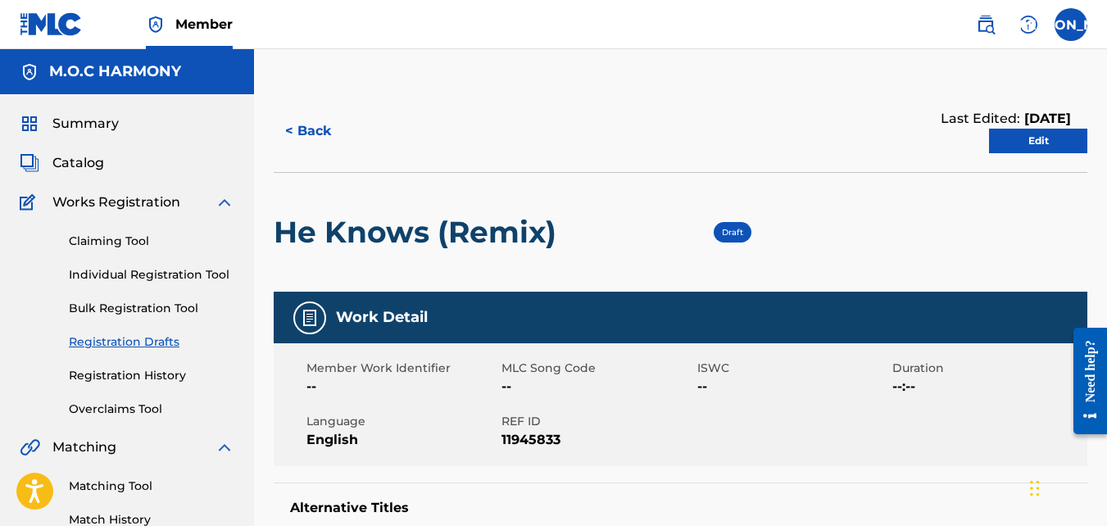
click at [1022, 137] on link "Edit" at bounding box center [1038, 141] width 98 height 25
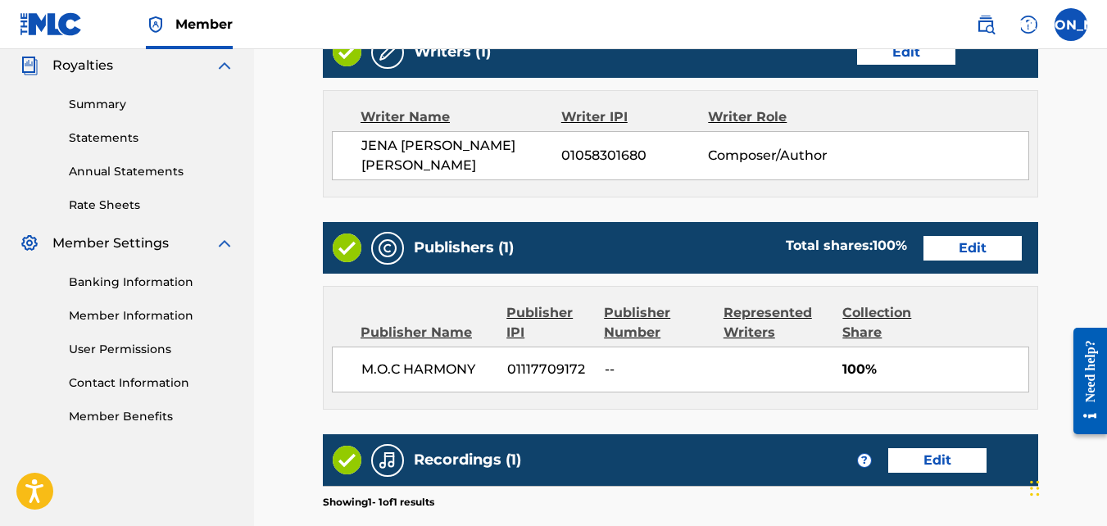
scroll to position [500, 0]
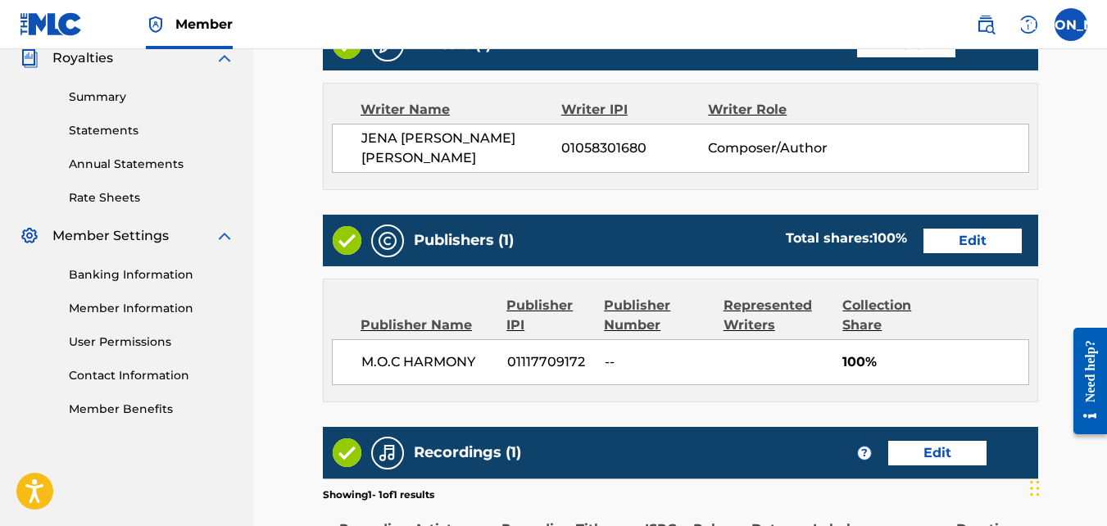
click at [977, 233] on link "Edit" at bounding box center [972, 241] width 98 height 25
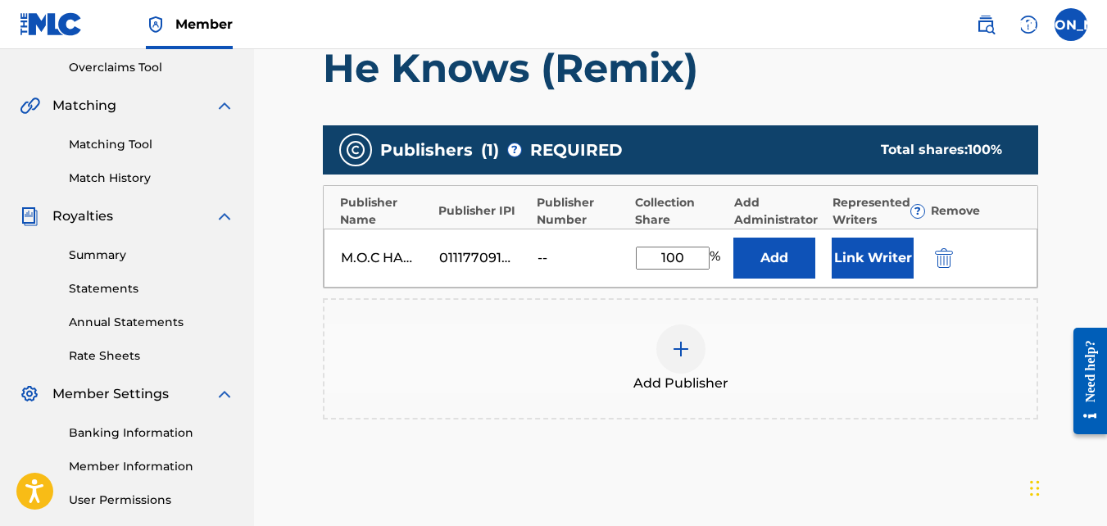
scroll to position [343, 0]
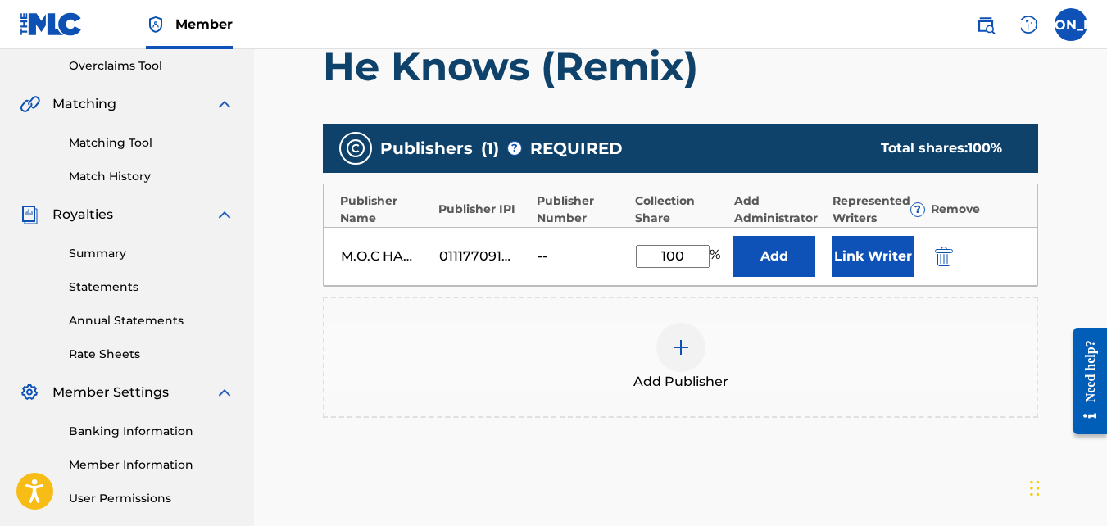
click at [940, 261] on img "submit" at bounding box center [944, 257] width 18 height 20
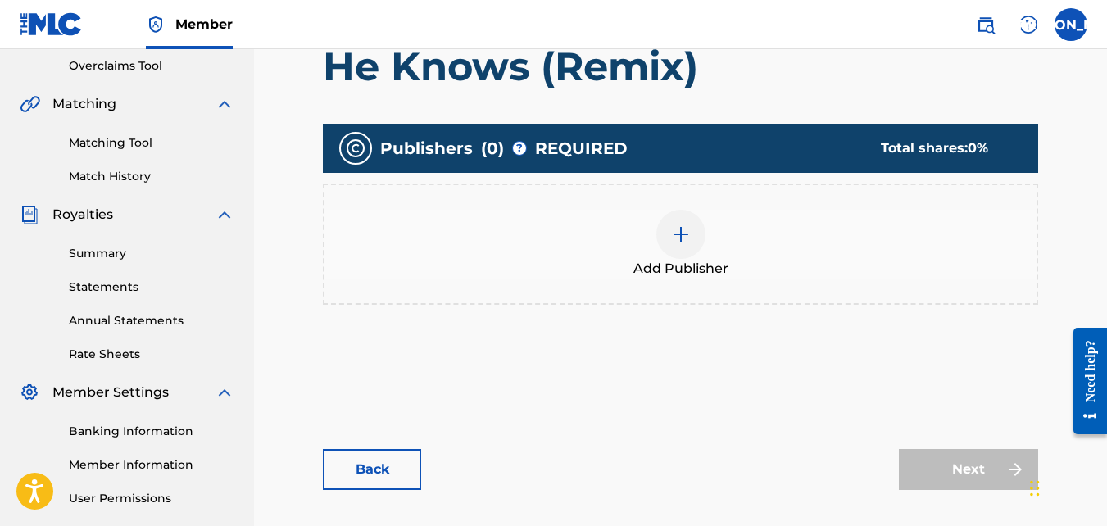
click at [684, 231] on img at bounding box center [681, 234] width 20 height 20
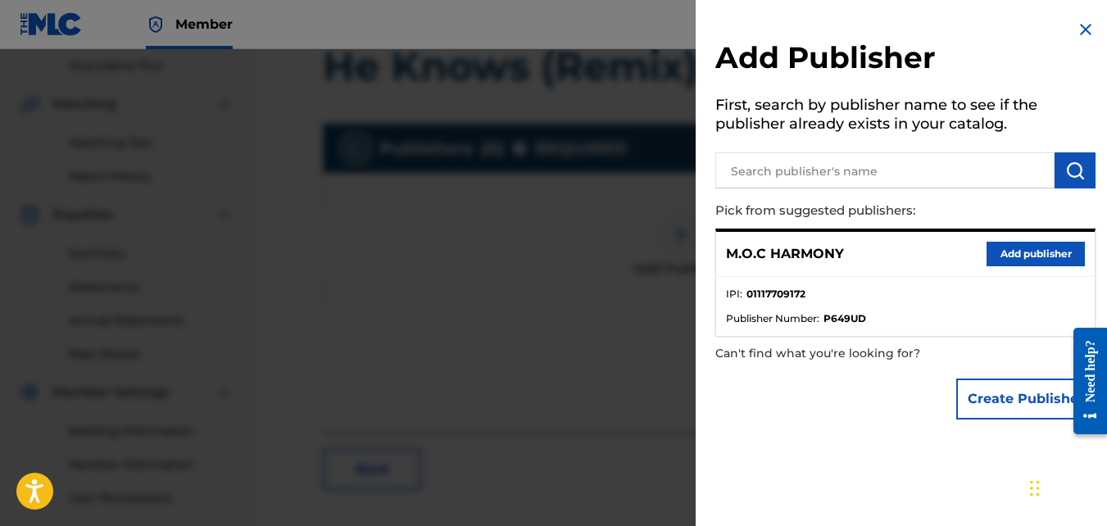
click at [1001, 257] on button "Add publisher" at bounding box center [1035, 254] width 98 height 25
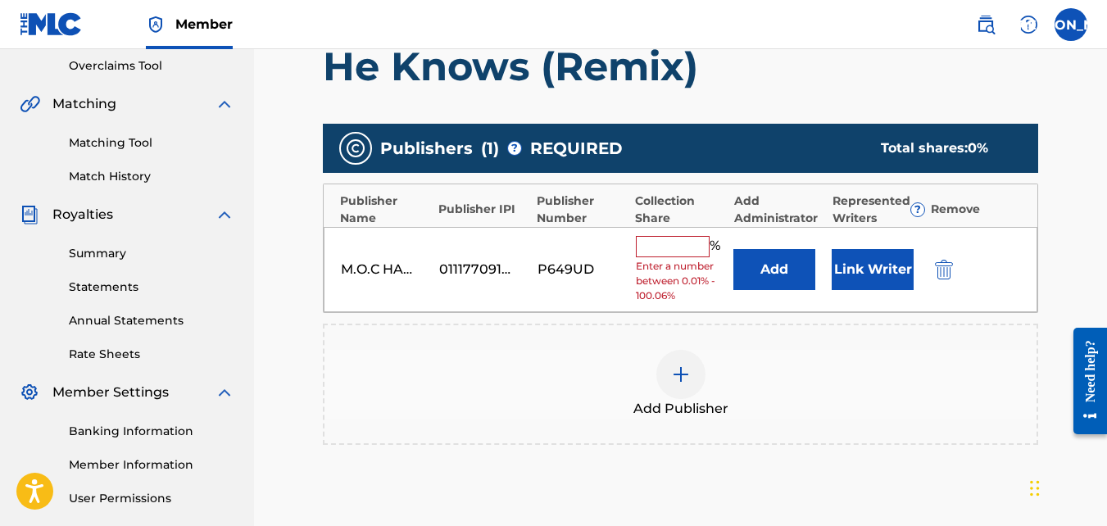
click at [673, 253] on input "text" at bounding box center [673, 246] width 74 height 21
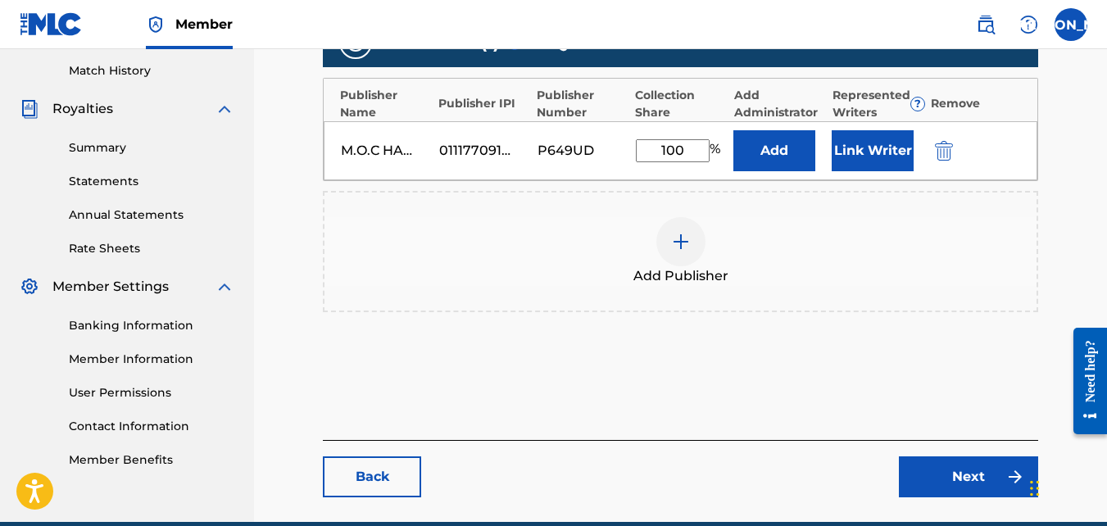
scroll to position [450, 0]
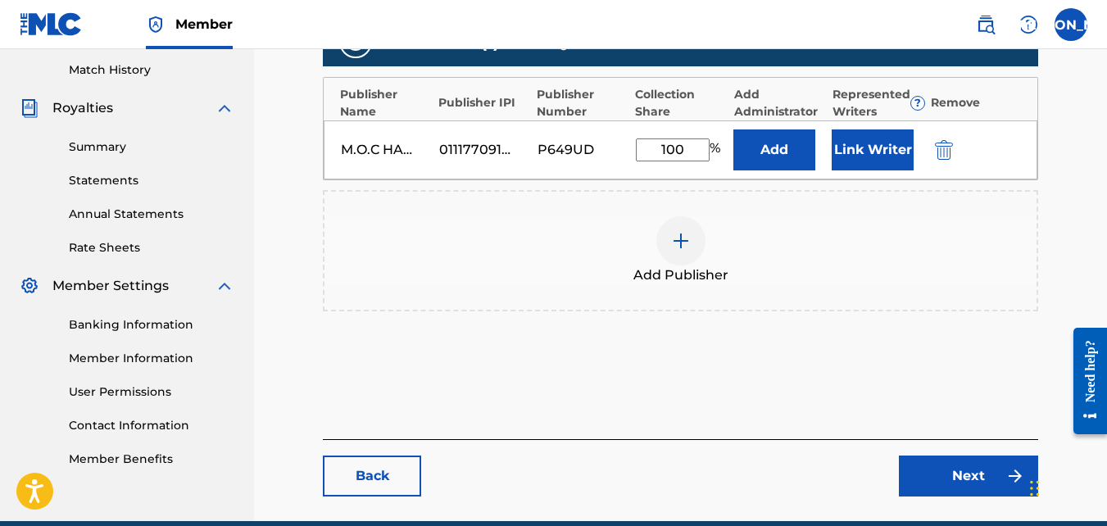
type input "100"
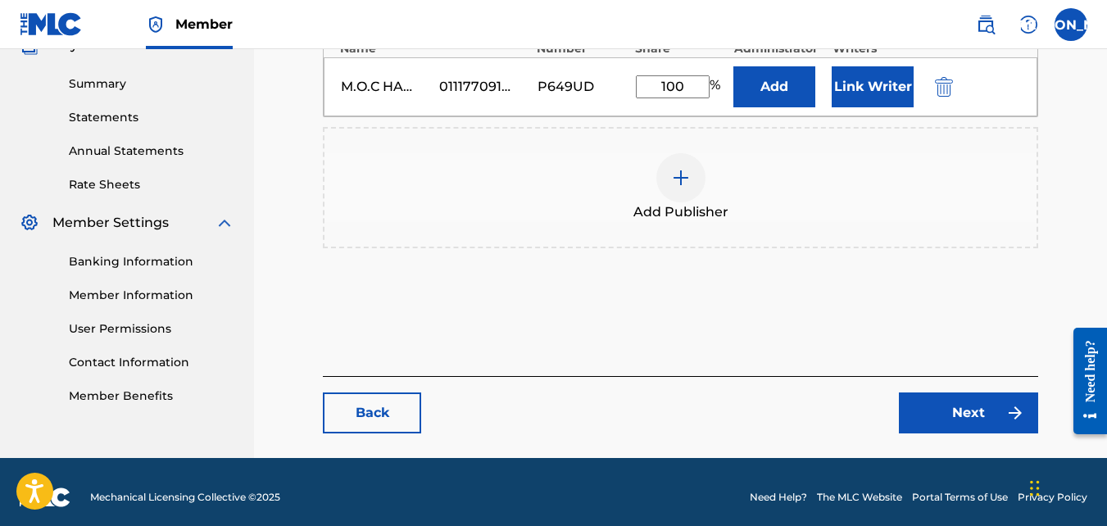
scroll to position [524, 0]
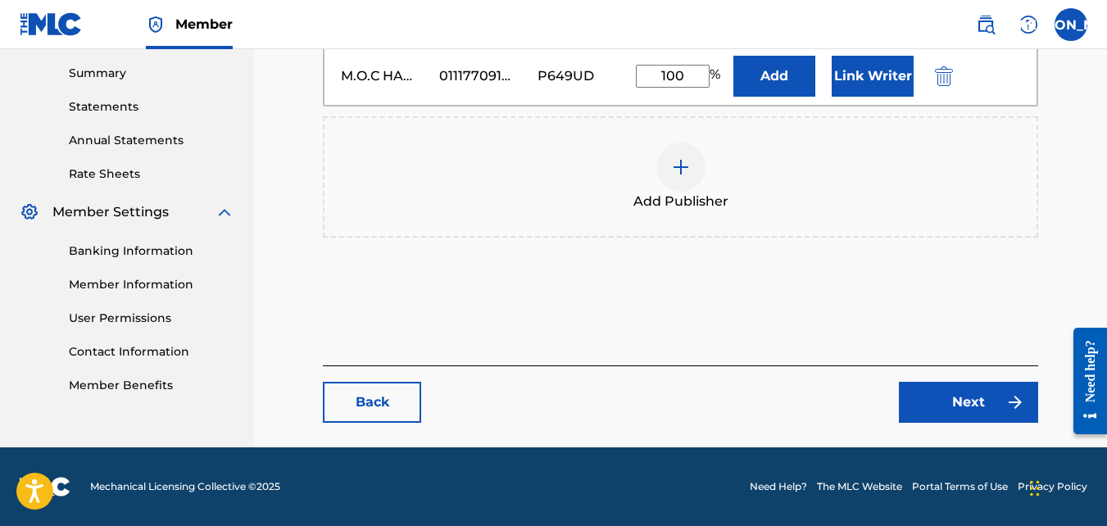
click at [956, 406] on link "Next" at bounding box center [968, 402] width 139 height 41
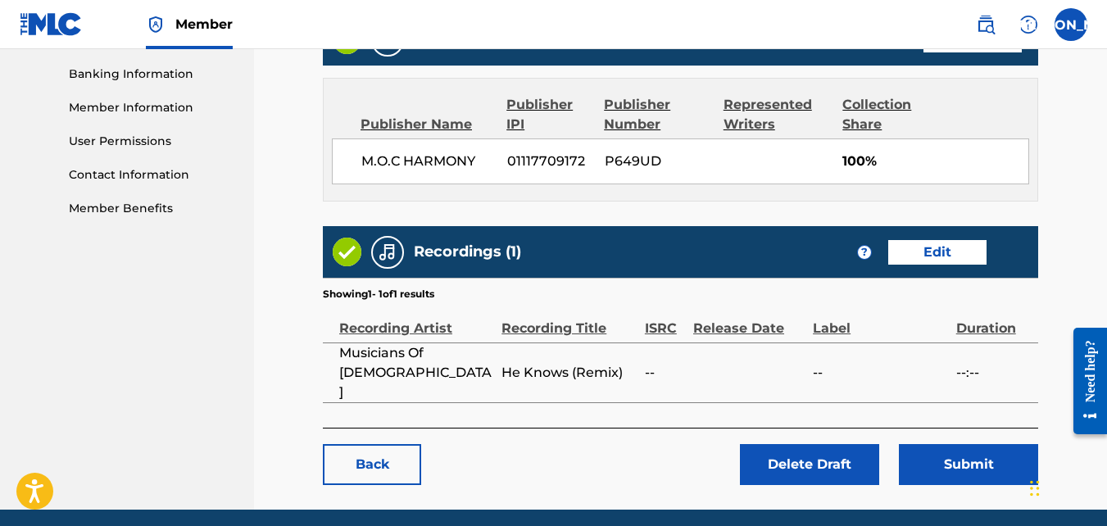
scroll to position [702, 0]
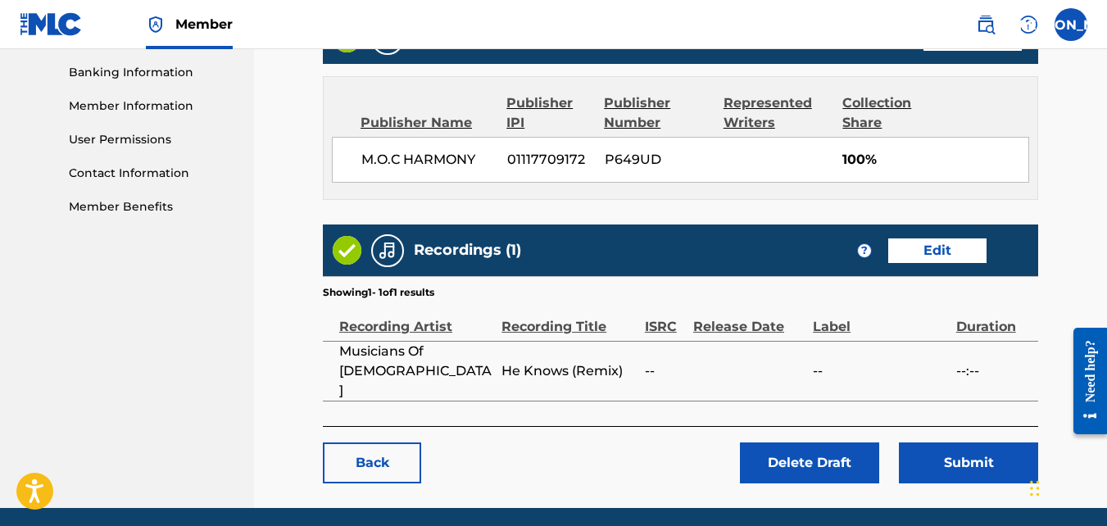
click at [945, 243] on link "Edit" at bounding box center [937, 250] width 98 height 25
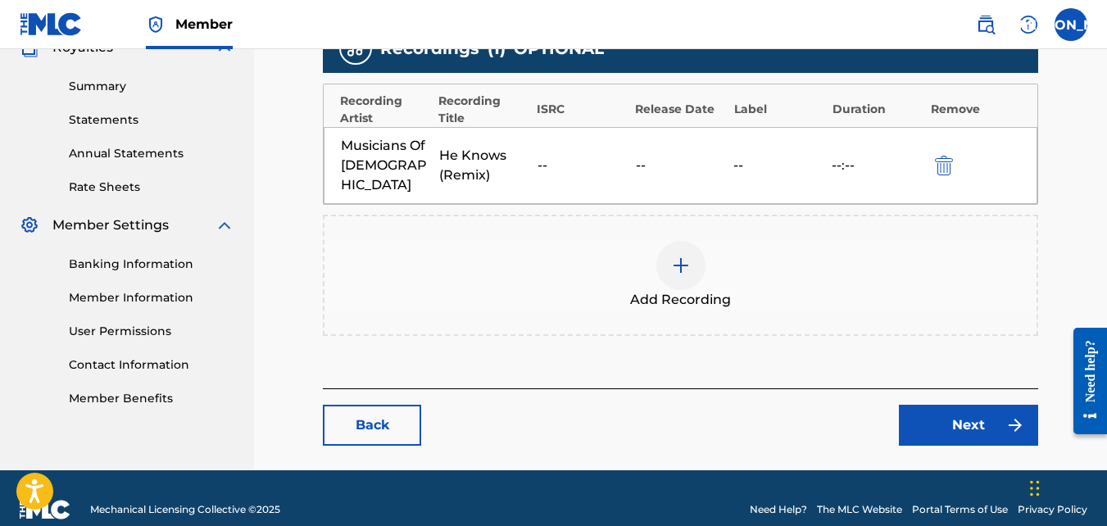
scroll to position [511, 0]
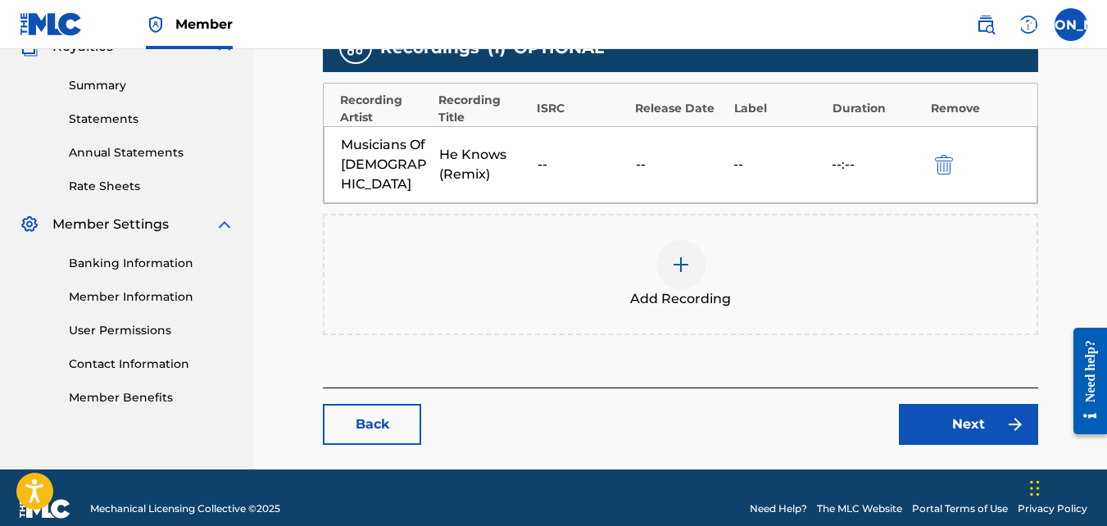
click at [946, 143] on div "Musicians Of [DEMOGRAPHIC_DATA] He Knows (Remix) -- -- -- --:--" at bounding box center [681, 164] width 714 height 77
click at [943, 158] on img "submit" at bounding box center [944, 165] width 18 height 20
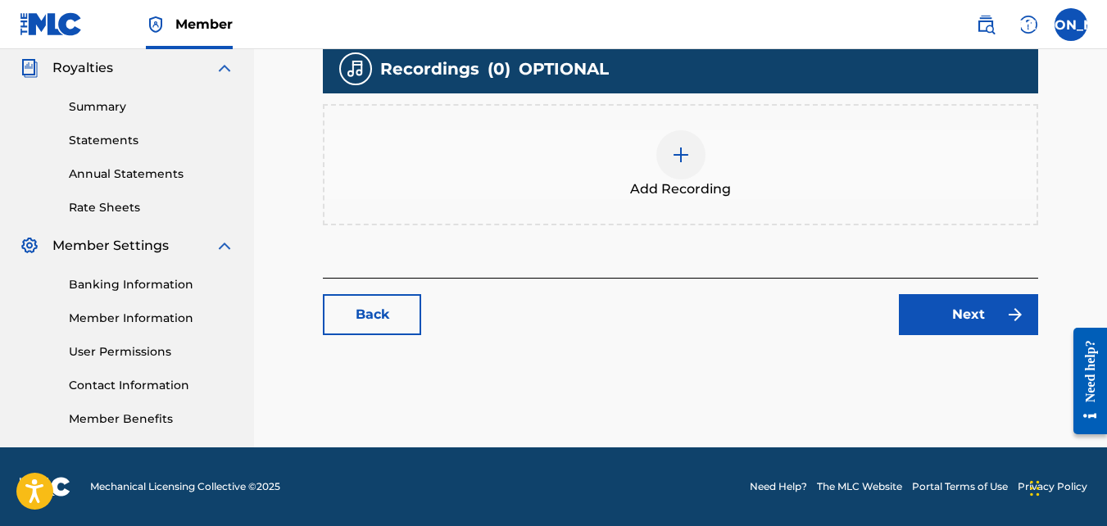
scroll to position [490, 0]
click at [685, 153] on img at bounding box center [681, 155] width 20 height 20
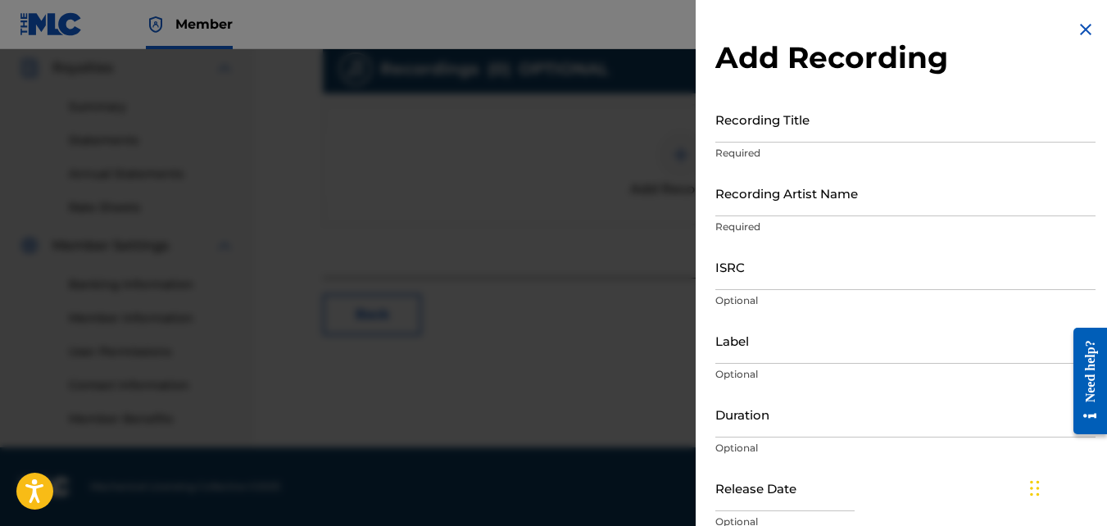
click at [751, 131] on input "Recording Title" at bounding box center [905, 119] width 380 height 47
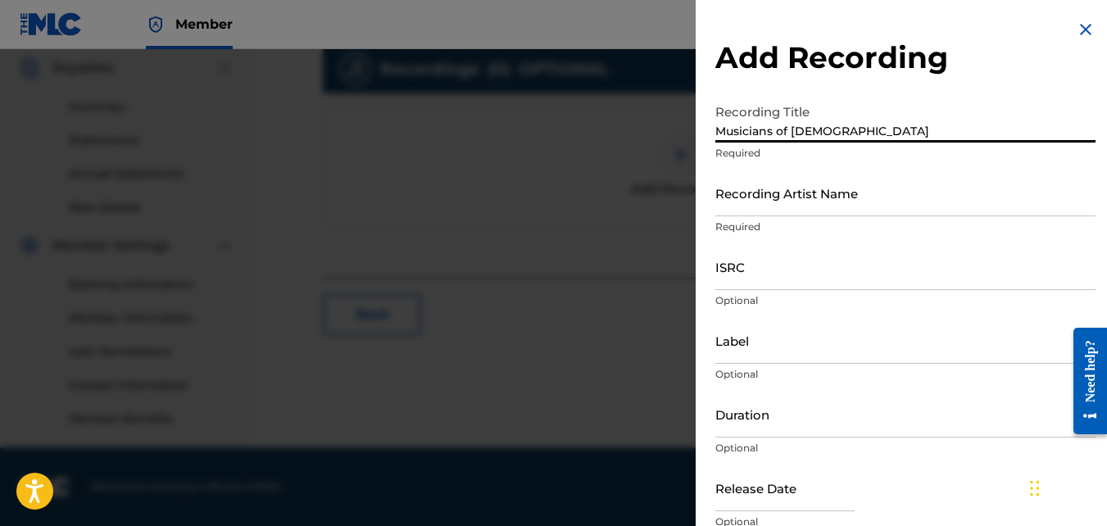
type input "Musicians of [DEMOGRAPHIC_DATA]"
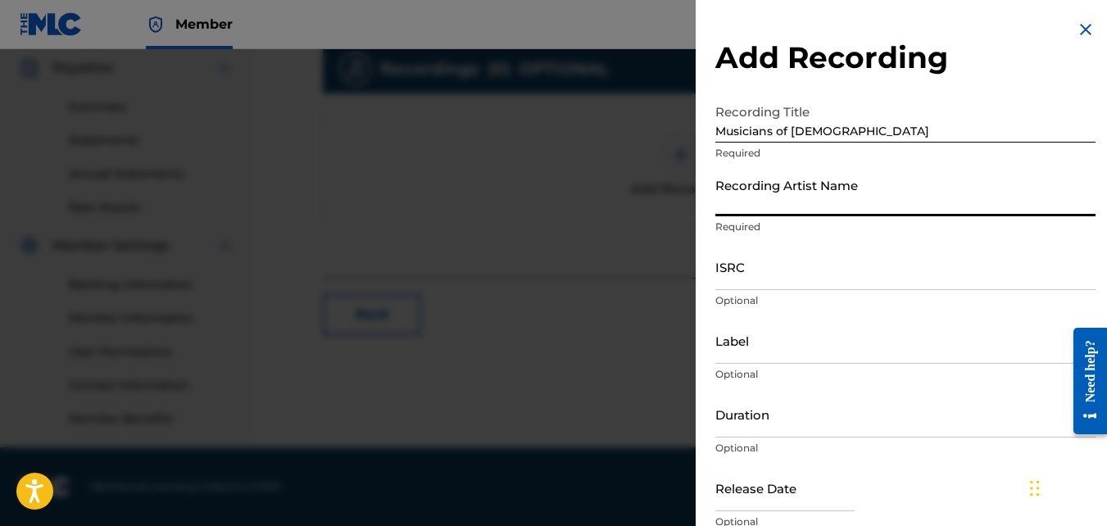
click at [780, 205] on input "Recording Artist Name" at bounding box center [905, 193] width 380 height 47
type input "Musicians of [DEMOGRAPHIC_DATA]"
click at [778, 138] on input "Musicians of [DEMOGRAPHIC_DATA]" at bounding box center [905, 119] width 380 height 47
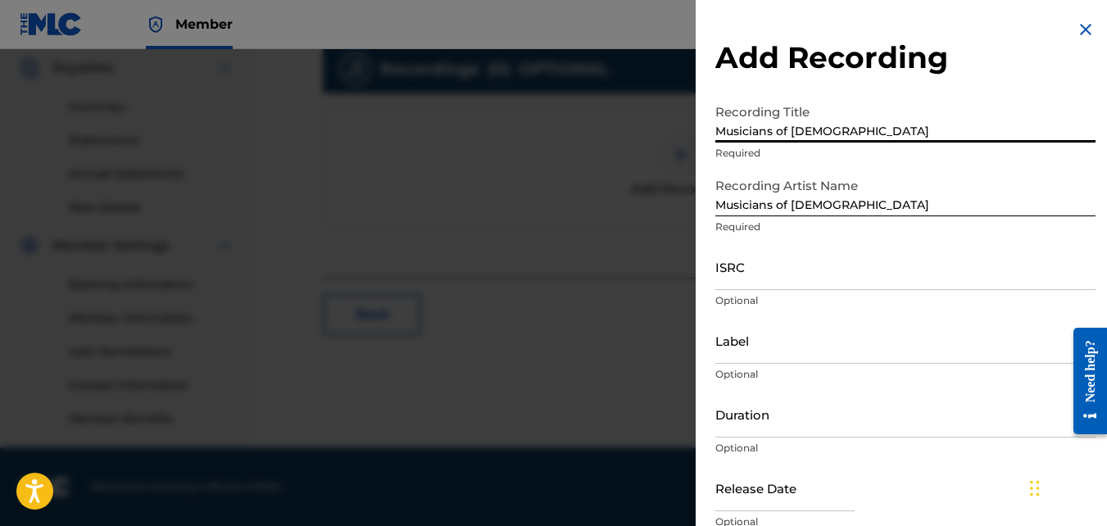
click at [778, 138] on input "Musicians of [DEMOGRAPHIC_DATA]" at bounding box center [905, 119] width 380 height 47
type input "He Knows (Remix)"
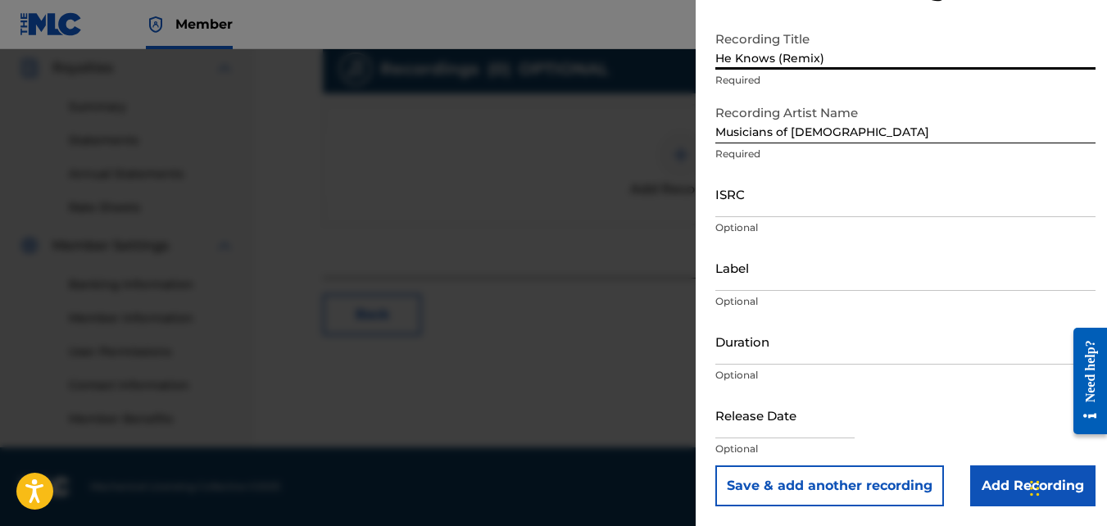
click at [995, 479] on input "Add Recording" at bounding box center [1032, 485] width 125 height 41
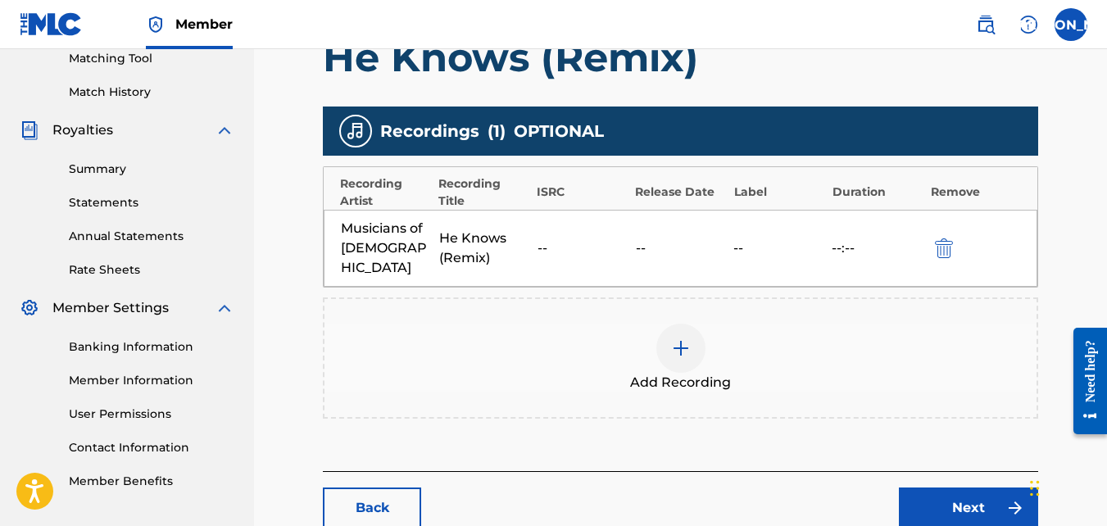
scroll to position [421, 0]
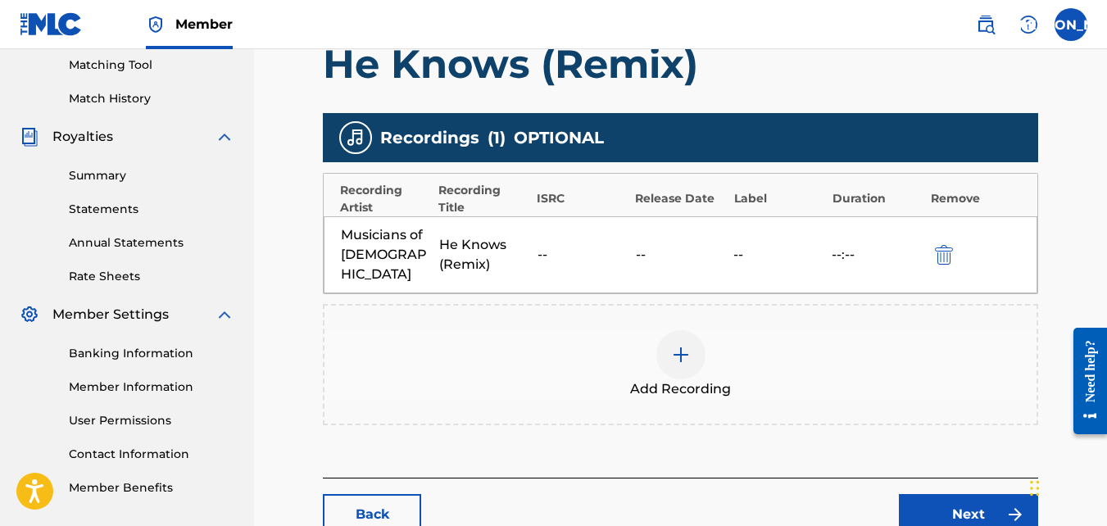
click at [941, 501] on link "Next" at bounding box center [968, 514] width 139 height 41
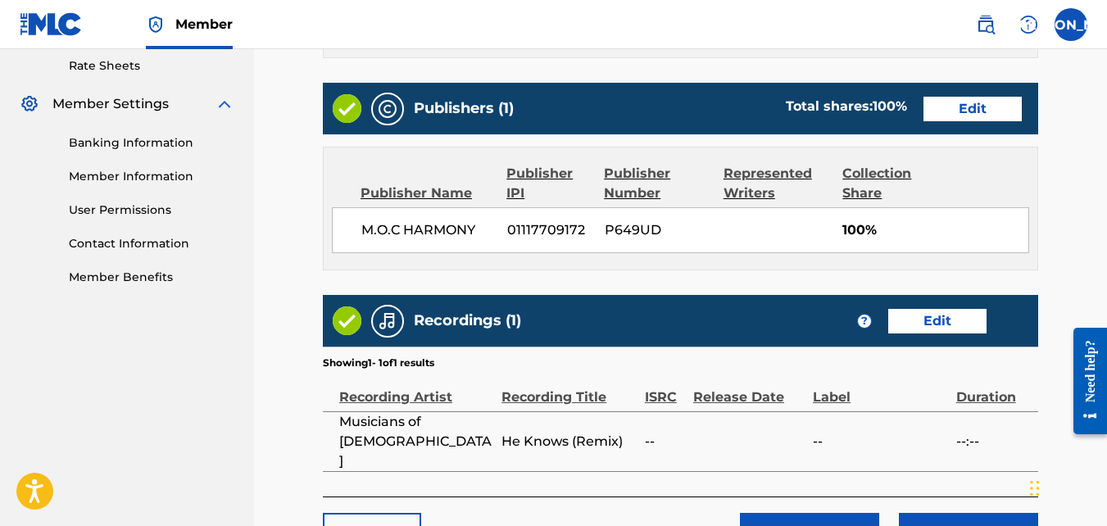
scroll to position [736, 0]
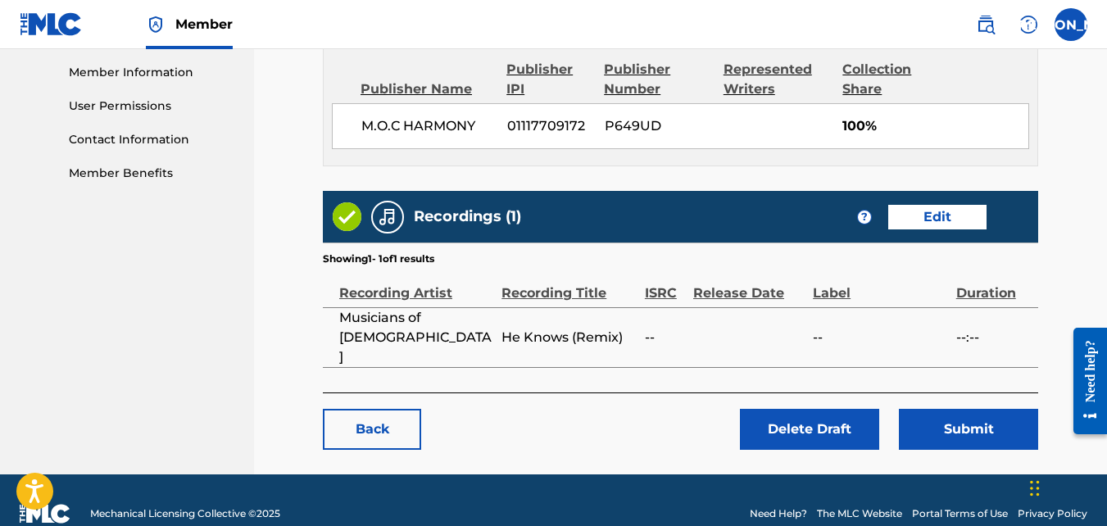
click at [956, 409] on button "Submit" at bounding box center [968, 429] width 139 height 41
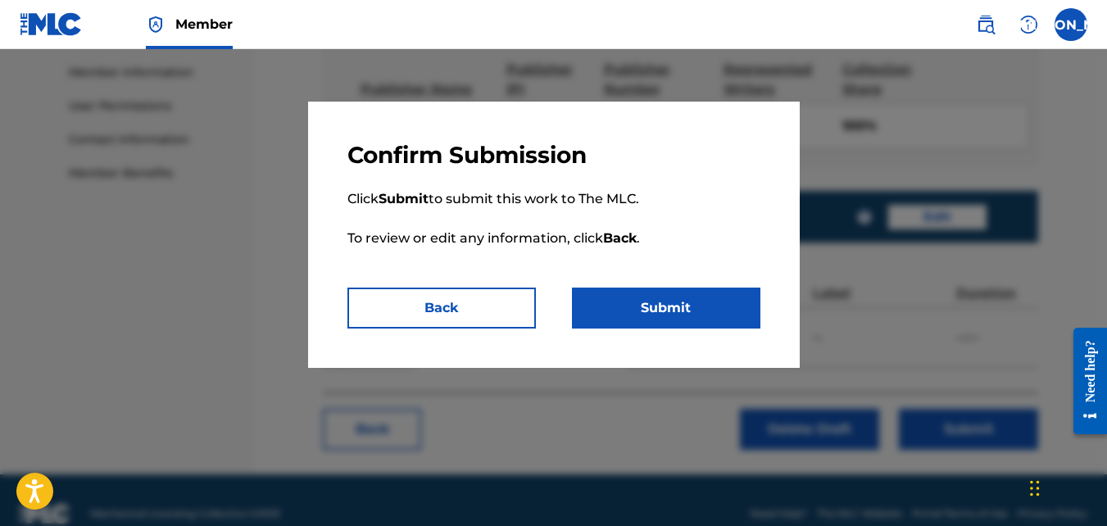
click at [648, 304] on button "Submit" at bounding box center [666, 308] width 188 height 41
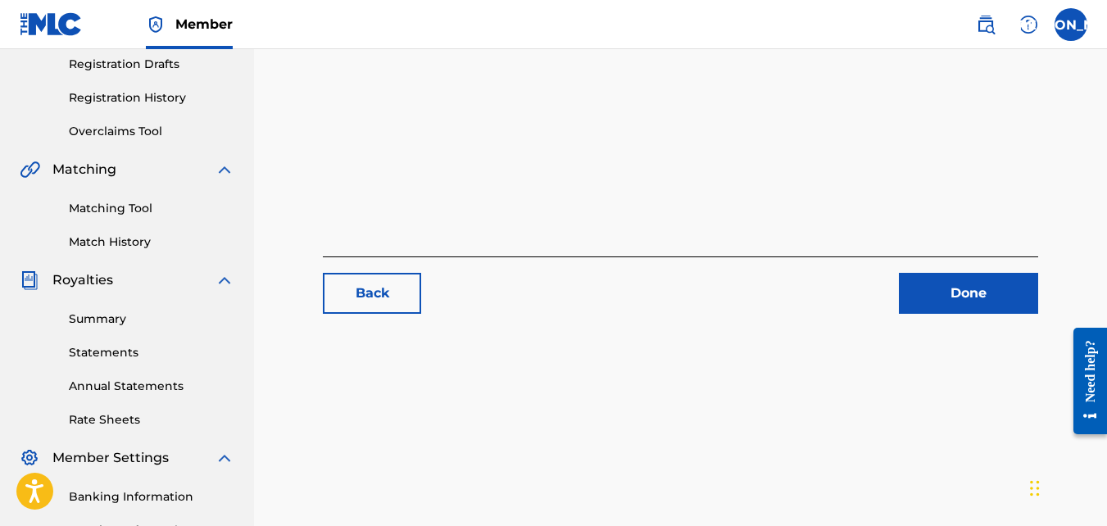
scroll to position [279, 0]
click at [888, 274] on div "Done" at bounding box center [958, 292] width 159 height 41
click at [909, 285] on link "Done" at bounding box center [968, 292] width 139 height 41
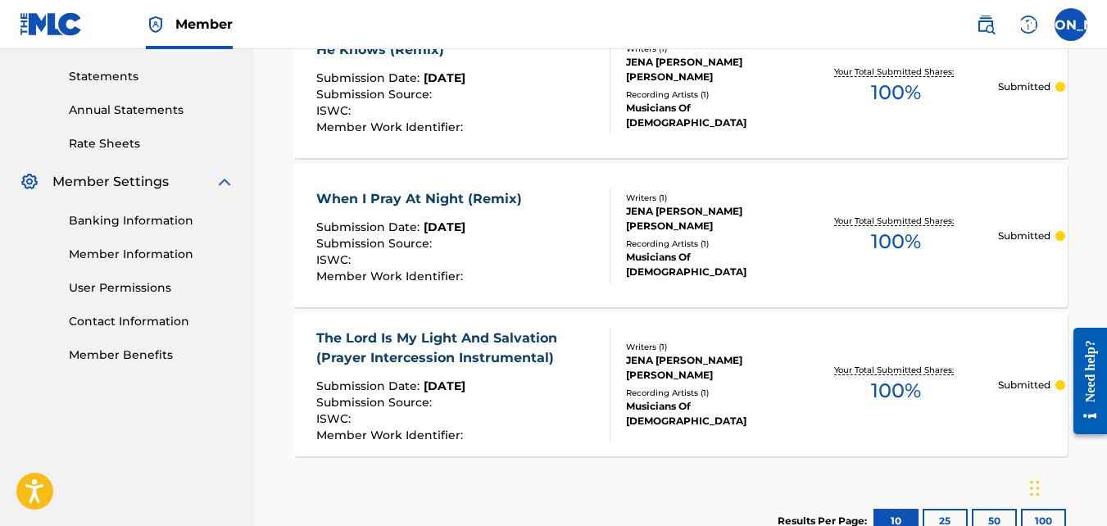
scroll to position [564, 0]
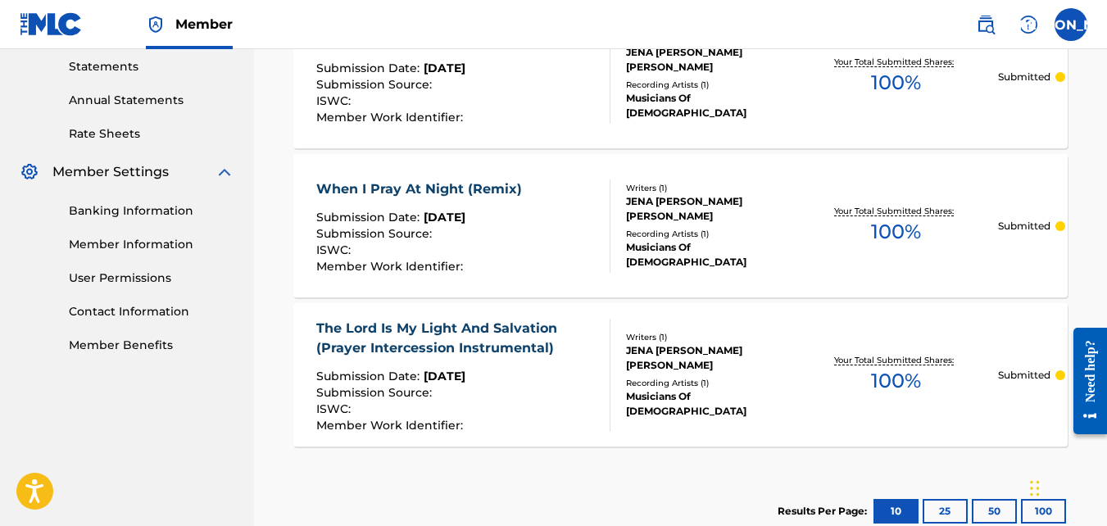
click at [676, 395] on div "Musicians Of [DEMOGRAPHIC_DATA]" at bounding box center [710, 403] width 168 height 29
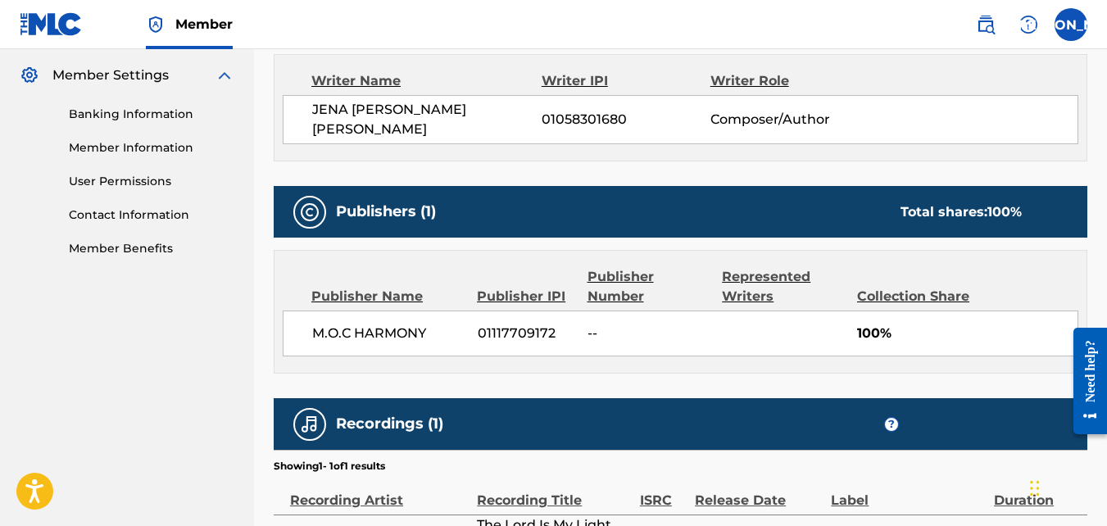
scroll to position [865, 0]
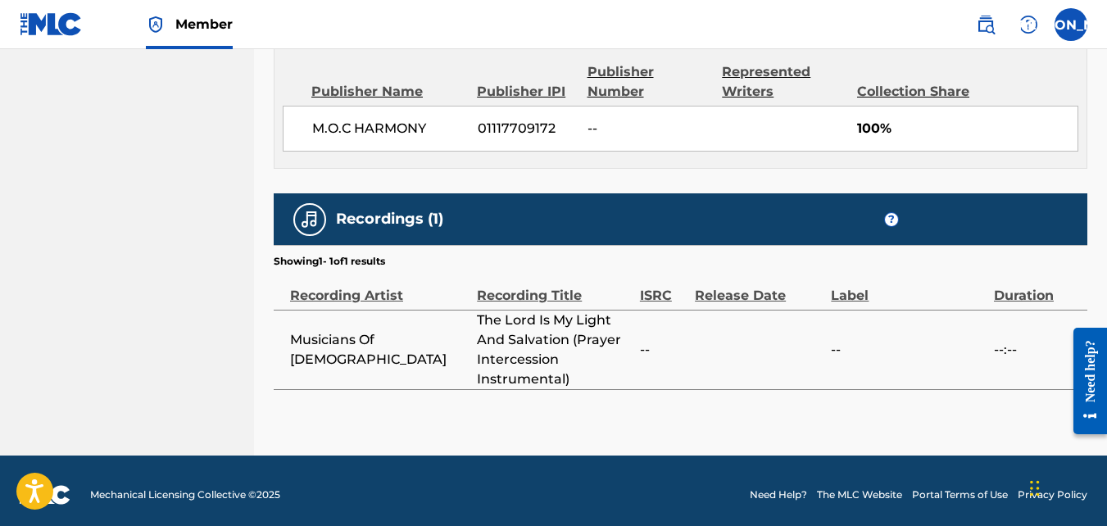
click at [379, 333] on span "Musicians Of [DEMOGRAPHIC_DATA]" at bounding box center [379, 349] width 179 height 39
drag, startPoint x: 379, startPoint y: 333, endPoint x: 298, endPoint y: 208, distance: 148.9
click at [298, 208] on div at bounding box center [309, 219] width 33 height 33
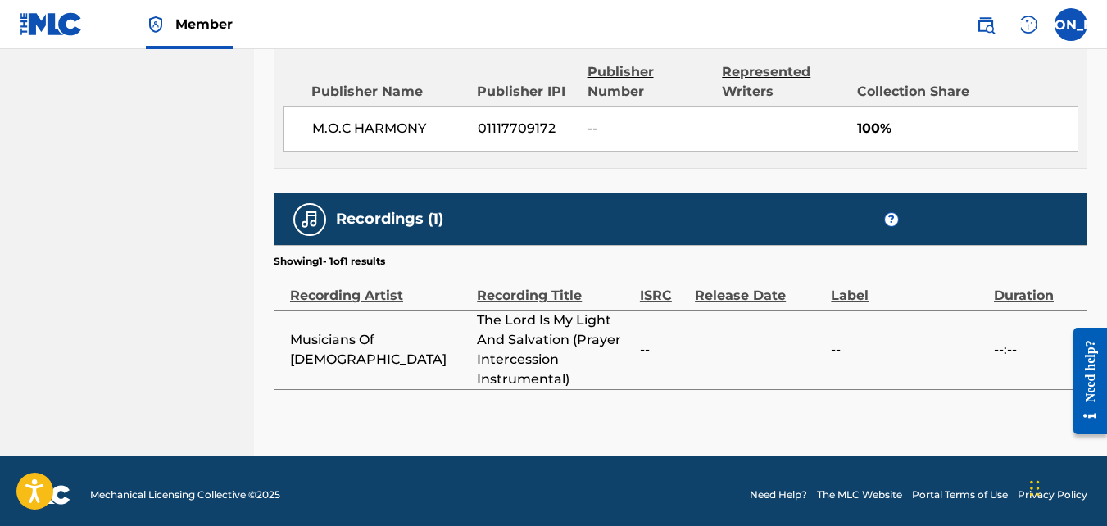
click at [308, 210] on img at bounding box center [310, 220] width 20 height 20
click at [323, 206] on div at bounding box center [309, 219] width 33 height 33
drag, startPoint x: 323, startPoint y: 206, endPoint x: 365, endPoint y: 283, distance: 88.3
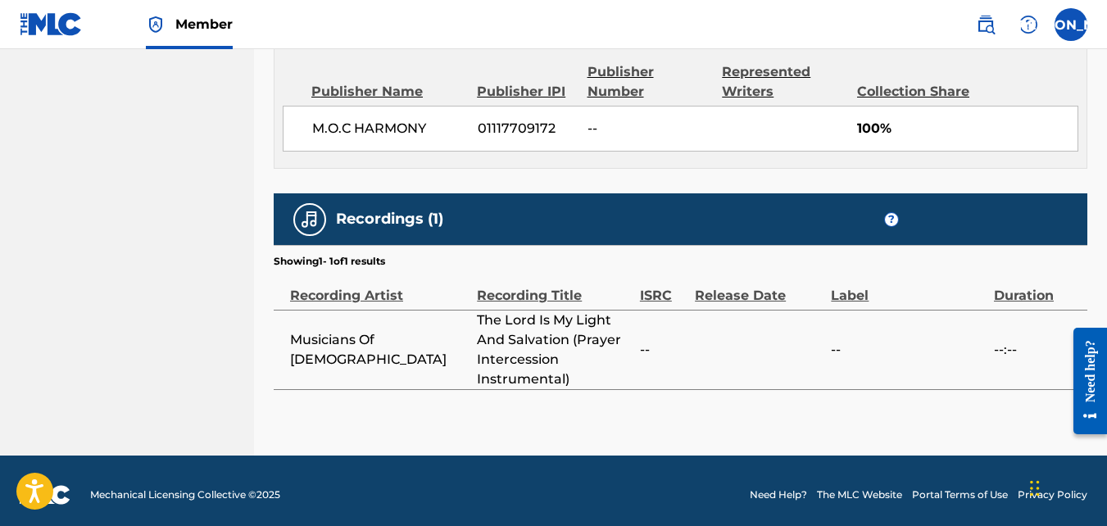
click at [365, 283] on div "Recording Artist" at bounding box center [379, 287] width 179 height 37
click at [364, 344] on span "Musicians Of [DEMOGRAPHIC_DATA]" at bounding box center [379, 349] width 179 height 39
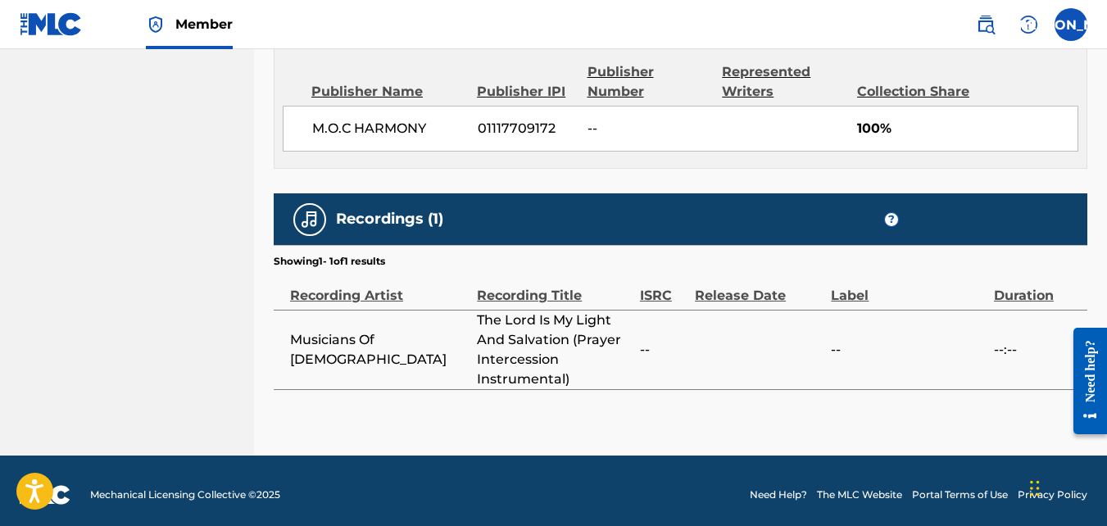
click at [433, 210] on h5 "Recordings (1)" at bounding box center [389, 219] width 107 height 19
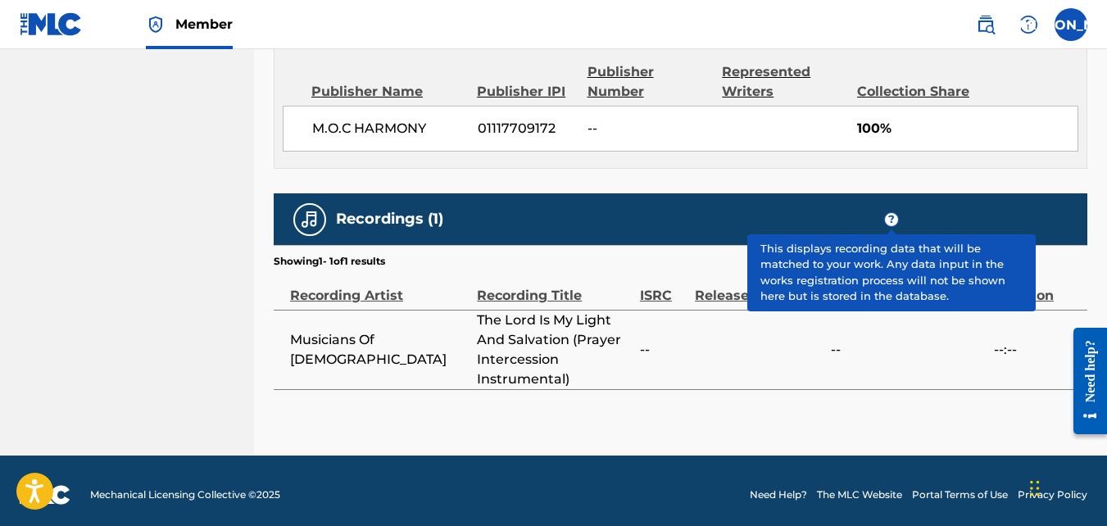
click at [886, 213] on span "?" at bounding box center [891, 219] width 13 height 13
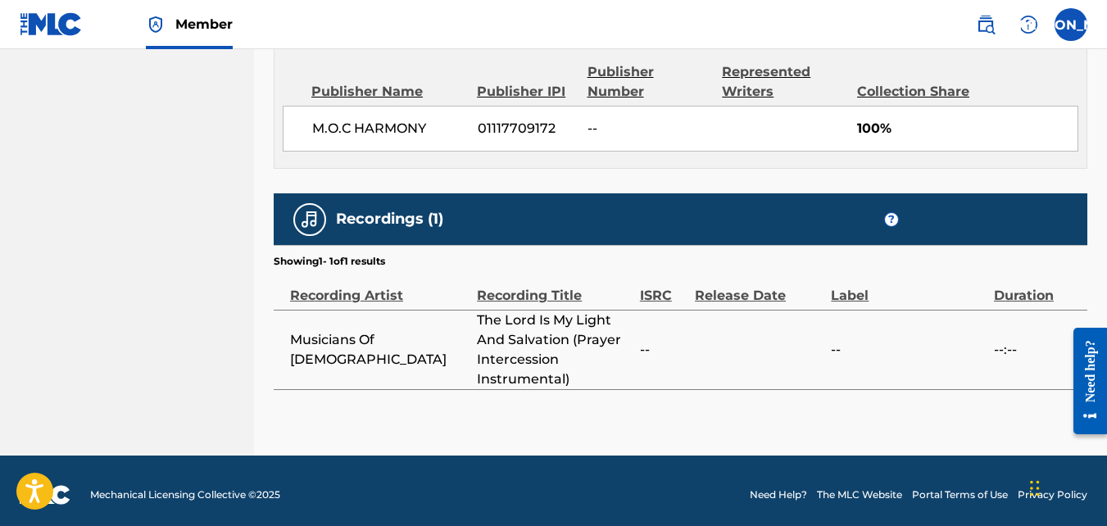
click at [350, 338] on span "Musicians Of [DEMOGRAPHIC_DATA]" at bounding box center [379, 349] width 179 height 39
drag, startPoint x: 350, startPoint y: 338, endPoint x: 321, endPoint y: 283, distance: 61.9
click at [321, 283] on div "Recording Artist" at bounding box center [379, 287] width 179 height 37
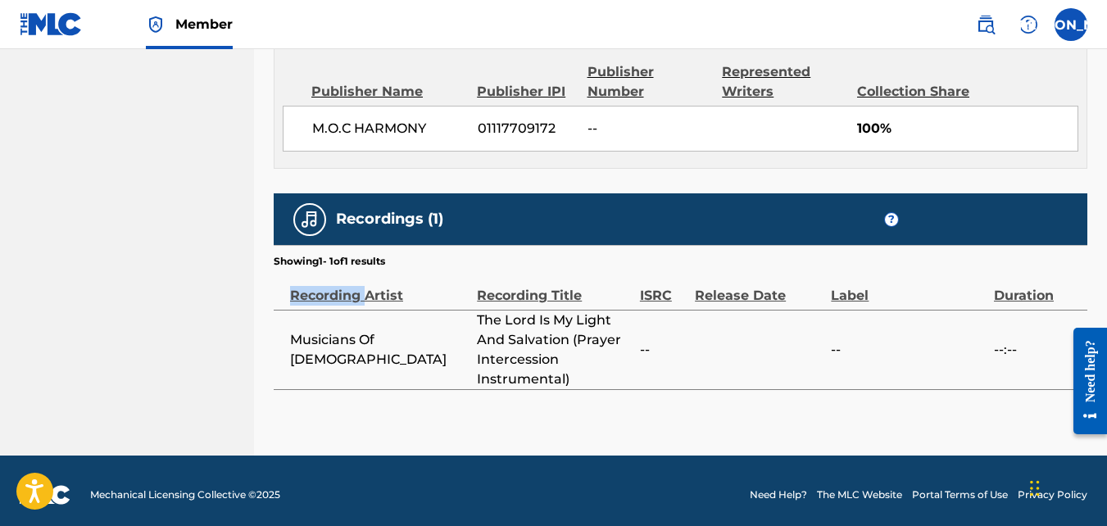
drag, startPoint x: 321, startPoint y: 283, endPoint x: 311, endPoint y: 216, distance: 68.0
click at [311, 216] on img at bounding box center [310, 220] width 20 height 20
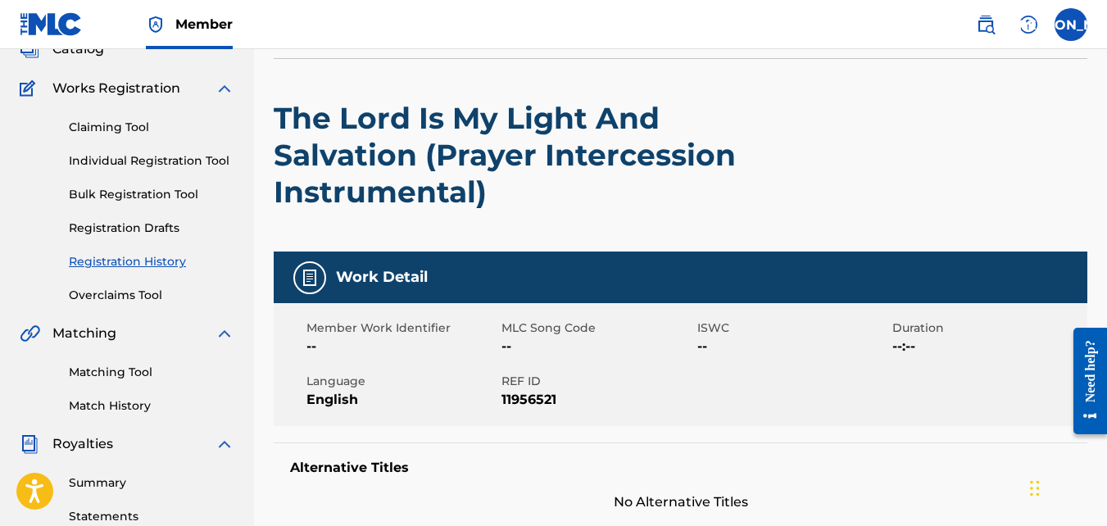
scroll to position [120, 0]
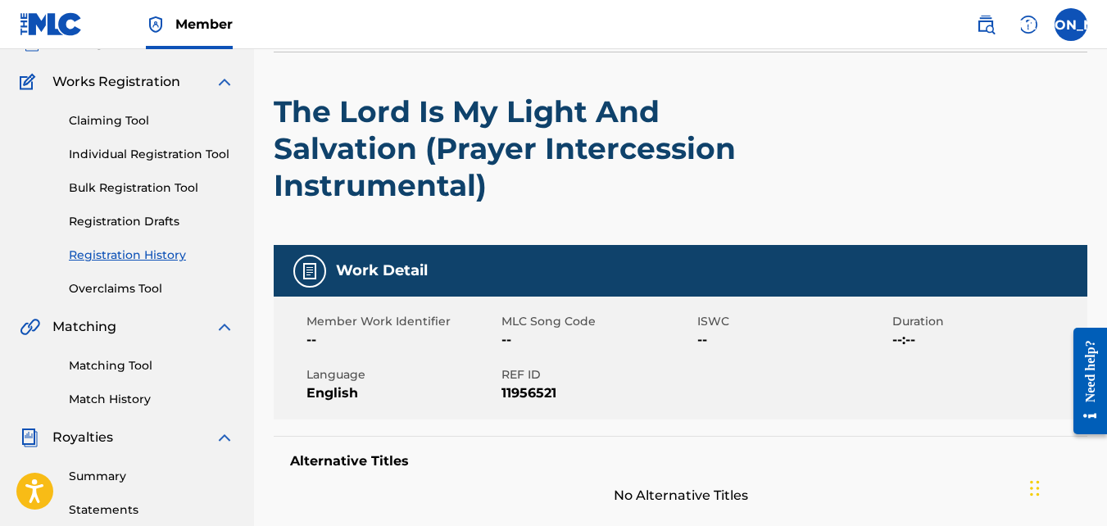
click at [108, 219] on link "Registration Drafts" at bounding box center [152, 221] width 166 height 17
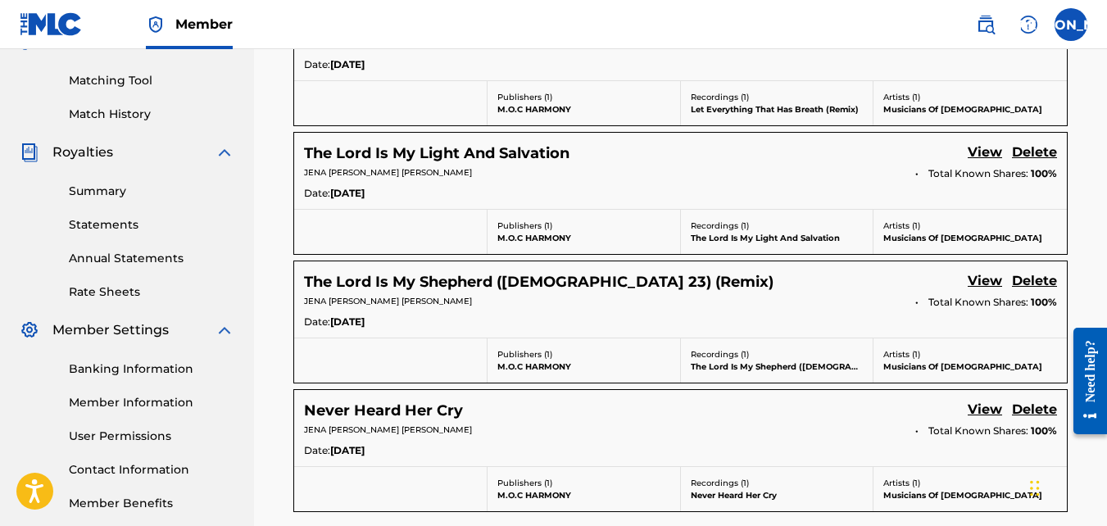
scroll to position [497, 0]
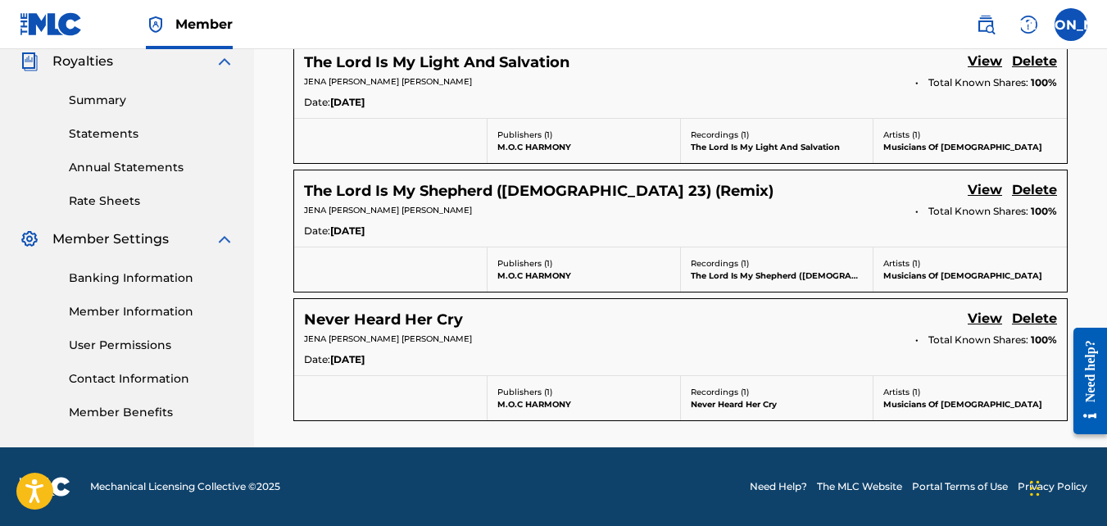
click at [985, 316] on link "View" at bounding box center [985, 320] width 34 height 22
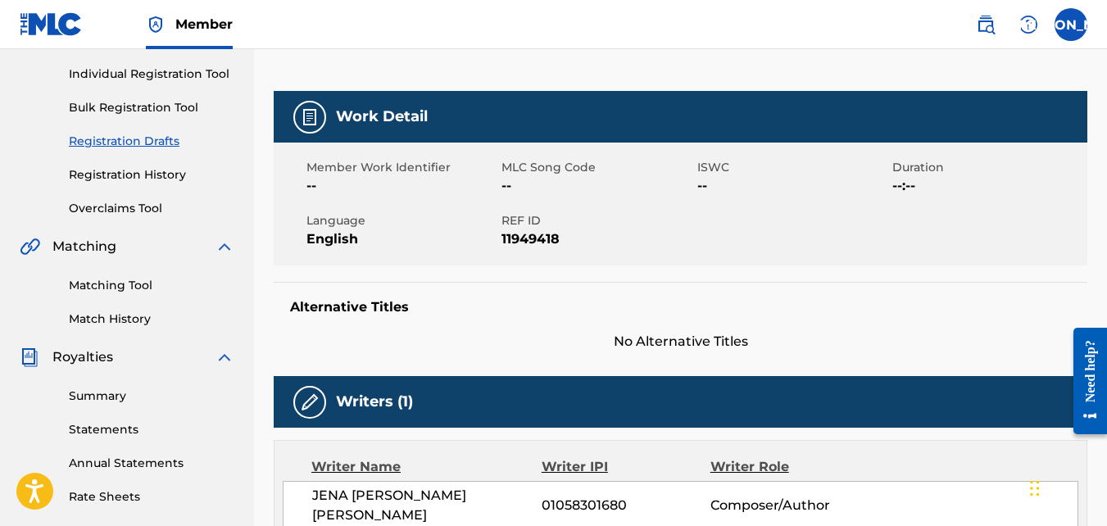
scroll to position [200, 0]
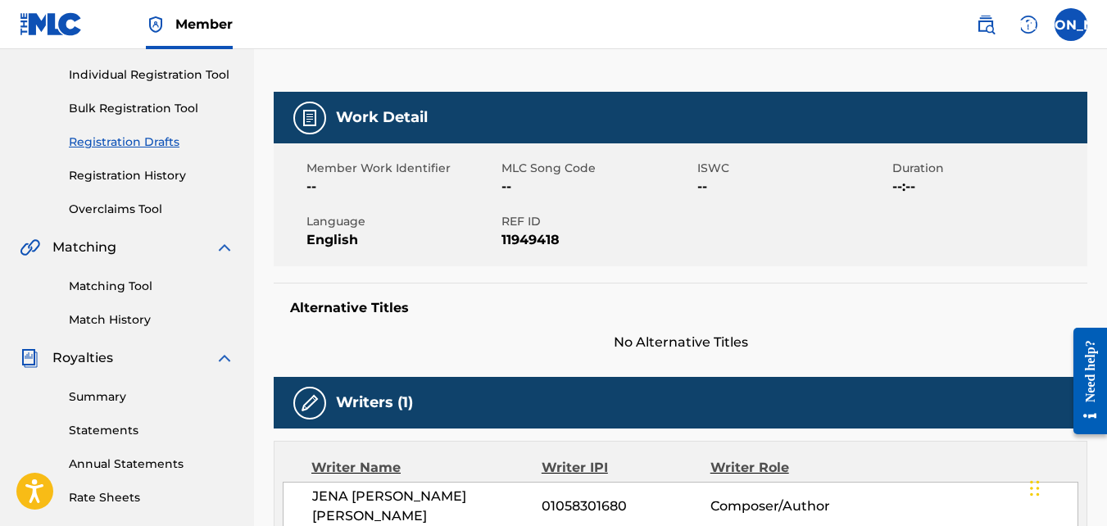
click at [138, 193] on div "Claiming Tool Individual Registration Tool Bulk Registration Tool Registration …" at bounding box center [127, 115] width 215 height 206
click at [127, 170] on link "Registration History" at bounding box center [152, 175] width 166 height 17
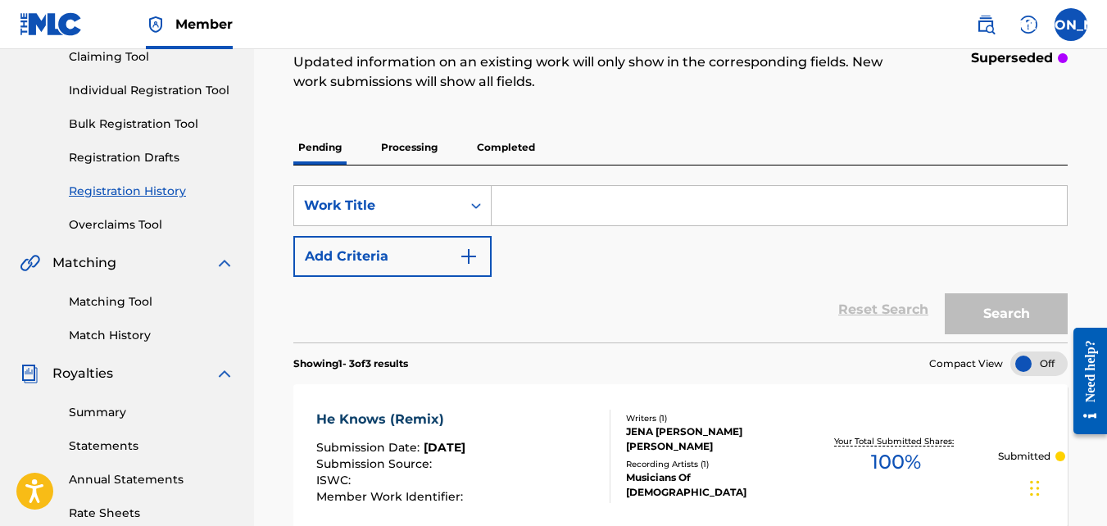
scroll to position [183, 0]
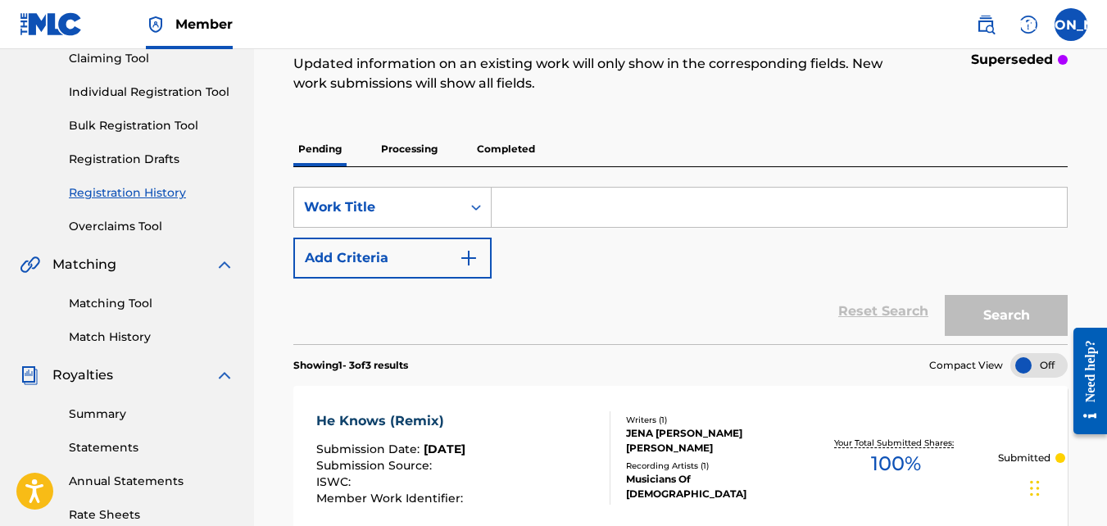
click at [134, 153] on link "Registration Drafts" at bounding box center [152, 159] width 166 height 17
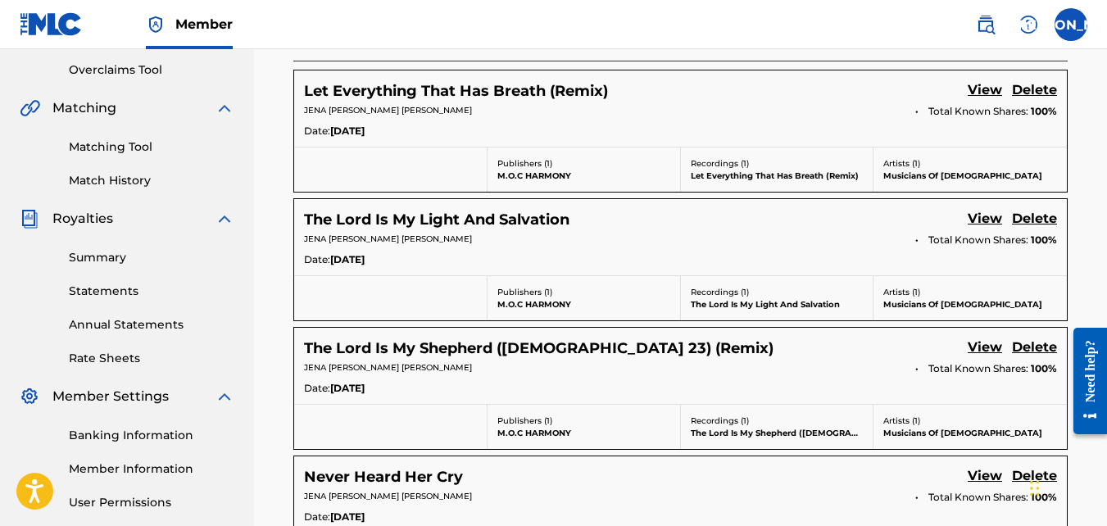
scroll to position [497, 0]
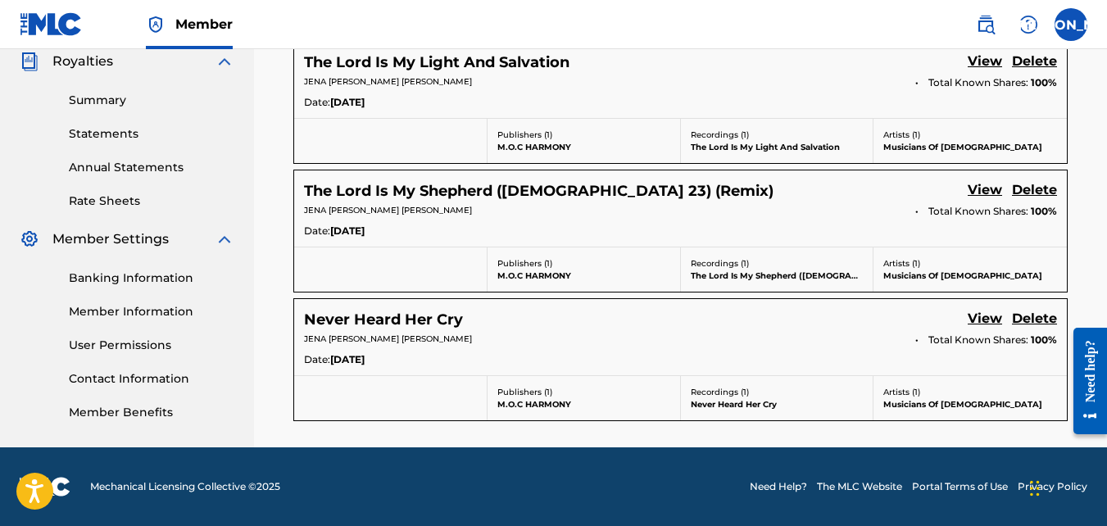
click at [975, 319] on link "View" at bounding box center [985, 320] width 34 height 22
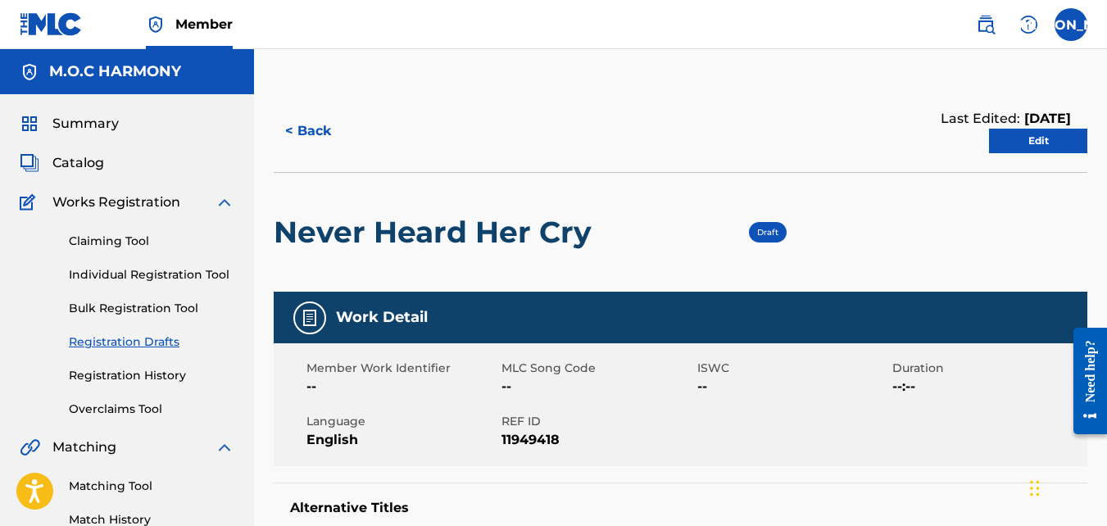
click at [1021, 136] on link "Edit" at bounding box center [1038, 141] width 98 height 25
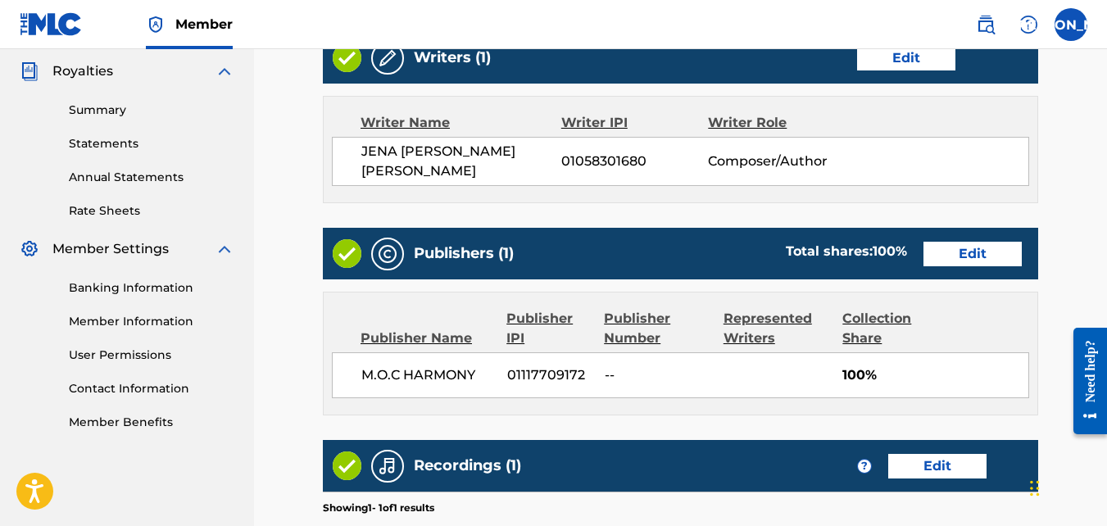
scroll to position [492, 0]
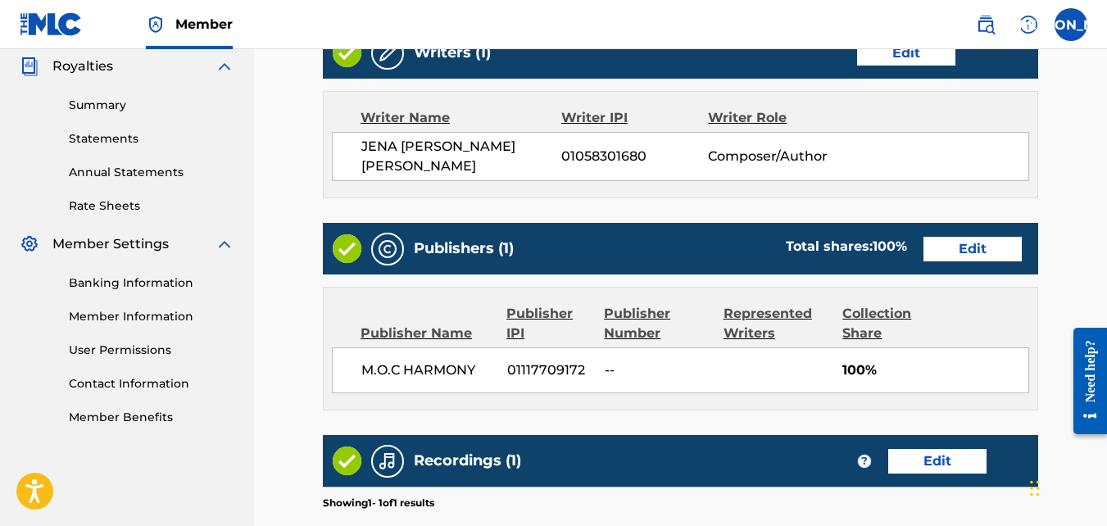
click at [959, 246] on link "Edit" at bounding box center [972, 249] width 98 height 25
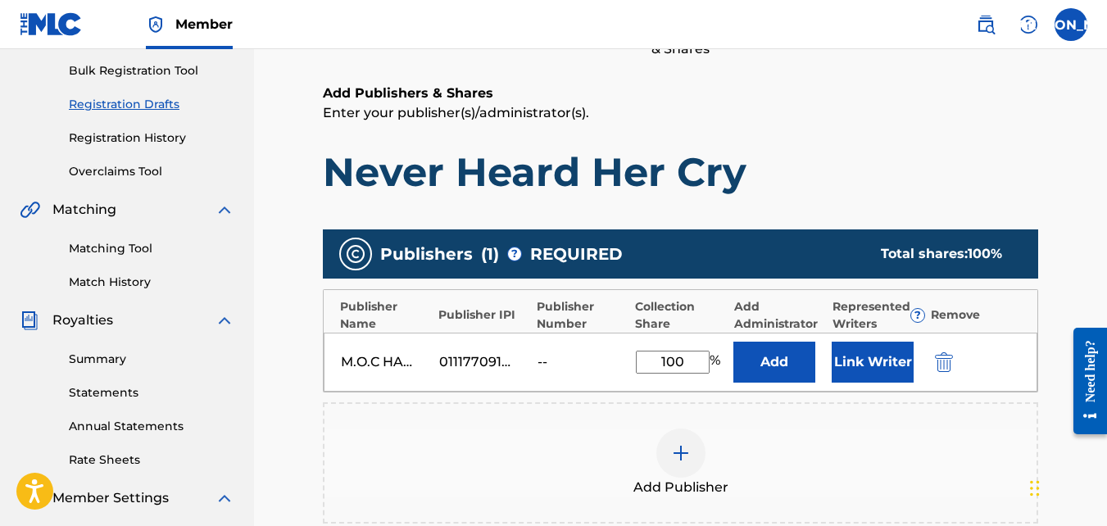
scroll to position [238, 0]
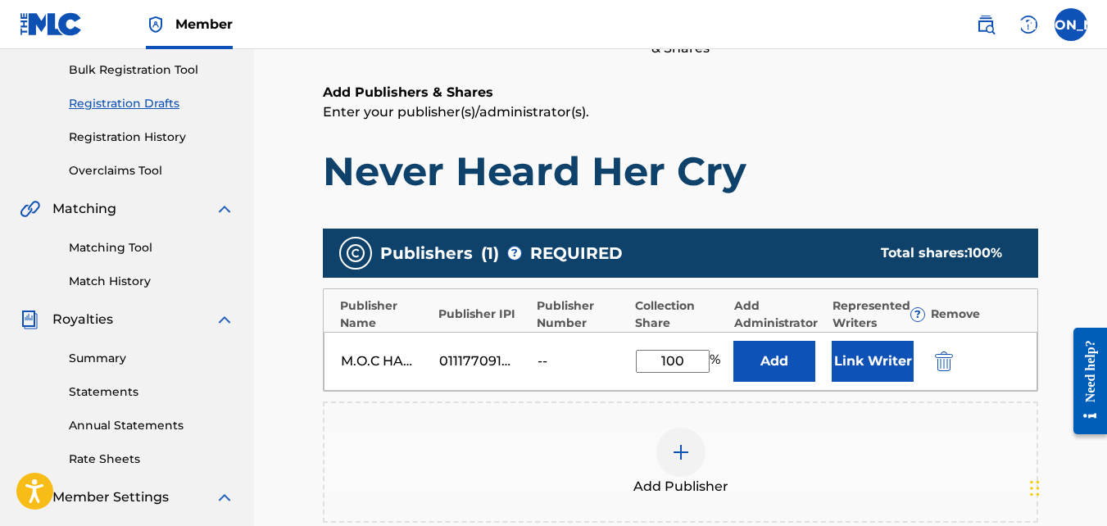
click at [943, 361] on img "submit" at bounding box center [944, 361] width 18 height 20
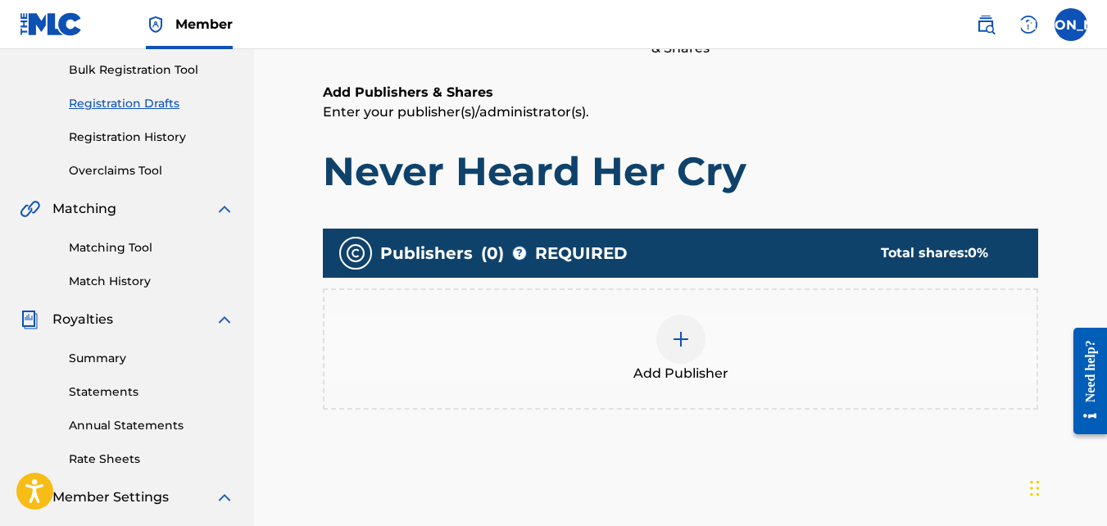
click at [700, 339] on div at bounding box center [680, 339] width 49 height 49
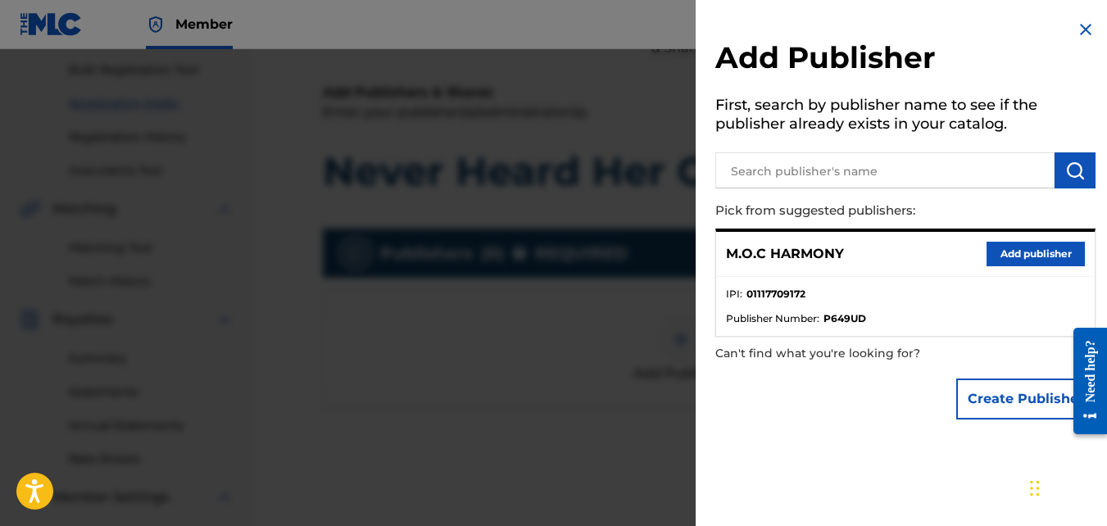
click at [1010, 246] on button "Add publisher" at bounding box center [1035, 254] width 98 height 25
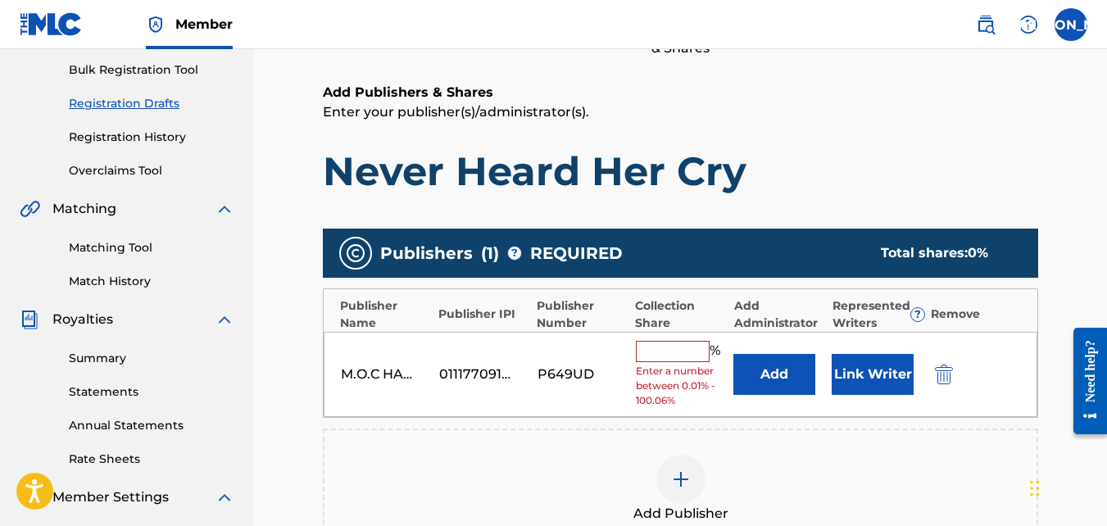
click at [662, 347] on input "text" at bounding box center [673, 351] width 74 height 21
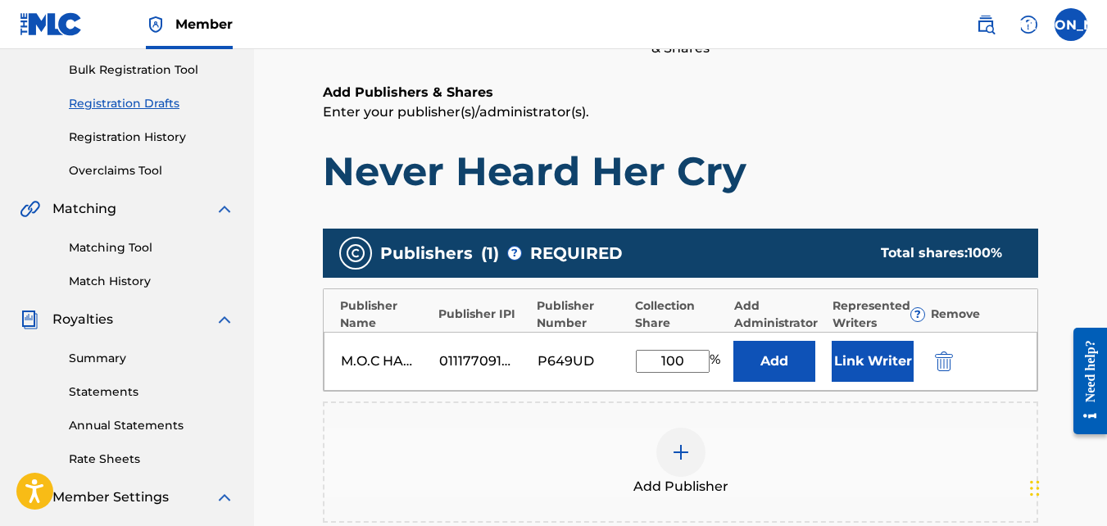
type input "100"
click at [793, 193] on h1 "Never Heard Her Cry" at bounding box center [680, 171] width 715 height 49
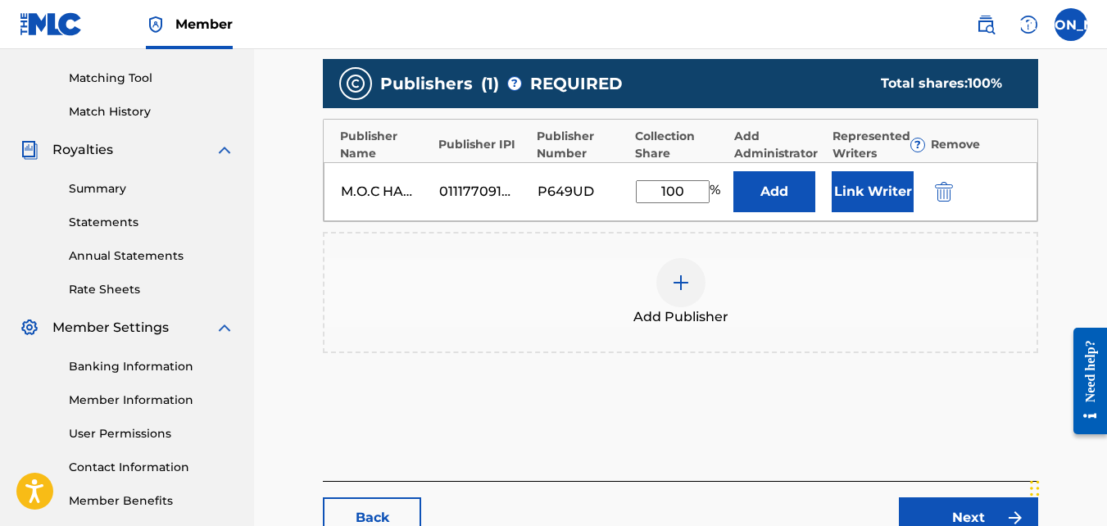
scroll to position [410, 0]
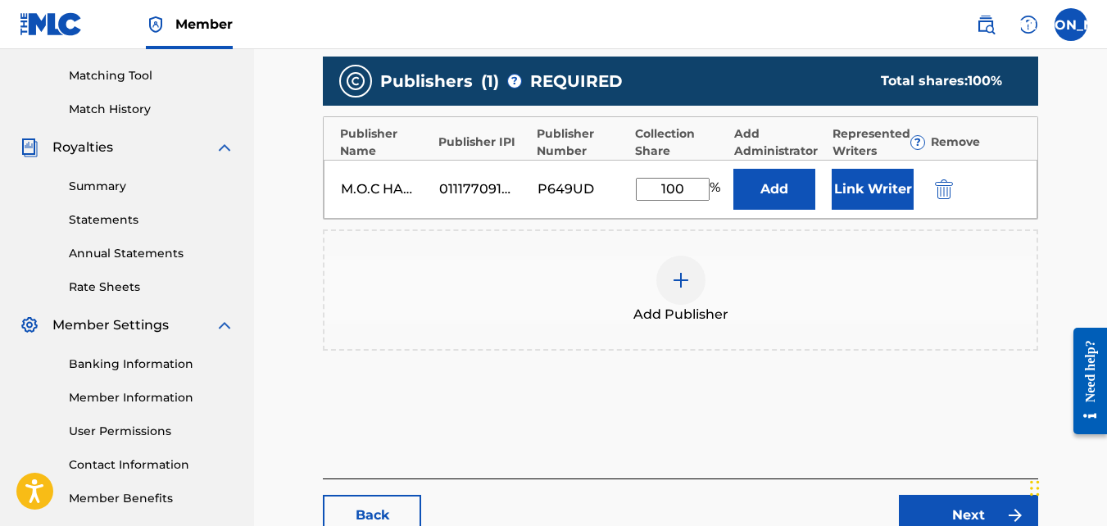
click at [967, 507] on link "Next" at bounding box center [968, 515] width 139 height 41
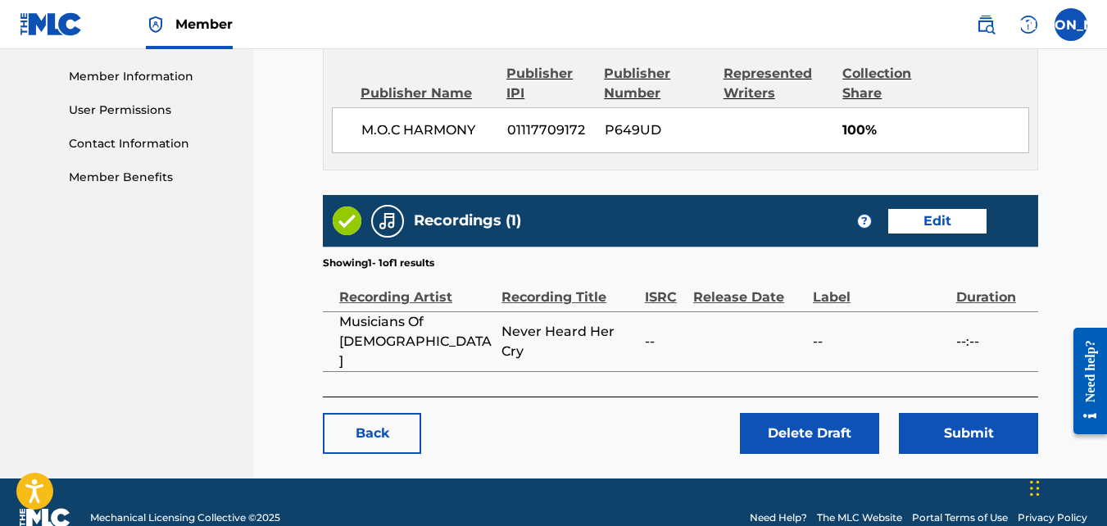
scroll to position [736, 0]
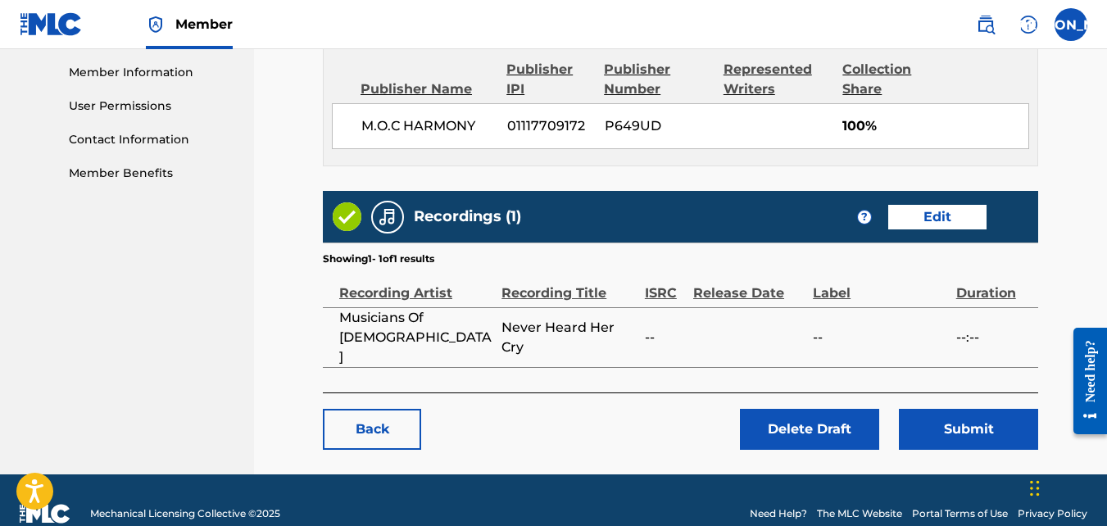
click at [973, 409] on button "Submit" at bounding box center [968, 429] width 139 height 41
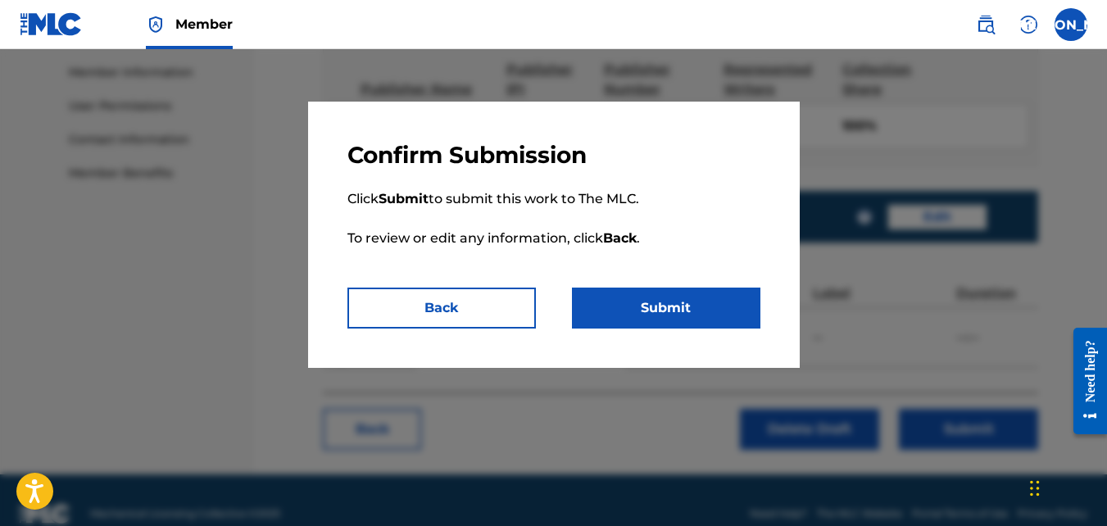
click at [712, 303] on button "Submit" at bounding box center [666, 308] width 188 height 41
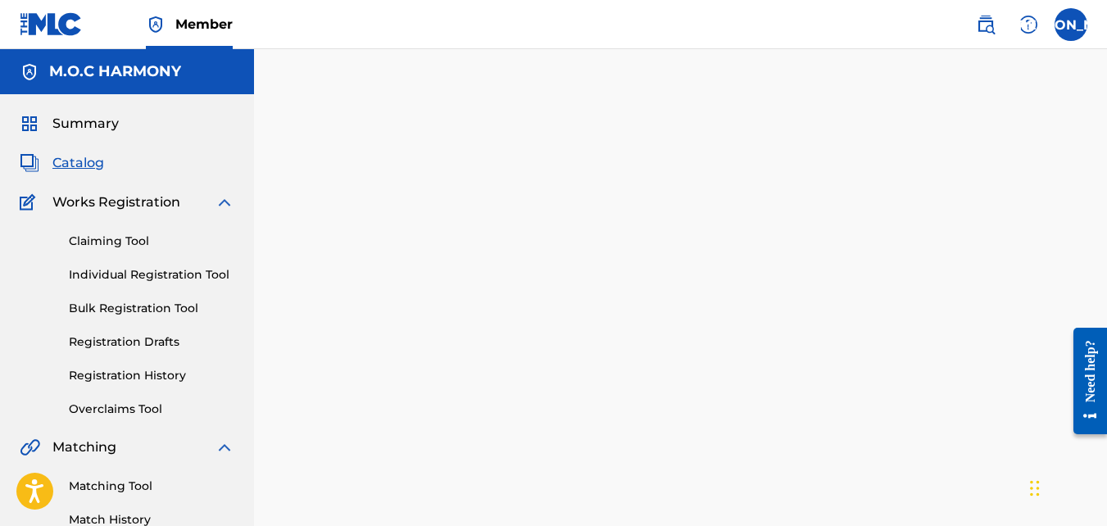
click at [155, 342] on link "Registration Drafts" at bounding box center [152, 341] width 166 height 17
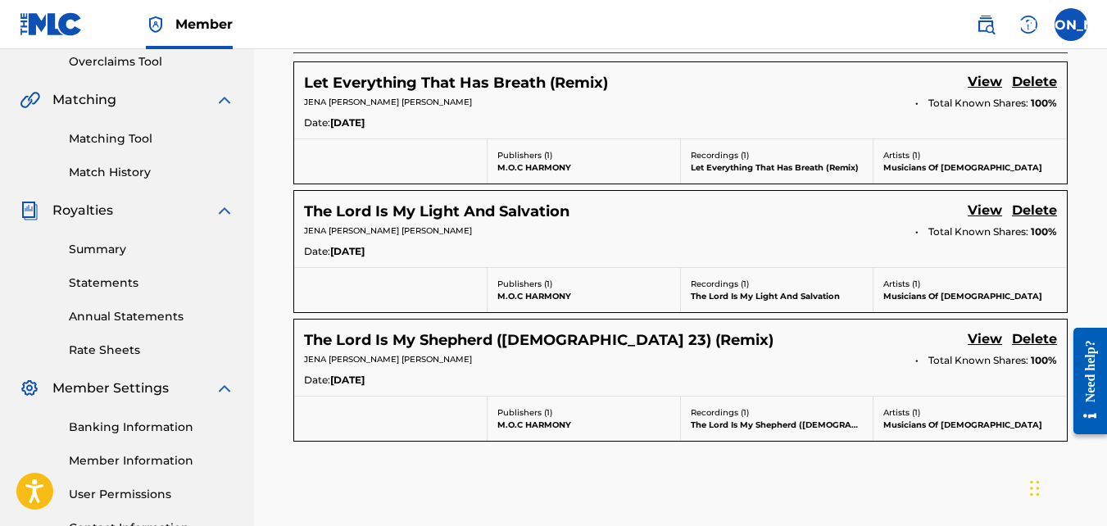
scroll to position [490, 0]
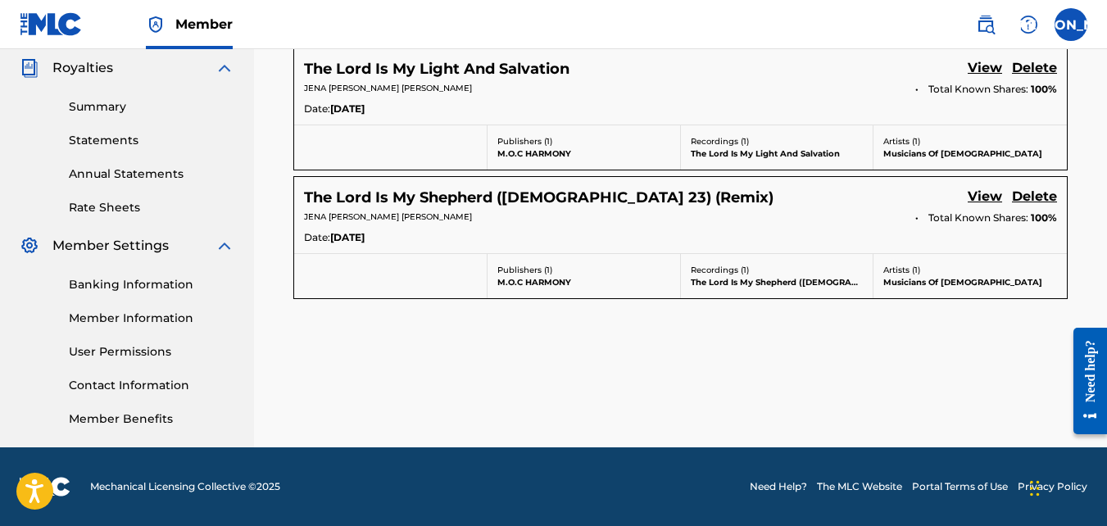
click at [982, 190] on link "View" at bounding box center [985, 198] width 34 height 22
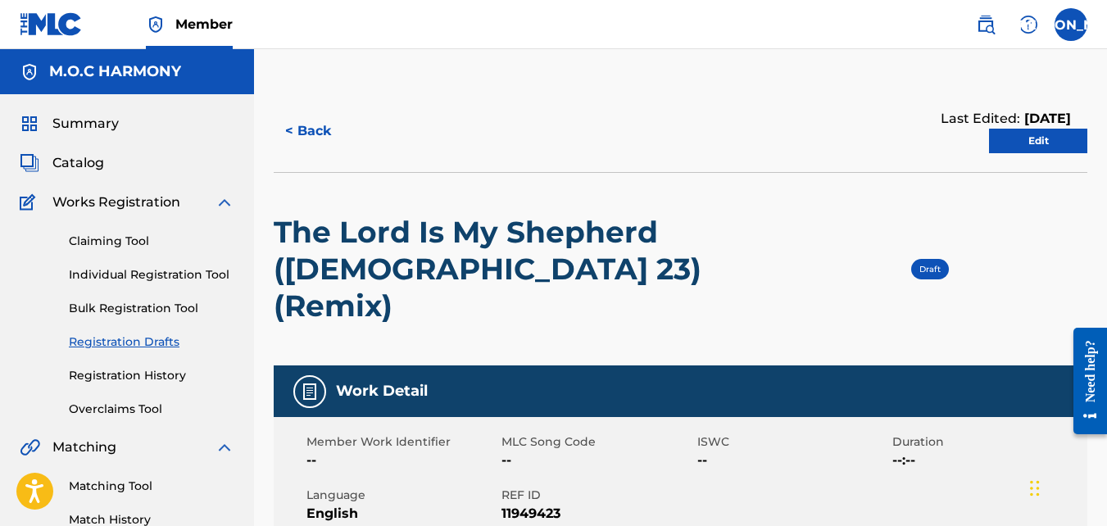
click at [1020, 149] on link "Edit" at bounding box center [1038, 141] width 98 height 25
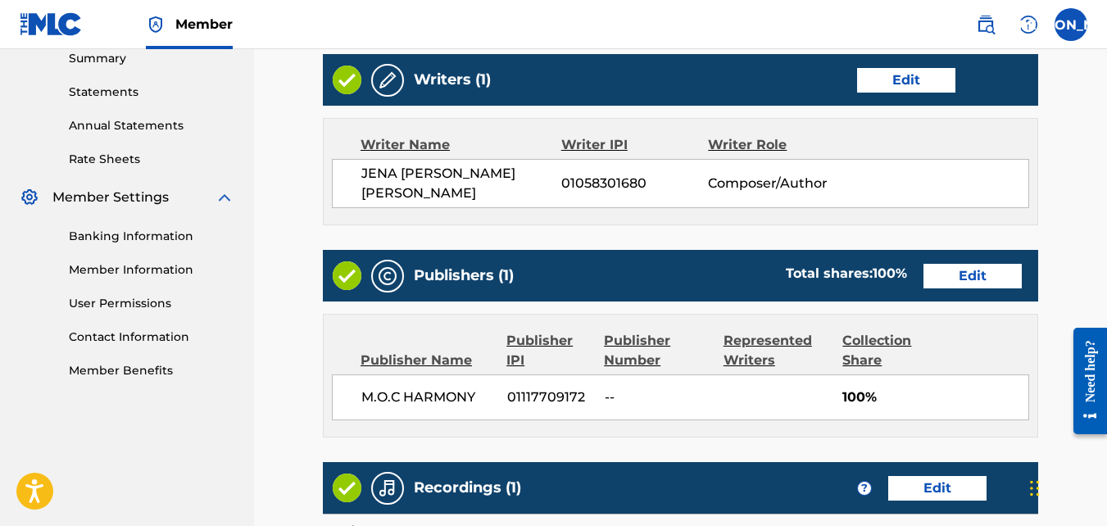
scroll to position [542, 0]
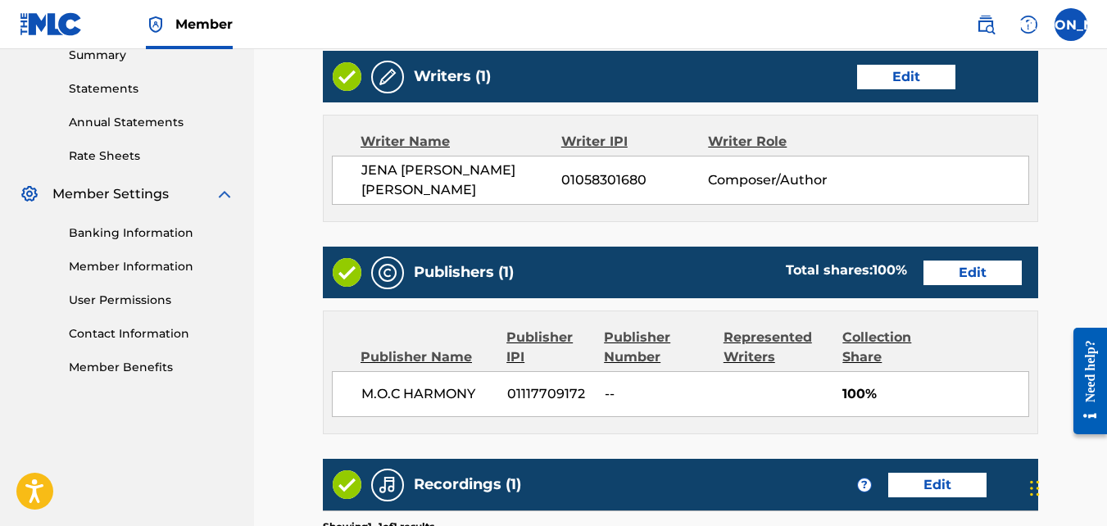
click at [958, 261] on link "Edit" at bounding box center [972, 273] width 98 height 25
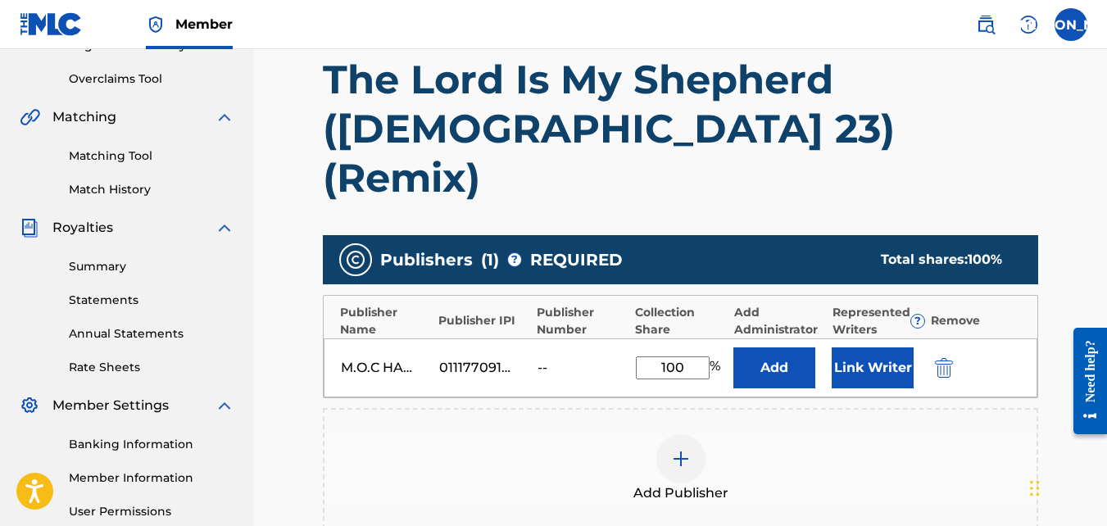
scroll to position [331, 0]
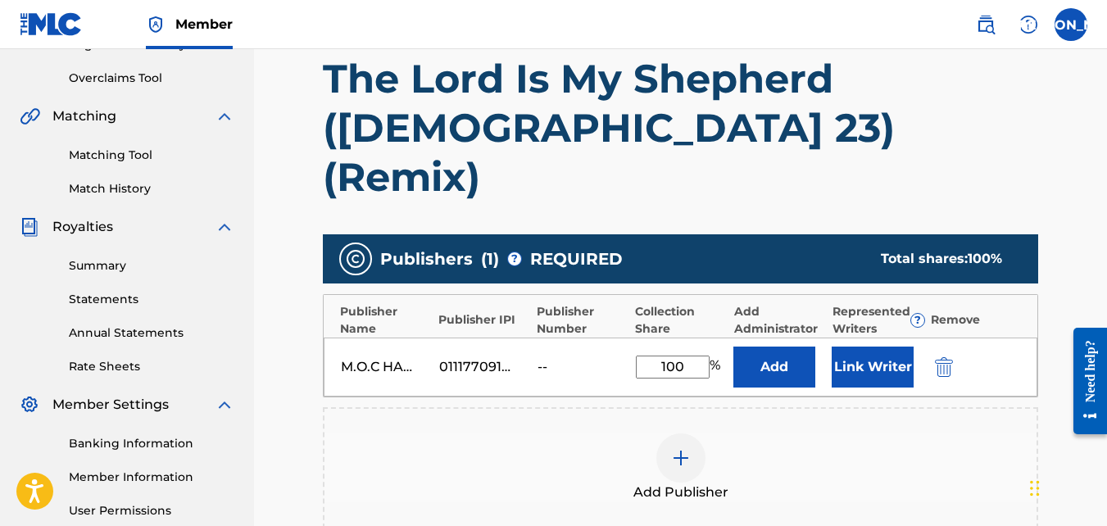
click at [944, 357] on img "submit" at bounding box center [944, 367] width 18 height 20
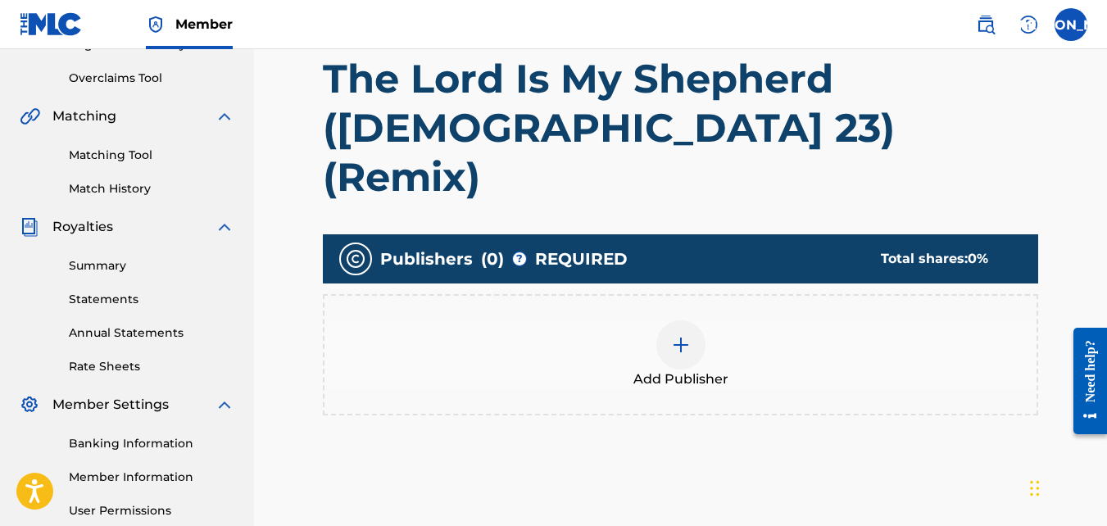
click at [678, 335] on img at bounding box center [681, 345] width 20 height 20
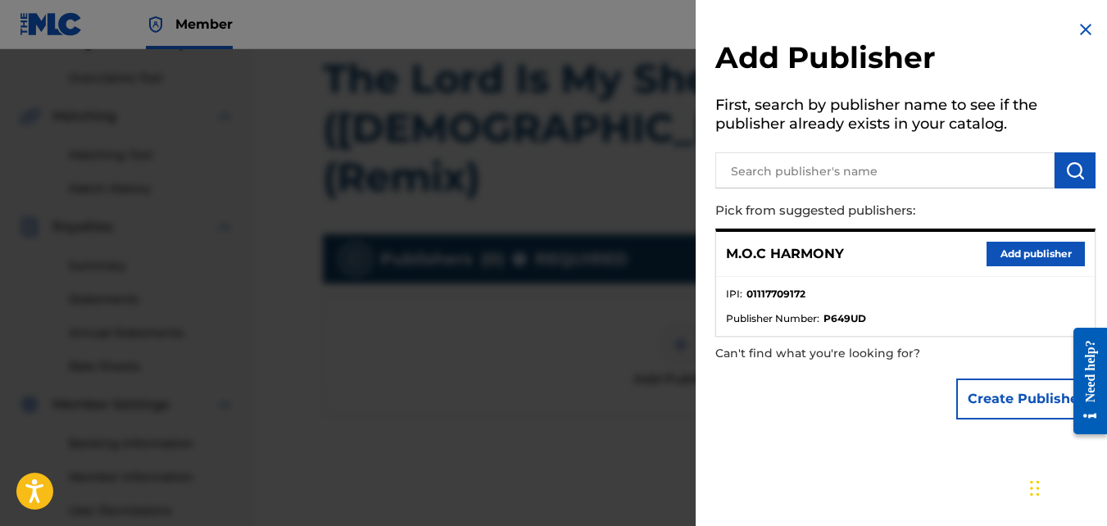
click at [999, 254] on button "Add publisher" at bounding box center [1035, 254] width 98 height 25
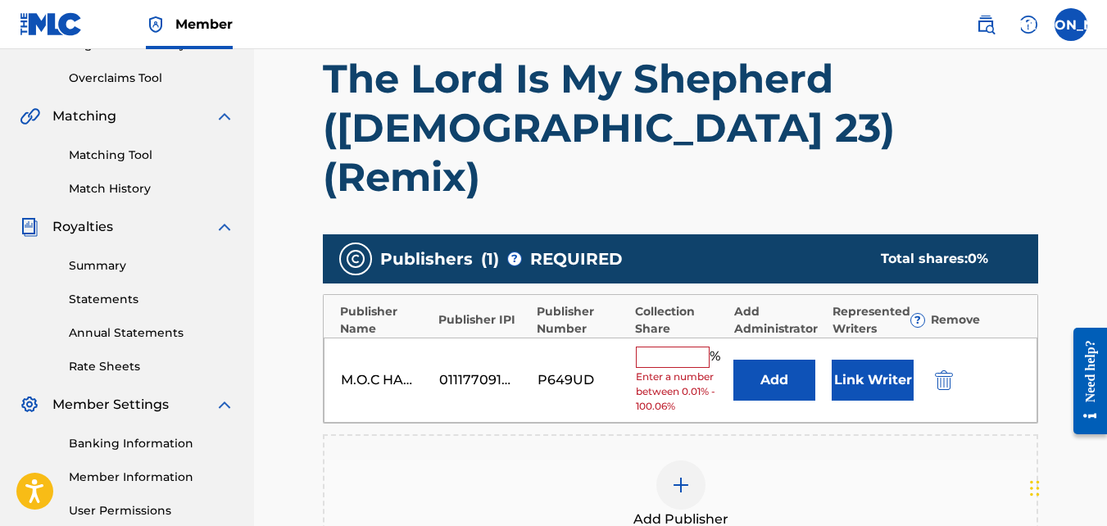
click at [644, 347] on input "text" at bounding box center [673, 357] width 74 height 21
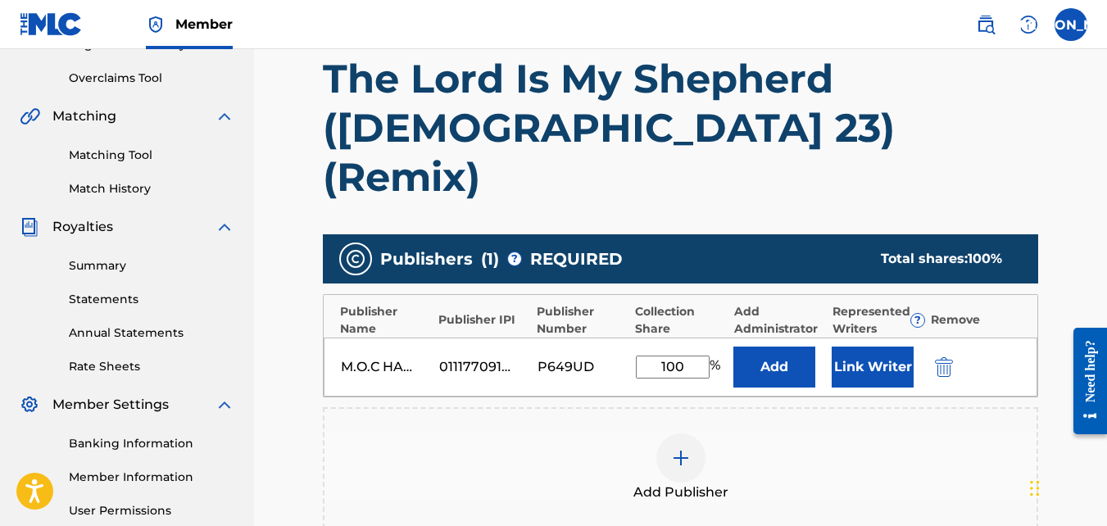
type input "100"
click at [556, 433] on div "Add Publisher" at bounding box center [680, 467] width 712 height 69
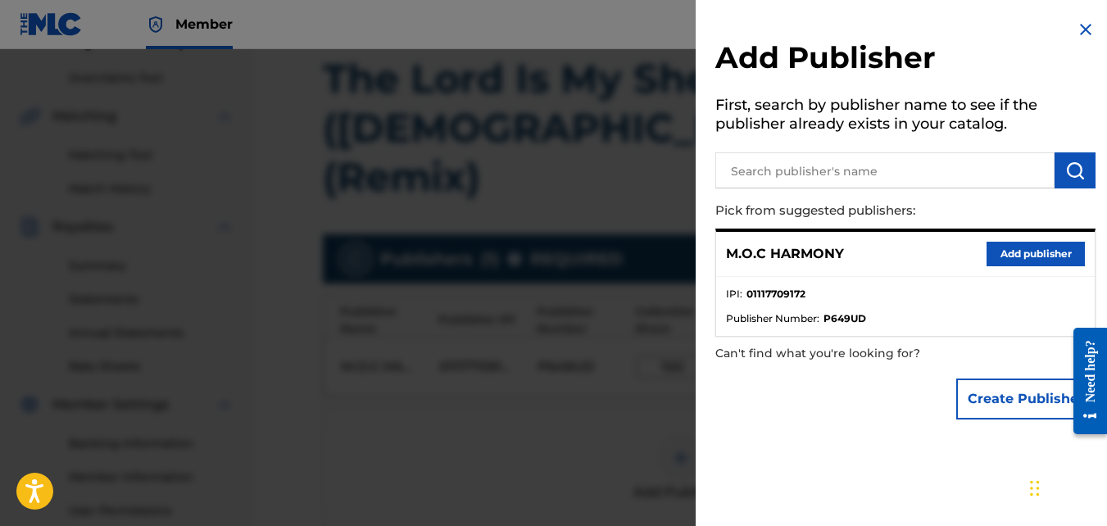
click at [1080, 39] on h2 "Add Publisher" at bounding box center [905, 60] width 380 height 42
click at [1077, 31] on img at bounding box center [1086, 30] width 20 height 20
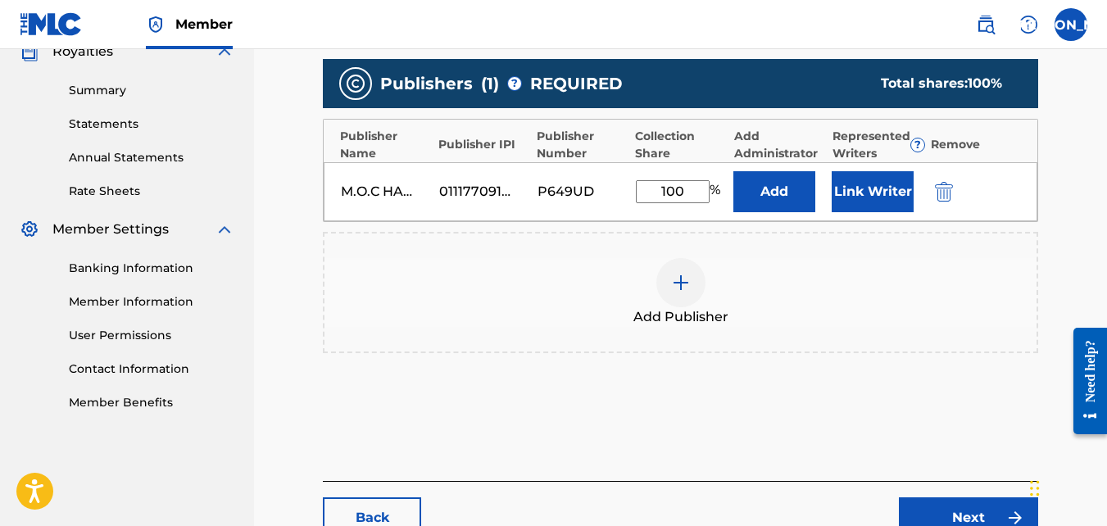
scroll to position [522, 0]
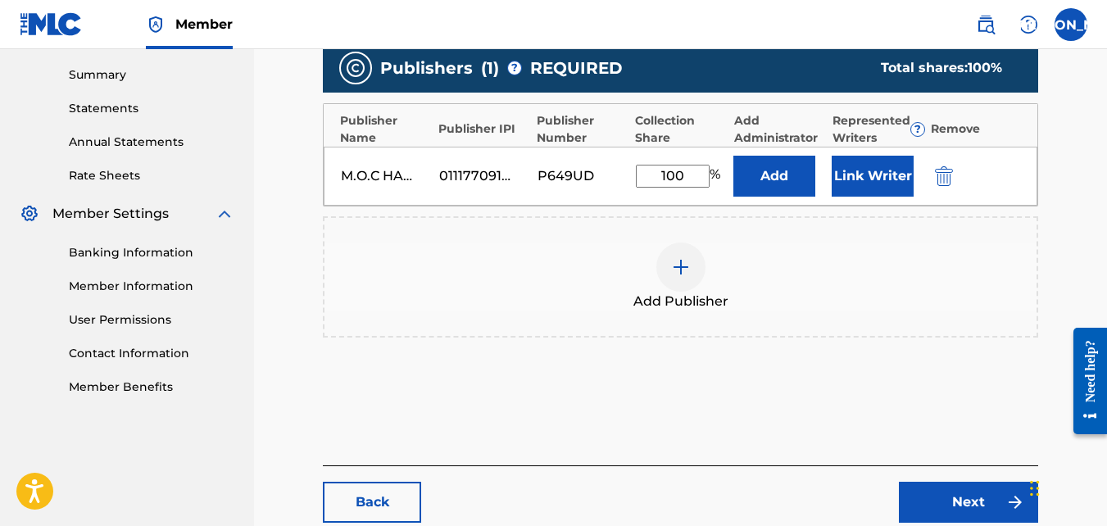
click at [929, 482] on link "Next" at bounding box center [968, 502] width 139 height 41
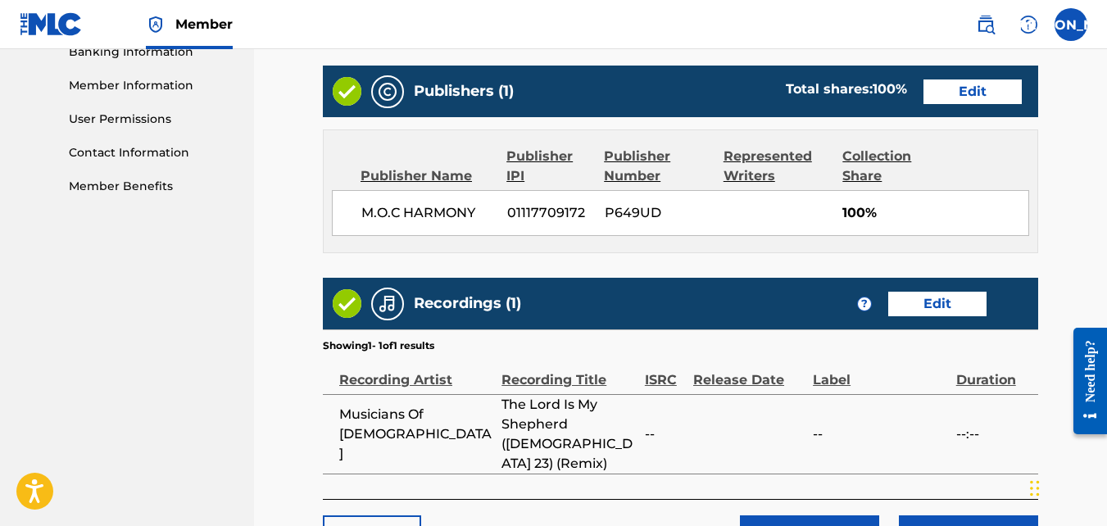
scroll to position [747, 0]
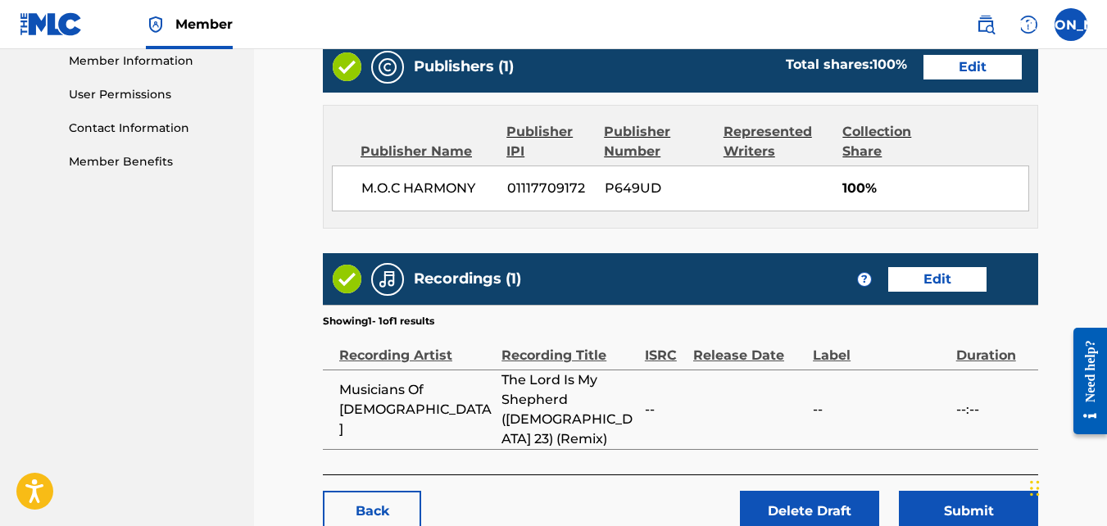
click at [982, 491] on button "Submit" at bounding box center [968, 511] width 139 height 41
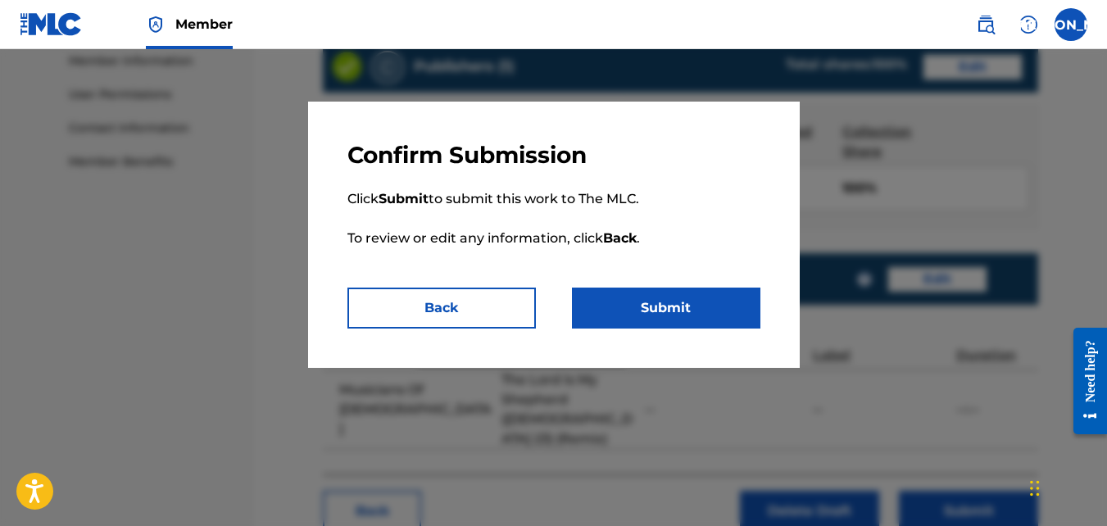
click at [704, 310] on button "Submit" at bounding box center [666, 308] width 188 height 41
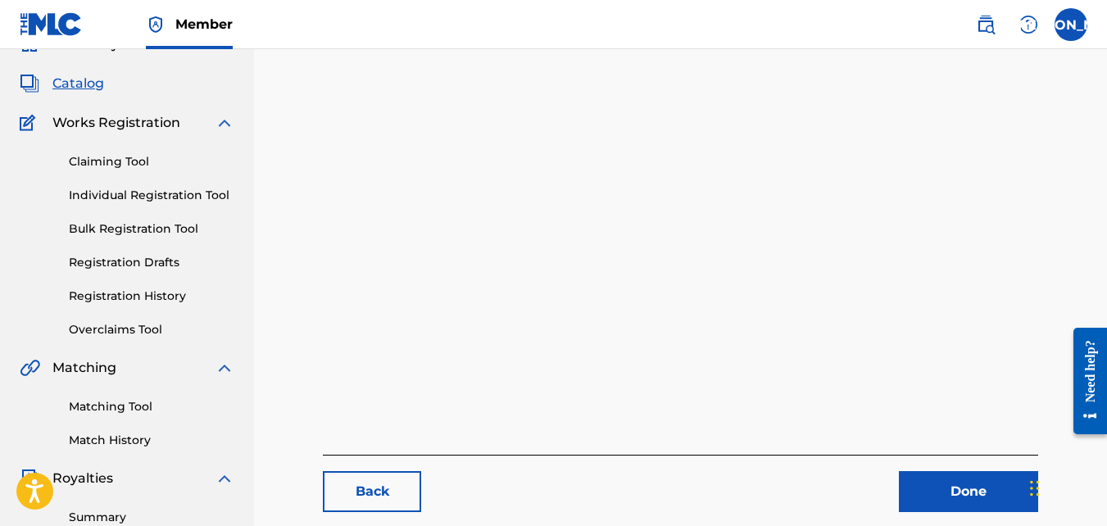
scroll to position [80, 0]
click at [152, 270] on link "Registration Drafts" at bounding box center [152, 261] width 166 height 17
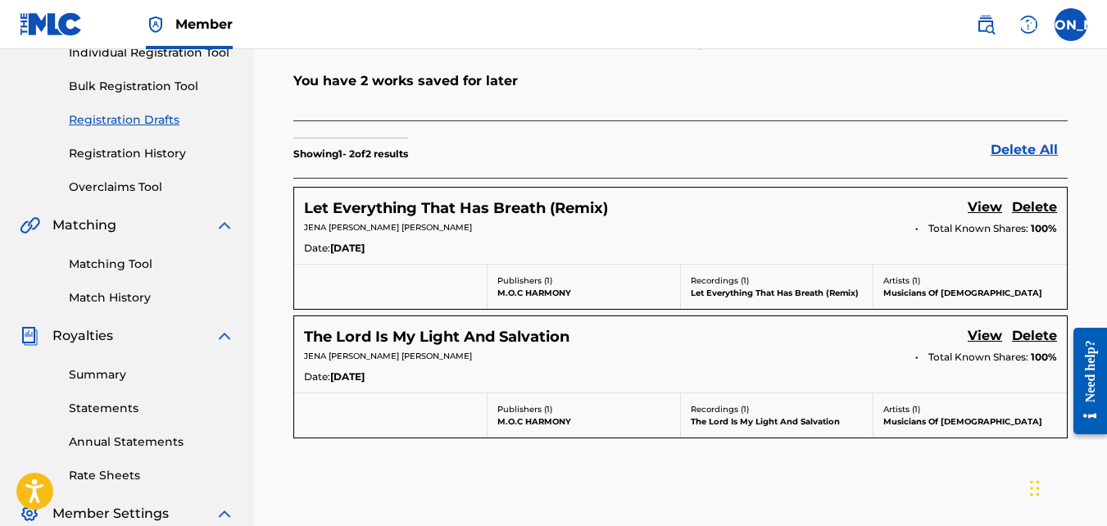
scroll to position [234, 0]
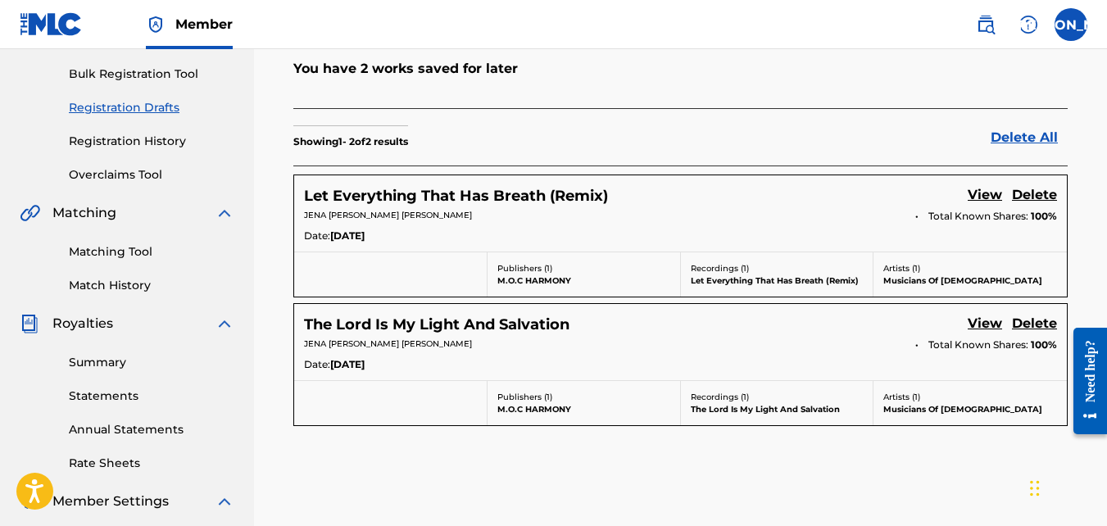
click at [983, 321] on link "View" at bounding box center [985, 325] width 34 height 22
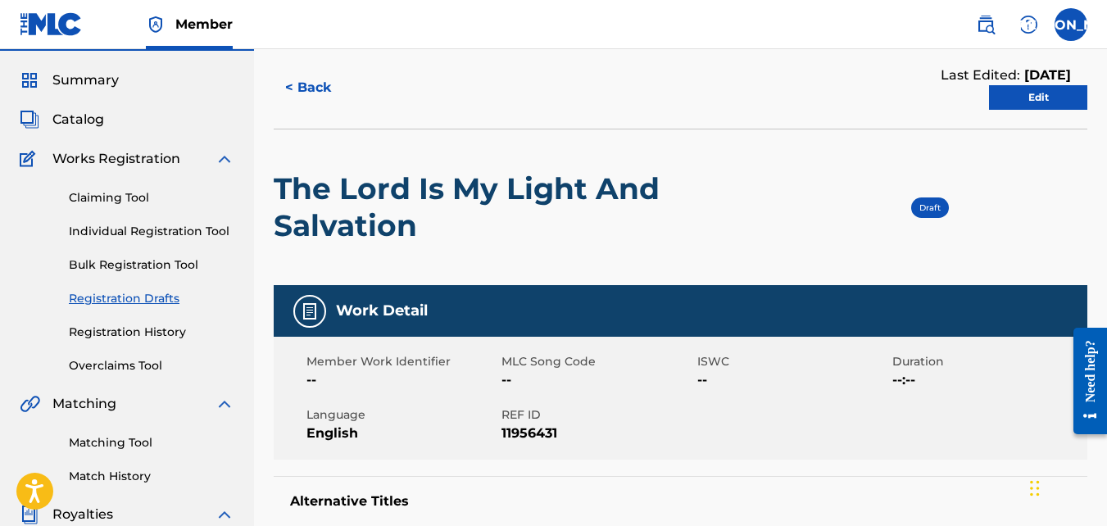
scroll to position [41, 0]
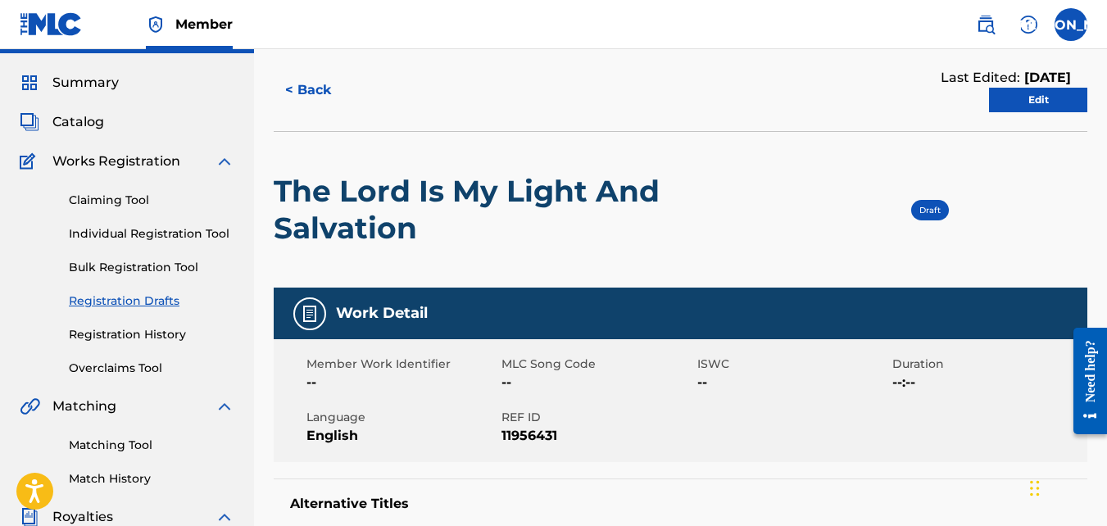
click at [1018, 107] on link "Edit" at bounding box center [1038, 100] width 98 height 25
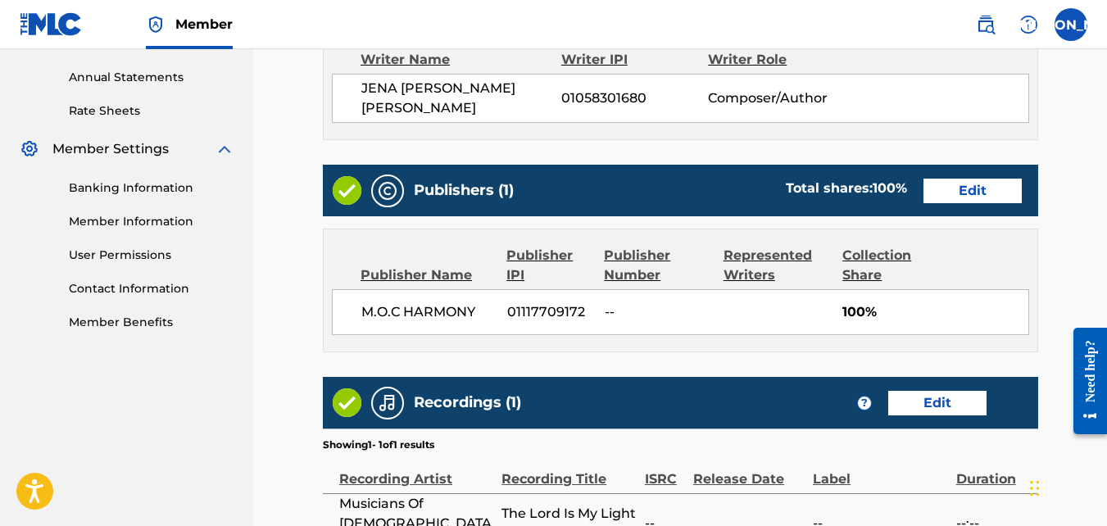
scroll to position [591, 0]
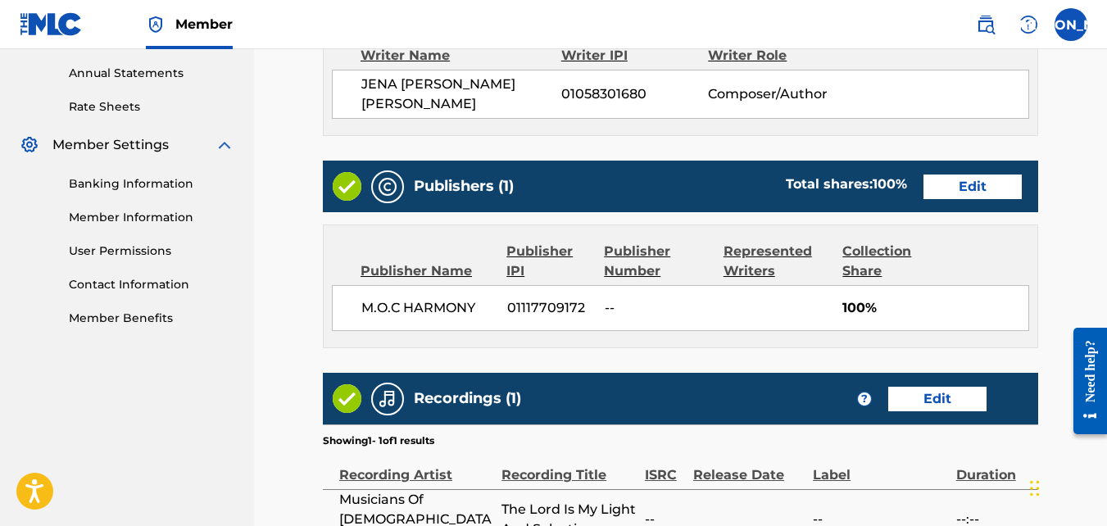
click at [968, 178] on link "Edit" at bounding box center [972, 187] width 98 height 25
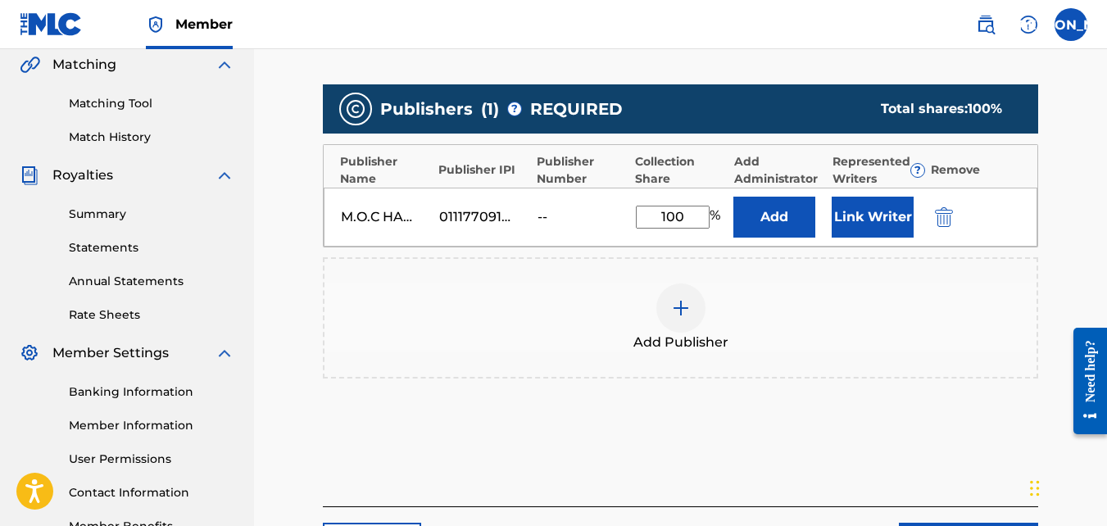
scroll to position [397, 0]
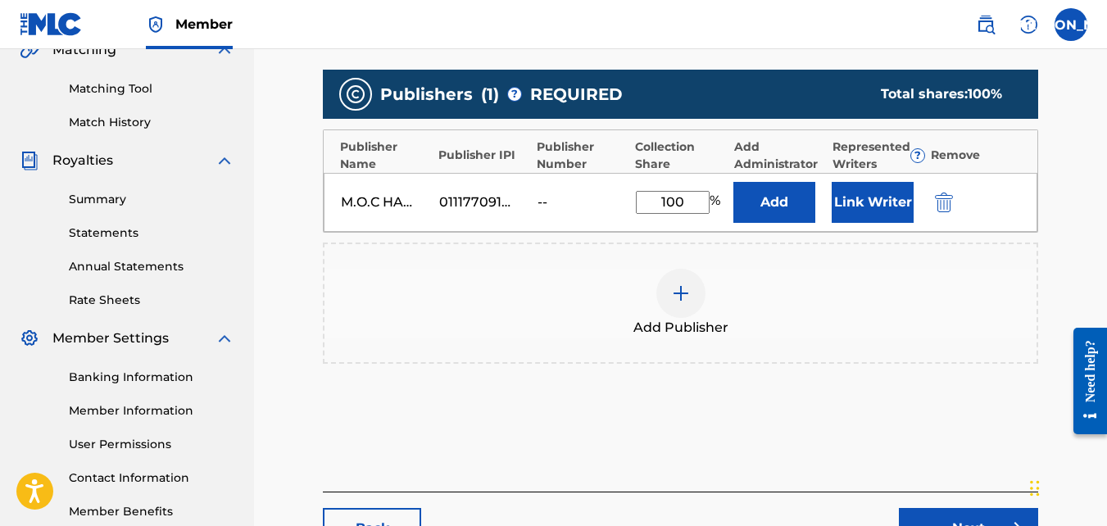
click at [941, 195] on img "submit" at bounding box center [944, 203] width 18 height 20
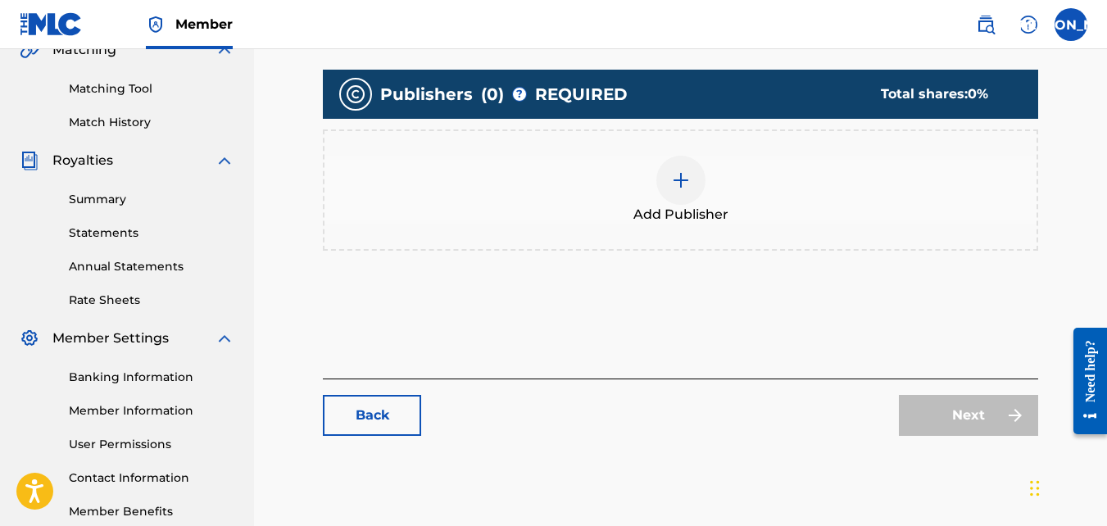
click at [674, 178] on img at bounding box center [681, 180] width 20 height 20
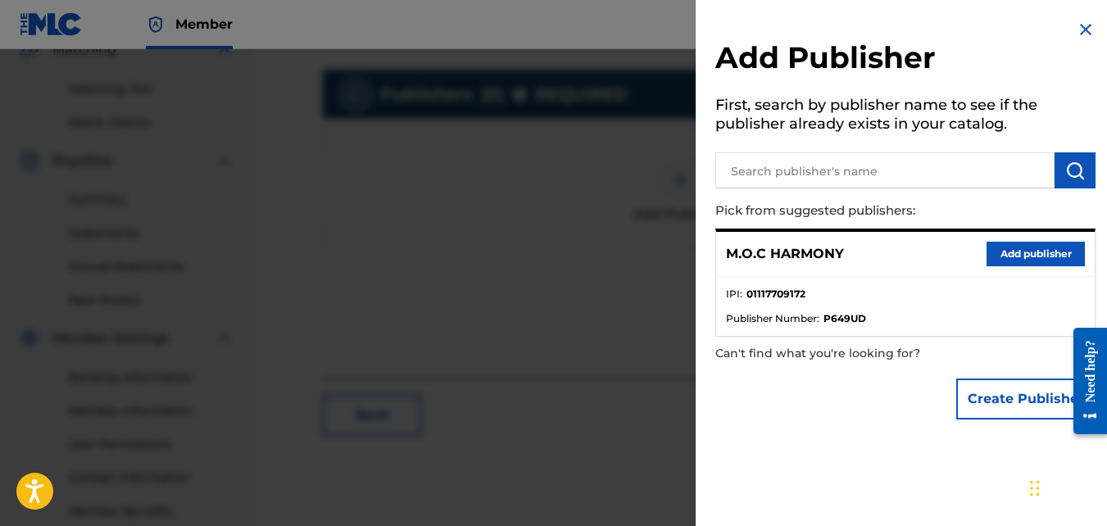
click at [1000, 238] on div "M.O.C HARMONY Add publisher" at bounding box center [905, 254] width 379 height 45
click at [1006, 252] on button "Add publisher" at bounding box center [1035, 254] width 98 height 25
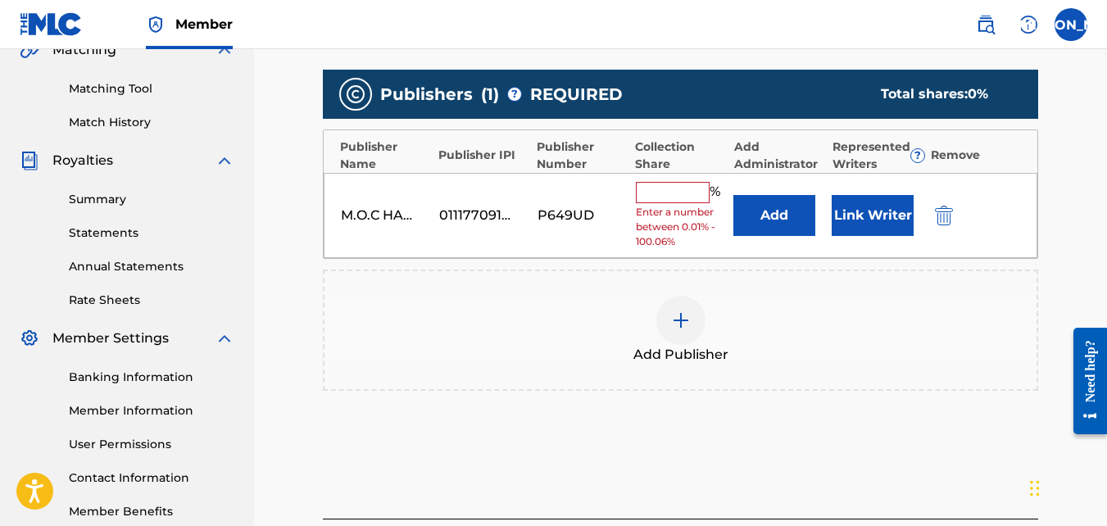
click at [671, 191] on input "text" at bounding box center [673, 192] width 74 height 21
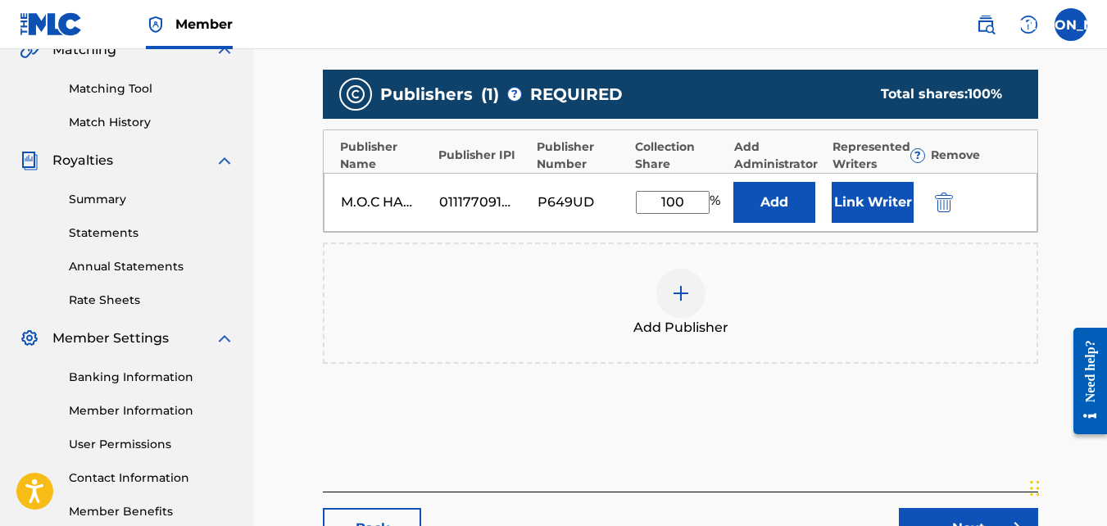
type input "100"
click at [552, 302] on div "Add Publisher" at bounding box center [680, 303] width 712 height 69
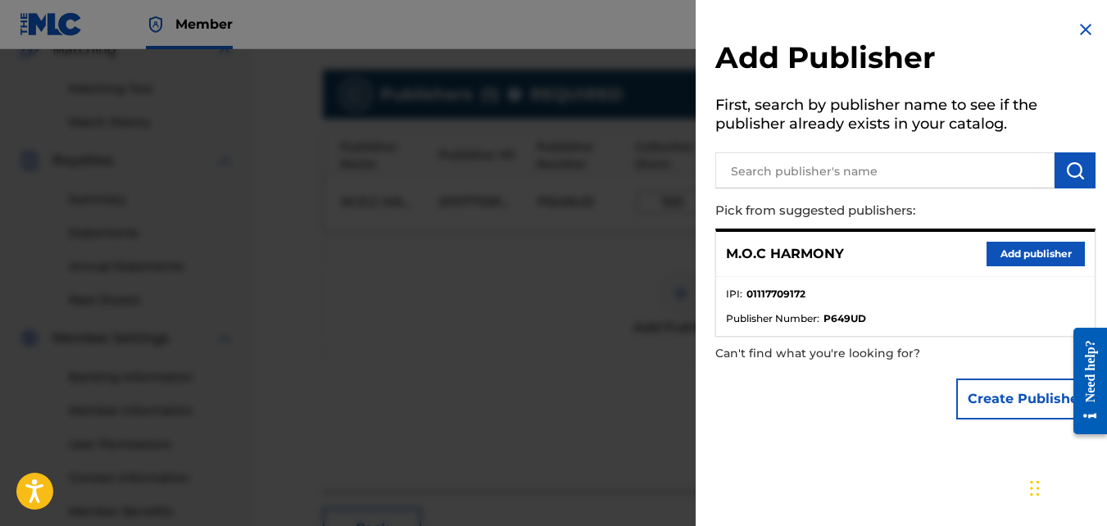
click at [1083, 29] on img at bounding box center [1086, 30] width 20 height 20
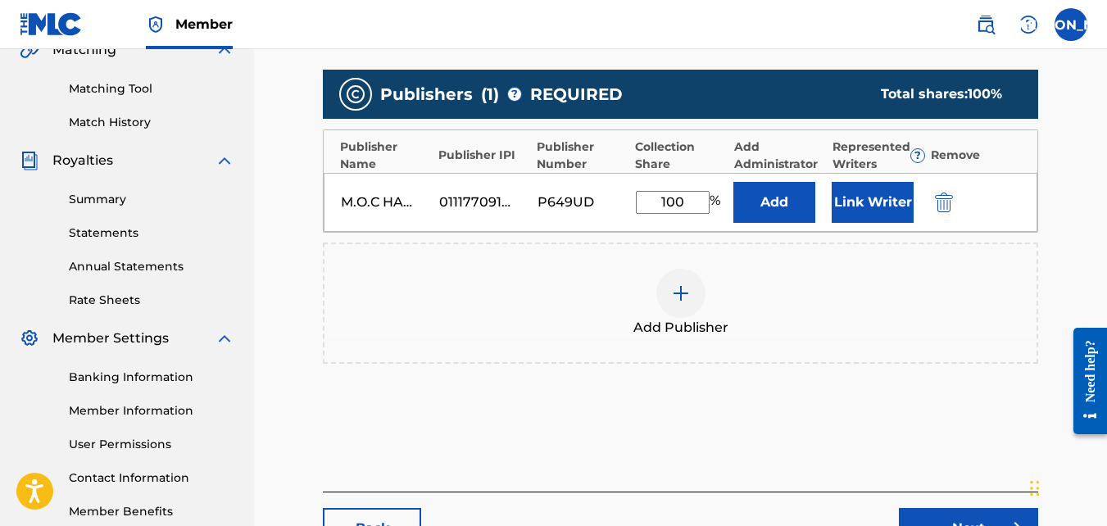
scroll to position [453, 0]
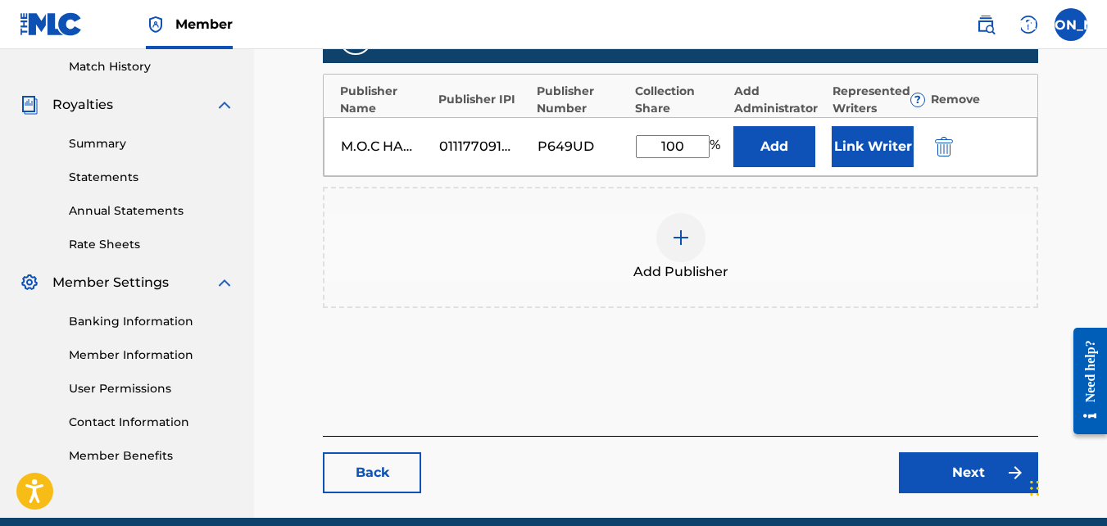
click at [943, 465] on link "Next" at bounding box center [968, 472] width 139 height 41
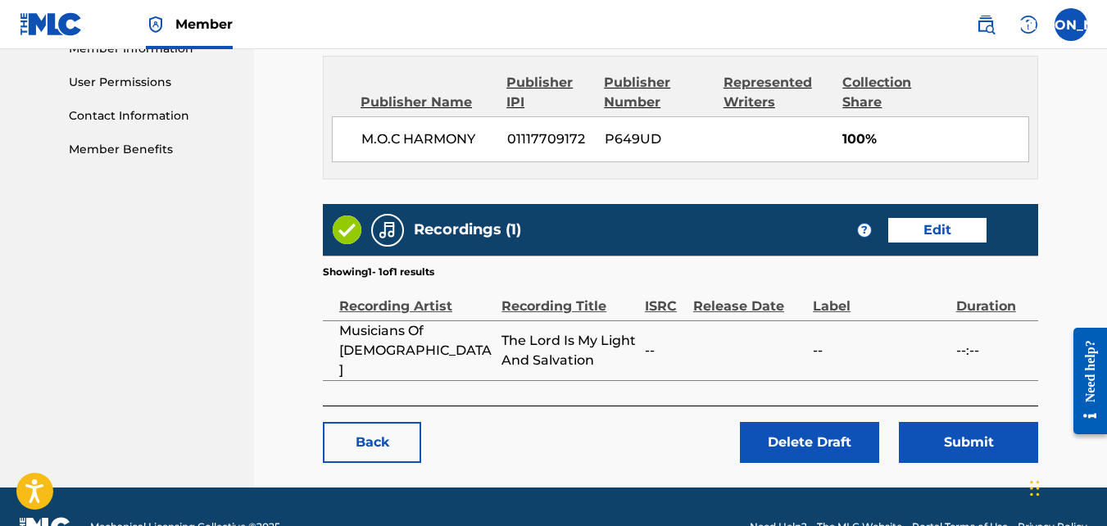
scroll to position [773, 0]
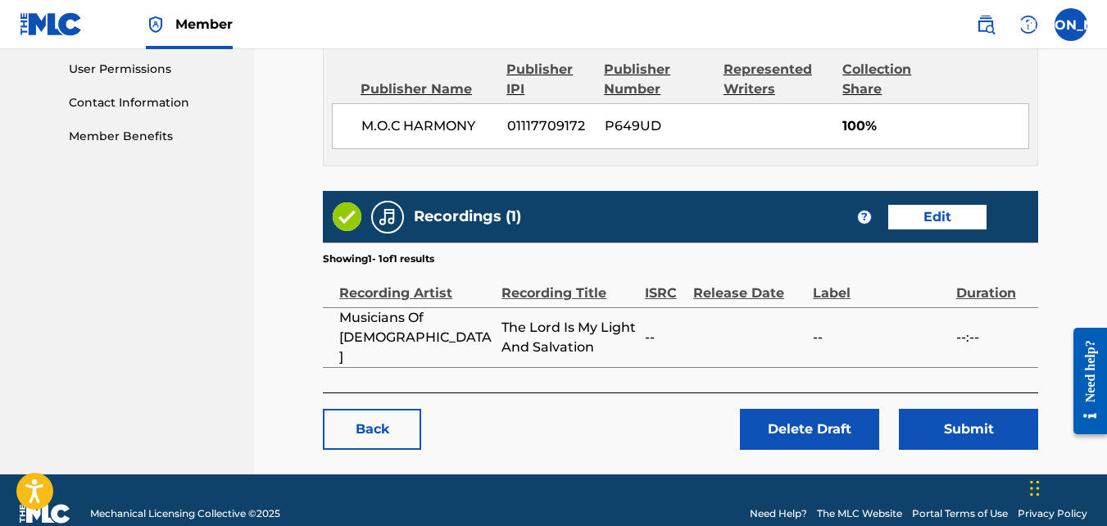
click at [962, 409] on button "Submit" at bounding box center [968, 429] width 139 height 41
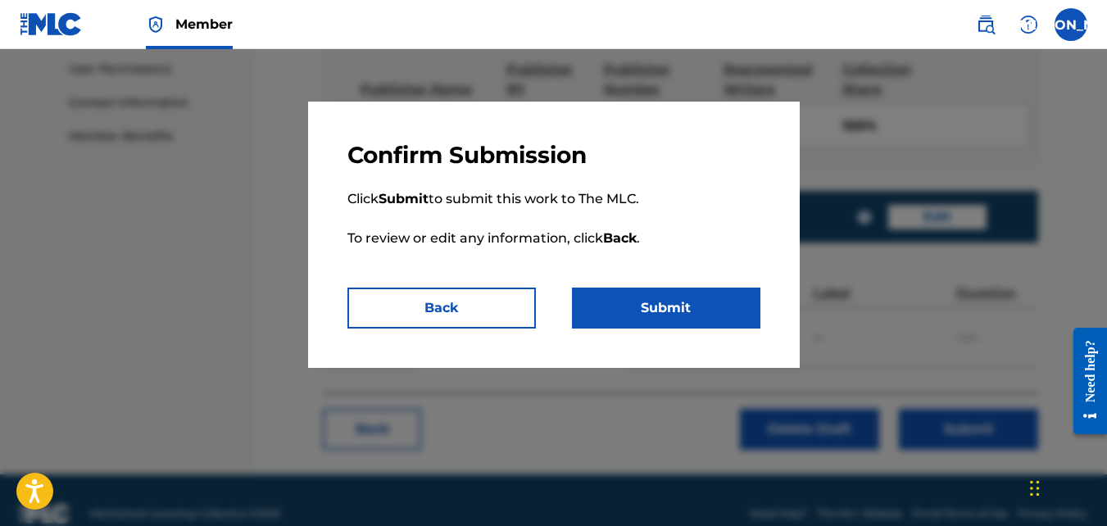
click at [670, 320] on button "Submit" at bounding box center [666, 308] width 188 height 41
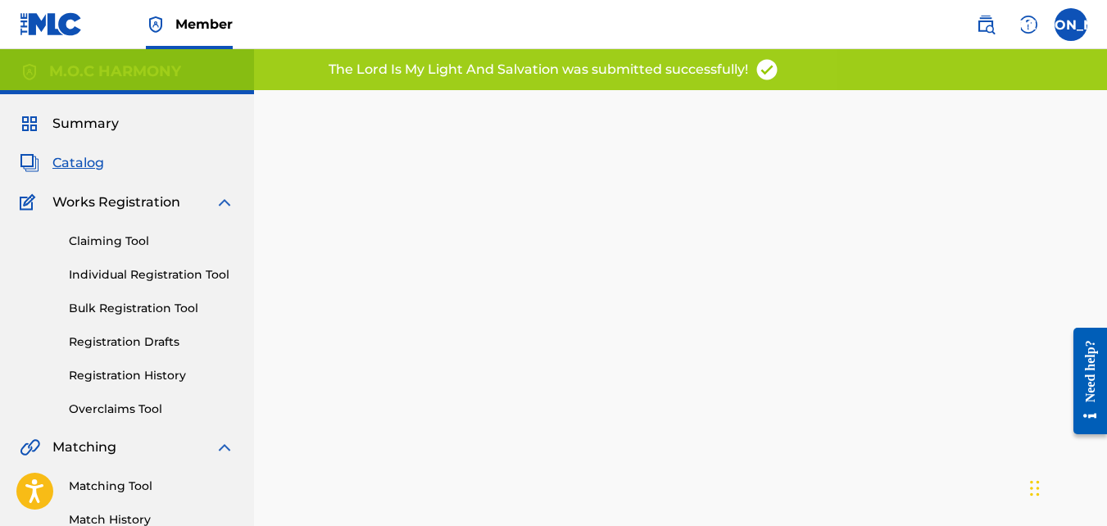
click at [670, 320] on div "Back Done" at bounding box center [680, 353] width 715 height 477
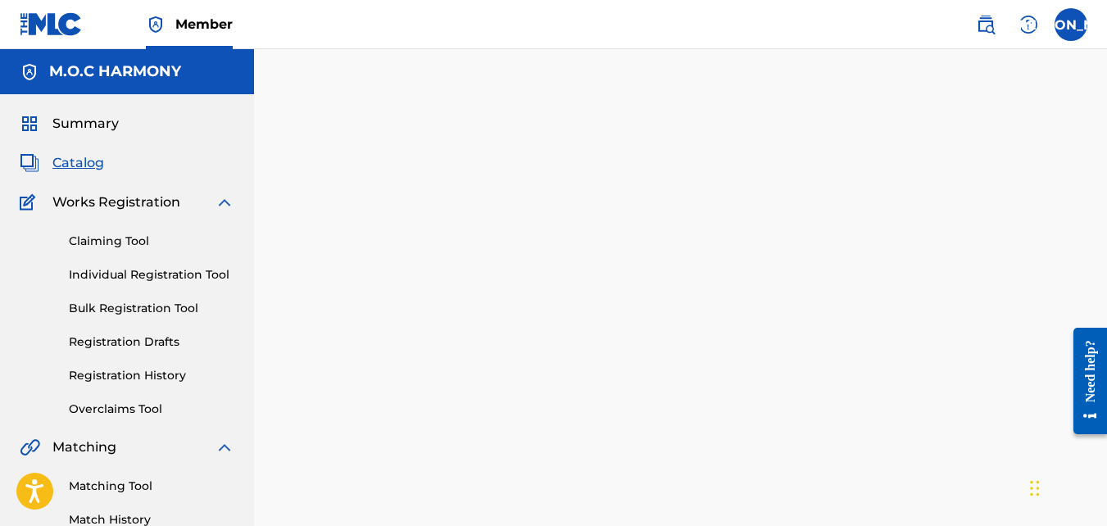
click at [125, 331] on div "Claiming Tool Individual Registration Tool Bulk Registration Tool Registration …" at bounding box center [127, 315] width 215 height 206
click at [128, 338] on link "Registration Drafts" at bounding box center [152, 341] width 166 height 17
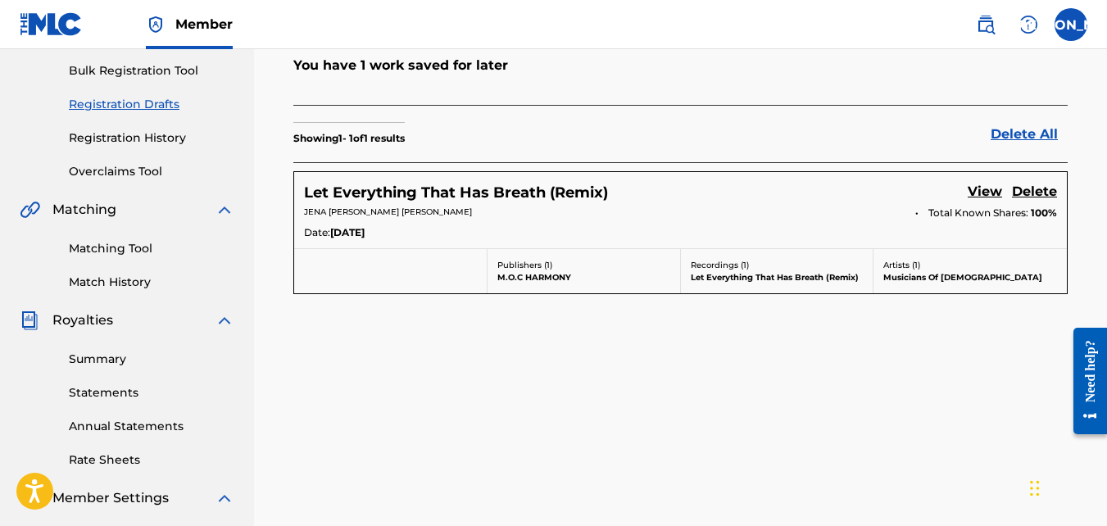
scroll to position [238, 0]
click at [981, 187] on link "View" at bounding box center [985, 192] width 34 height 22
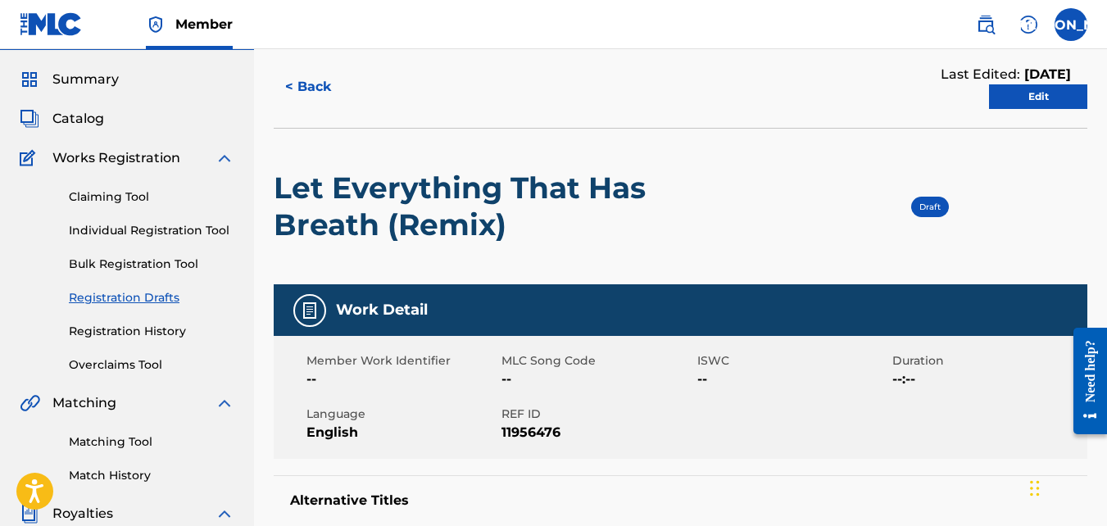
scroll to position [43, 0]
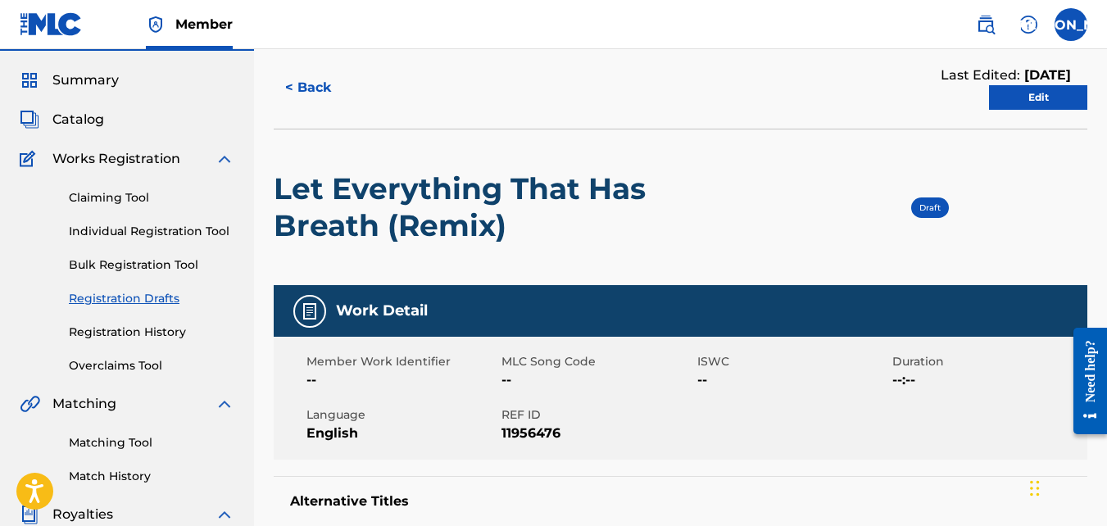
click at [1011, 97] on link "Edit" at bounding box center [1038, 97] width 98 height 25
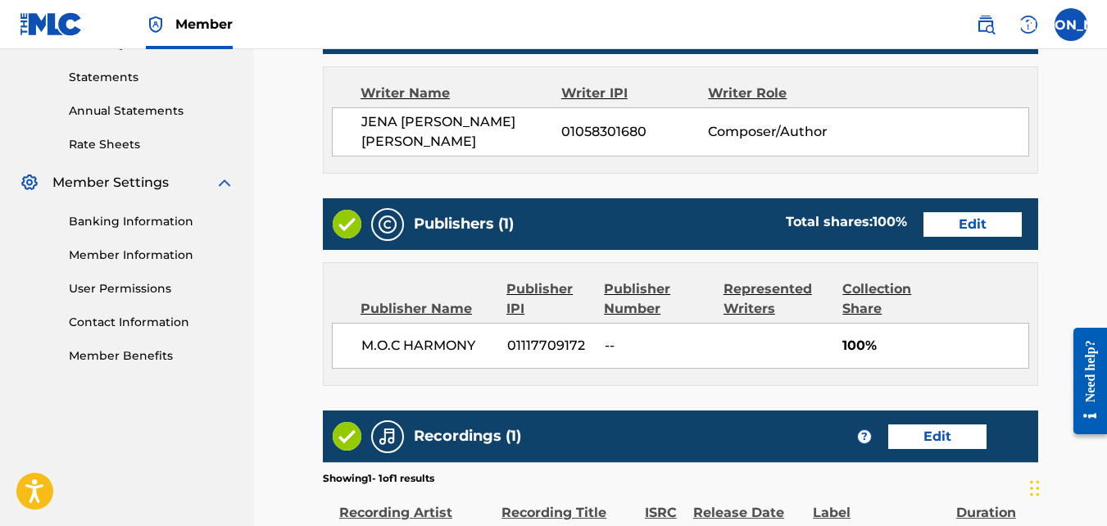
scroll to position [554, 0]
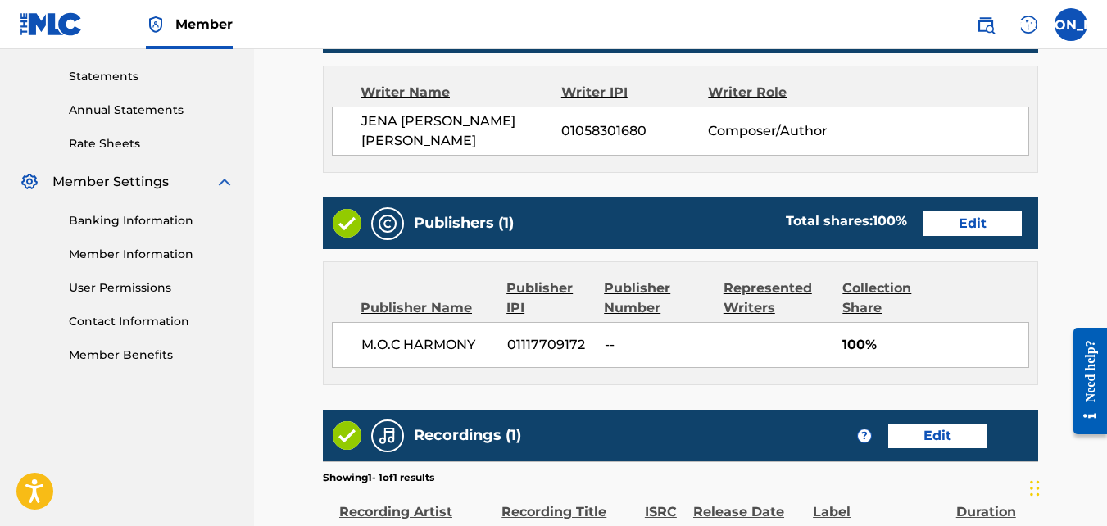
click at [987, 223] on link "Edit" at bounding box center [972, 223] width 98 height 25
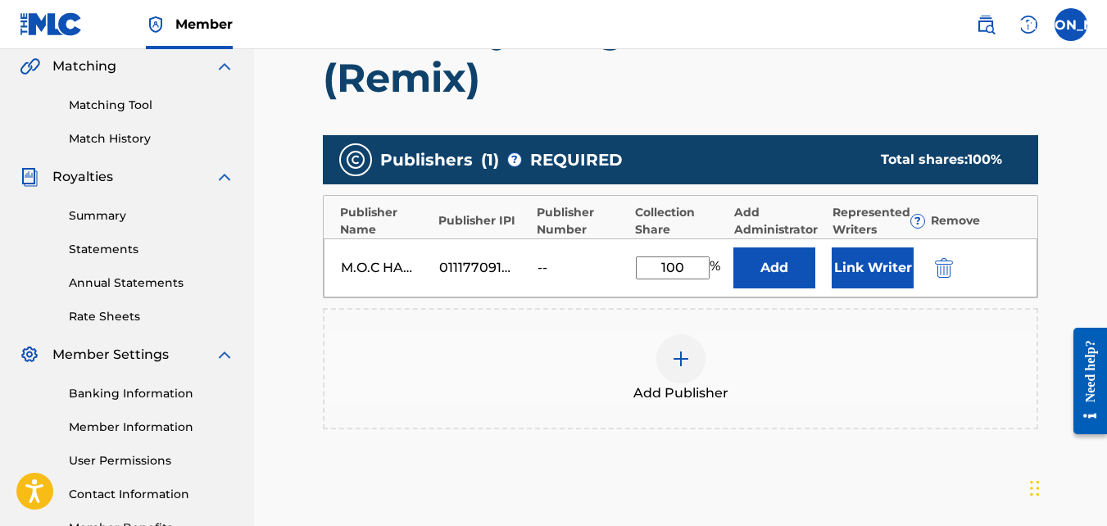
scroll to position [384, 0]
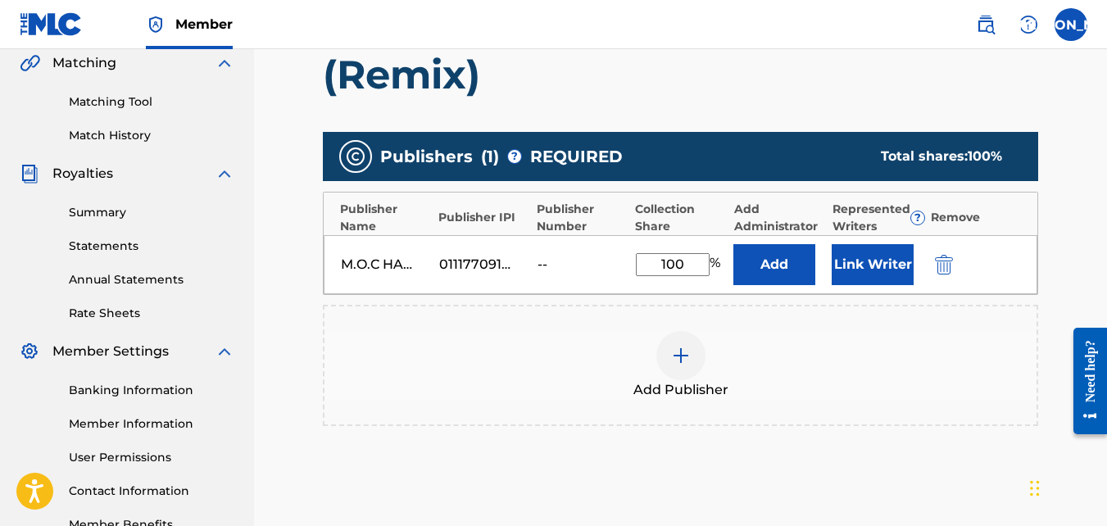
click at [938, 266] on img "submit" at bounding box center [944, 265] width 18 height 20
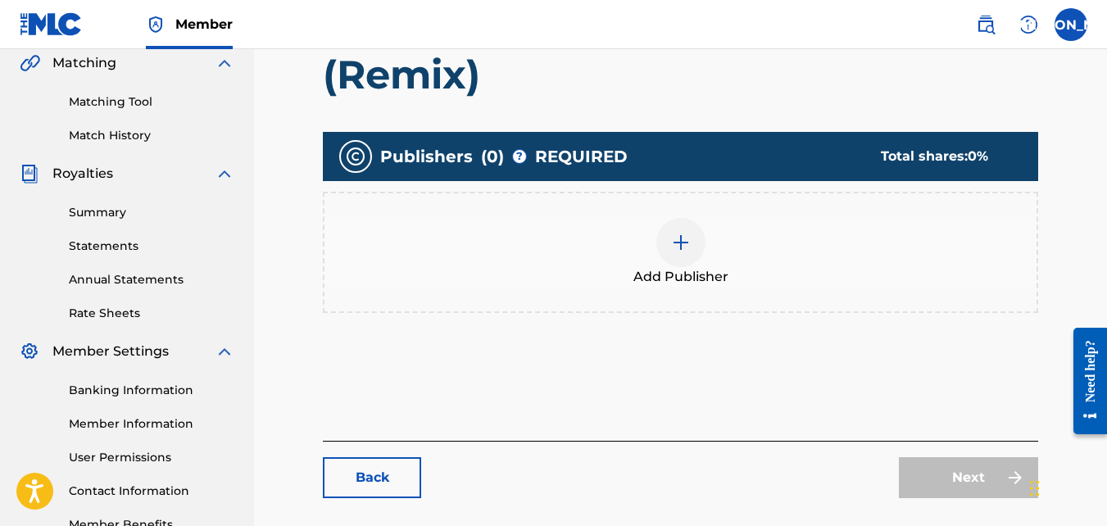
click at [678, 262] on div at bounding box center [680, 242] width 49 height 49
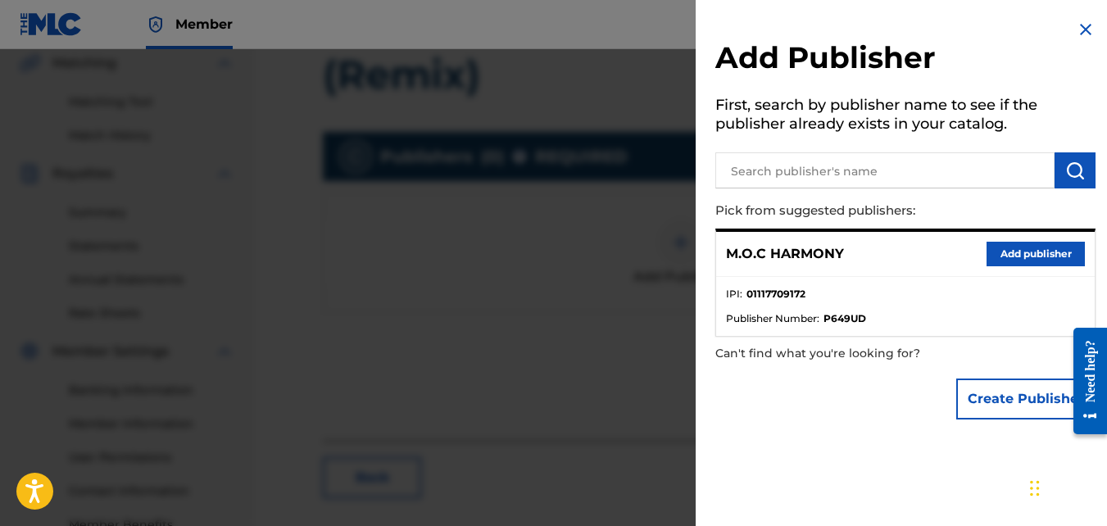
click at [1015, 262] on button "Add publisher" at bounding box center [1035, 254] width 98 height 25
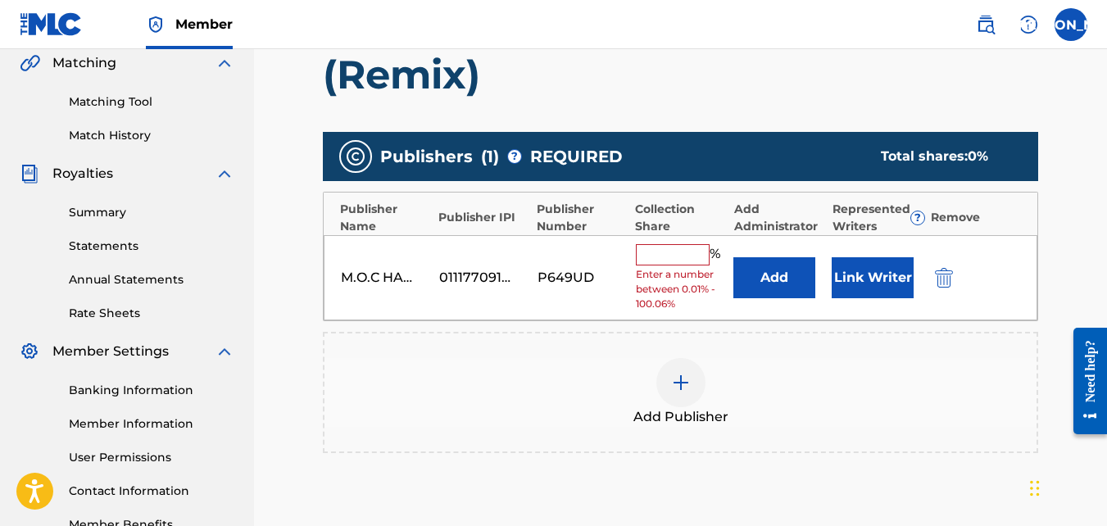
click at [648, 261] on input "text" at bounding box center [673, 254] width 74 height 21
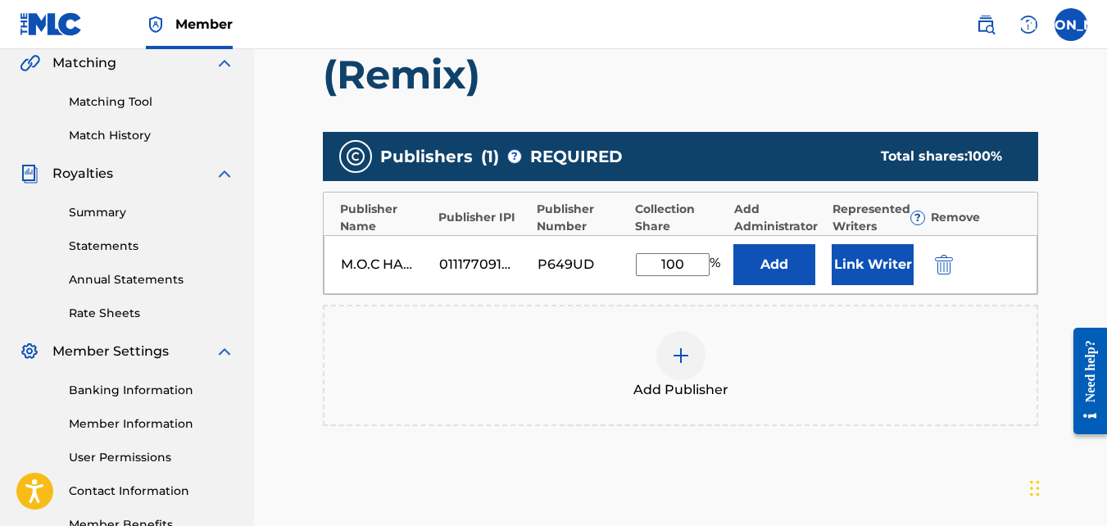
type input "100"
click at [633, 84] on h1 "Let Everything That Has Breath (Remix)" at bounding box center [680, 50] width 715 height 98
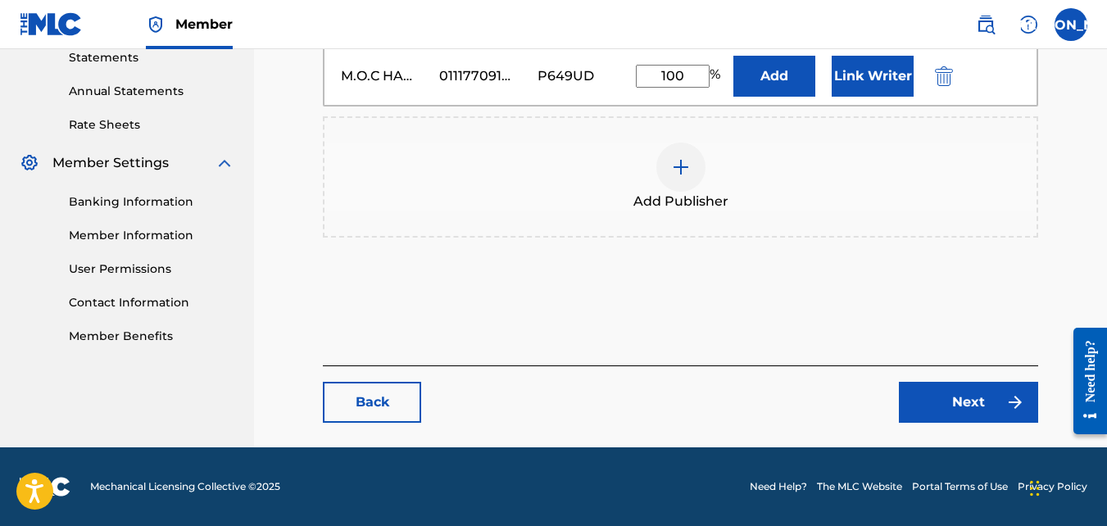
click at [944, 414] on link "Next" at bounding box center [968, 402] width 139 height 41
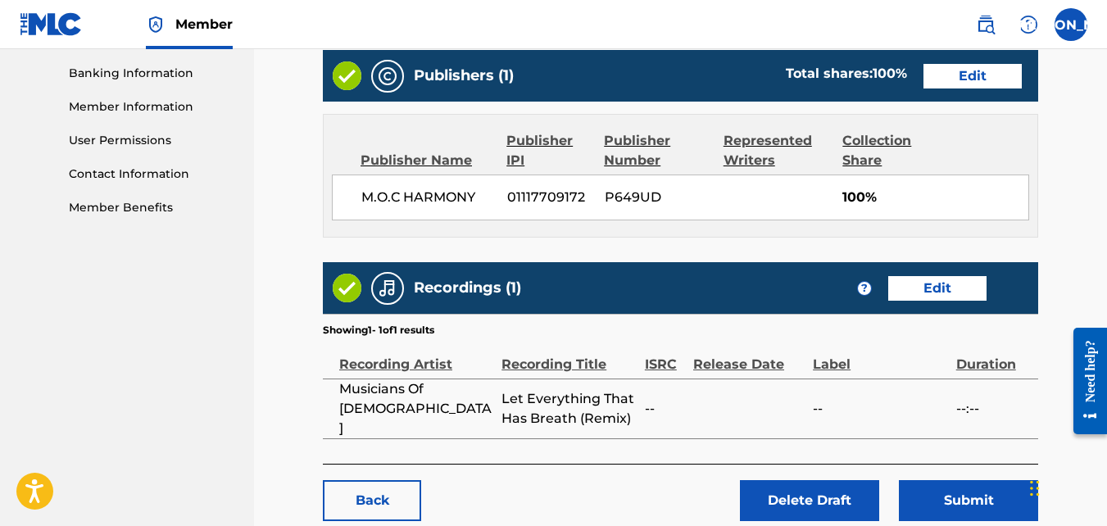
scroll to position [773, 0]
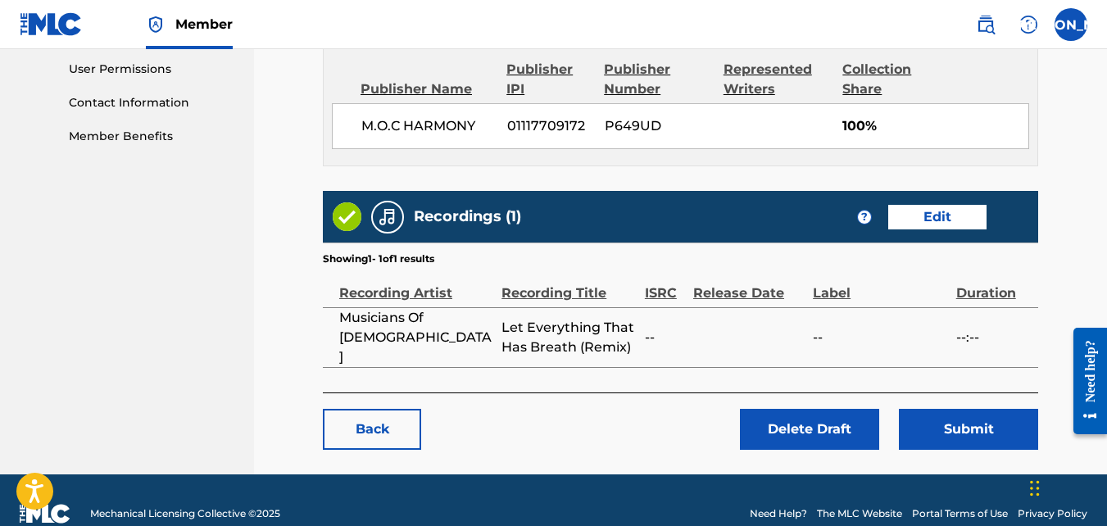
click at [937, 409] on button "Submit" at bounding box center [968, 429] width 139 height 41
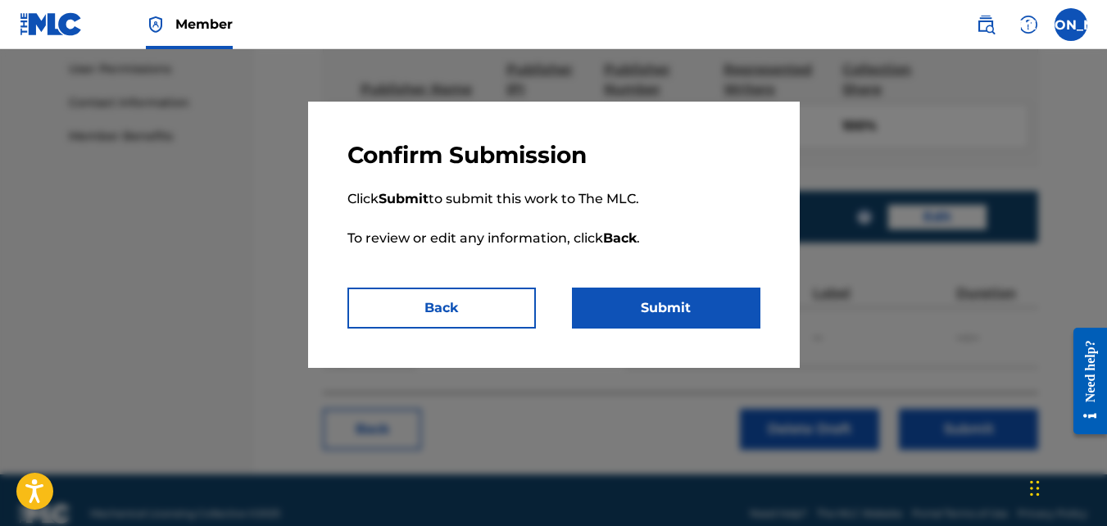
click at [480, 297] on button "Back" at bounding box center [441, 308] width 188 height 41
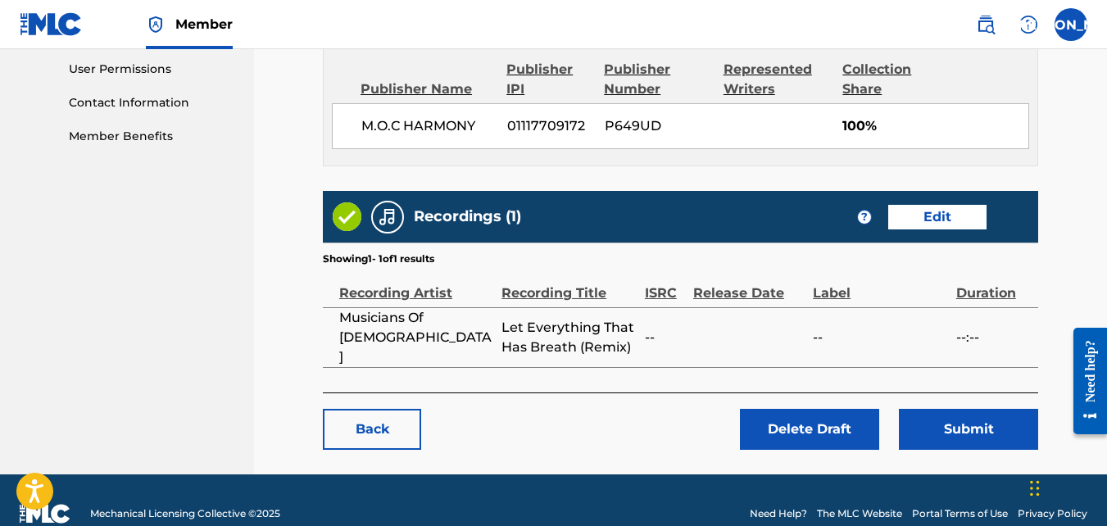
drag, startPoint x: 965, startPoint y: 408, endPoint x: 633, endPoint y: 364, distance: 335.6
click at [960, 409] on button "Submit" at bounding box center [968, 429] width 139 height 41
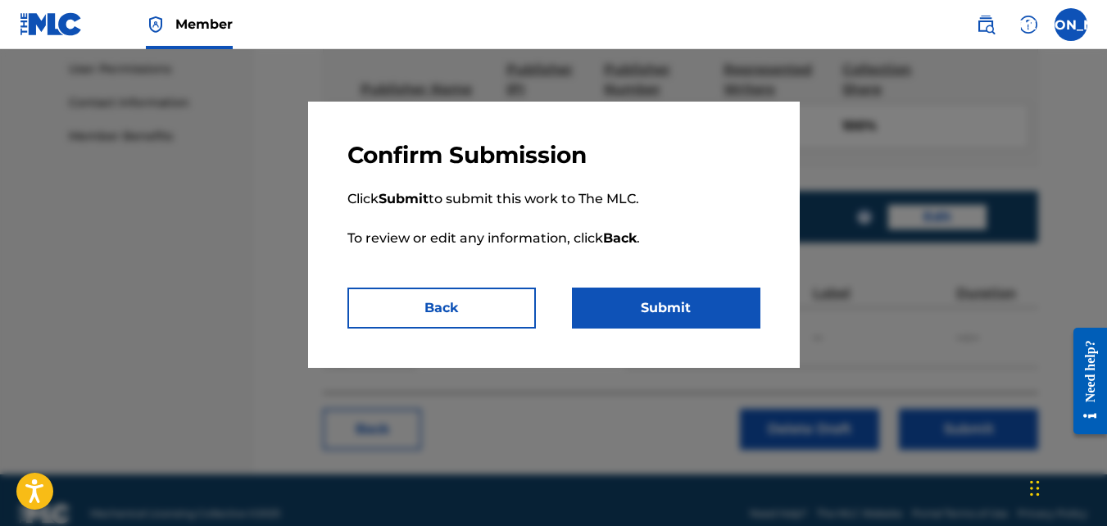
click at [624, 311] on button "Submit" at bounding box center [666, 308] width 188 height 41
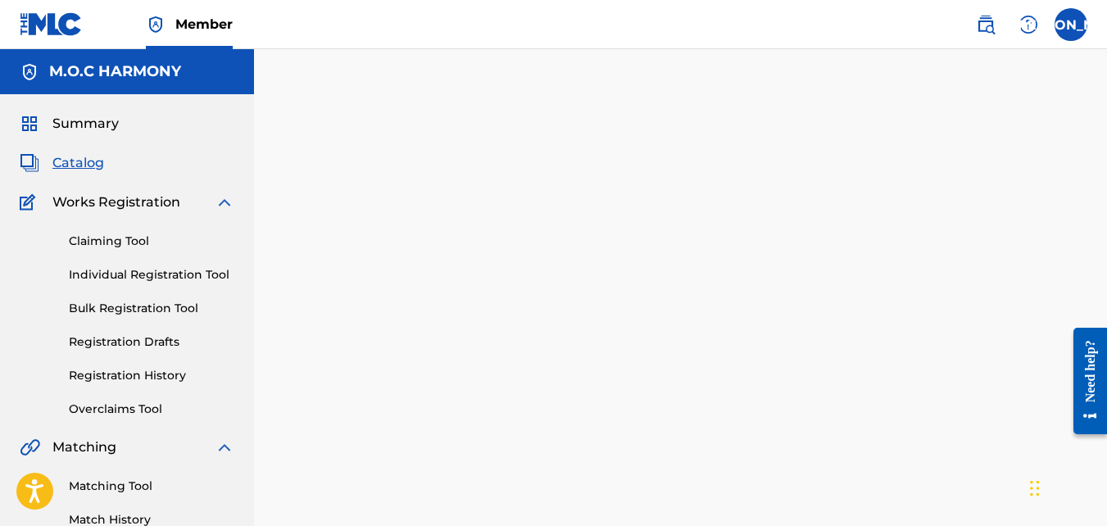
click at [136, 347] on link "Registration Drafts" at bounding box center [152, 341] width 166 height 17
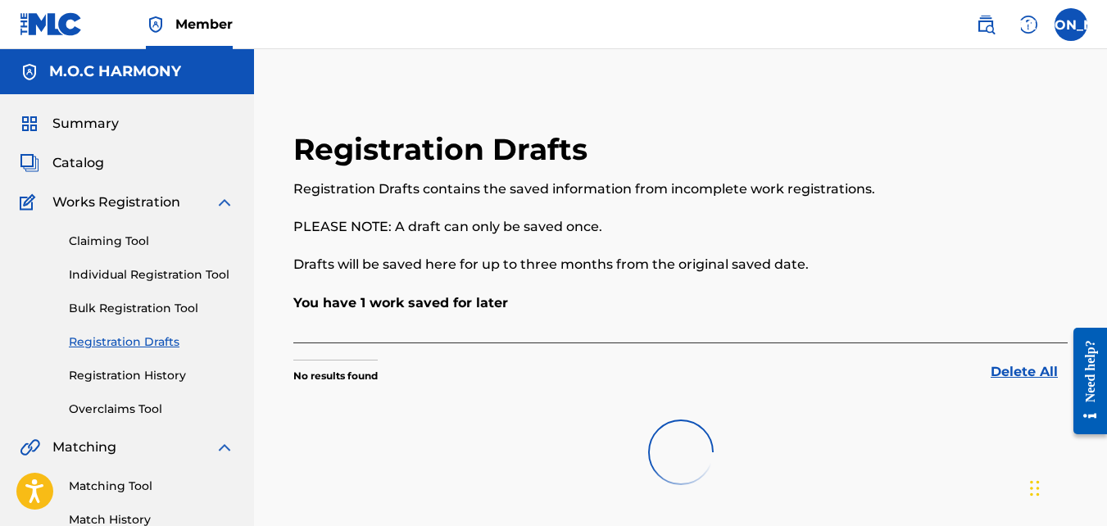
click at [127, 374] on link "Registration History" at bounding box center [152, 375] width 166 height 17
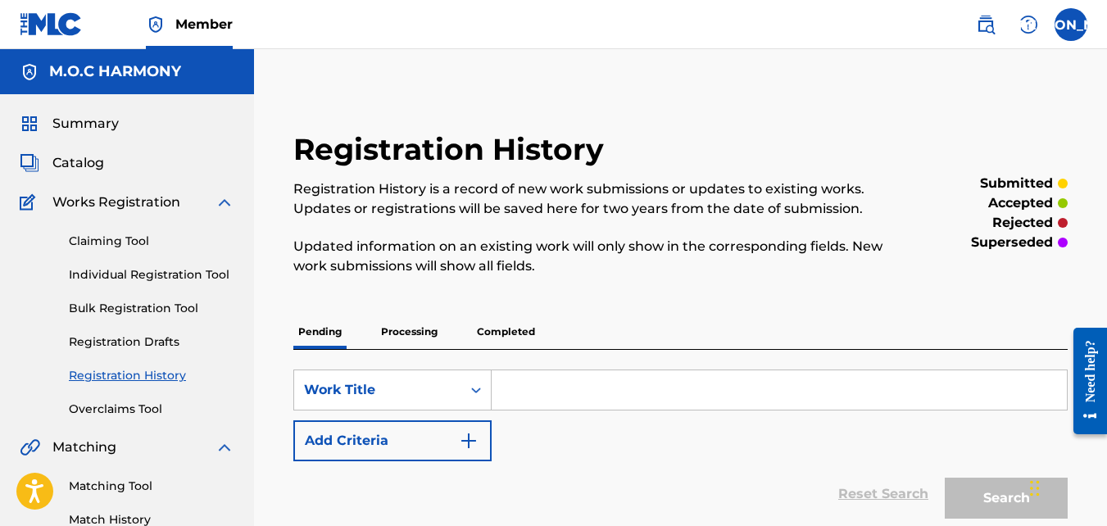
click at [89, 125] on span "Summary" at bounding box center [85, 124] width 66 height 20
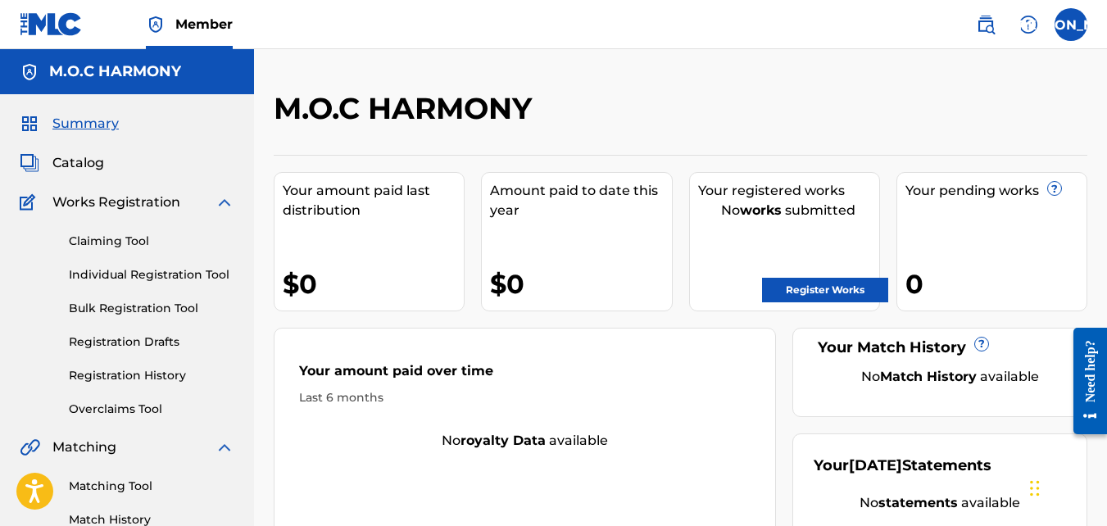
click at [1073, 29] on label at bounding box center [1070, 24] width 33 height 33
click at [1071, 25] on input "JA [PERSON_NAME] [PERSON_NAME] [PERSON_NAME][EMAIL_ADDRESS][DOMAIN_NAME] Notifi…" at bounding box center [1071, 25] width 0 height 0
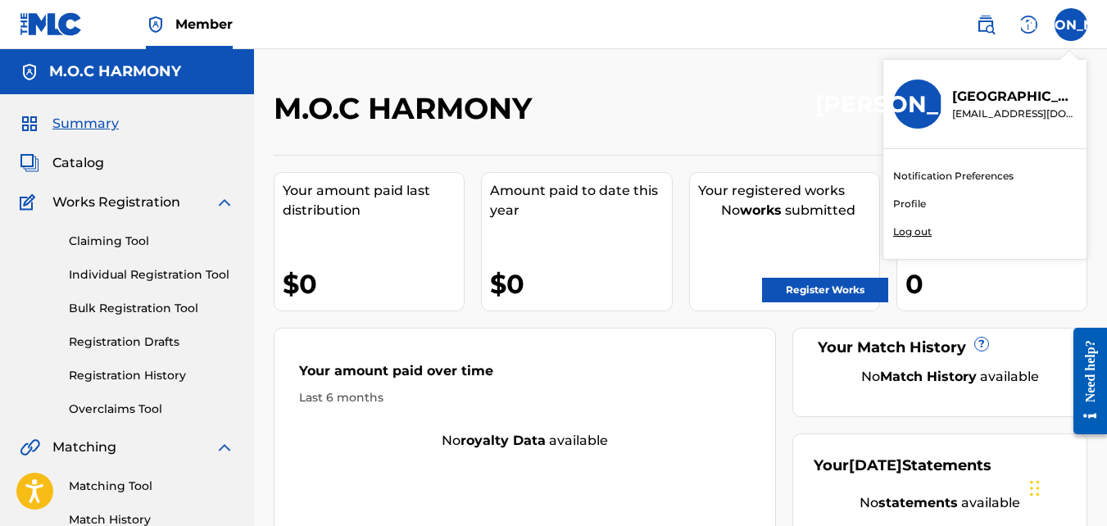
click at [908, 231] on p "Log out" at bounding box center [912, 231] width 39 height 15
click at [1071, 25] on input "JA [PERSON_NAME] [PERSON_NAME] [PERSON_NAME][EMAIL_ADDRESS][DOMAIN_NAME] Notifi…" at bounding box center [1071, 25] width 0 height 0
